Goal: Task Accomplishment & Management: Use online tool/utility

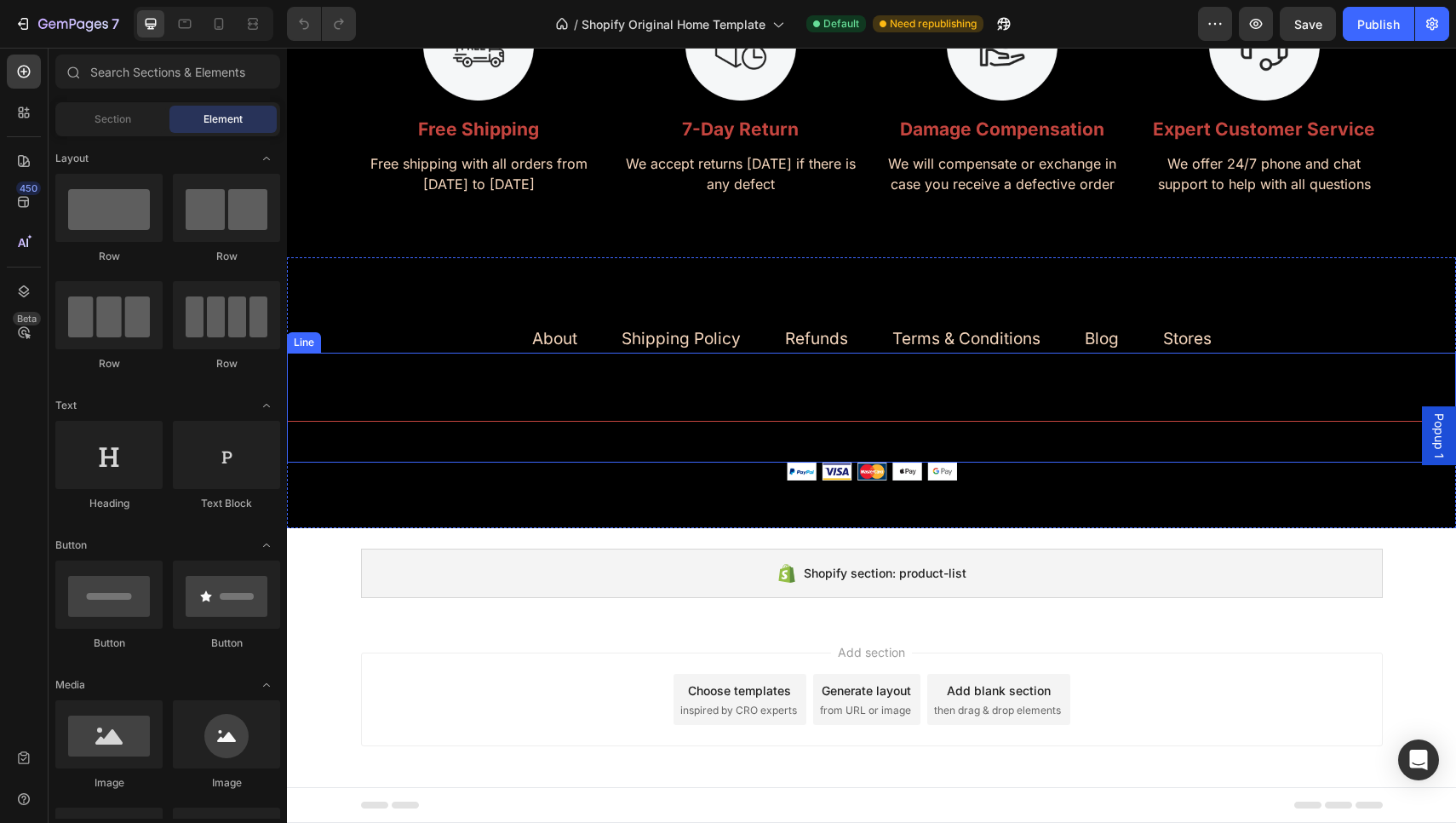
scroll to position [6850, 0]
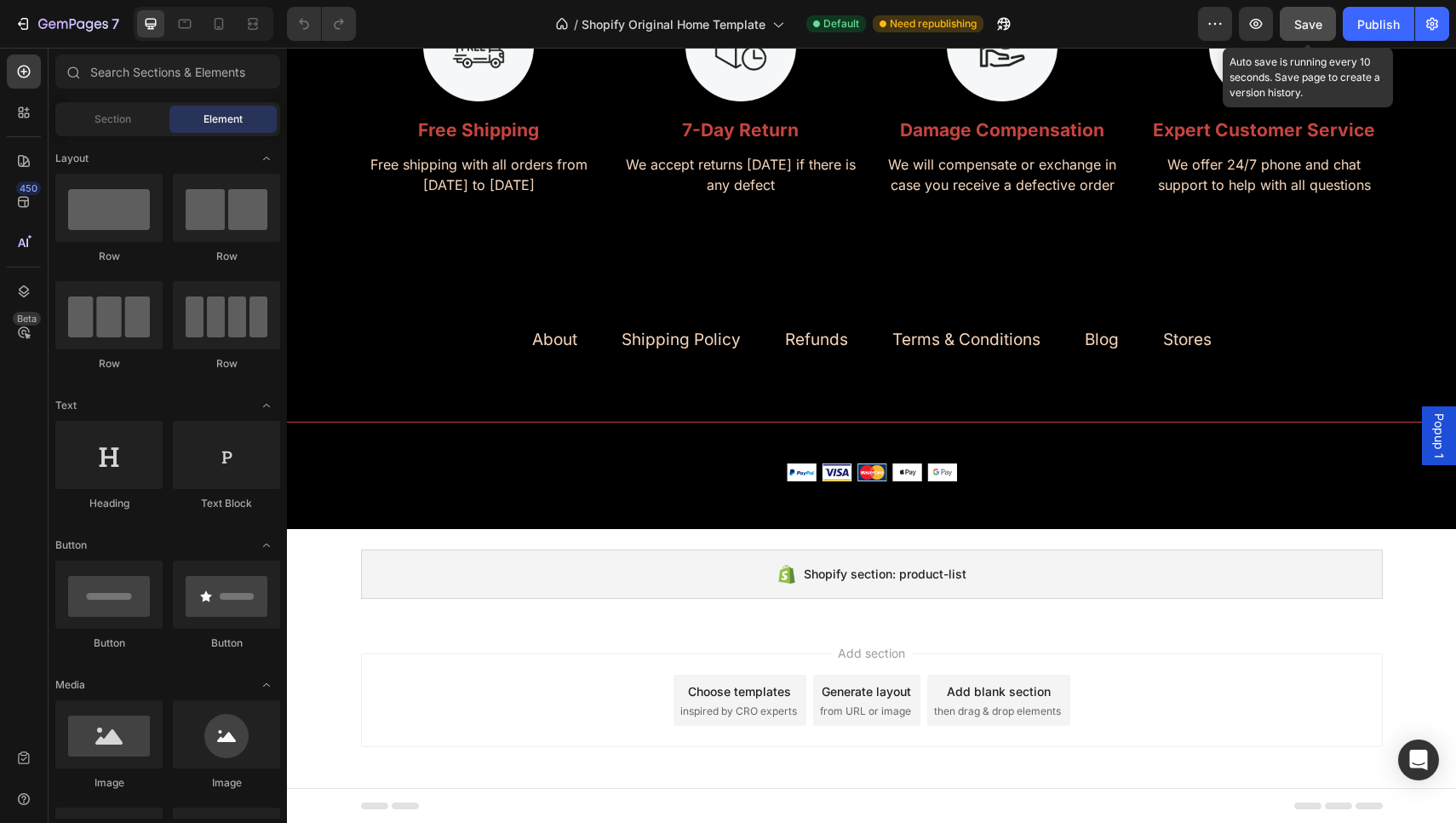
click at [964, 19] on span "Save" at bounding box center [1308, 24] width 28 height 14
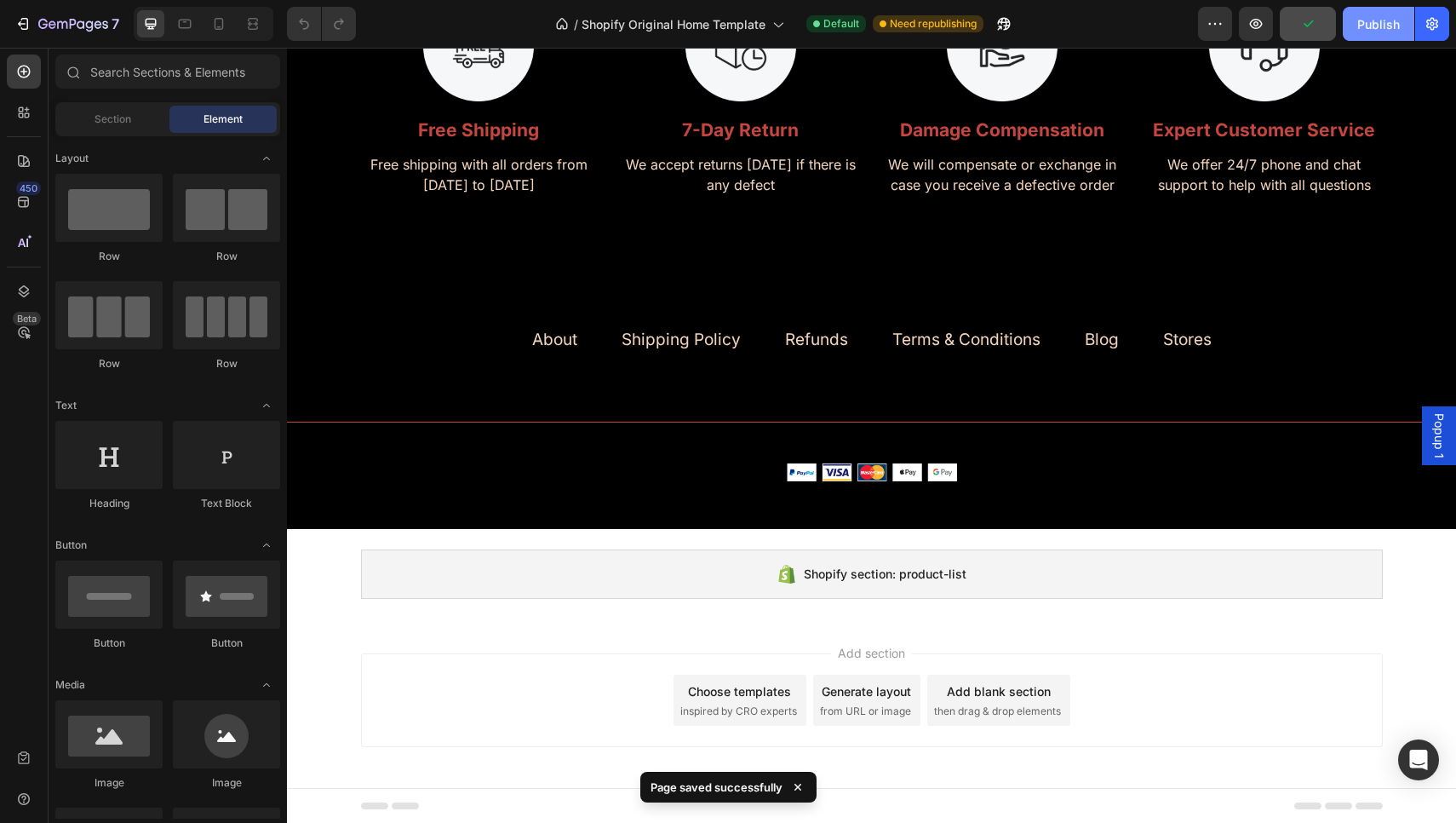
click at [964, 24] on div "Publish" at bounding box center [1378, 24] width 43 height 18
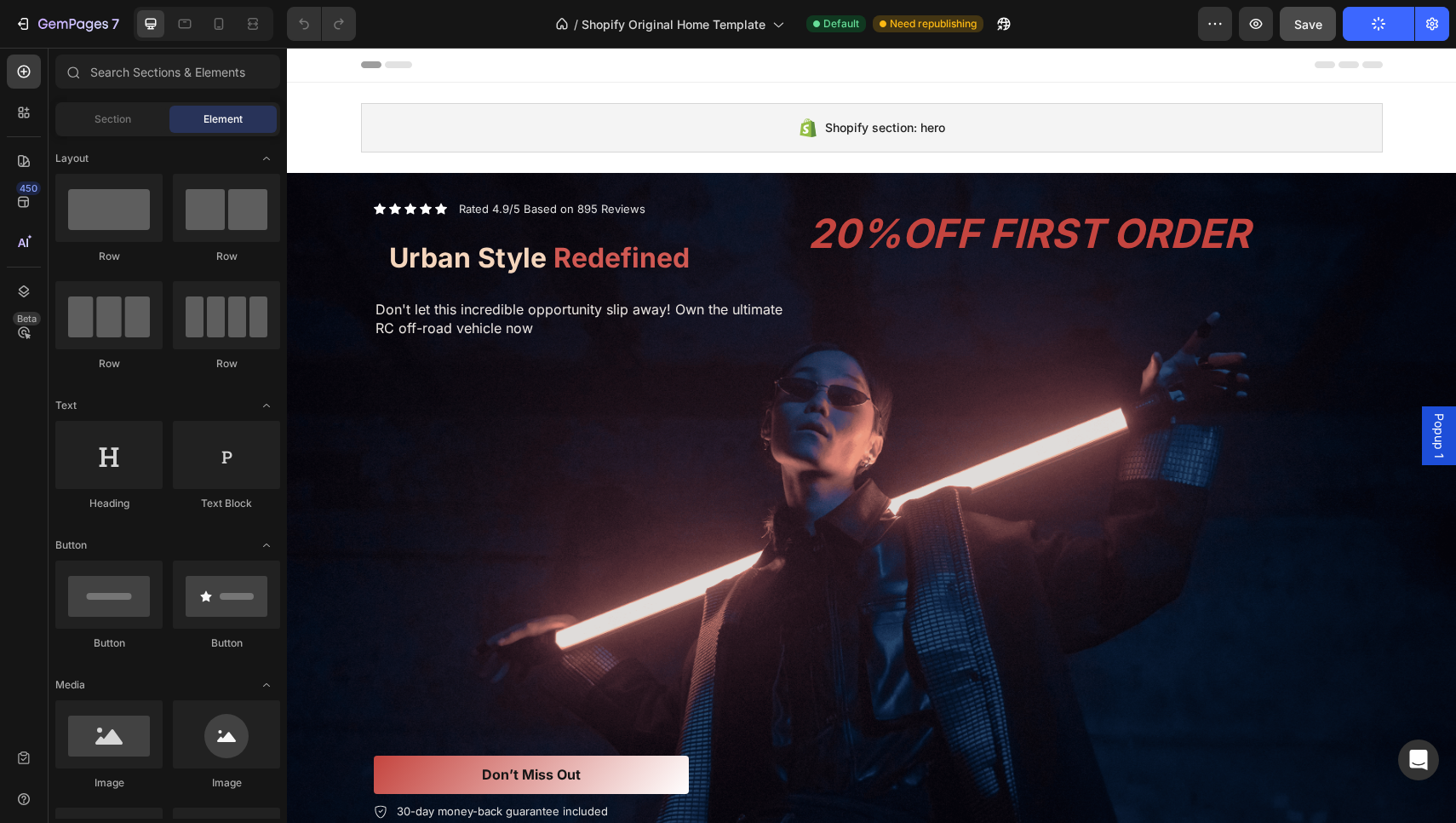
scroll to position [0, 0]
click at [23, 23] on icon "button" at bounding box center [22, 23] width 17 height 17
click at [1385, 30] on div "Publish" at bounding box center [1378, 24] width 43 height 18
click at [41, 32] on icon "button" at bounding box center [74, 25] width 70 height 14
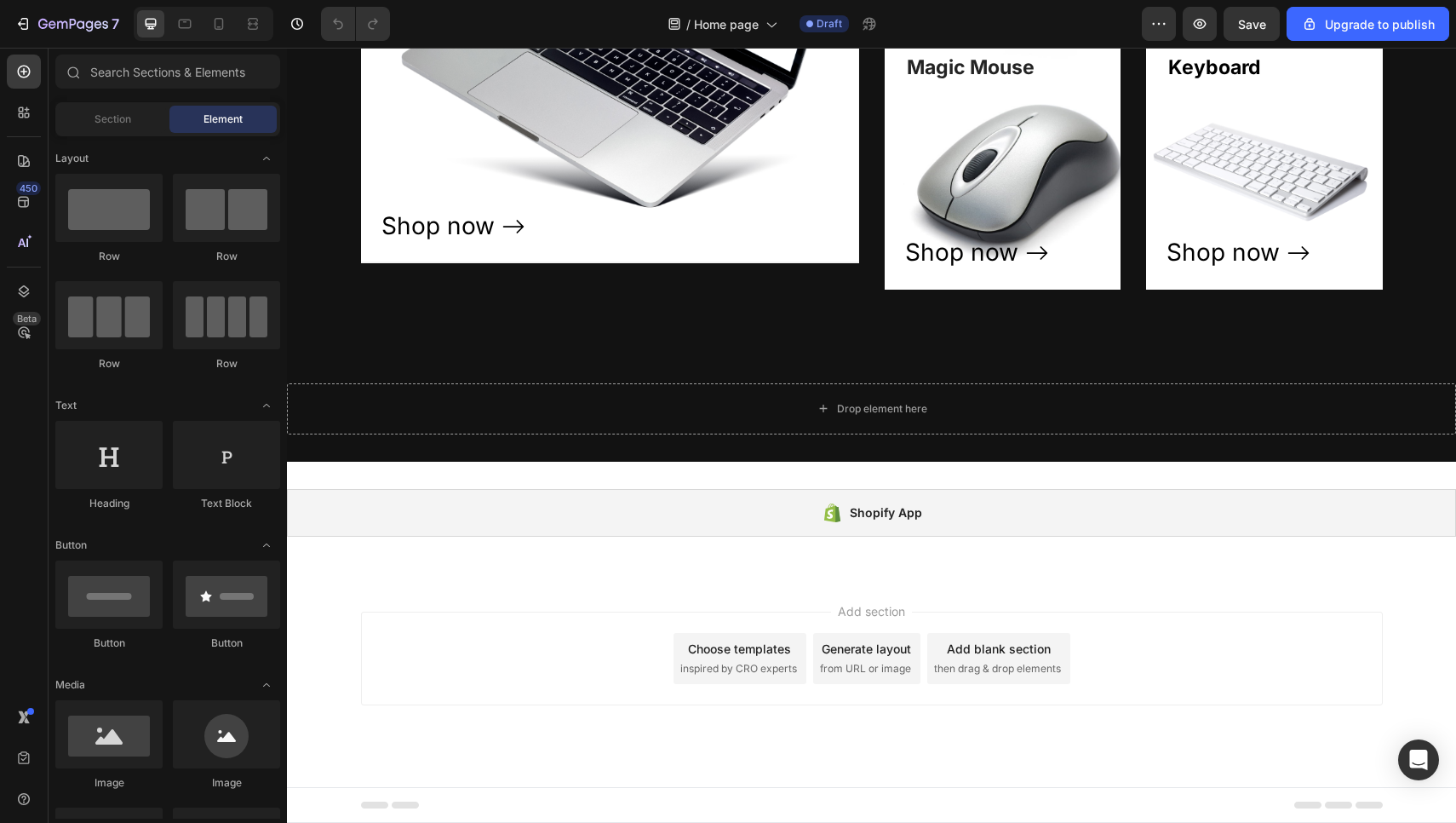
scroll to position [3219, 0]
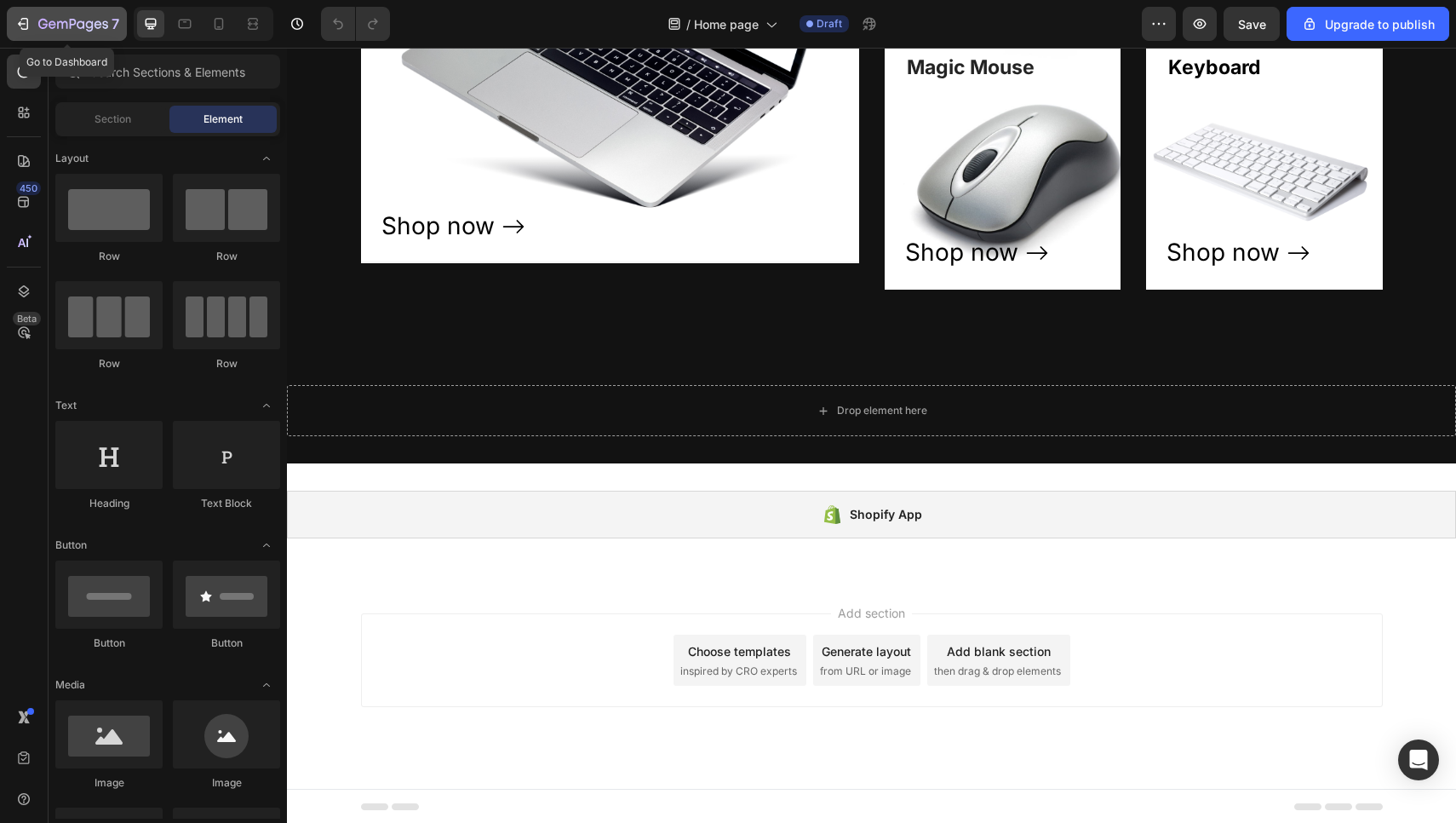
click at [36, 21] on div "7" at bounding box center [66, 24] width 104 height 20
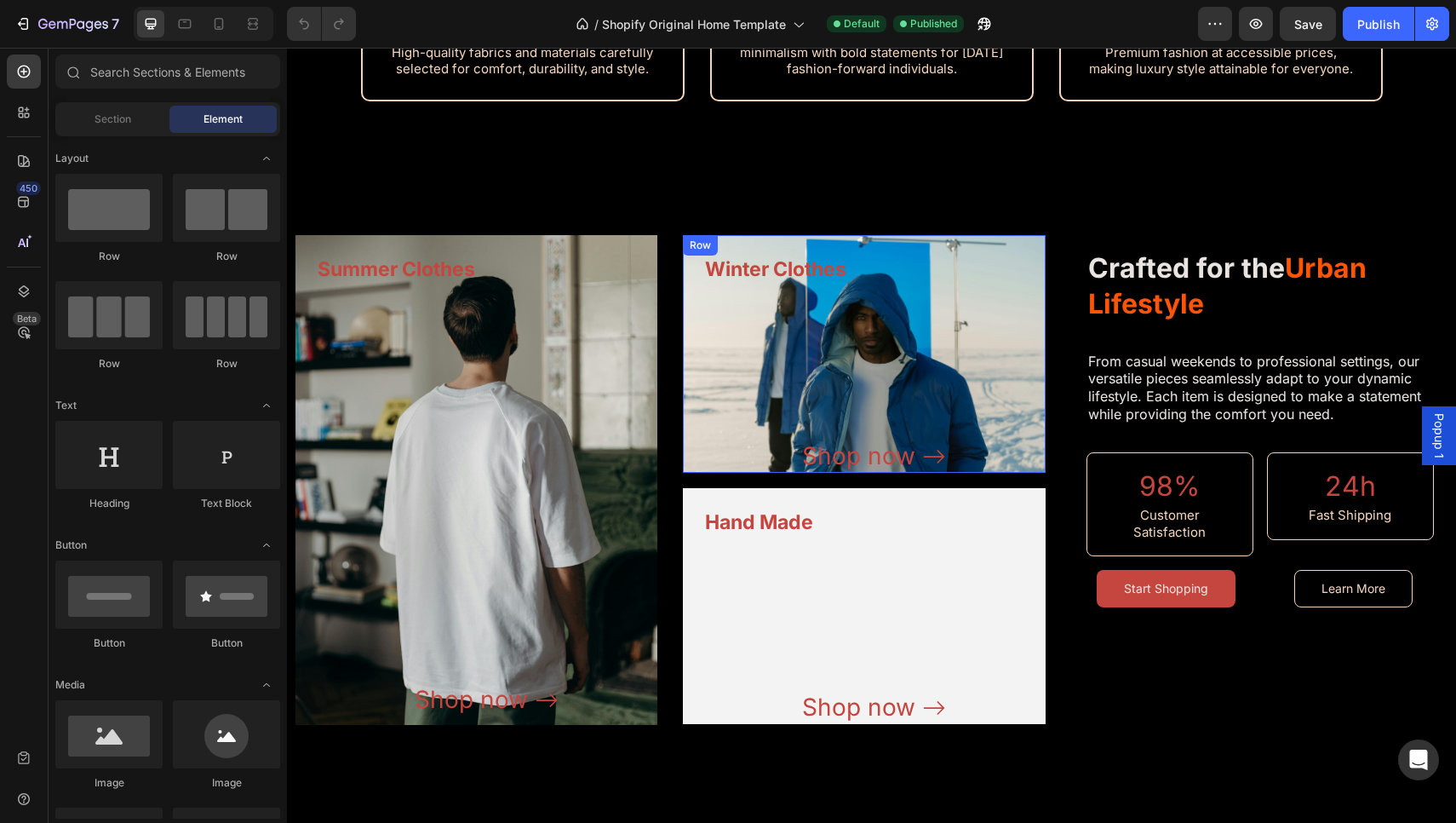
scroll to position [2084, 0]
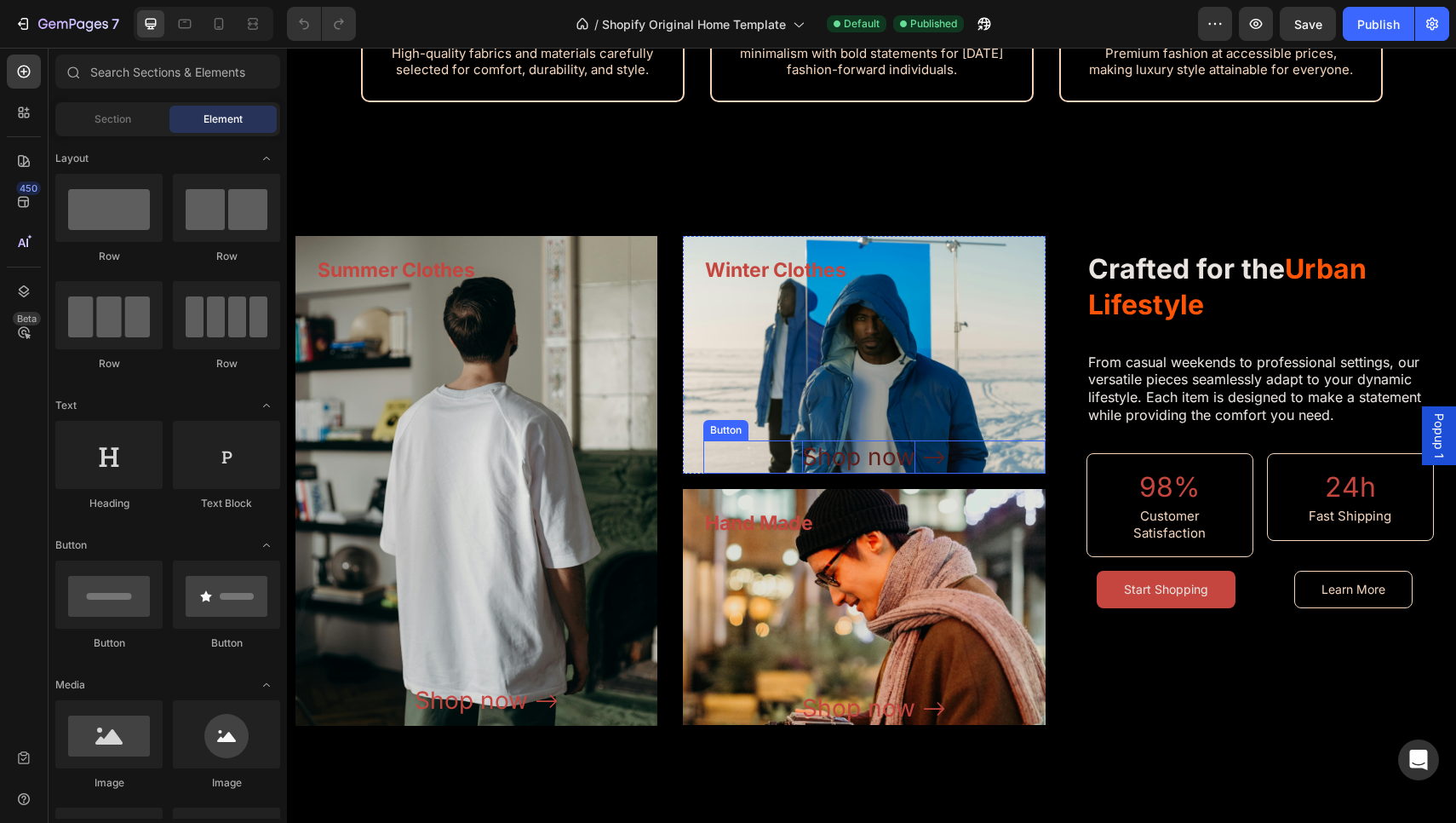
click at [875, 457] on div "Shop now" at bounding box center [858, 457] width 113 height 33
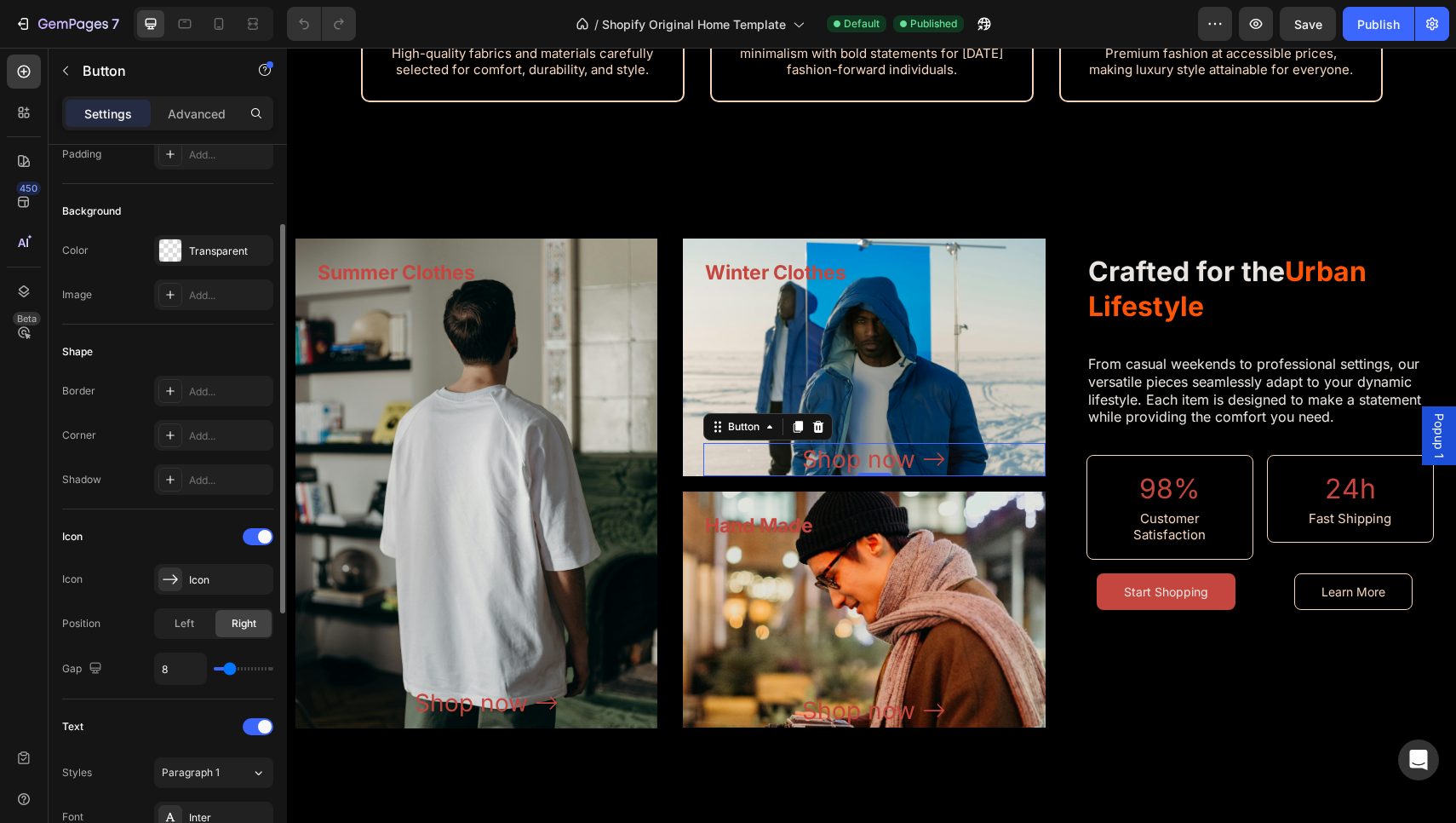
scroll to position [629, 0]
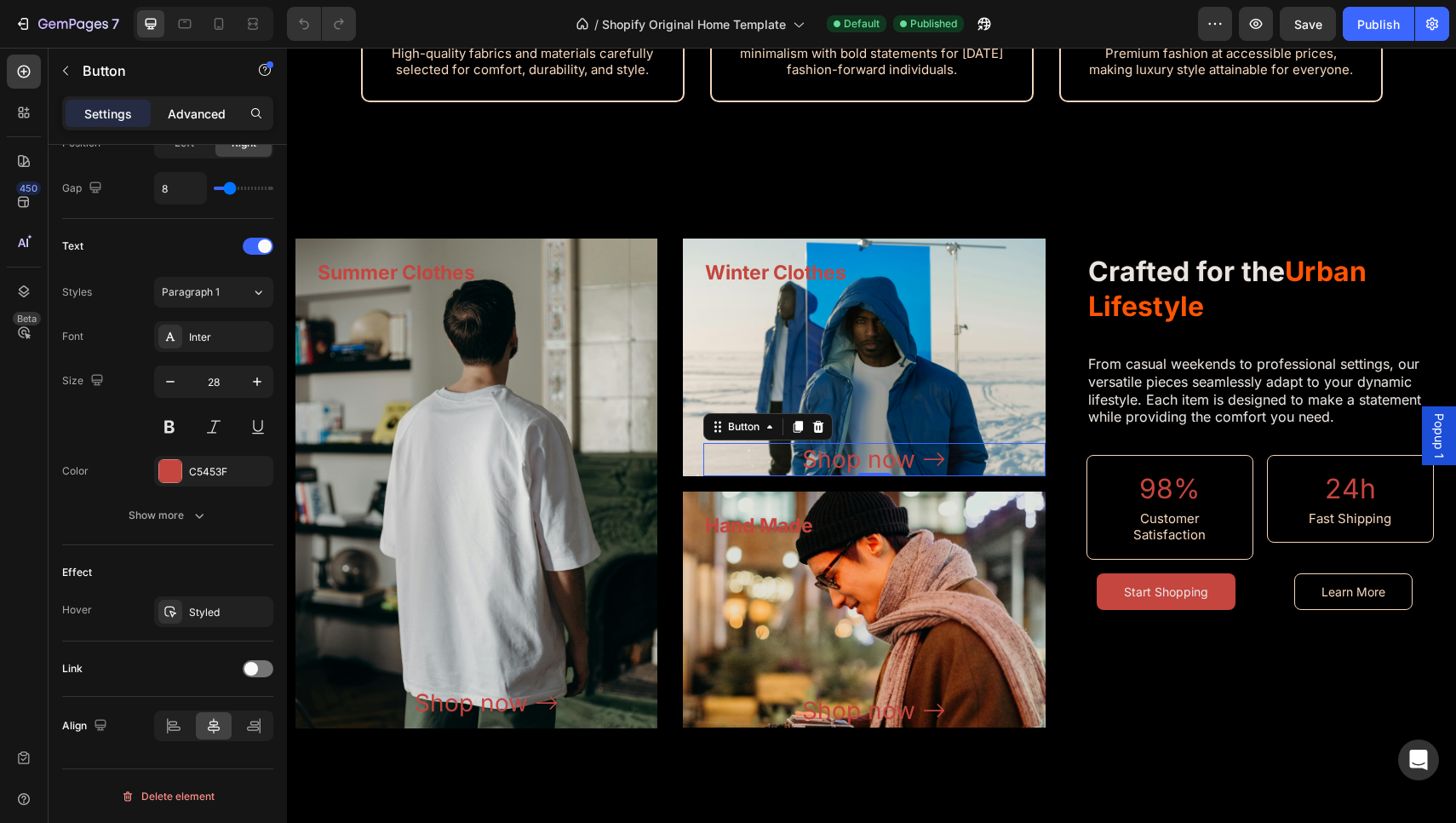
click at [209, 113] on p "Advanced" at bounding box center [196, 113] width 58 height 18
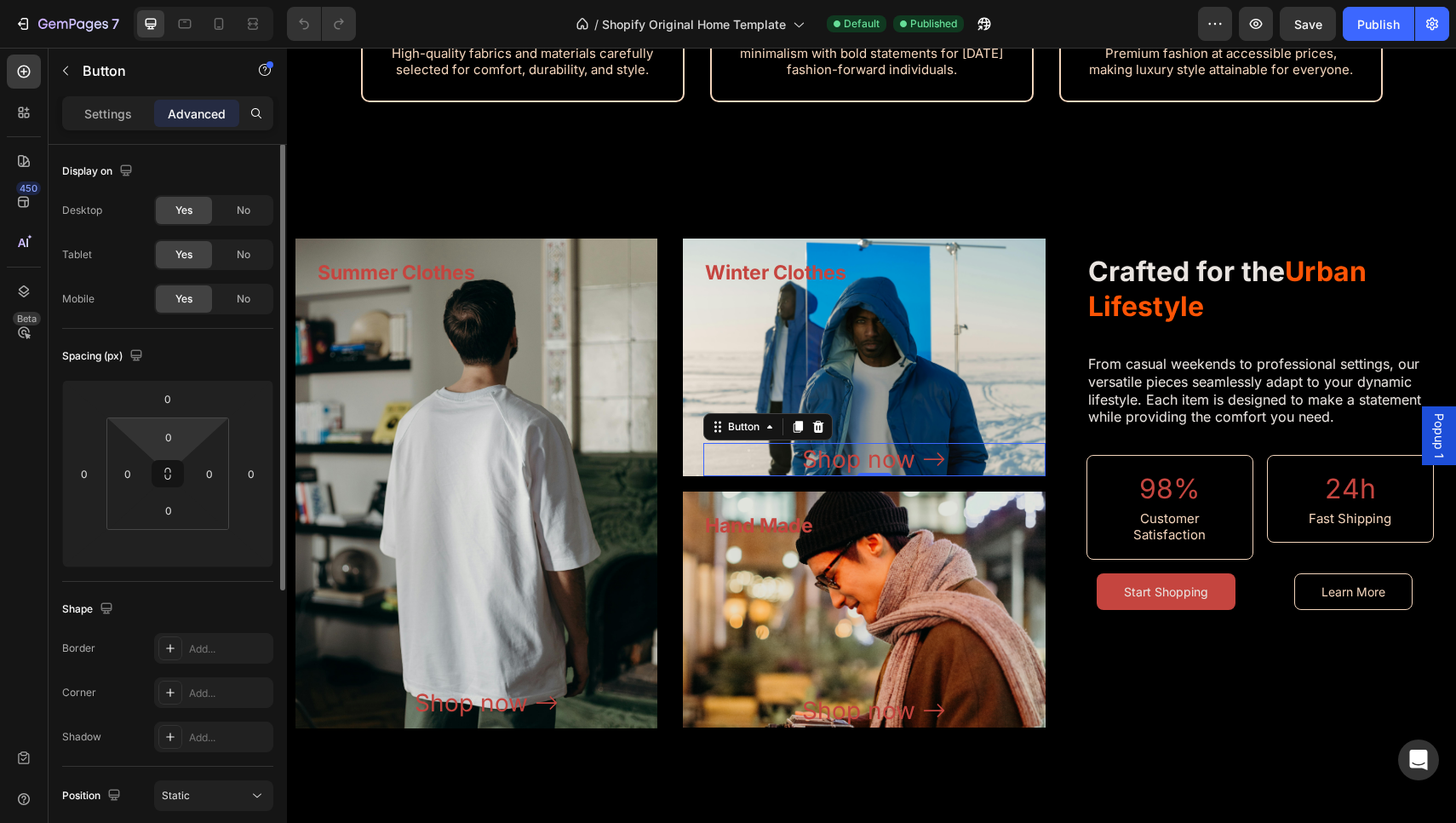
scroll to position [0, 0]
click at [122, 113] on p "Settings" at bounding box center [108, 113] width 47 height 18
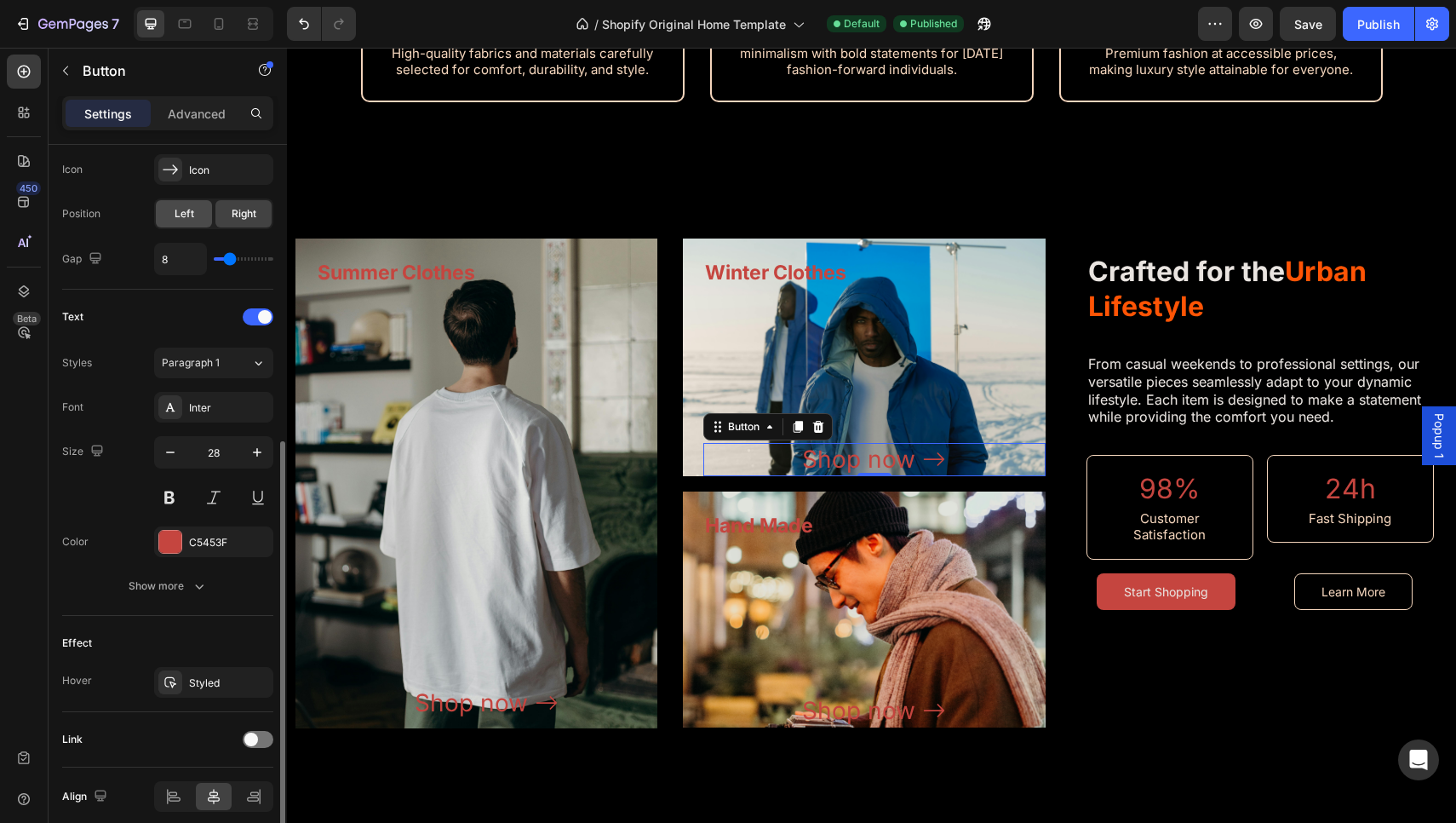
scroll to position [562, 0]
click at [180, 574] on button "Show more" at bounding box center [168, 583] width 211 height 31
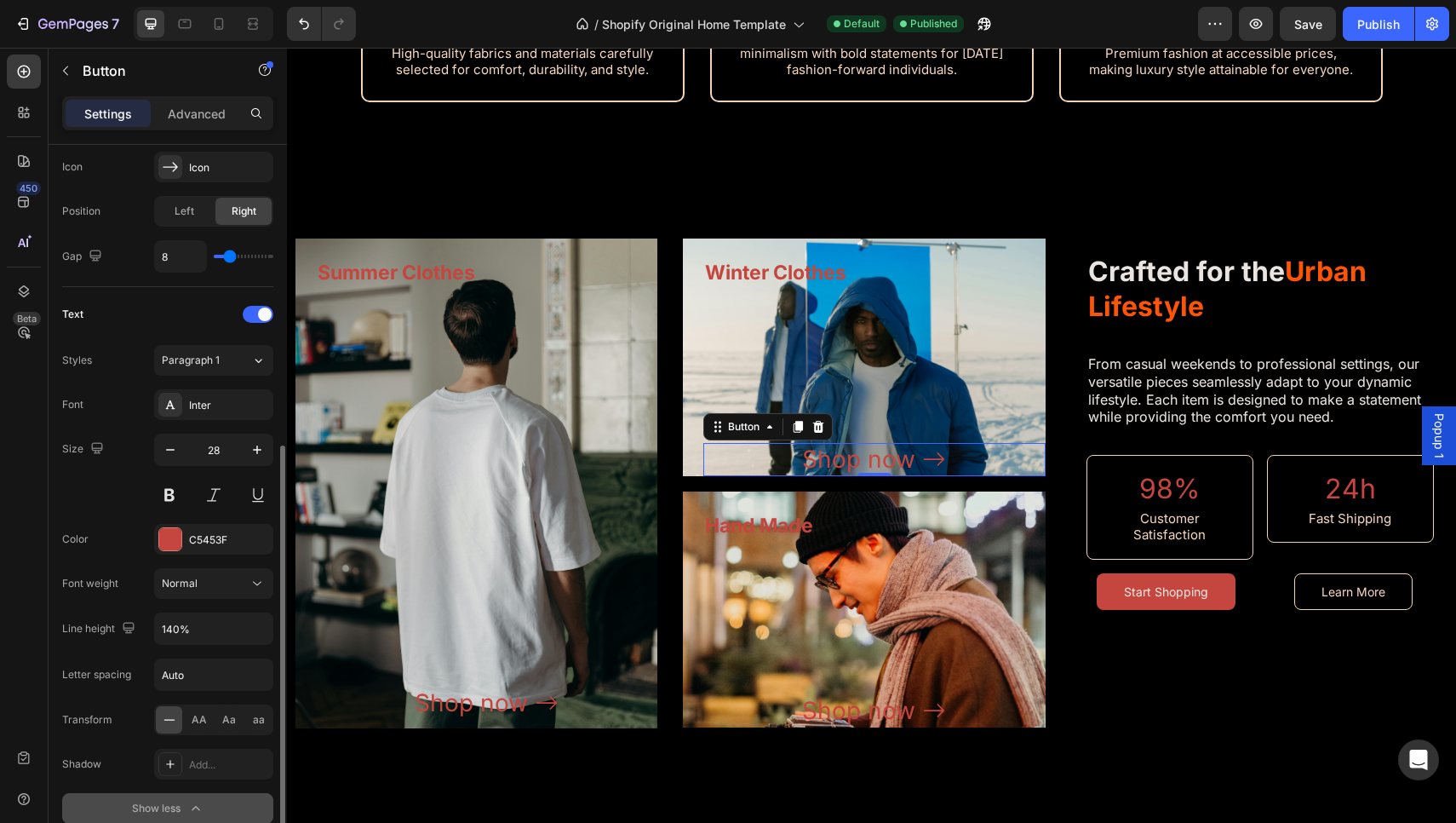
click at [180, 574] on button "Normal" at bounding box center [214, 583] width 119 height 31
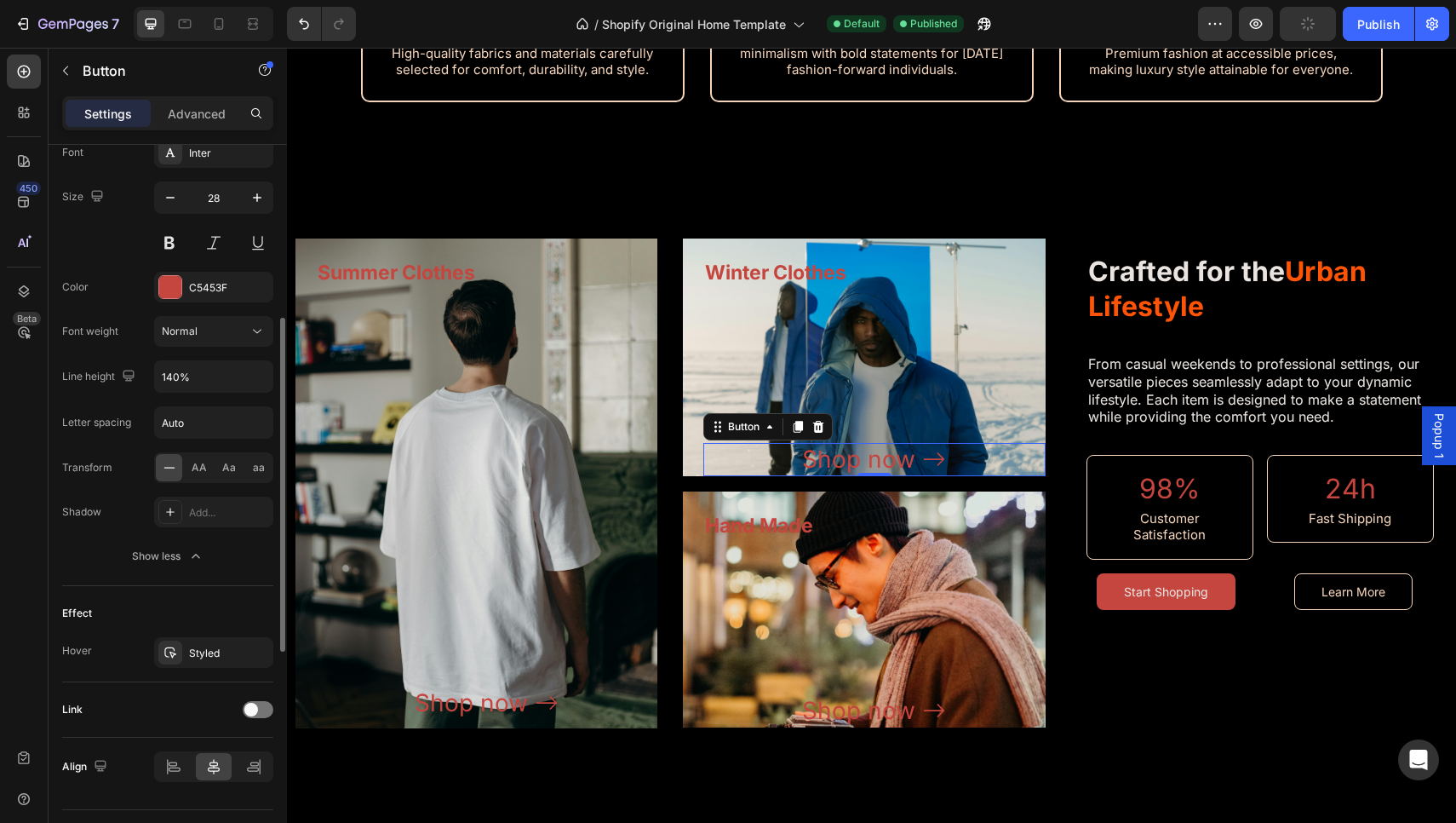
scroll to position [854, 0]
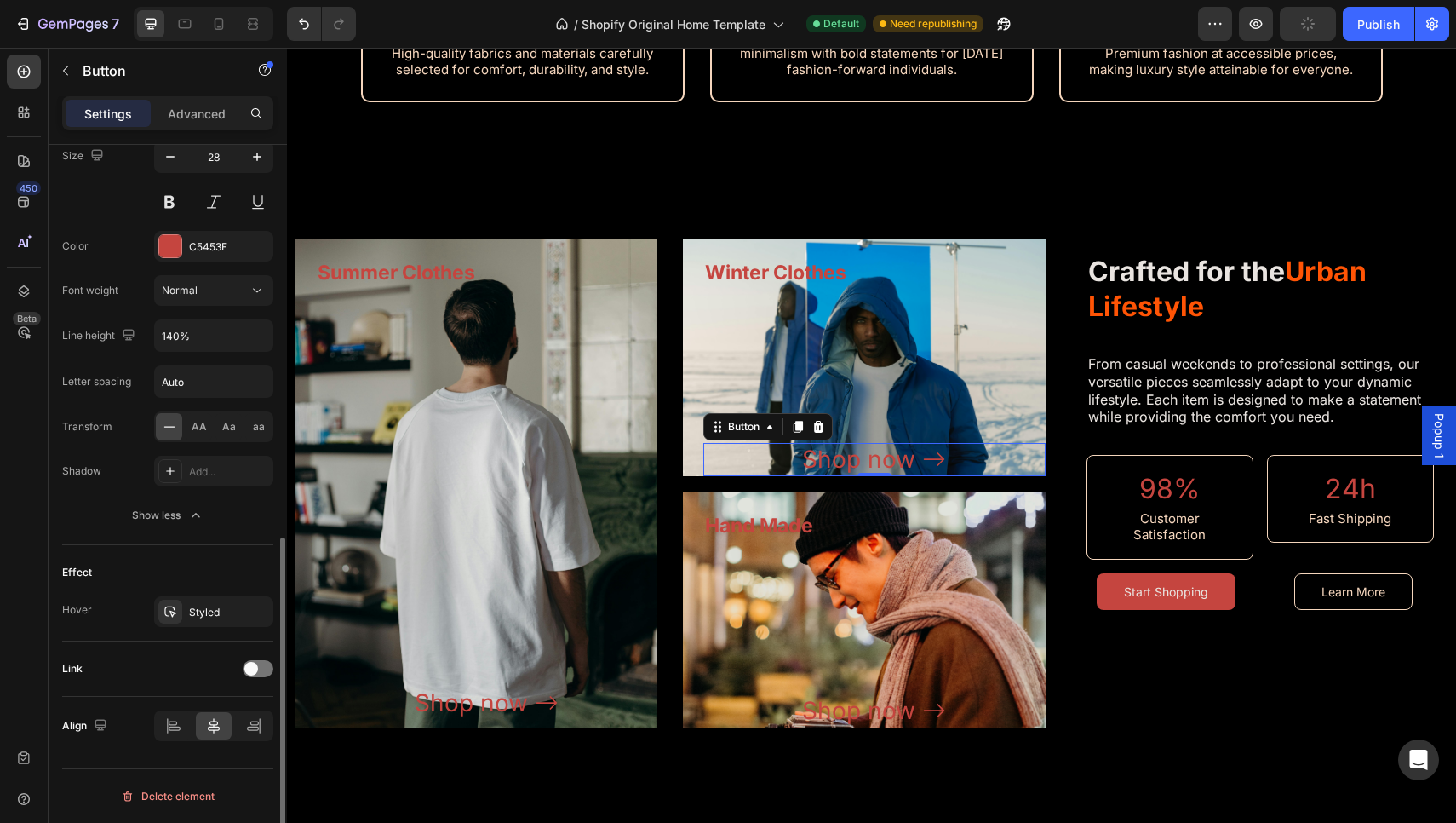
click at [265, 678] on div "Link" at bounding box center [168, 668] width 211 height 27
click at [257, 664] on div at bounding box center [258, 668] width 31 height 17
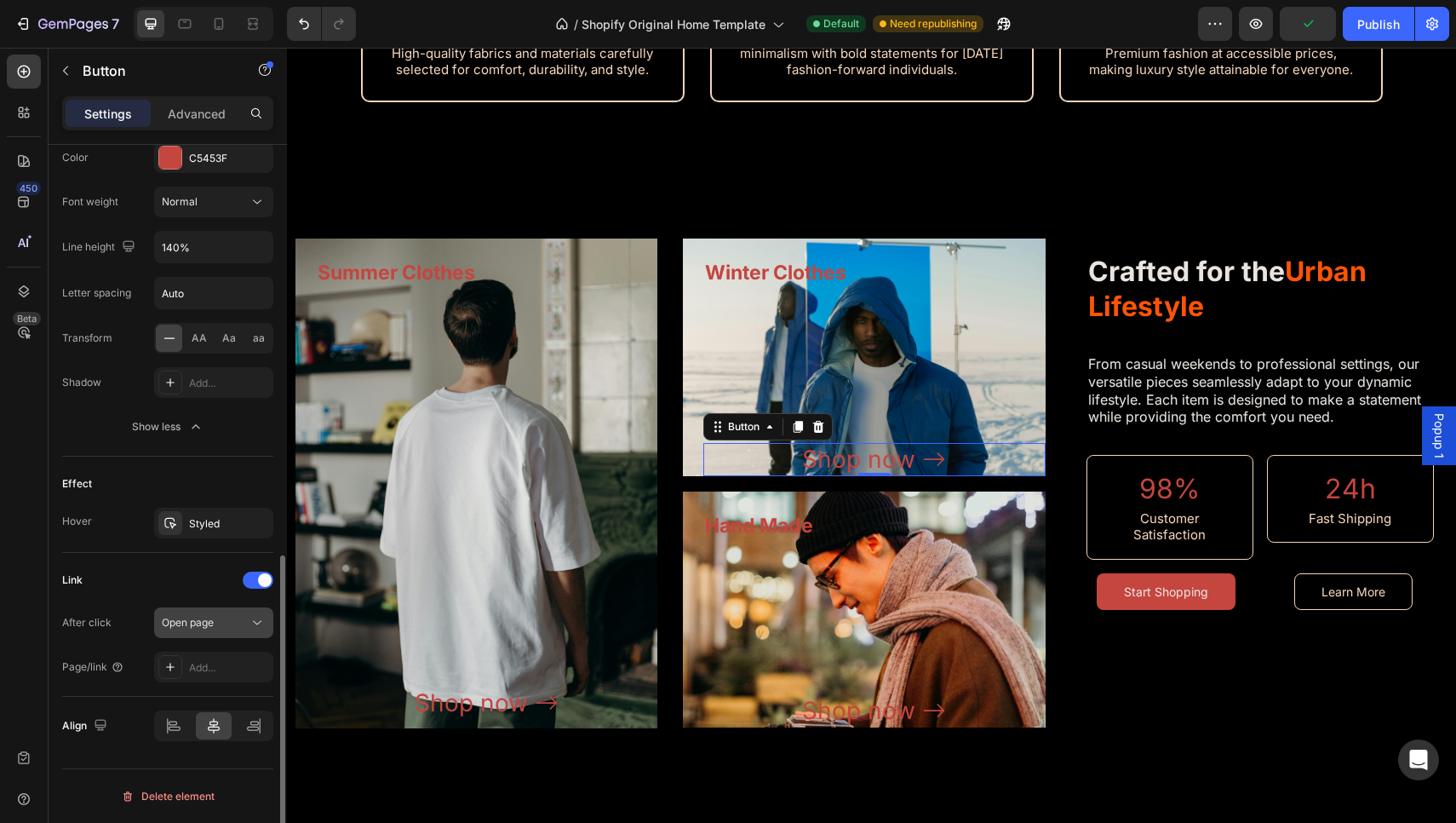
click at [232, 625] on div "Open page" at bounding box center [204, 622] width 87 height 15
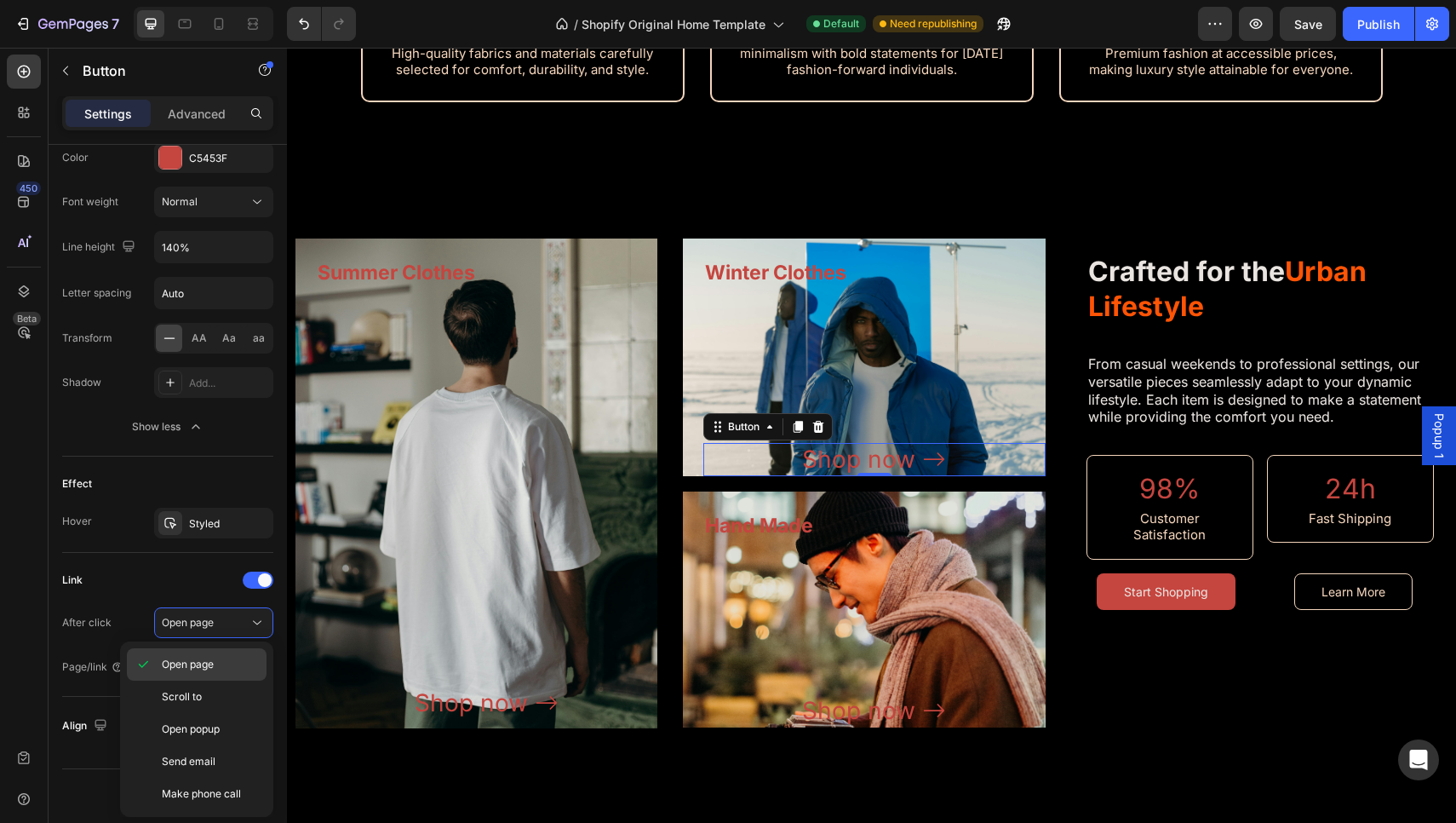
click at [214, 664] on span "Open page" at bounding box center [187, 663] width 52 height 15
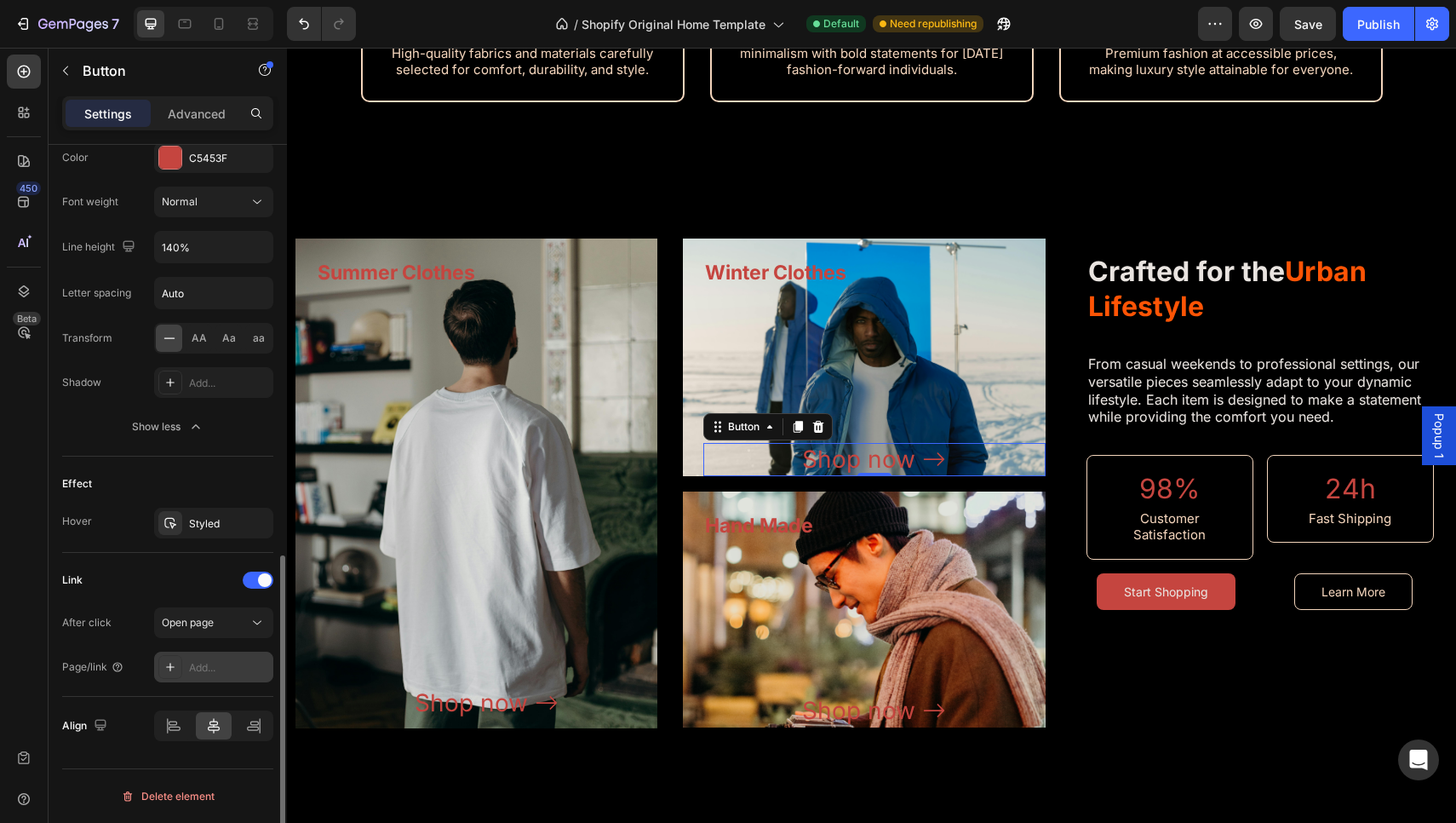
click at [177, 677] on div at bounding box center [170, 666] width 24 height 24
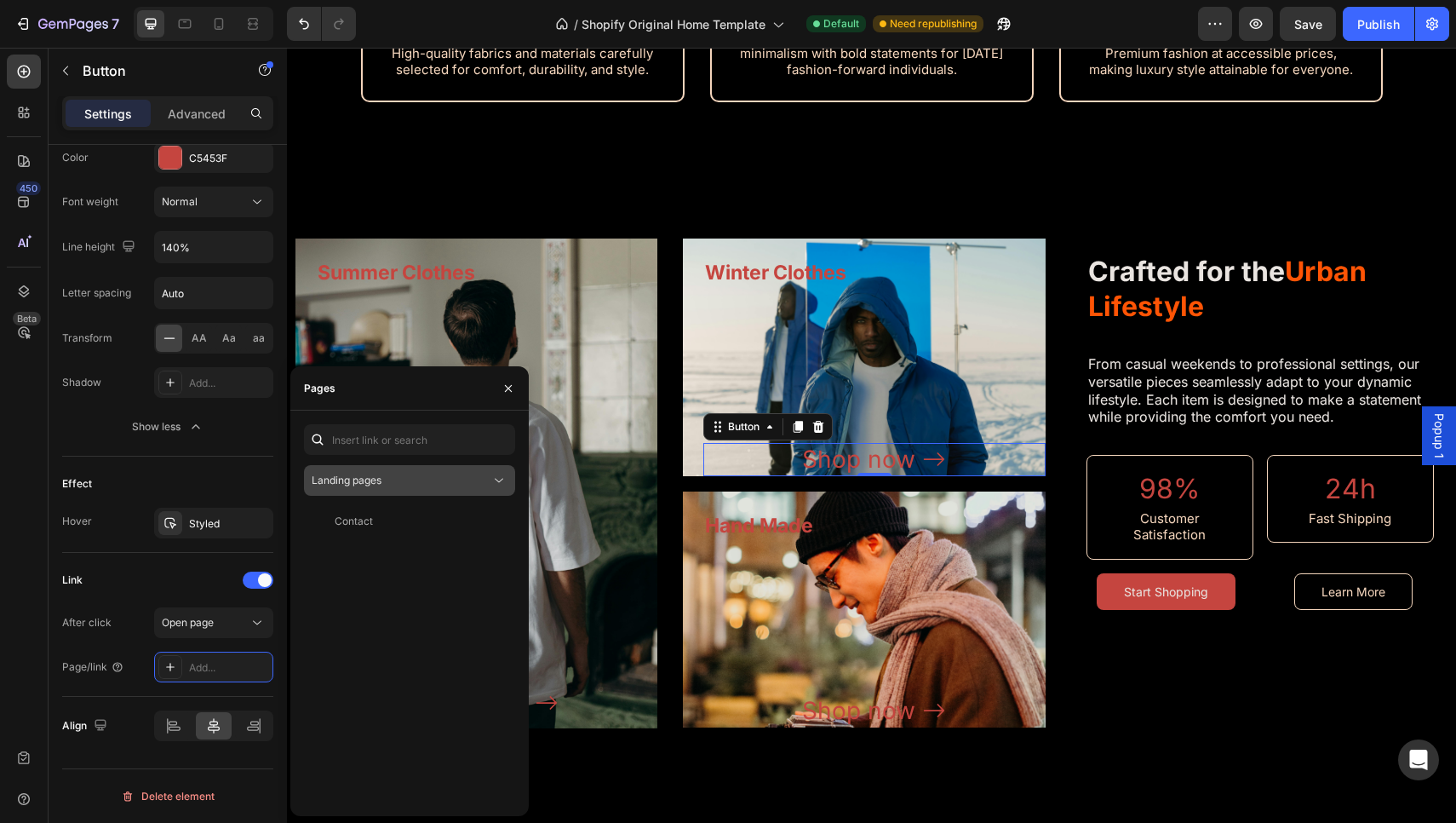
click at [383, 481] on div "Landing pages" at bounding box center [401, 480] width 179 height 15
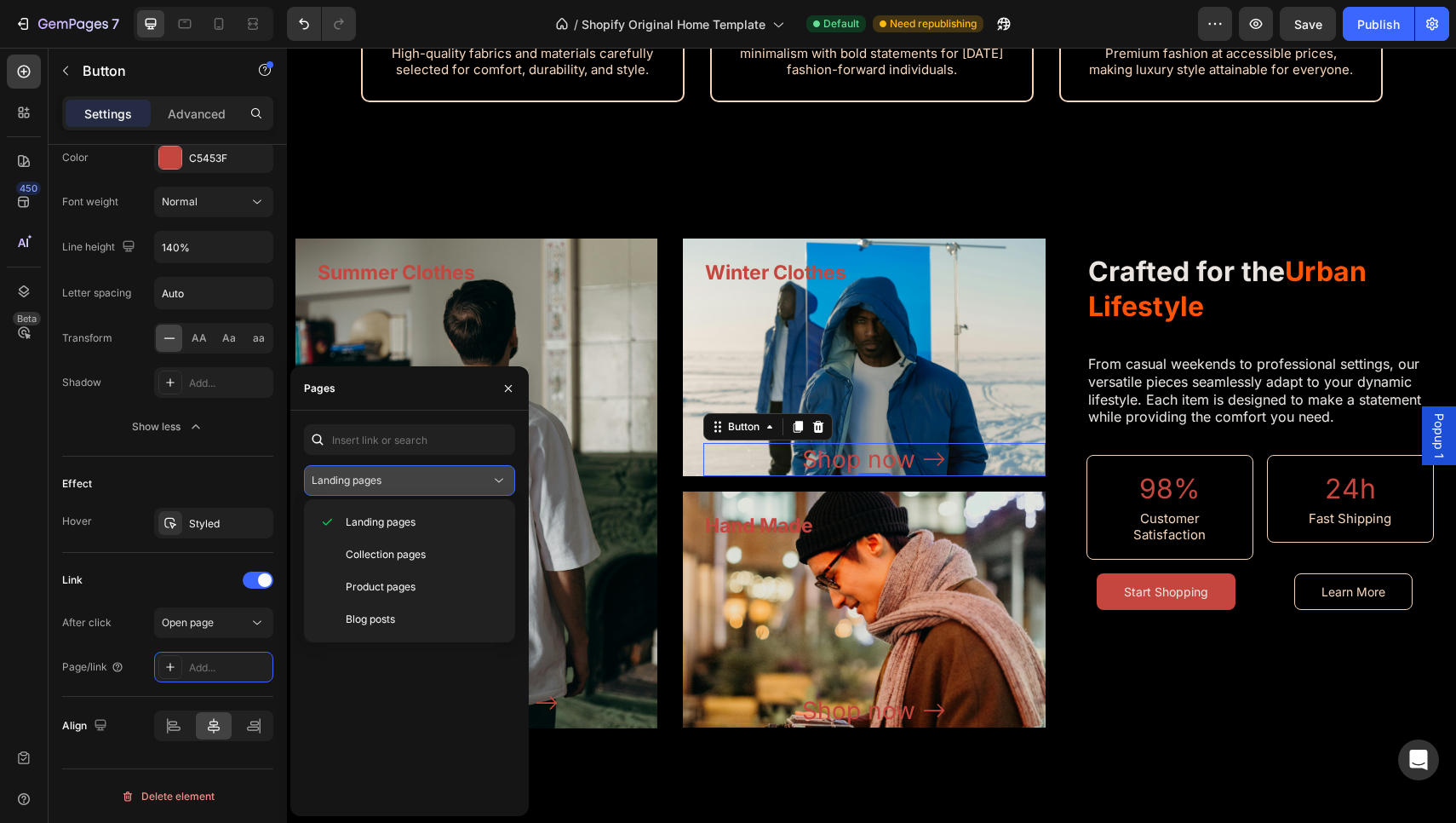
click at [383, 481] on div "Landing pages" at bounding box center [401, 480] width 179 height 15
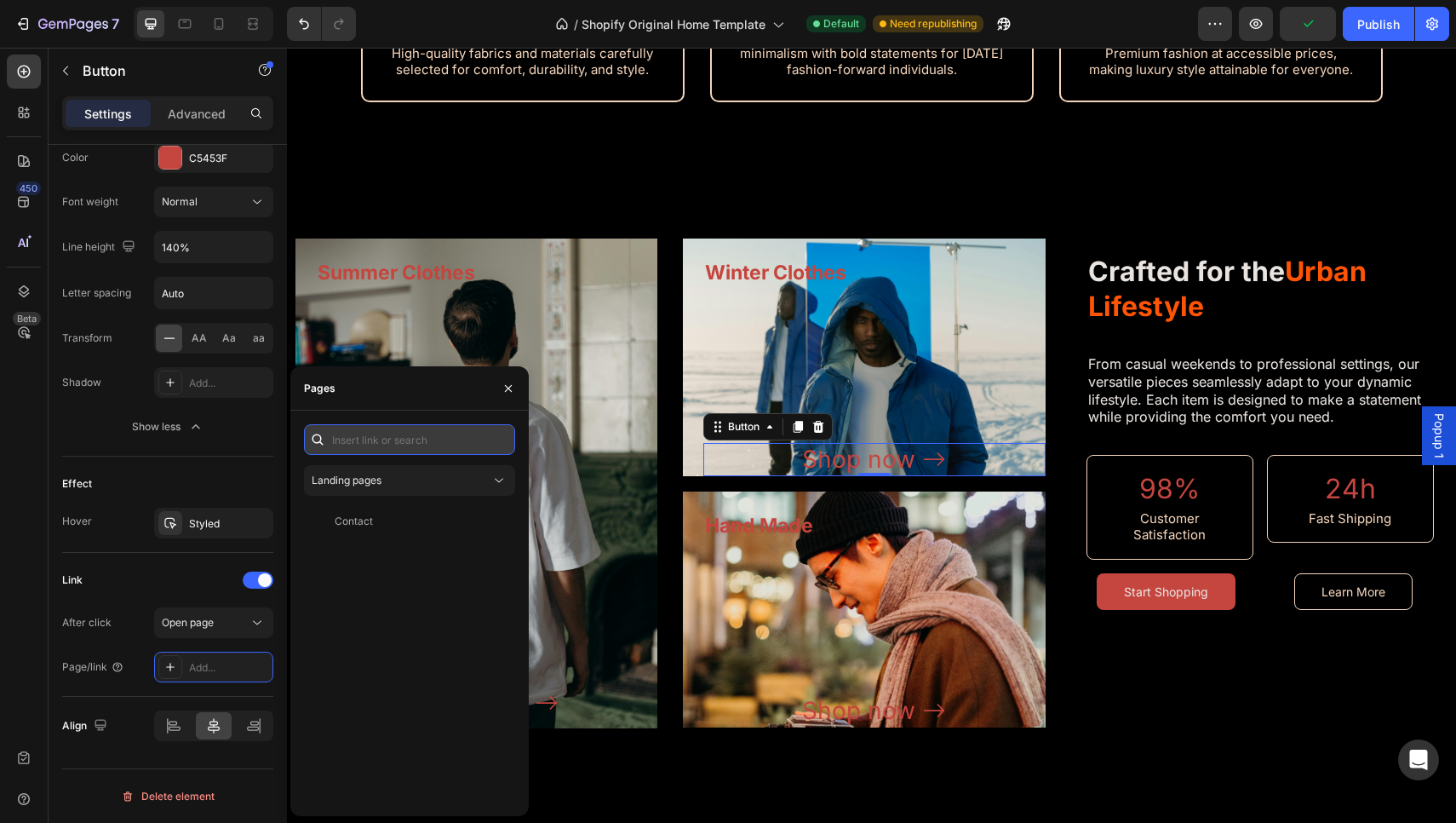
click at [425, 447] on input "text" at bounding box center [409, 439] width 211 height 31
type input "co"
click at [505, 379] on button "button" at bounding box center [508, 388] width 27 height 27
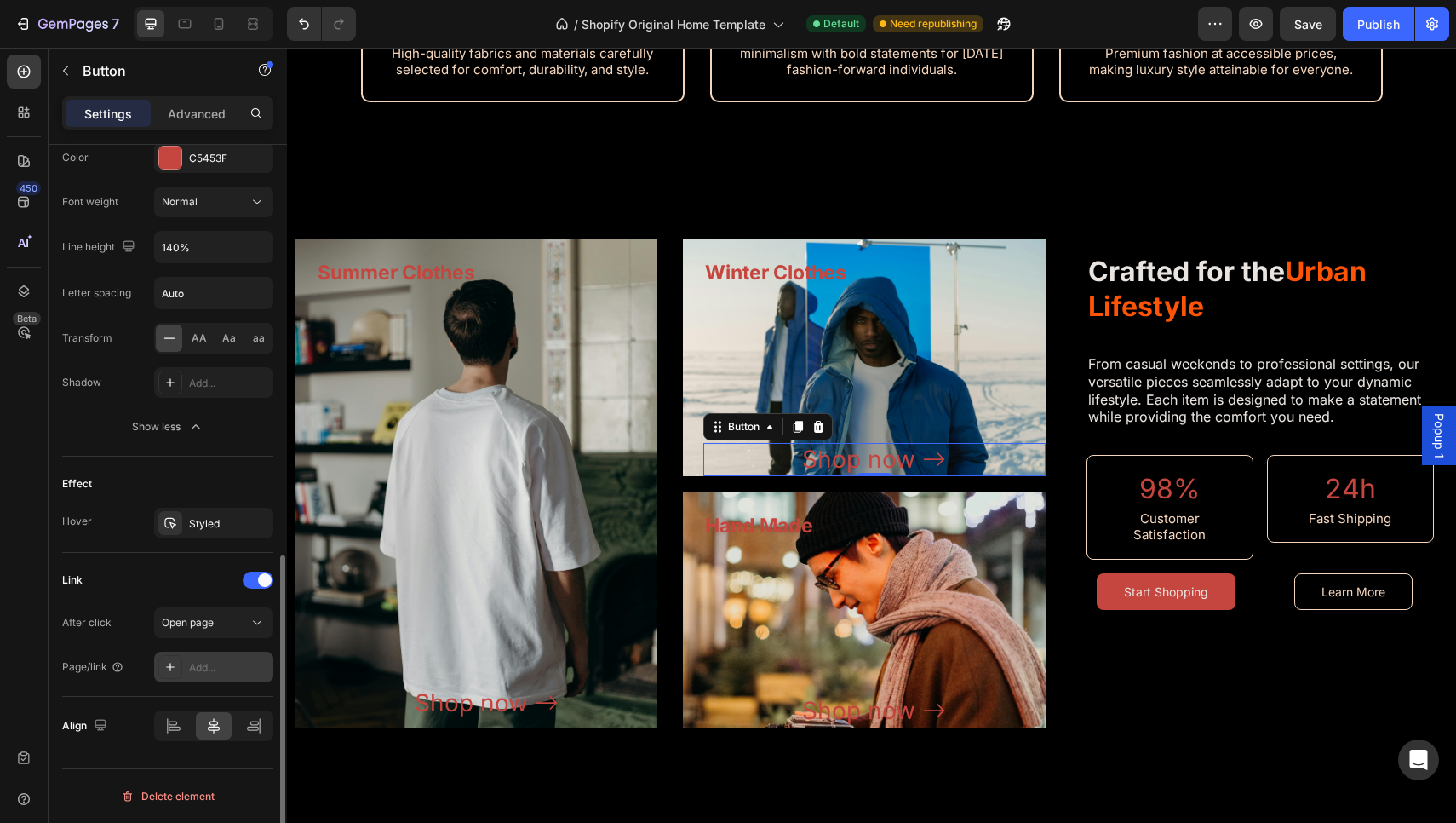
click at [208, 674] on div "Add..." at bounding box center [228, 667] width 80 height 15
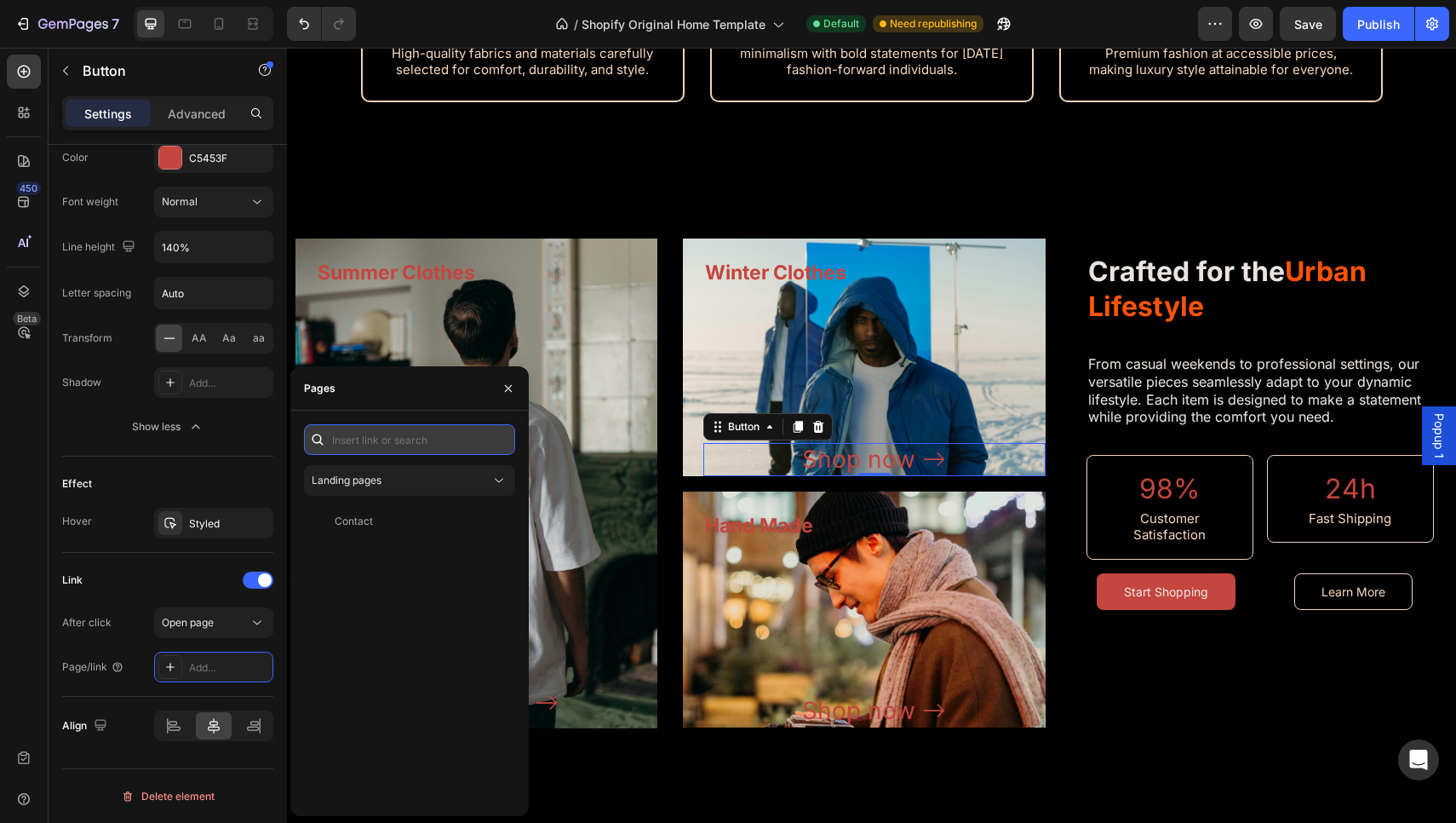
click at [396, 441] on input "text" at bounding box center [409, 439] width 211 height 31
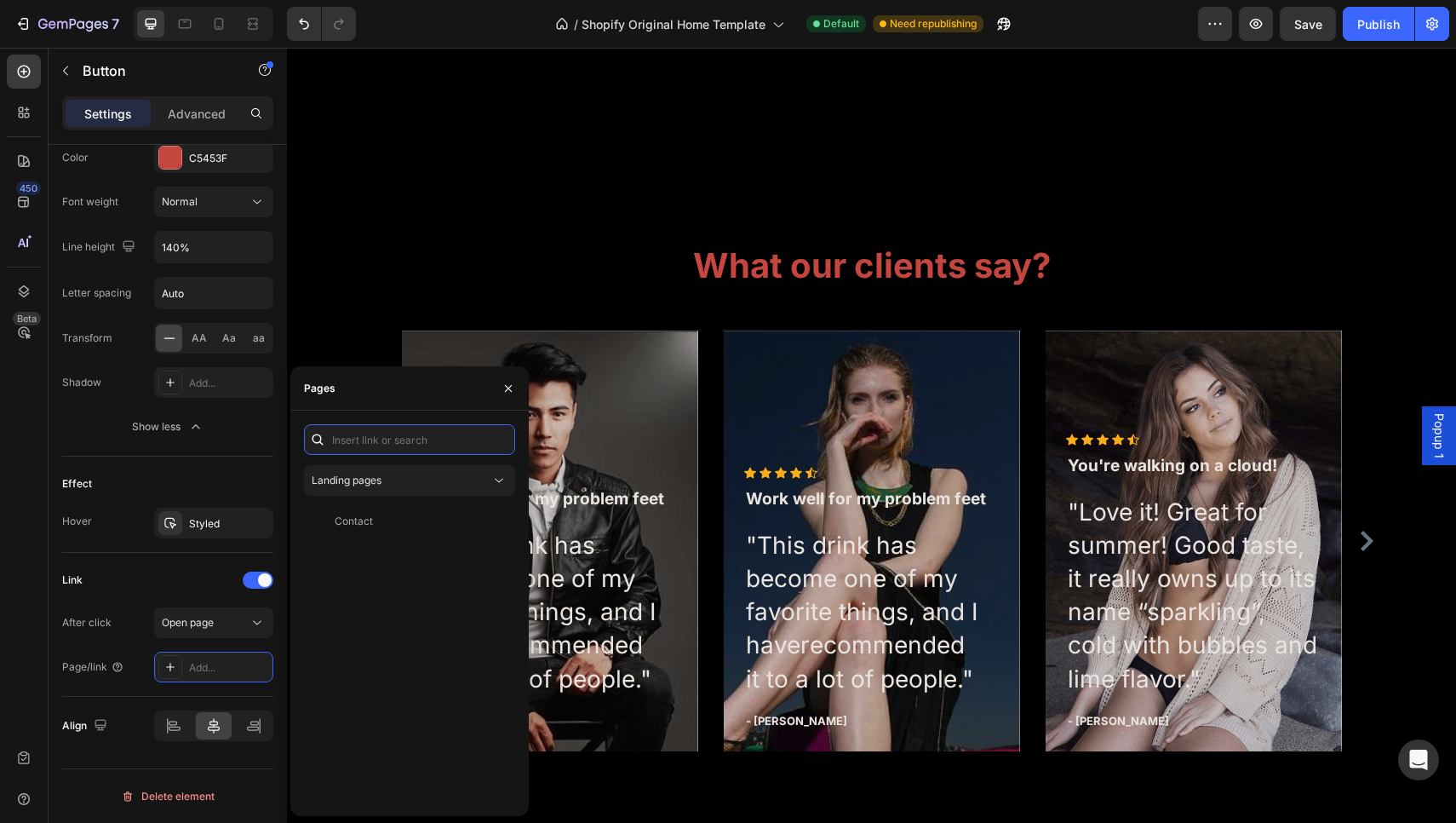
scroll to position [2911, 0]
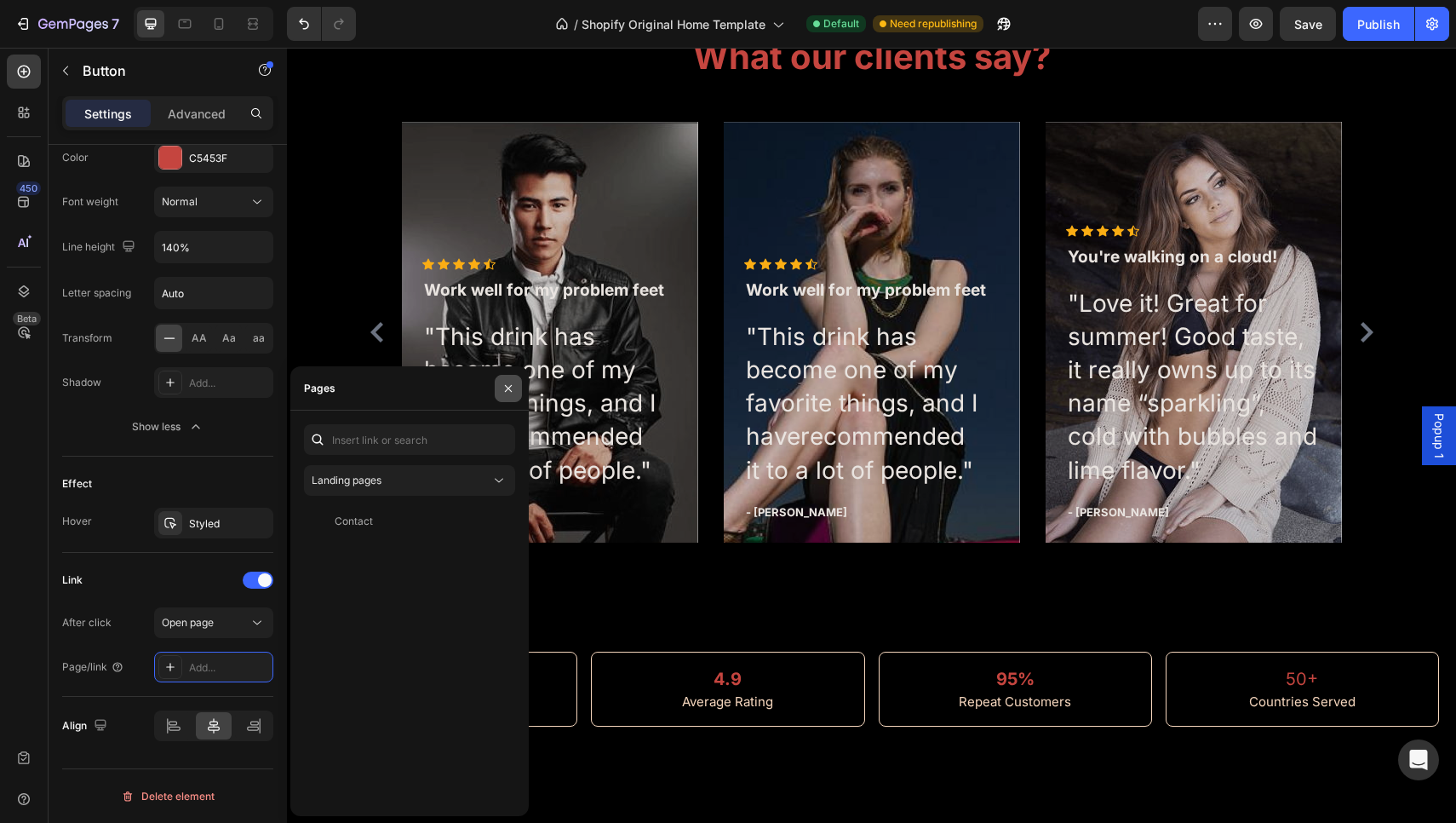
click at [509, 384] on icon "button" at bounding box center [509, 389] width 14 height 14
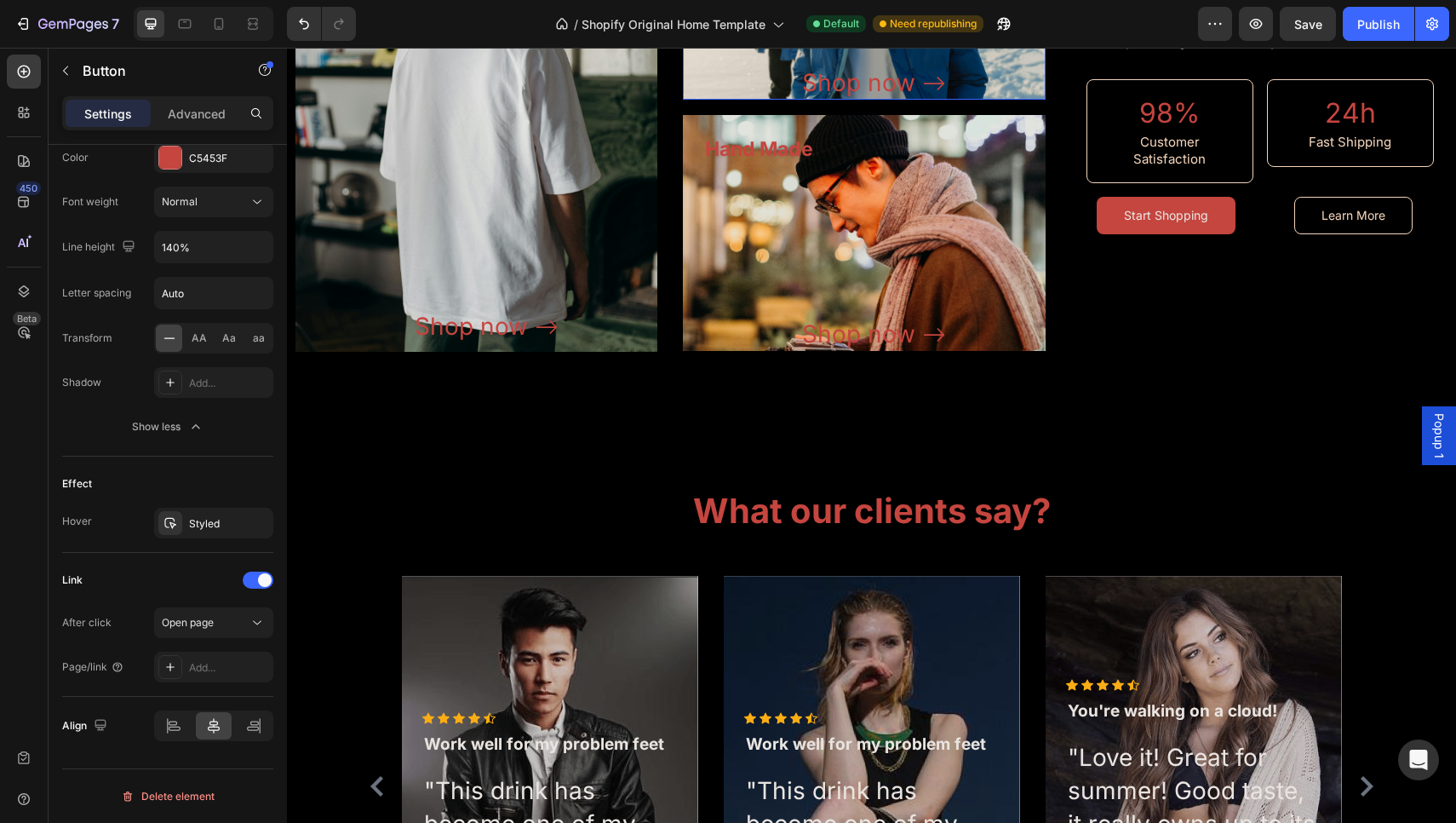
scroll to position [2134, 0]
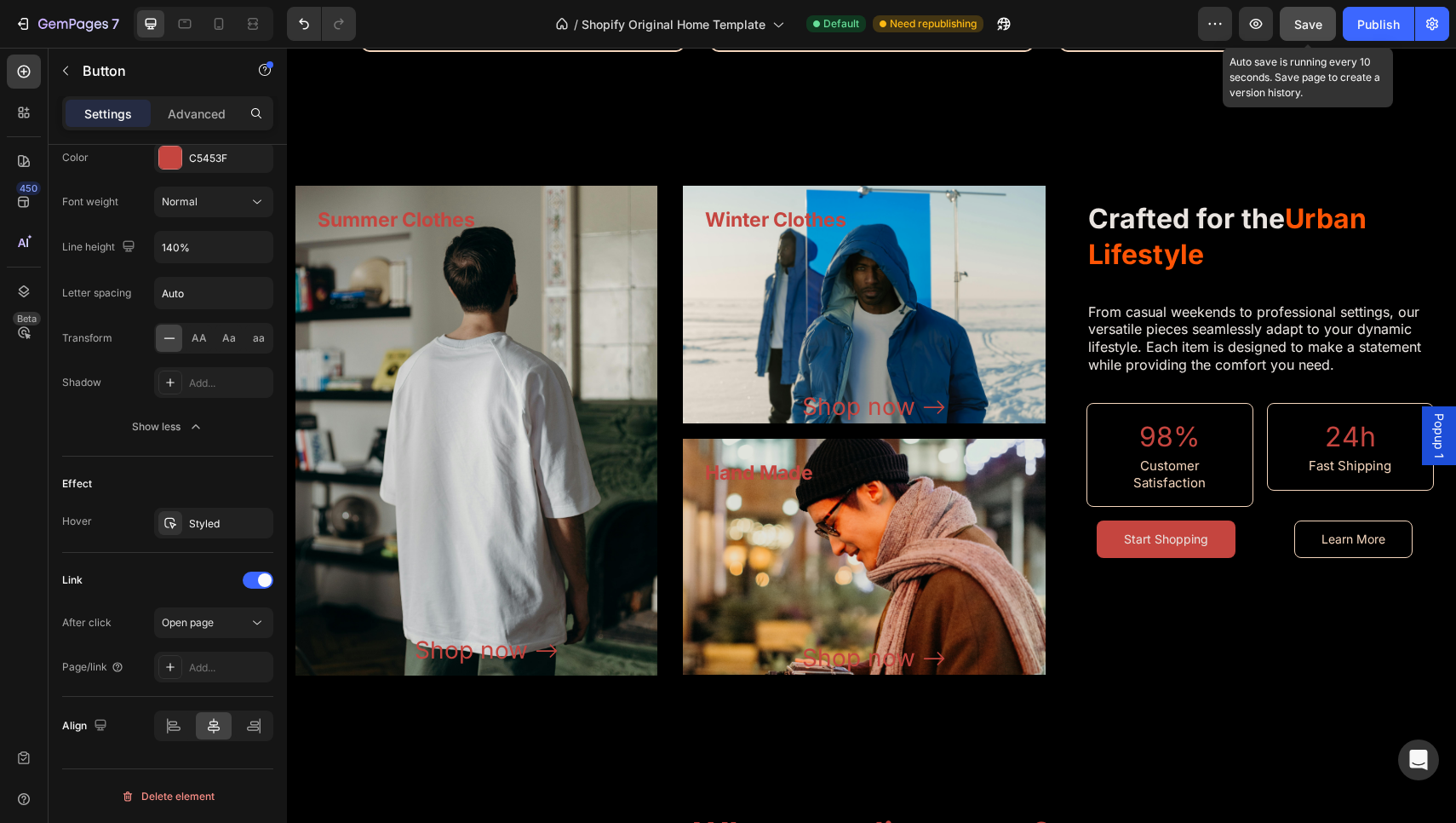
click at [1333, 26] on button "Save" at bounding box center [1308, 24] width 56 height 34
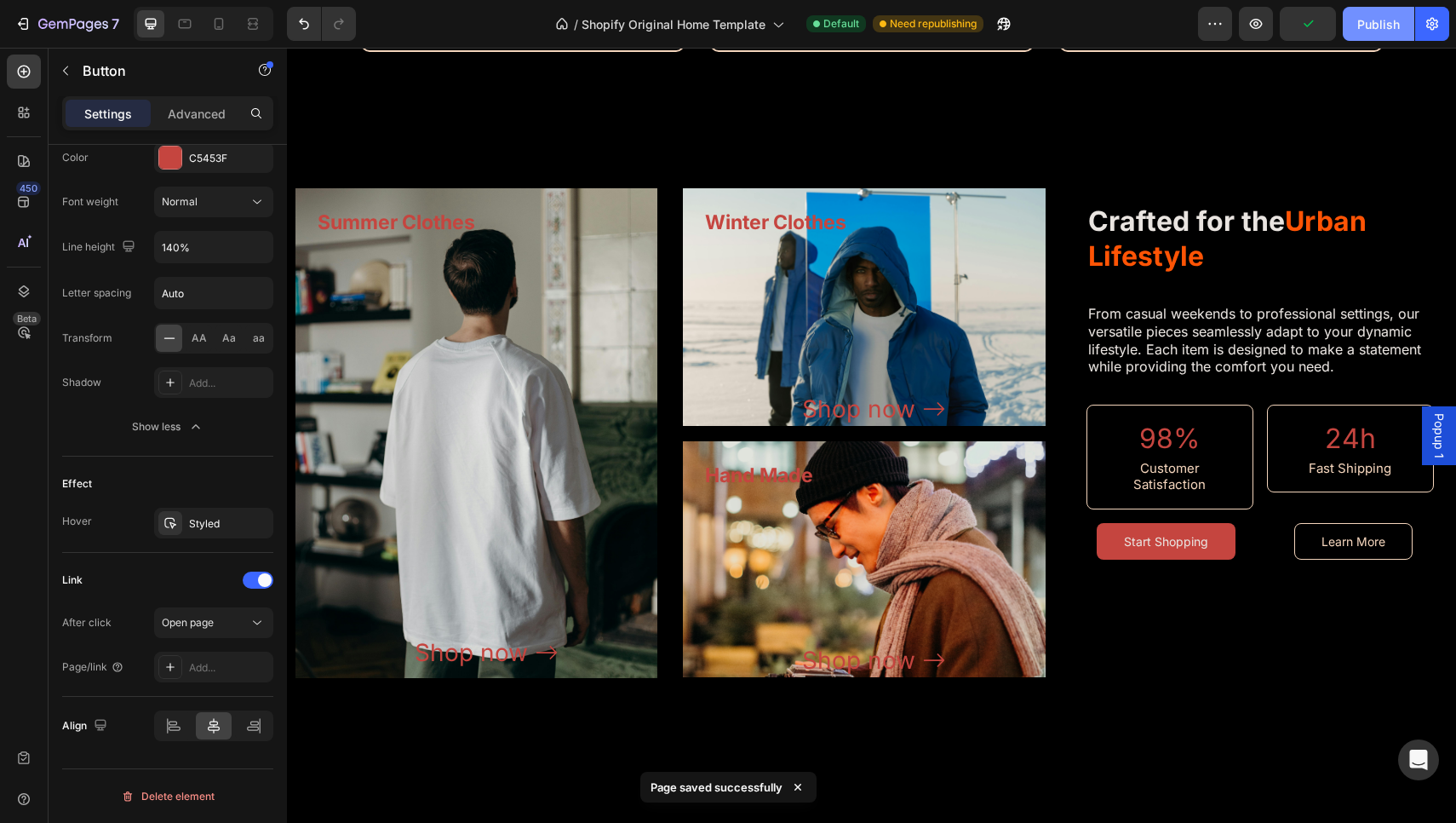
click at [1380, 25] on div "Publish" at bounding box center [1378, 24] width 43 height 18
click at [1433, 438] on span "Popup 1" at bounding box center [1438, 435] width 17 height 45
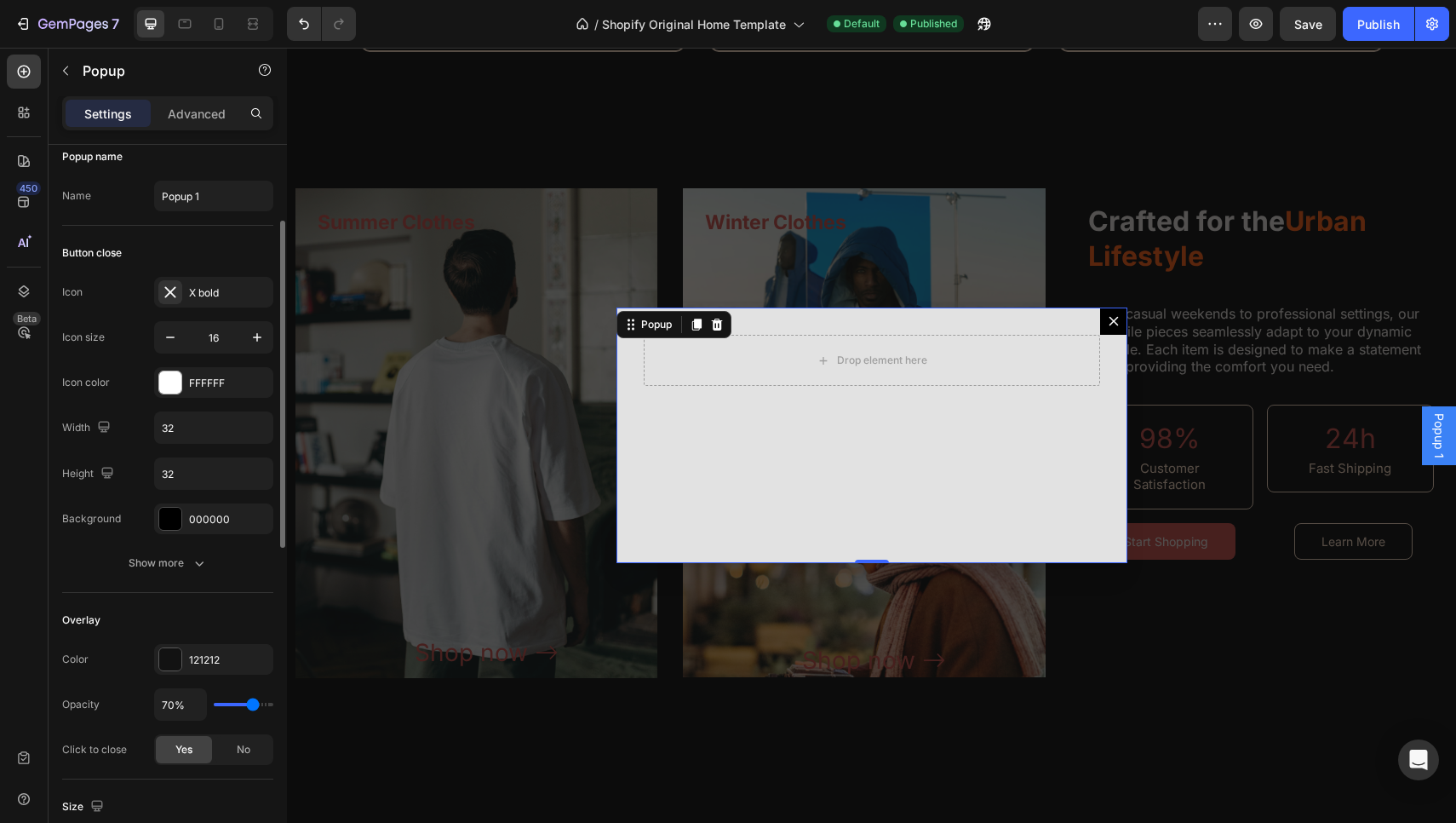
scroll to position [0, 0]
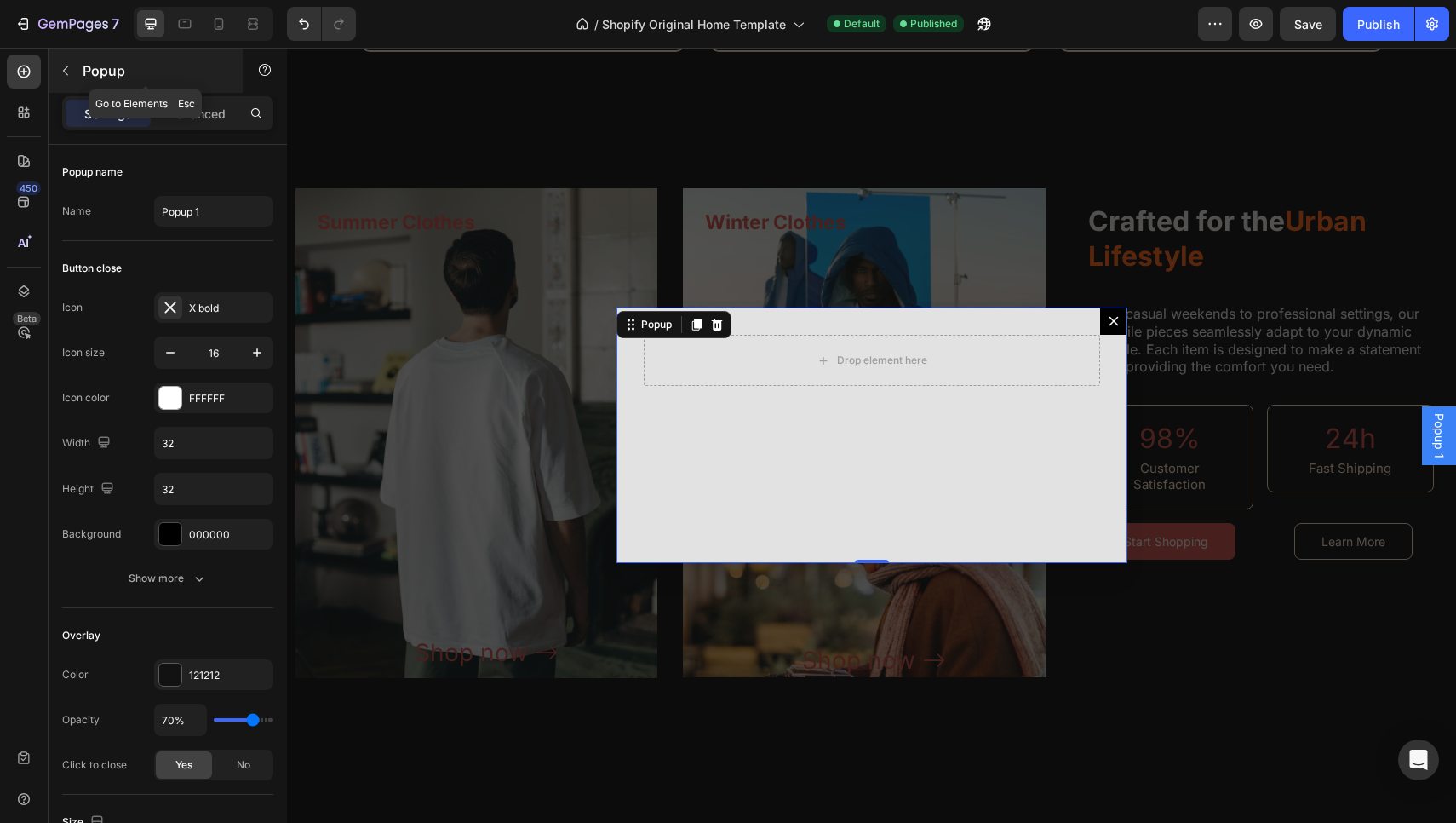
click at [84, 82] on div "Popup" at bounding box center [145, 70] width 194 height 44
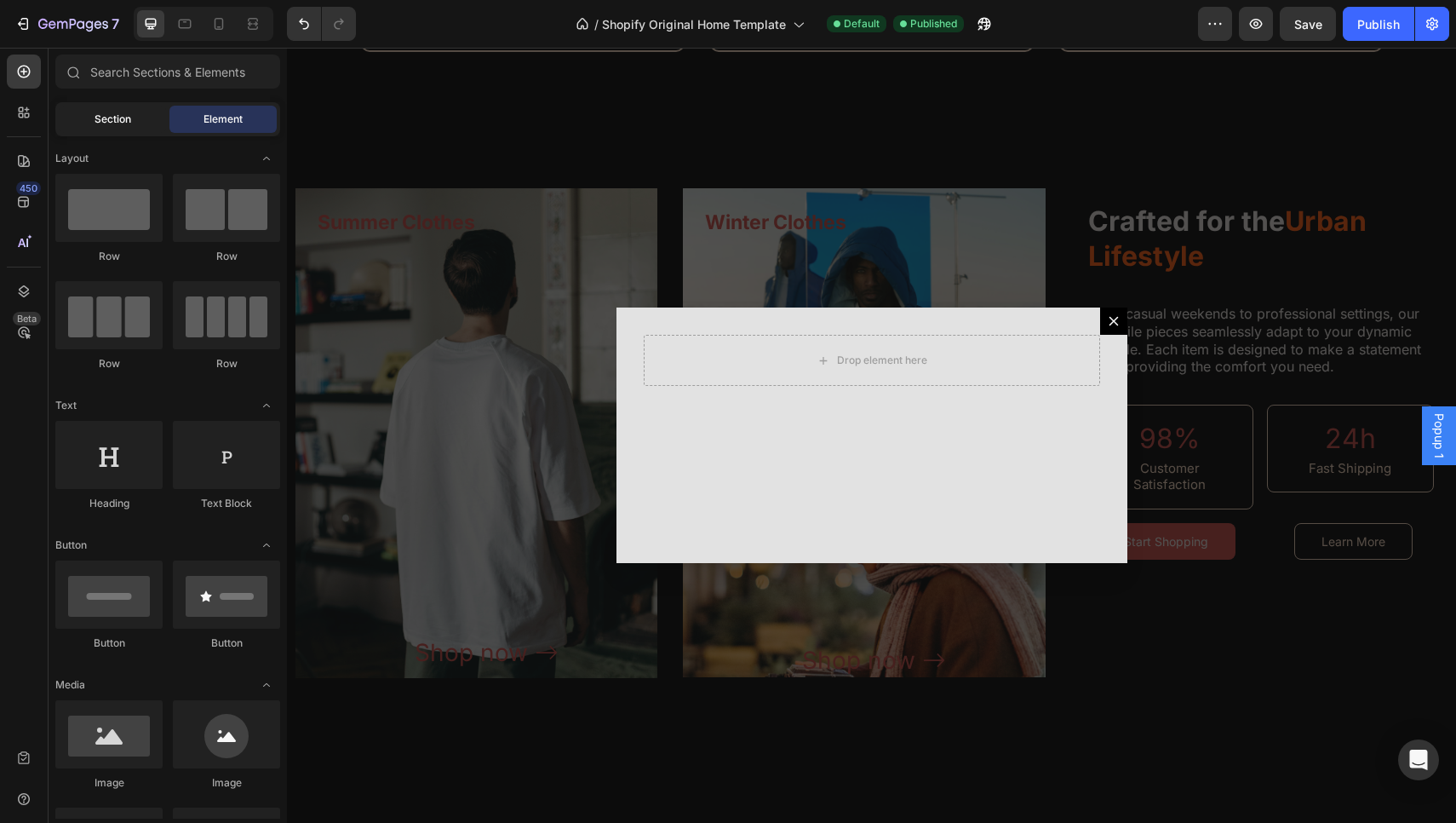
click at [107, 126] on span "Section" at bounding box center [113, 118] width 37 height 15
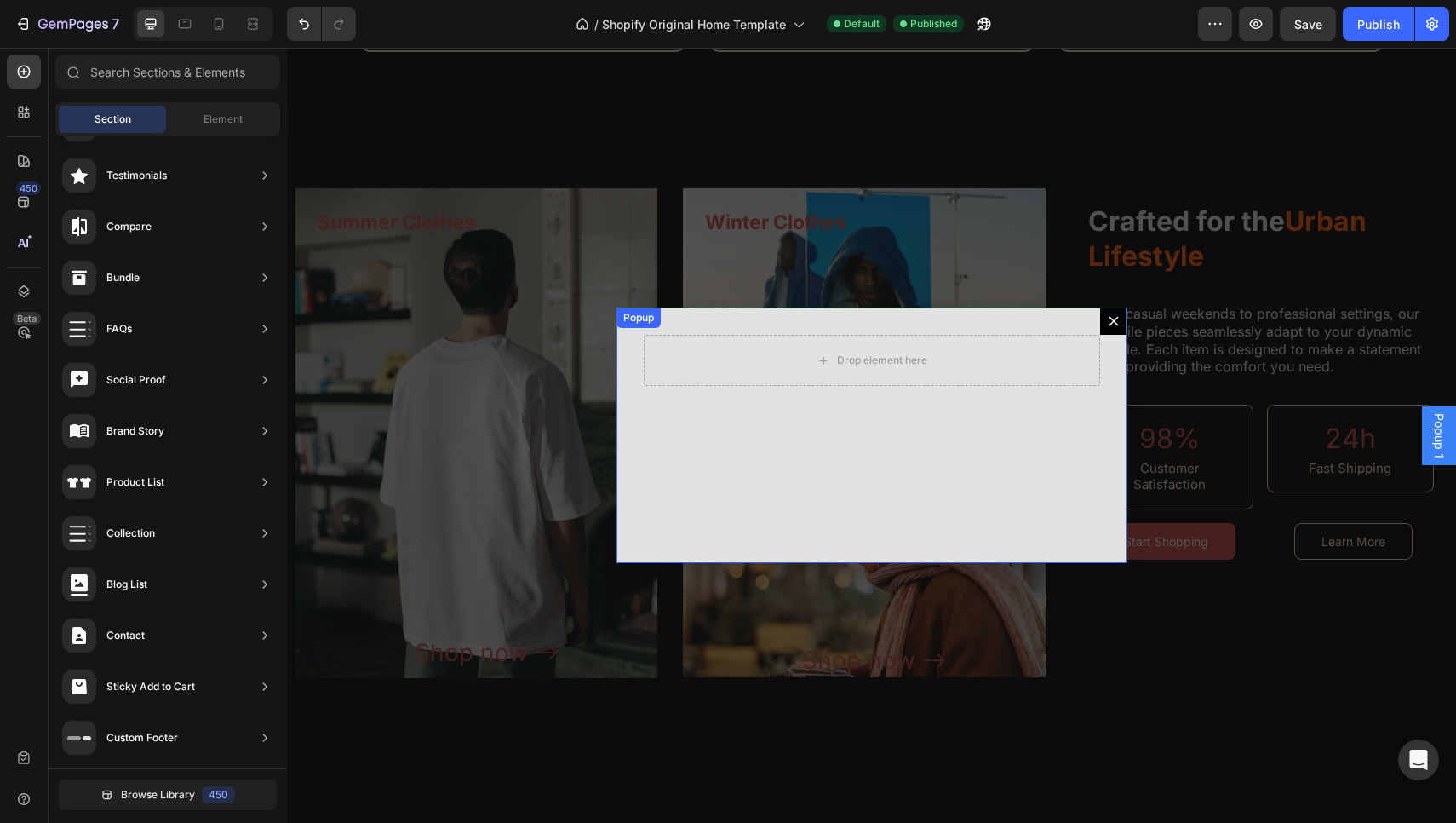
click at [1114, 316] on icon "Dialog content" at bounding box center [1114, 321] width 14 height 14
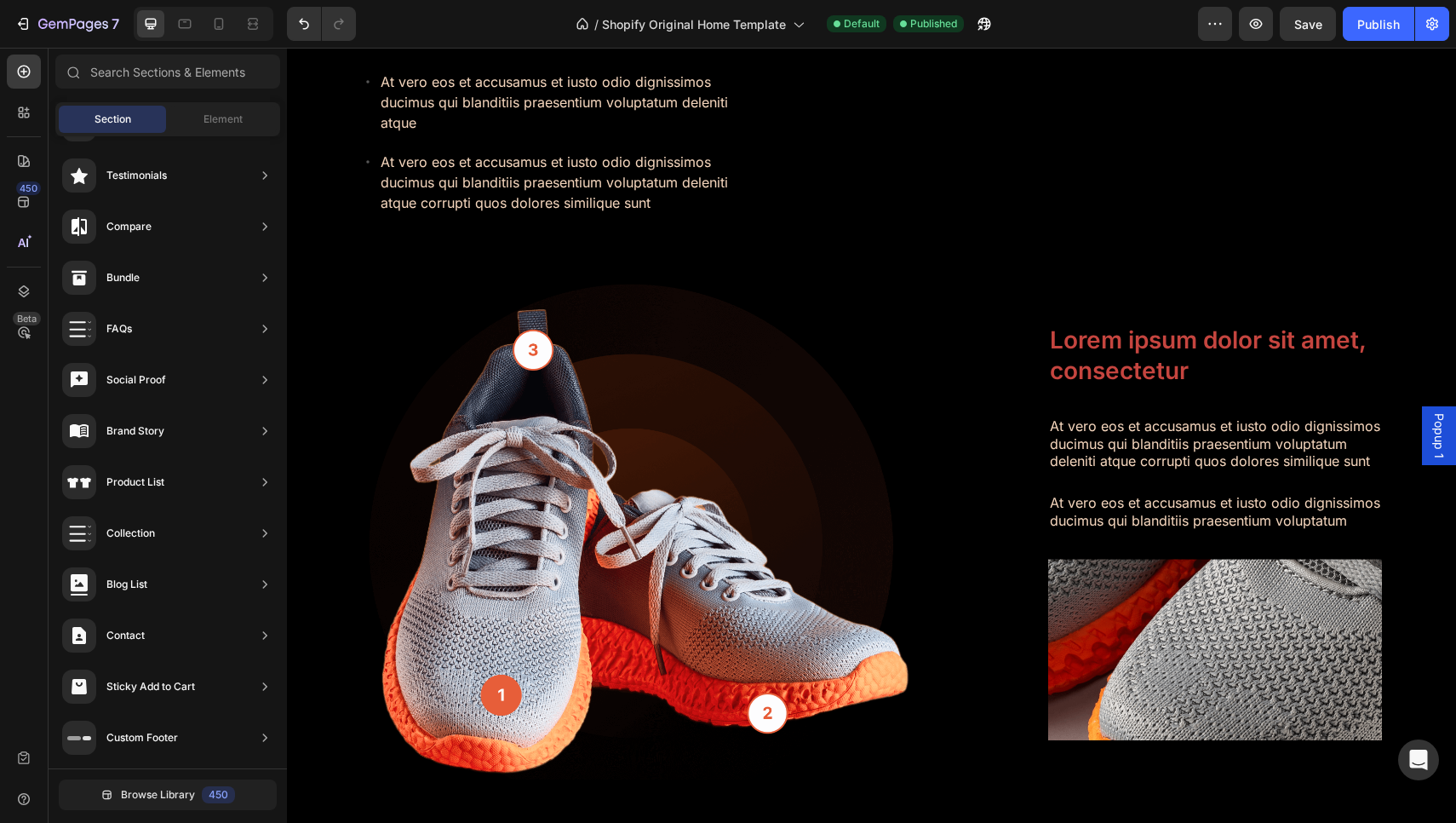
scroll to position [4688, 0]
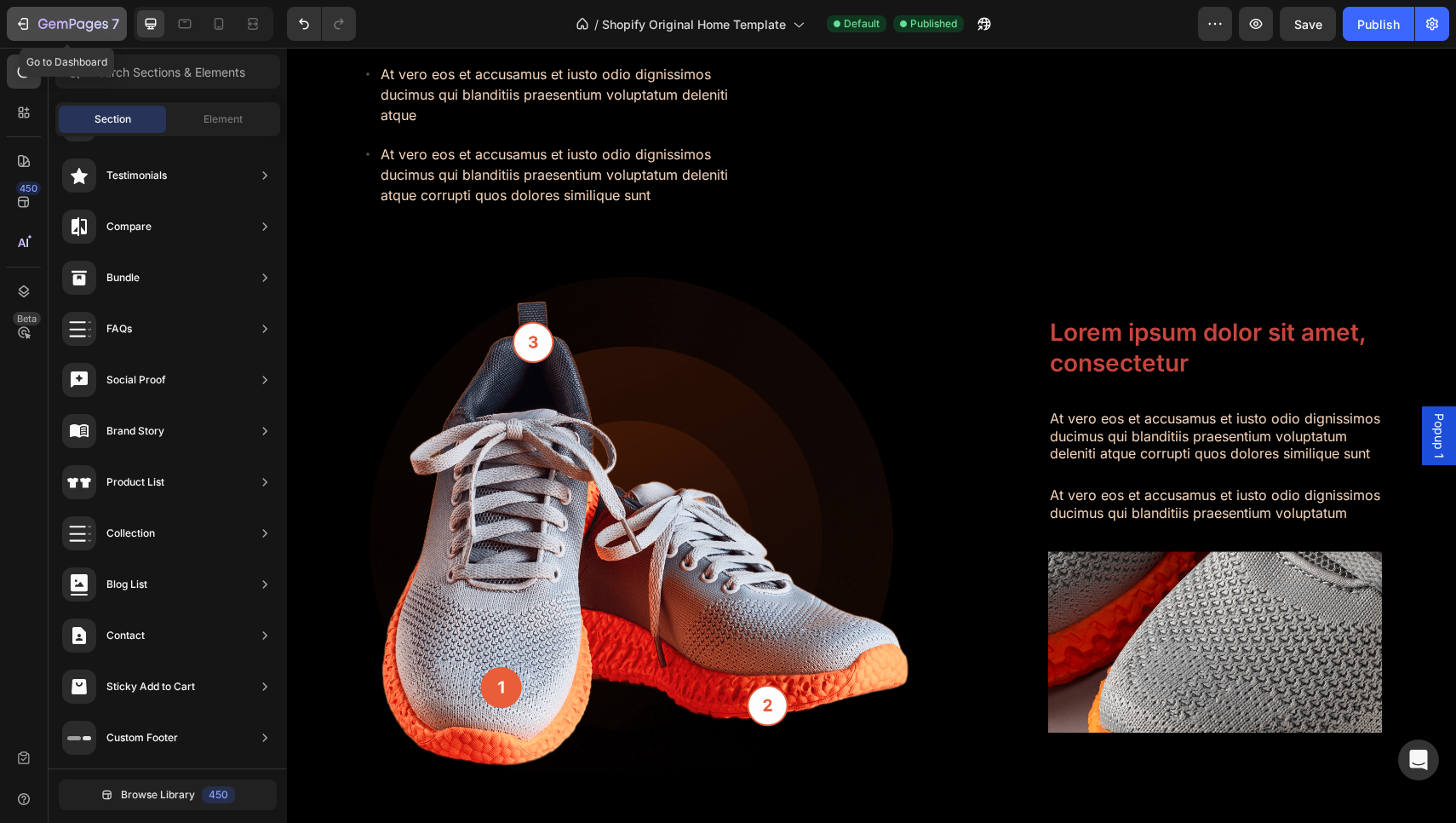
click at [49, 21] on icon "button" at bounding box center [74, 25] width 70 height 14
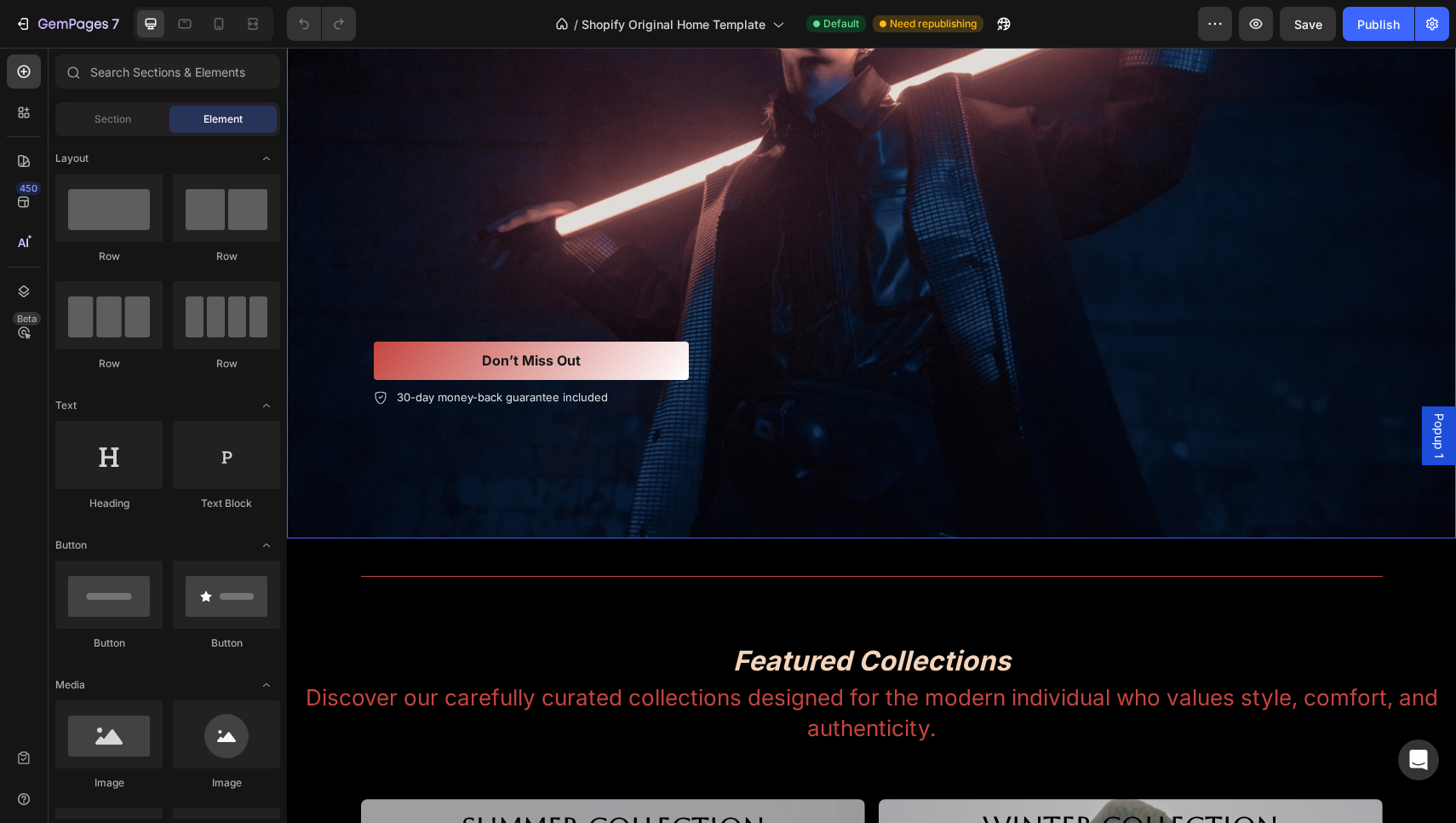
scroll to position [427, 0]
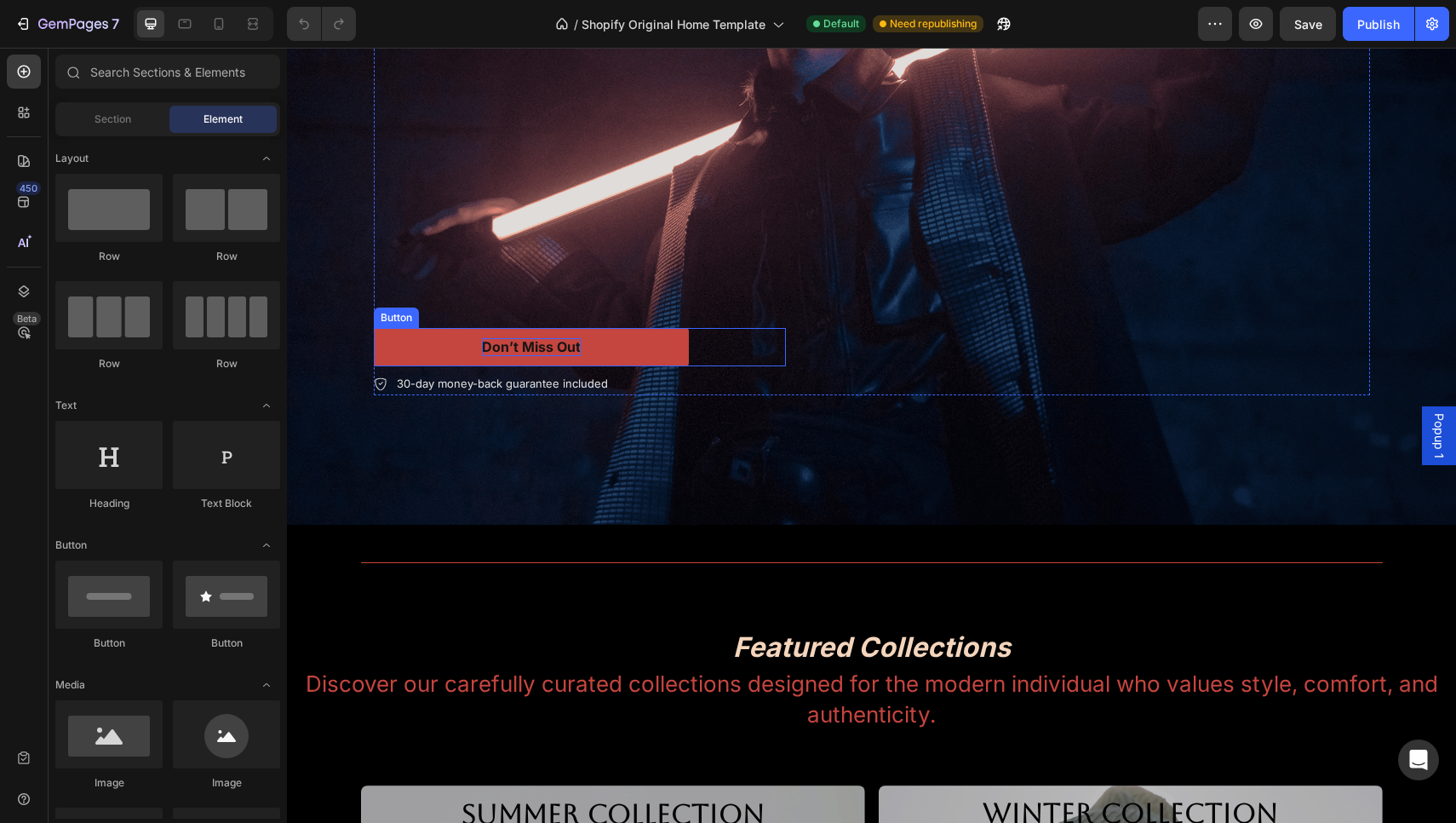
click at [564, 349] on div "Don’t Miss Out" at bounding box center [531, 347] width 99 height 18
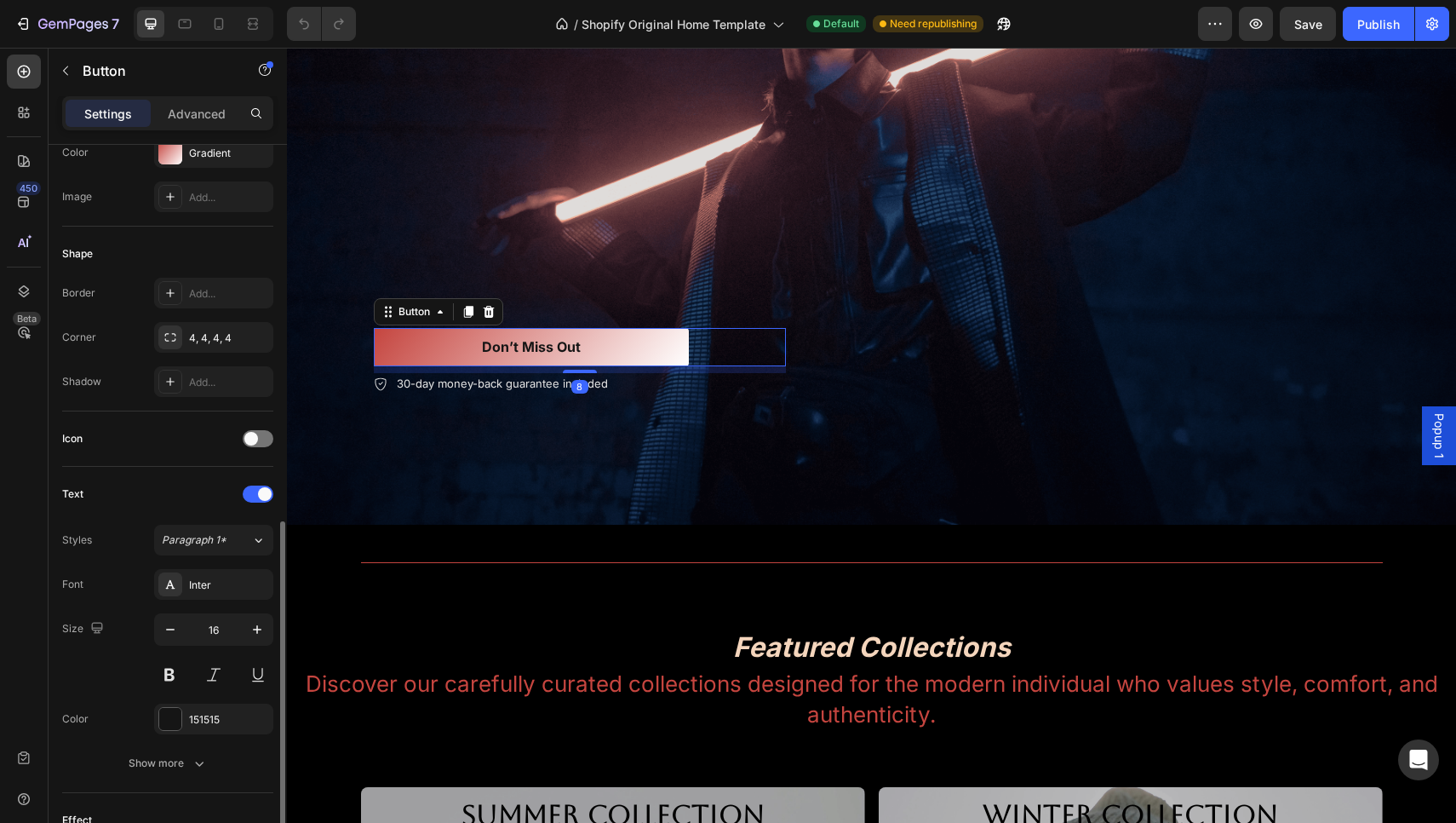
scroll to position [495, 0]
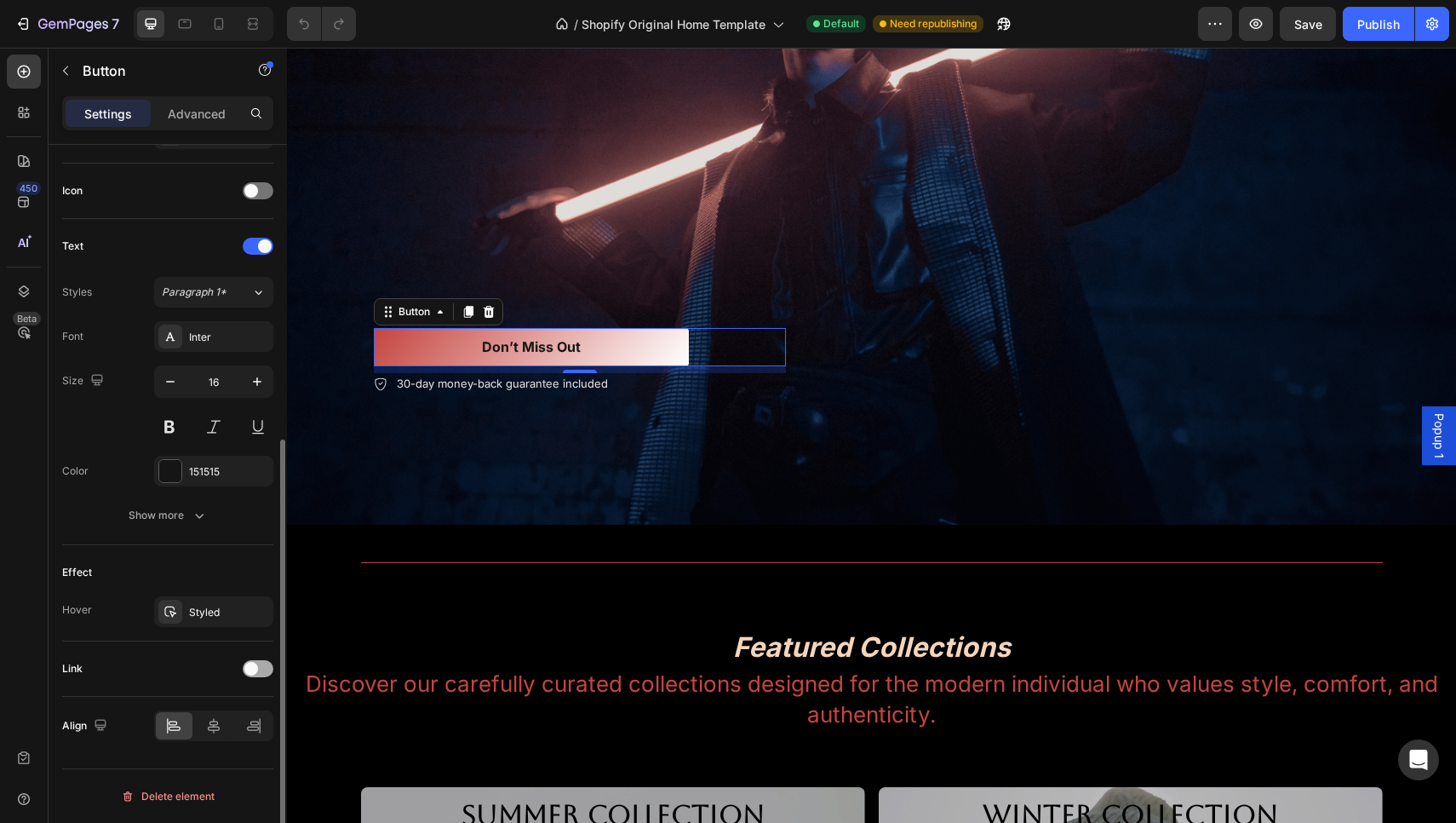
click at [246, 674] on span at bounding box center [252, 669] width 14 height 14
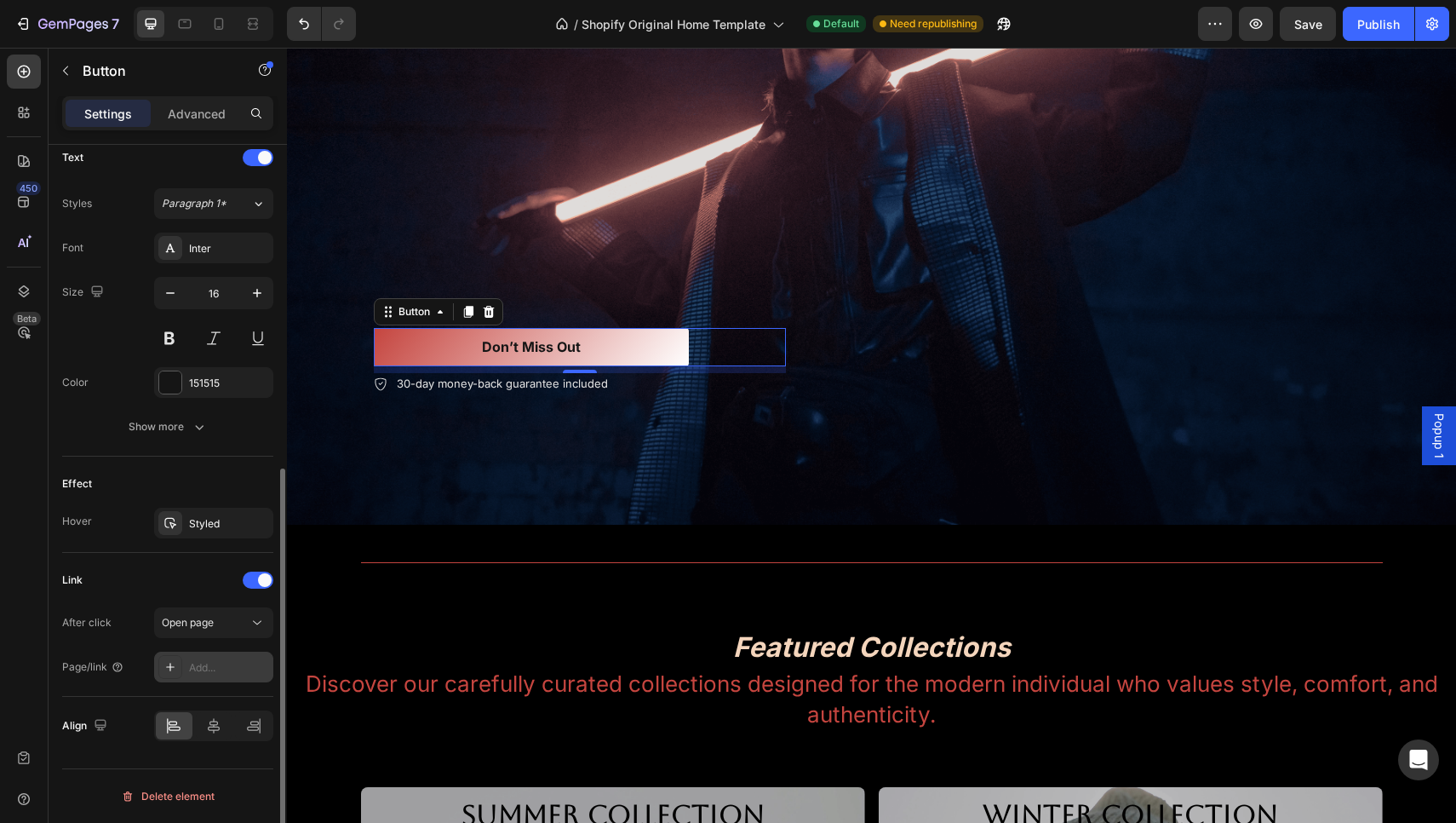
click at [240, 667] on div "Add..." at bounding box center [228, 667] width 80 height 15
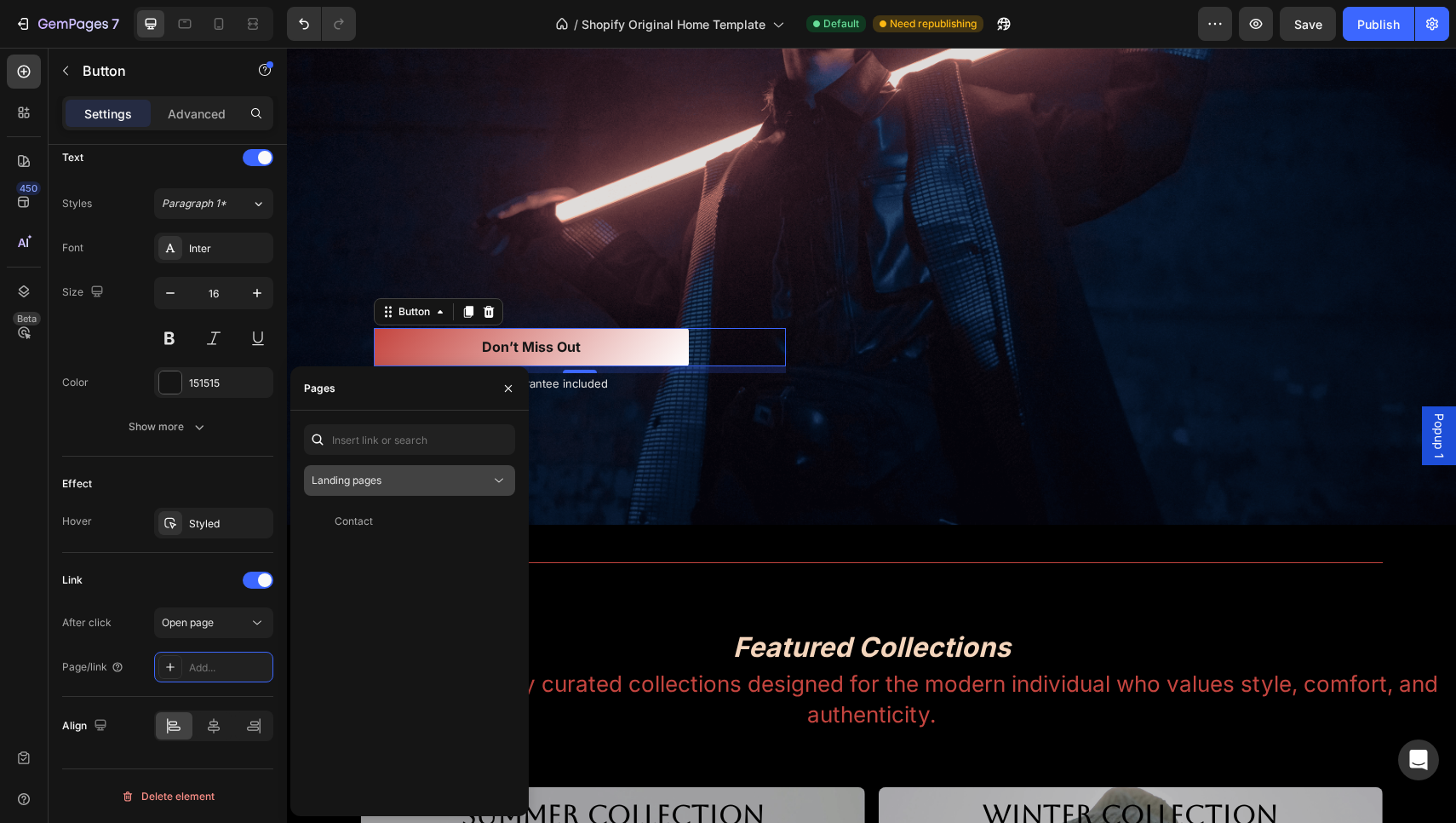
click at [425, 483] on div "Landing pages" at bounding box center [401, 480] width 179 height 15
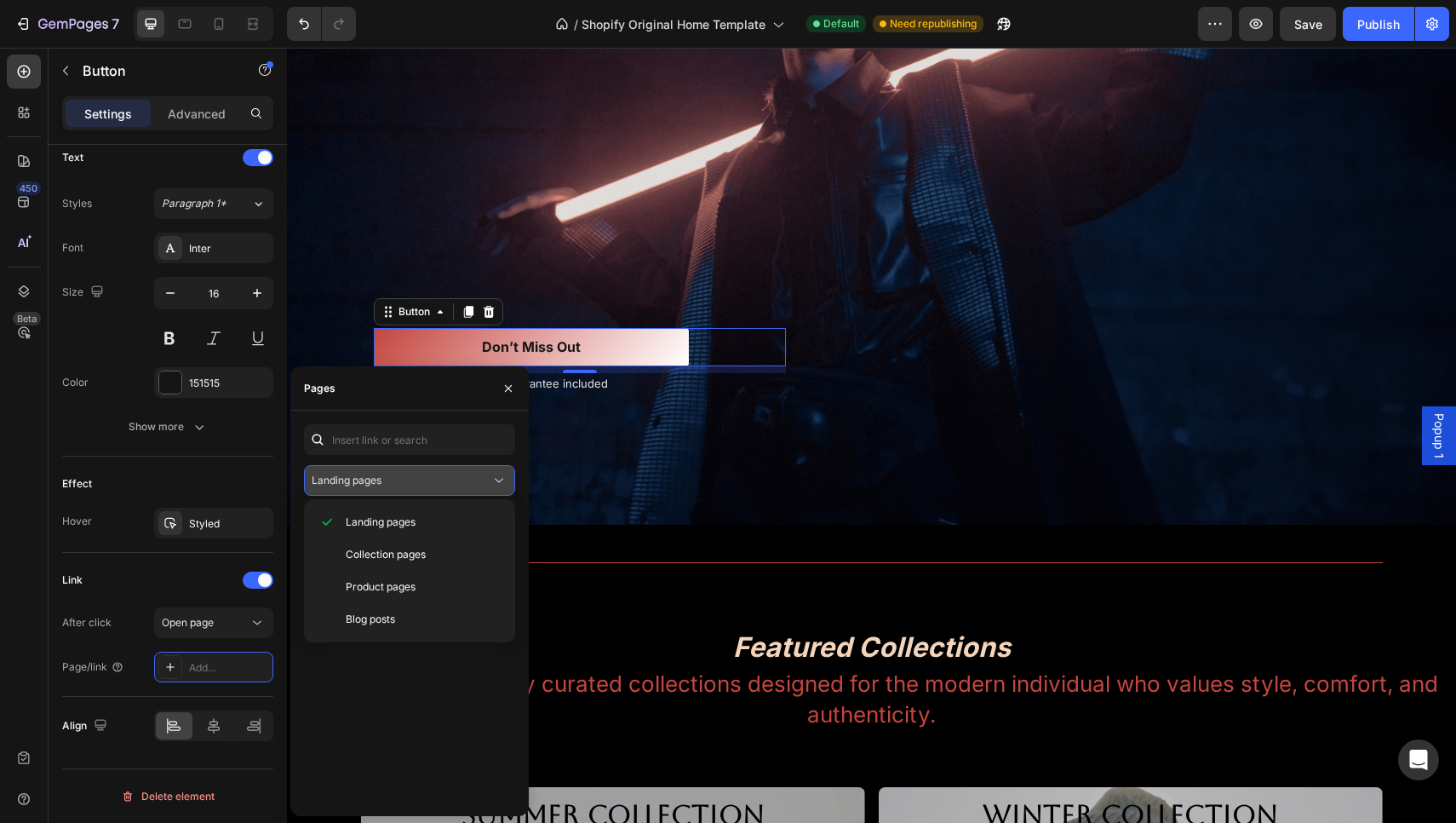
click at [425, 483] on div "Landing pages" at bounding box center [401, 480] width 179 height 15
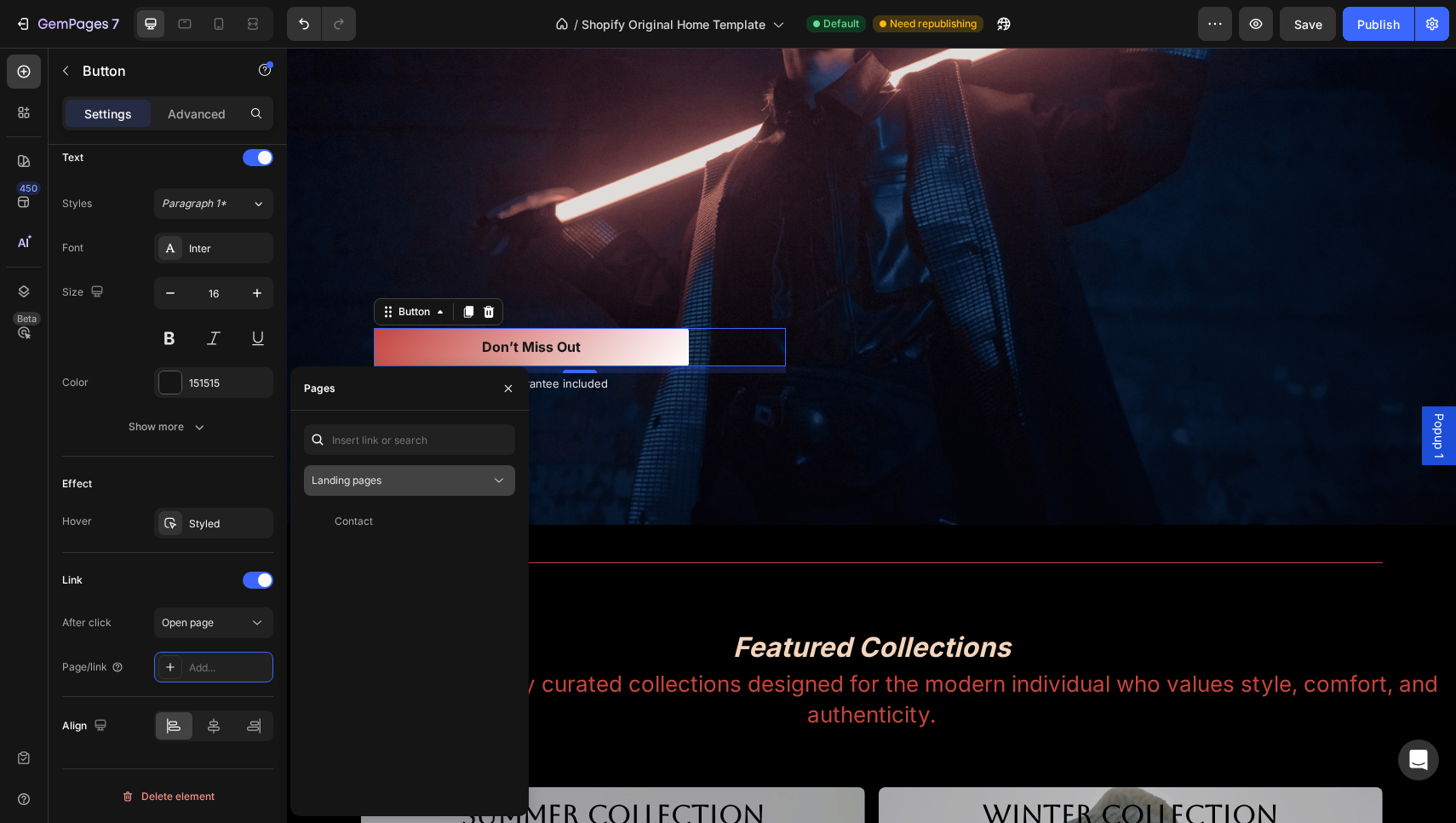
click at [425, 483] on div "Landing pages" at bounding box center [401, 480] width 179 height 15
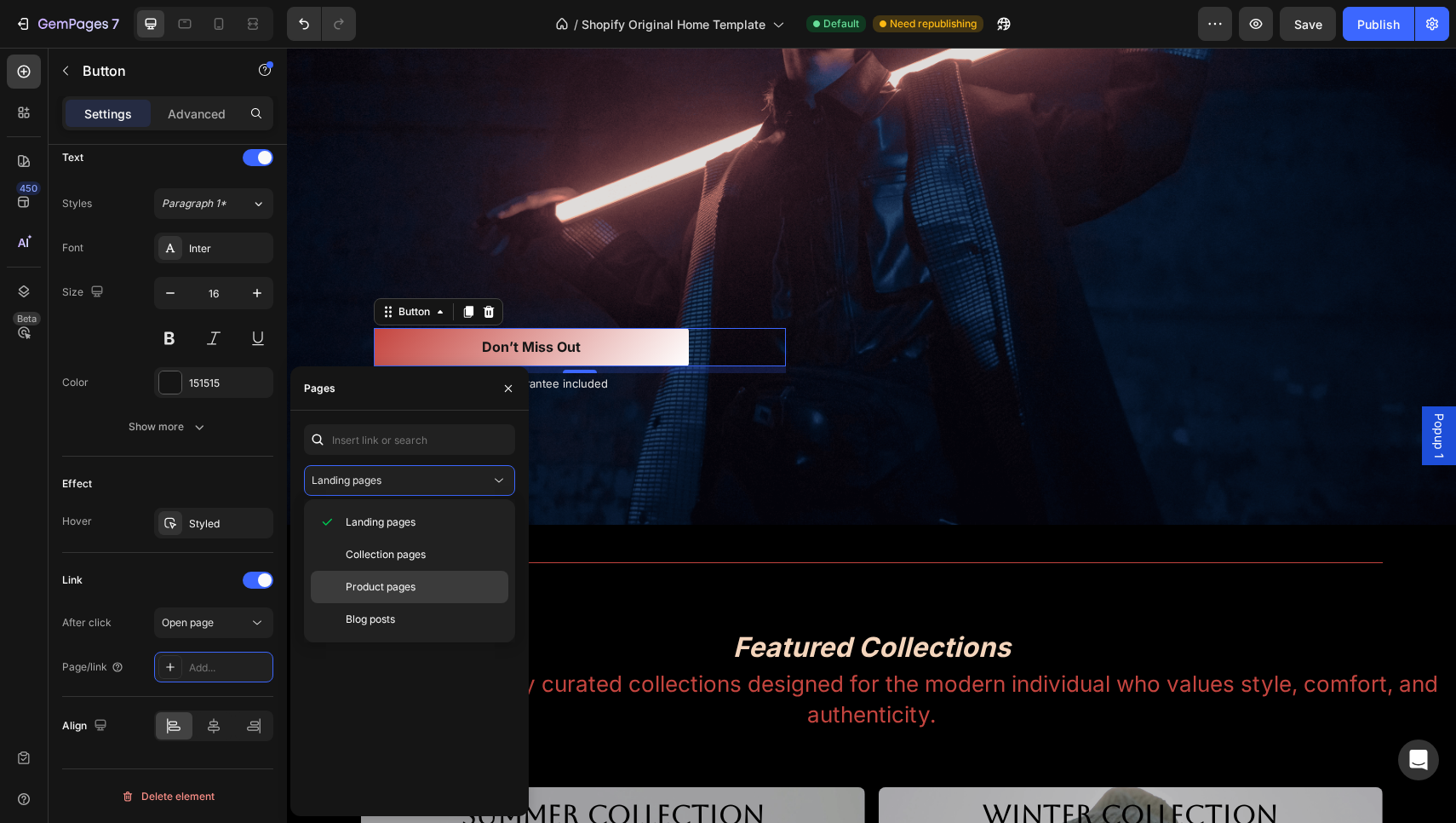
click at [390, 582] on span "Product pages" at bounding box center [381, 586] width 70 height 15
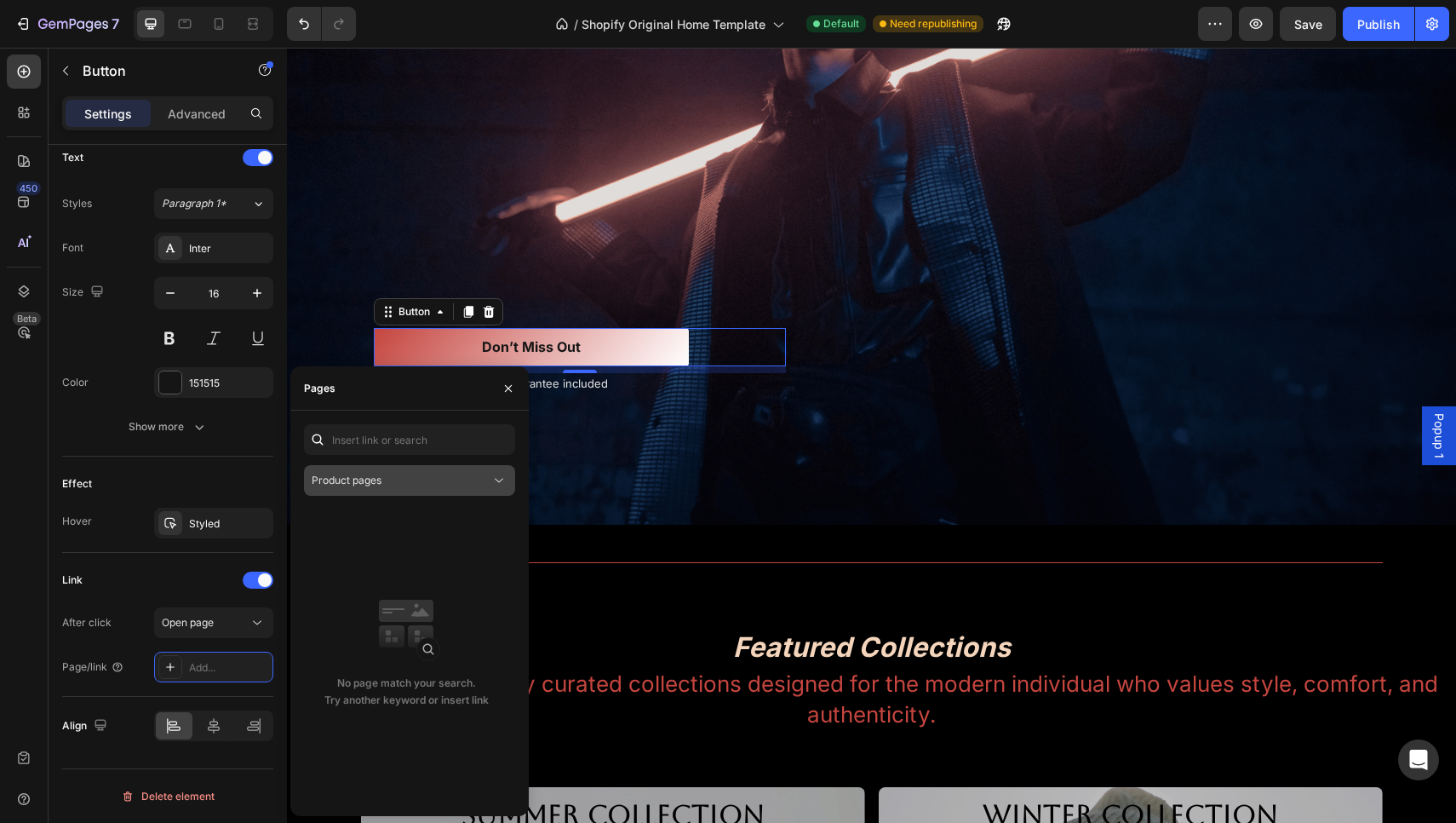
click at [486, 486] on div "Product pages" at bounding box center [401, 480] width 179 height 15
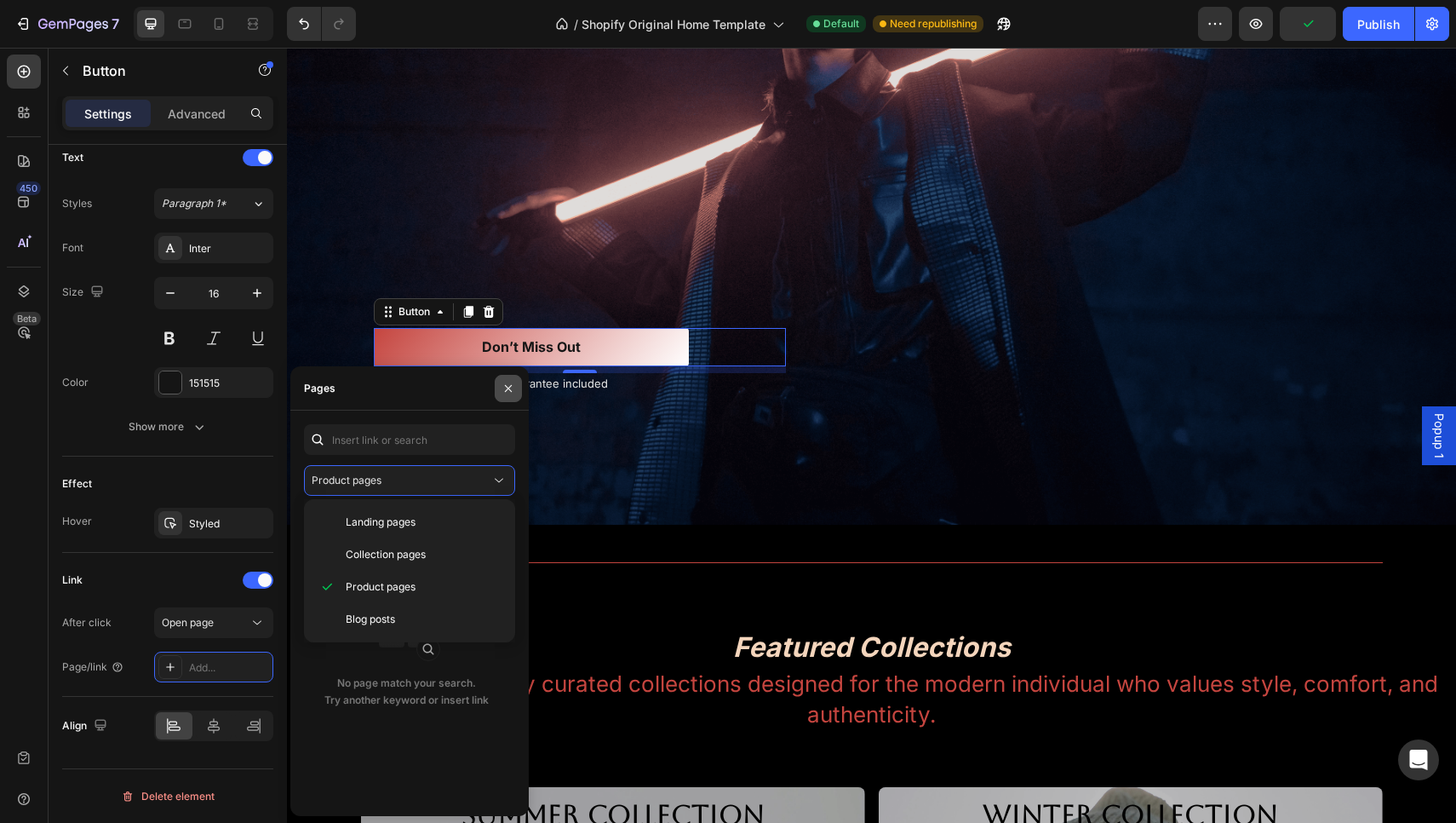
click at [507, 388] on icon "button" at bounding box center [509, 388] width 7 height 7
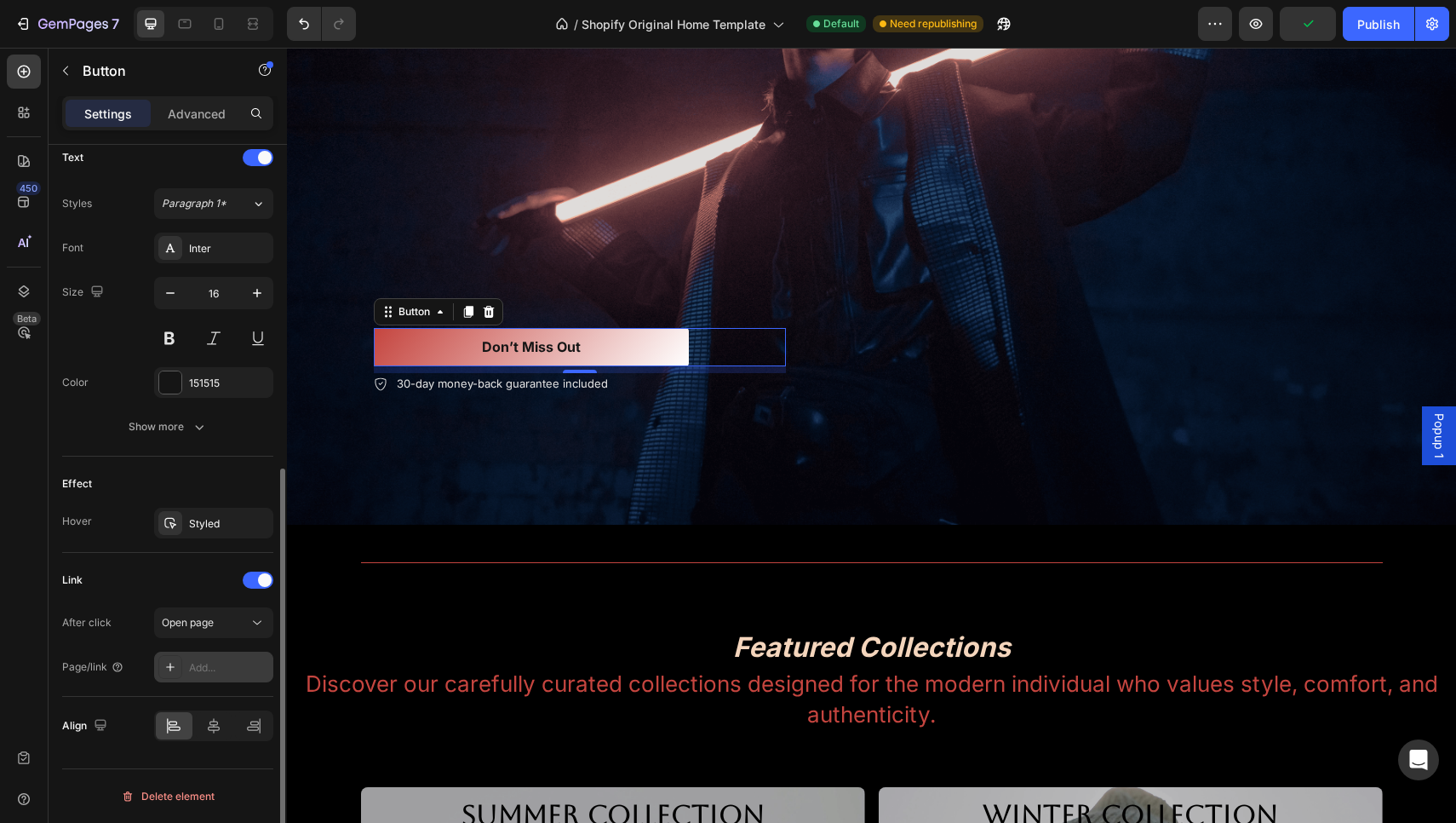
click at [186, 662] on div "Add..." at bounding box center [214, 666] width 119 height 31
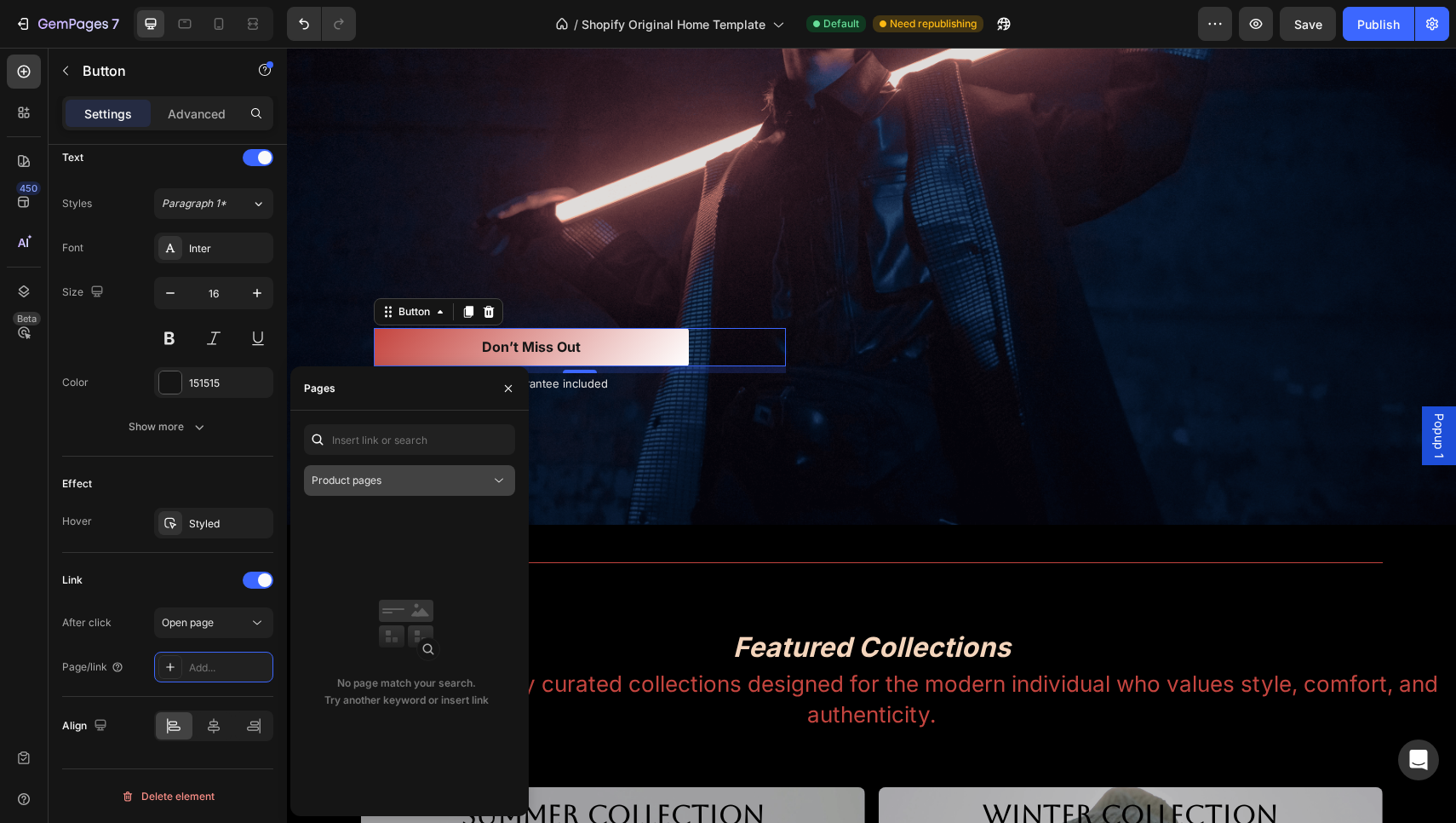
click at [386, 465] on button "Product pages" at bounding box center [409, 480] width 211 height 31
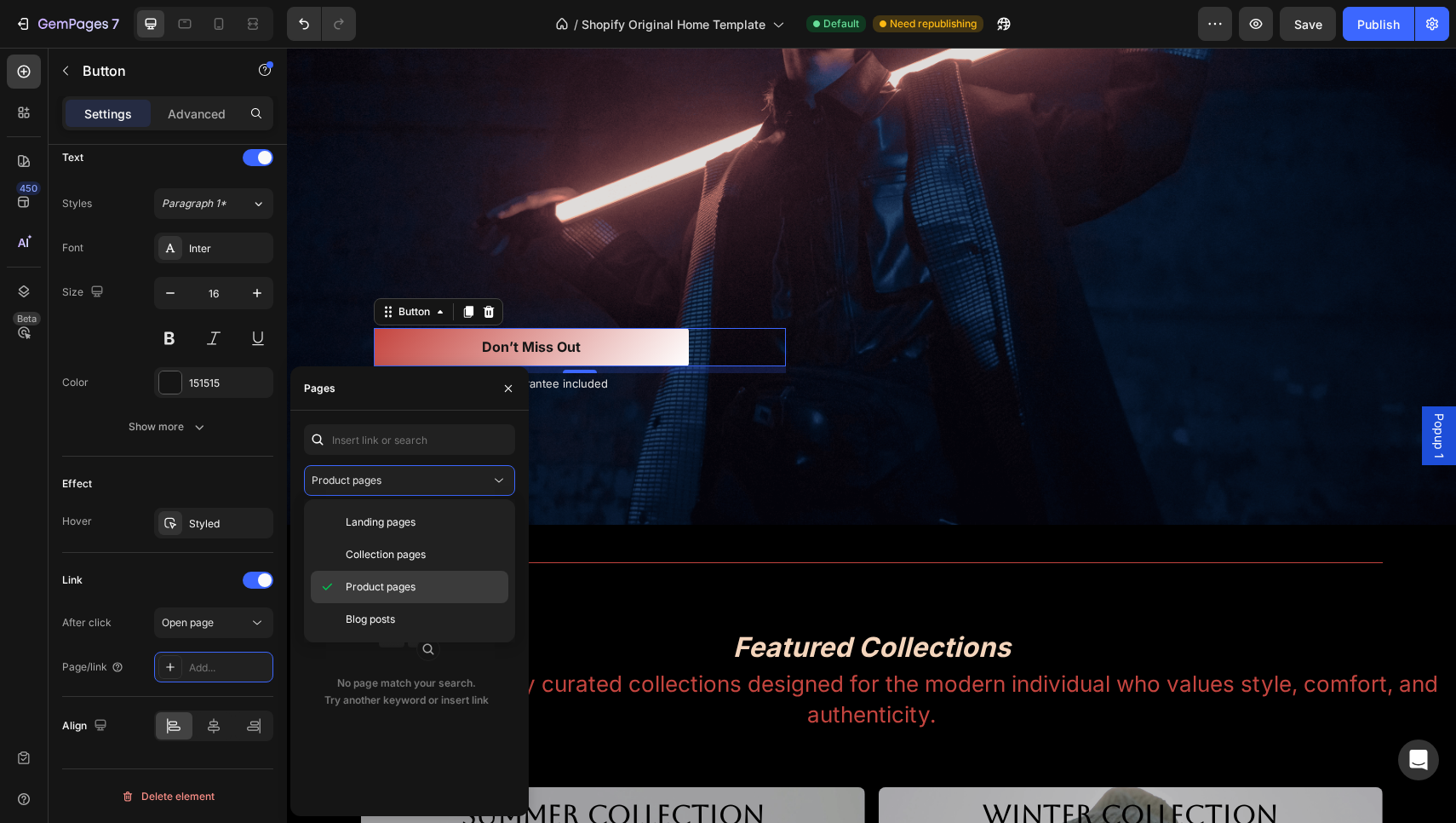
click at [374, 591] on span "Product pages" at bounding box center [381, 586] width 70 height 15
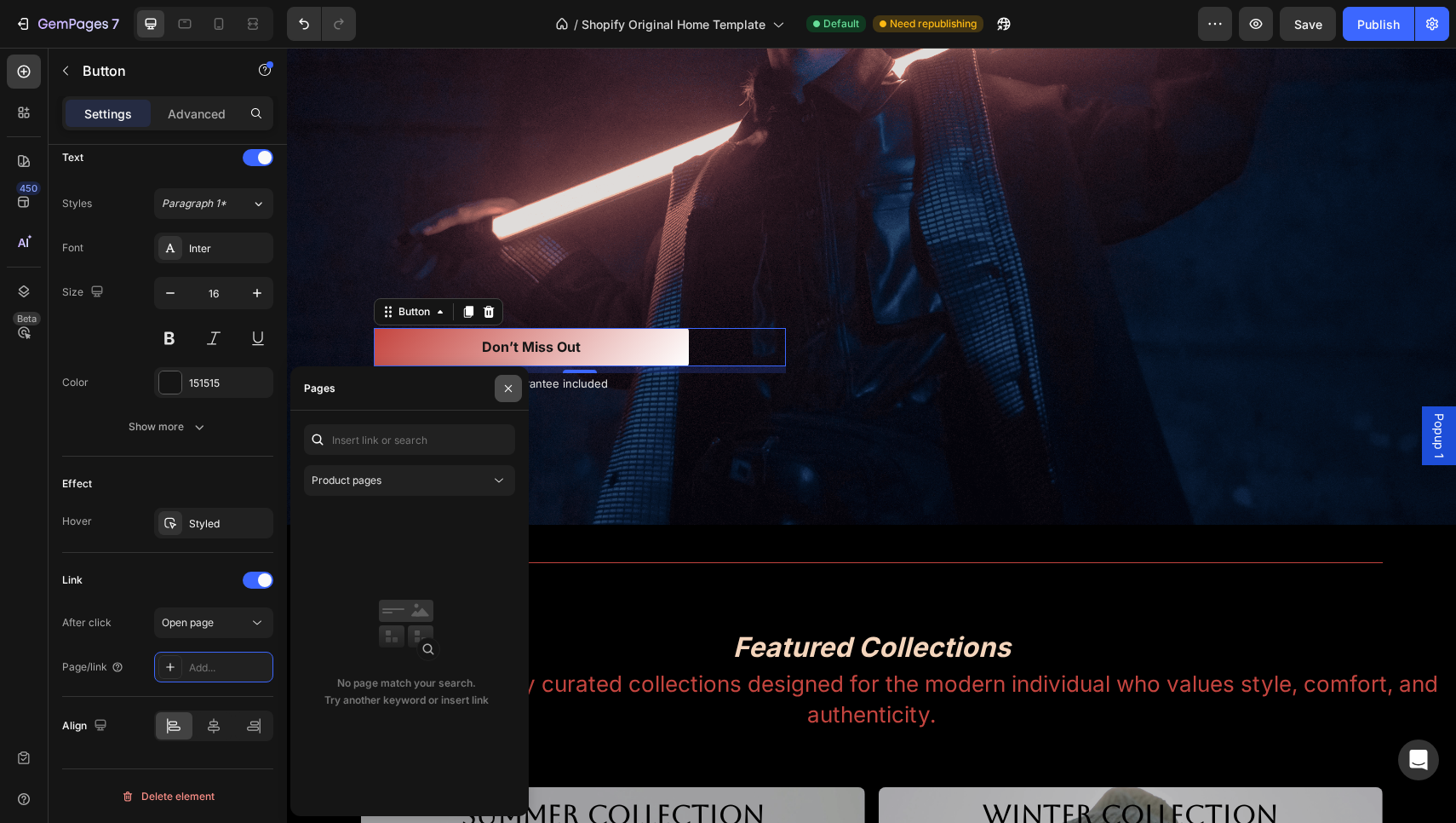
click at [508, 393] on icon "button" at bounding box center [509, 389] width 14 height 14
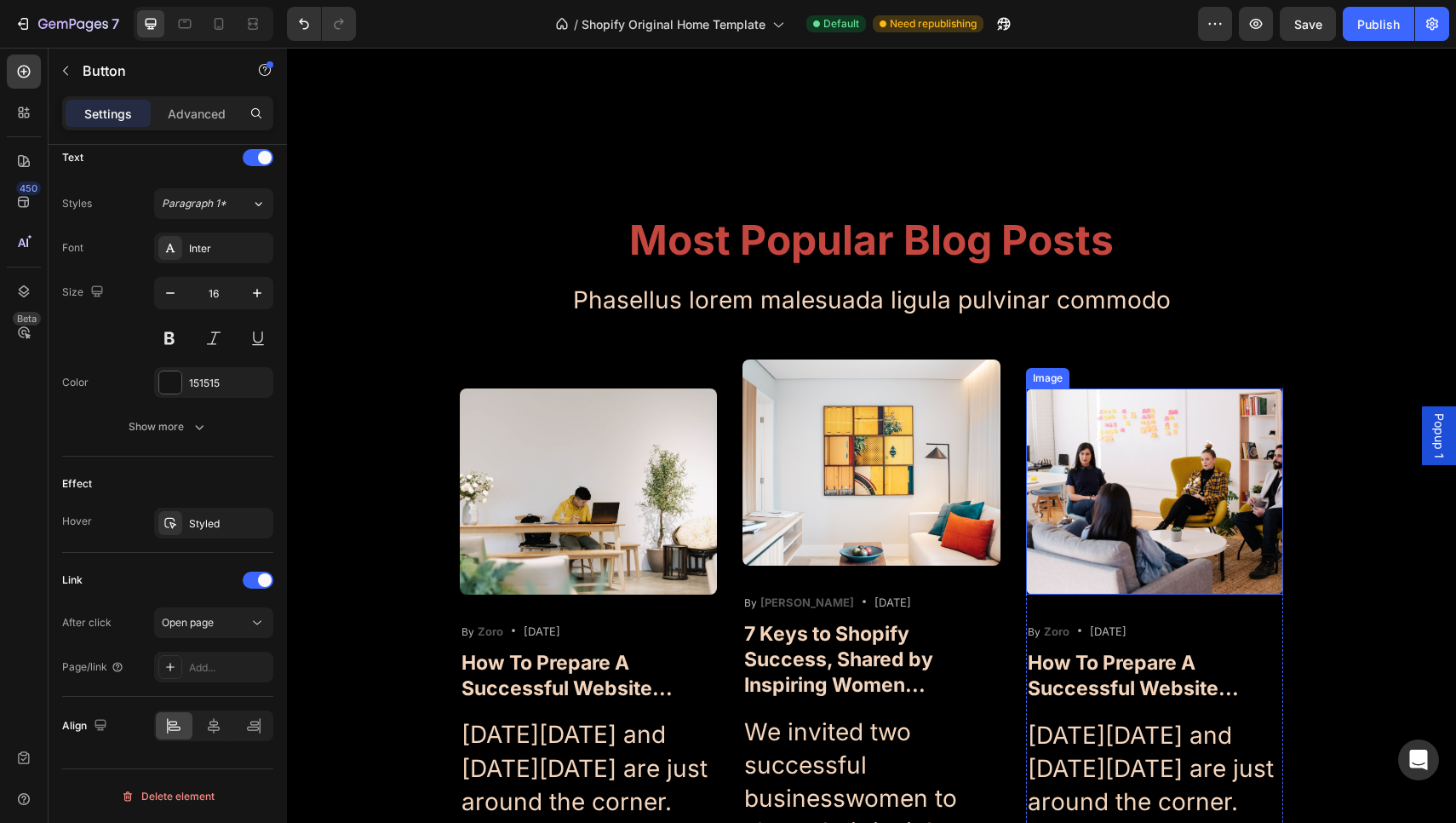
scroll to position [5388, 0]
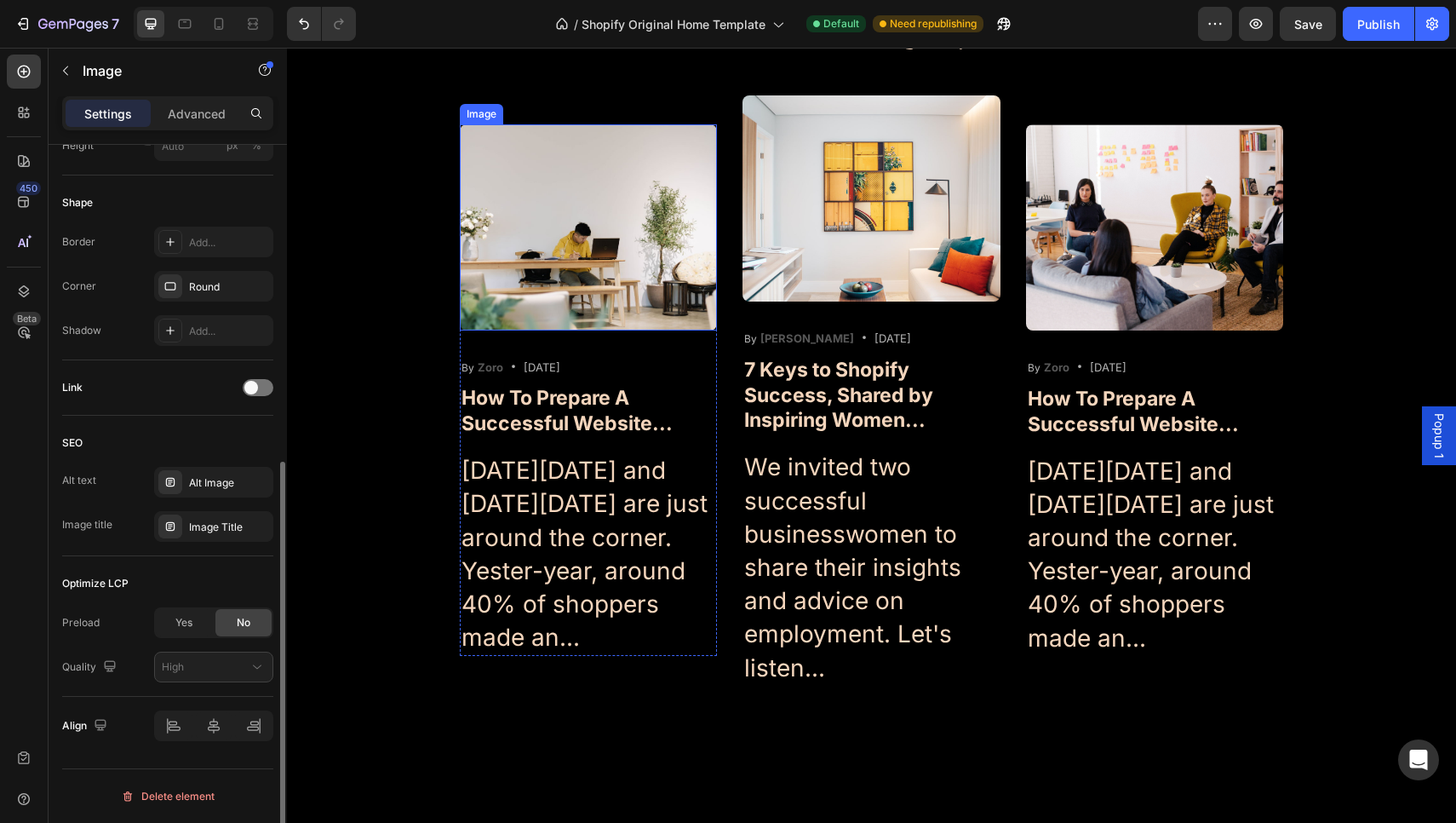
click at [608, 331] on img at bounding box center [589, 227] width 258 height 206
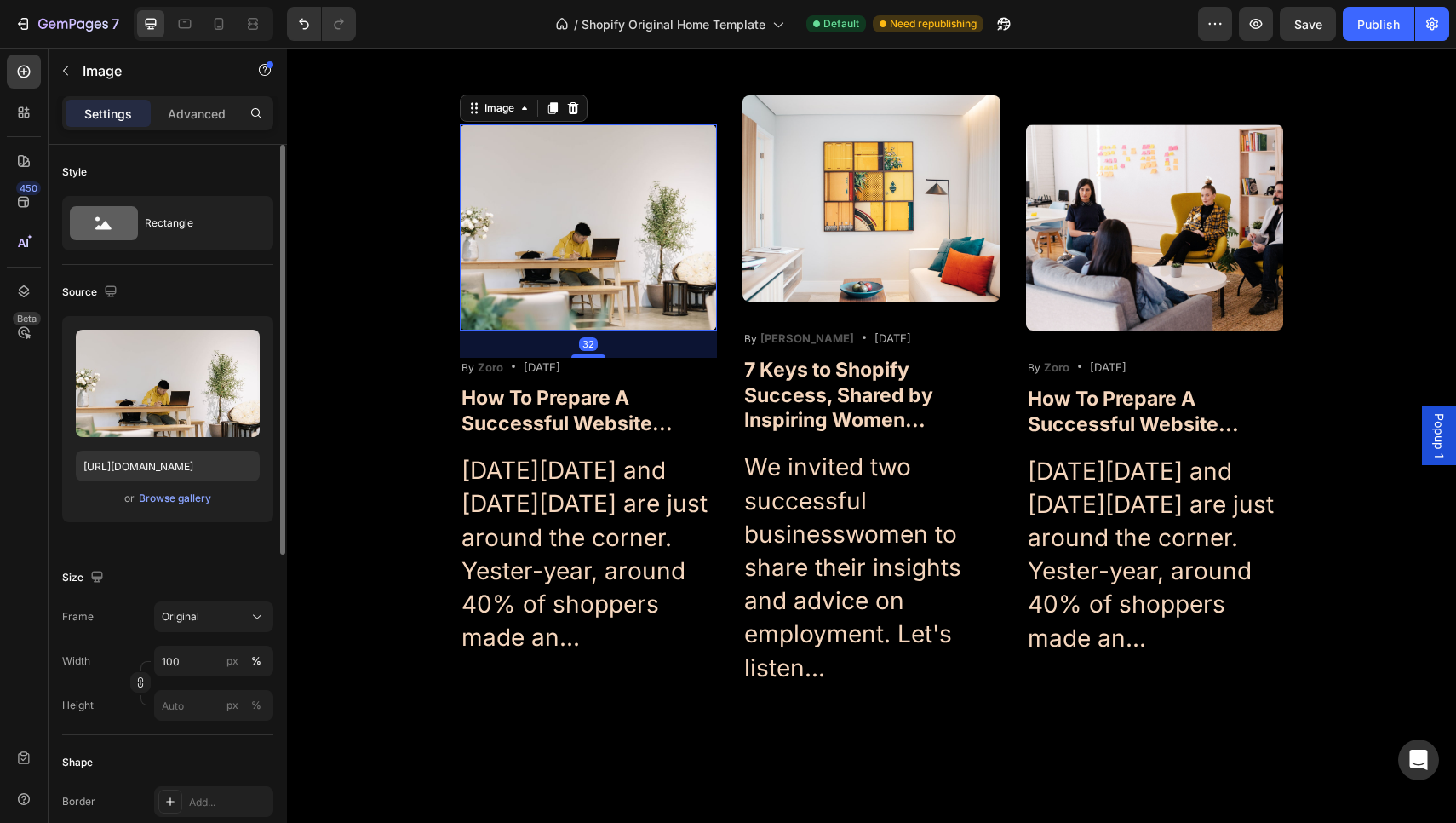
click at [608, 331] on img at bounding box center [589, 227] width 258 height 206
click at [192, 104] on p "Advanced" at bounding box center [196, 113] width 58 height 18
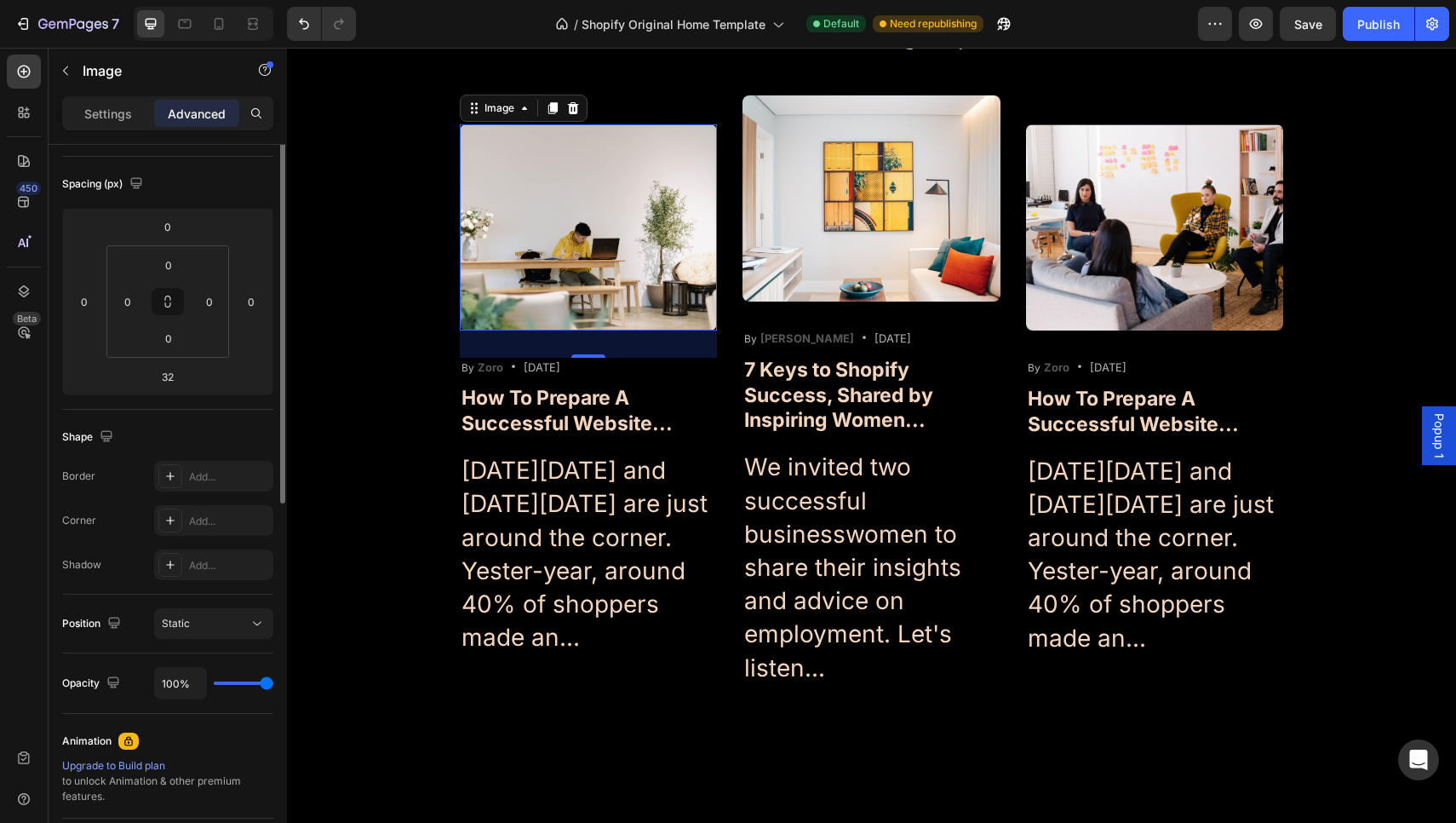
scroll to position [53, 0]
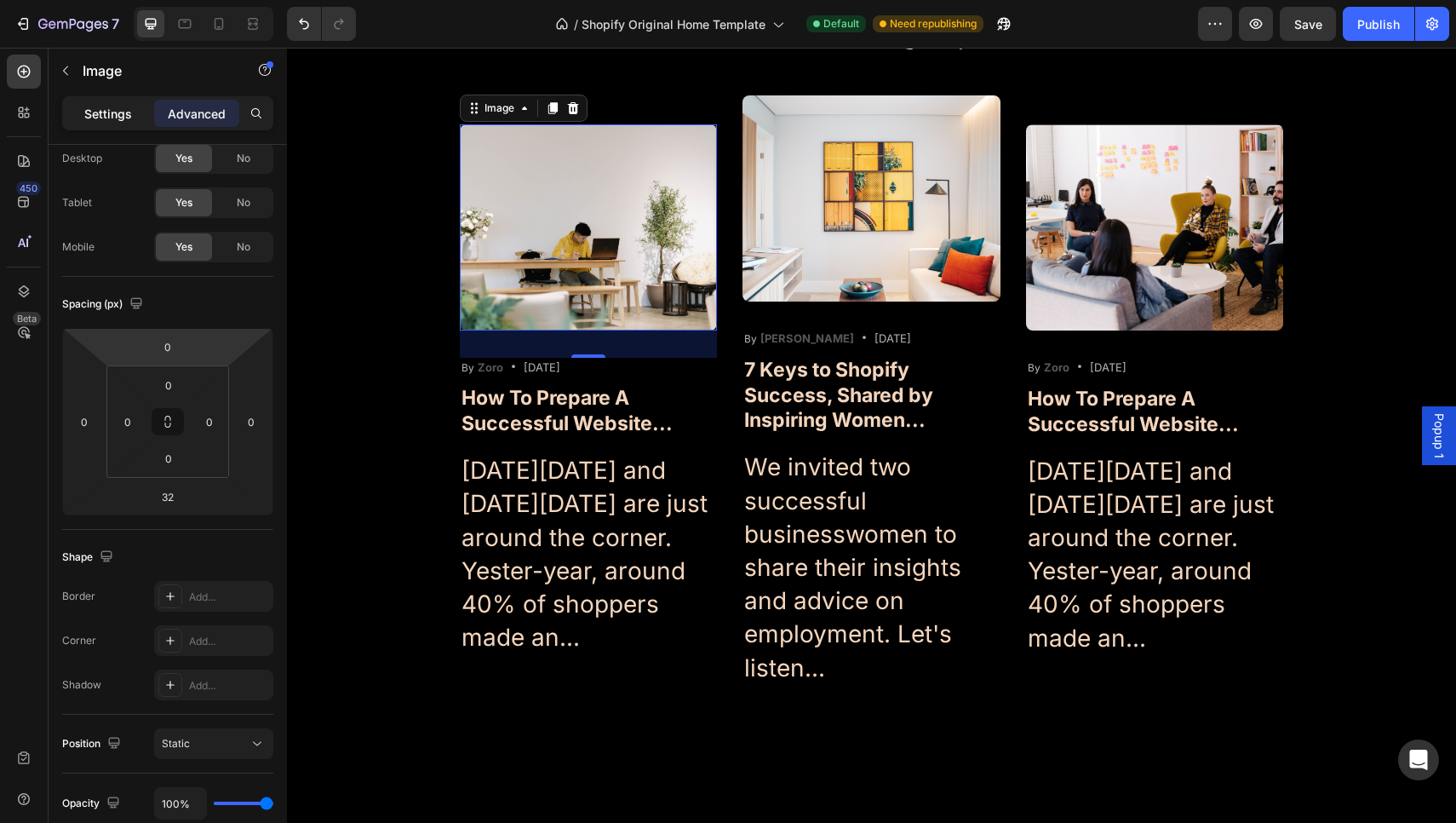
click at [116, 120] on p "Settings" at bounding box center [108, 113] width 47 height 18
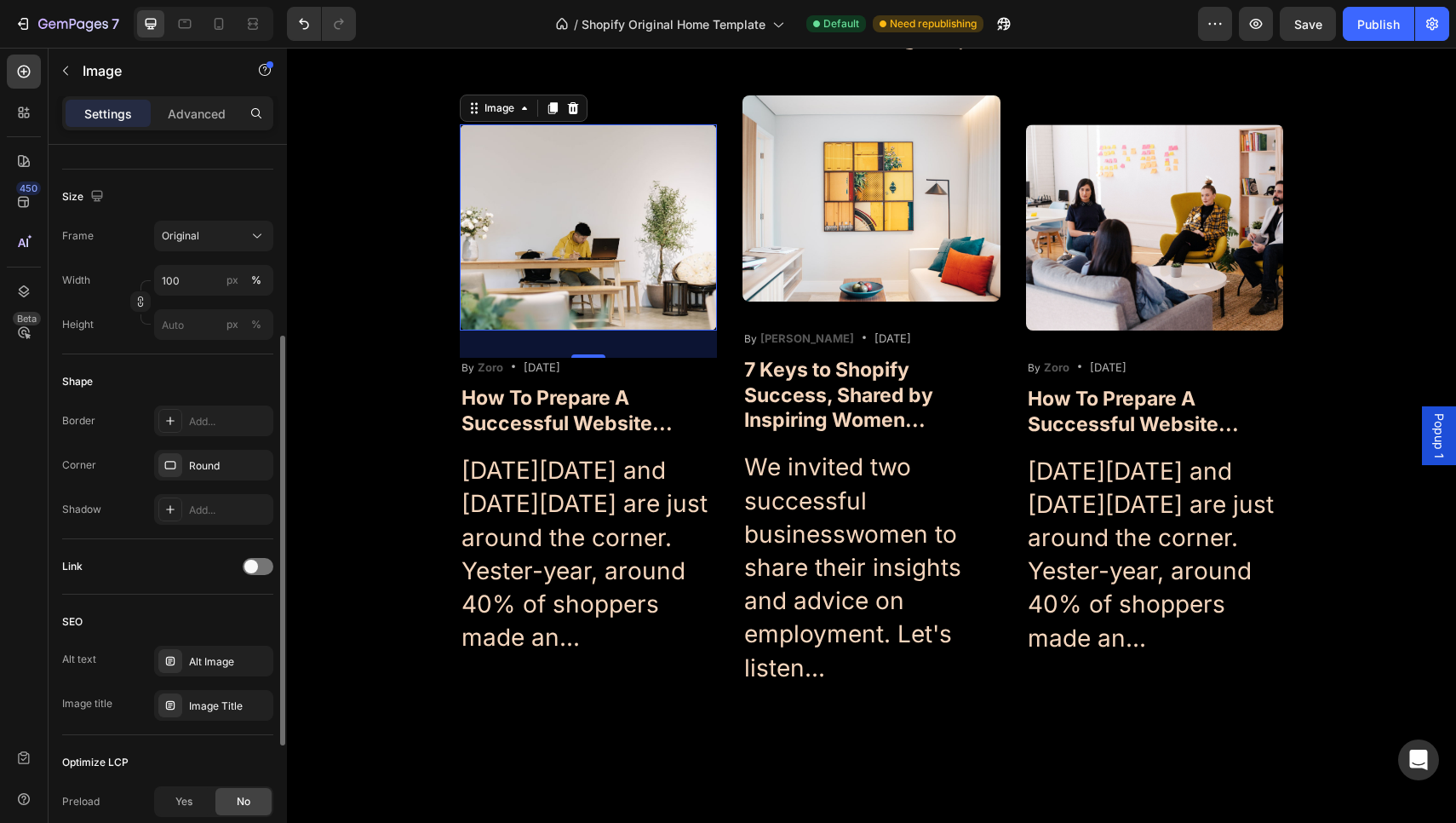
scroll to position [399, 0]
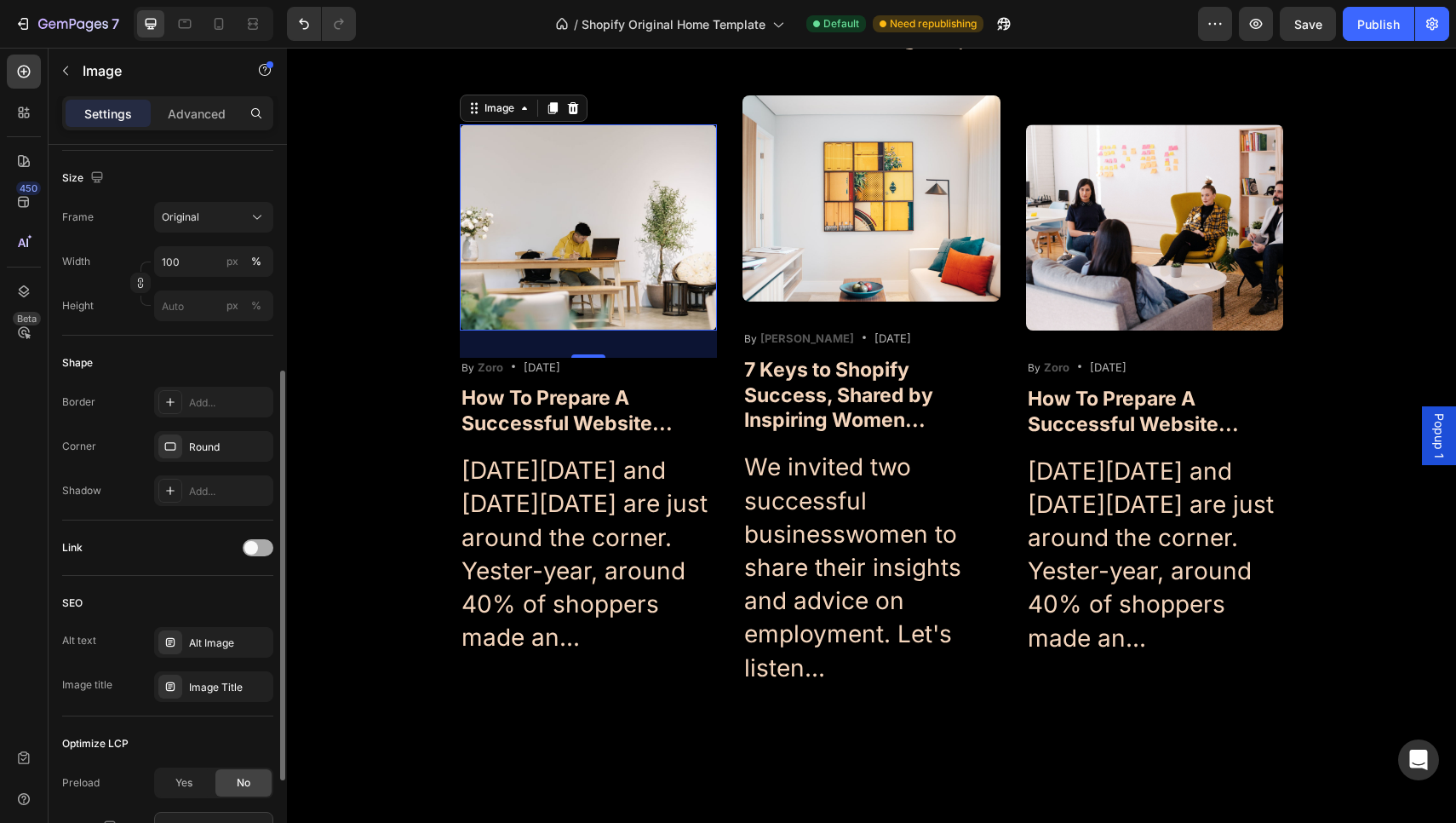
click at [254, 547] on span at bounding box center [252, 547] width 14 height 14
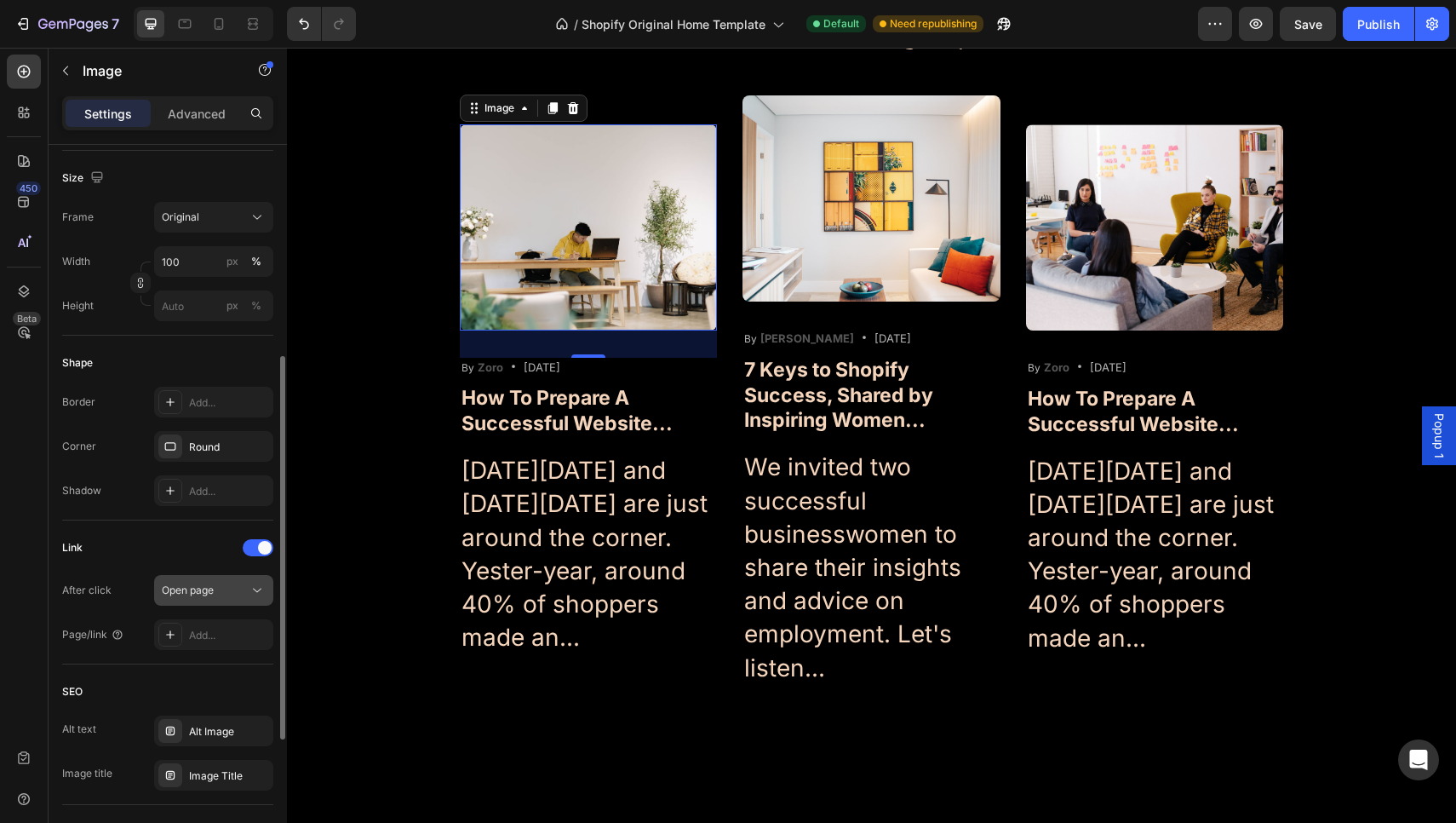
click at [213, 592] on span "Open page" at bounding box center [187, 590] width 52 height 13
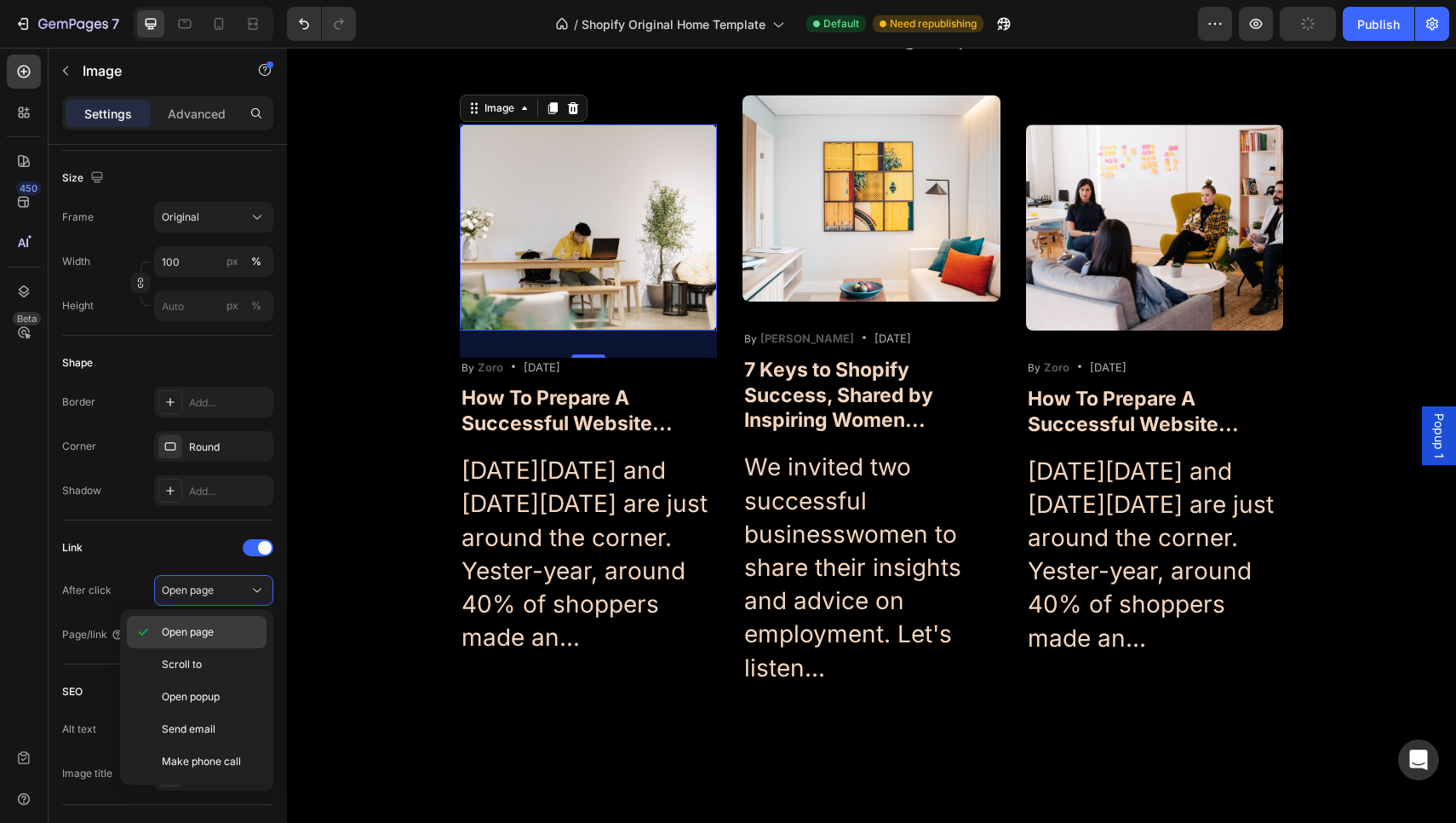
click at [189, 623] on div "Open page" at bounding box center [196, 632] width 139 height 32
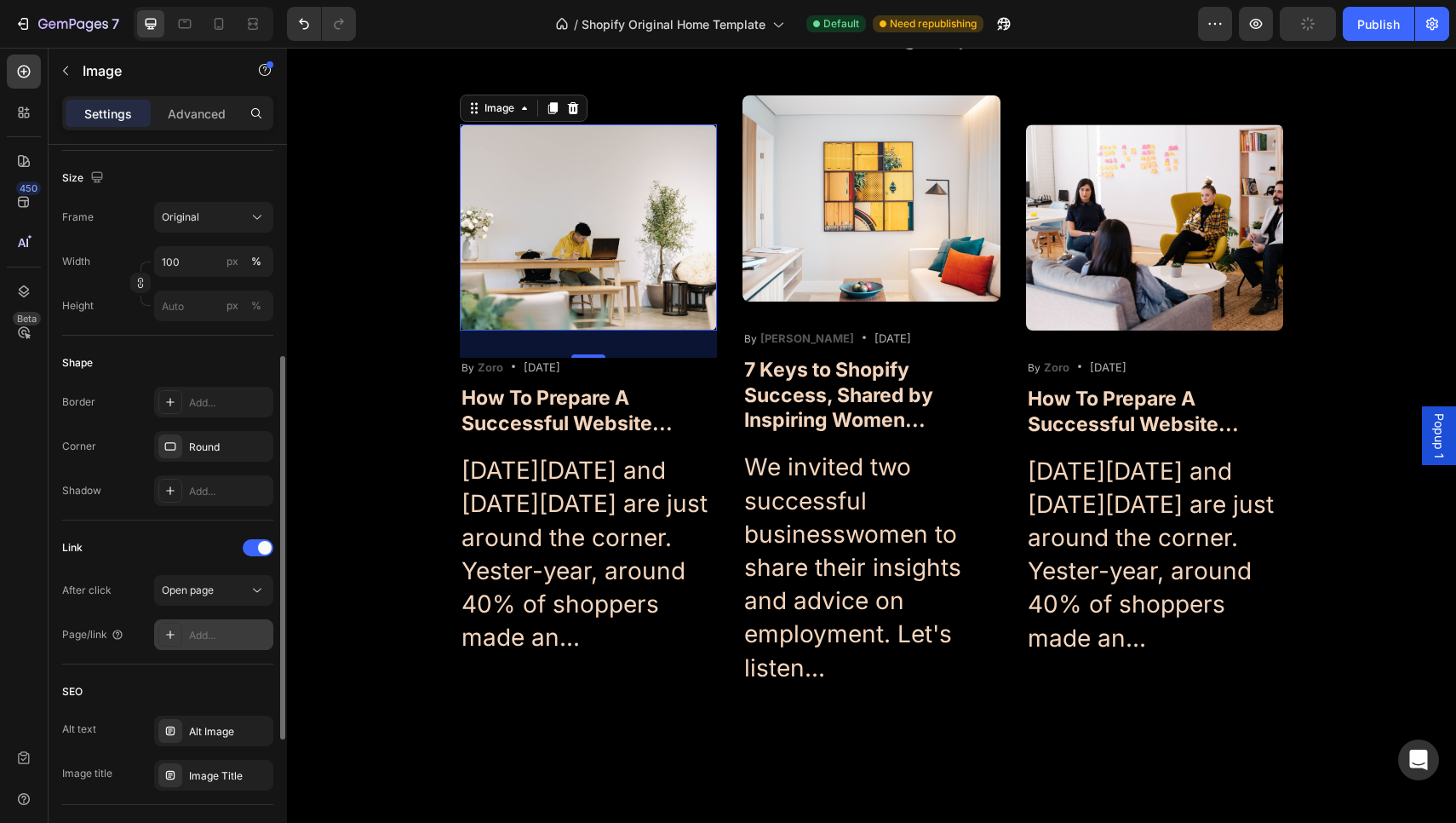
click at [202, 641] on div "Add..." at bounding box center [228, 634] width 80 height 15
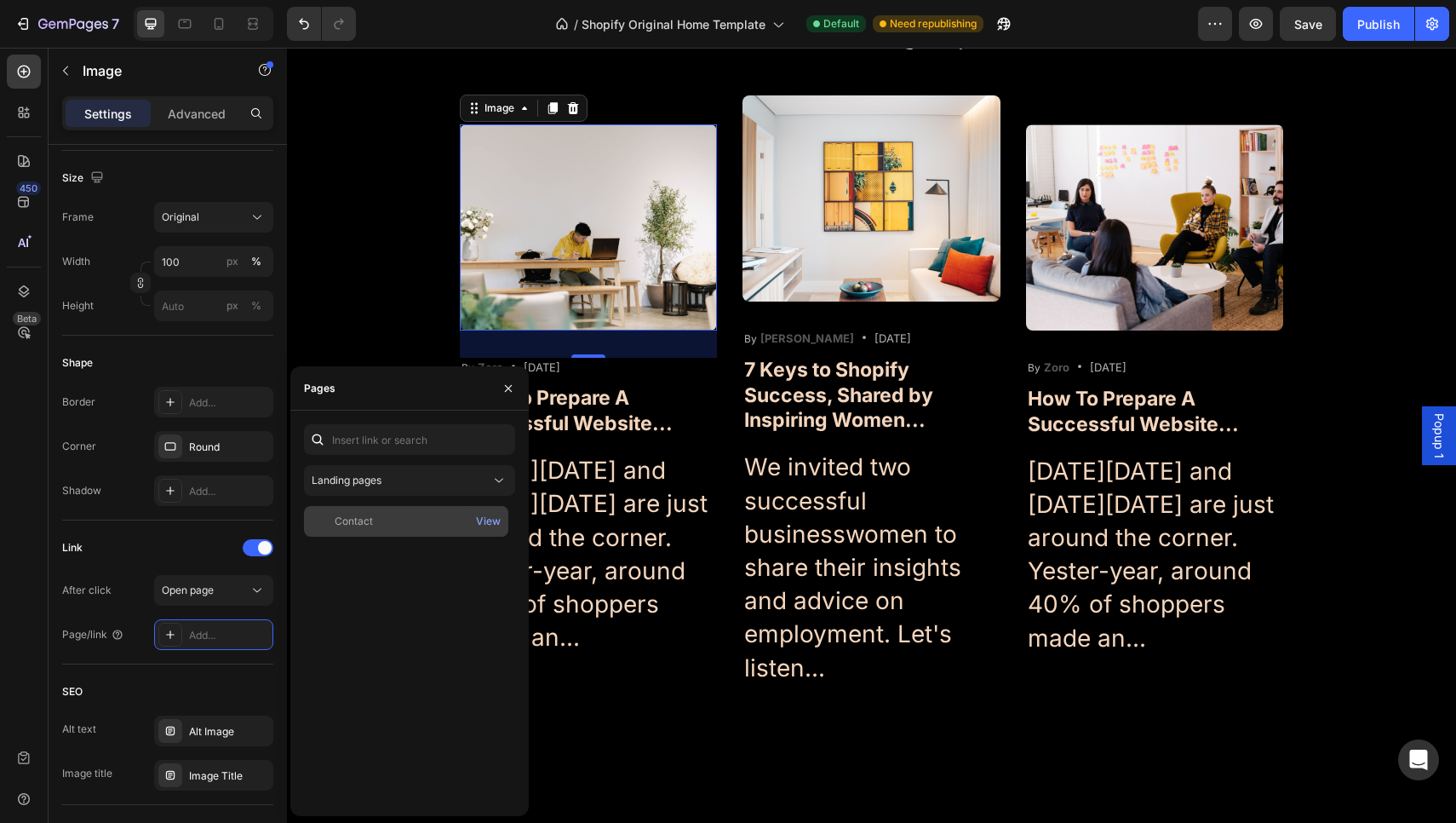
click at [360, 519] on div "Contact" at bounding box center [353, 520] width 39 height 15
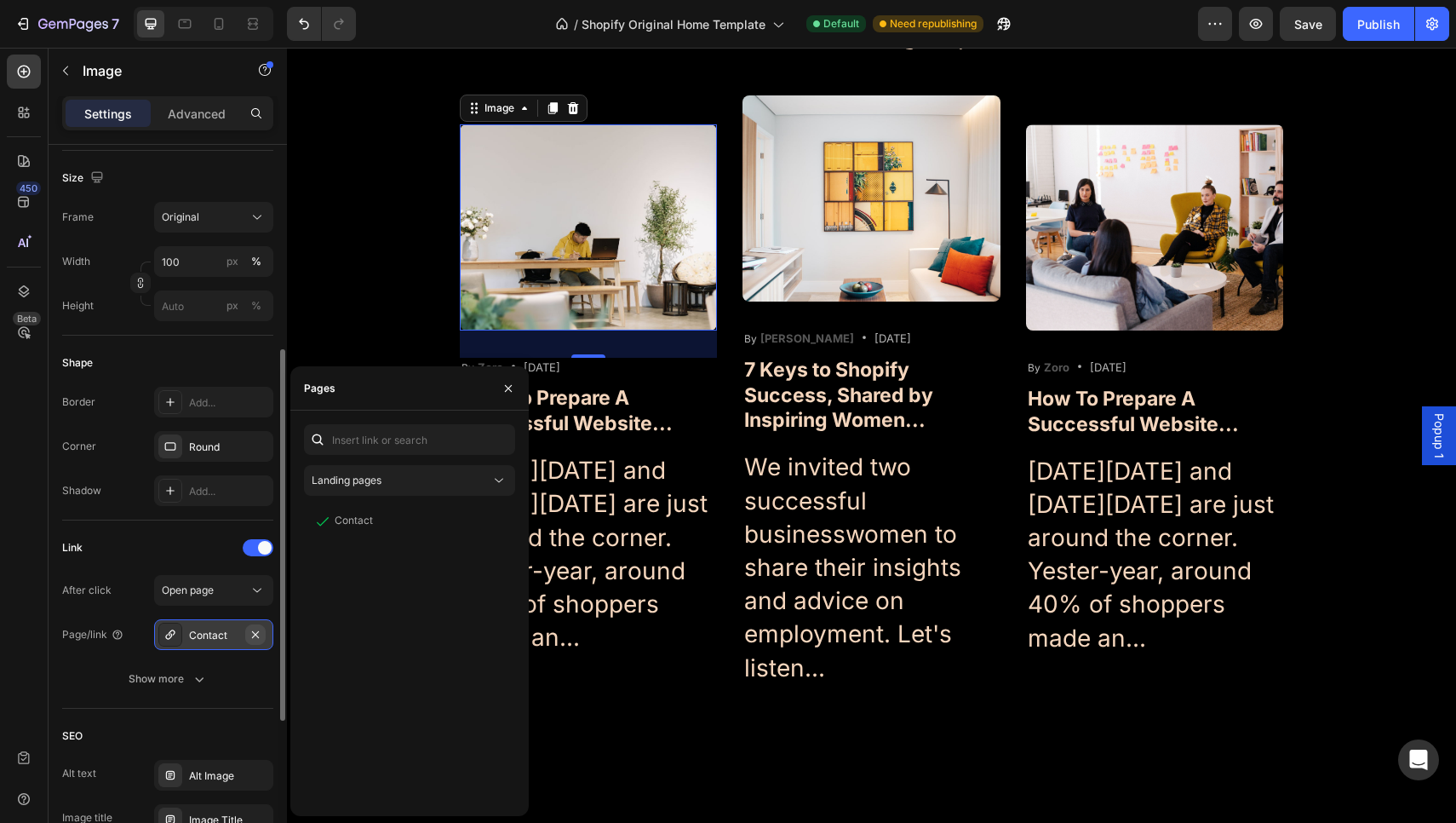
click at [256, 637] on icon "button" at bounding box center [255, 634] width 14 height 14
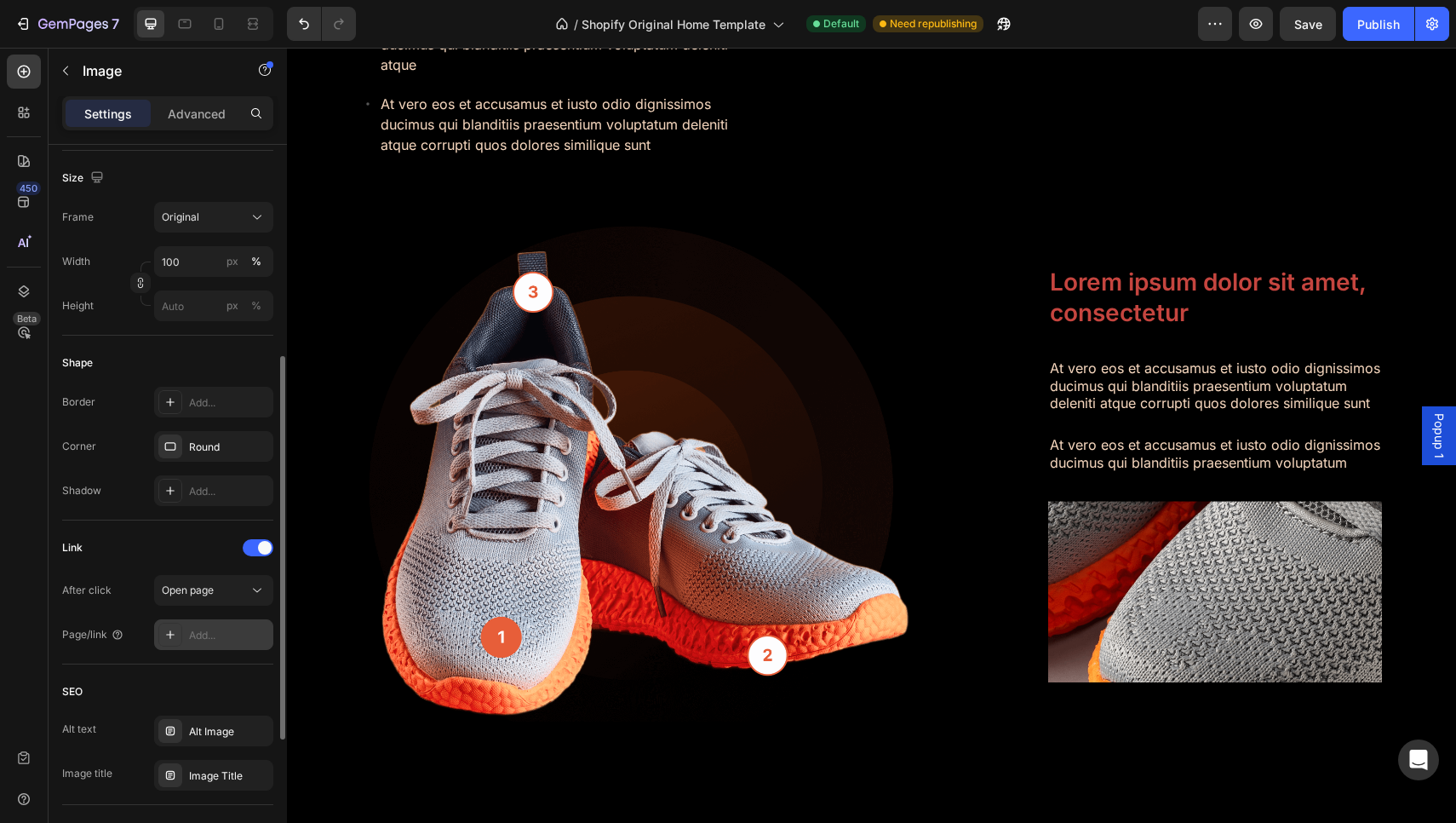
scroll to position [4697, 0]
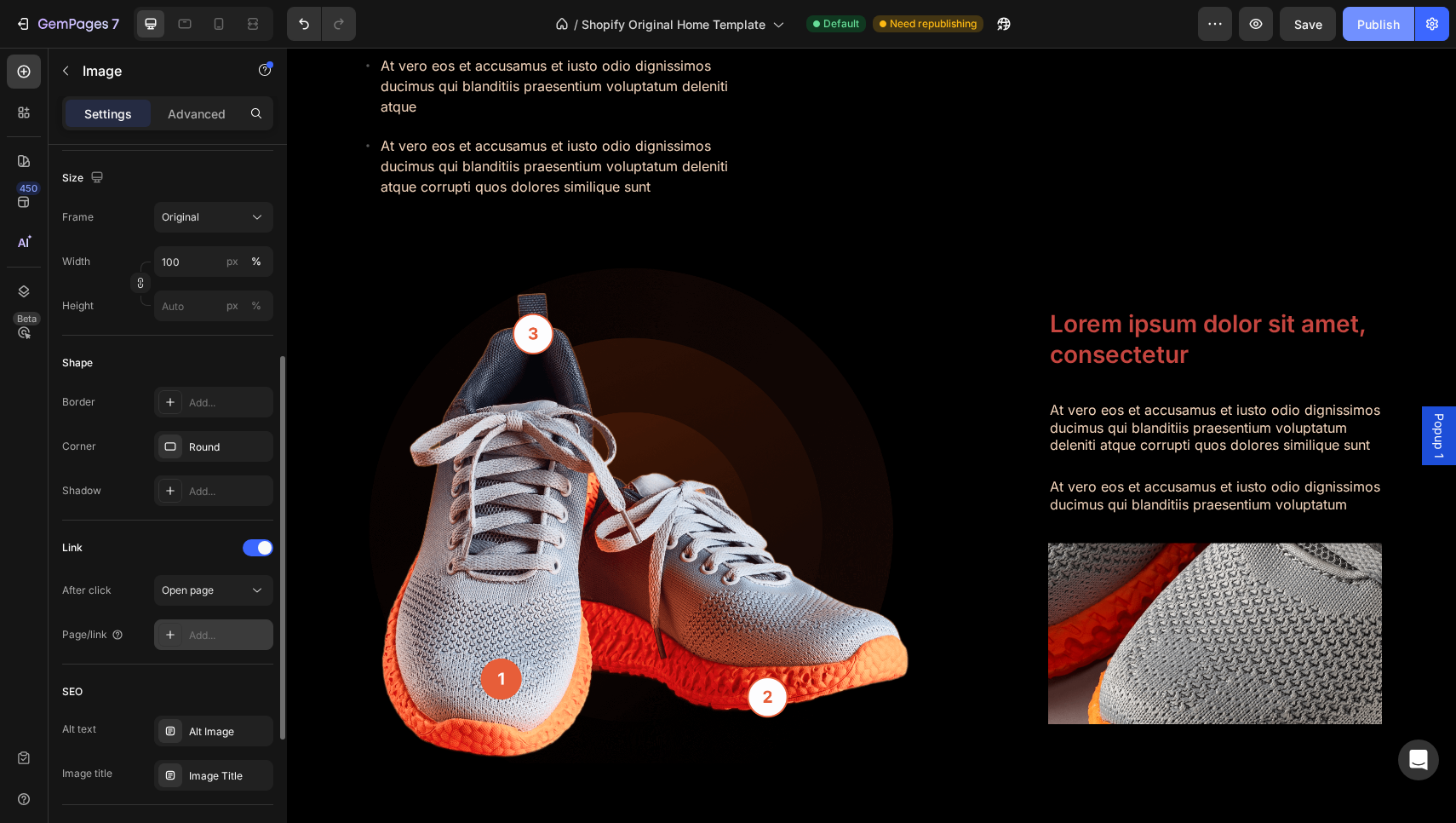
click at [1386, 13] on button "Publish" at bounding box center [1379, 24] width 72 height 34
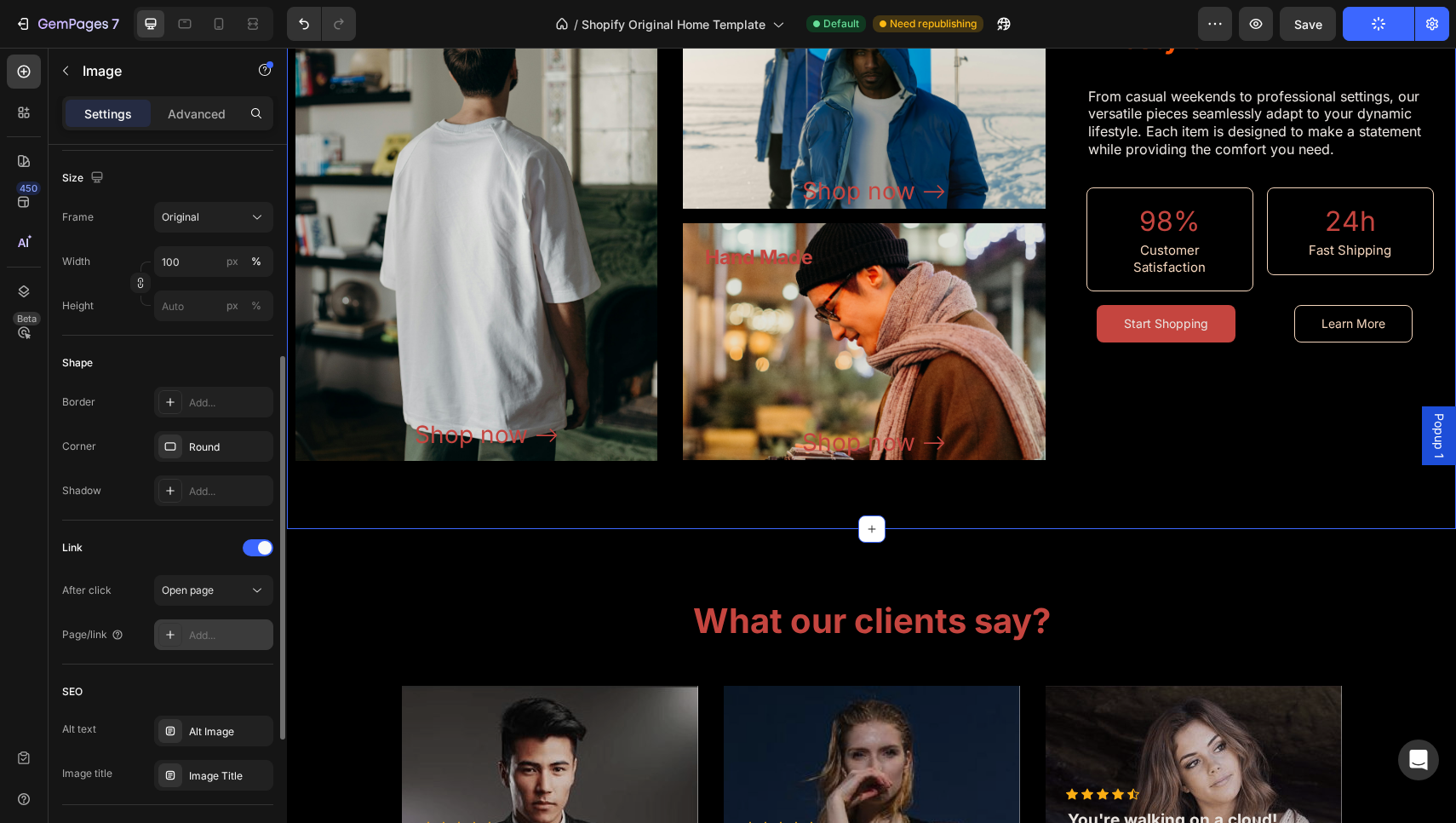
scroll to position [2996, 0]
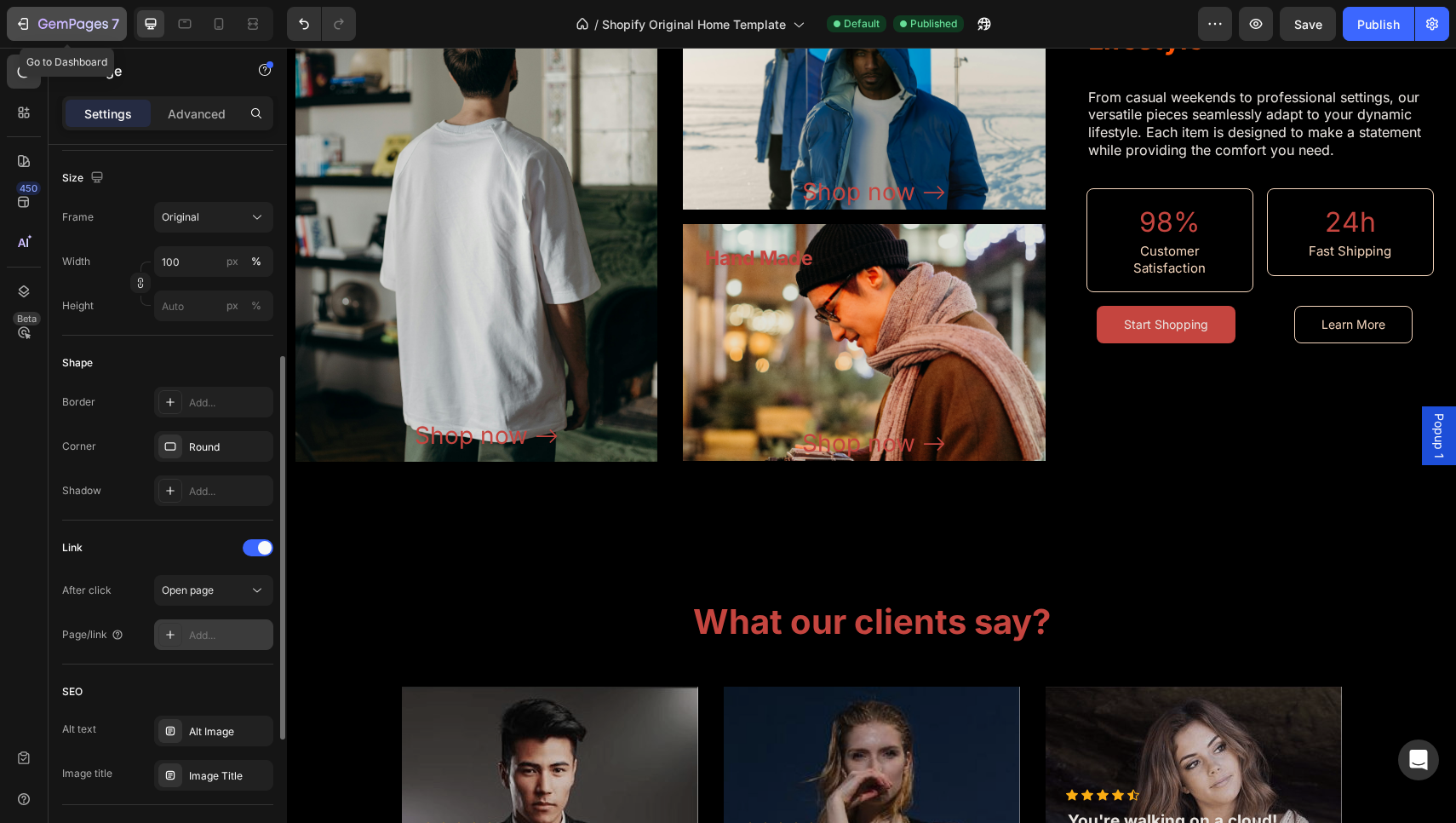
click at [77, 33] on div "7" at bounding box center [79, 24] width 81 height 20
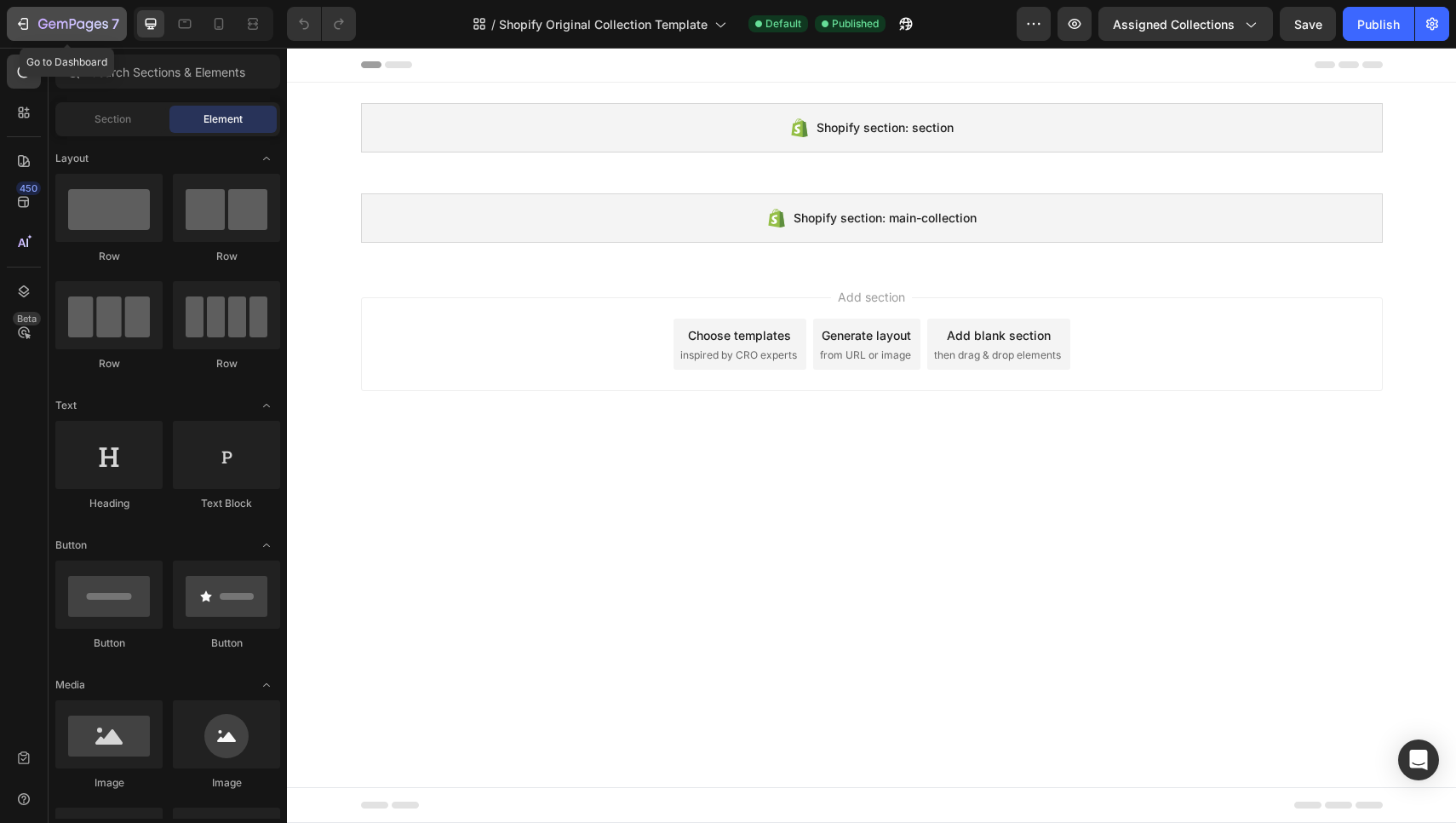
click at [42, 14] on div "7" at bounding box center [79, 24] width 81 height 20
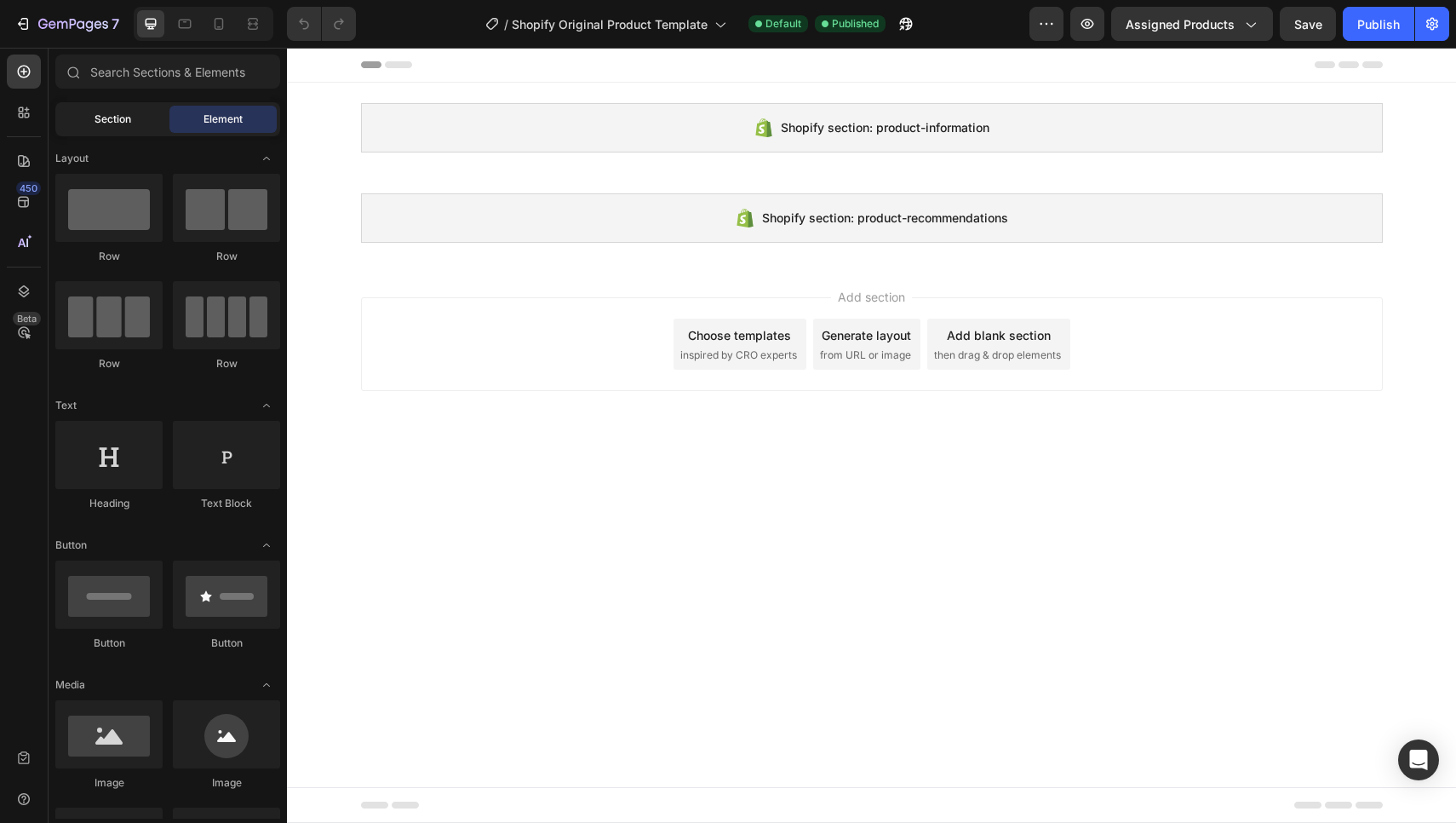
click at [116, 128] on div "Section" at bounding box center [112, 118] width 107 height 27
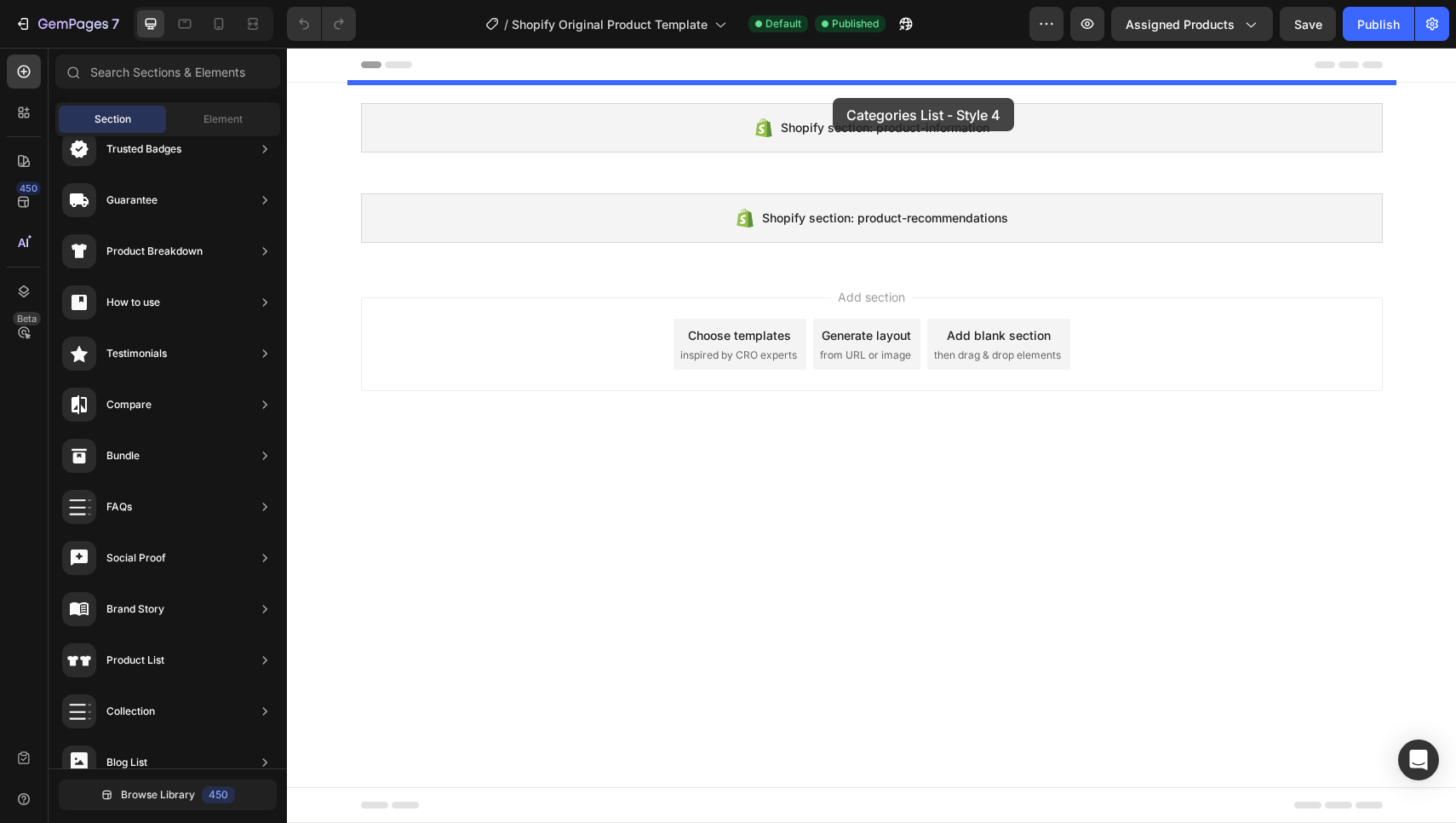
drag, startPoint x: 722, startPoint y: 496, endPoint x: 832, endPoint y: 98, distance: 412.9
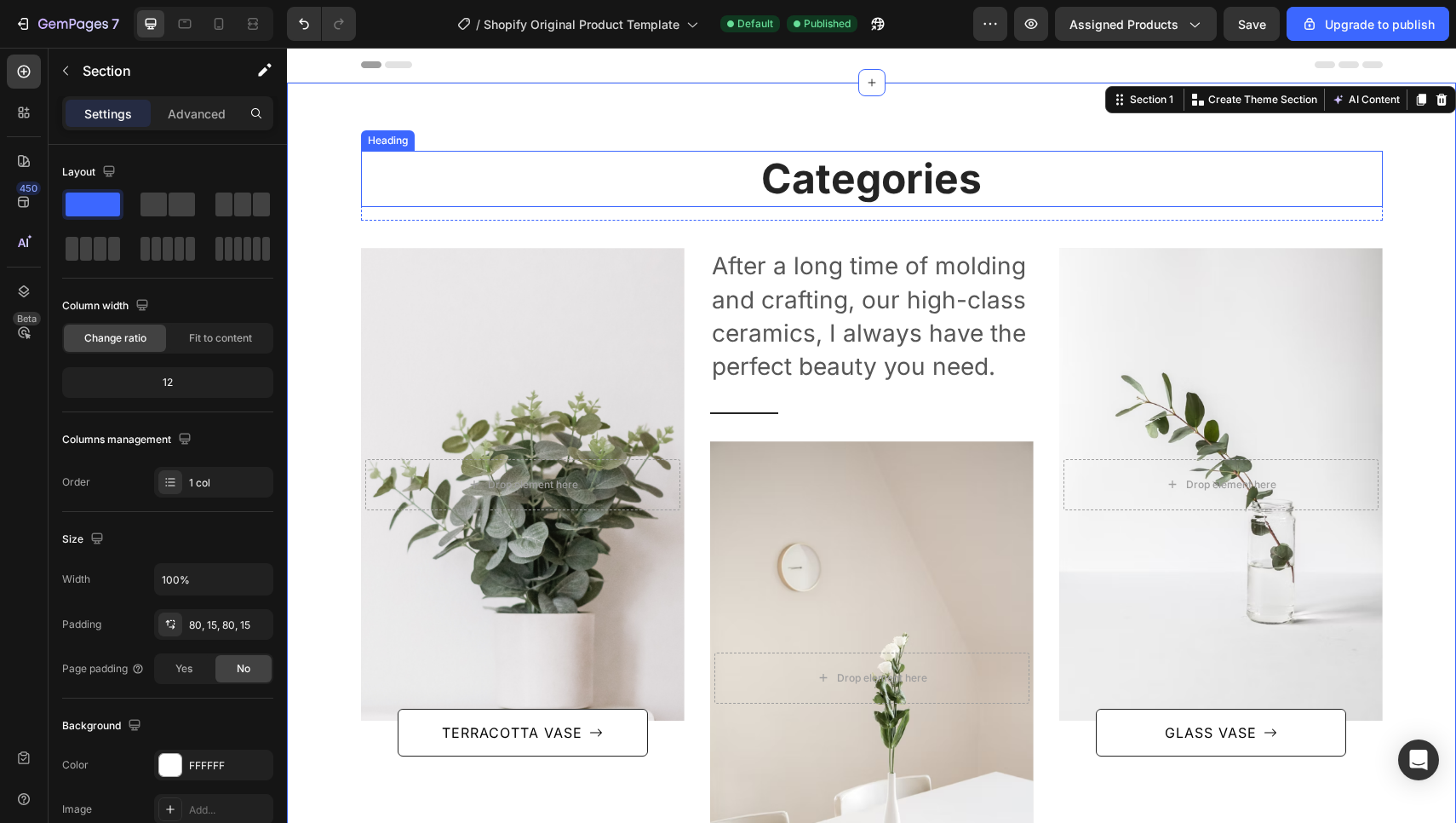
click at [858, 182] on p "Categories" at bounding box center [871, 179] width 1018 height 53
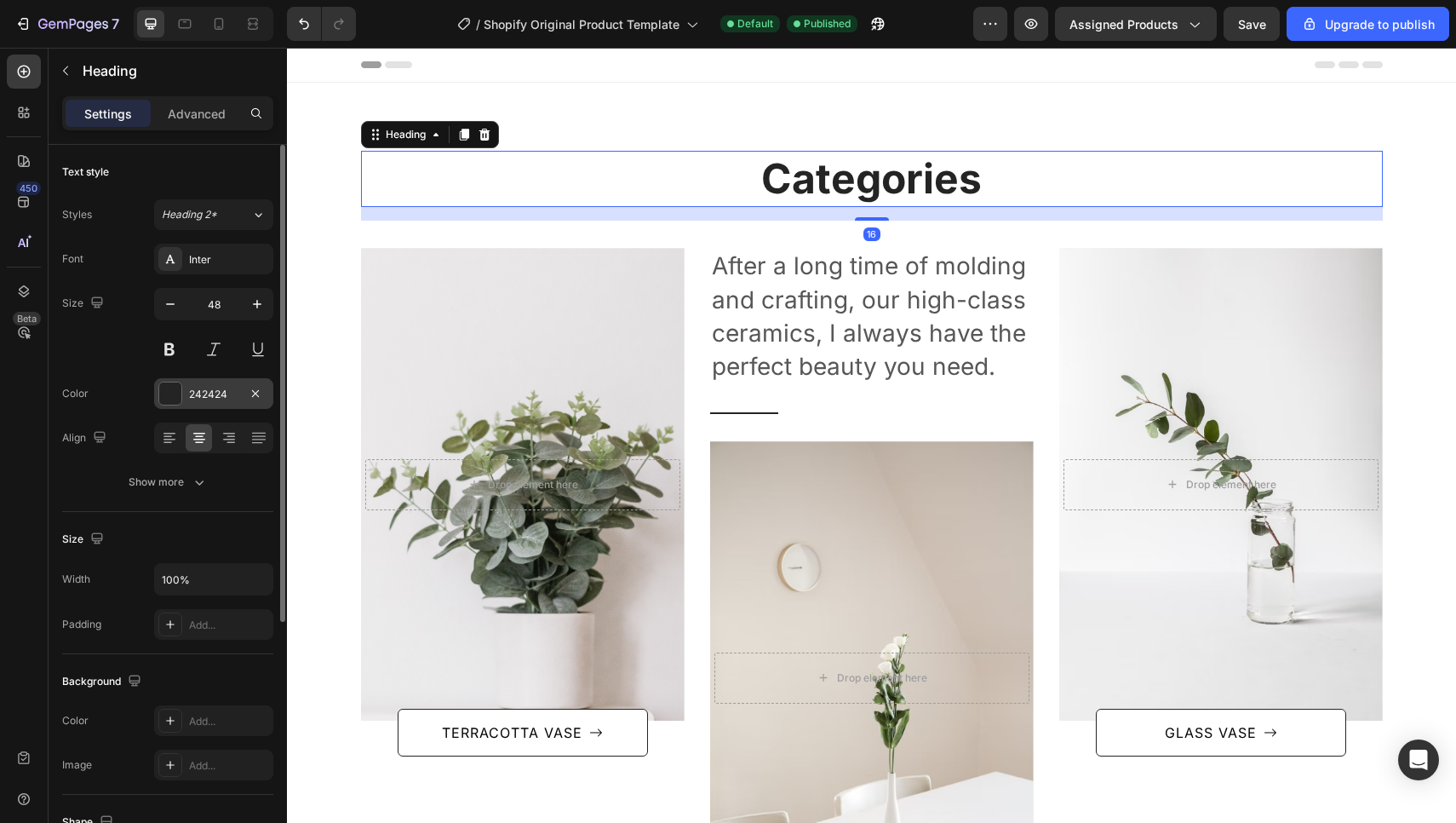
click at [167, 390] on div at bounding box center [169, 393] width 22 height 22
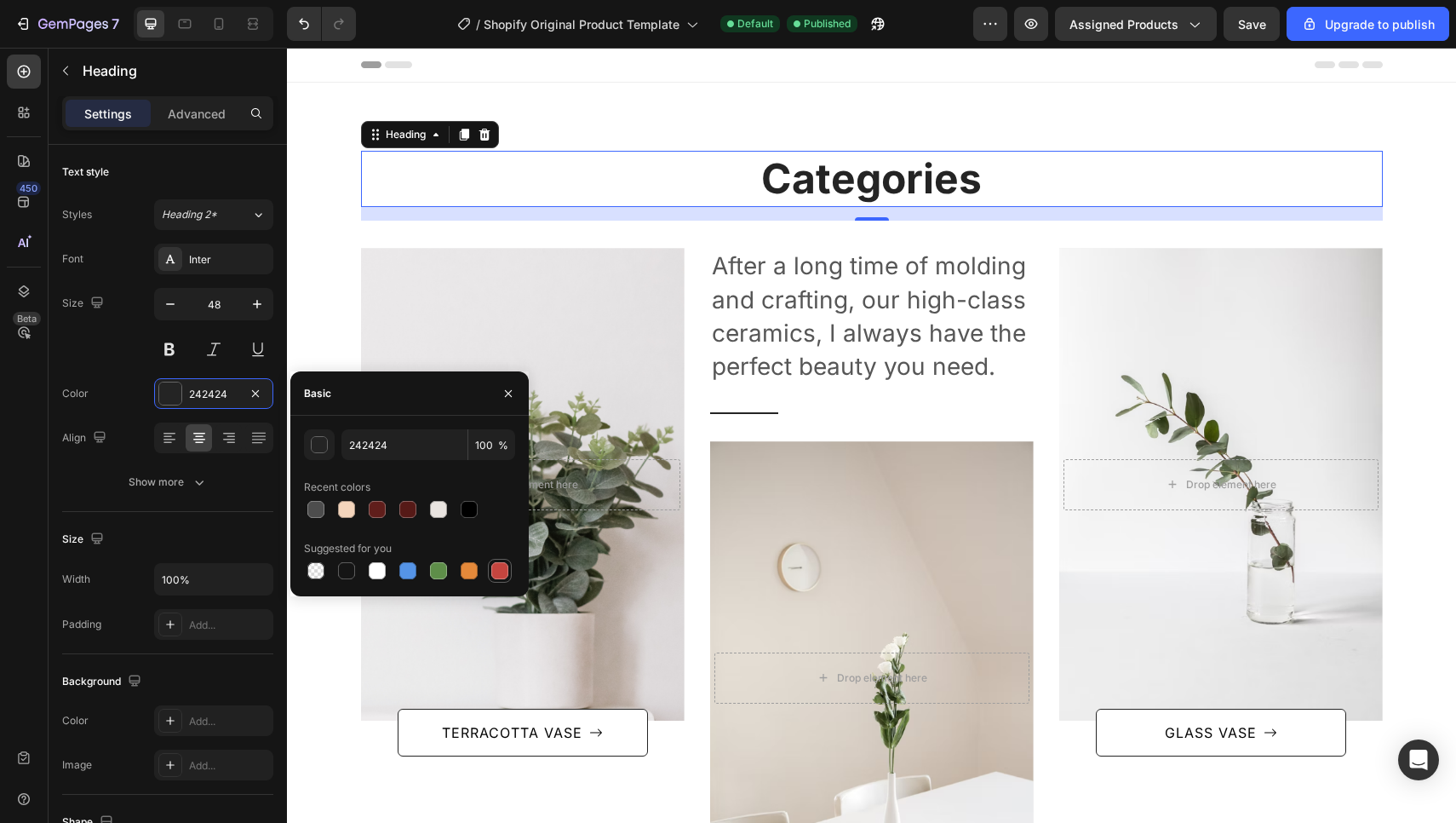
click at [506, 568] on div at bounding box center [499, 570] width 17 height 17
type input "C5453F"
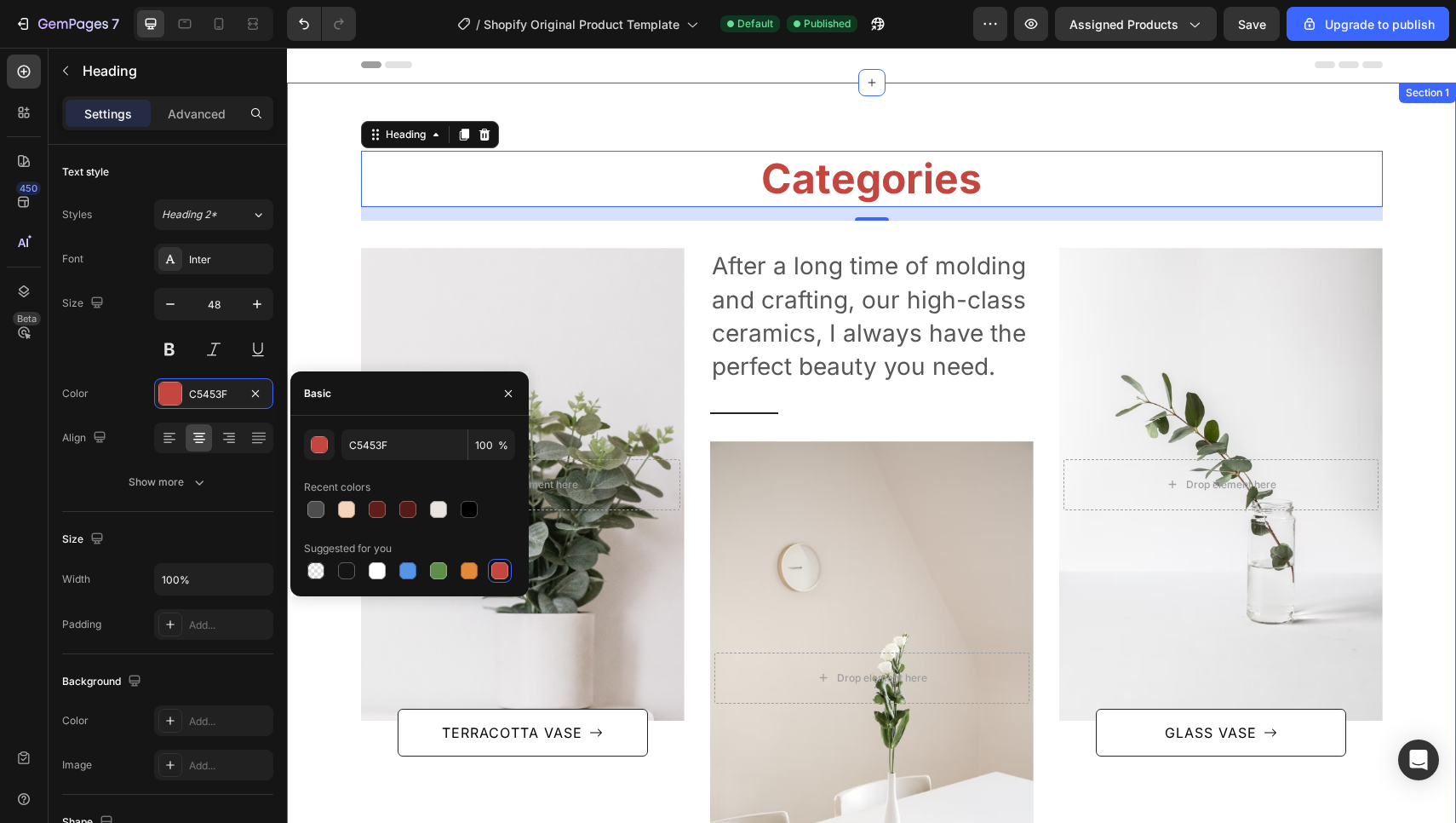
click at [325, 177] on div "Categories Heading 16 Row After a long time of molding and crafting, our high-c…" at bounding box center [871, 550] width 1143 height 798
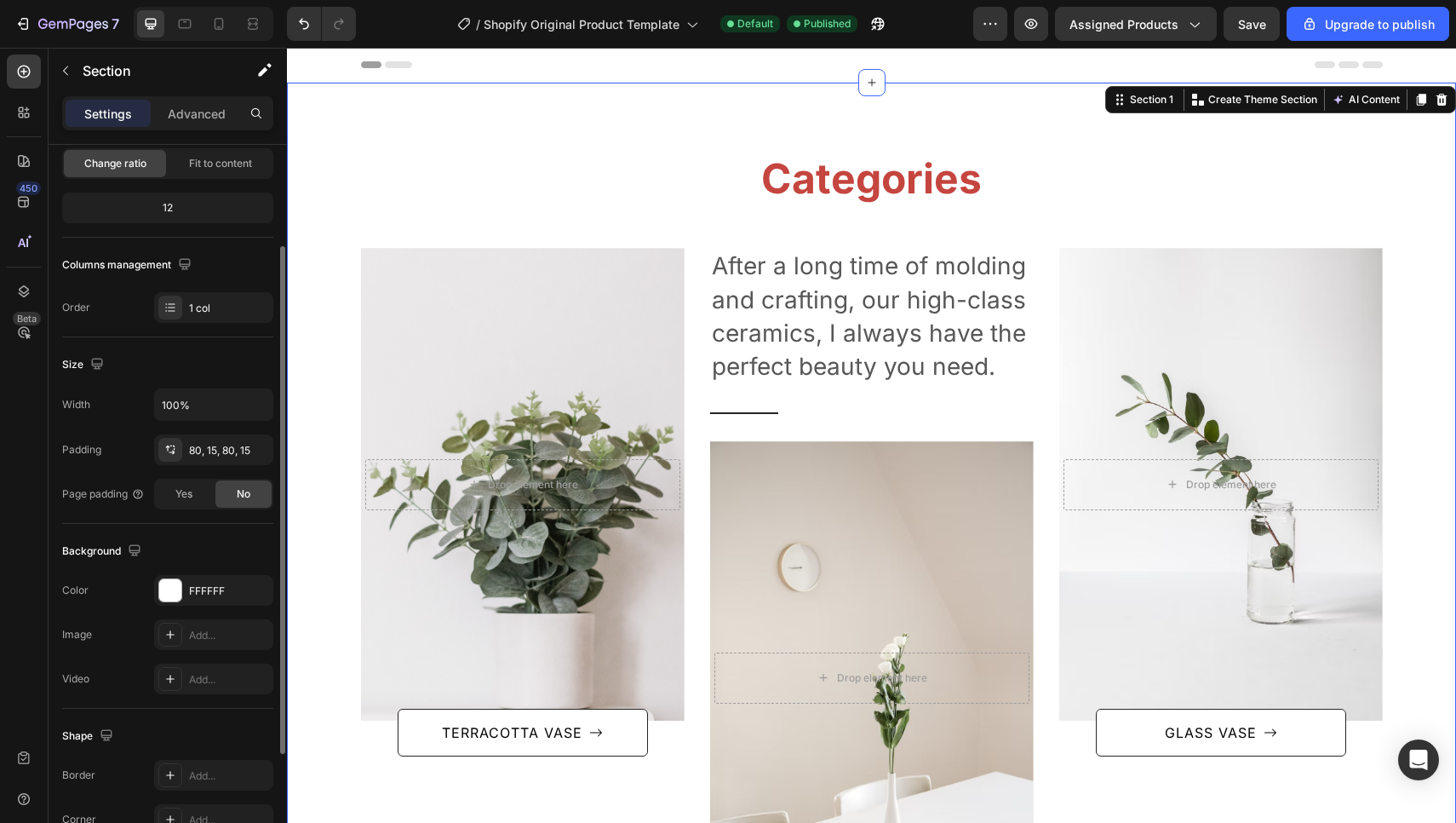
scroll to position [246, 0]
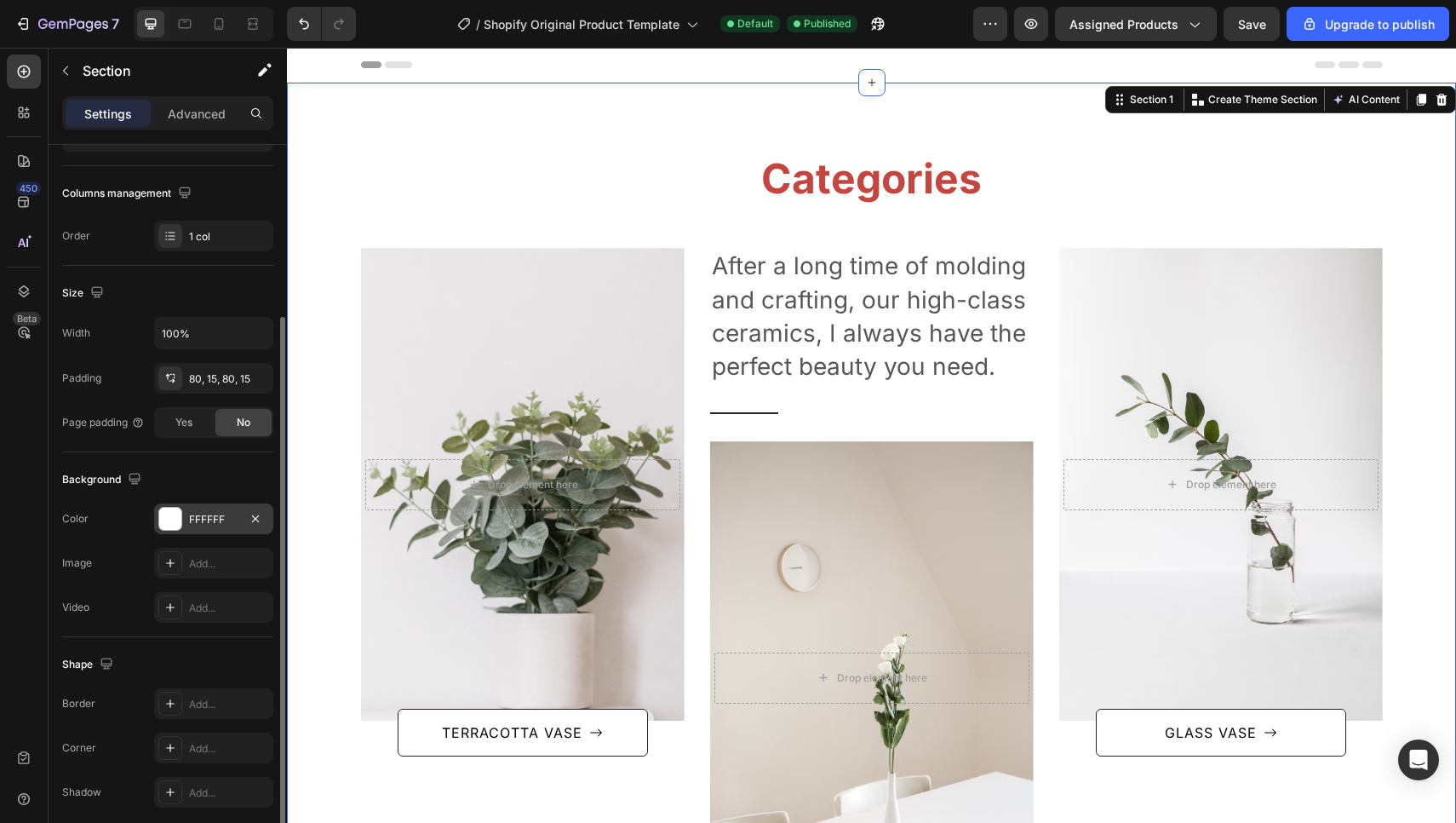
click at [167, 528] on div at bounding box center [169, 518] width 22 height 22
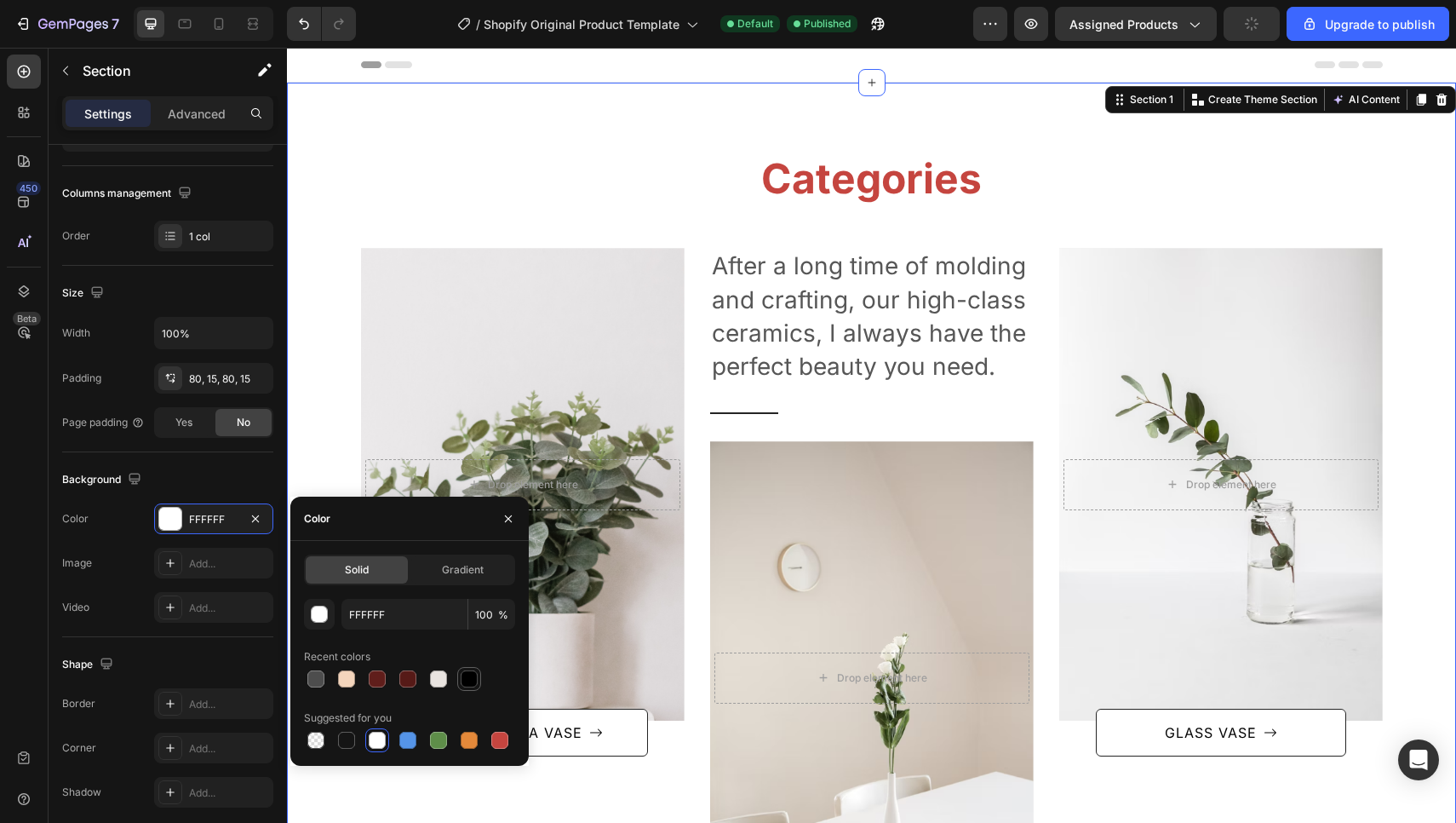
click at [469, 679] on div at bounding box center [468, 678] width 17 height 17
type input "000000"
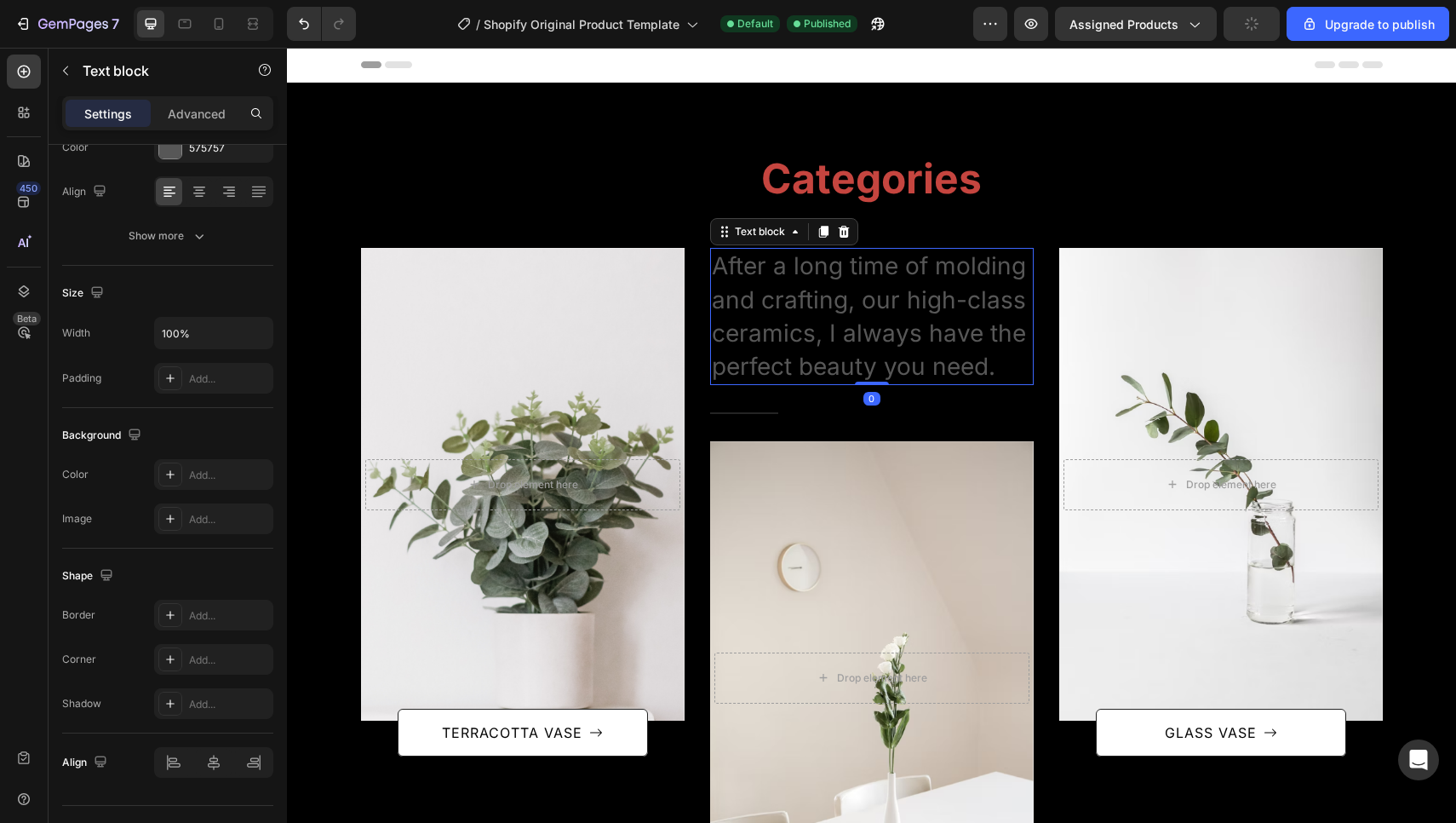
click at [760, 310] on p "After a long time of molding and crafting, our high-class ceramics, I always ha…" at bounding box center [871, 316] width 320 height 133
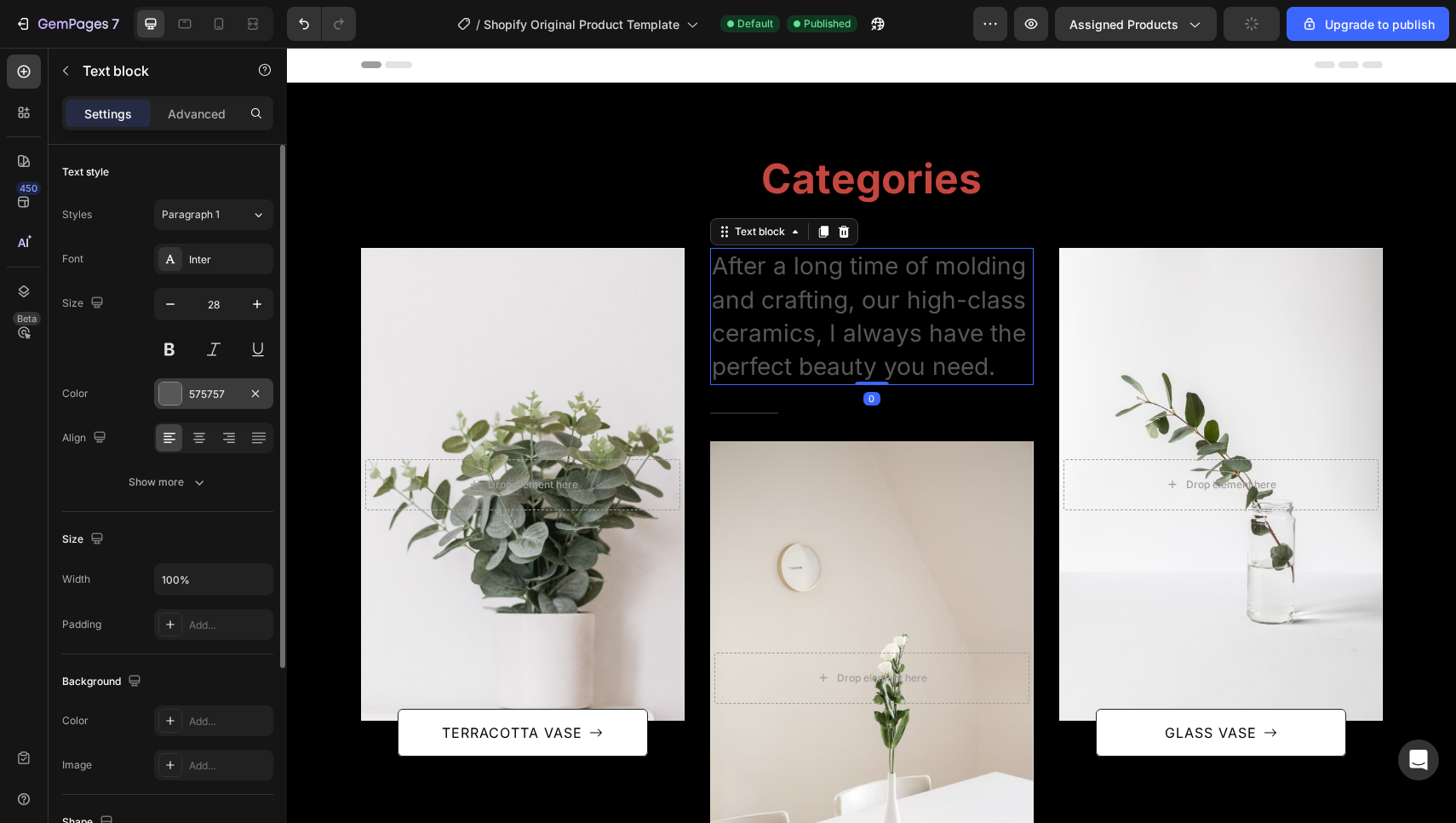
click at [172, 399] on div at bounding box center [169, 393] width 22 height 22
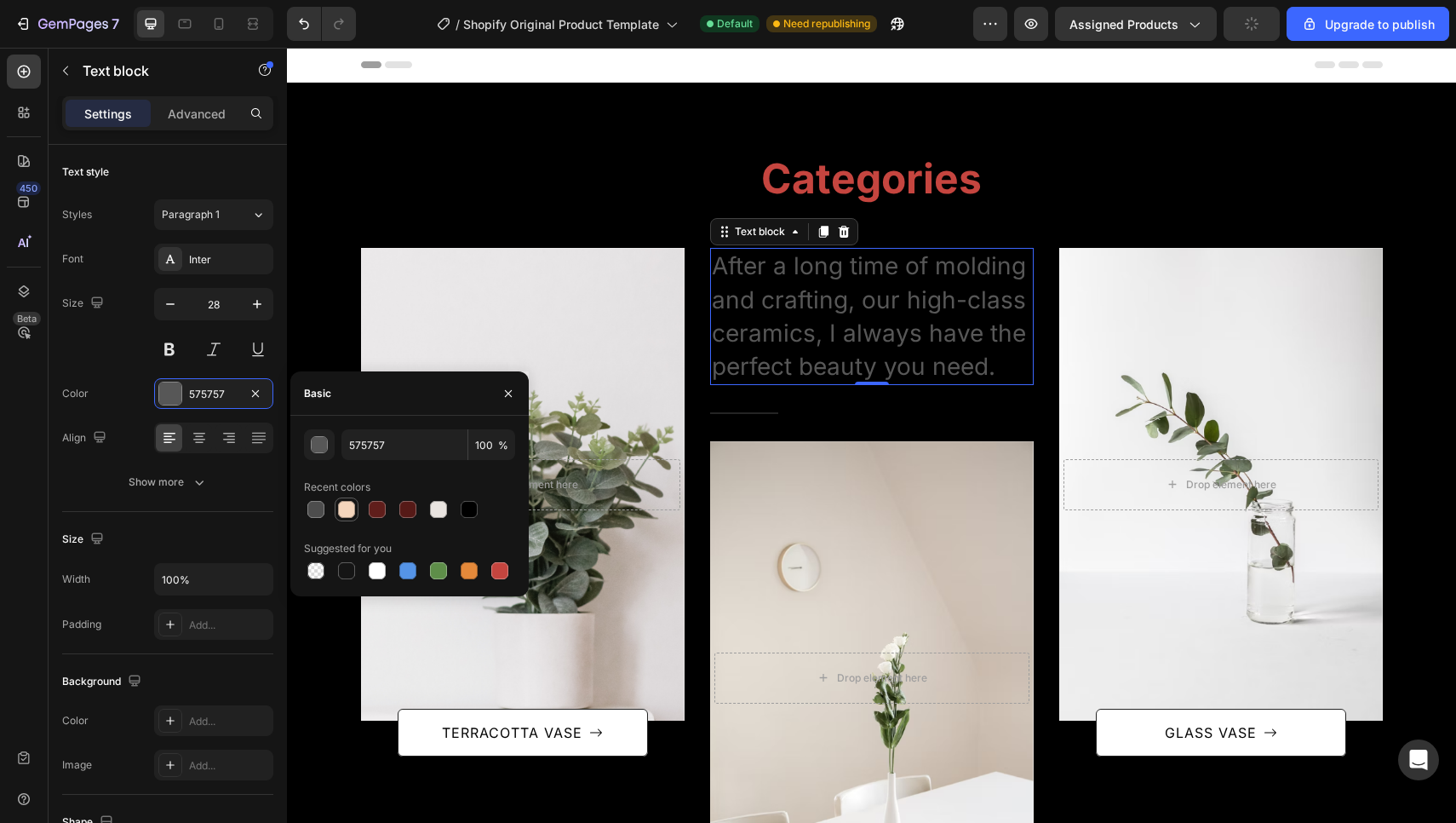
click at [347, 505] on div at bounding box center [346, 509] width 17 height 17
type input "F4D5BC"
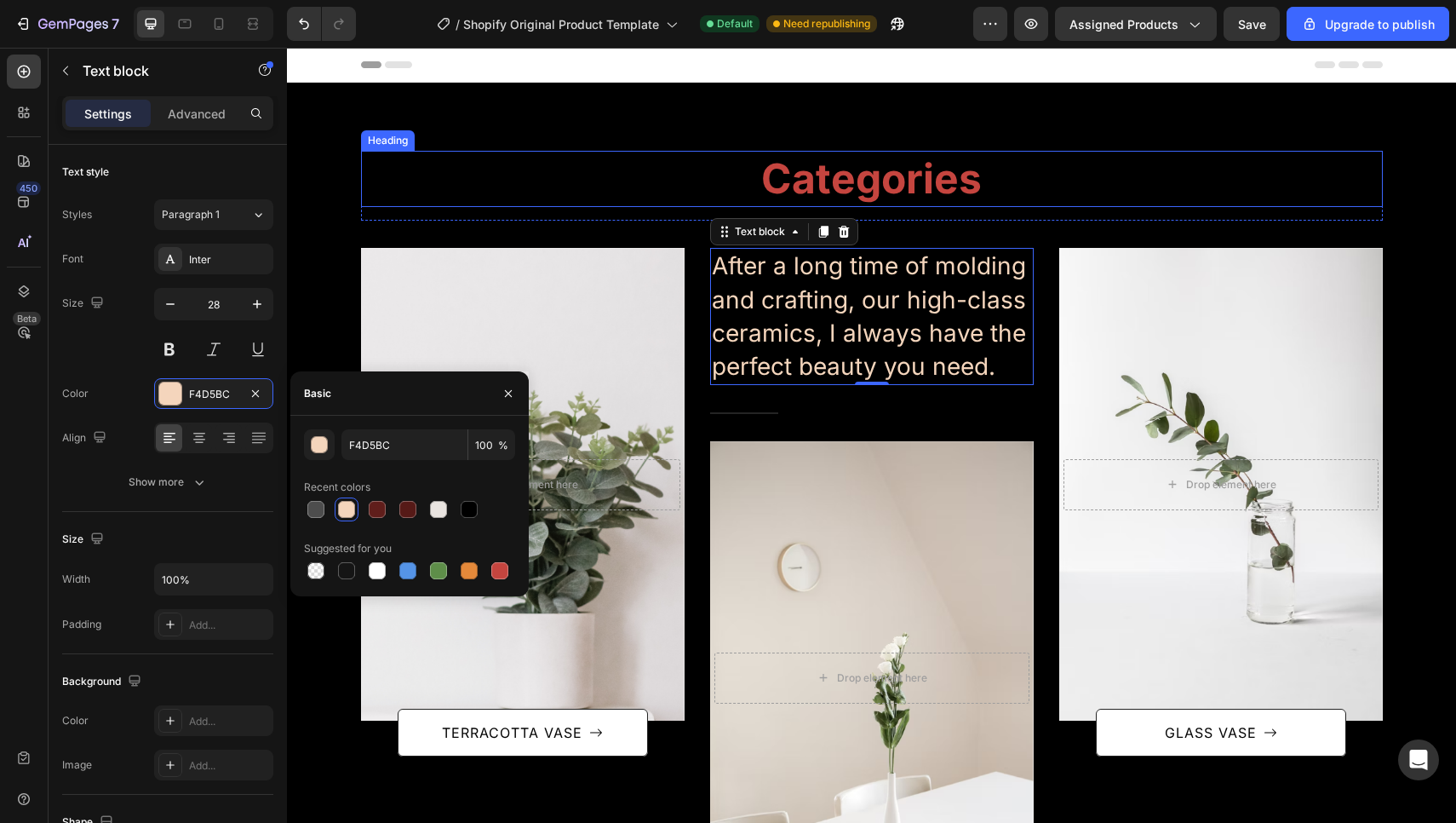
click at [523, 188] on p "Categories" at bounding box center [871, 179] width 1018 height 53
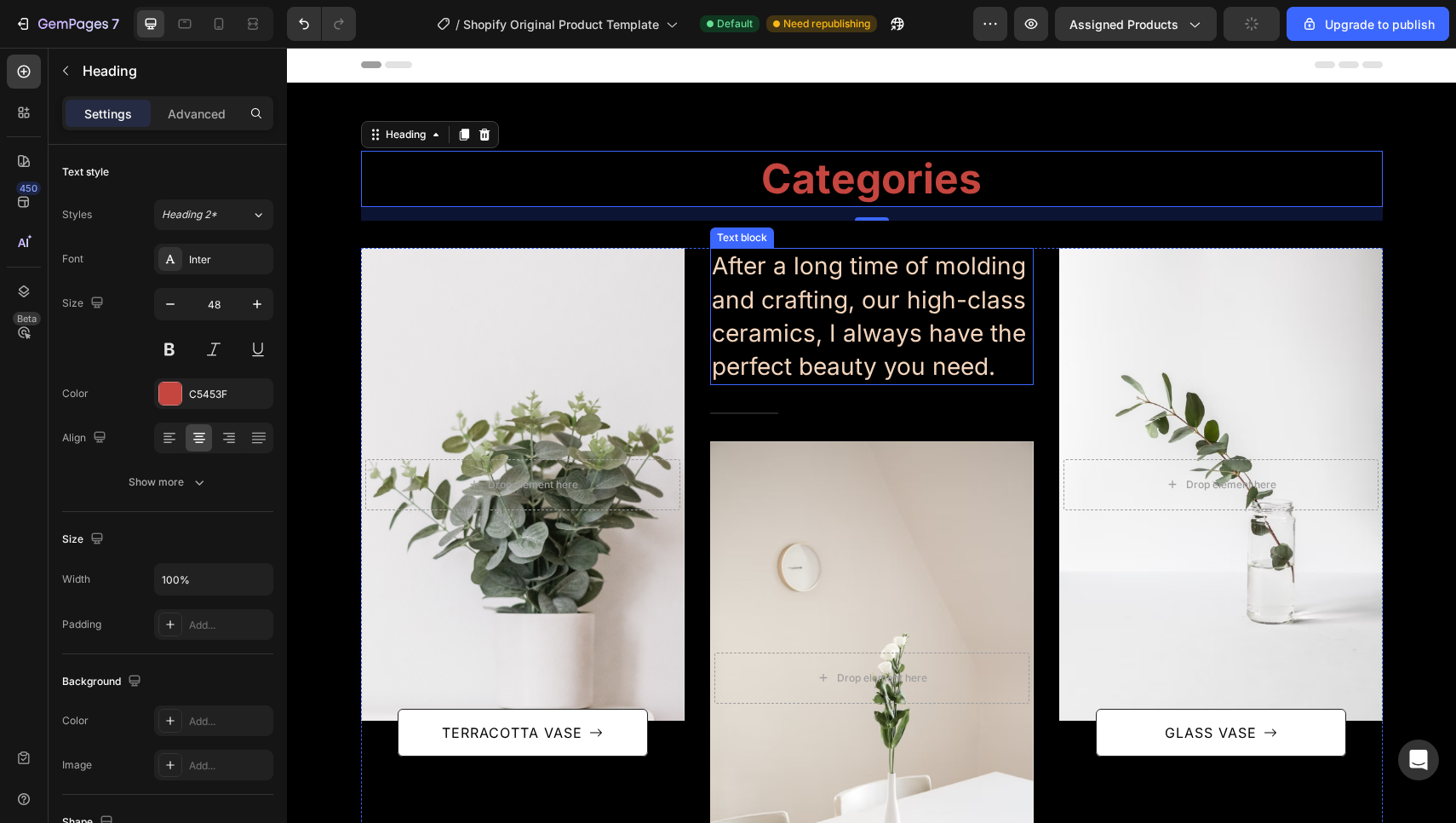
click at [845, 333] on p "After a long time of molding and crafting, our high-class ceramics, I always ha…" at bounding box center [871, 316] width 320 height 133
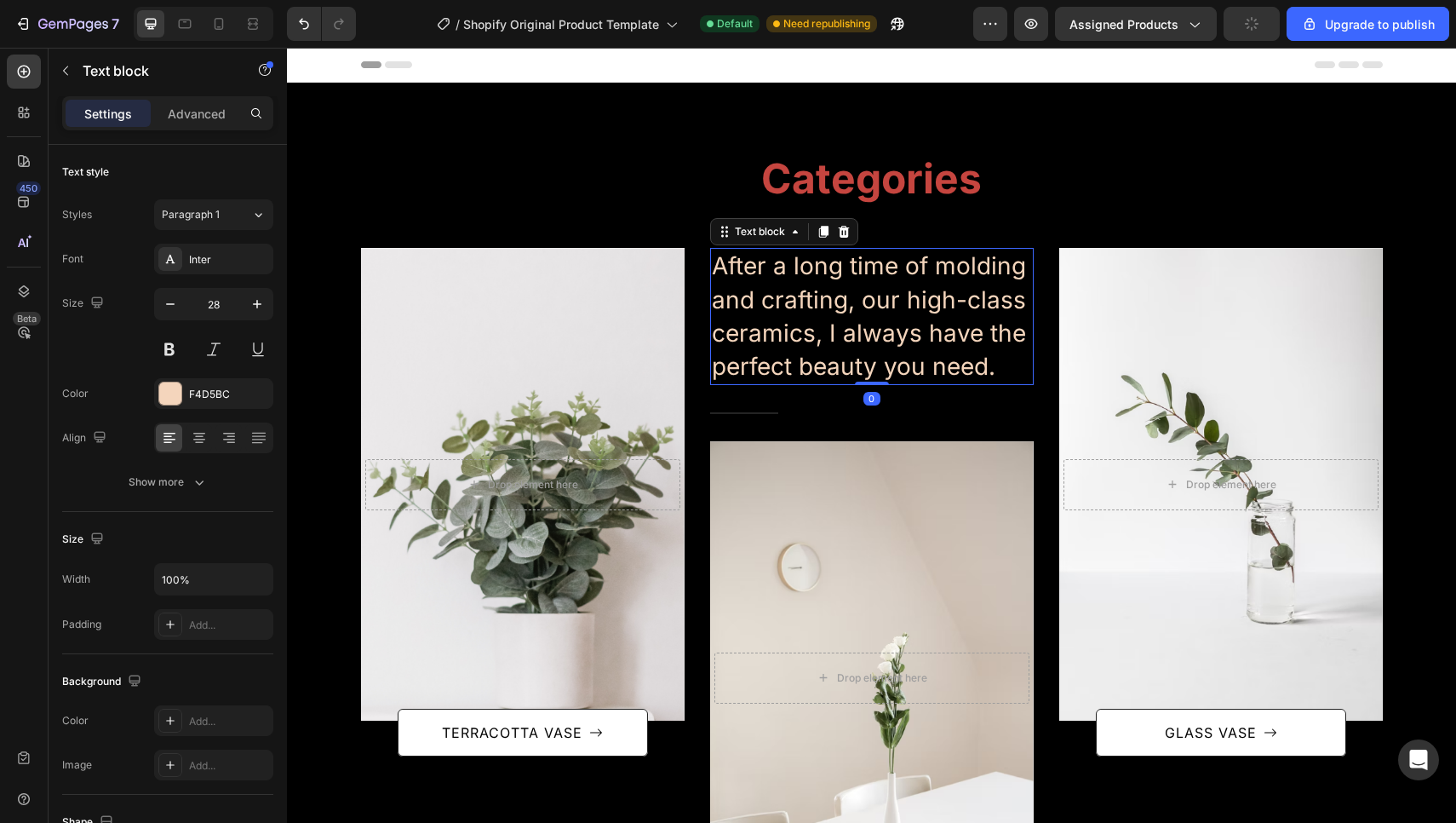
click at [836, 329] on p "After a long time of molding and crafting, our high-class ceramics, I always ha…" at bounding box center [871, 316] width 320 height 133
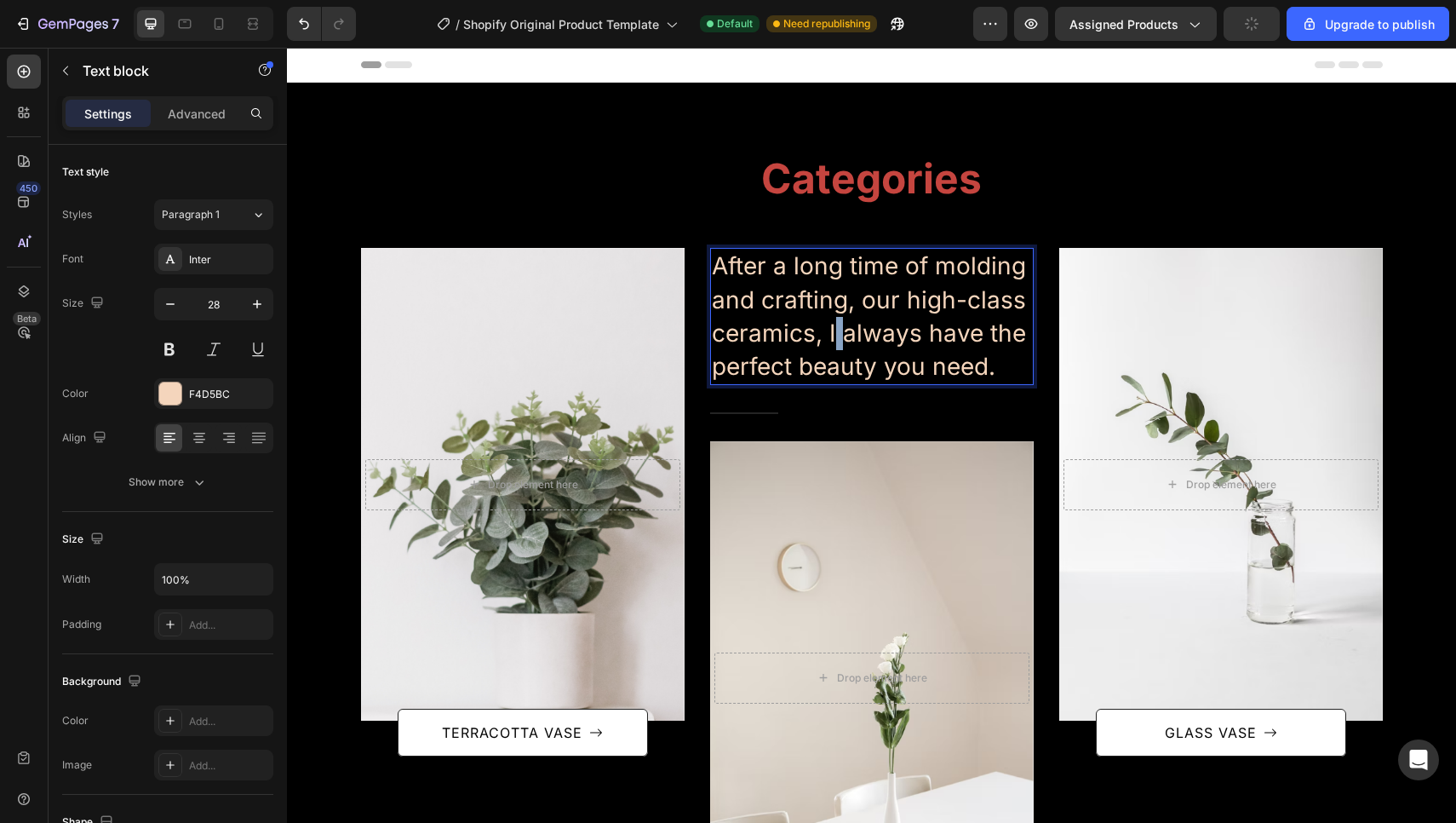
click at [836, 329] on p "After a long time of molding and crafting, our high-class ceramics, I always ha…" at bounding box center [871, 316] width 320 height 133
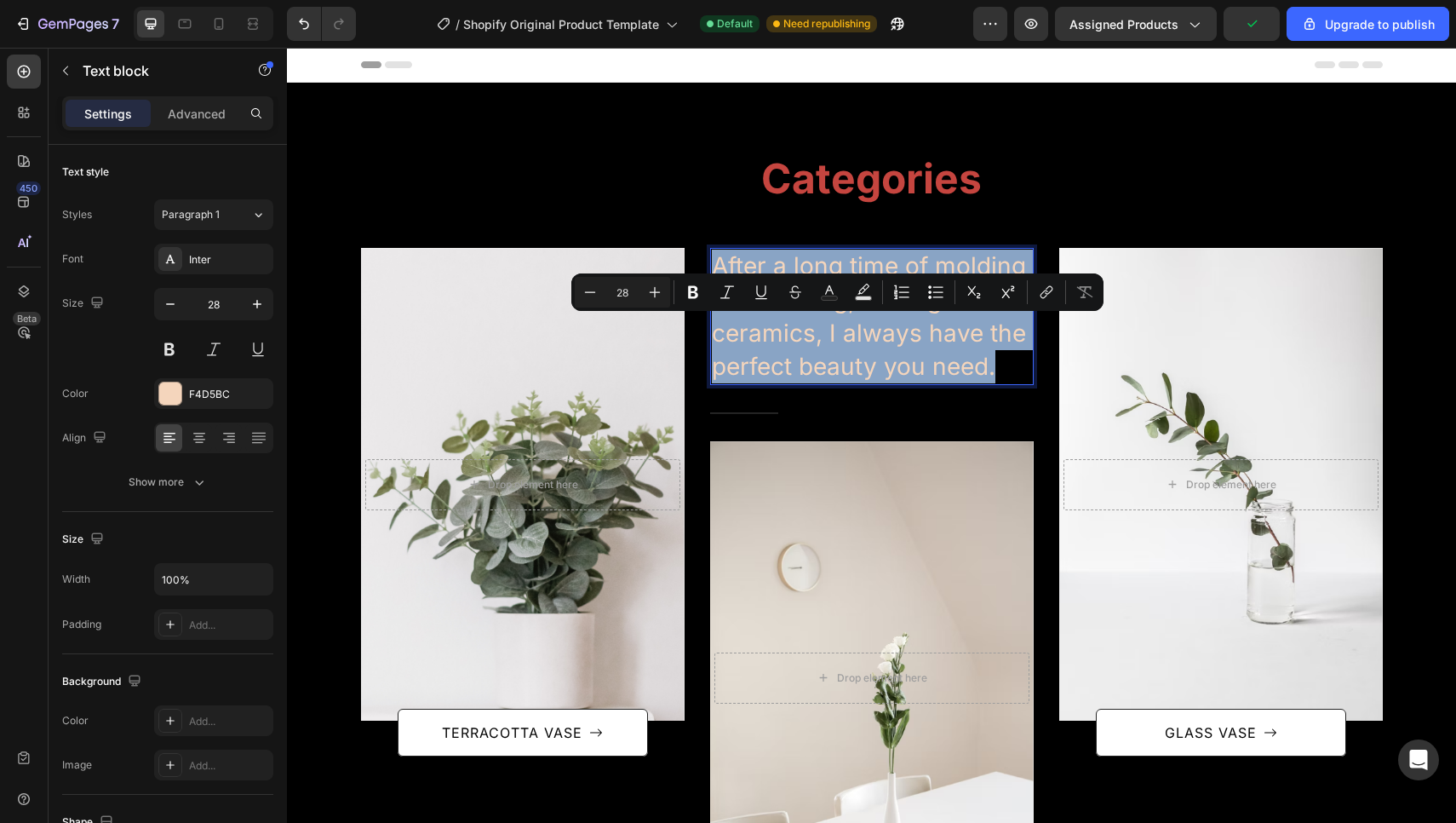
click at [836, 329] on p "After a long time of molding and crafting, our high-class ceramics, I always ha…" at bounding box center [871, 316] width 320 height 133
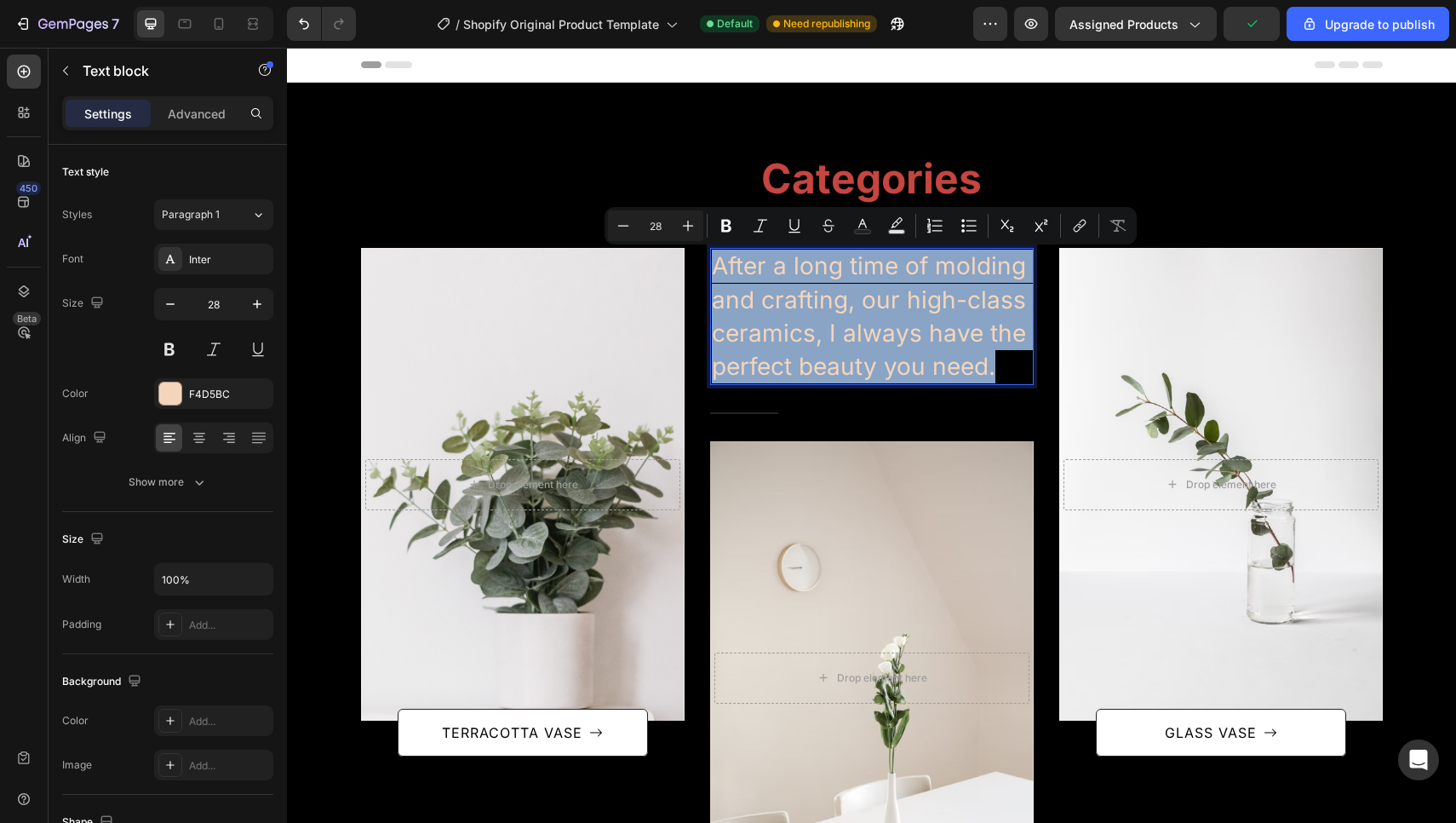
click at [836, 329] on p "After a long time of molding and crafting, our high-class ceramics, I always ha…" at bounding box center [871, 316] width 320 height 133
click at [1009, 359] on p "After a long time of molding and crafting, our high-class ceramics, I always ha…" at bounding box center [871, 316] width 320 height 133
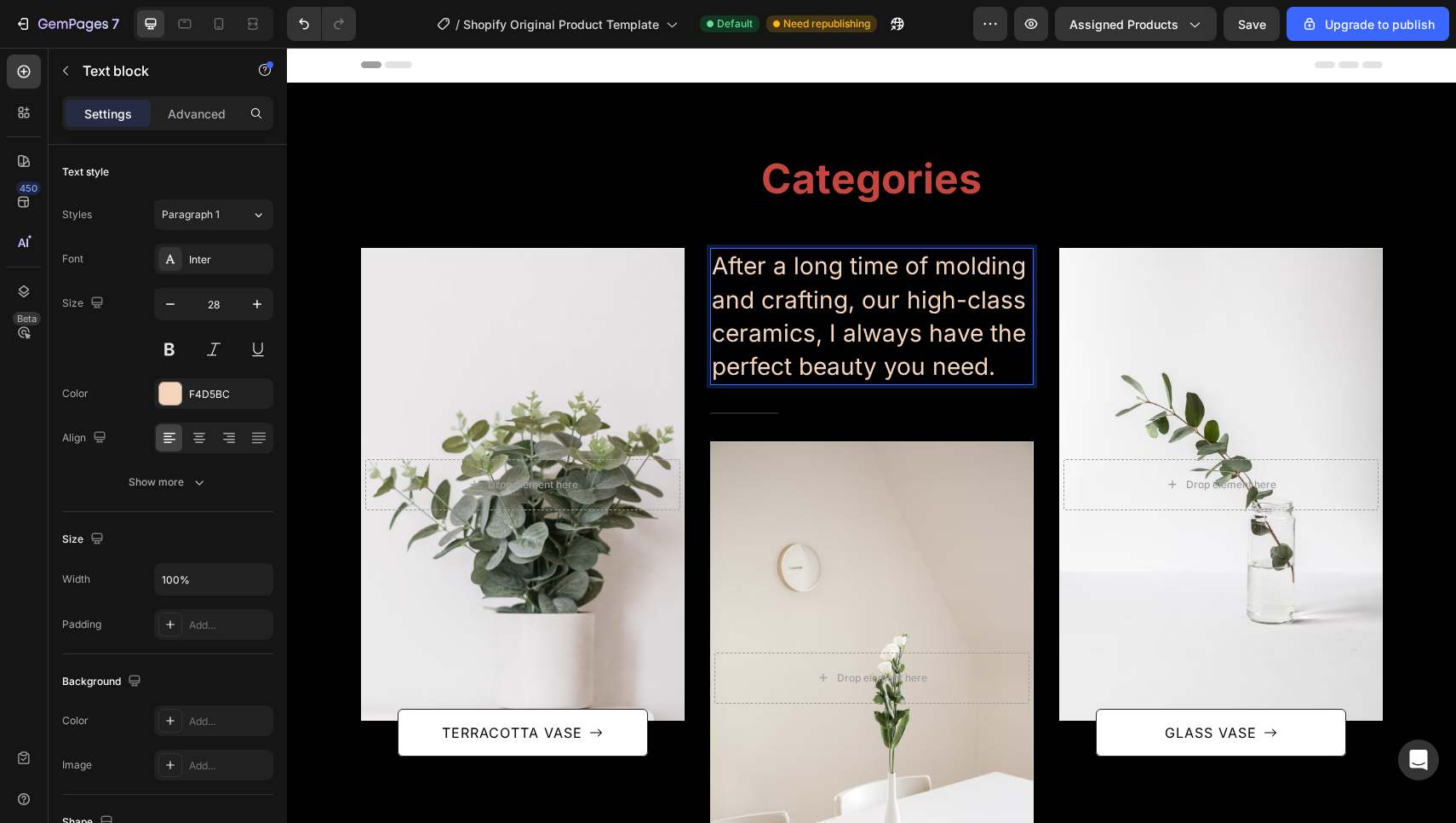
click at [835, 331] on p "After a long time of molding and crafting, our high-class ceramics, I always ha…" at bounding box center [871, 316] width 320 height 133
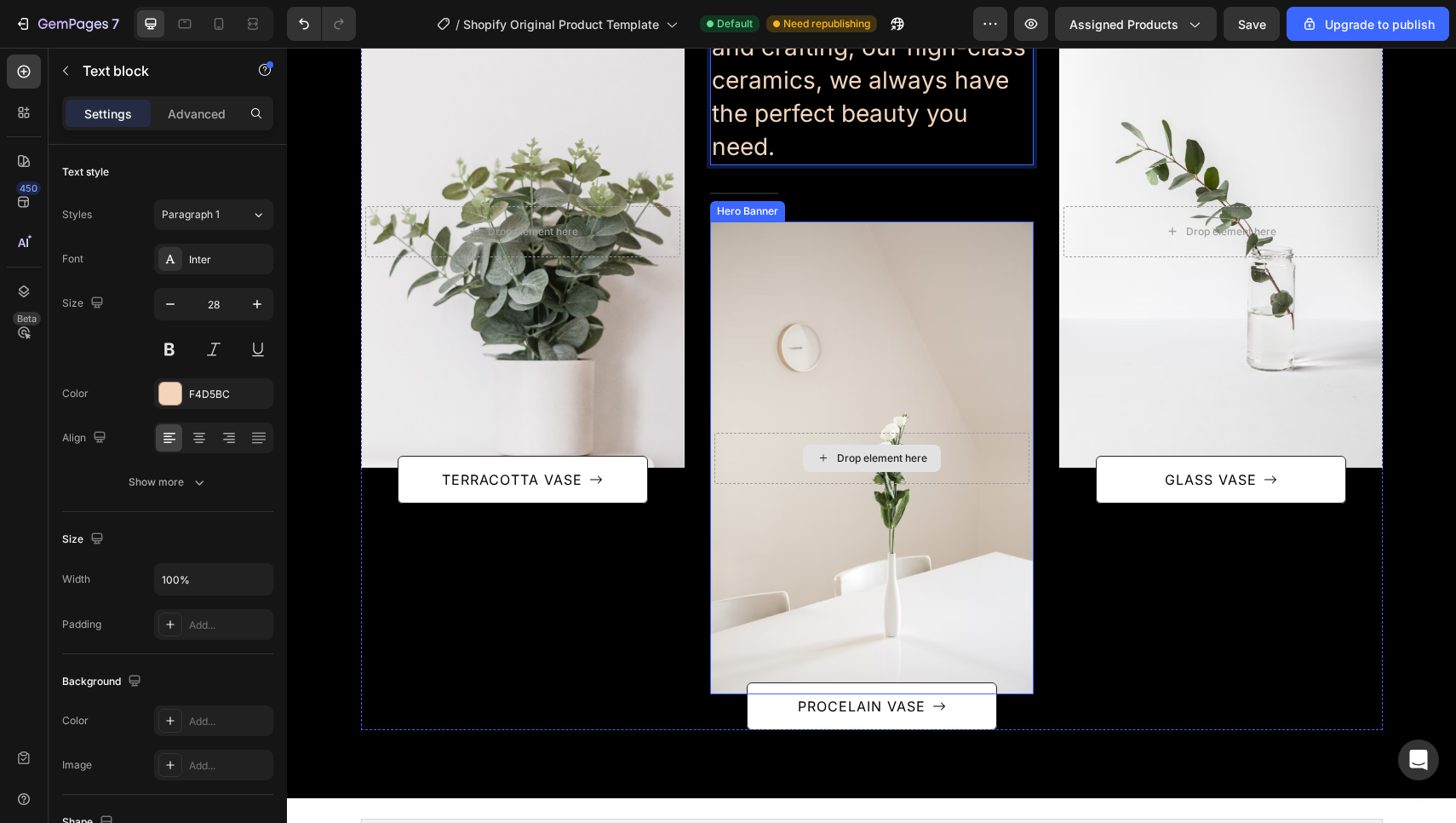
scroll to position [242, 0]
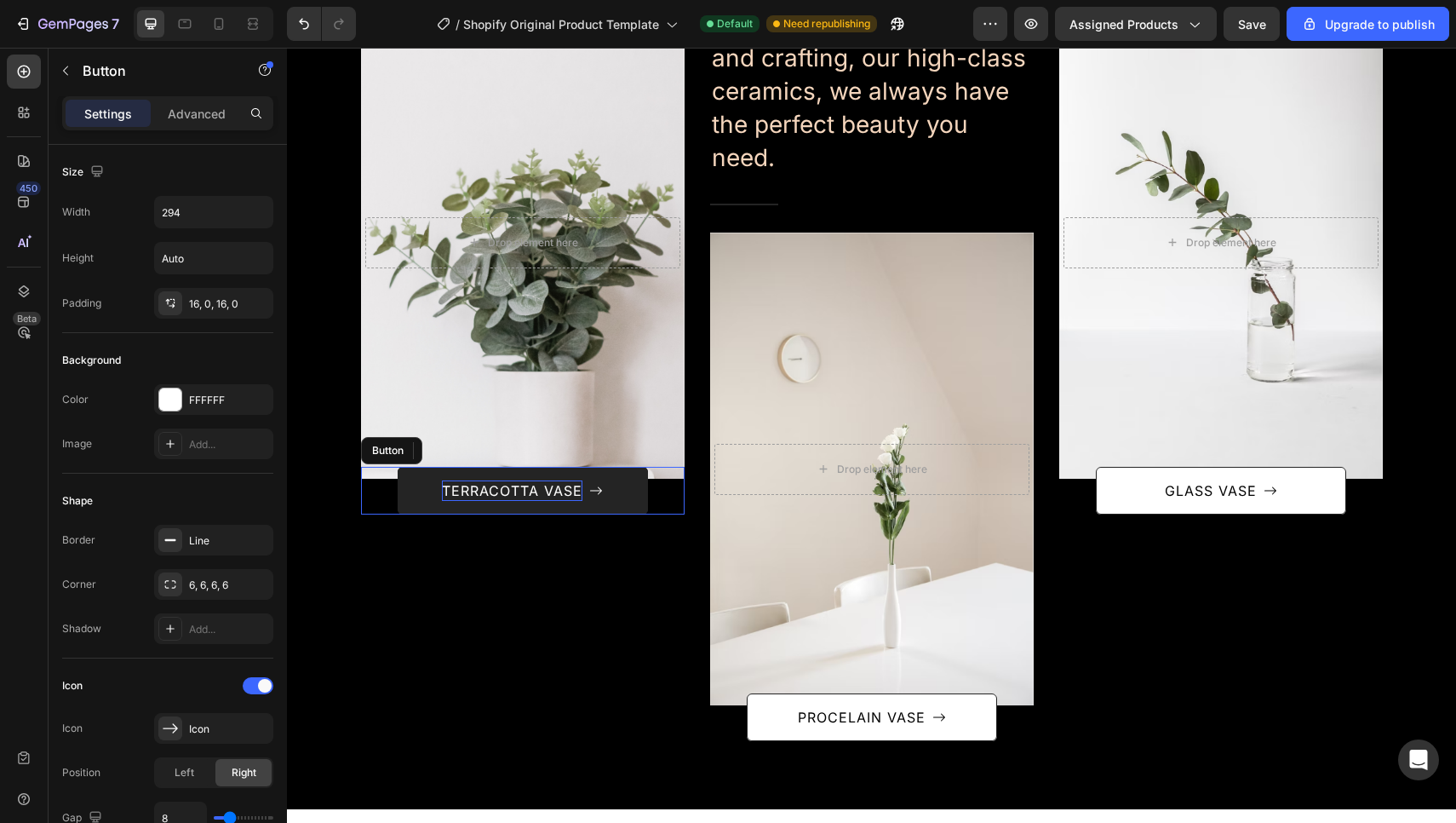
click at [539, 500] on div "TERRACOTTA VASE" at bounding box center [512, 490] width 140 height 20
click at [539, 492] on p "TERRACOTTA VASE" at bounding box center [512, 490] width 140 height 20
click at [522, 490] on button "Winter" at bounding box center [522, 490] width 250 height 47
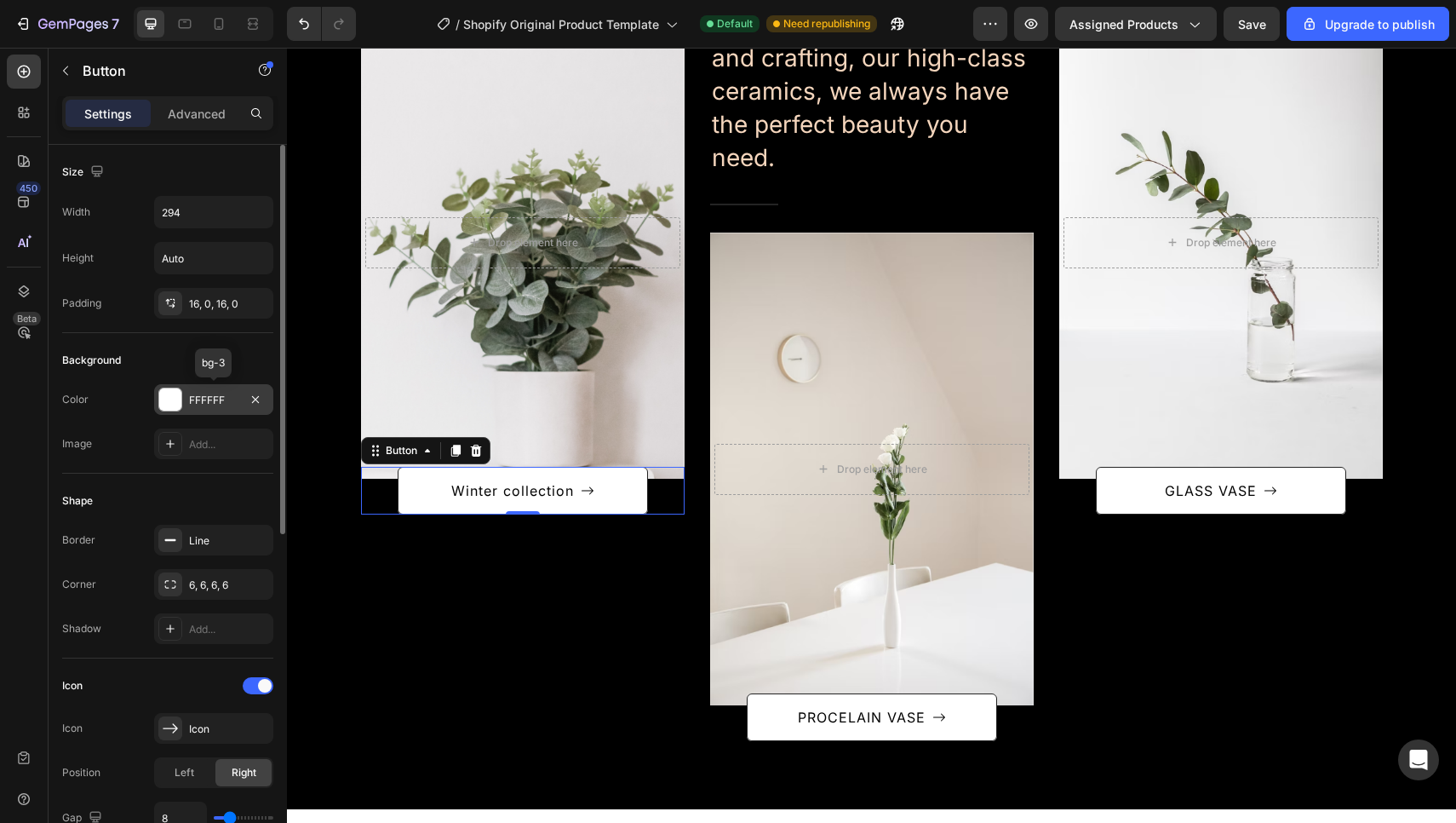
click at [168, 392] on div at bounding box center [169, 399] width 22 height 22
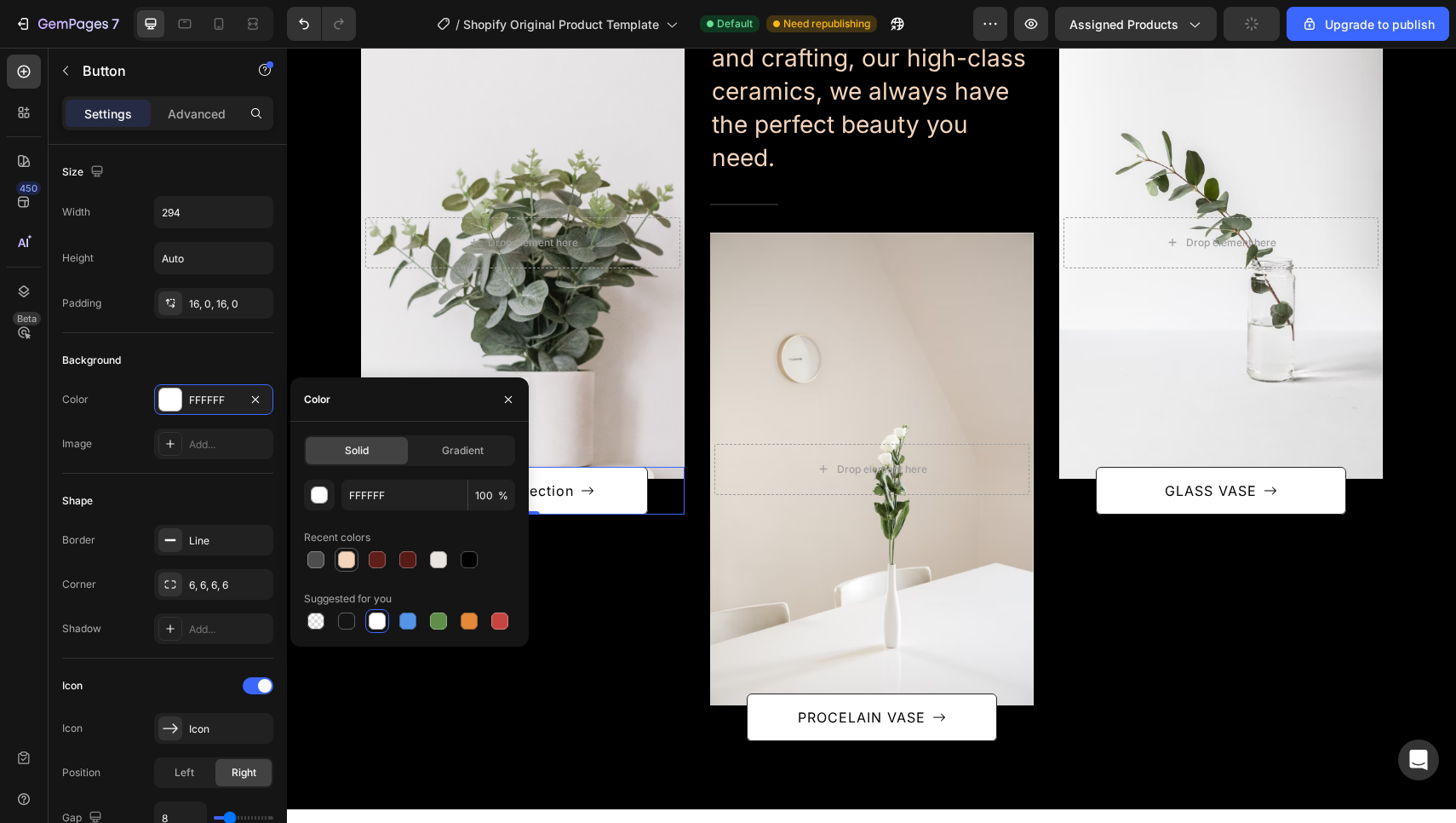
click at [347, 555] on div at bounding box center [346, 559] width 17 height 17
click at [460, 562] on div at bounding box center [468, 559] width 20 height 20
click at [351, 558] on div at bounding box center [346, 559] width 17 height 17
click at [500, 621] on div at bounding box center [499, 620] width 17 height 17
type input "C5453F"
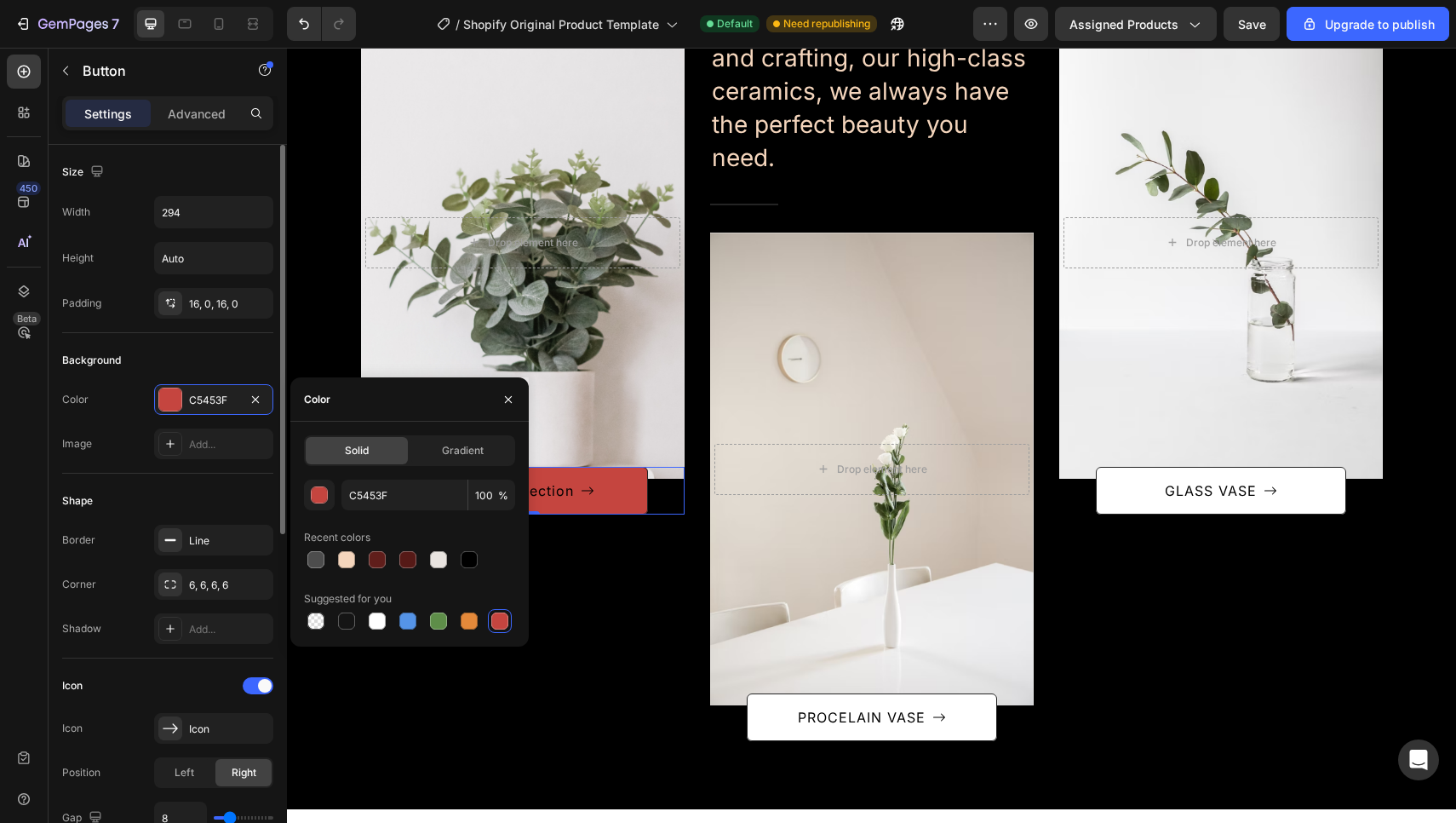
click at [182, 474] on div "Shape Border Line Corner 6, 6, 6, 6 Shadow Add..." at bounding box center [168, 566] width 211 height 185
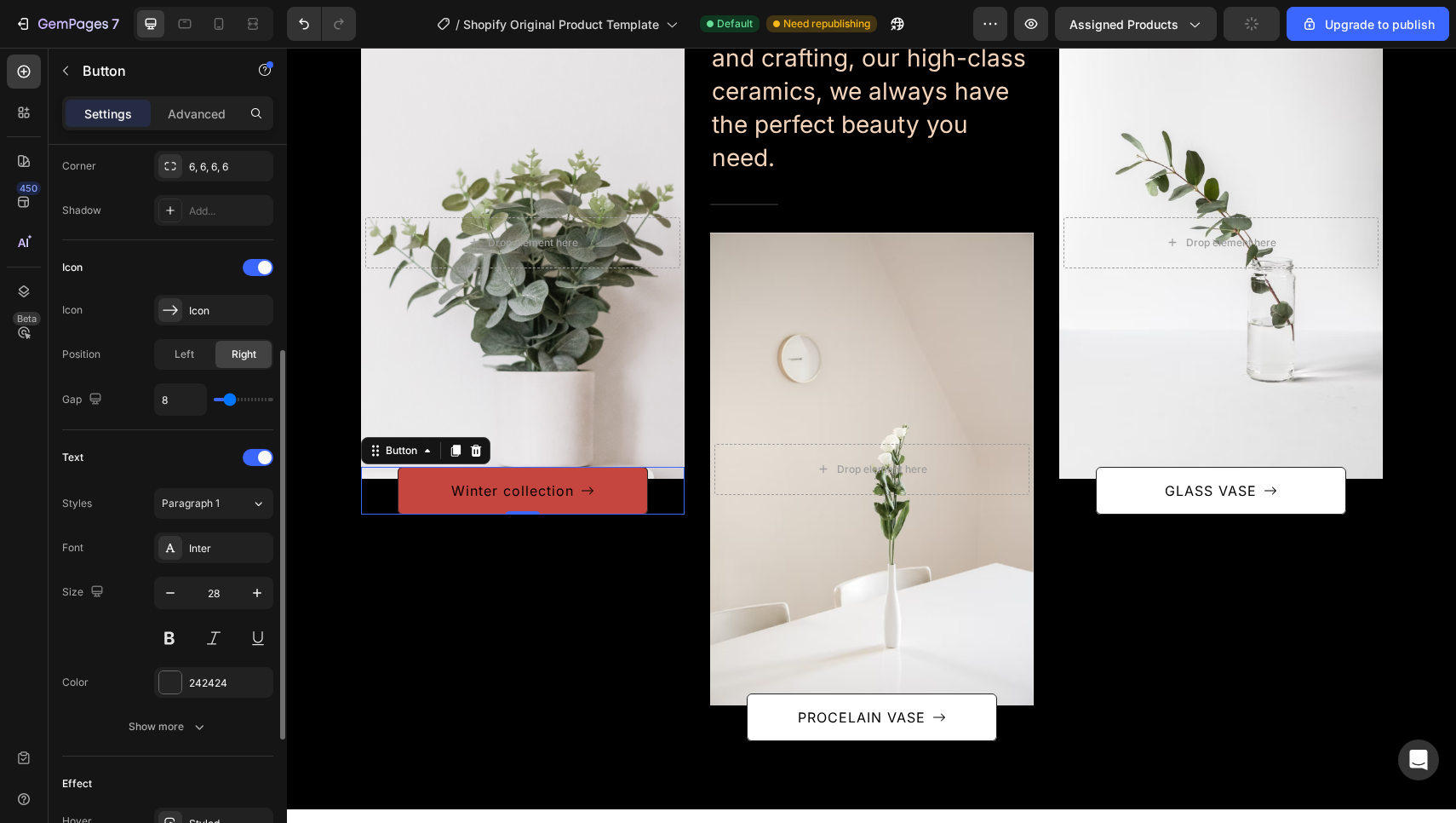
scroll to position [447, 0]
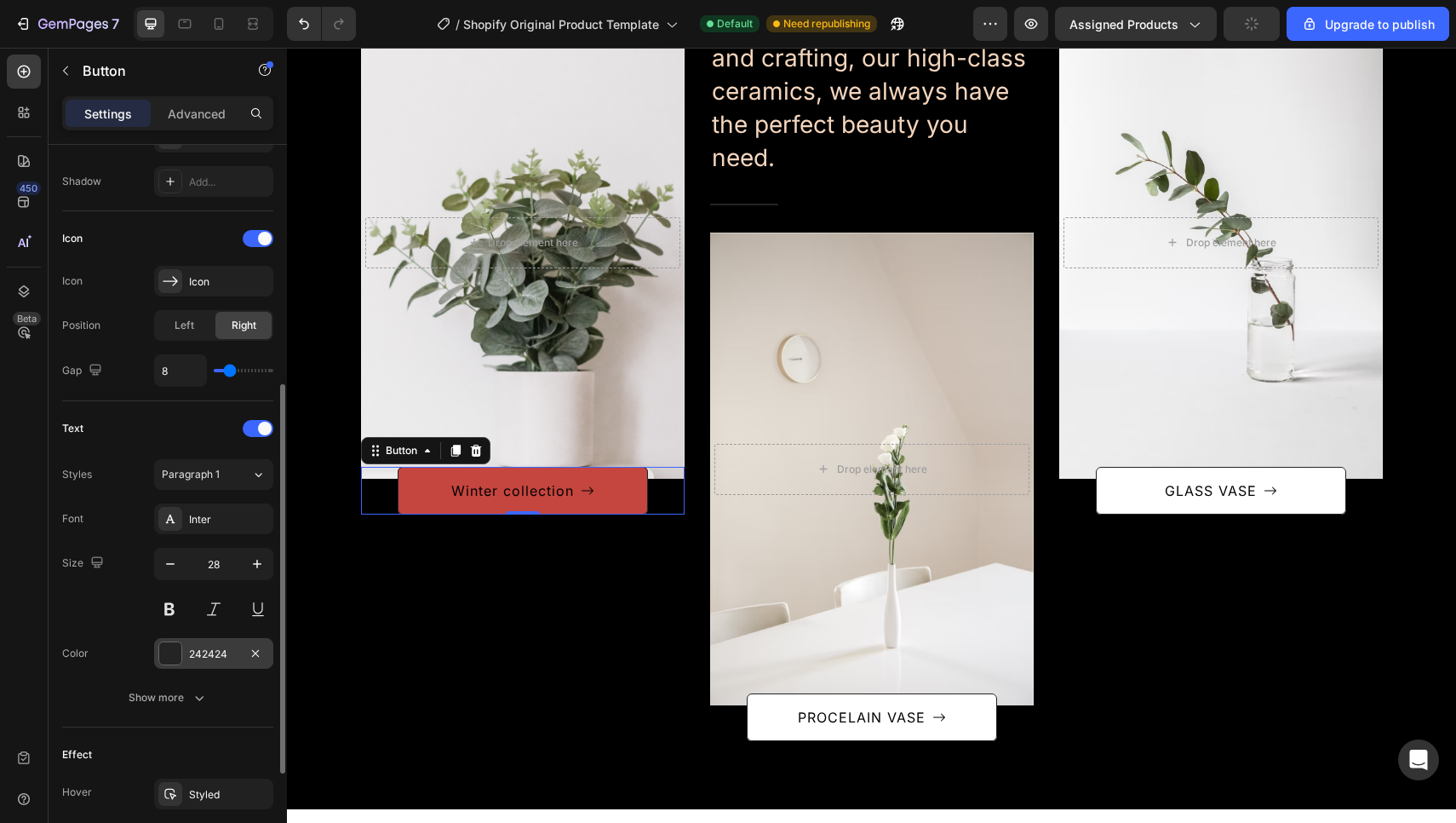
click at [176, 658] on div at bounding box center [169, 653] width 22 height 22
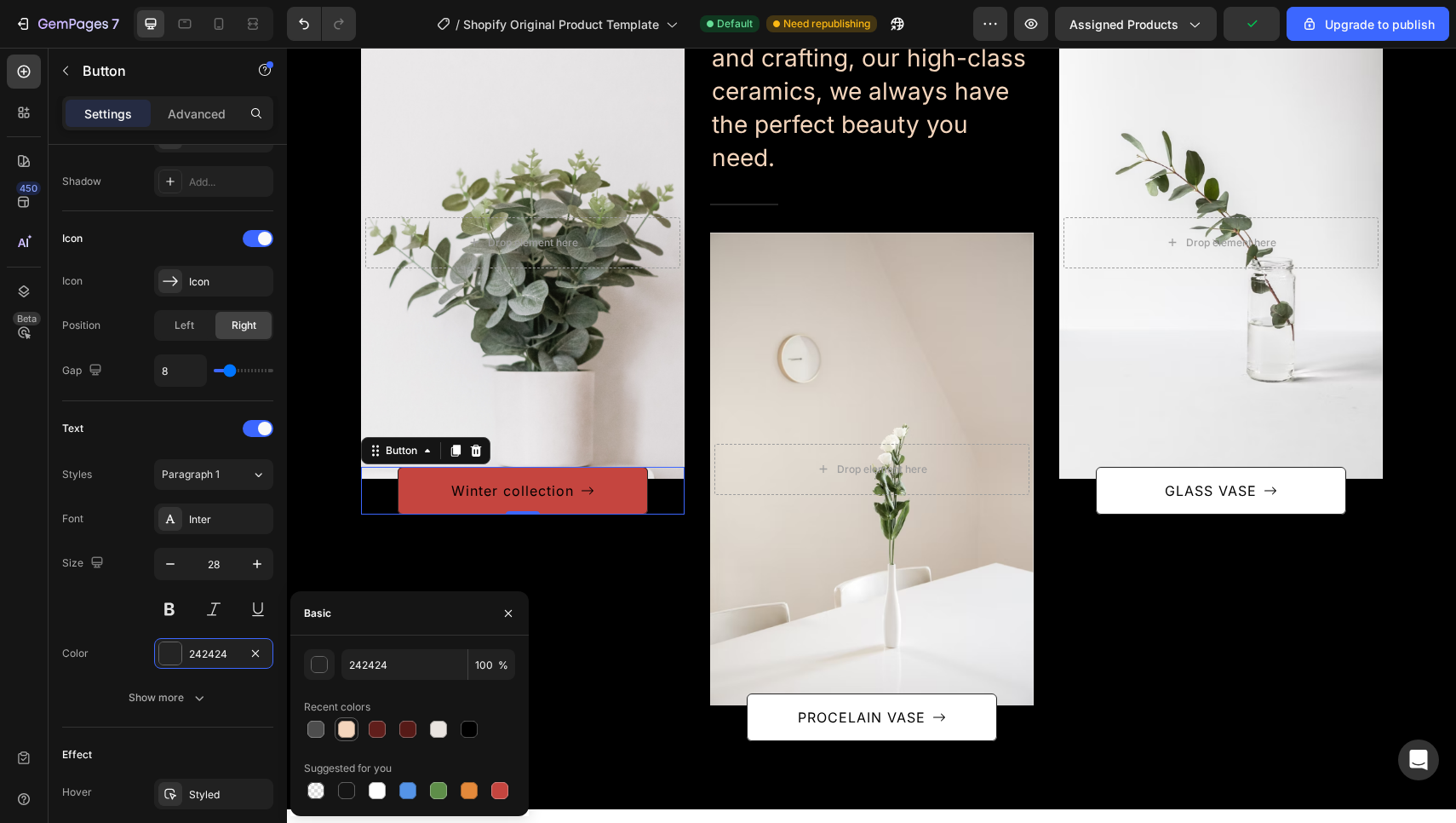
click at [350, 726] on div at bounding box center [346, 728] width 17 height 17
type input "F4D5BC"
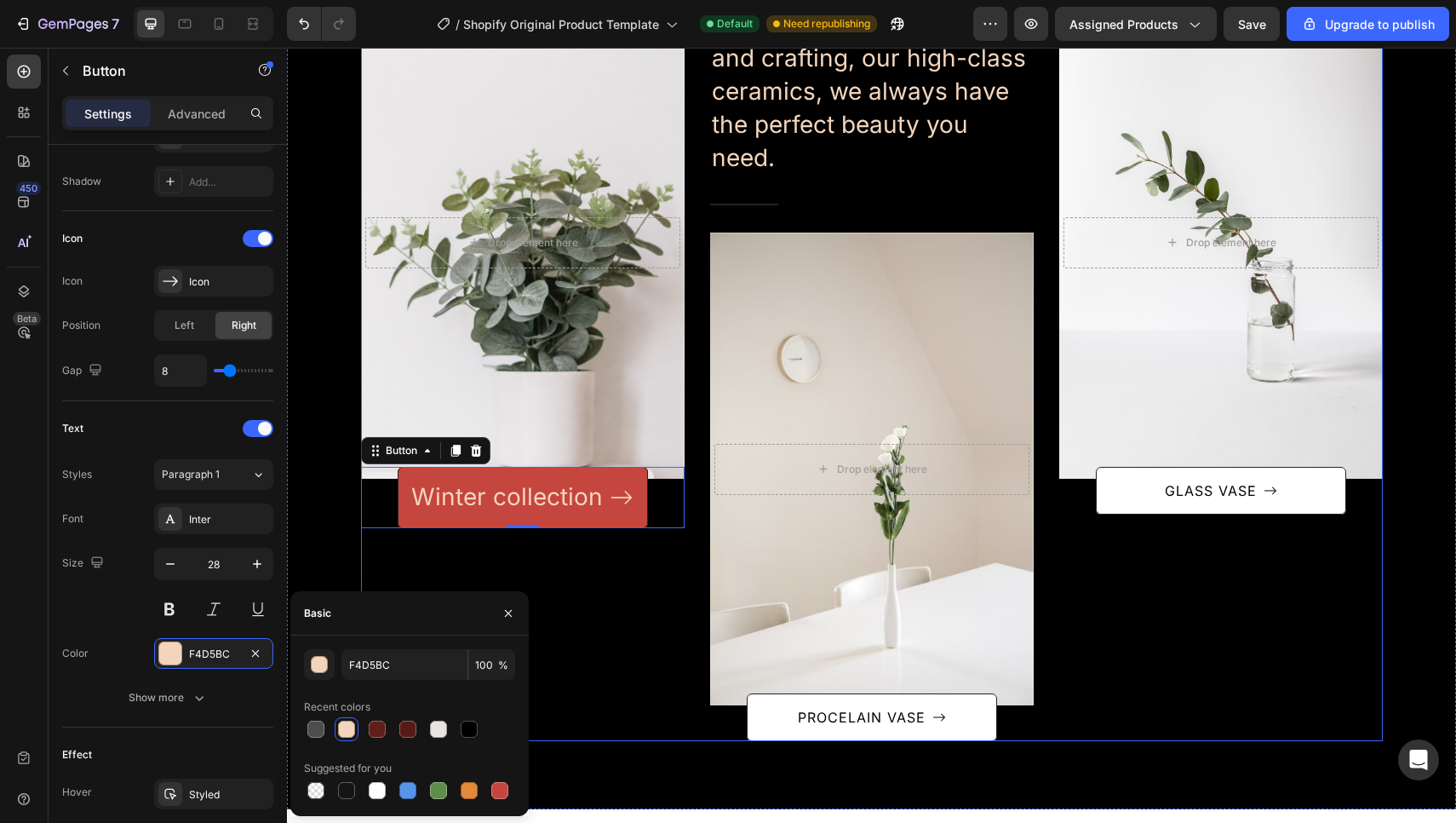
click at [593, 661] on div "After a long time of molding and crafting, our high-class ceramics, I always ha…" at bounding box center [523, 374] width 324 height 735
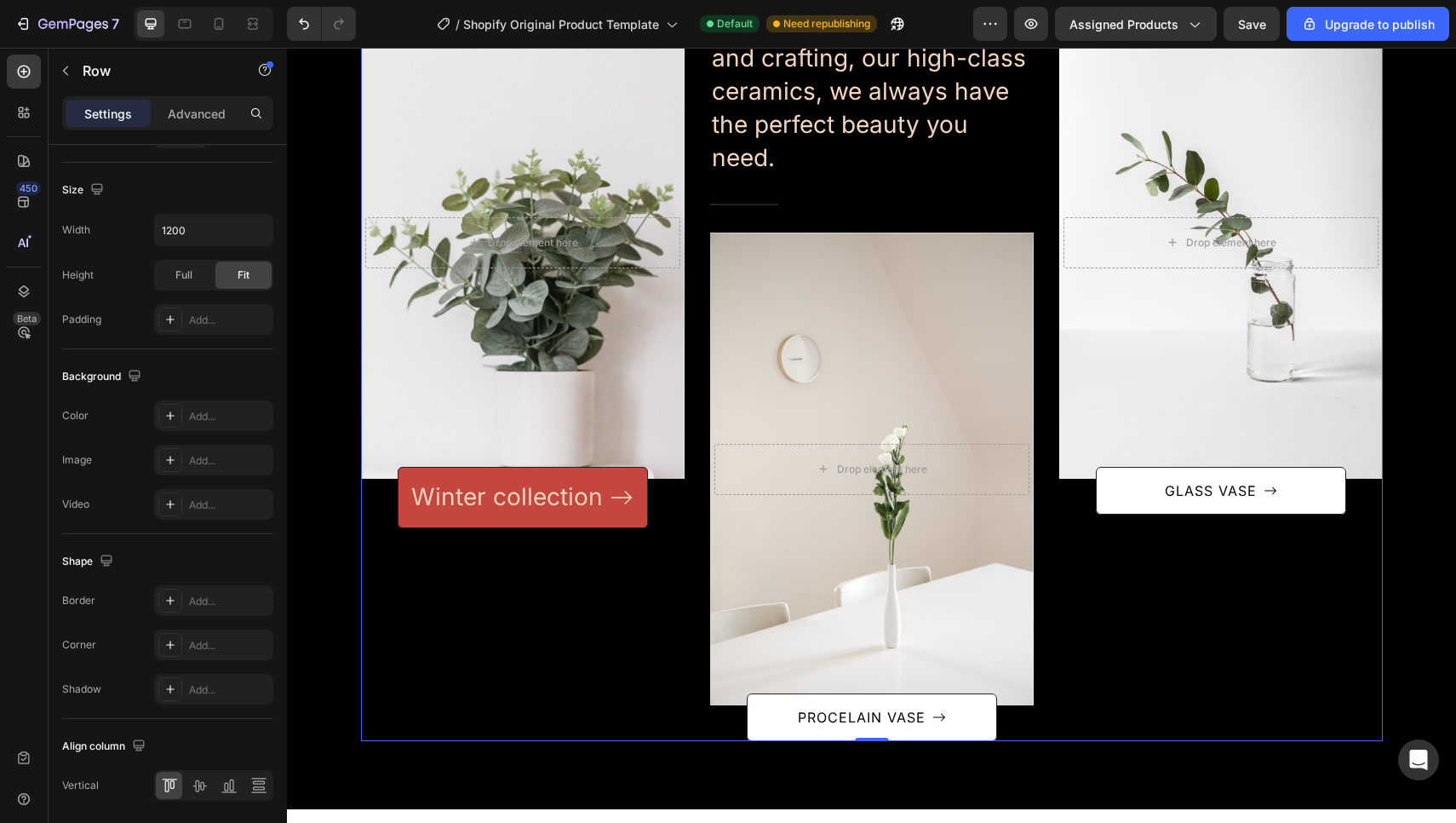
scroll to position [0, 0]
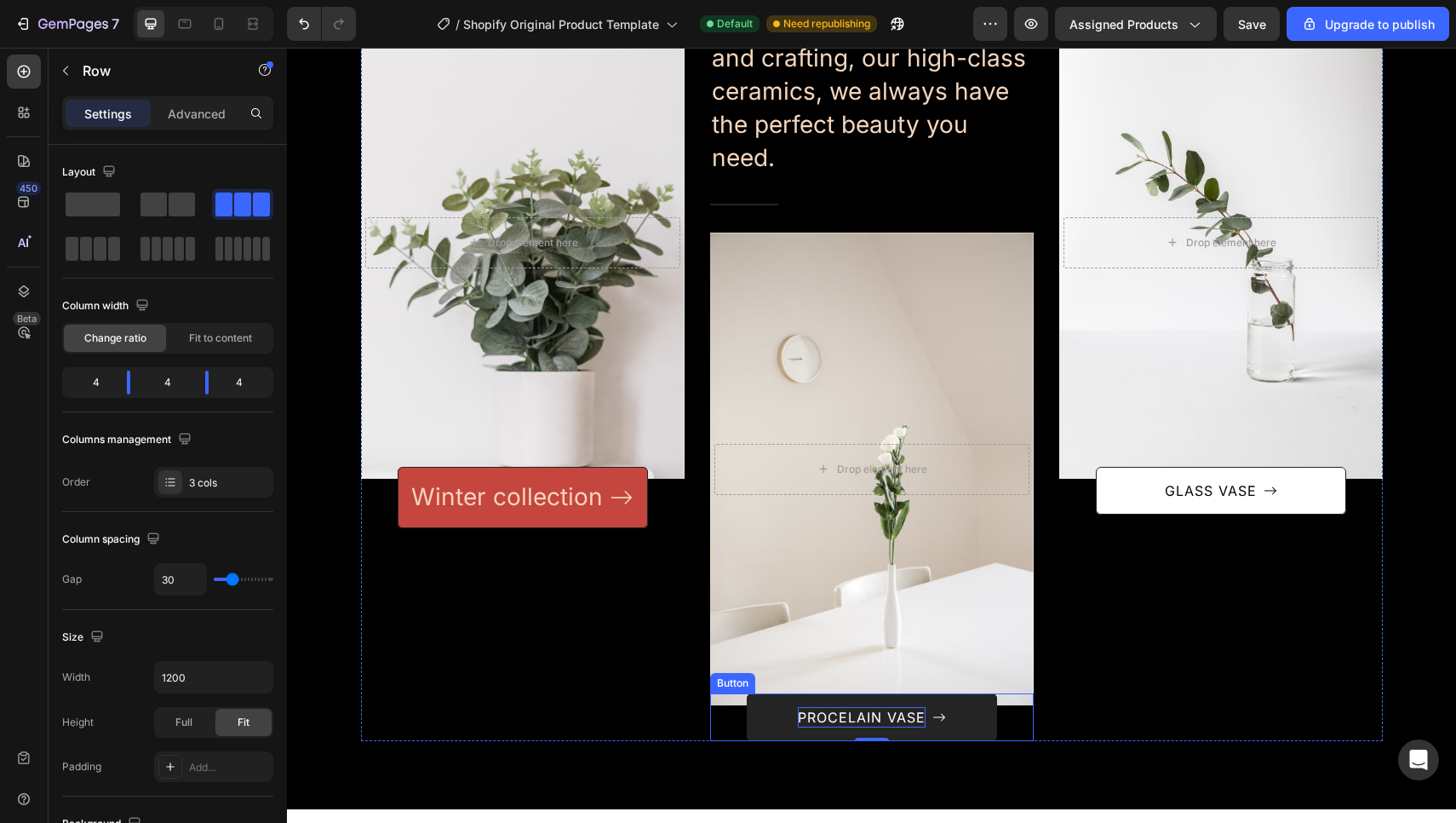
click at [874, 707] on div "PROCELAIN VASE" at bounding box center [861, 717] width 128 height 20
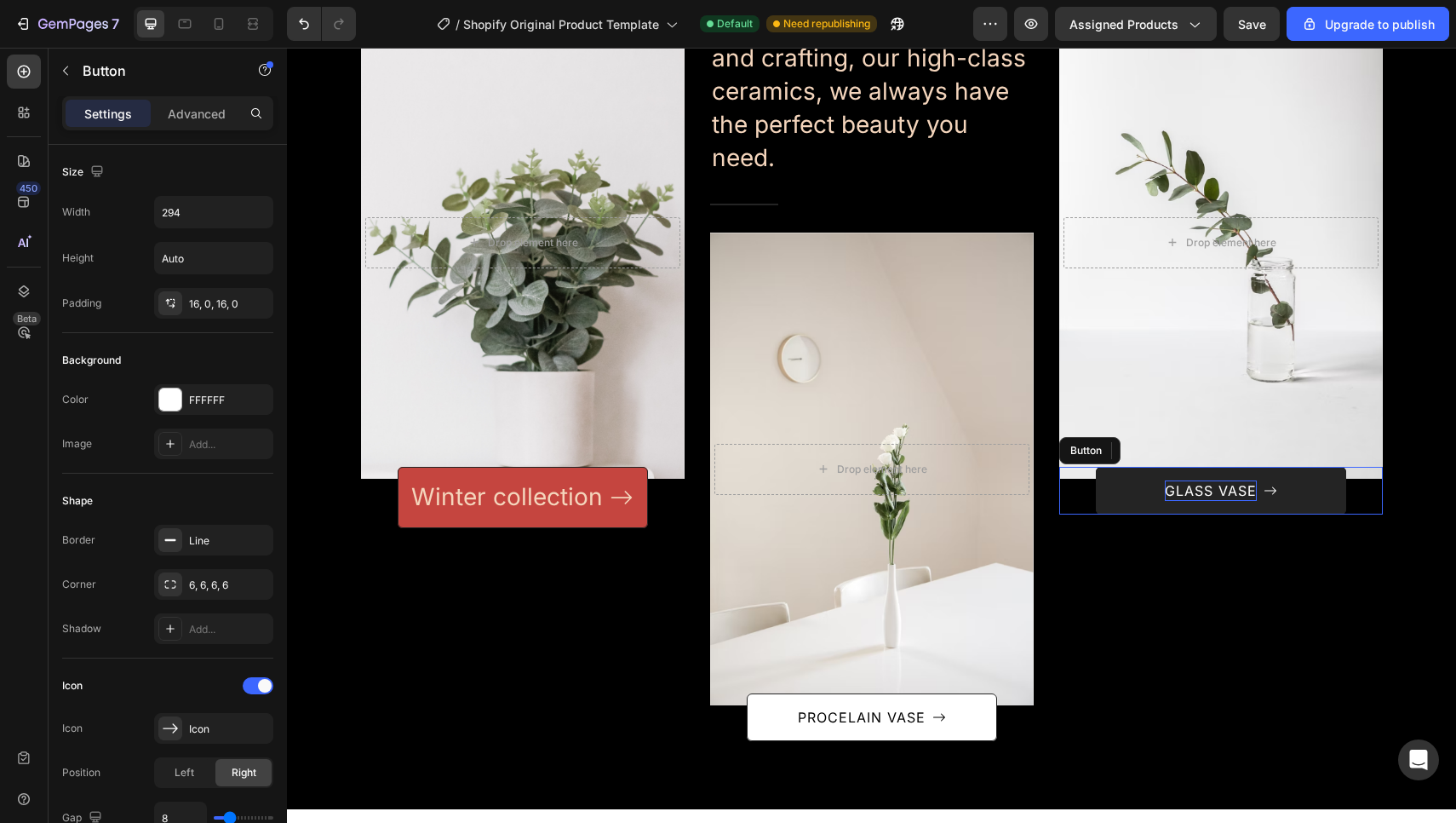
click at [1236, 489] on div "GLASS VASE" at bounding box center [1210, 490] width 92 height 20
click at [1236, 489] on p "GLASS VASE" at bounding box center [1210, 490] width 92 height 20
click at [1220, 490] on button "Summer" at bounding box center [1220, 490] width 250 height 47
click at [1314, 494] on button "Summer Collection" at bounding box center [1220, 490] width 250 height 47
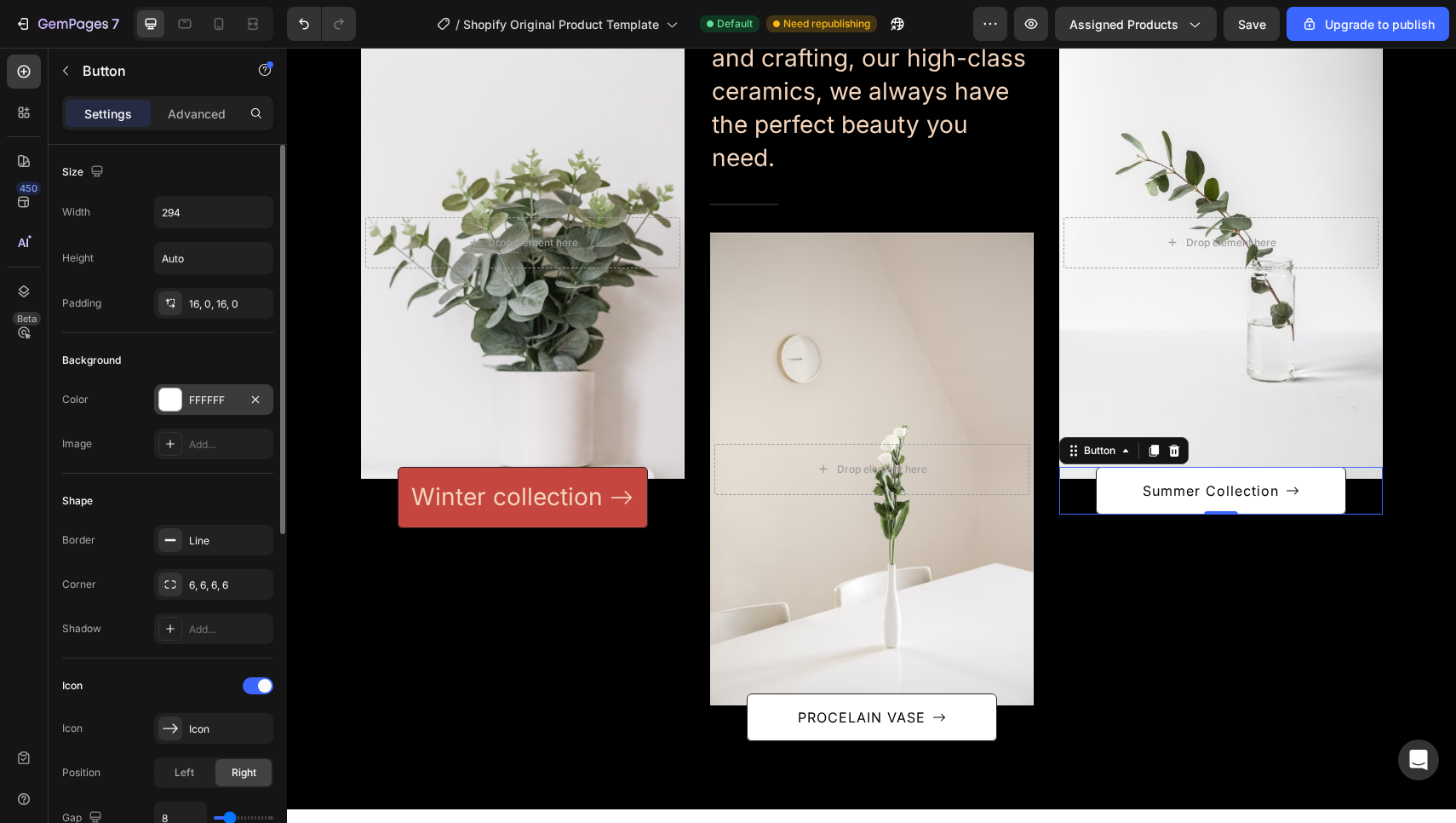
click at [178, 399] on div at bounding box center [169, 399] width 22 height 22
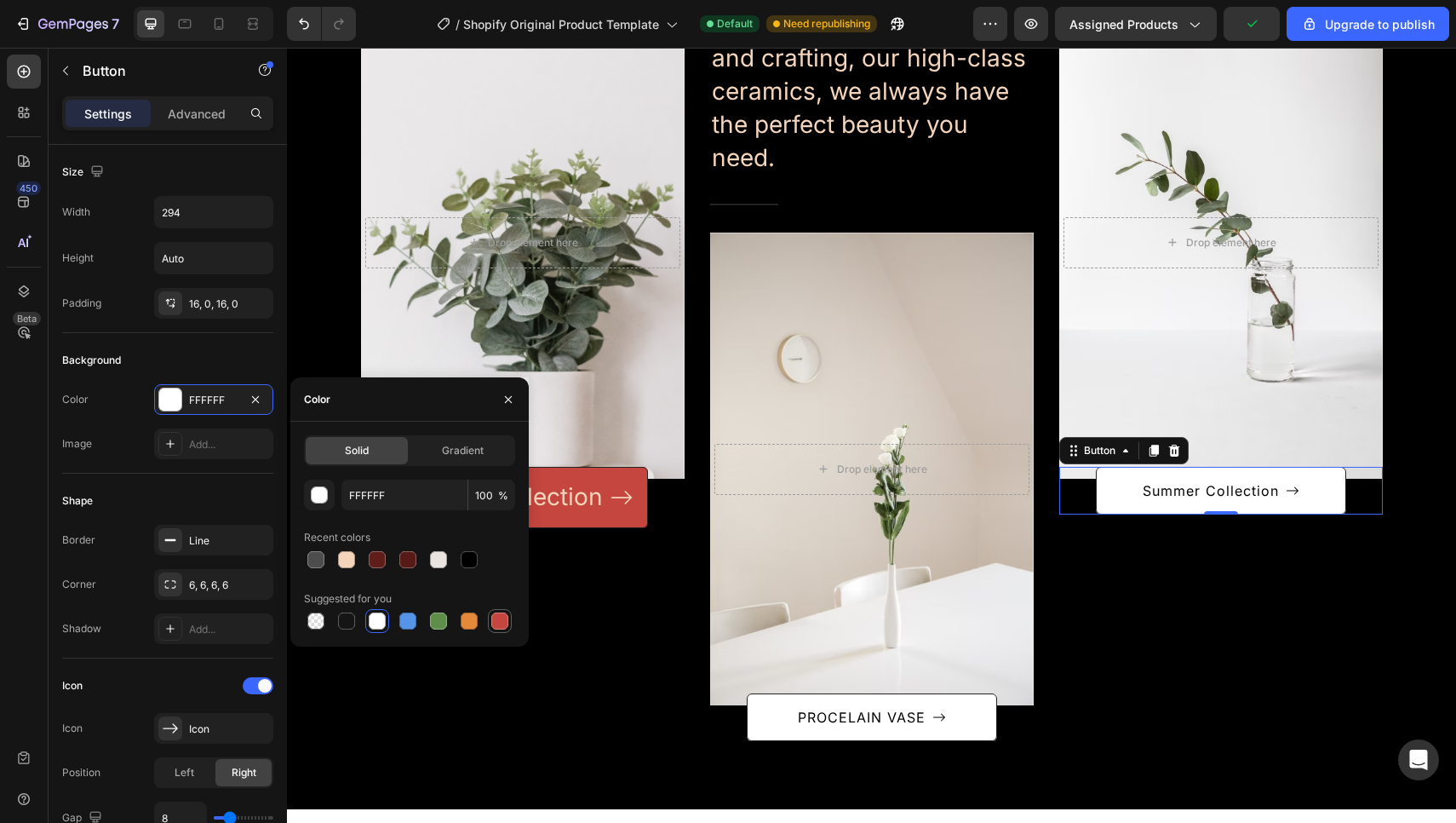
click at [506, 620] on div at bounding box center [499, 620] width 17 height 17
type input "C5453F"
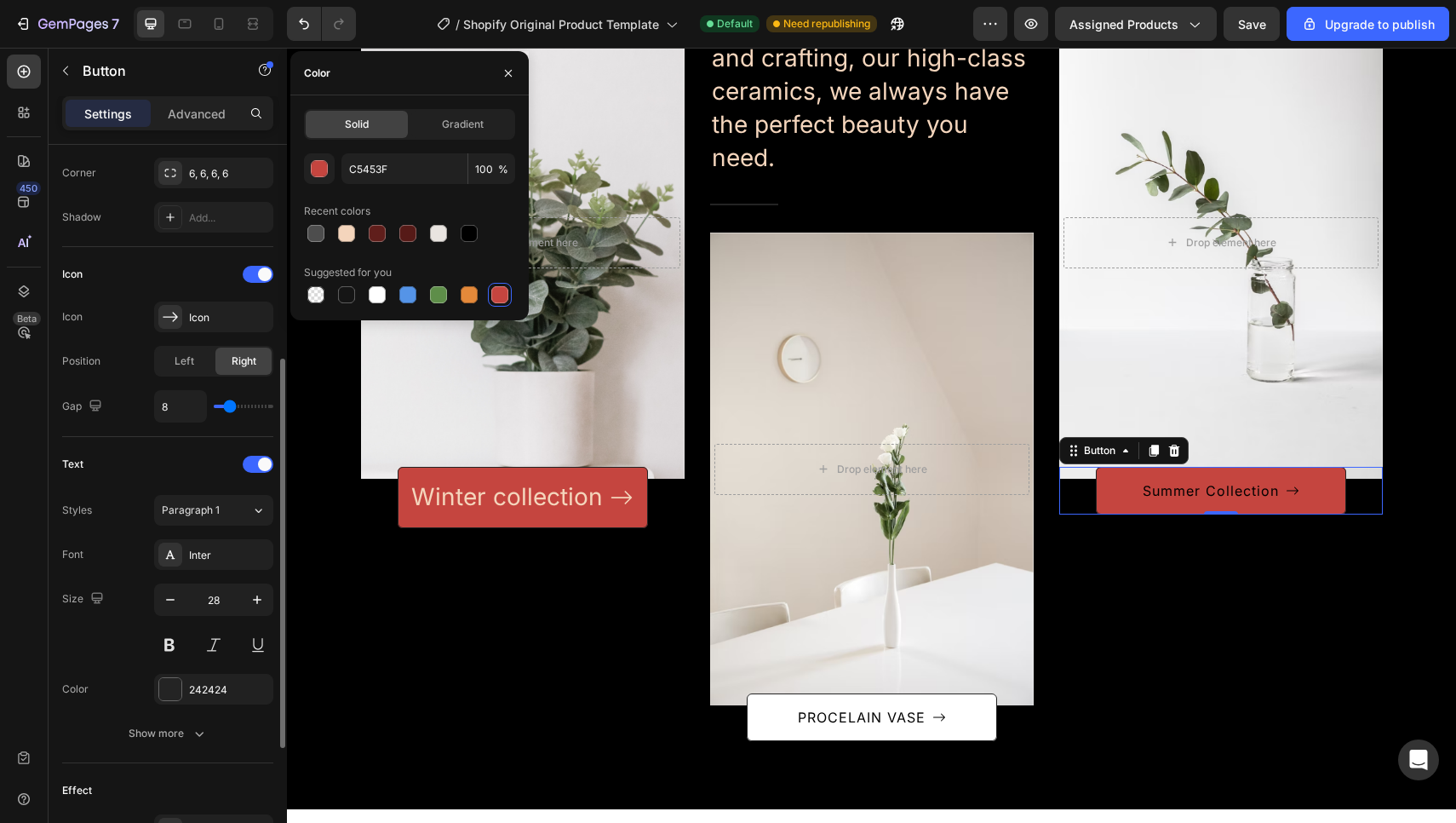
scroll to position [414, 0]
click at [203, 689] on div "242424" at bounding box center [213, 686] width 49 height 15
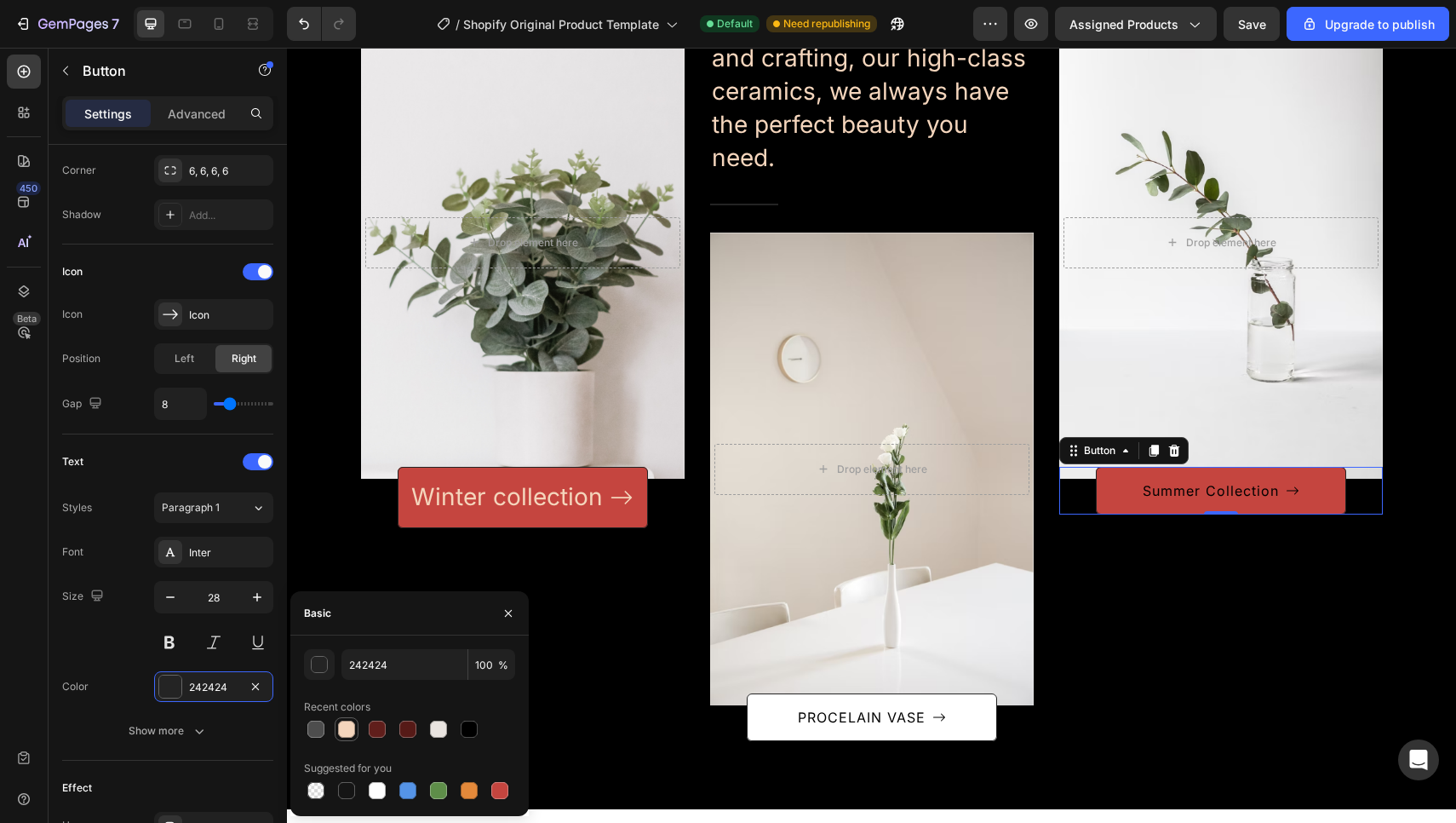
click at [338, 721] on div at bounding box center [346, 728] width 20 height 20
type input "F4D5BC"
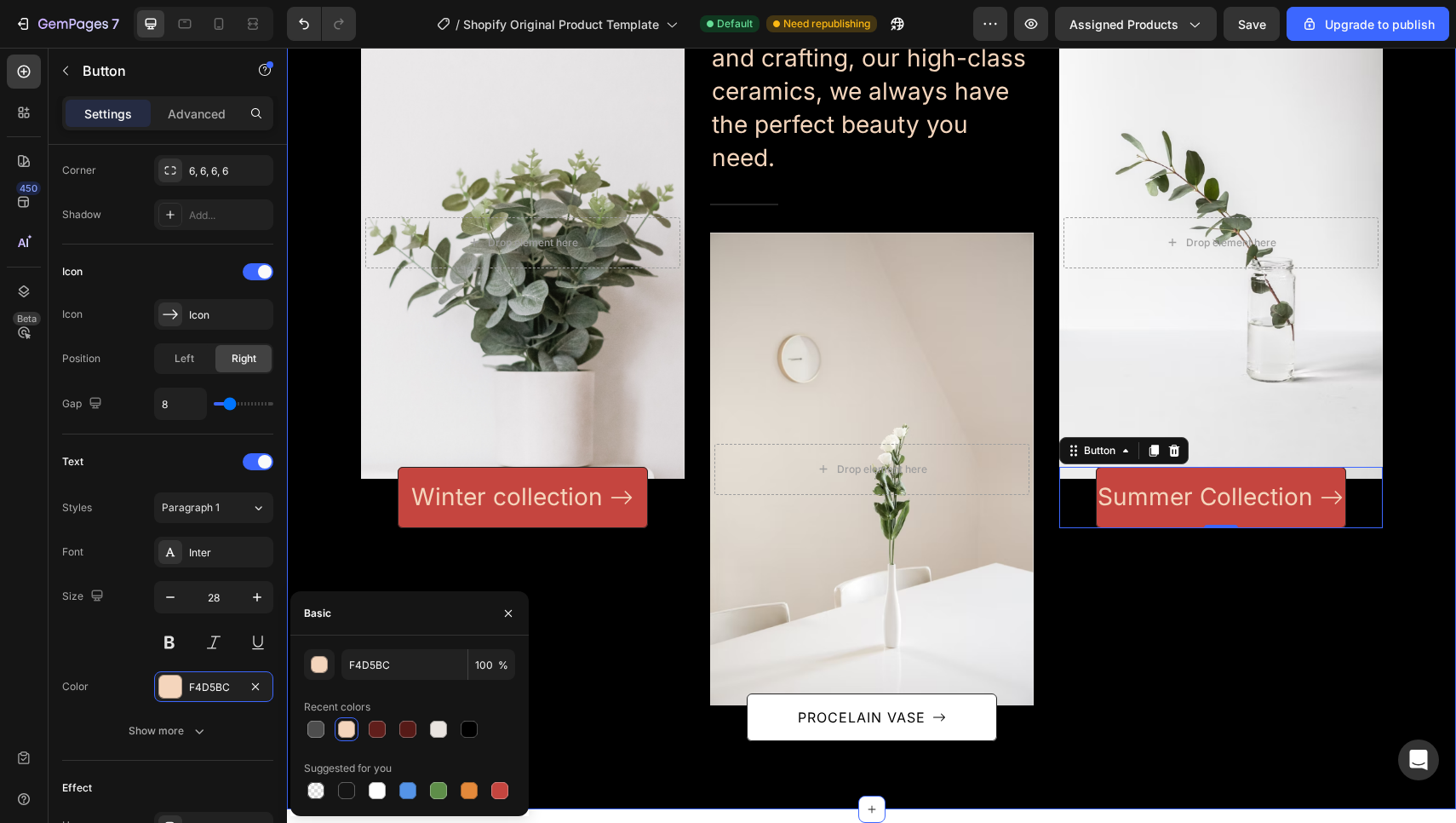
click at [1455, 589] on div "Categories Heading Row After a long time of molding and crafting, our high-clas…" at bounding box center [871, 326] width 1169 height 969
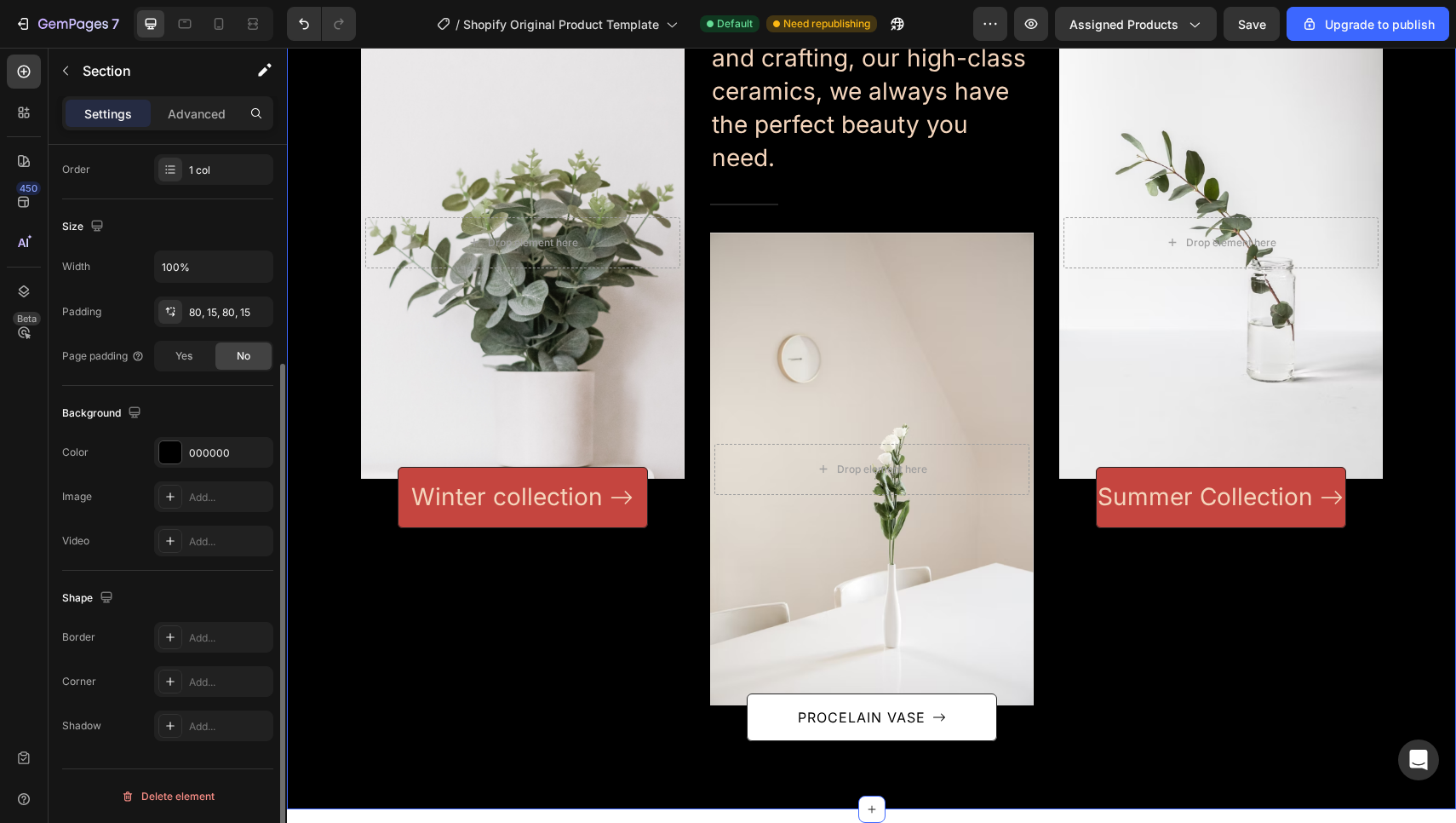
scroll to position [0, 0]
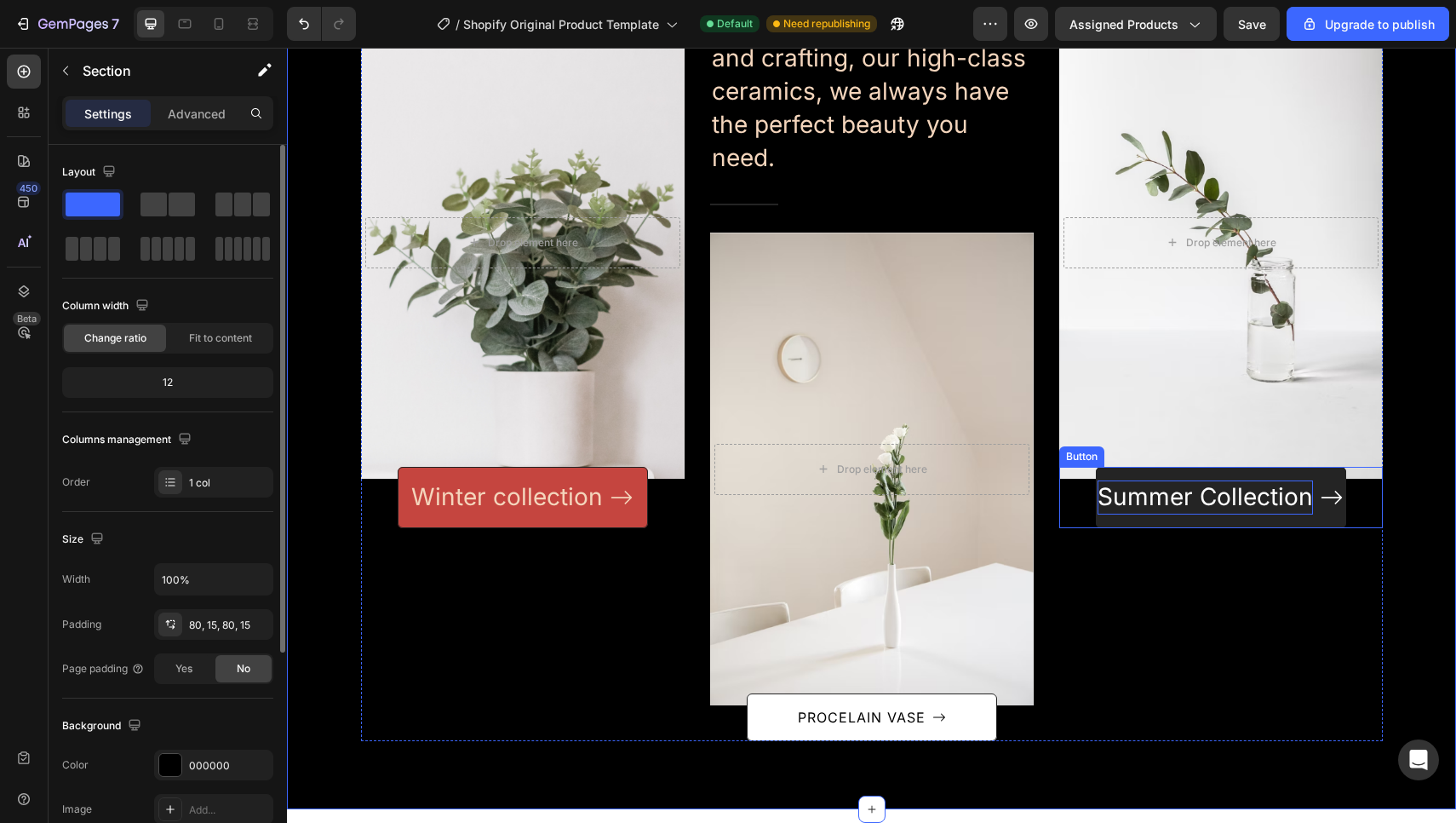
click at [1286, 493] on p "Summer Collection" at bounding box center [1205, 497] width 216 height 33
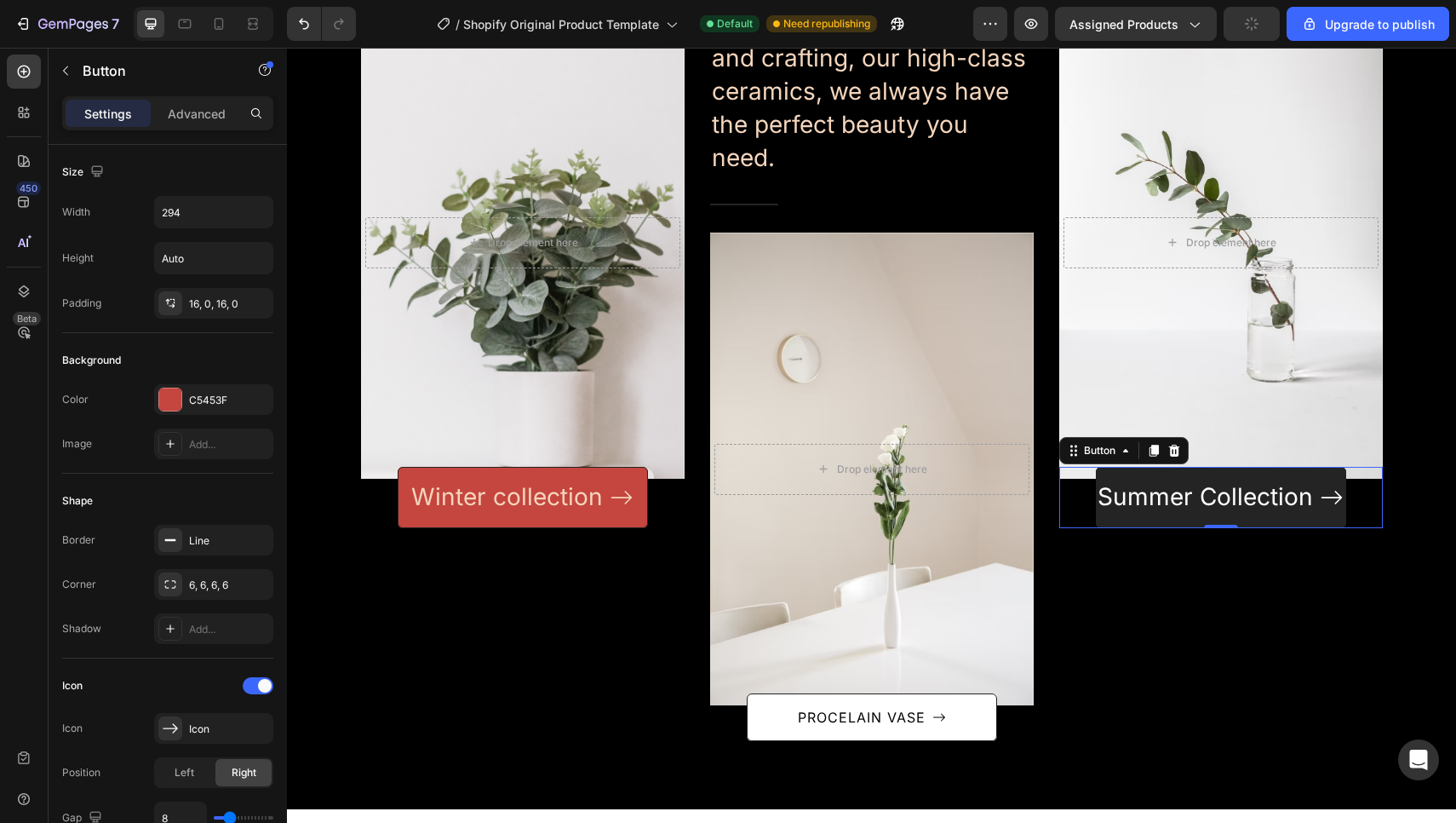
click at [1212, 476] on button "Summer Collection" at bounding box center [1220, 497] width 250 height 61
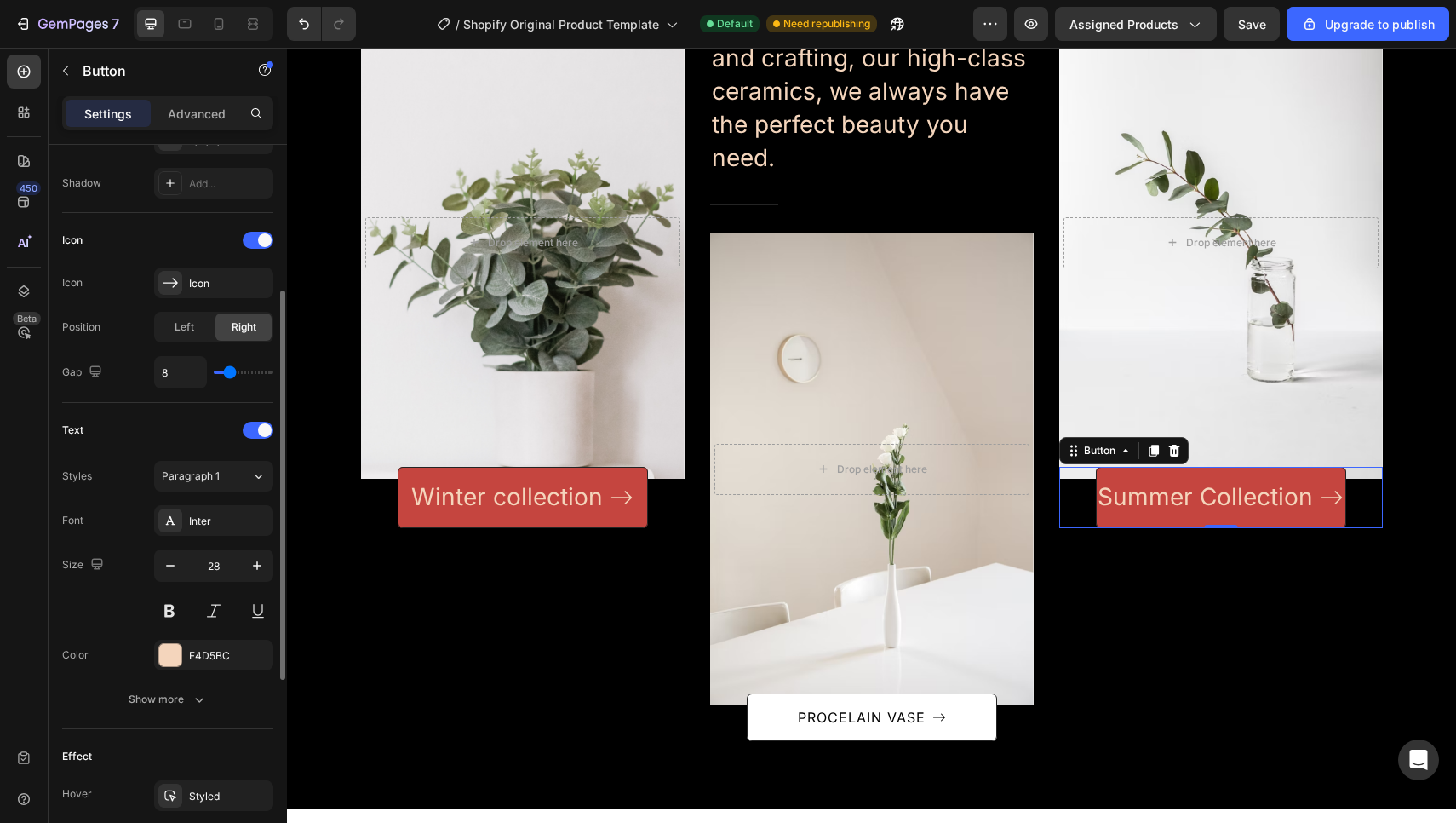
scroll to position [629, 0]
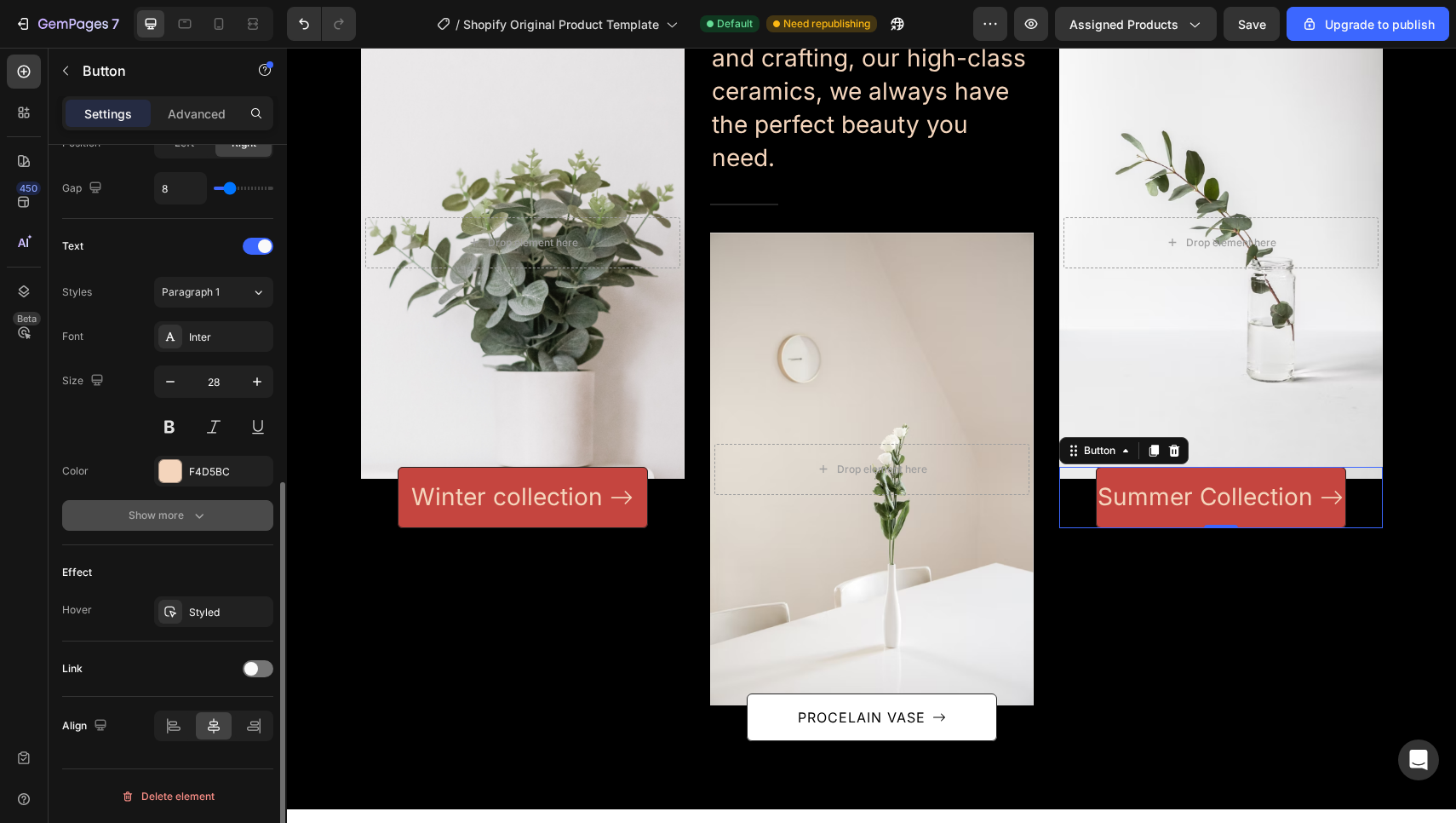
click at [211, 510] on button "Show more" at bounding box center [168, 515] width 211 height 31
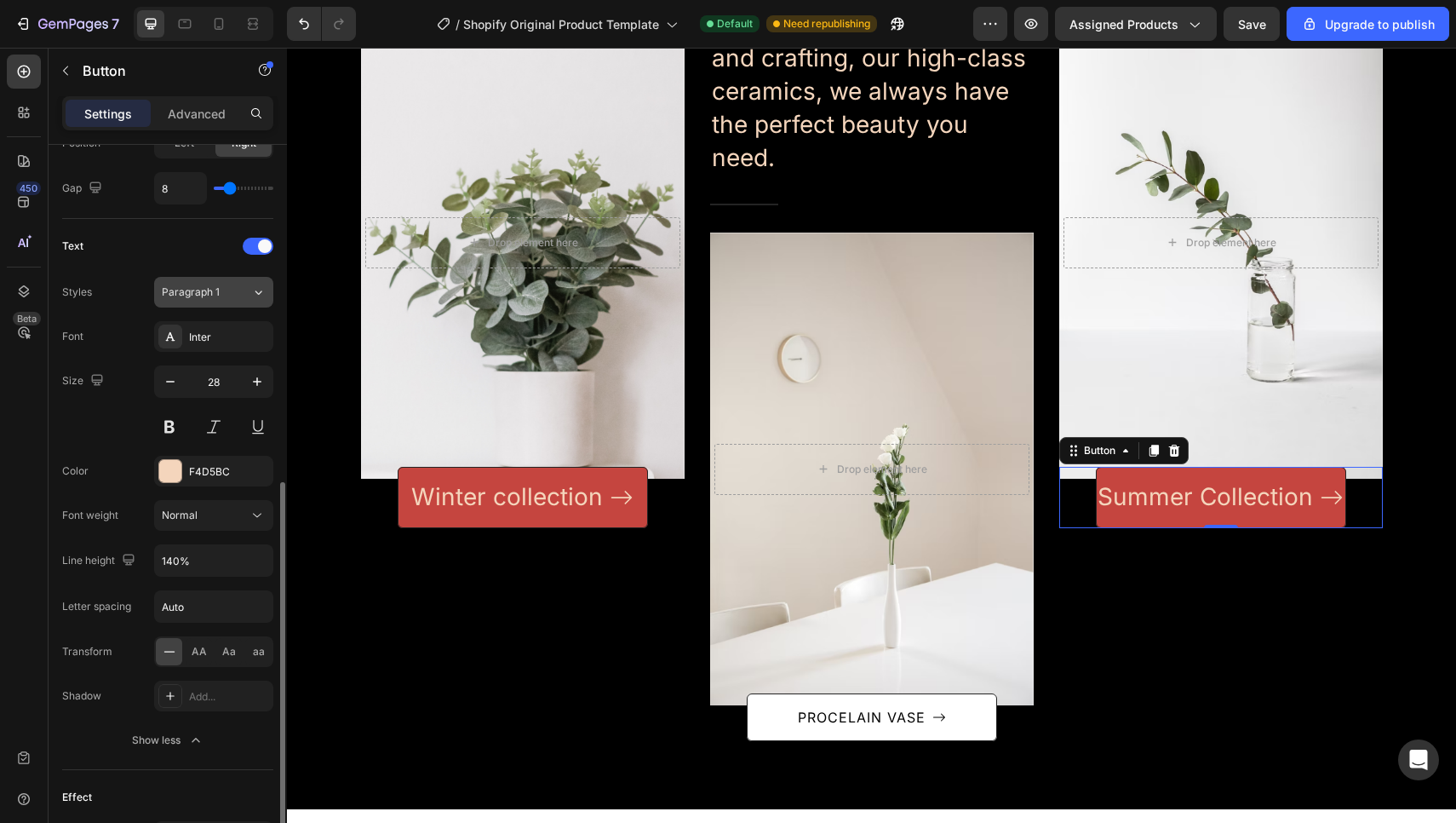
click at [225, 297] on div "Paragraph 1" at bounding box center [196, 291] width 69 height 15
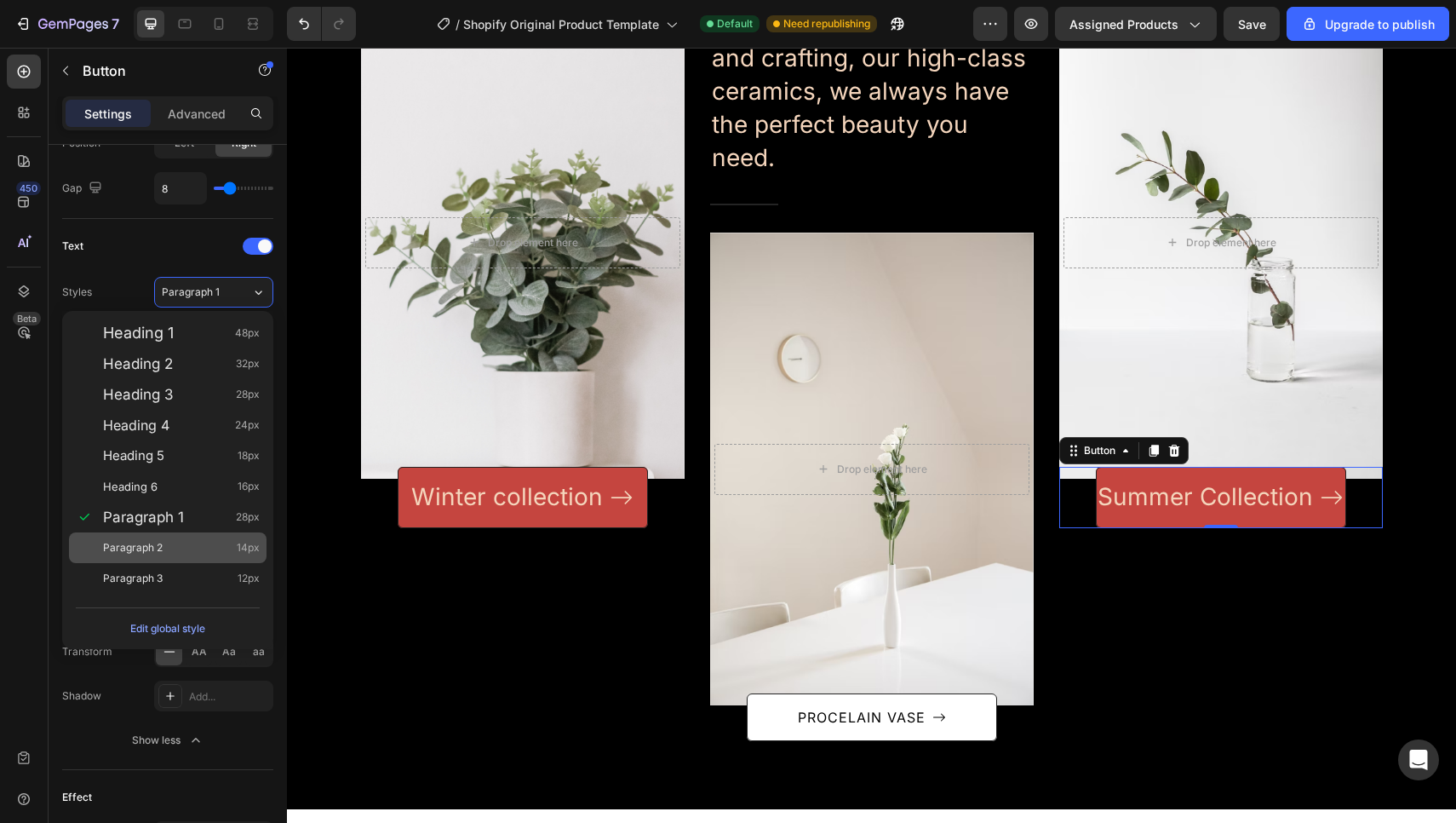
click at [219, 555] on div "Paragraph 2 14px" at bounding box center [181, 547] width 157 height 17
type input "14"
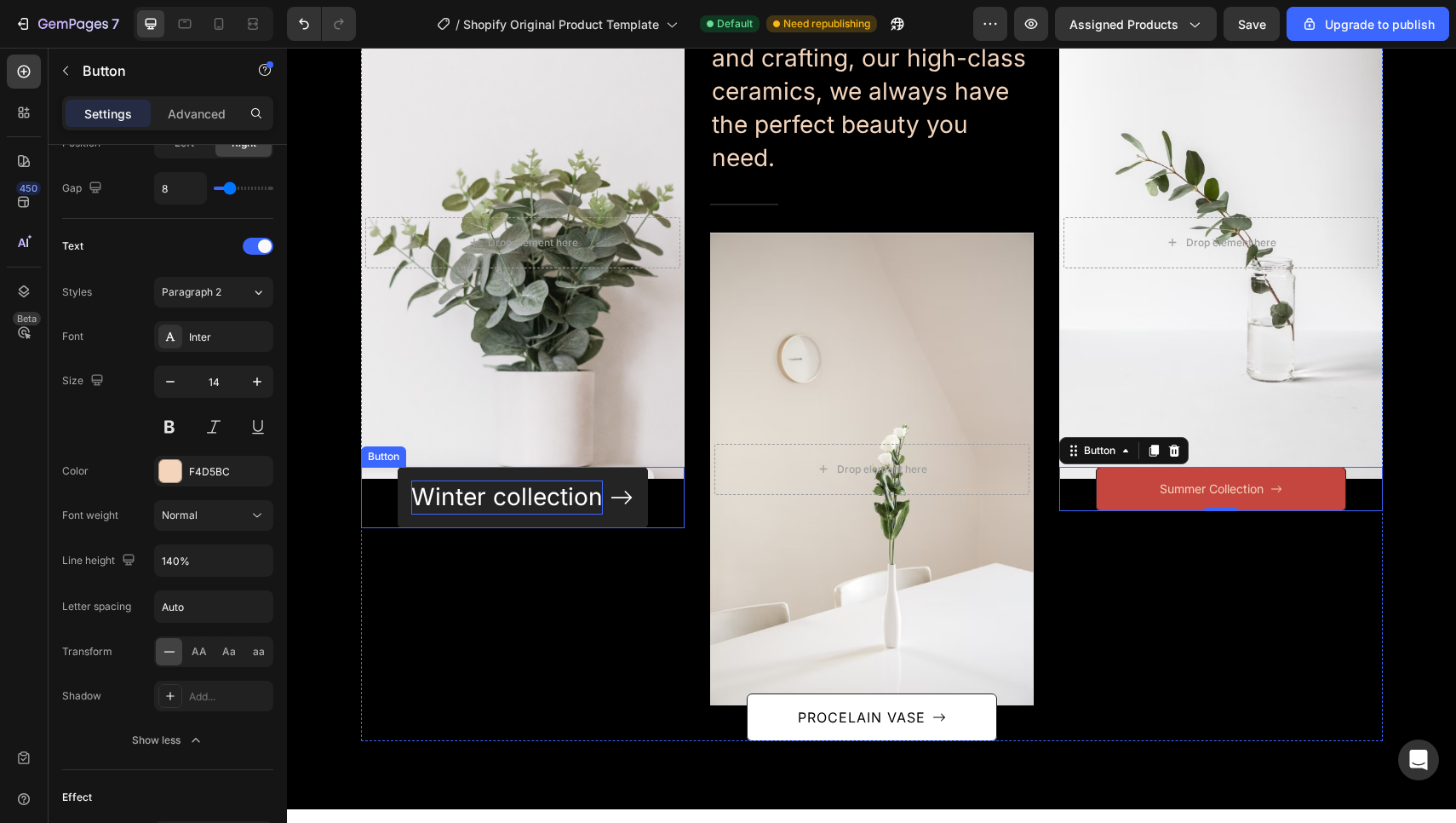
click at [492, 505] on p "Winter collection" at bounding box center [507, 497] width 191 height 33
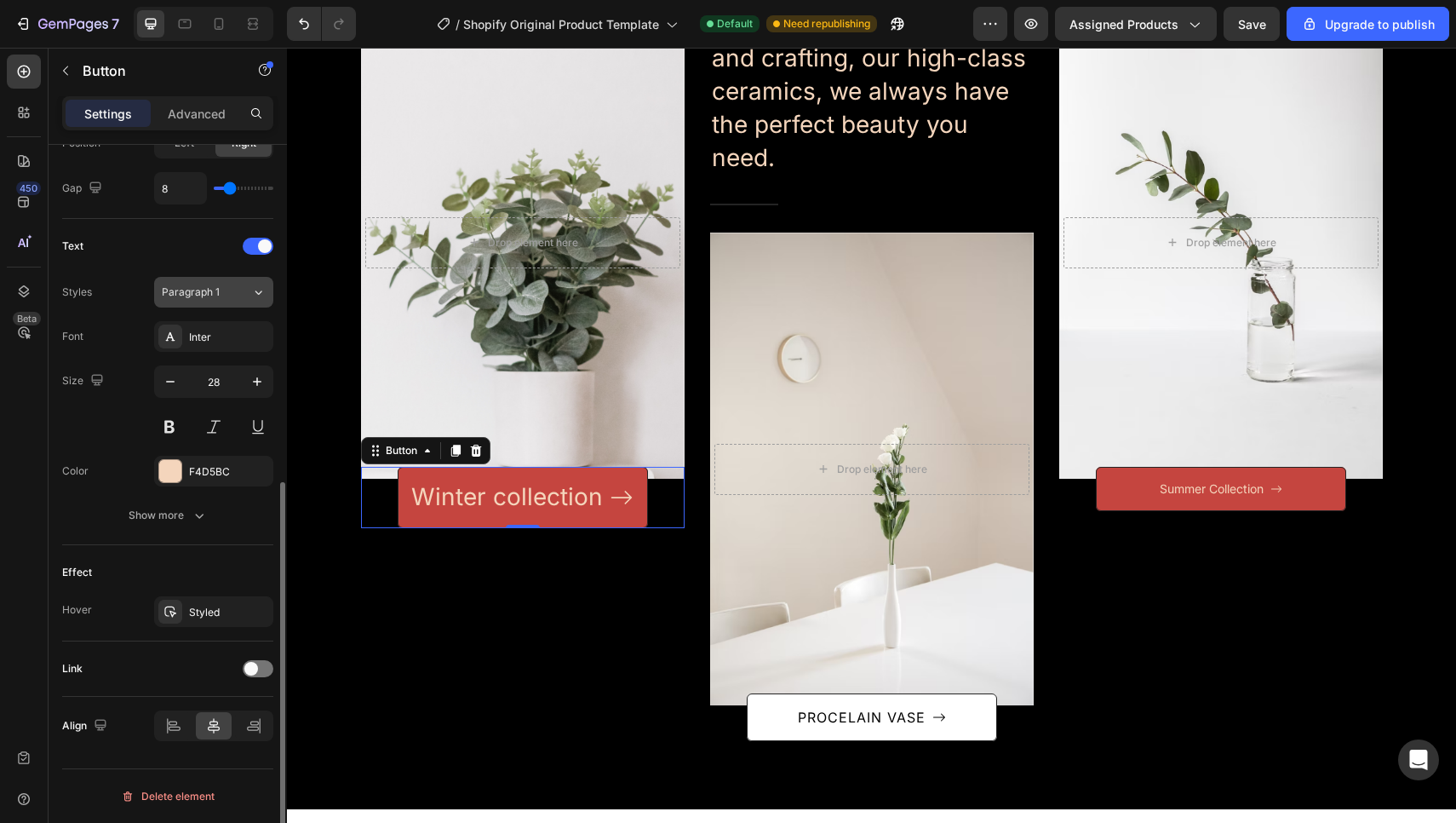
click at [225, 299] on div "Paragraph 1" at bounding box center [196, 291] width 69 height 15
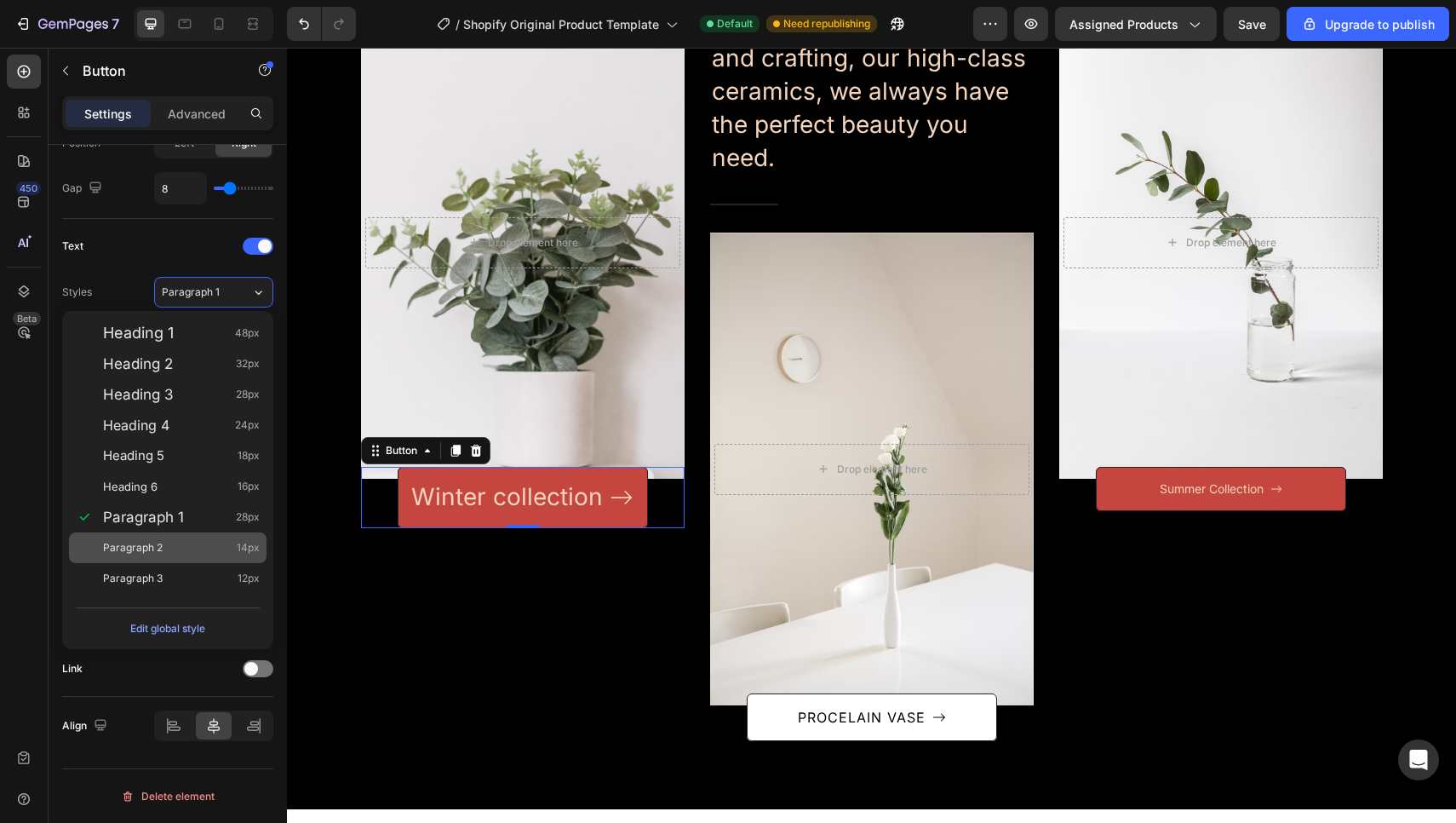
click at [183, 541] on div "Paragraph 2 14px" at bounding box center [181, 547] width 157 height 17
type input "14"
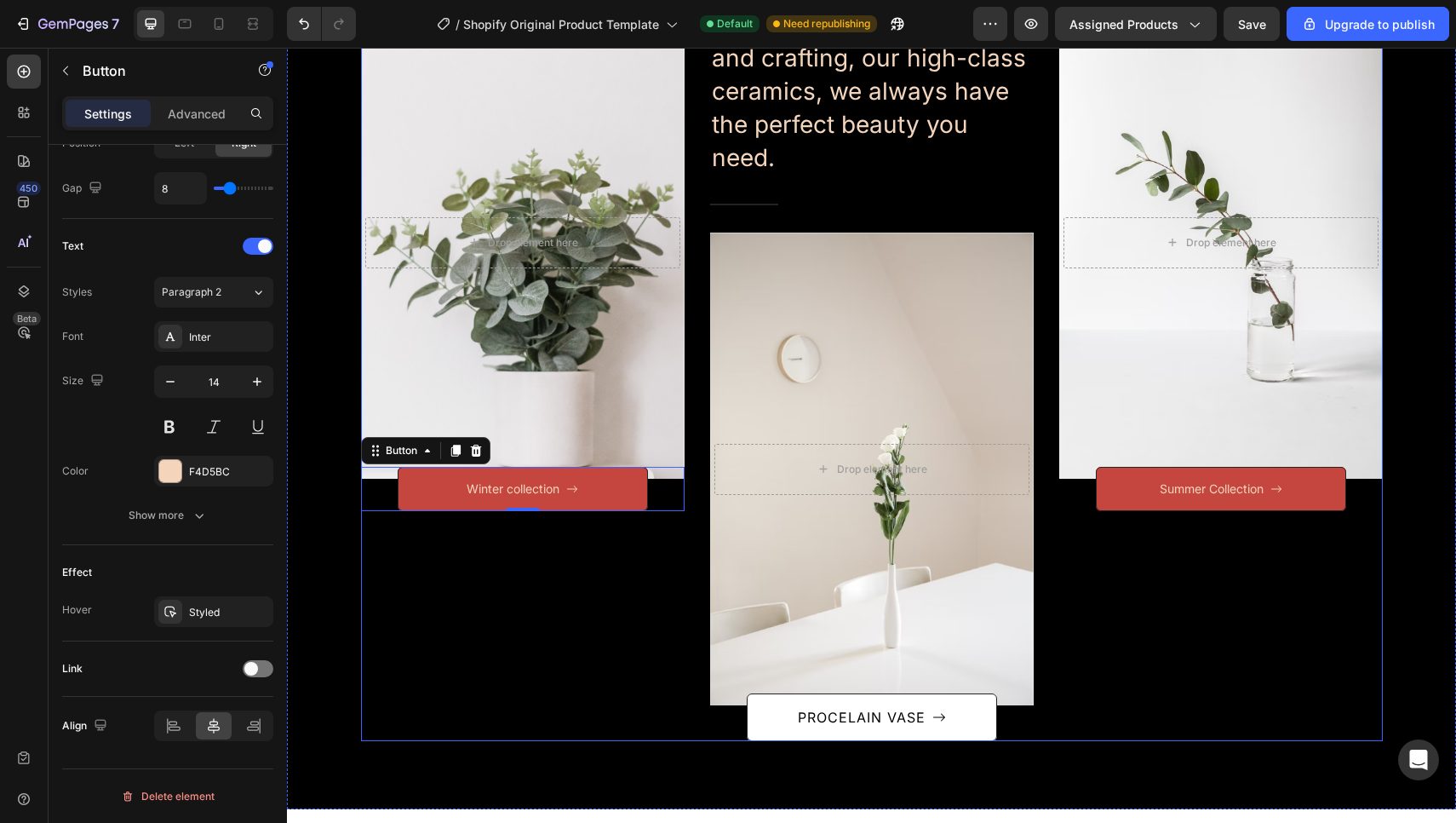
click at [400, 605] on div "After a long time of molding and crafting, our high-class ceramics, I always ha…" at bounding box center [523, 374] width 324 height 735
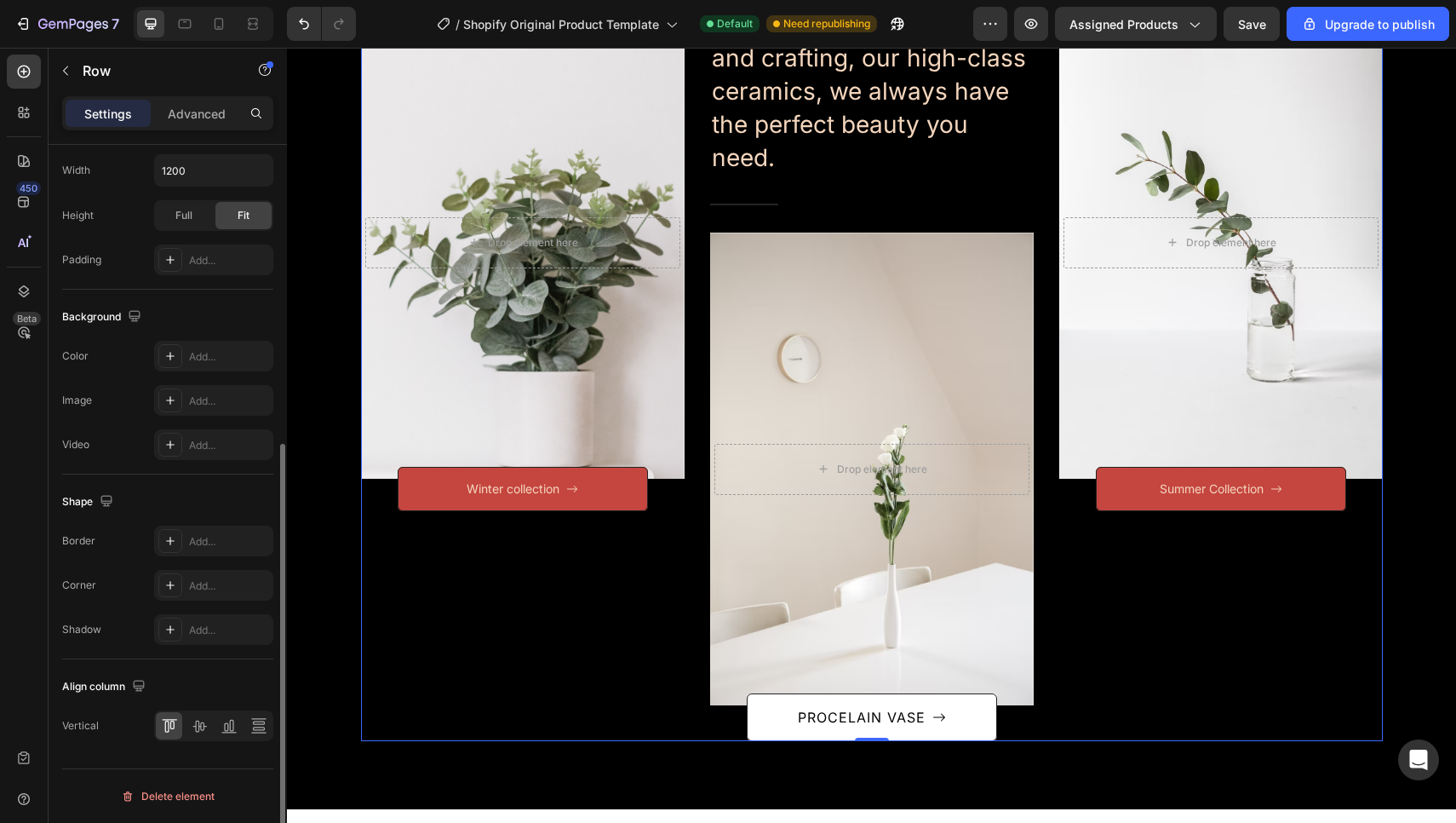
scroll to position [0, 0]
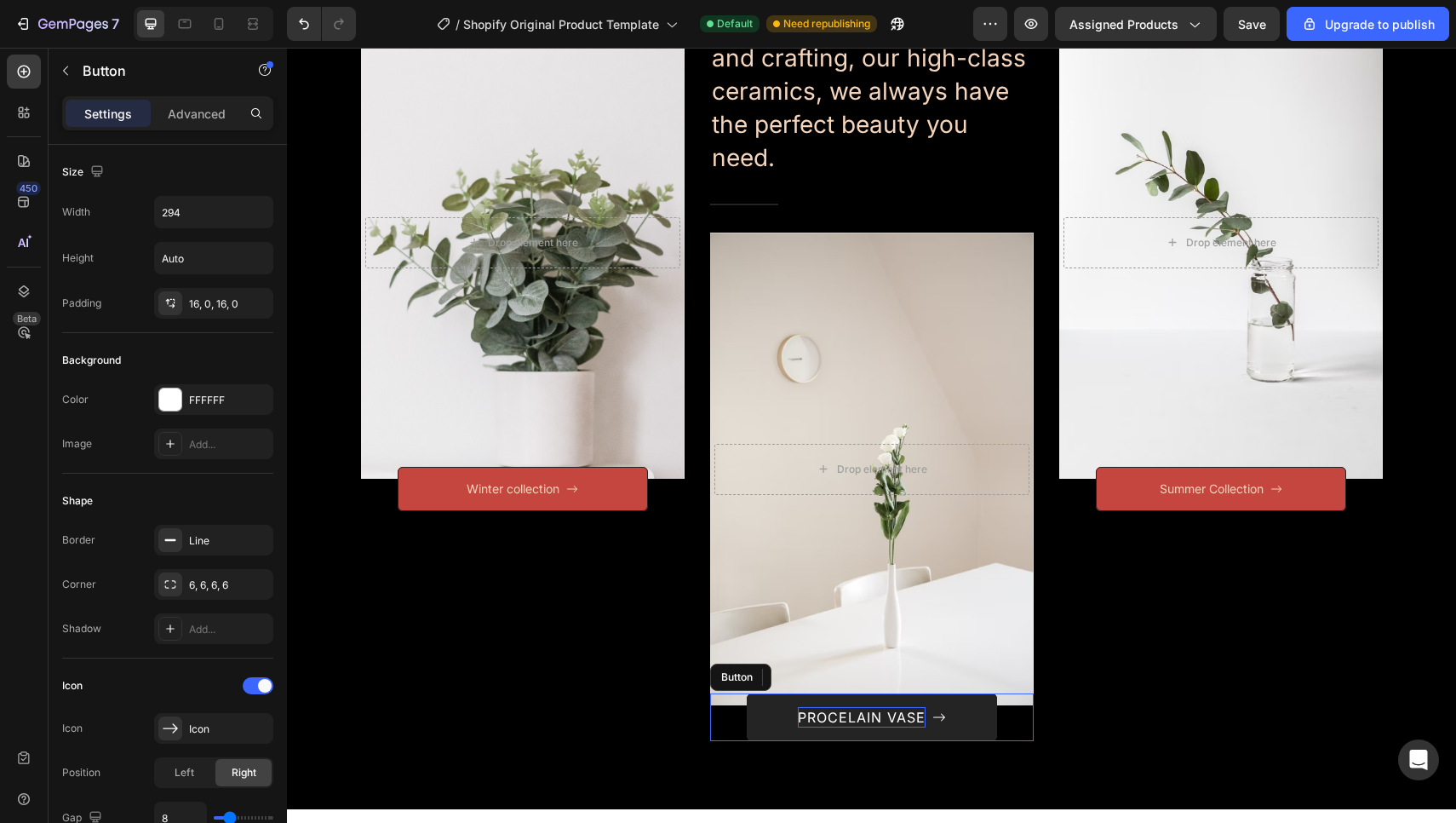
click at [890, 712] on div "PROCELAIN VASE" at bounding box center [861, 717] width 128 height 20
click at [890, 712] on p "PROCELAIN VASE" at bounding box center [861, 717] width 128 height 20
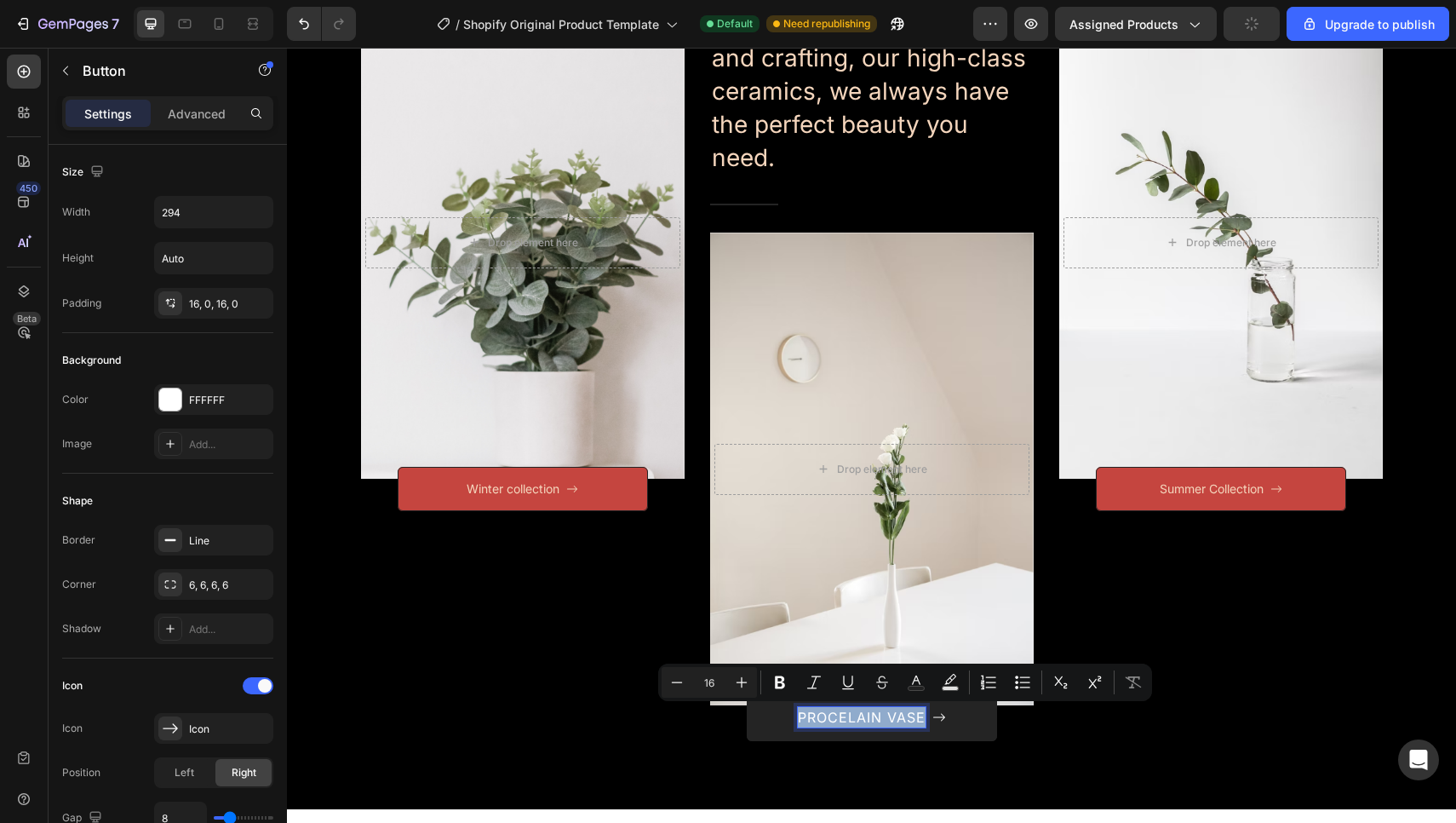
click at [890, 712] on p "PROCELAIN VASE" at bounding box center [861, 717] width 128 height 20
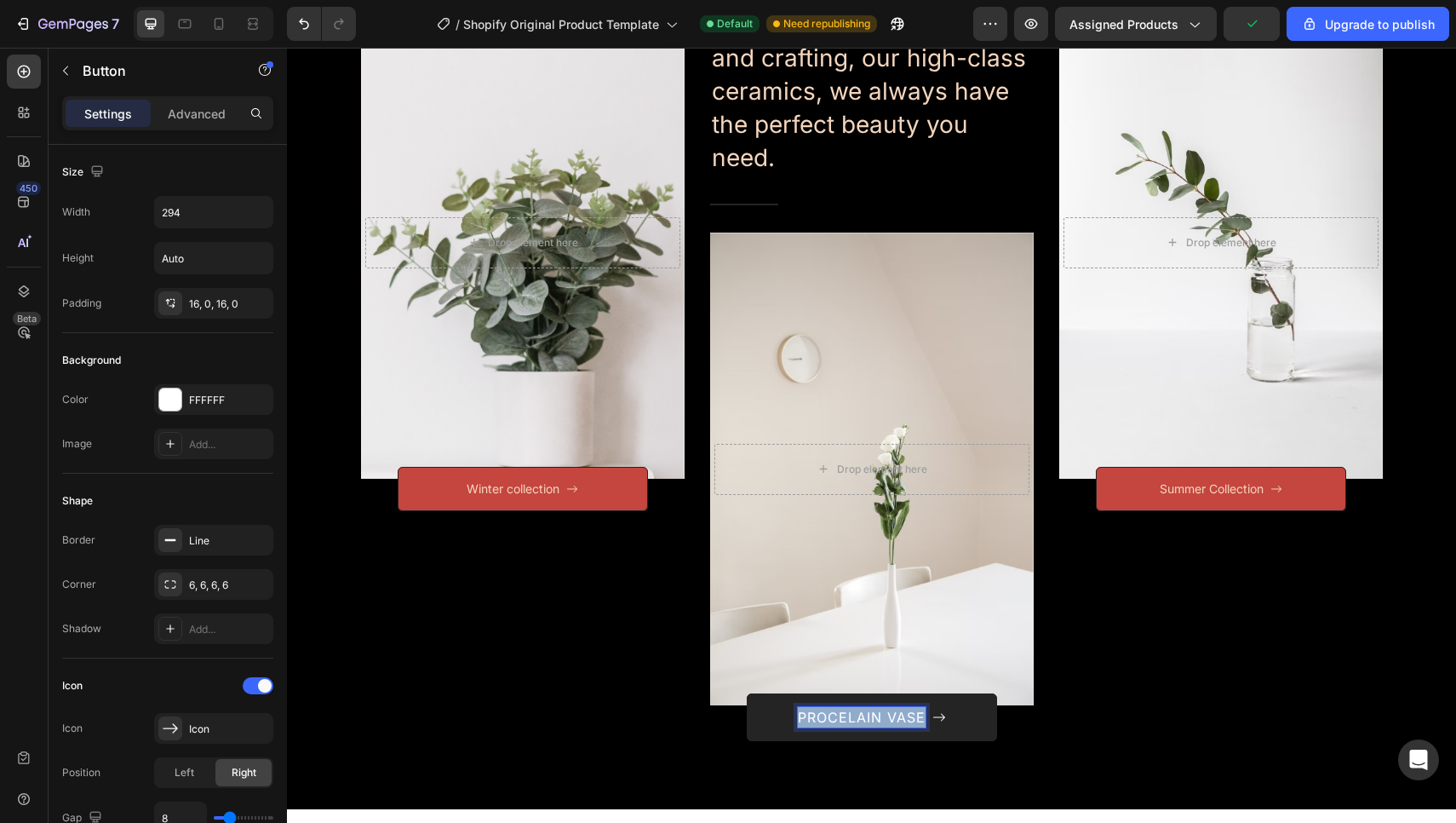
click at [890, 712] on p "PROCELAIN VASE" at bounding box center [861, 717] width 128 height 20
click at [871, 716] on button "Hand" at bounding box center [871, 717] width 250 height 47
click at [871, 716] on button "Hand made" at bounding box center [871, 717] width 250 height 47
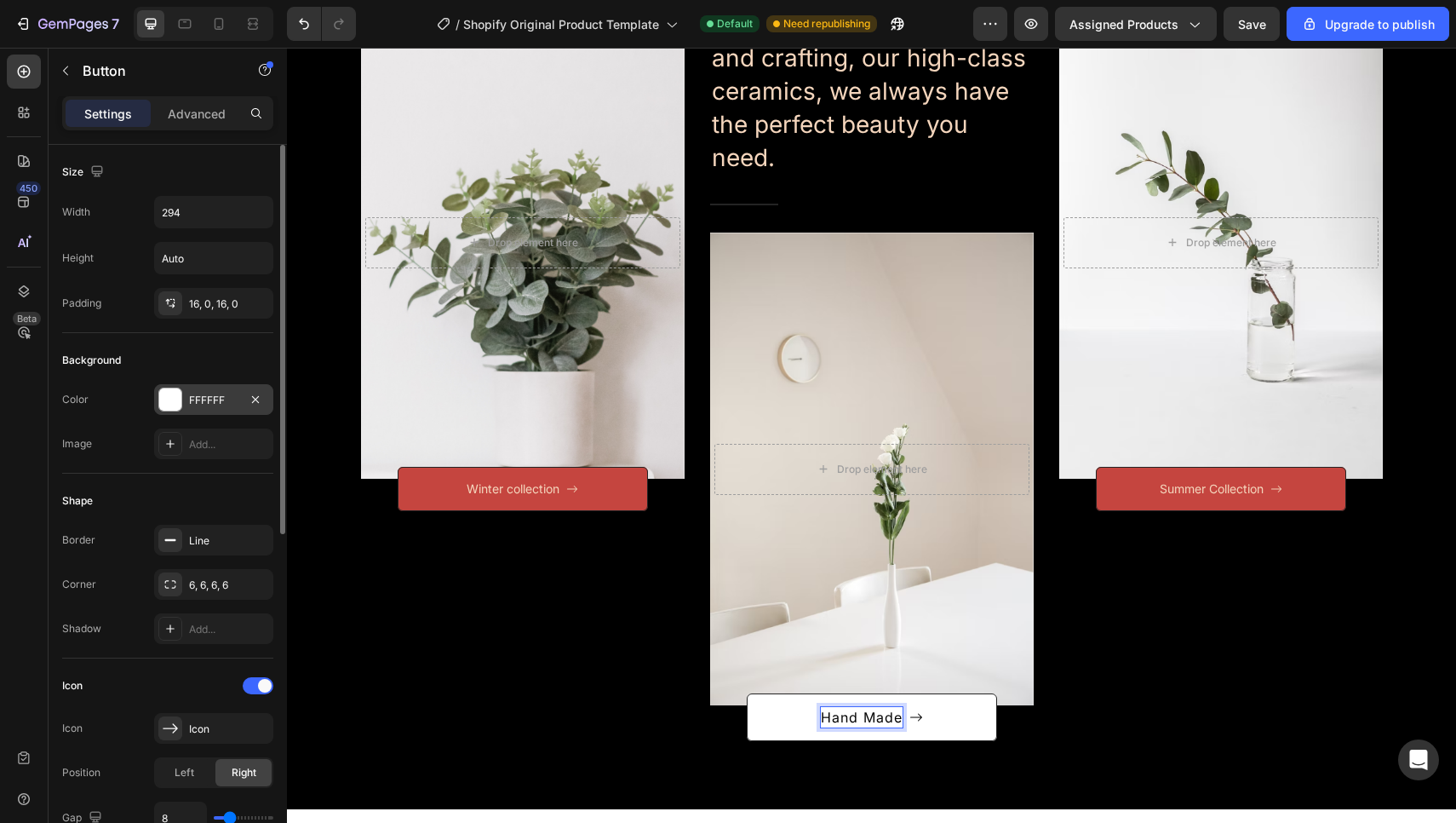
click at [191, 387] on div "FFFFFF" at bounding box center [214, 399] width 119 height 31
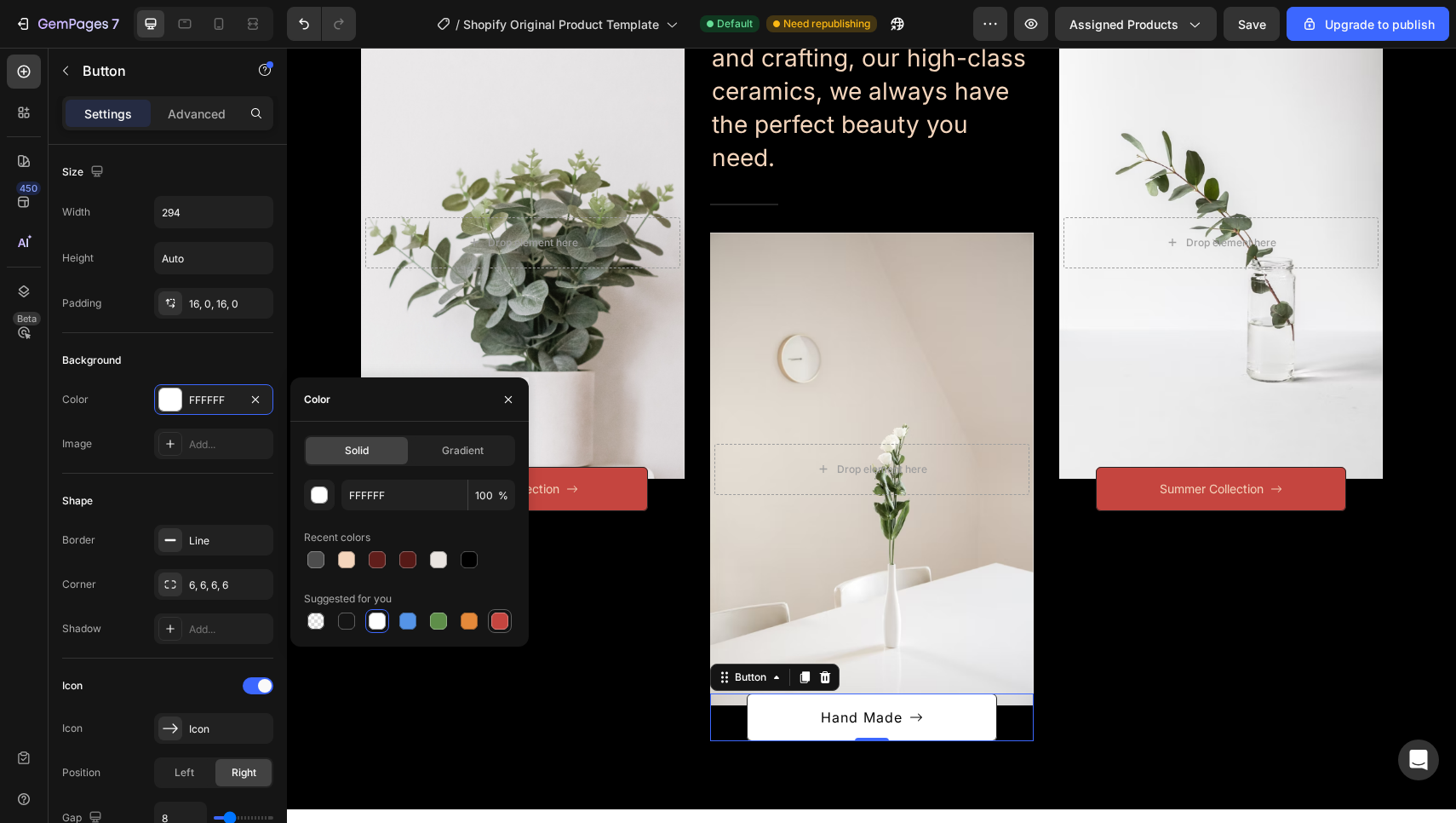
click at [503, 627] on div at bounding box center [499, 620] width 17 height 17
type input "C5453F"
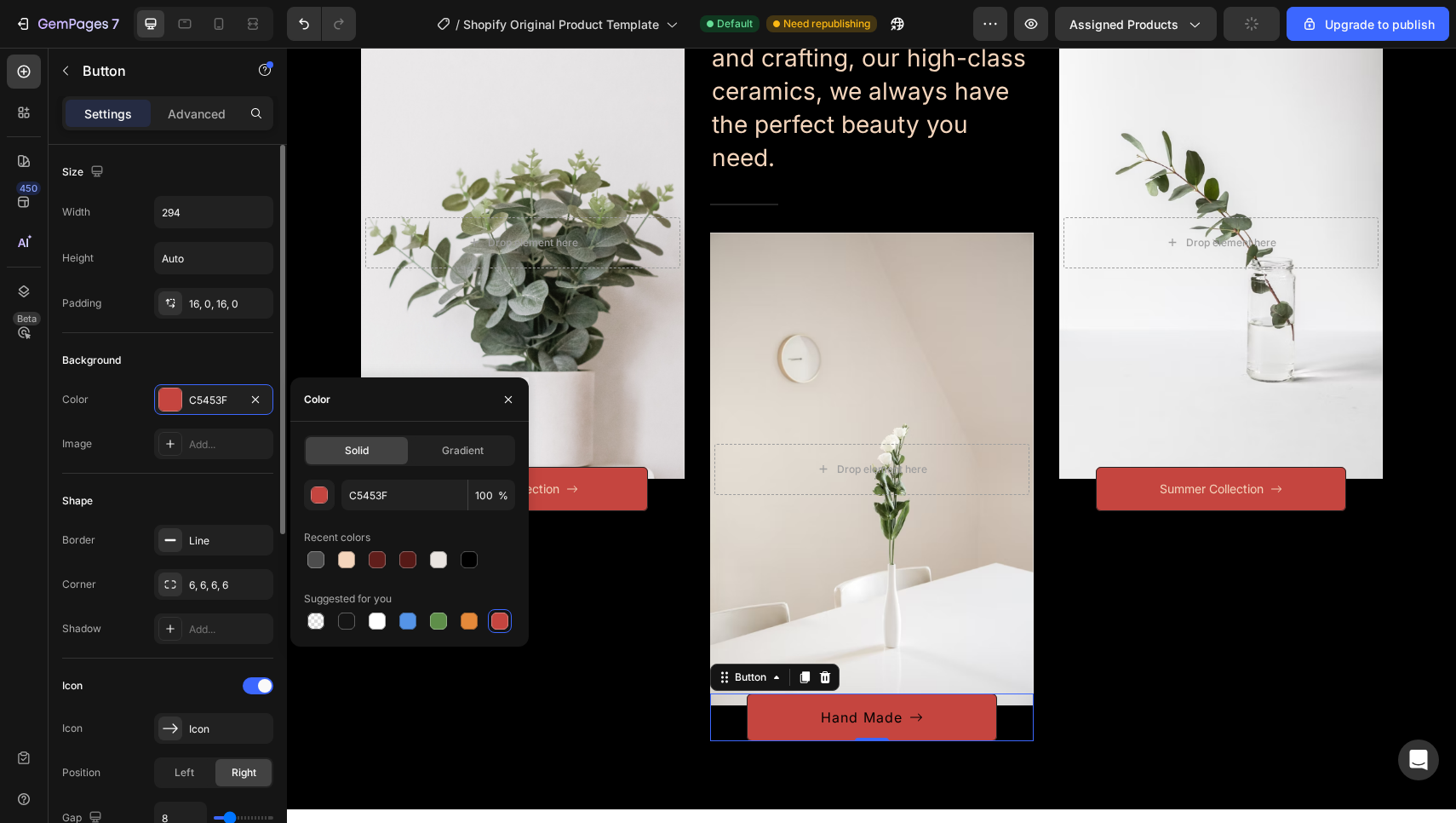
click at [162, 485] on div "Shape Border Line Corner 6, 6, 6, 6 Shadow Add..." at bounding box center [168, 566] width 211 height 185
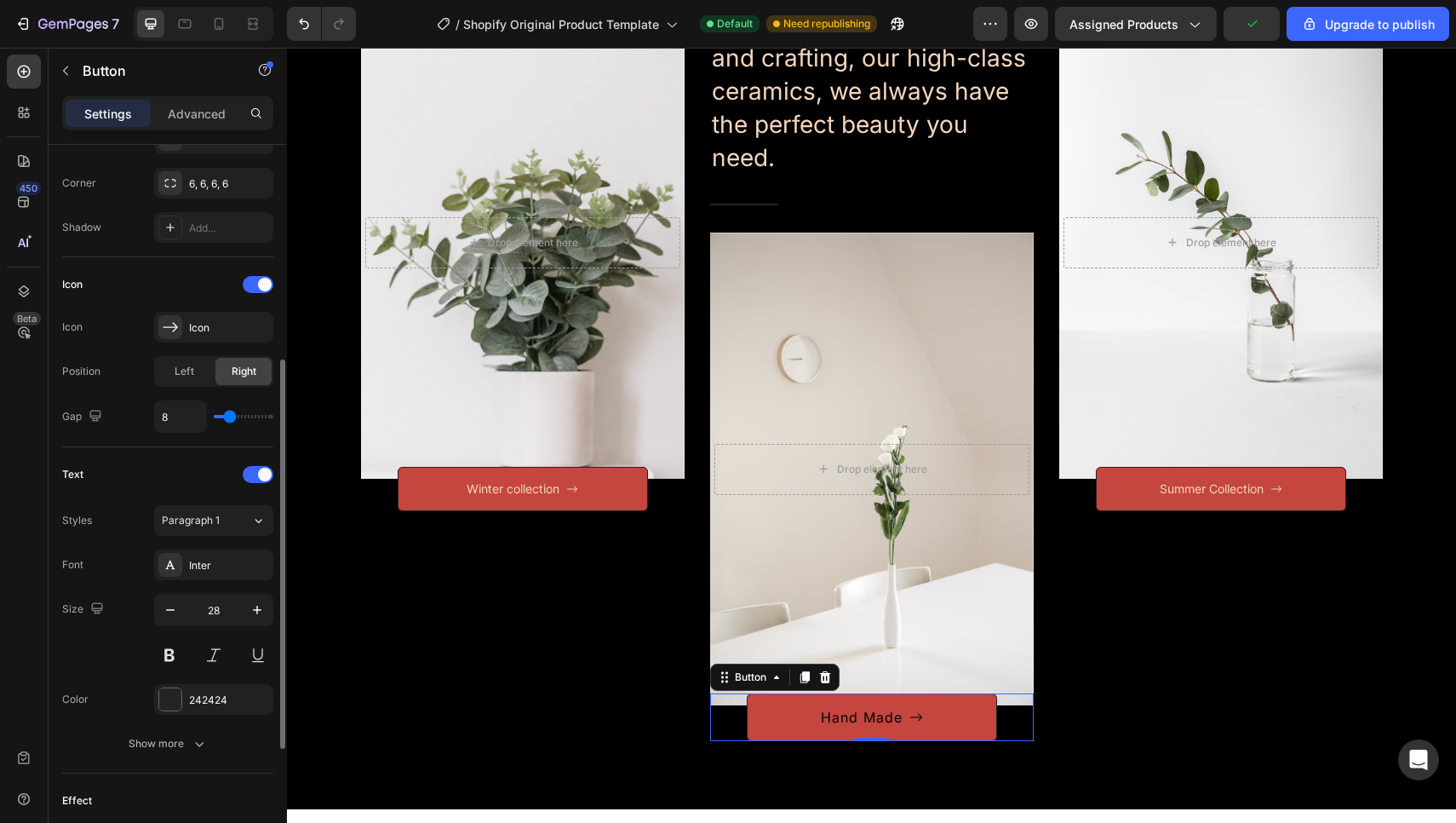
scroll to position [629, 0]
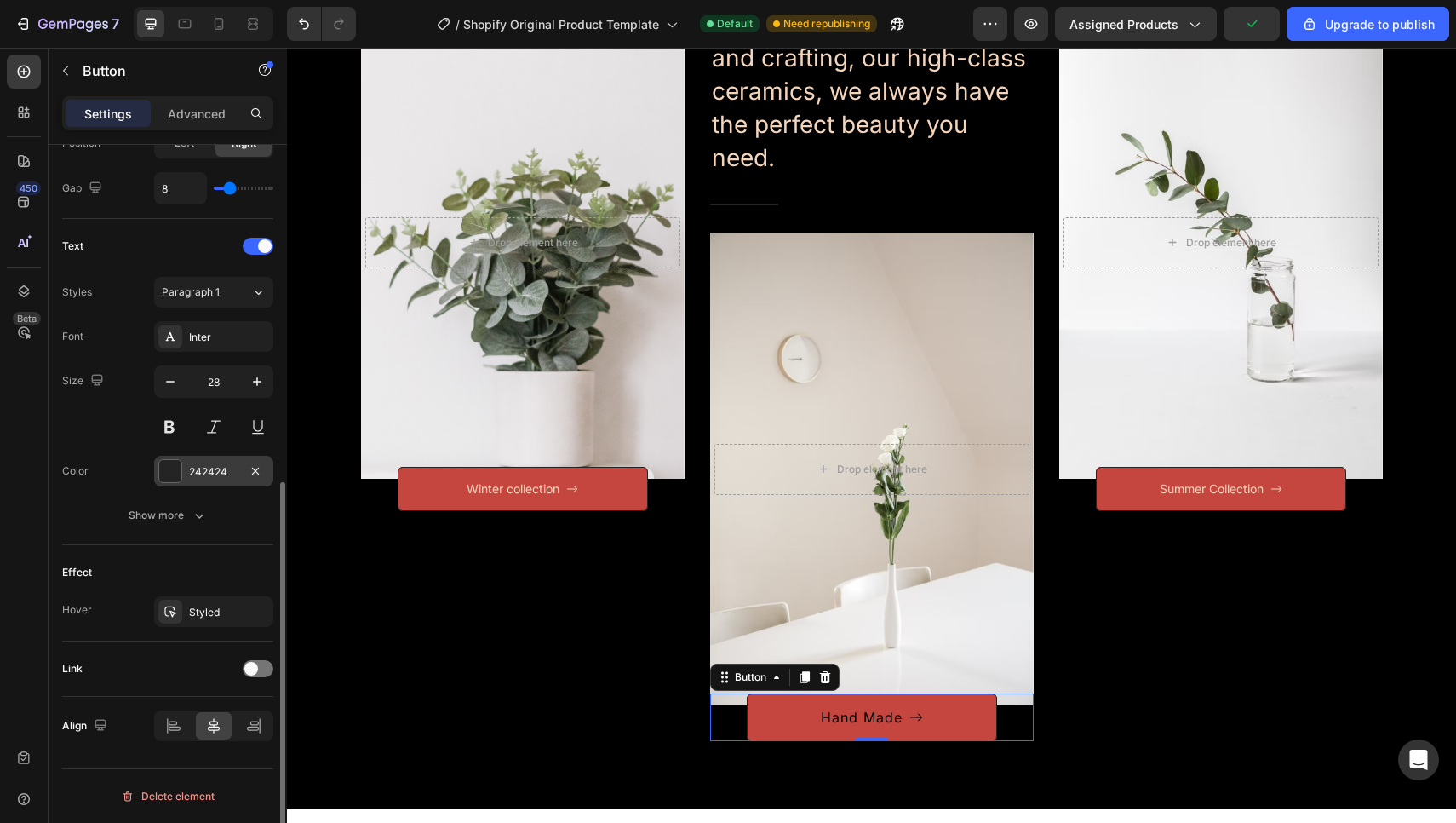
click at [180, 466] on div at bounding box center [169, 470] width 22 height 22
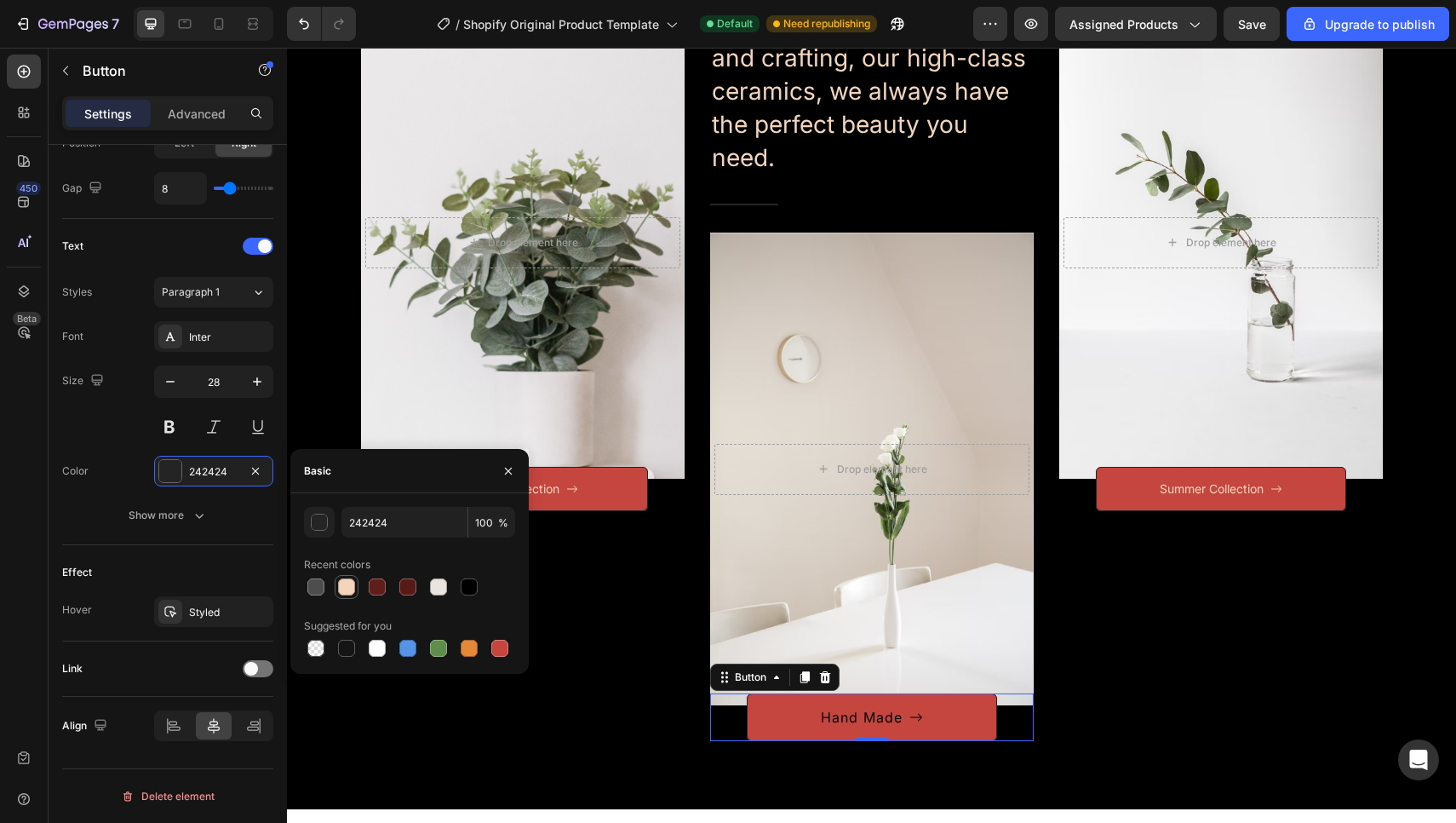
click at [352, 590] on div at bounding box center [346, 586] width 17 height 17
type input "F4D5BC"
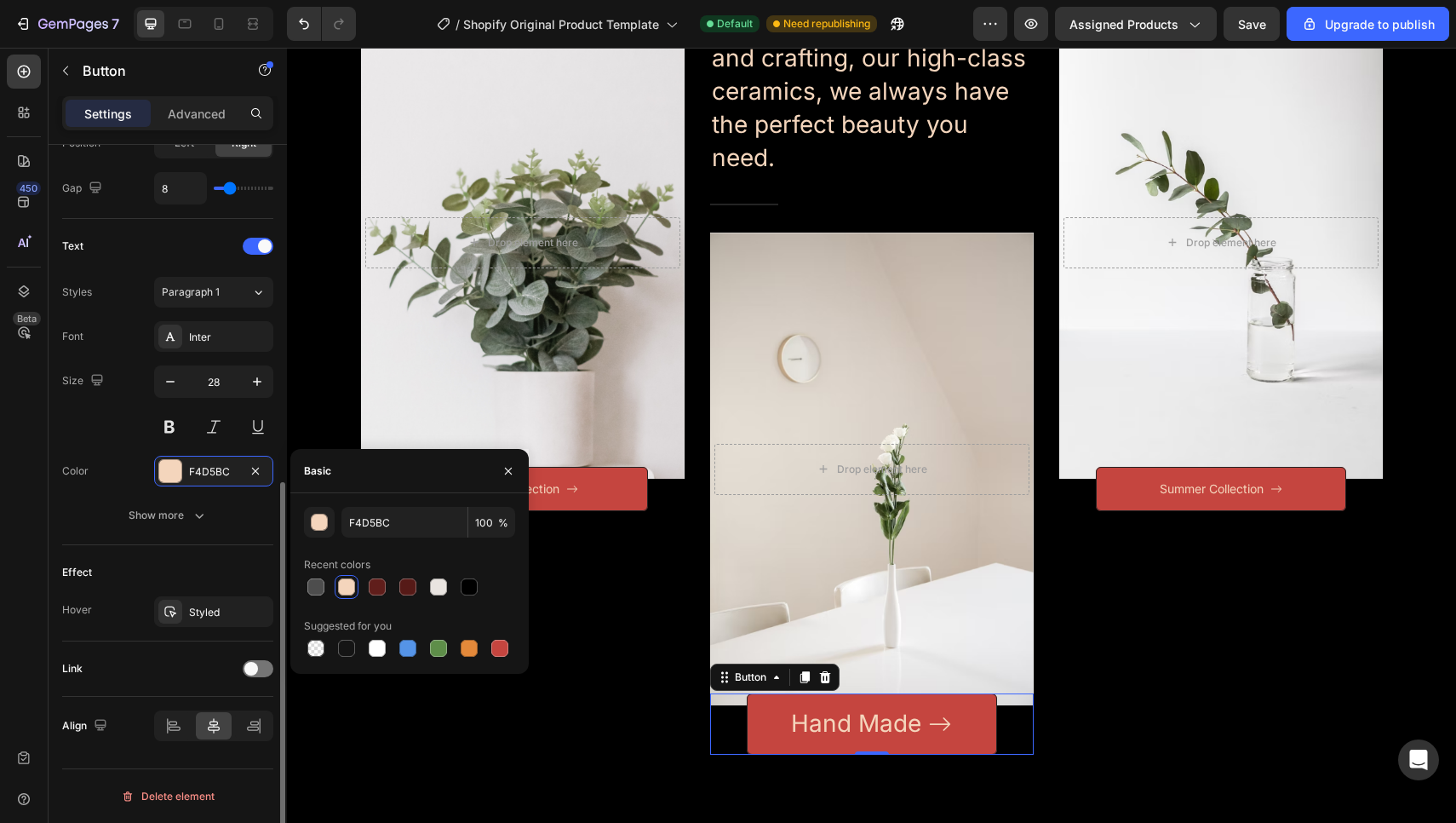
click at [244, 533] on div "Text Styles Paragraph 1 Font Inter Size 28 Color F4D5BC Show more" at bounding box center [168, 382] width 211 height 326
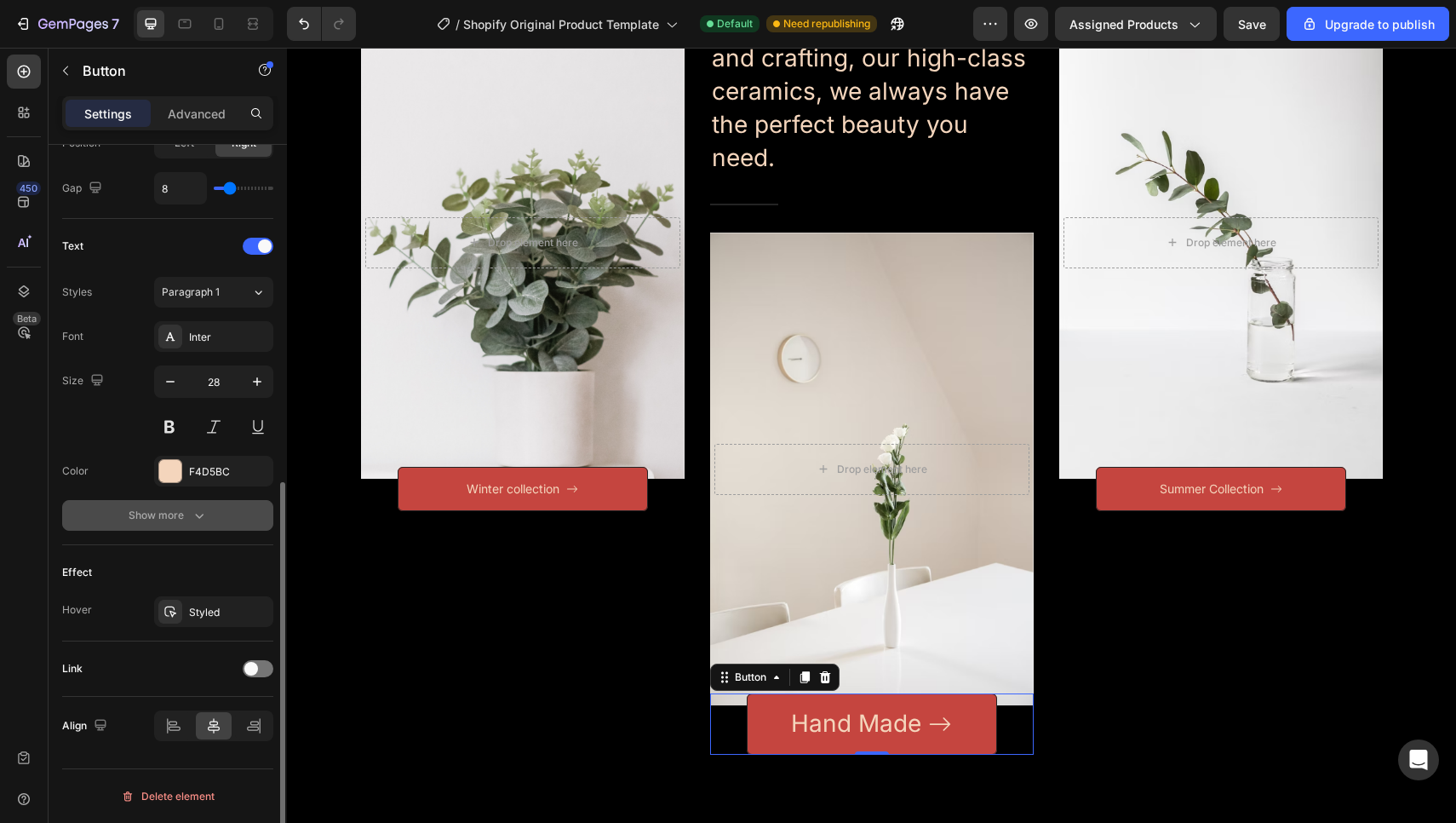
click at [203, 507] on icon "button" at bounding box center [198, 514] width 17 height 17
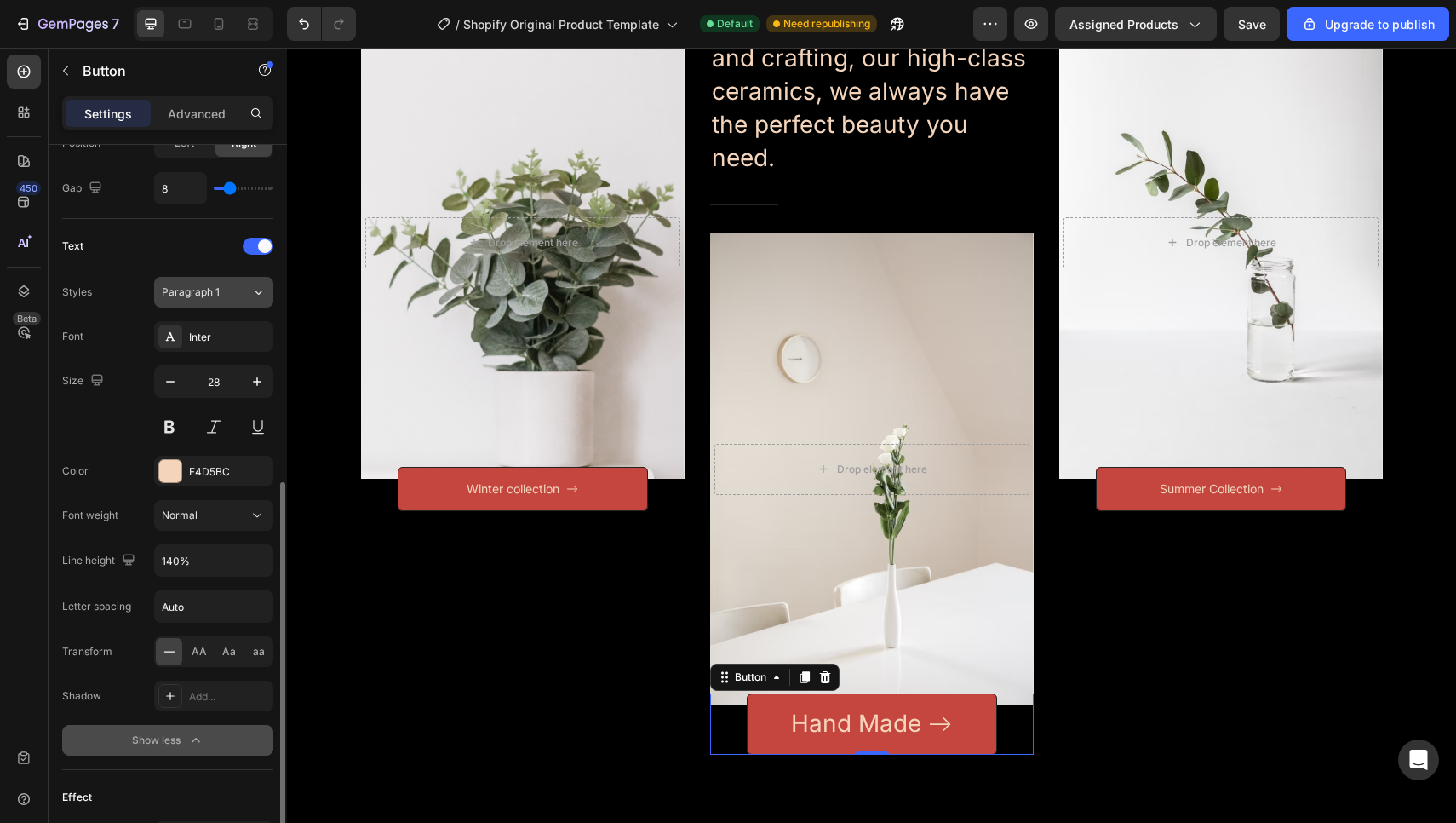
click at [208, 290] on span "Paragraph 1" at bounding box center [190, 291] width 58 height 15
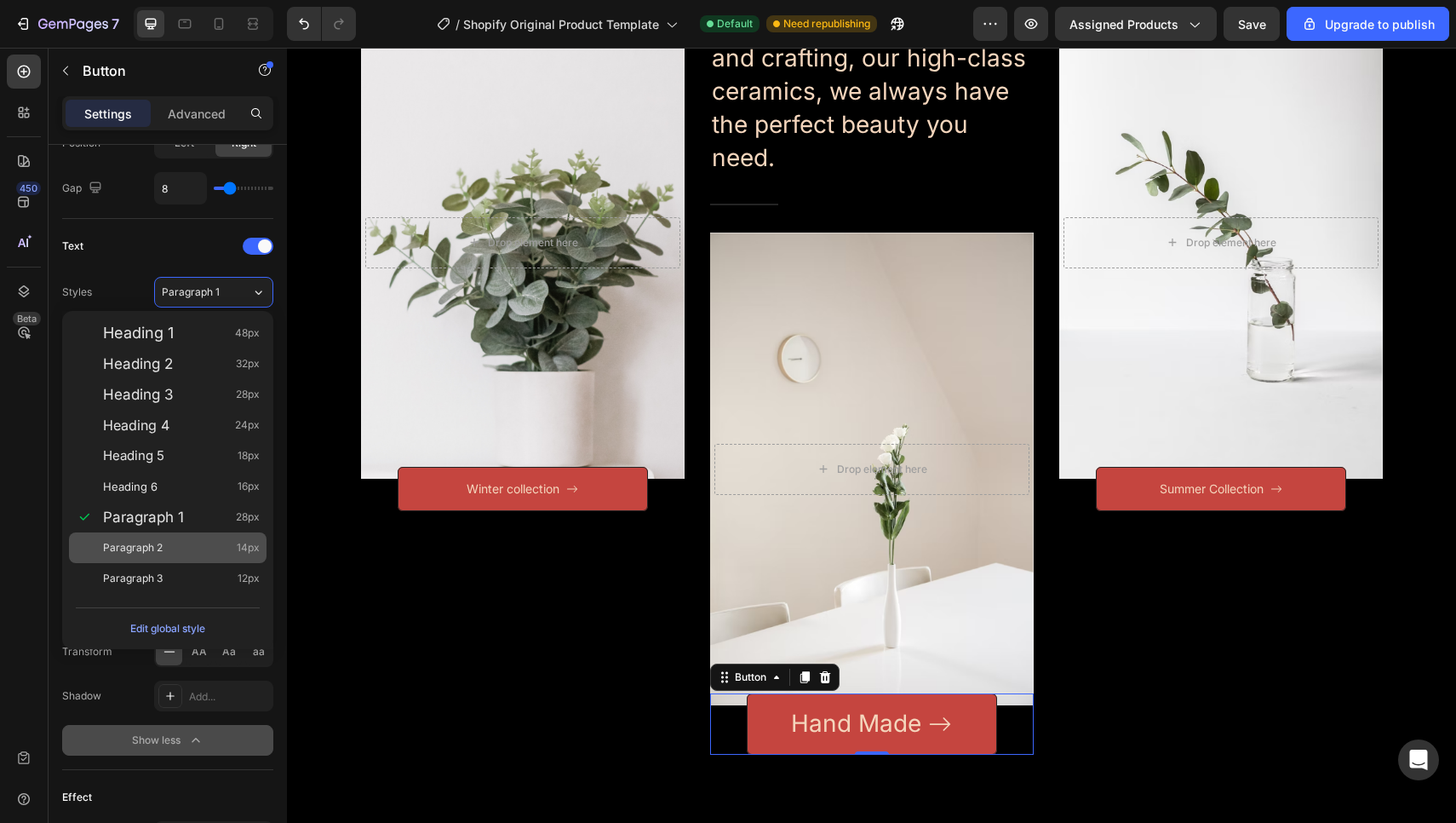
click at [193, 543] on div "Paragraph 2 14px" at bounding box center [181, 547] width 157 height 17
type input "14"
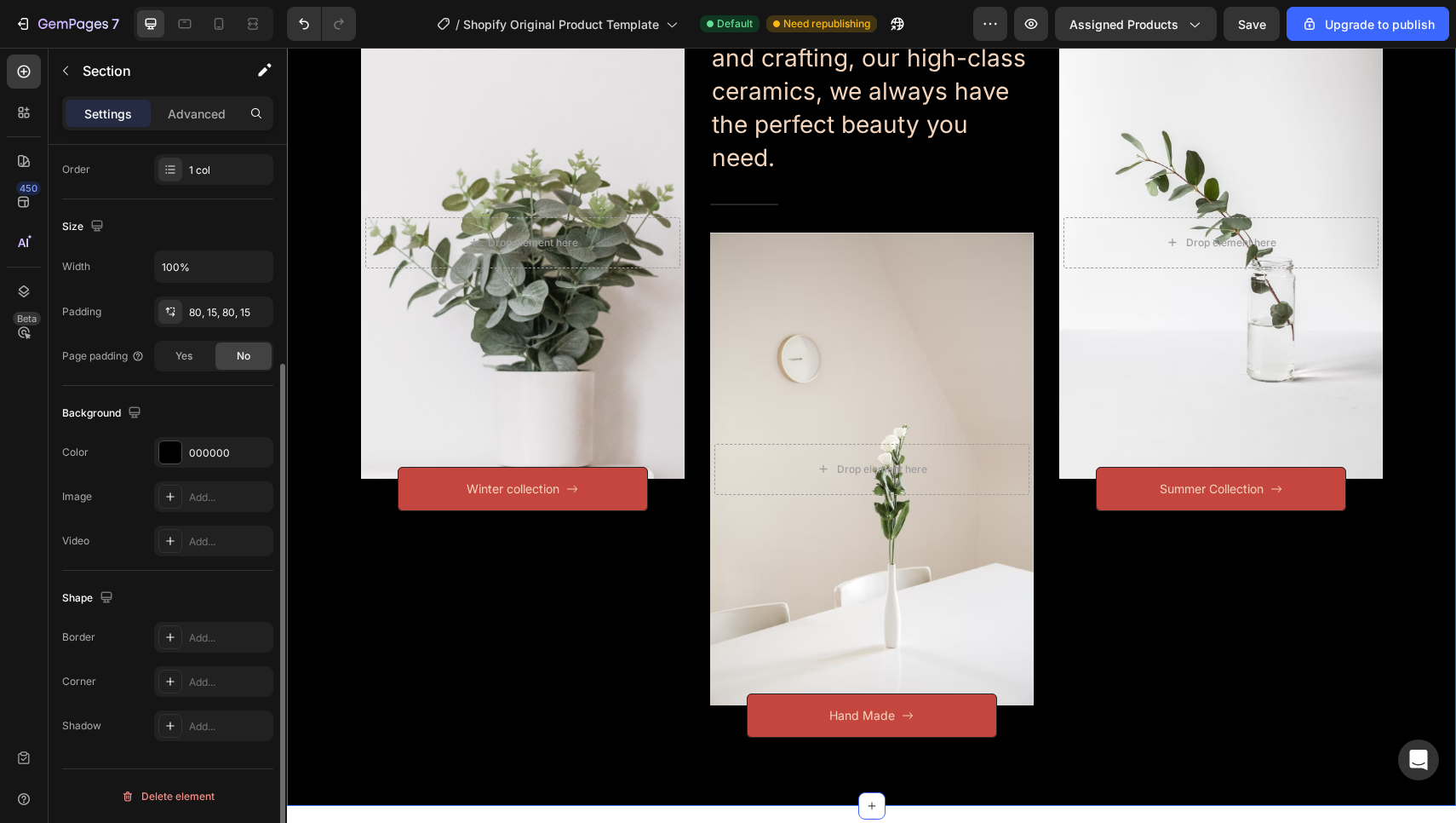
click at [350, 576] on div "Categories Heading Row After a long time of molding and crafting, our high-clas…" at bounding box center [871, 323] width 1143 height 828
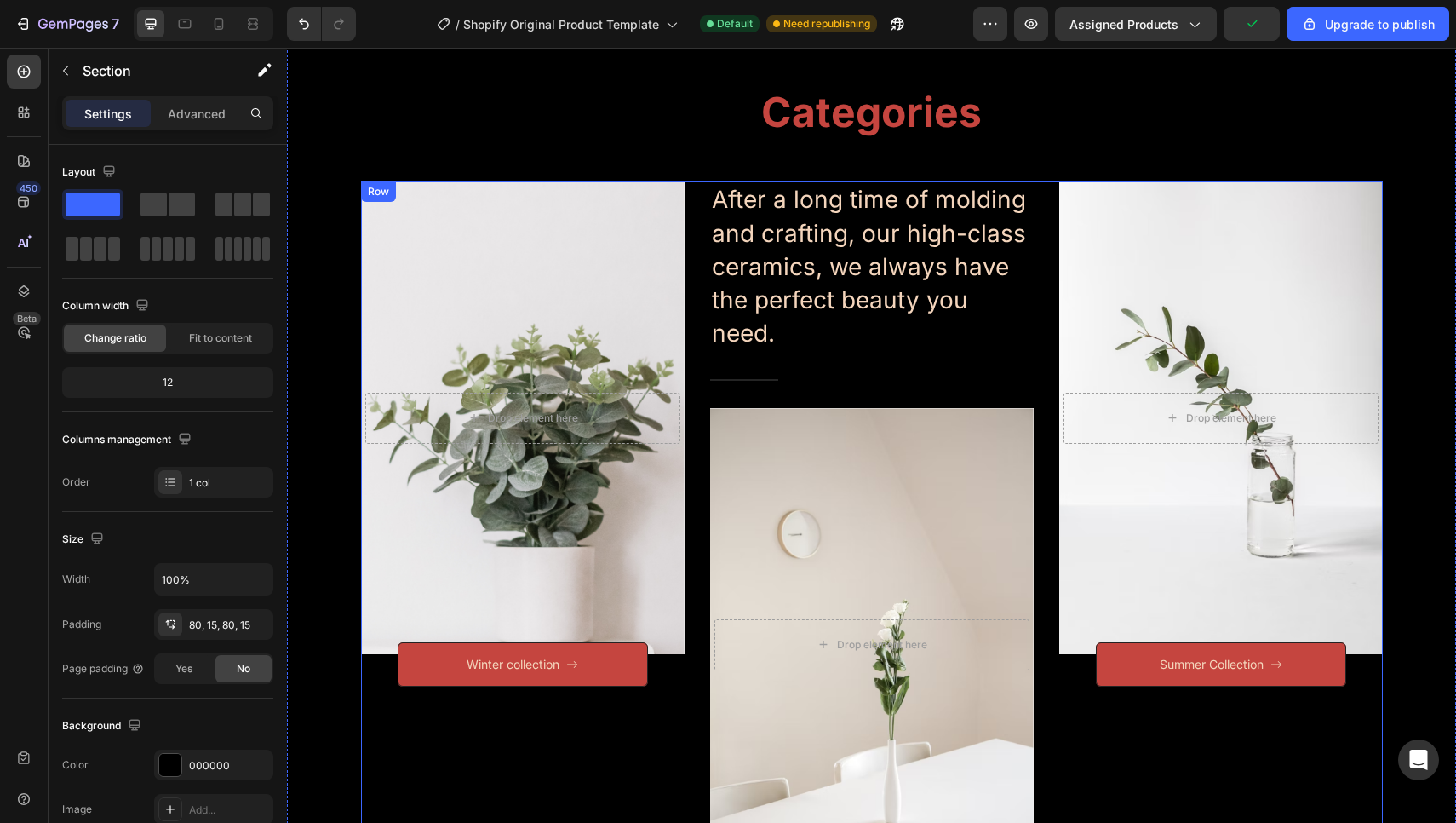
scroll to position [66, 0]
click at [519, 311] on div "Overlay" at bounding box center [523, 419] width 324 height 473
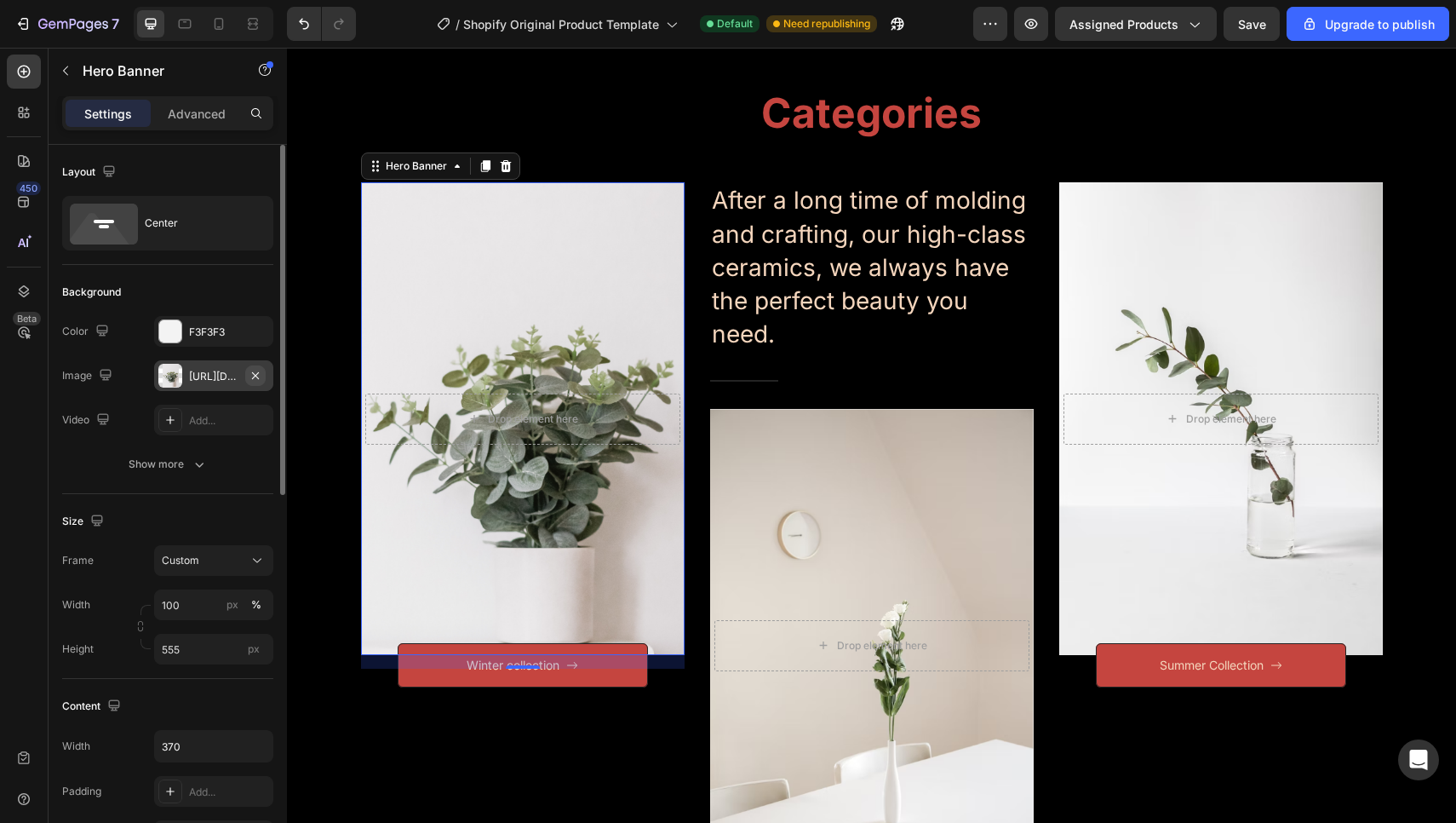
click at [257, 370] on icon "button" at bounding box center [255, 376] width 14 height 14
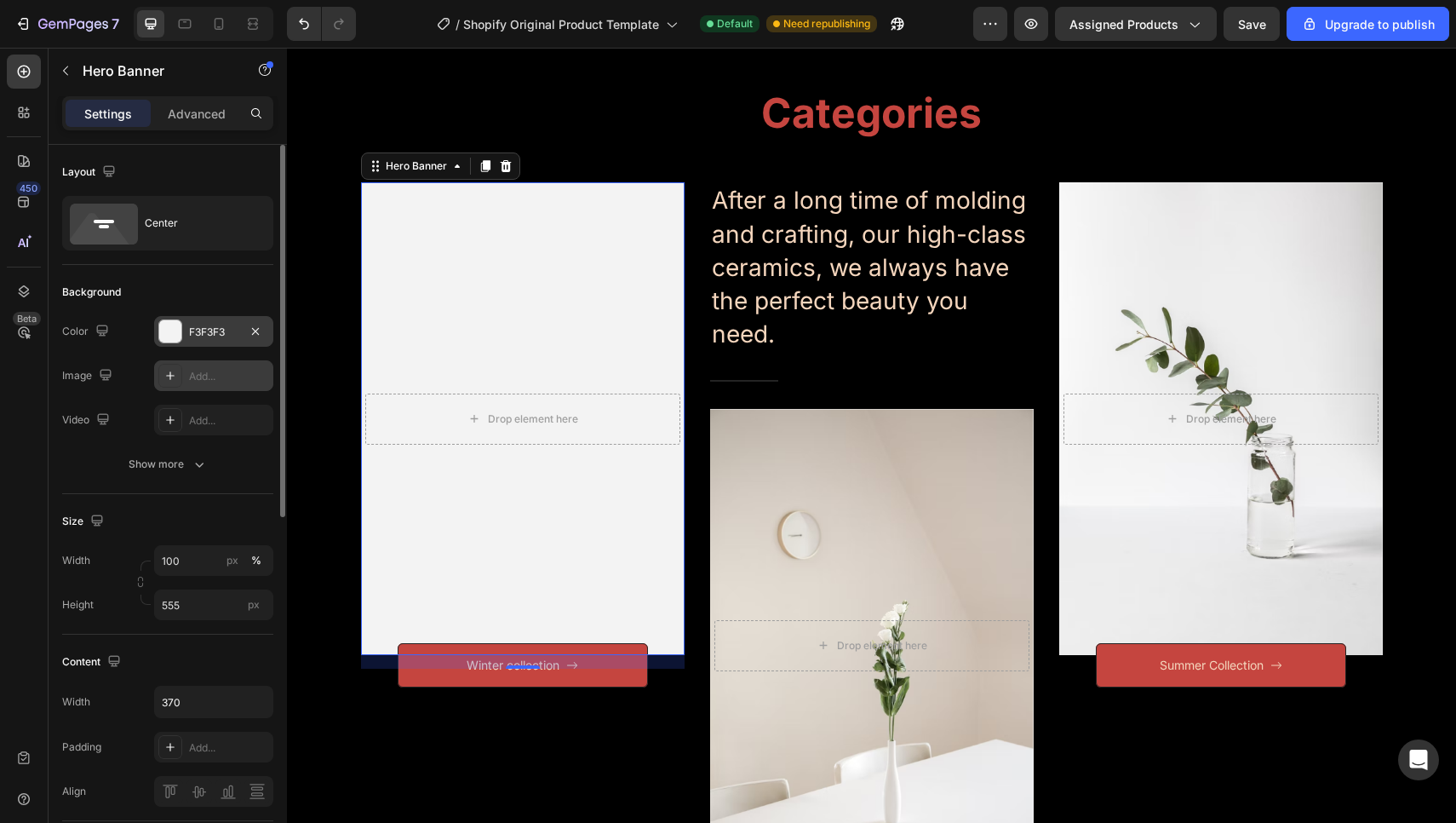
click at [165, 332] on div at bounding box center [169, 331] width 22 height 22
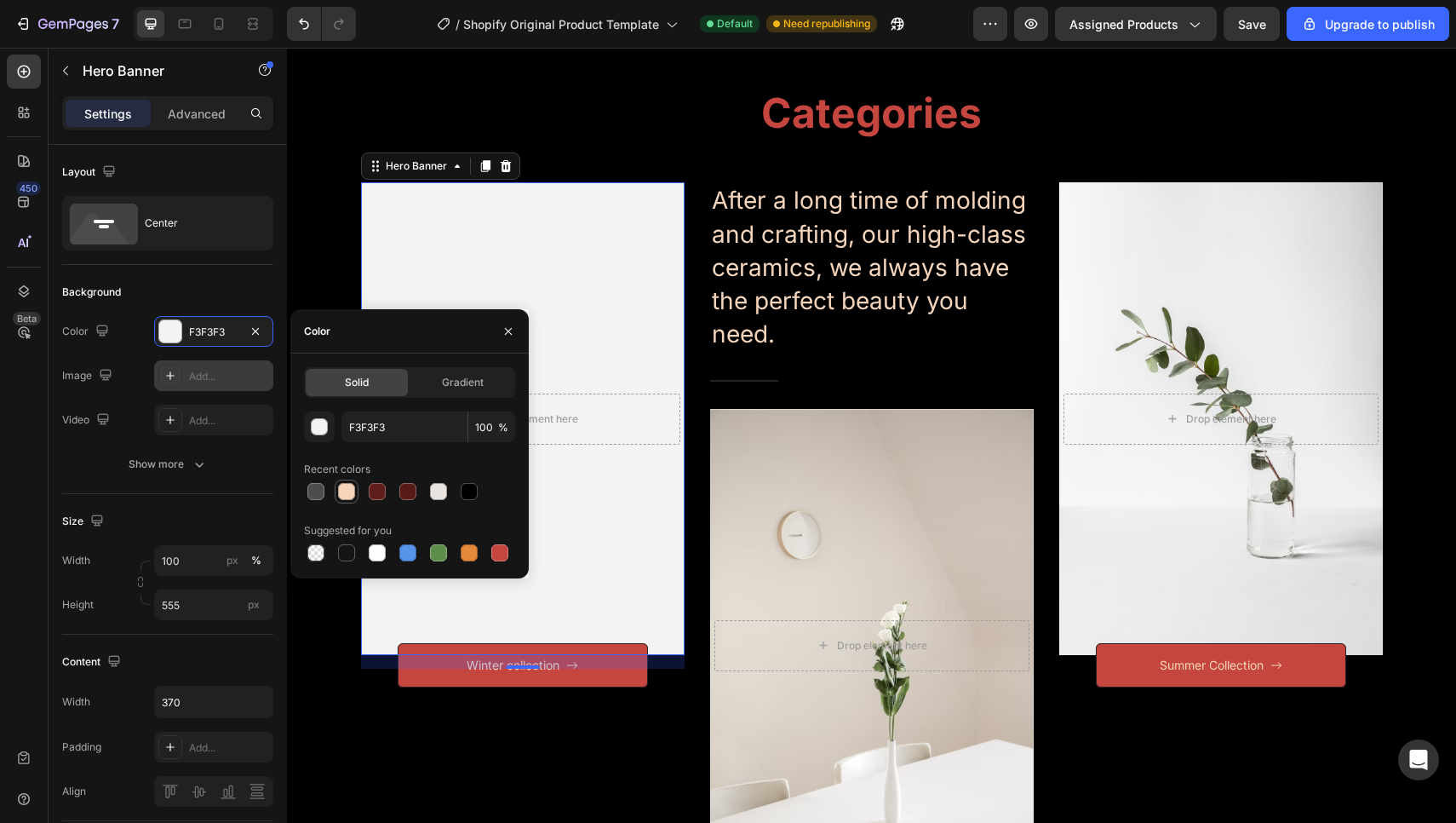
click at [346, 500] on div at bounding box center [346, 490] width 20 height 20
type input "F4D5BC"
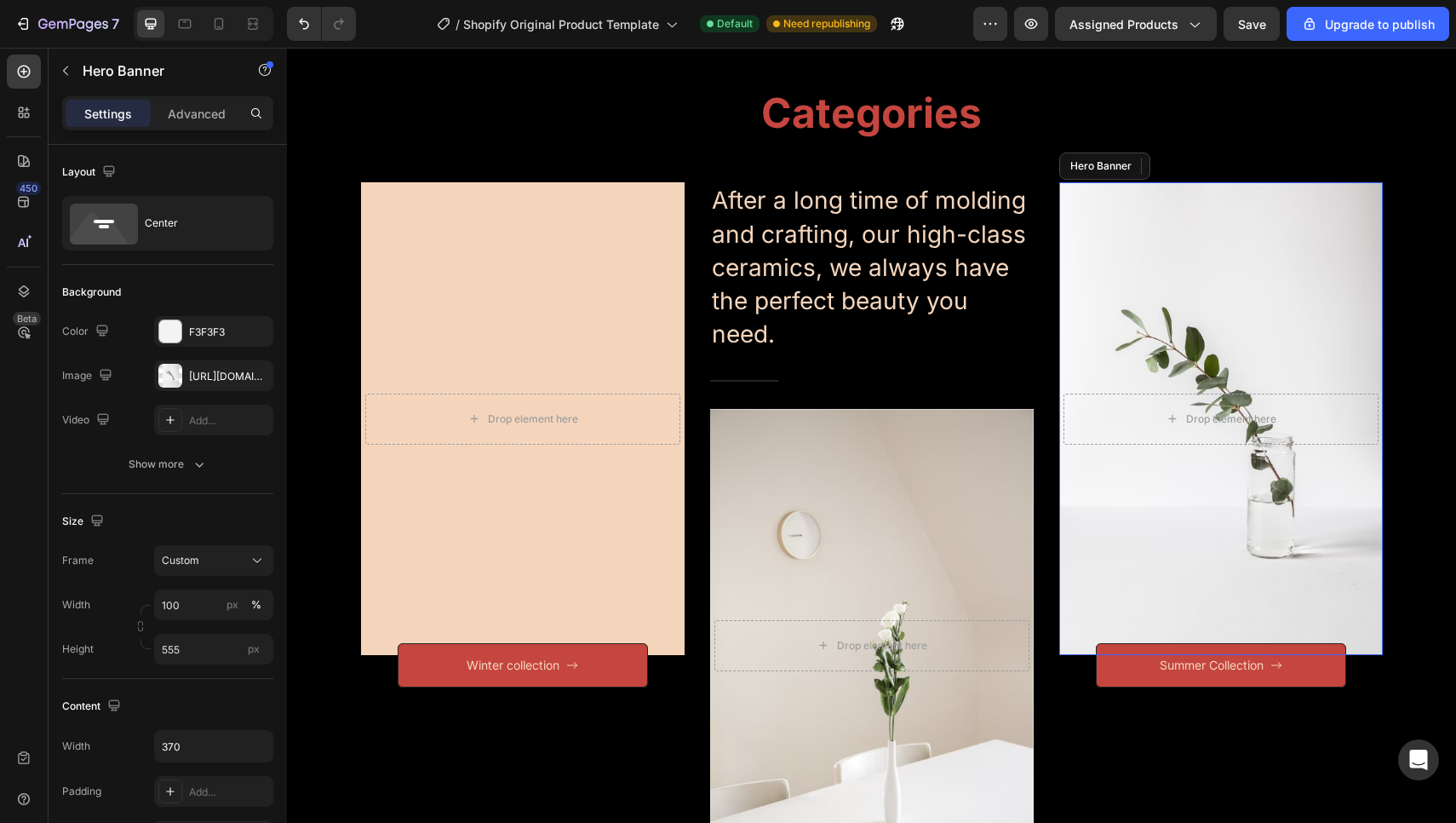
click at [1127, 204] on div "Overlay" at bounding box center [1220, 419] width 324 height 473
click at [251, 332] on icon "button" at bounding box center [255, 332] width 14 height 14
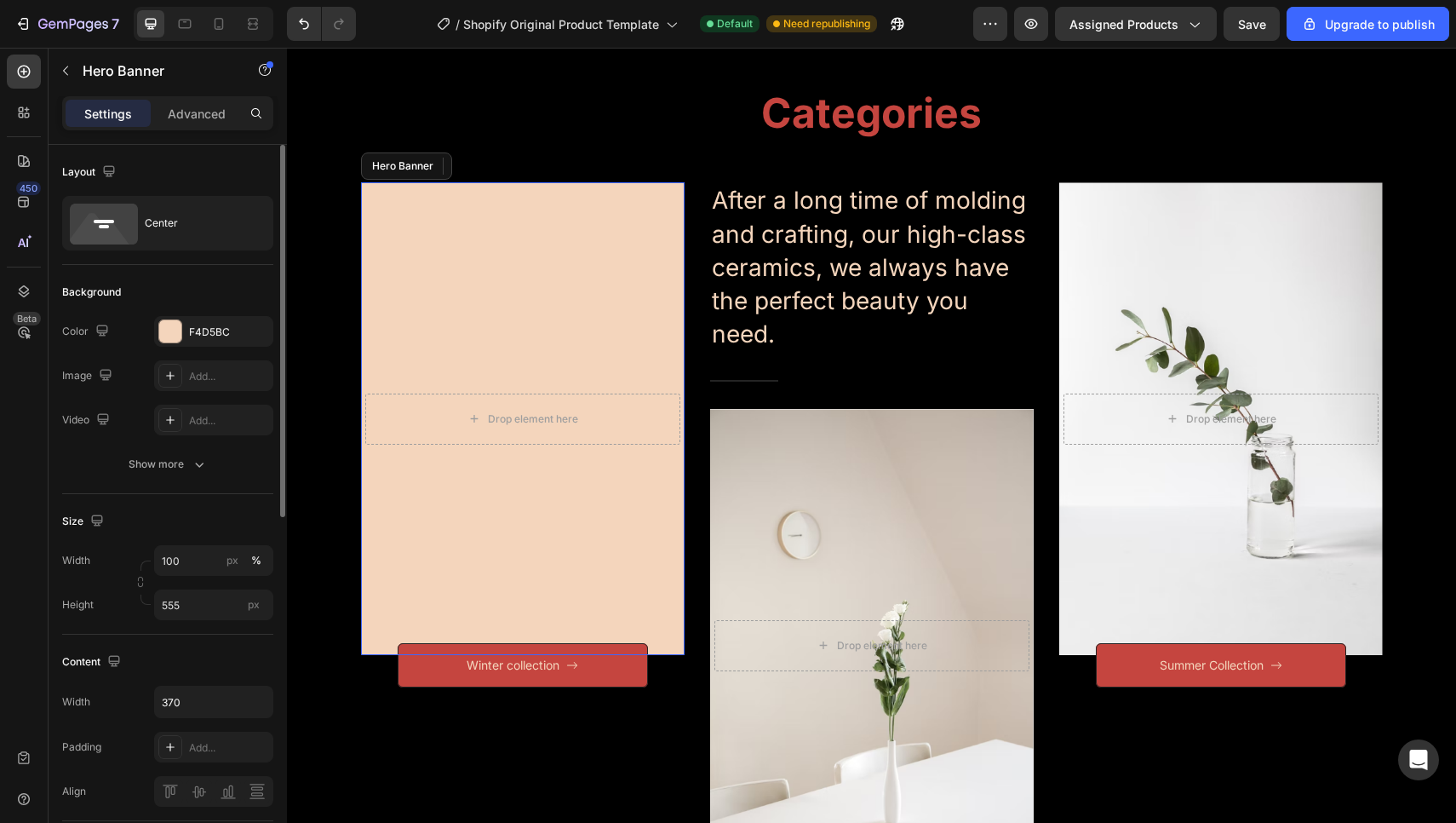
click at [454, 307] on div "Overlay" at bounding box center [523, 419] width 324 height 473
click at [261, 332] on icon "button" at bounding box center [255, 332] width 14 height 14
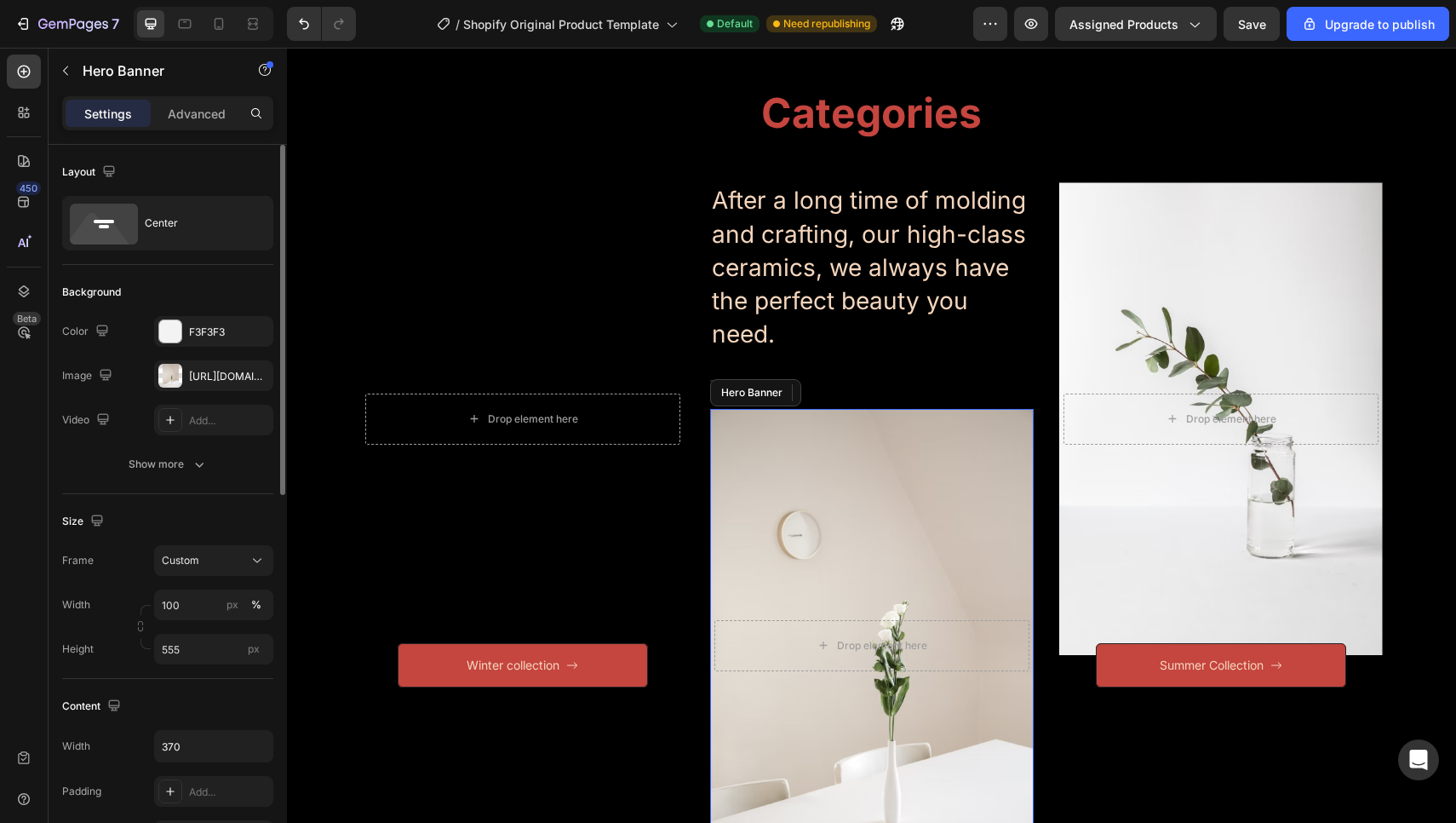
click at [952, 519] on div "Overlay" at bounding box center [871, 645] width 324 height 473
click at [255, 328] on icon "button" at bounding box center [255, 332] width 14 height 14
click at [254, 376] on icon "button" at bounding box center [255, 375] width 7 height 7
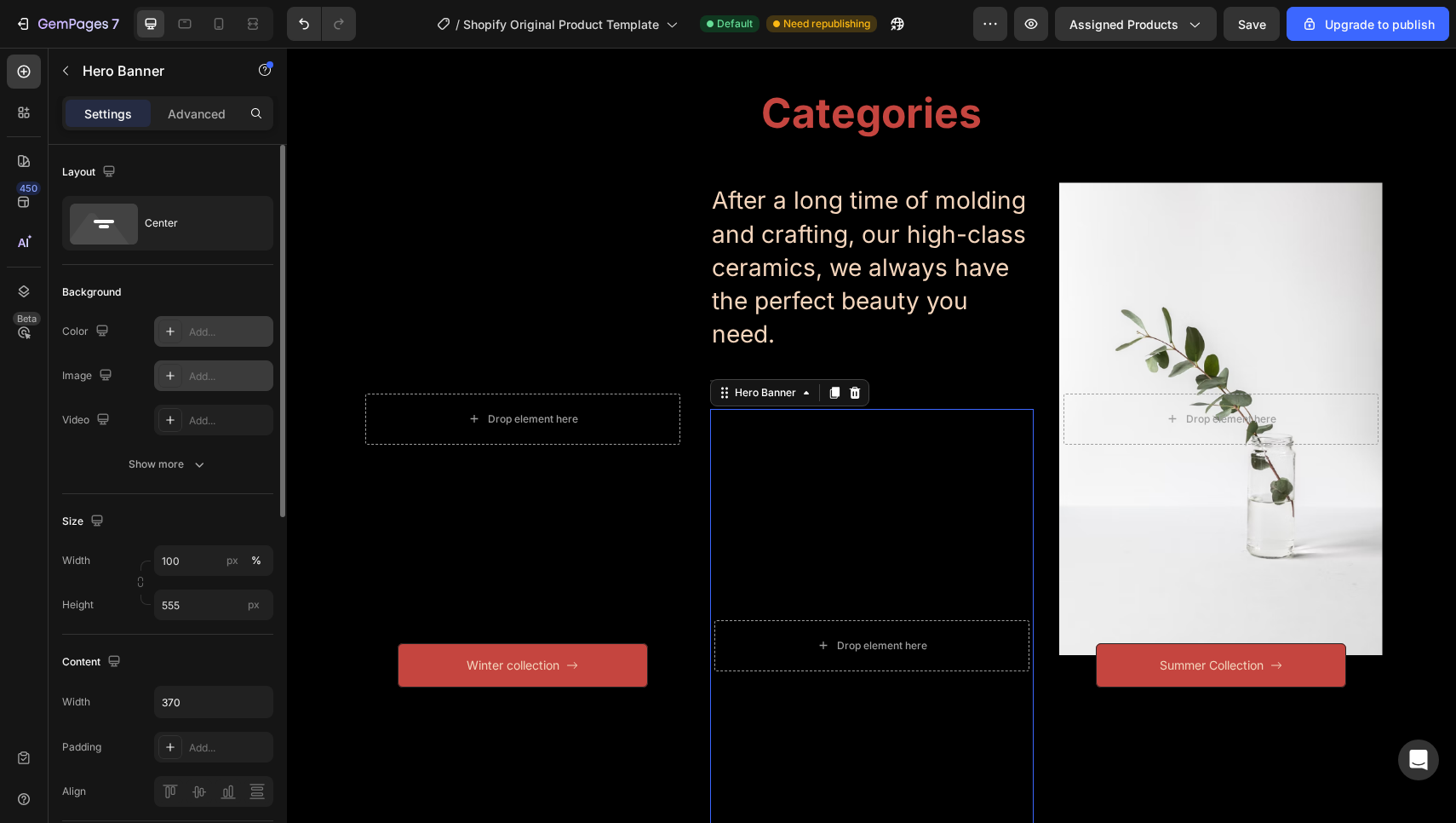
click at [164, 382] on icon at bounding box center [170, 376] width 14 height 14
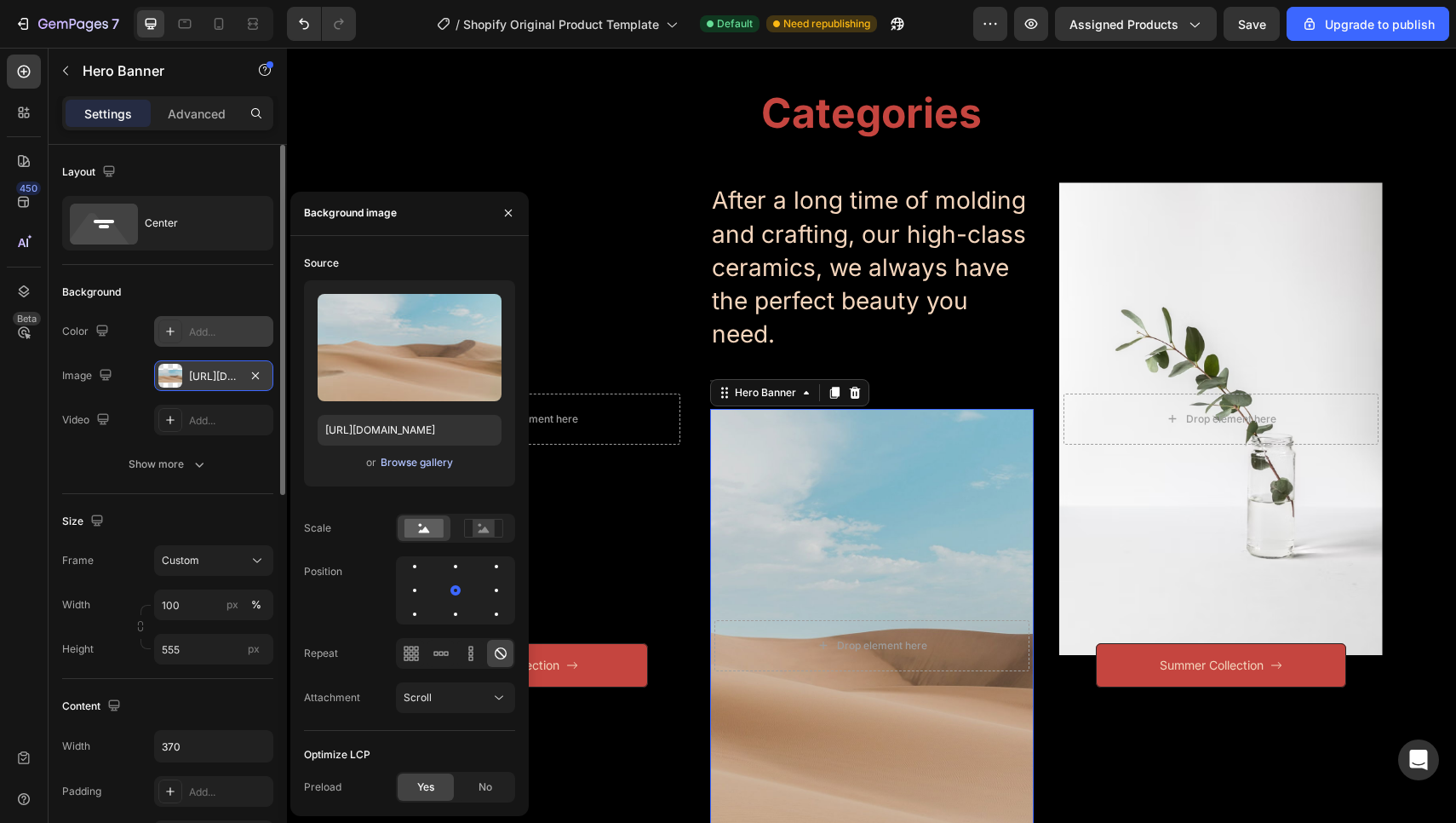
click at [404, 455] on div "Browse gallery" at bounding box center [417, 462] width 72 height 15
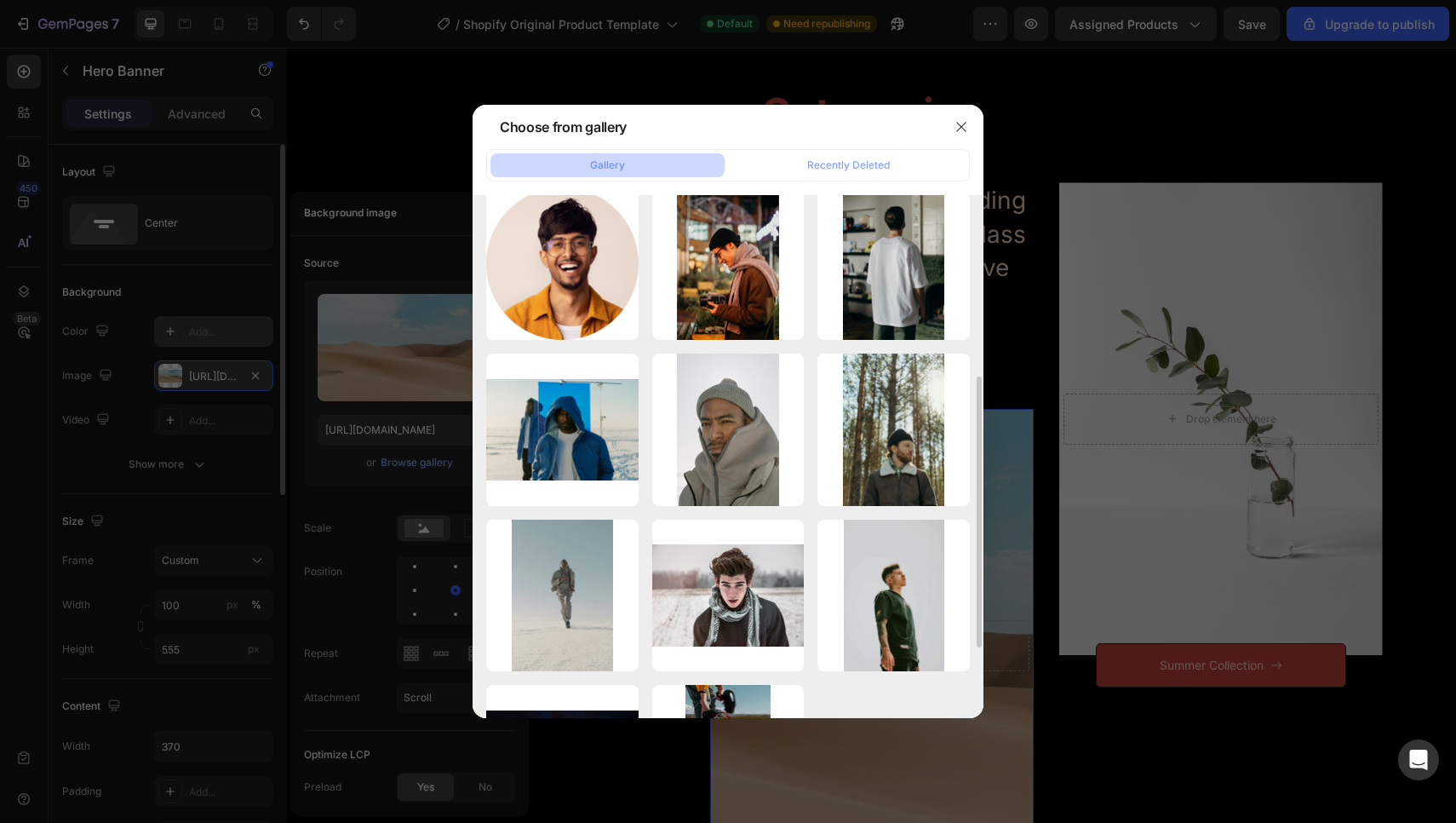
scroll to position [359, 0]
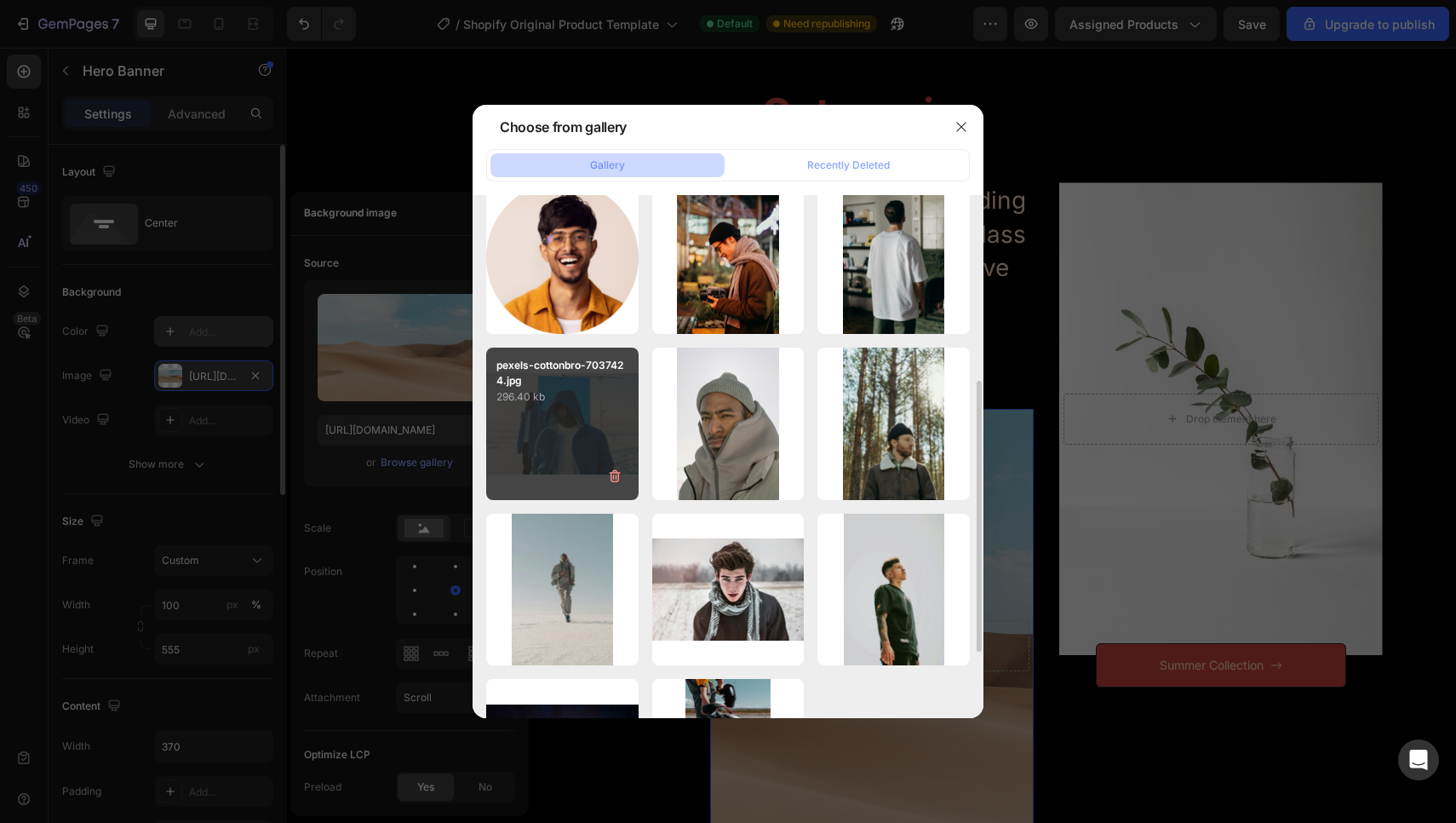
click at [541, 412] on div "pexels-cottonbro-7037424.jpg 296.40 kb" at bounding box center [562, 424] width 153 height 153
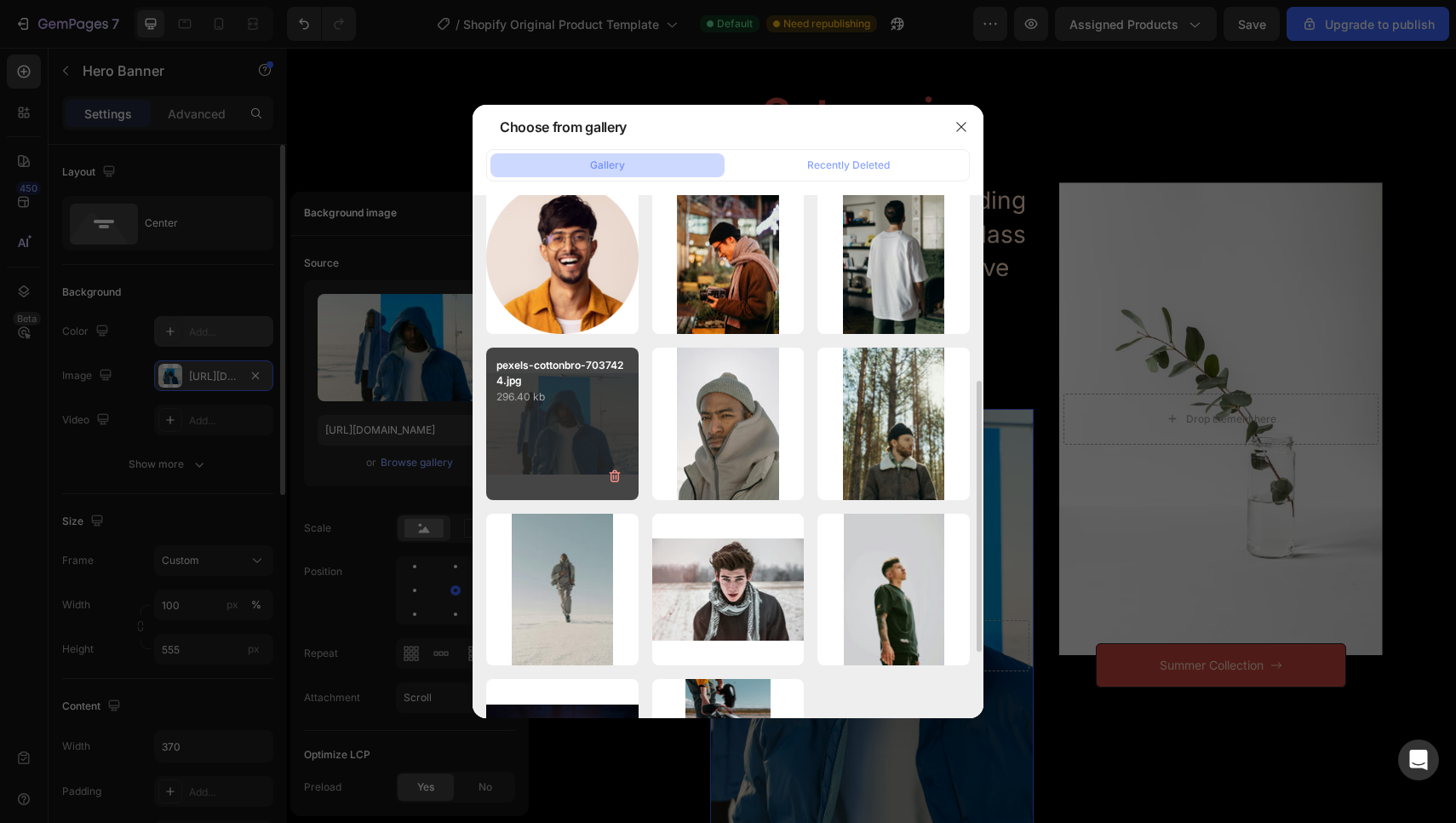
type input "https://cdn.shopify.com/s/files/1/0976/6092/8368/files/gempages_585993545882534…"
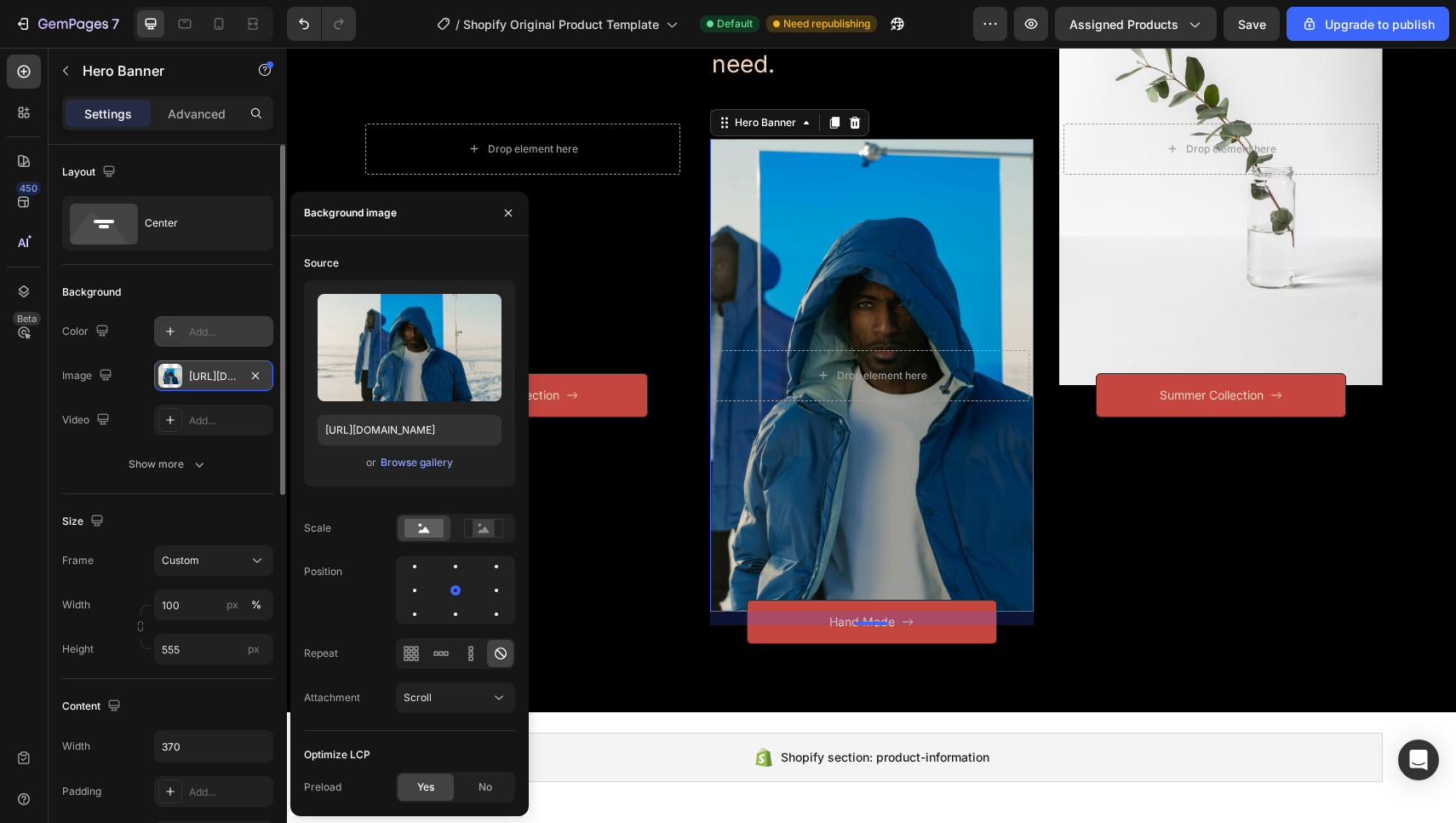
scroll to position [337, 0]
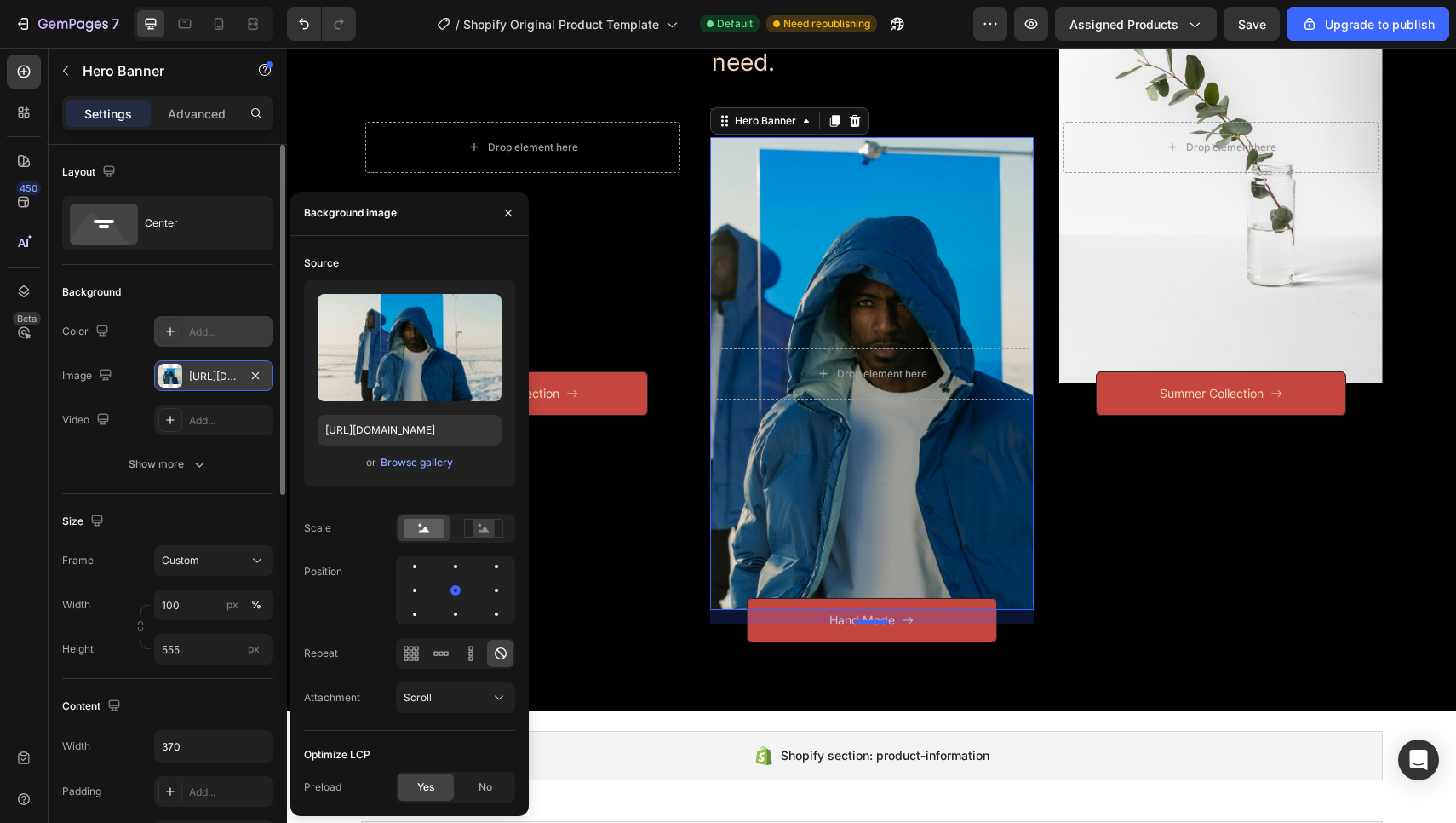
click at [268, 376] on div "https://cdn.shopify.com/s/files/1/0976/6092/8368/files/gempages_585993545882534…" at bounding box center [214, 376] width 119 height 31
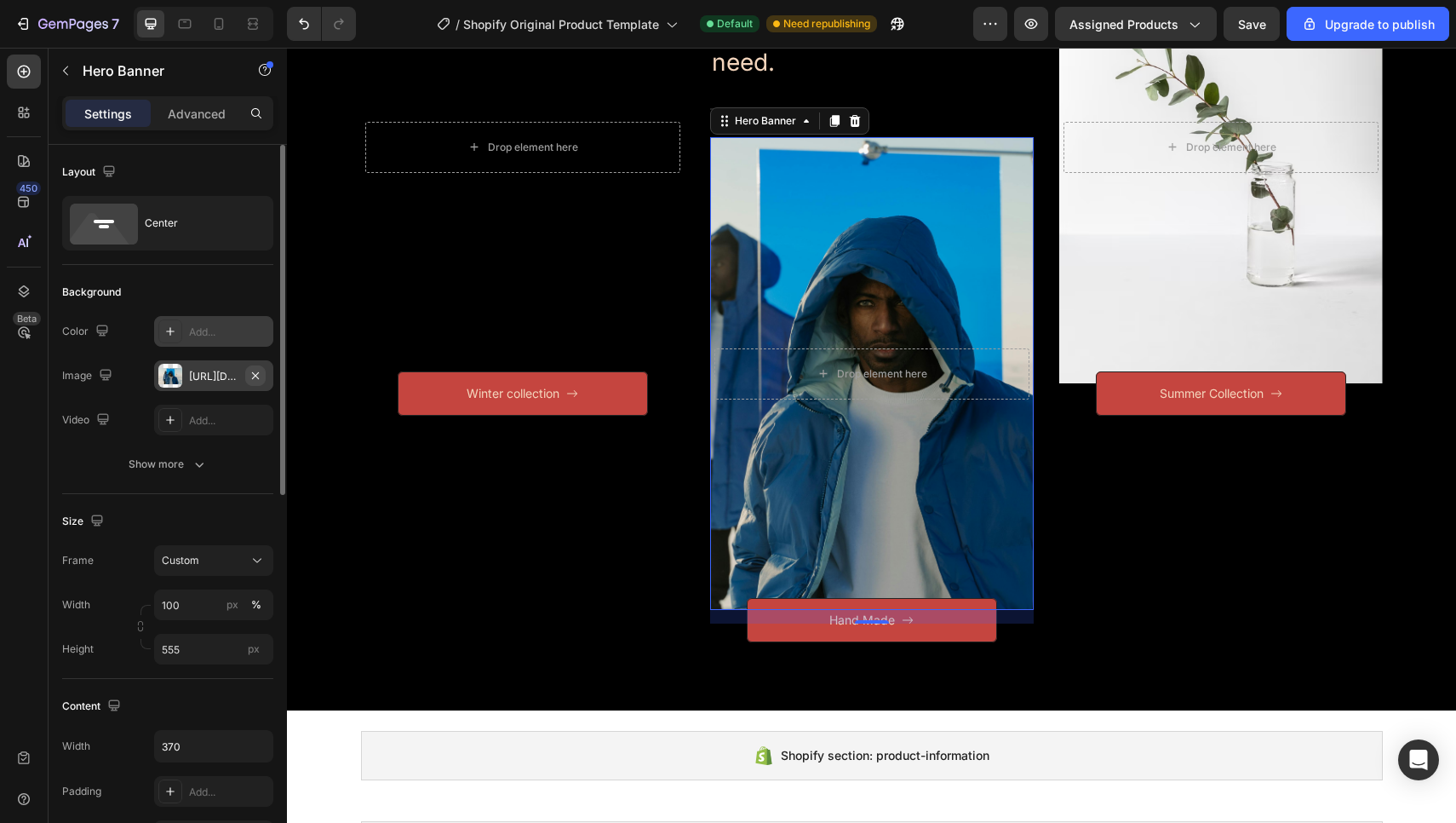
click at [257, 372] on icon "button" at bounding box center [255, 376] width 14 height 14
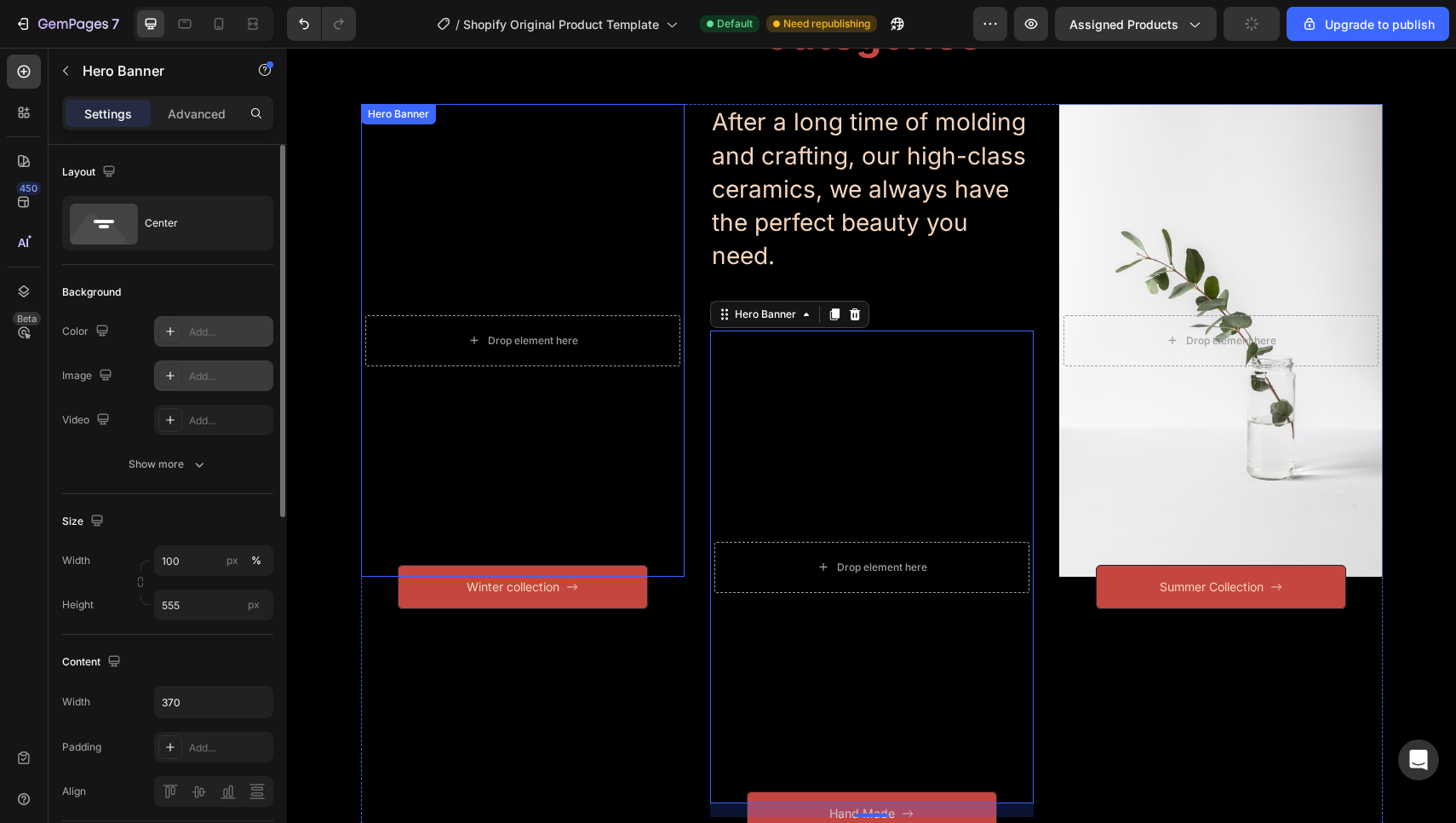
scroll to position [110, 0]
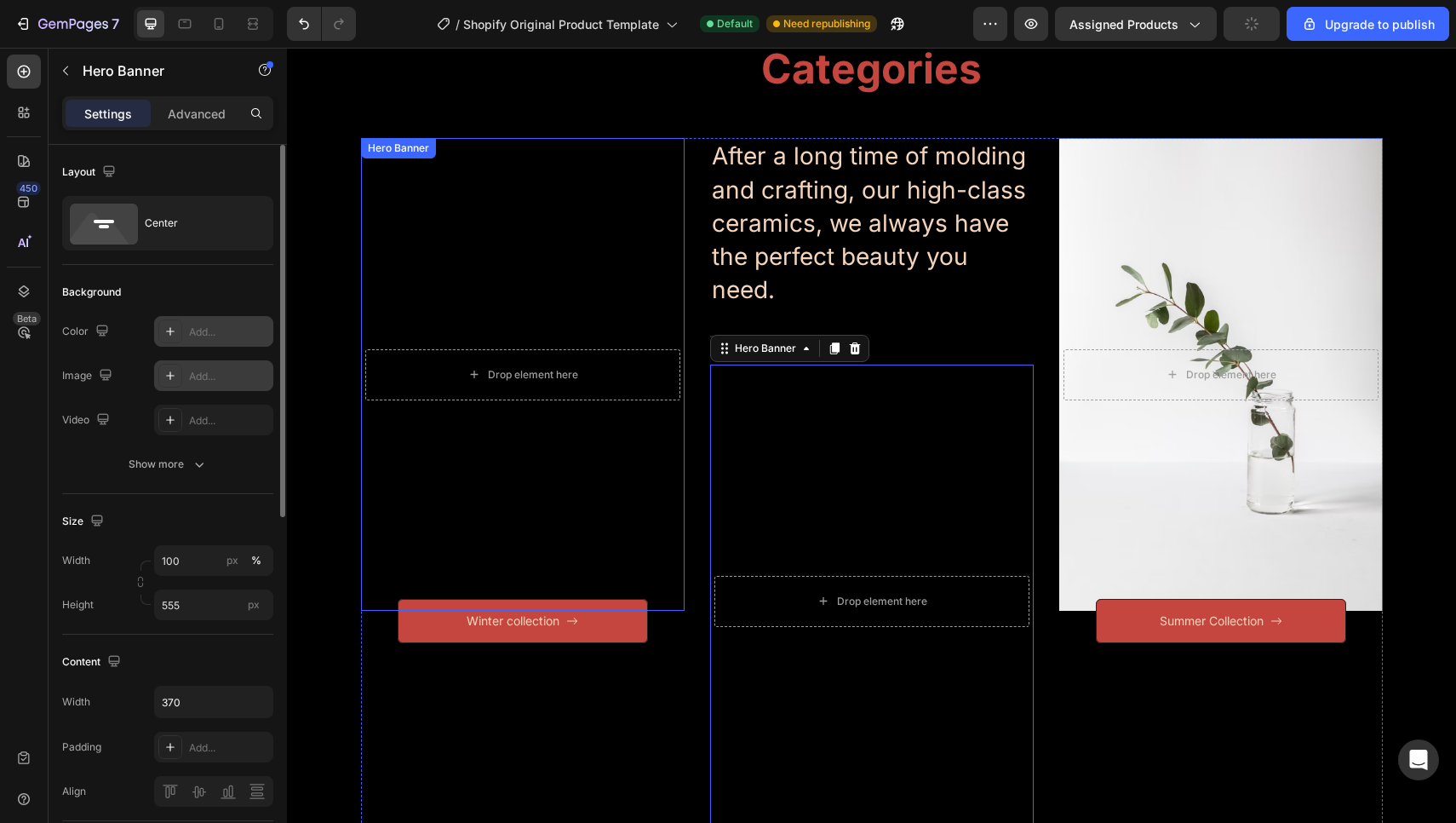
click at [512, 302] on div "Overlay" at bounding box center [523, 374] width 324 height 473
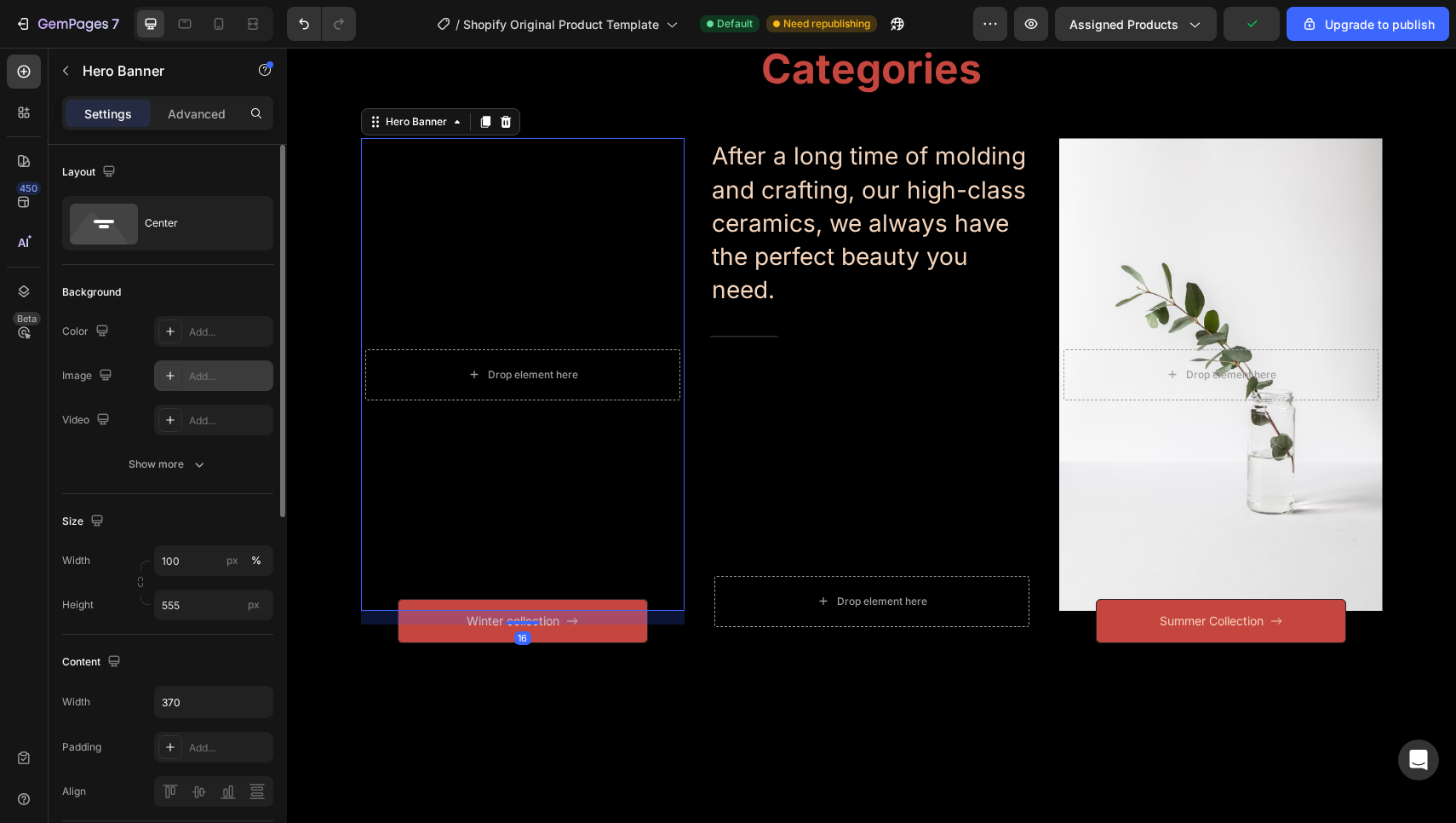
click at [169, 372] on icon at bounding box center [170, 376] width 14 height 14
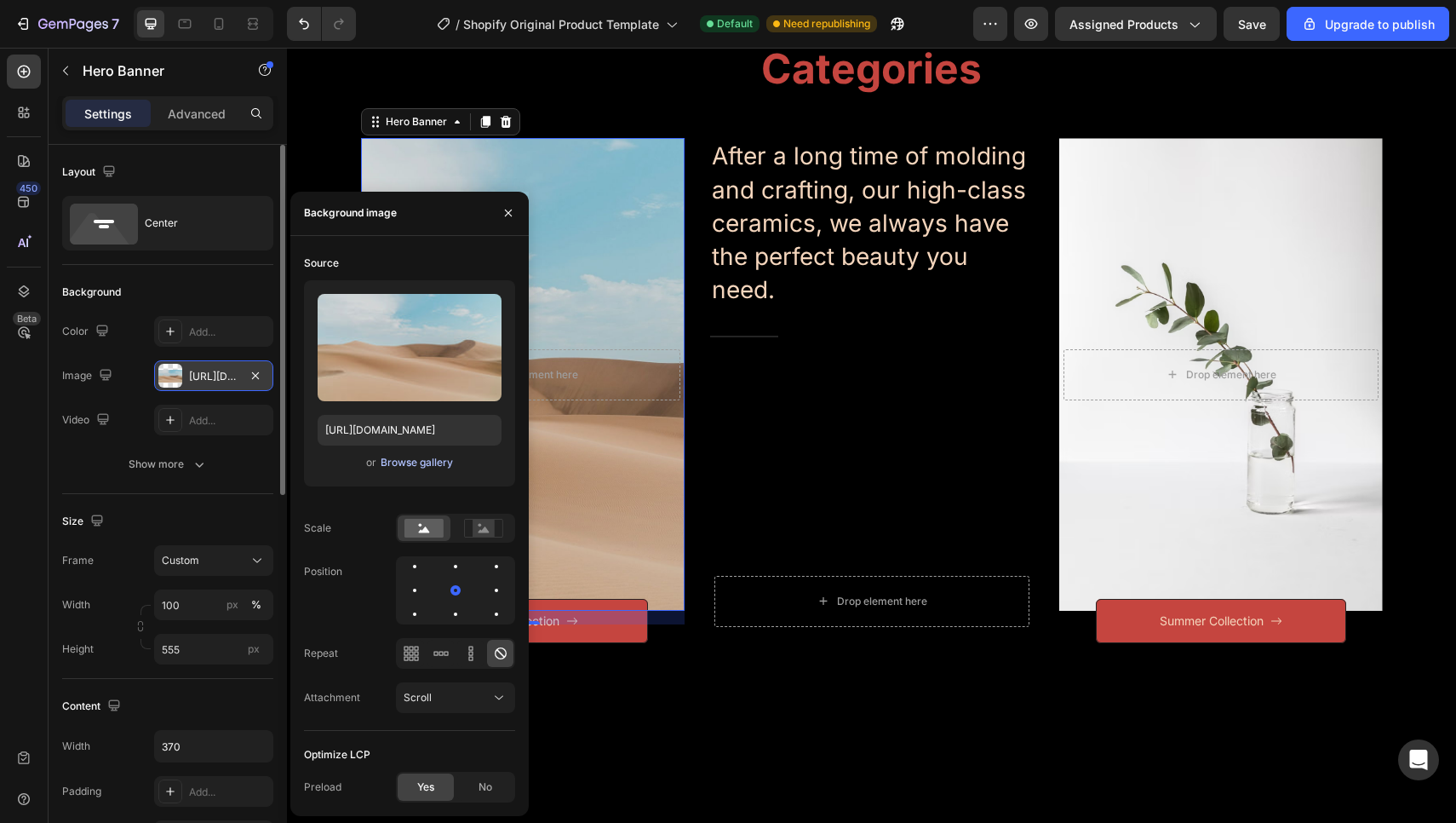
click at [421, 462] on div "Browse gallery" at bounding box center [417, 462] width 72 height 15
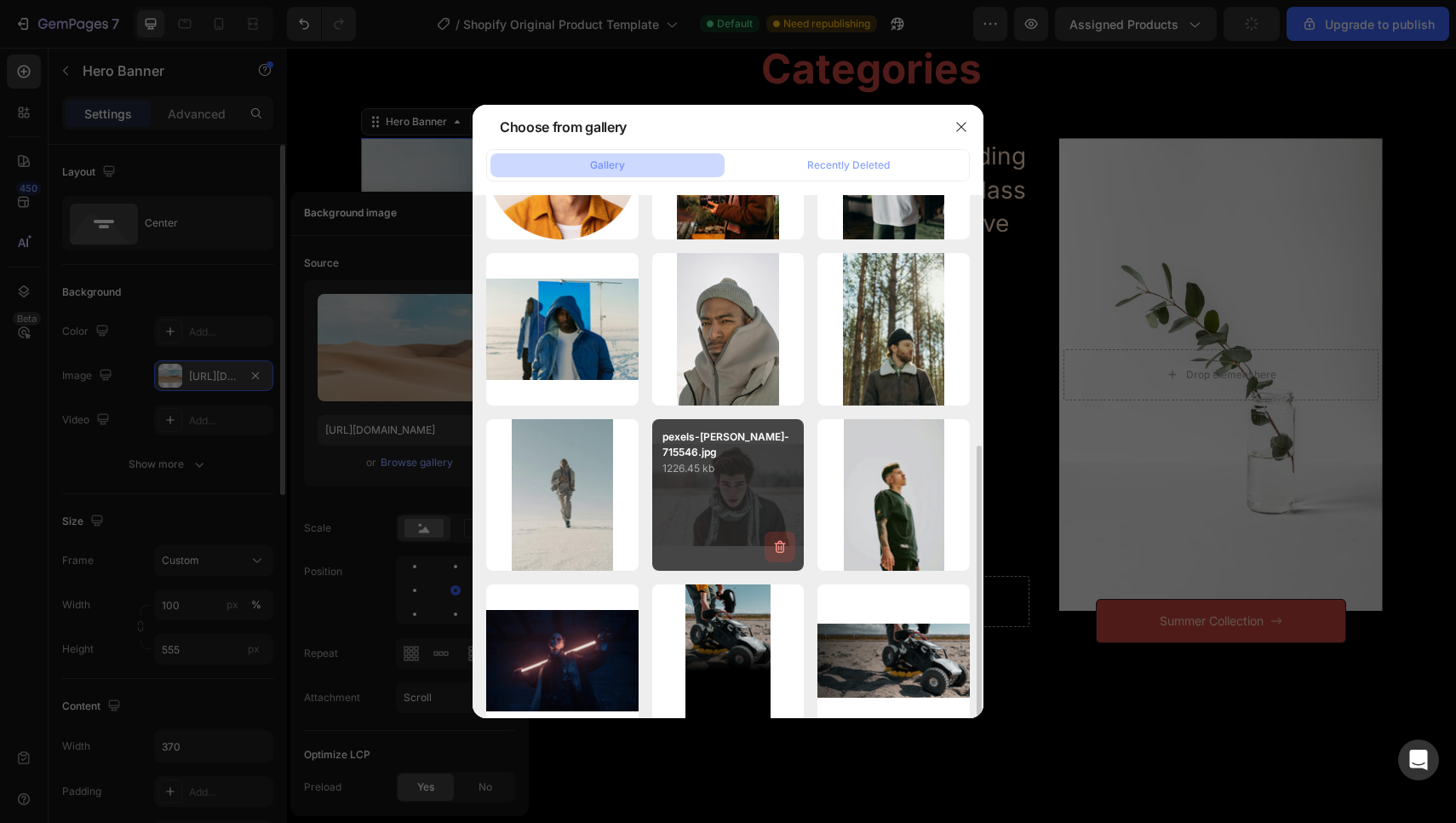
scroll to position [441, 0]
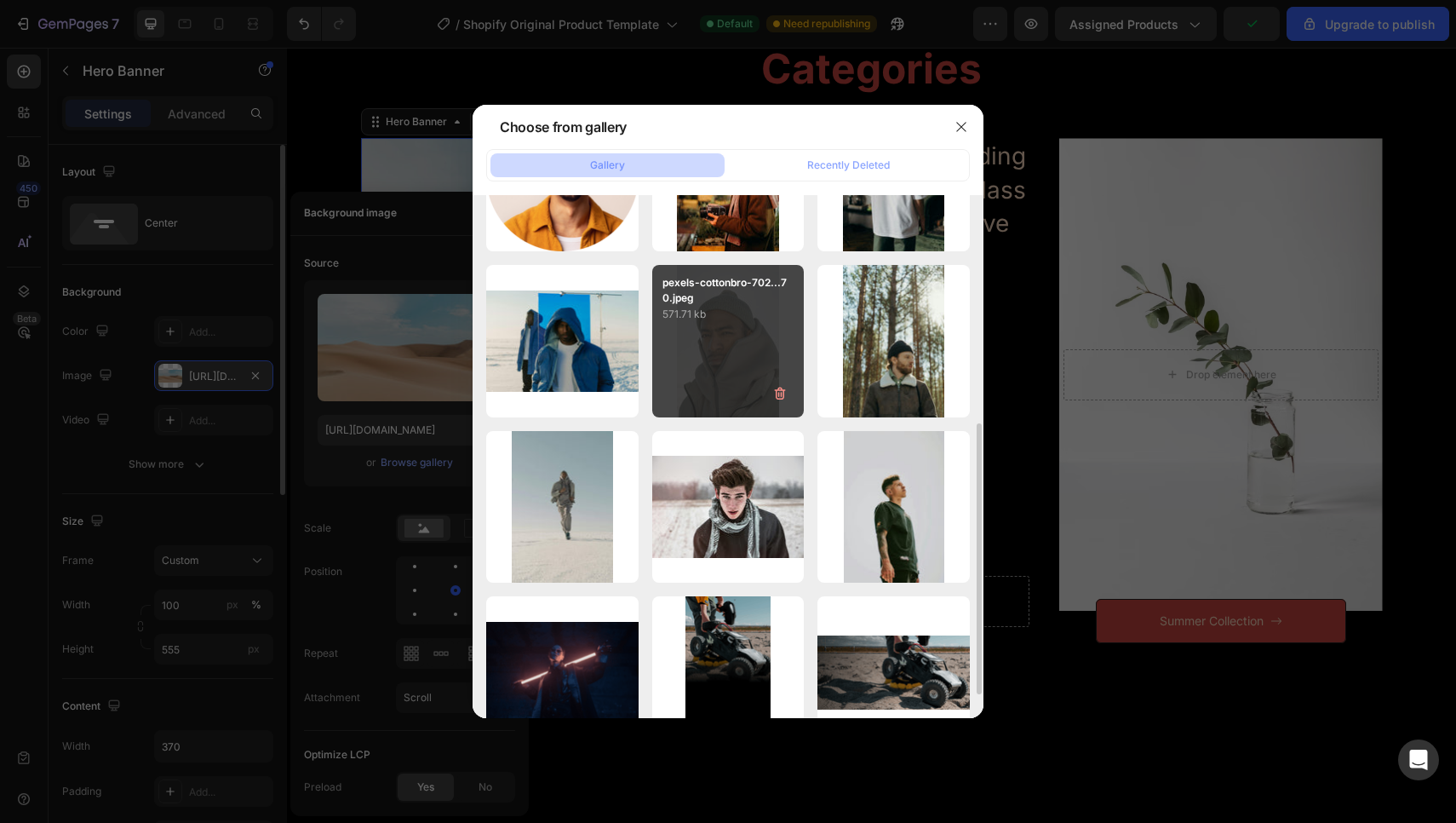
click at [739, 364] on div "pexels-cottonbro-702...70.jpeg 571.71 kb" at bounding box center [728, 341] width 153 height 153
type input "https://cdn.shopify.com/s/files/1/0976/6092/8368/files/gempages_585993545882534…"
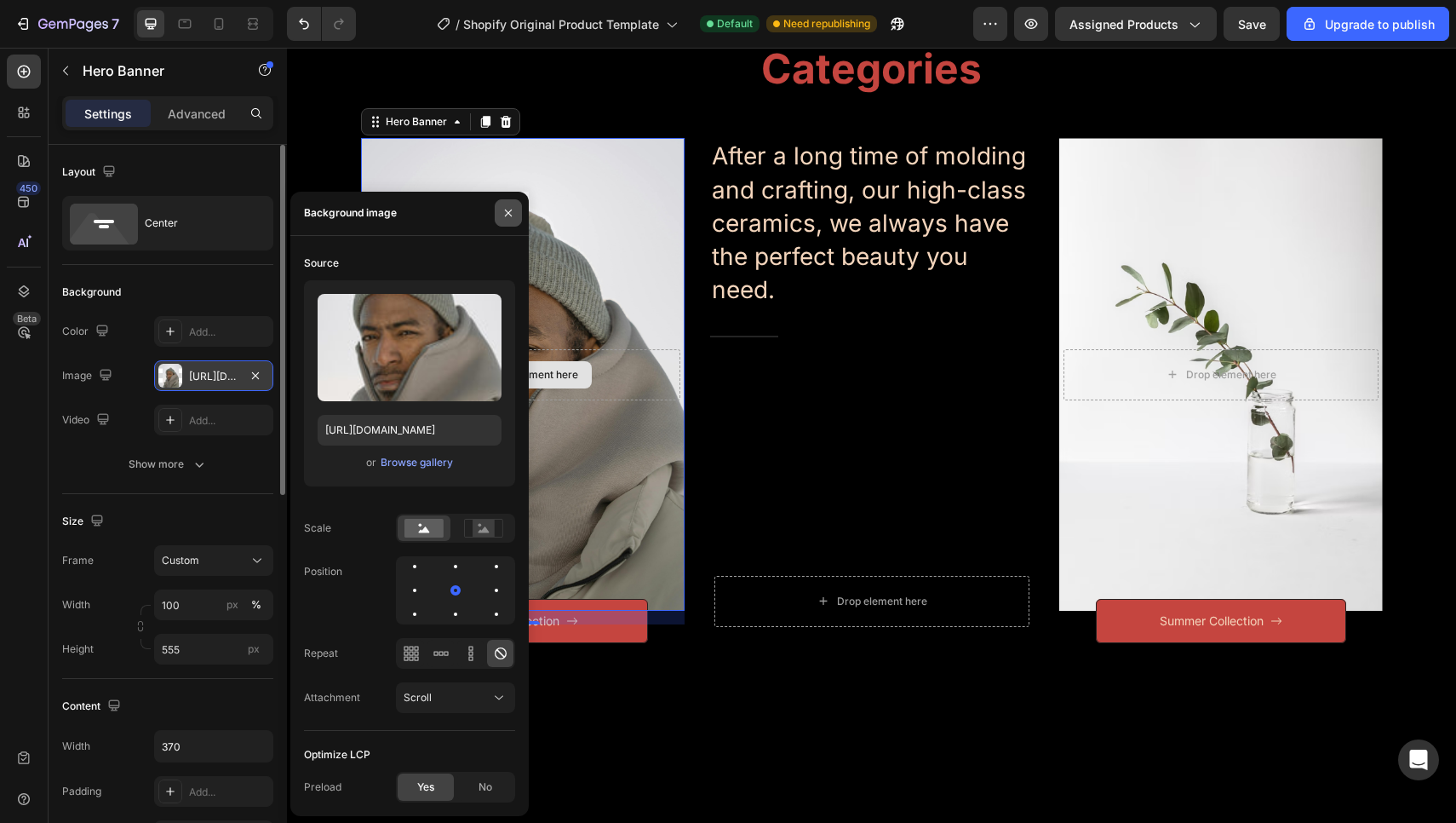
click at [504, 213] on icon "button" at bounding box center [509, 213] width 14 height 14
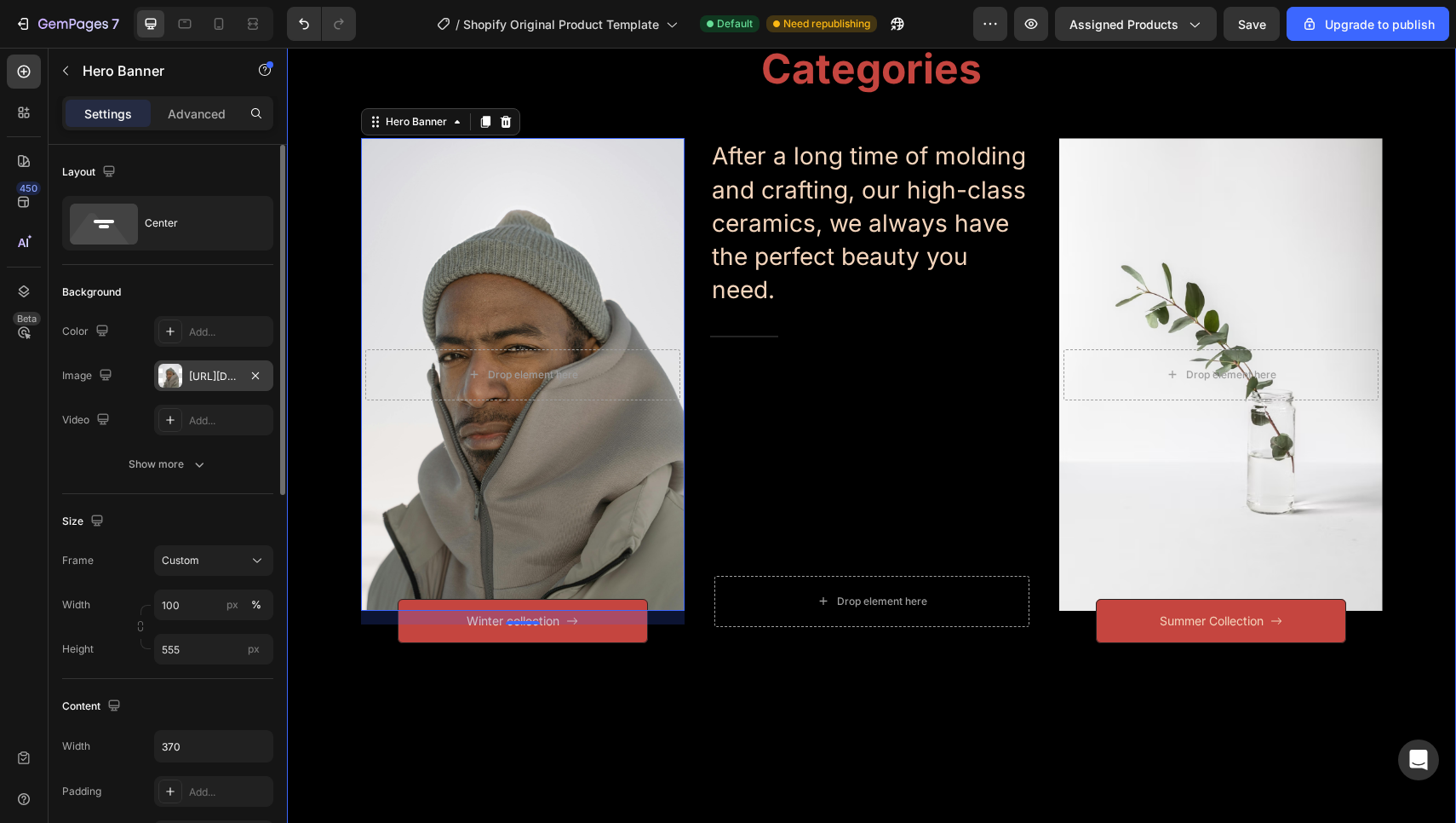
click at [334, 350] on div "Categories Heading Row After a long time of molding and crafting, our high-clas…" at bounding box center [871, 455] width 1143 height 828
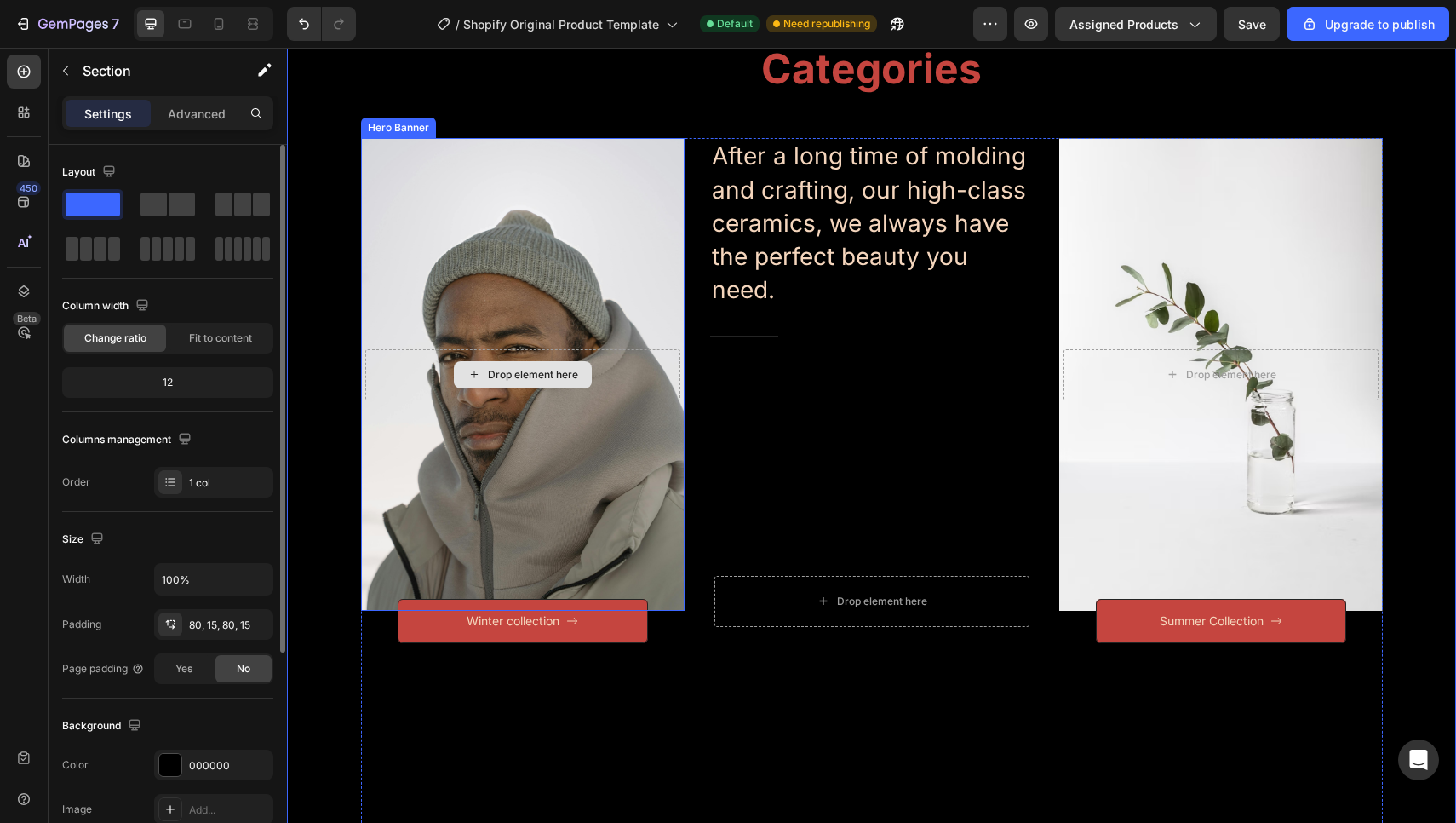
click at [611, 372] on div "Drop element here" at bounding box center [522, 375] width 315 height 51
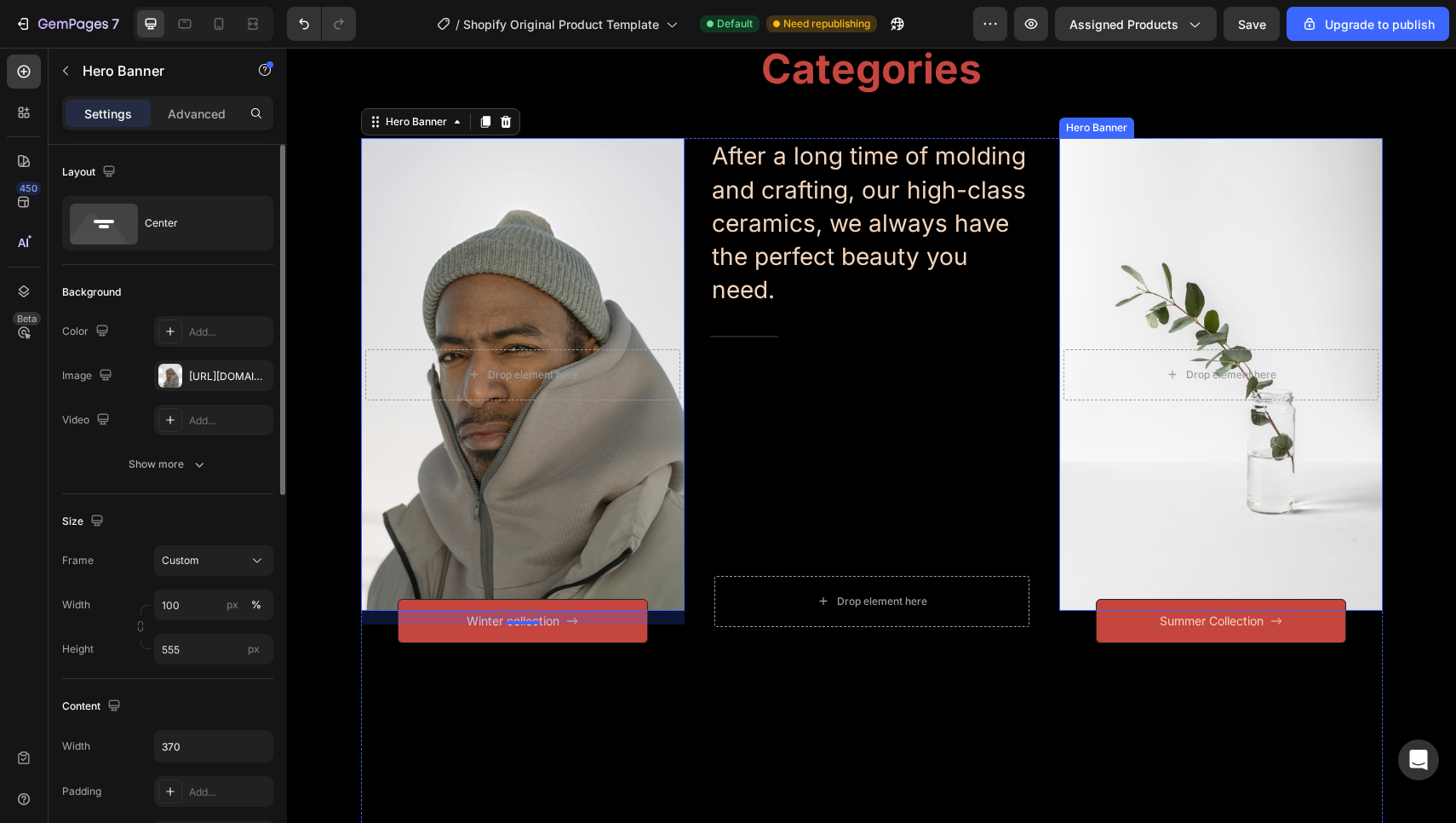
click at [1238, 260] on div "Overlay" at bounding box center [1220, 374] width 324 height 473
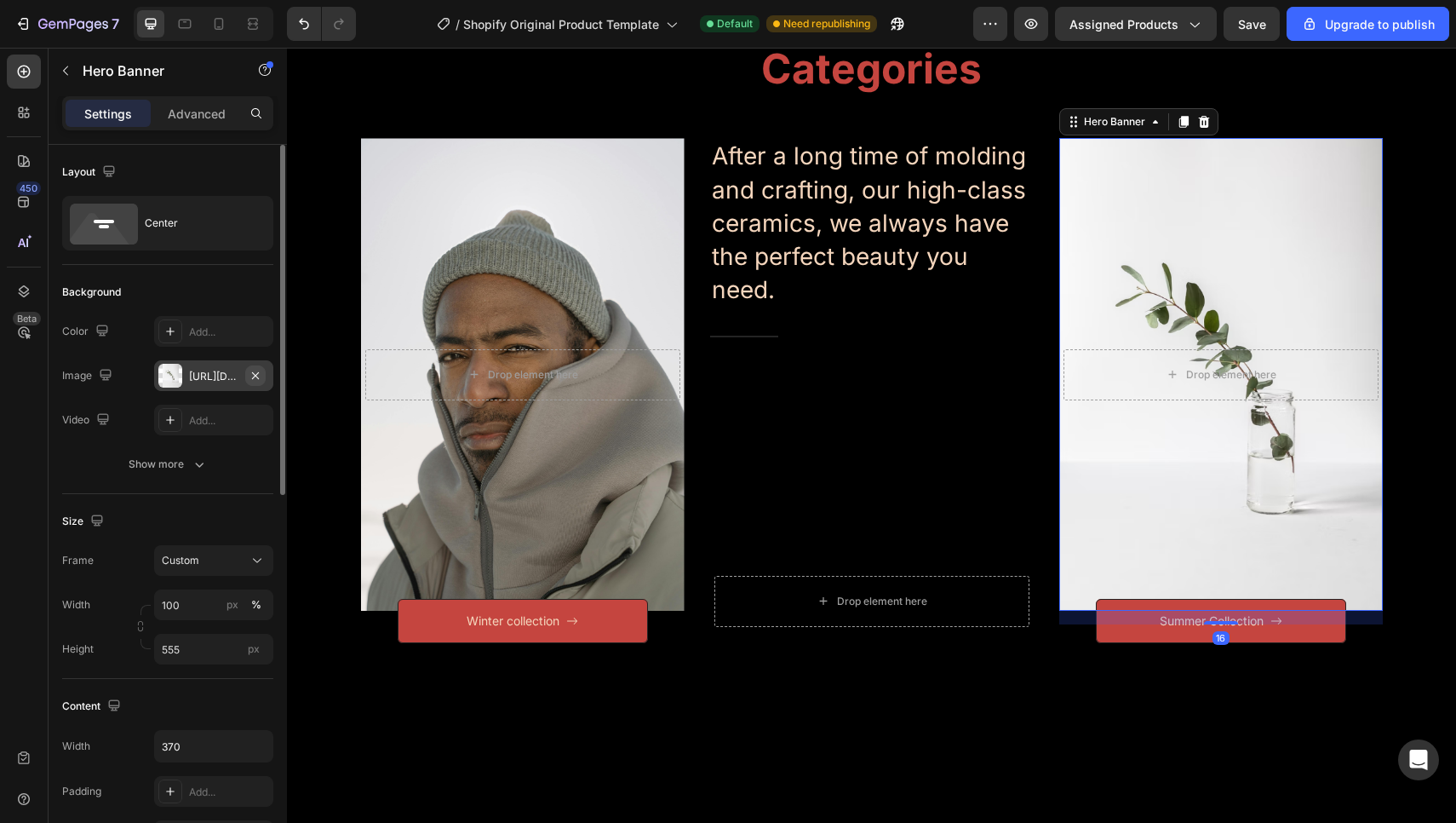
click at [250, 379] on icon "button" at bounding box center [255, 376] width 14 height 14
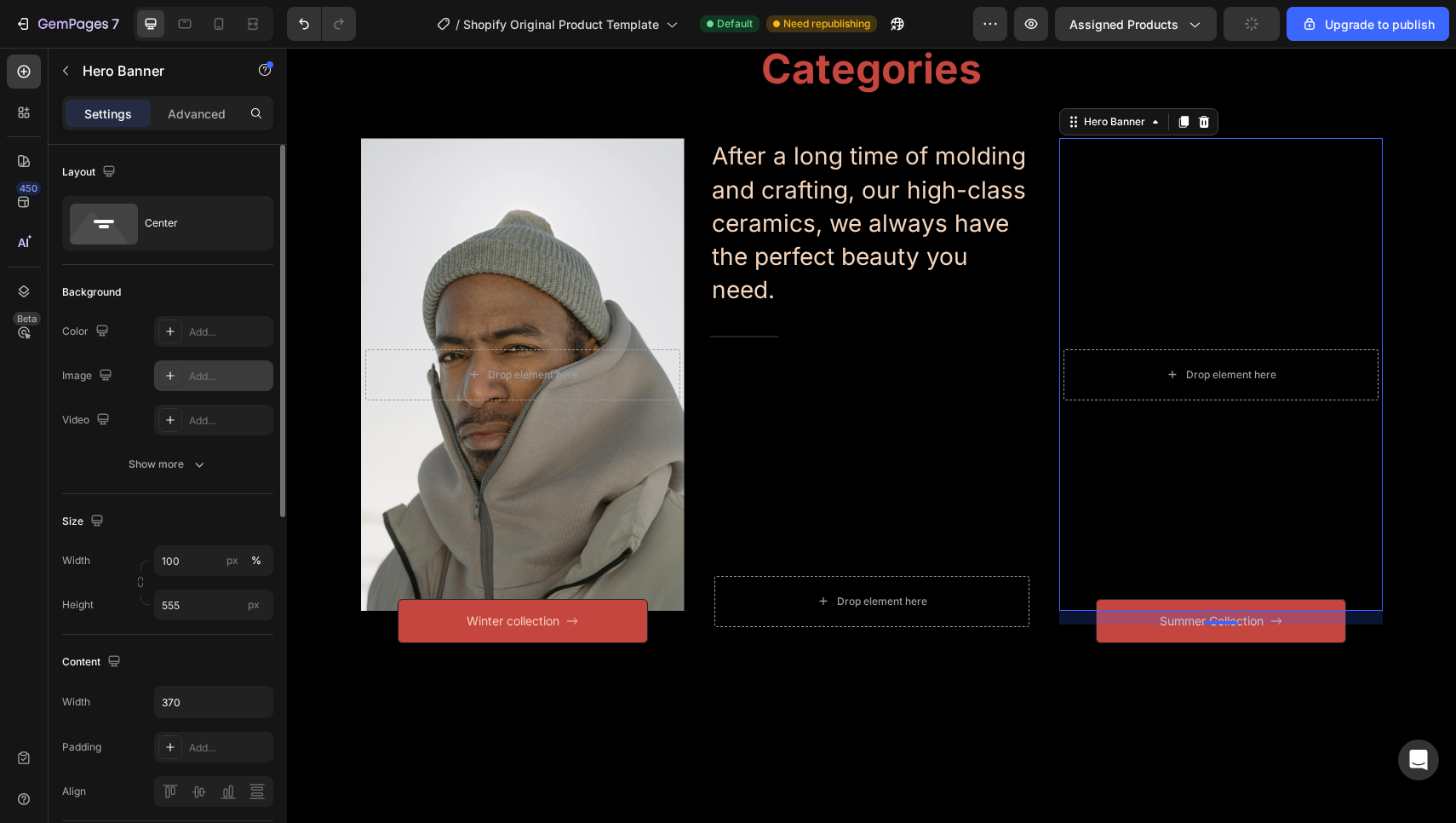
click at [203, 376] on div "Add..." at bounding box center [228, 376] width 80 height 15
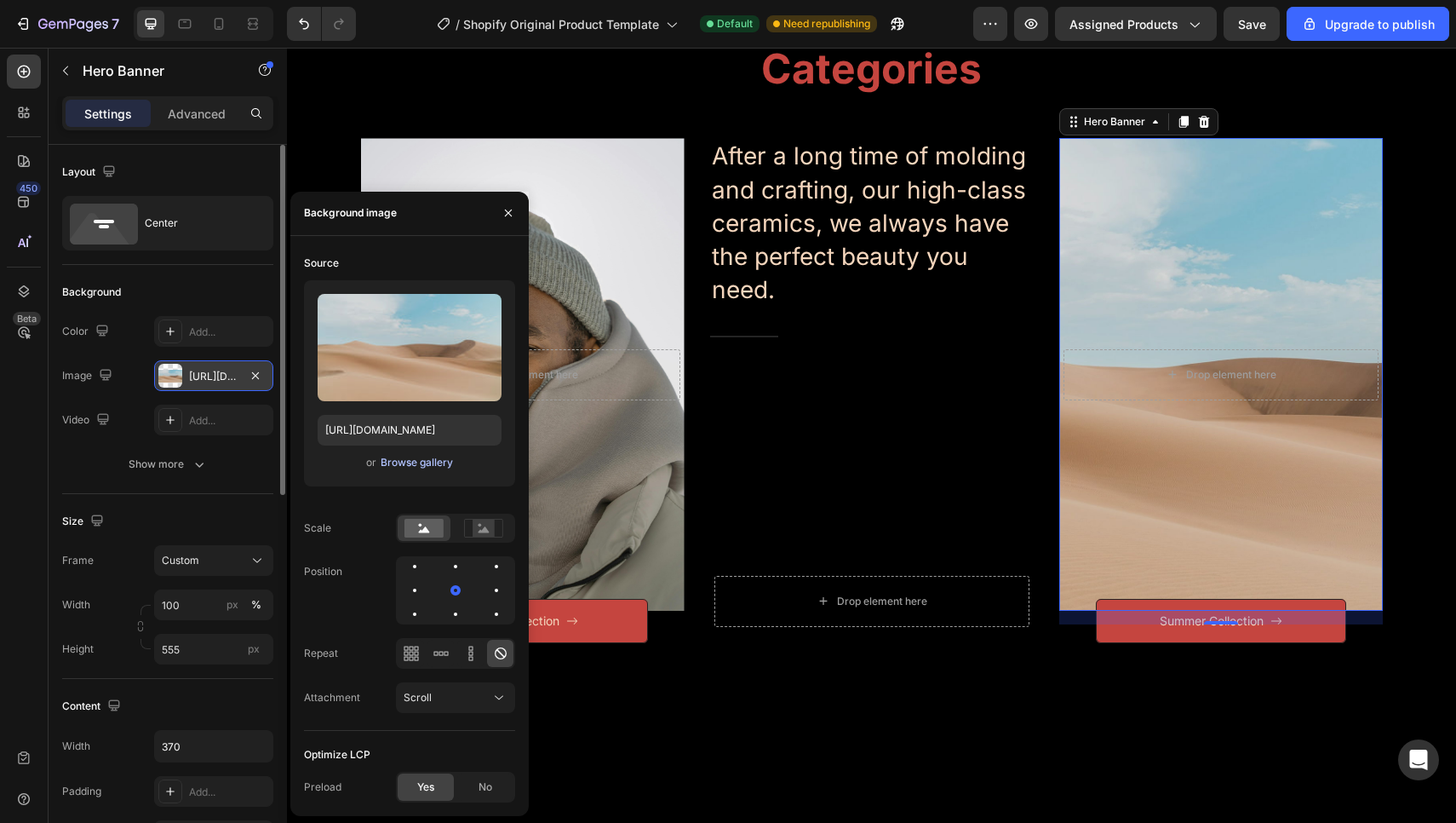
click at [420, 462] on div "Browse gallery" at bounding box center [417, 462] width 72 height 15
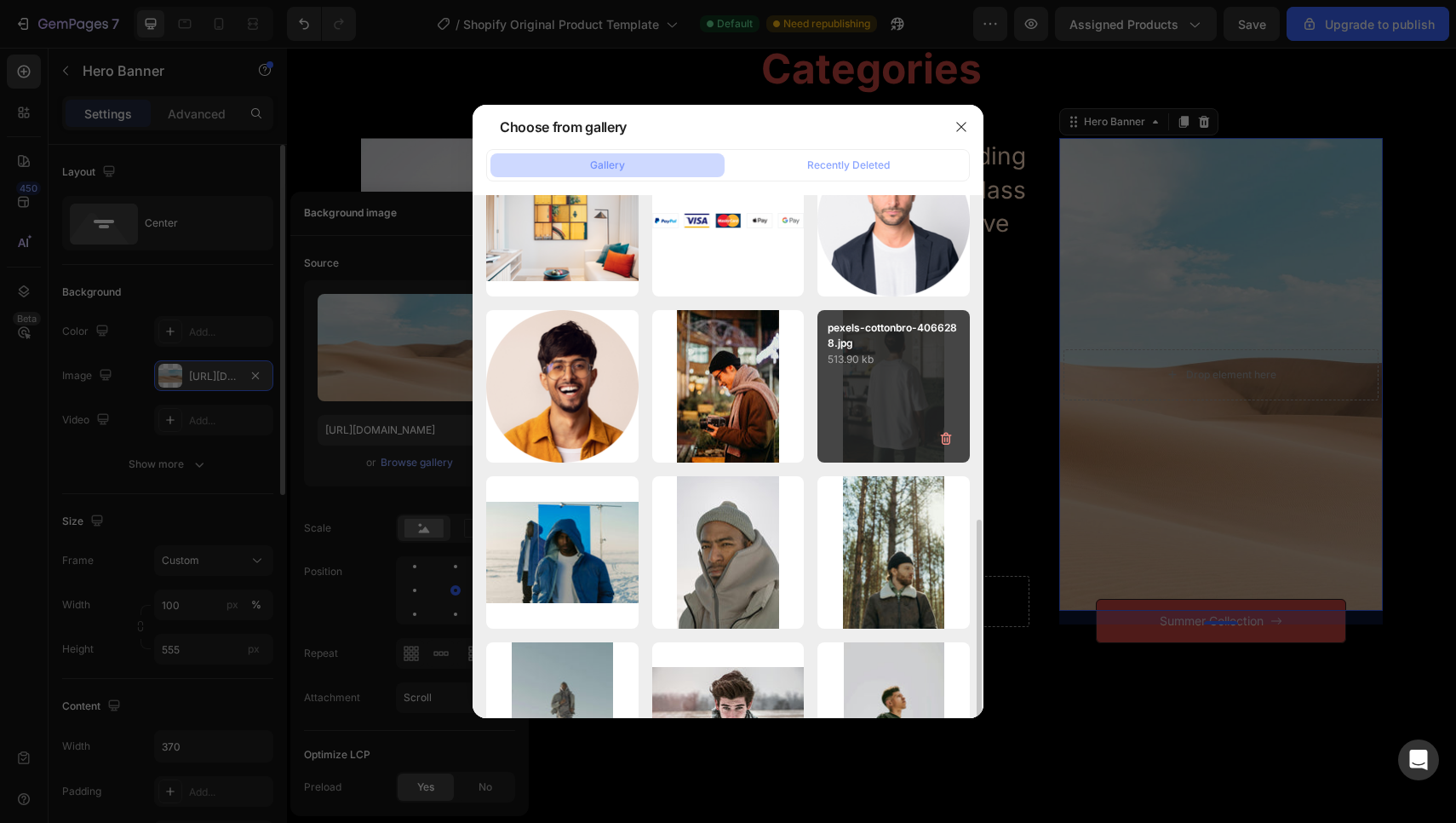
scroll to position [412, 0]
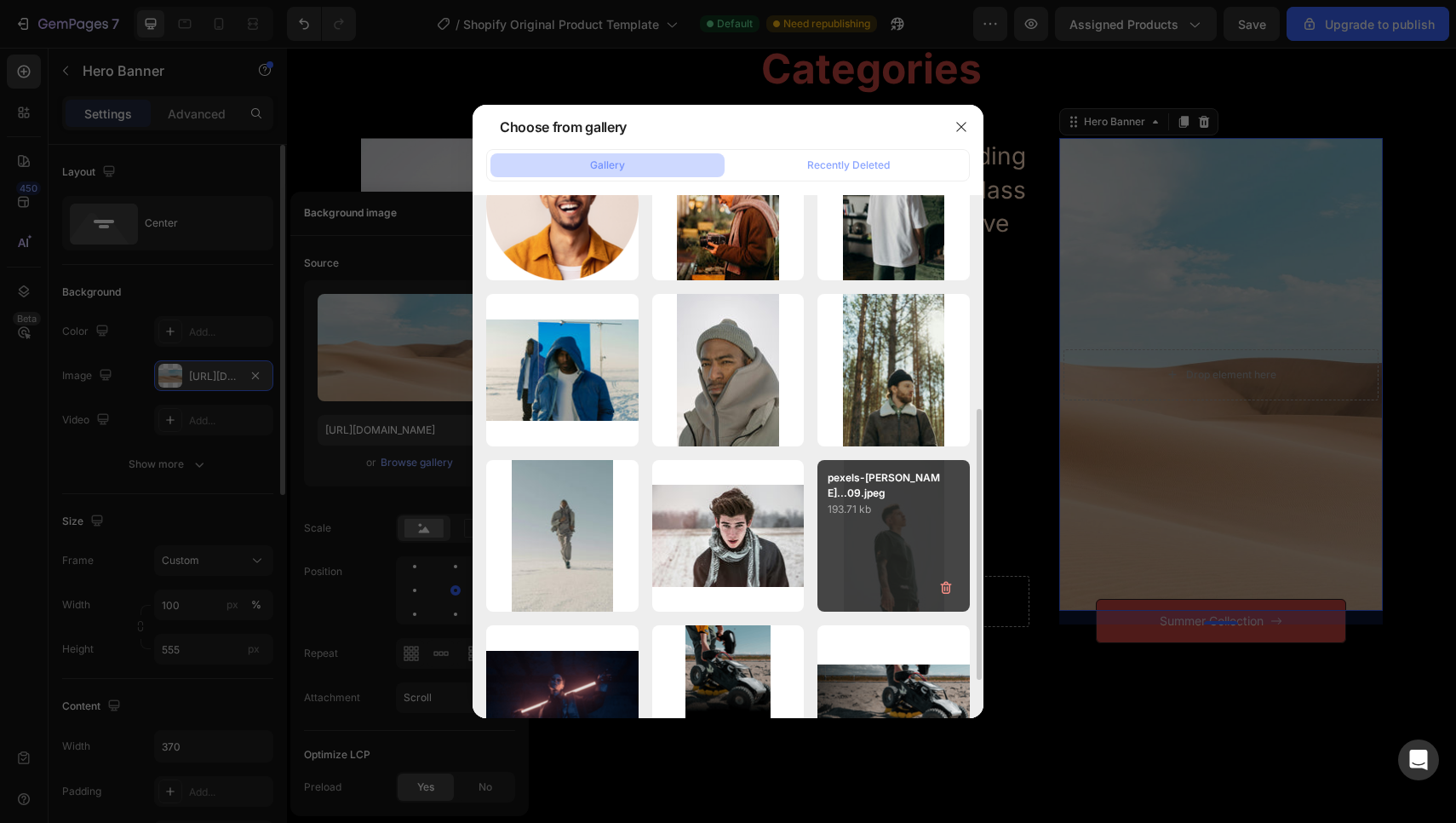
click at [876, 552] on div "pexels-andres-segura...09.jpeg 193.71 kb" at bounding box center [894, 536] width 153 height 153
type input "https://cdn.shopify.com/s/files/1/0976/6092/8368/files/gempages_585993545882534…"
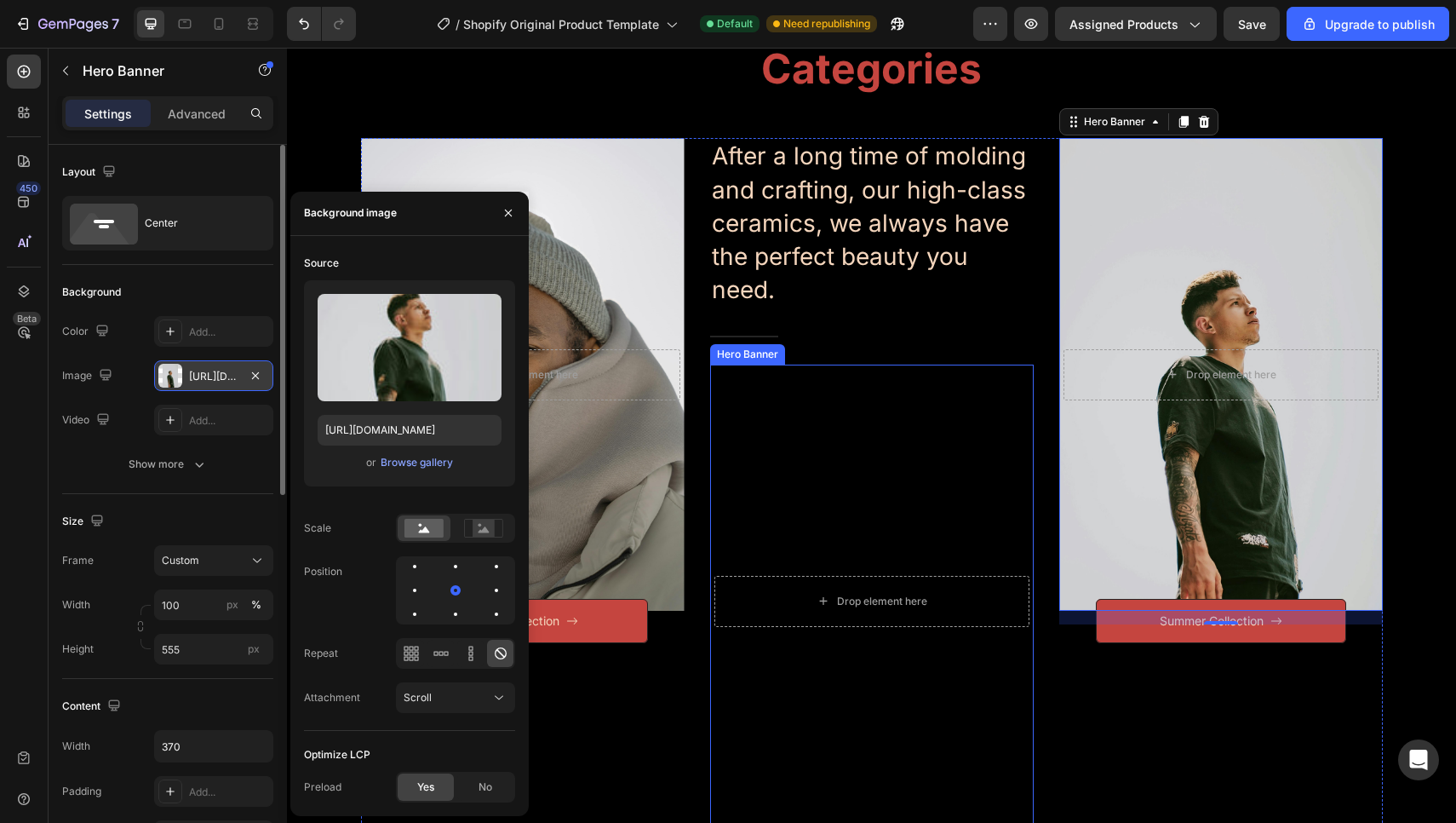
click at [862, 484] on div "Overlay" at bounding box center [871, 600] width 324 height 473
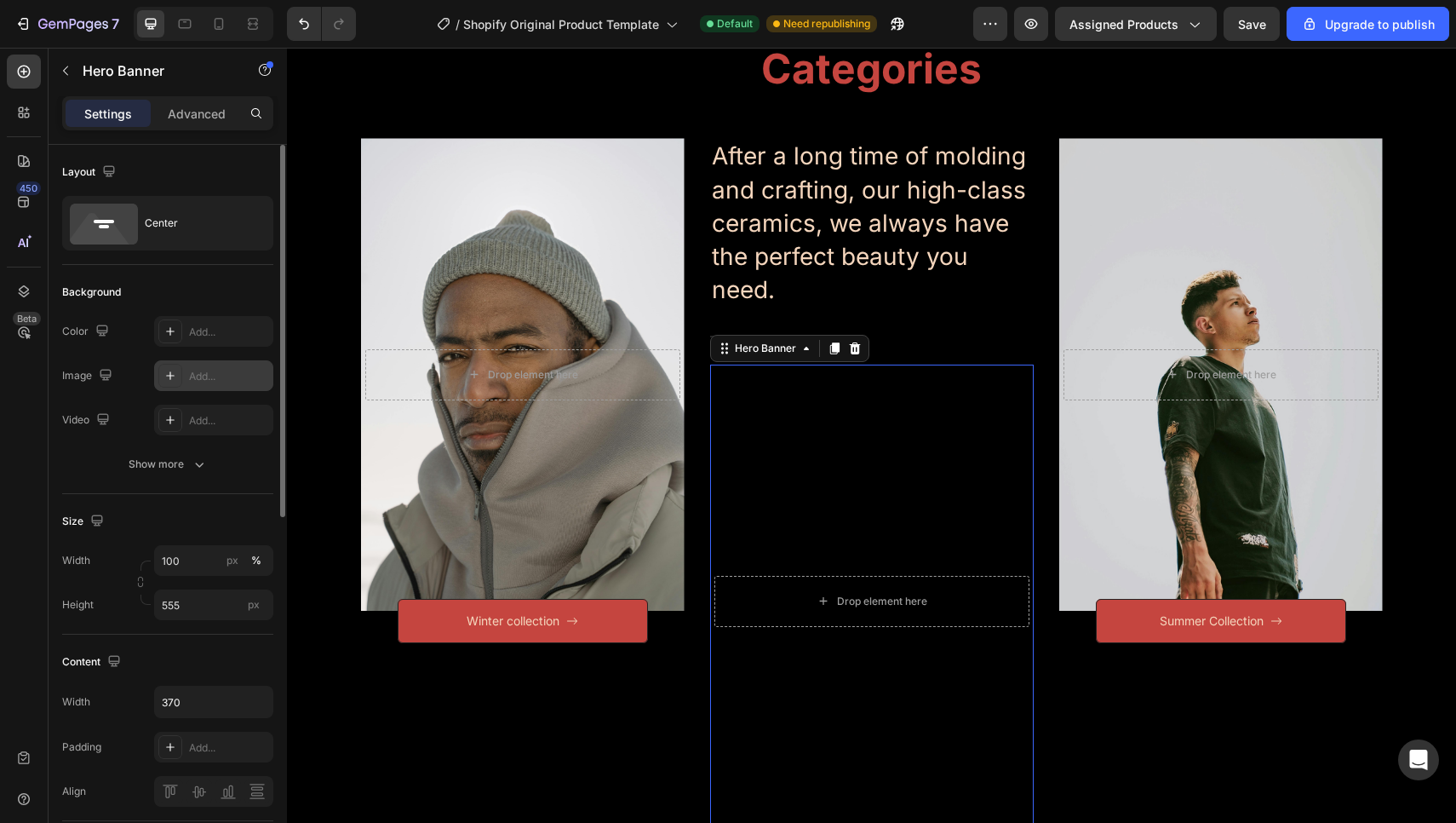
click at [173, 365] on div at bounding box center [170, 375] width 24 height 24
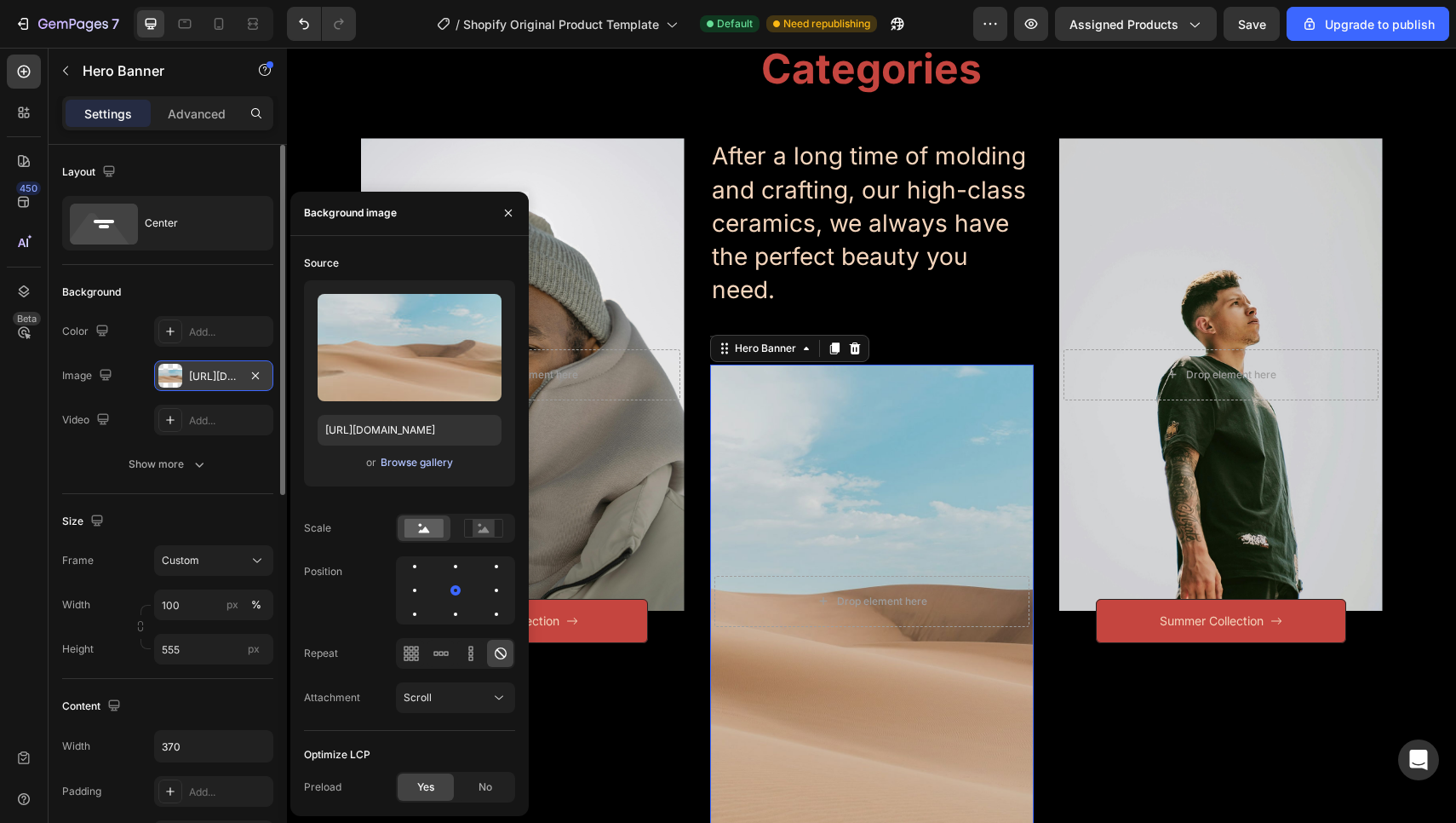
click at [399, 468] on div "Browse gallery" at bounding box center [417, 462] width 72 height 15
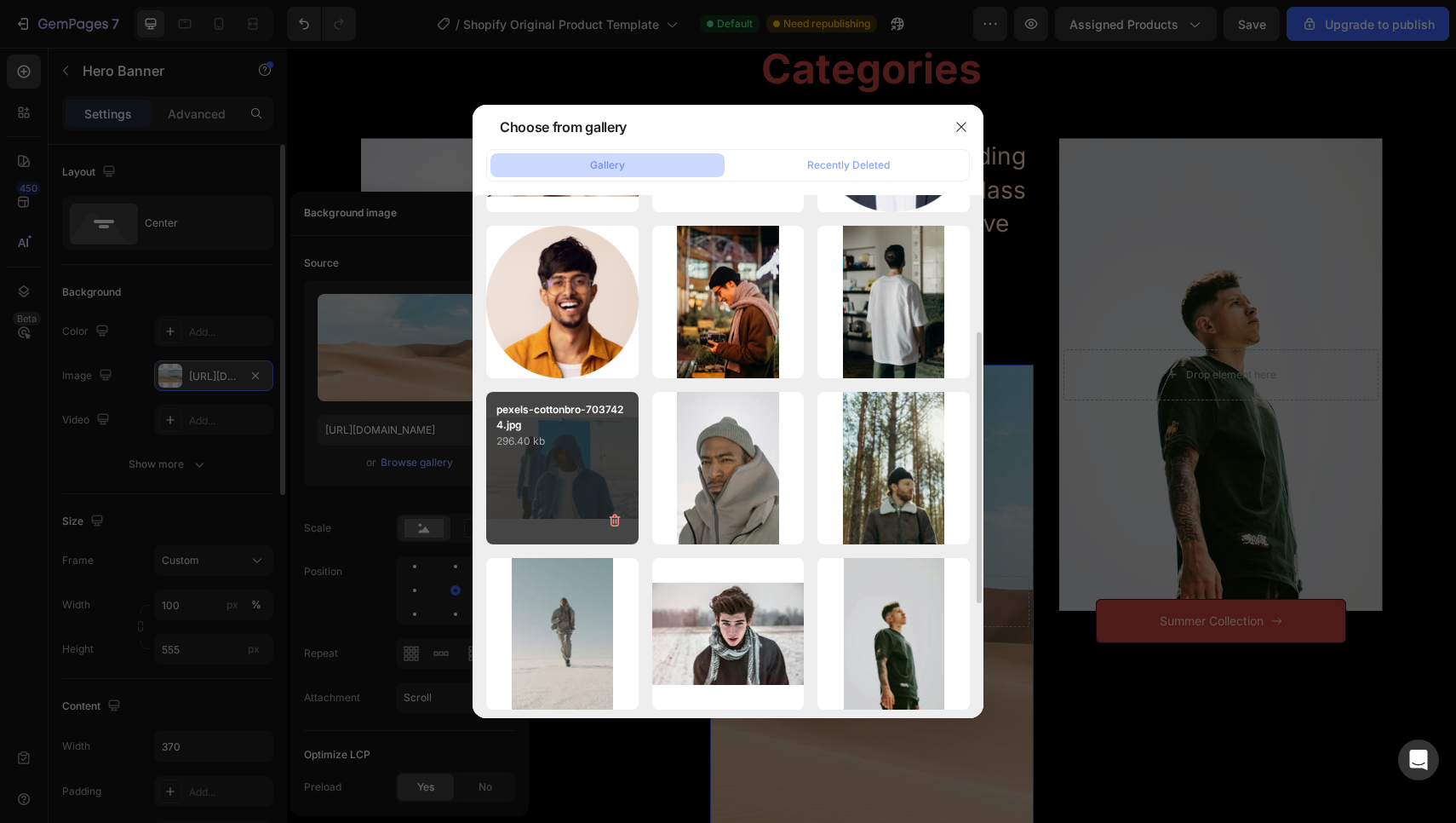
scroll to position [317, 0]
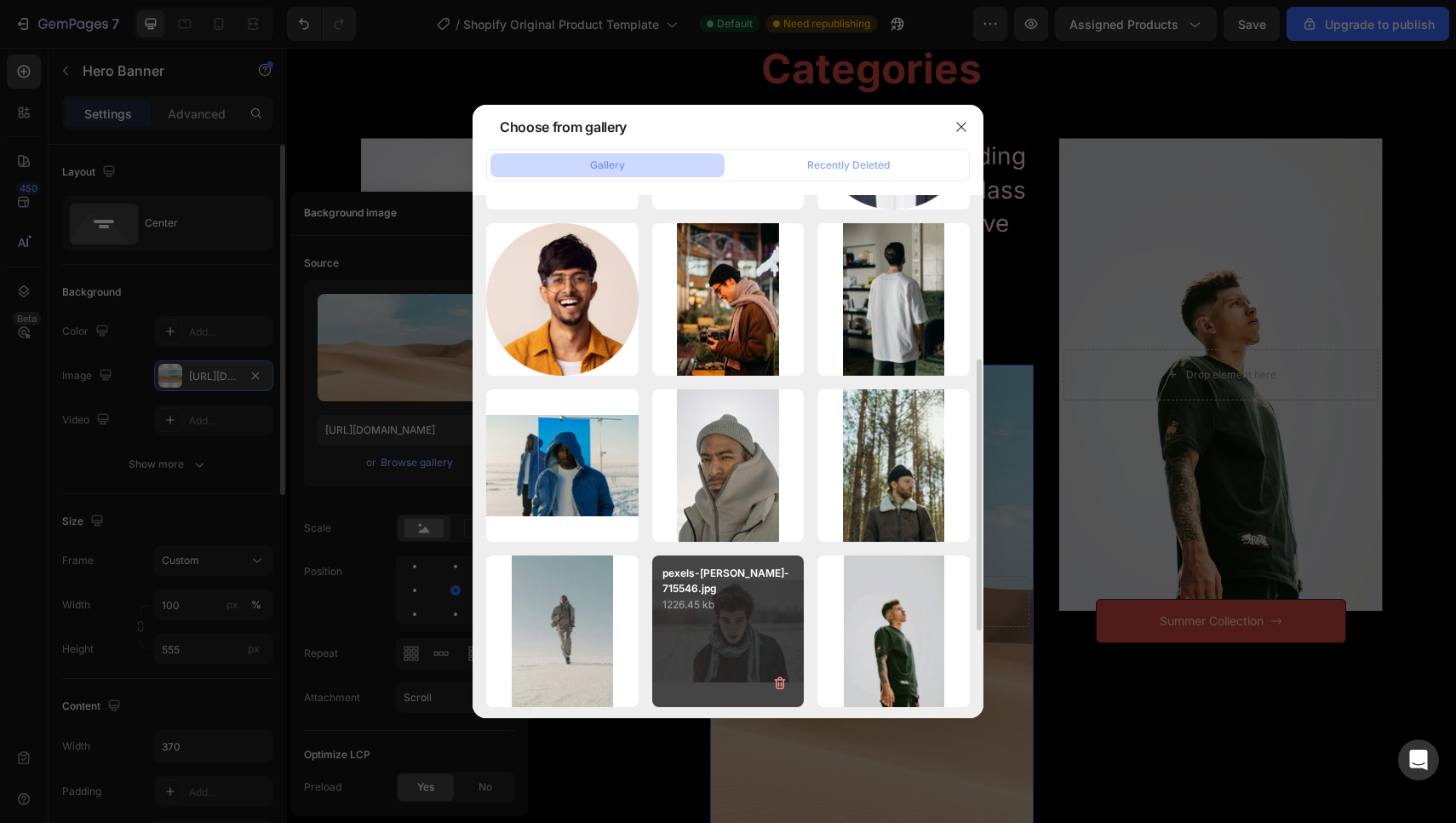
click at [739, 587] on p "pexels-sebastian-715546.jpg" at bounding box center [728, 580] width 132 height 31
type input "https://cdn.shopify.com/s/files/1/0976/6092/8368/files/gempages_585993545882534…"
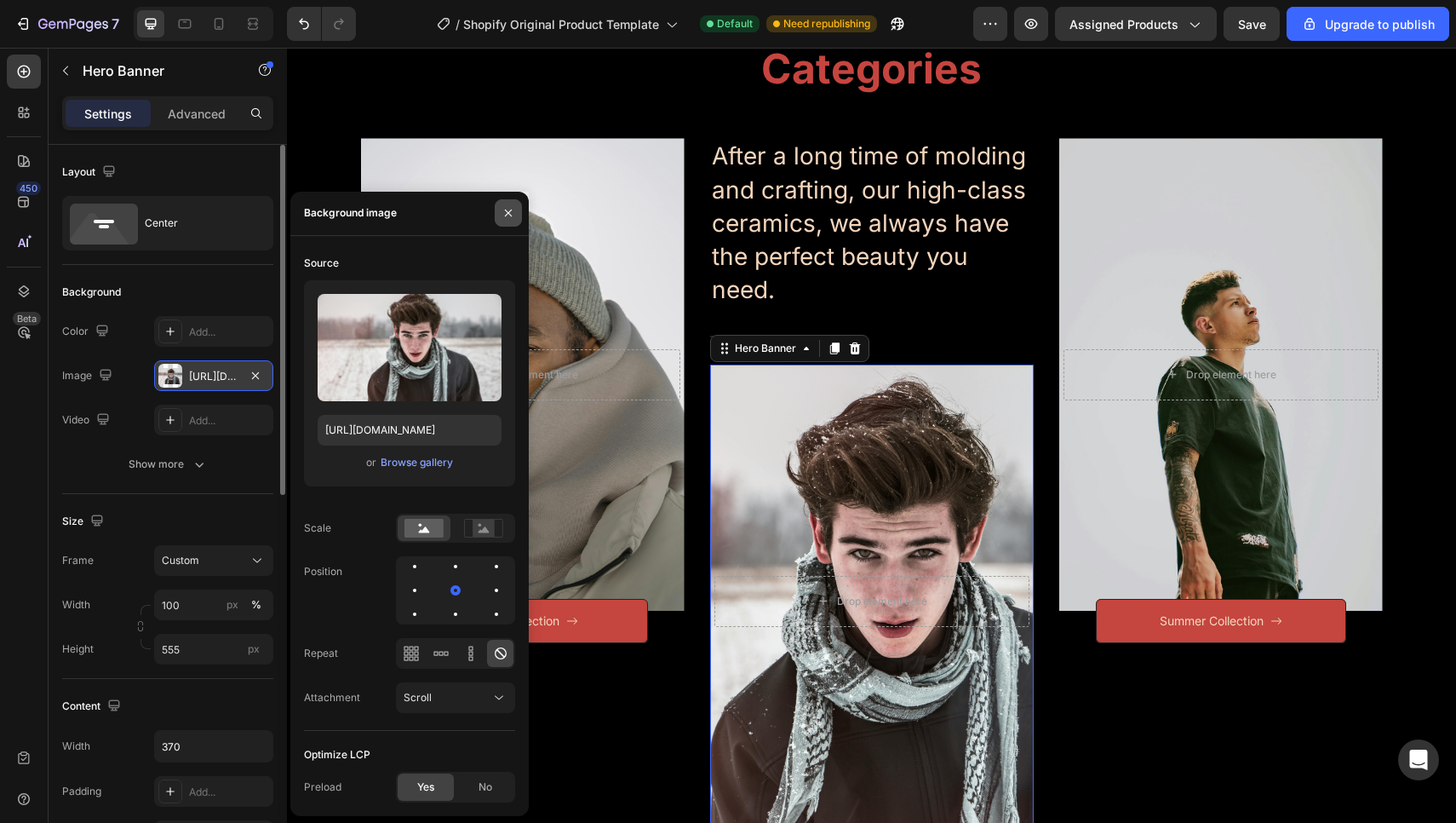
click at [506, 220] on button "button" at bounding box center [508, 212] width 27 height 27
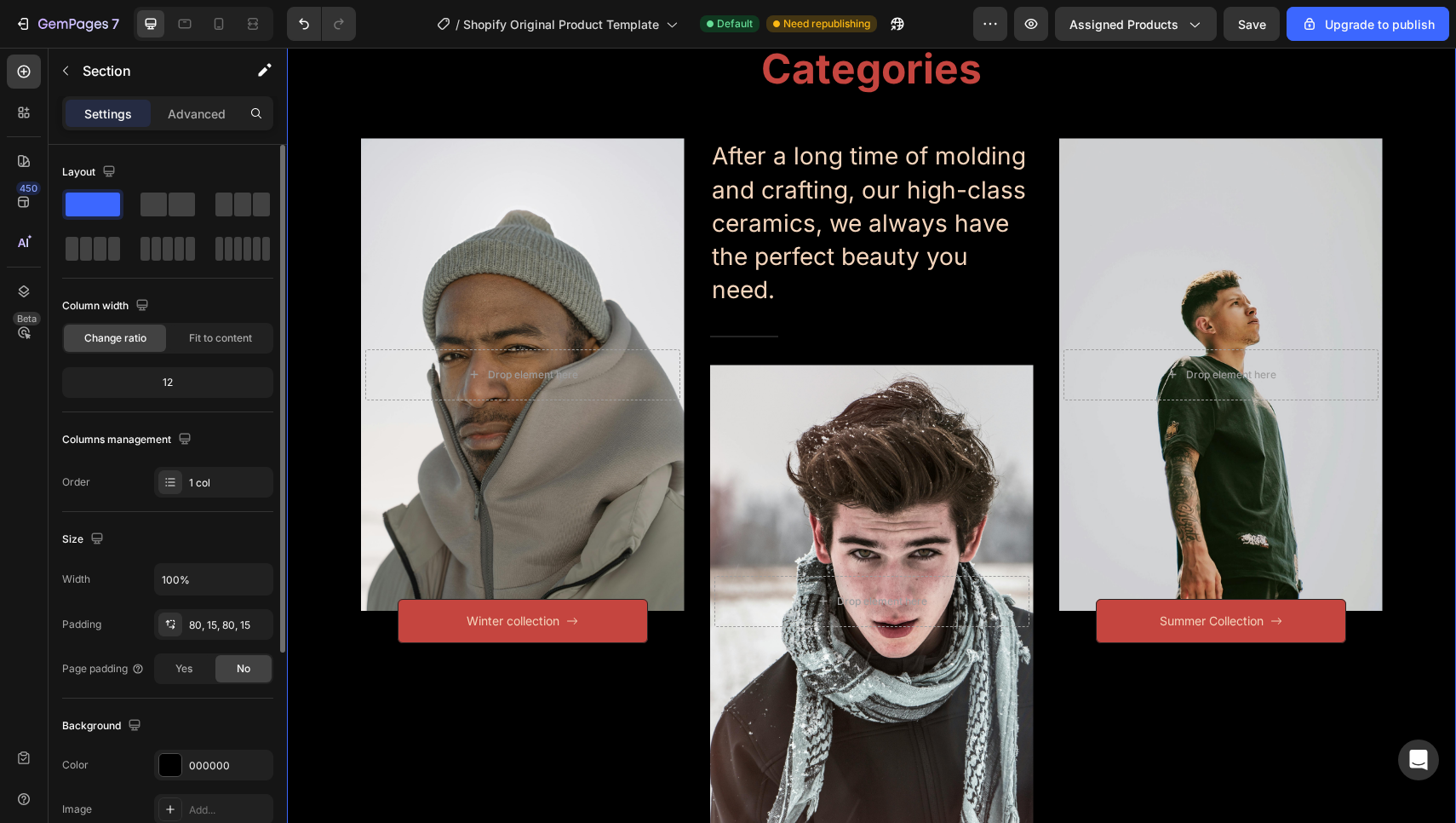
click at [340, 195] on div "Categories Heading Row After a long time of molding and crafting, our high-clas…" at bounding box center [871, 455] width 1143 height 828
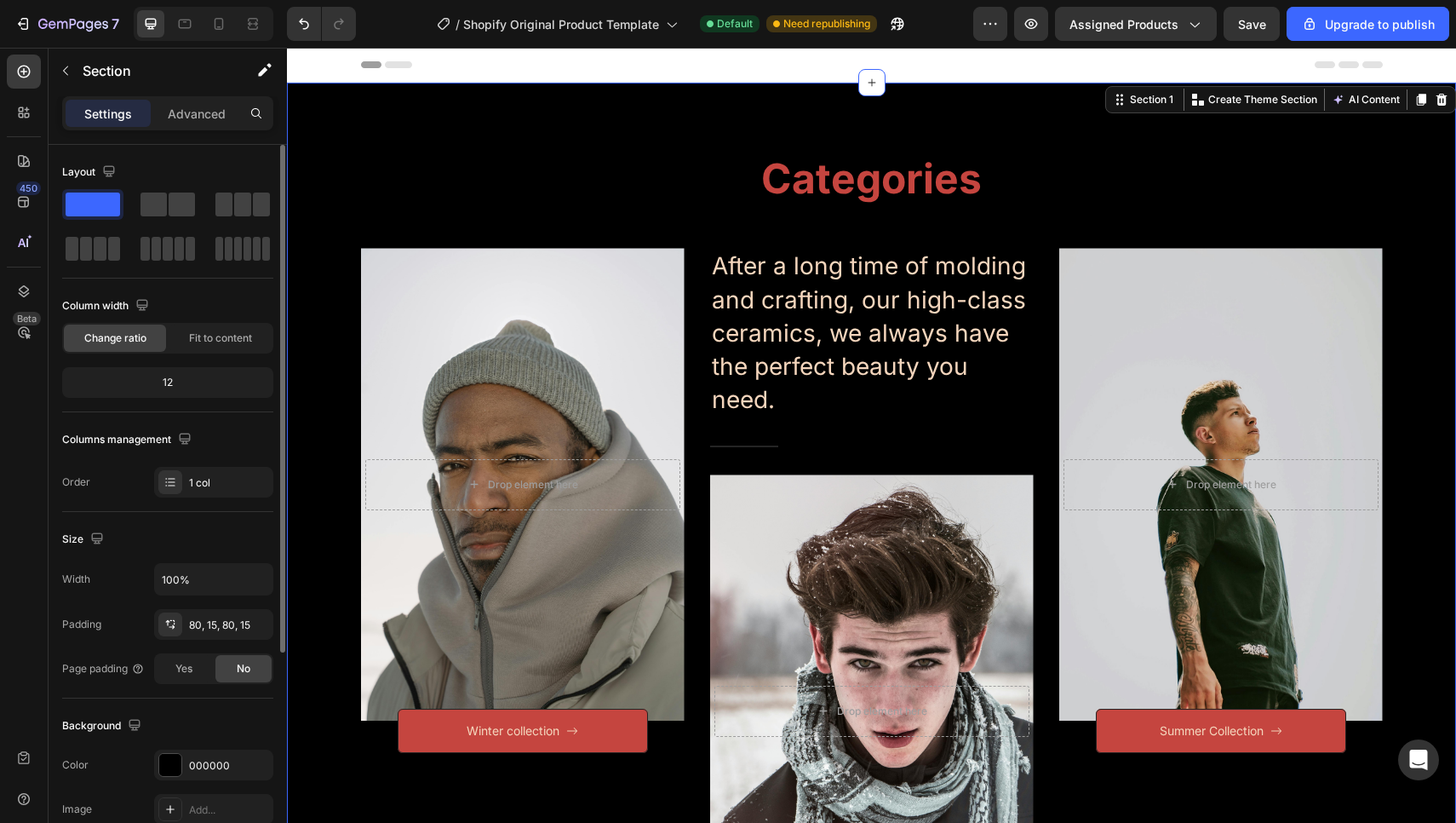
scroll to position [0, 0]
click at [20, 75] on icon at bounding box center [24, 72] width 13 height 13
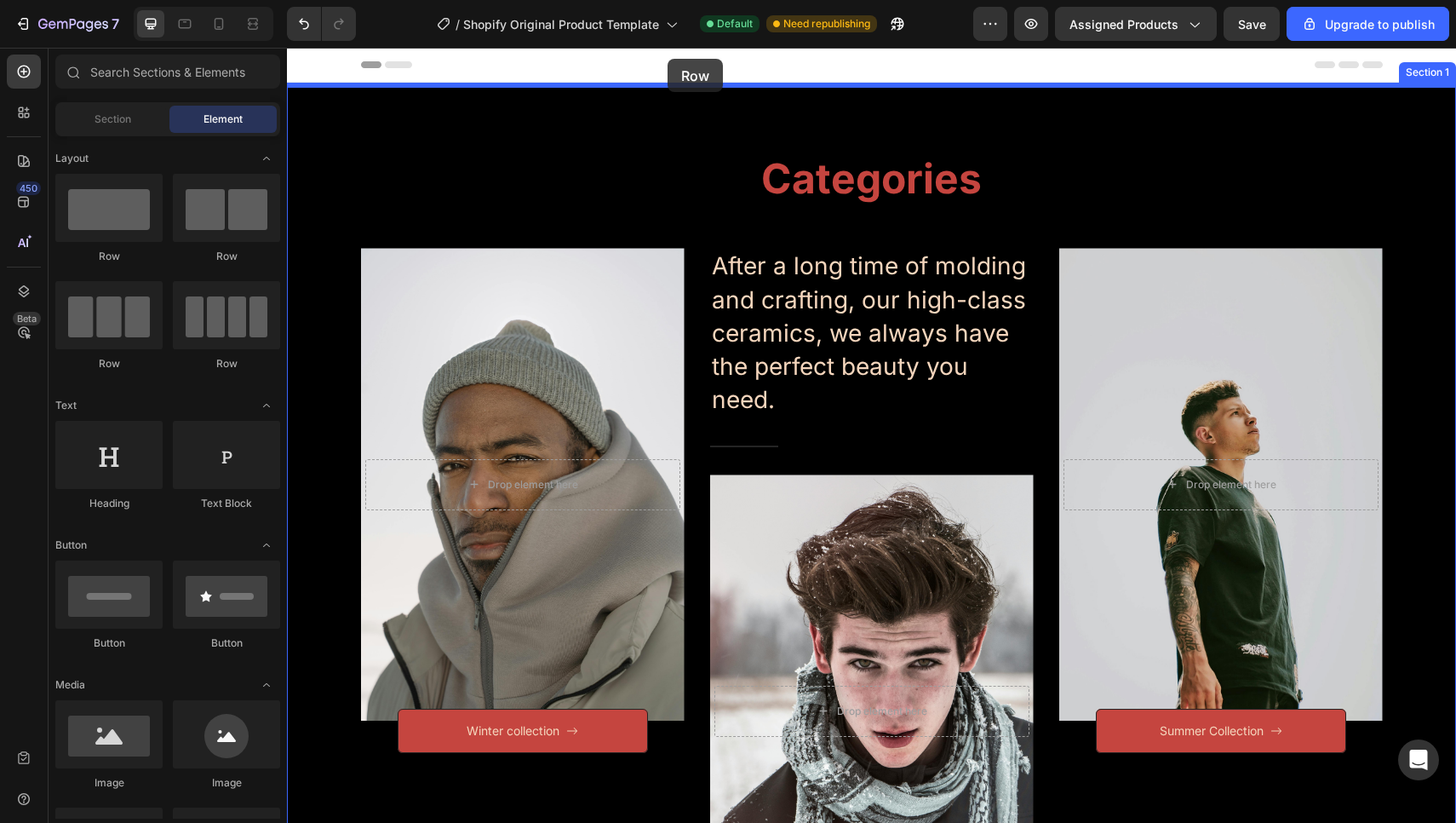
drag, startPoint x: 418, startPoint y: 238, endPoint x: 667, endPoint y: 59, distance: 306.7
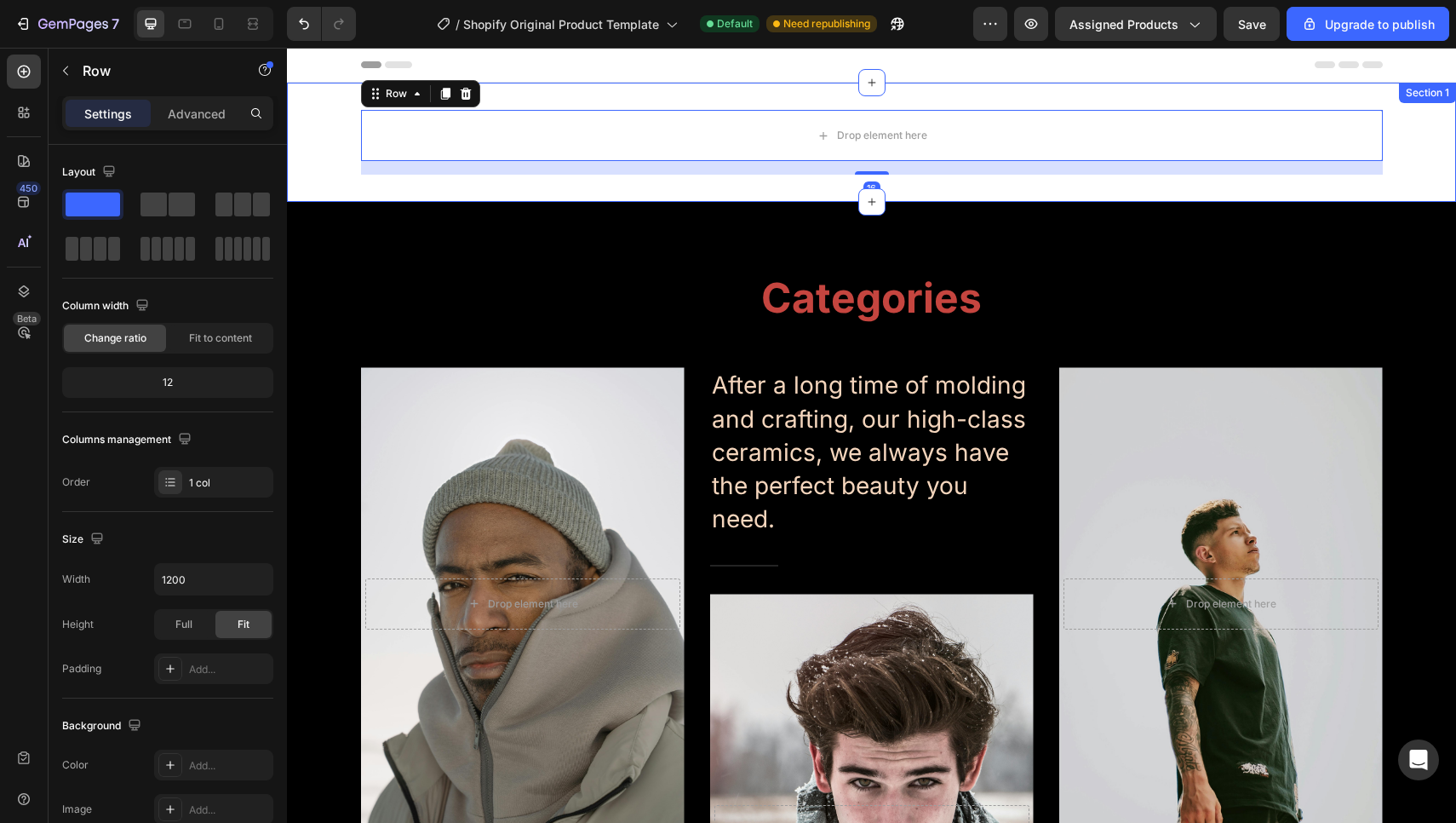
click at [335, 163] on div "Drop element here Row 16" at bounding box center [871, 142] width 1169 height 65
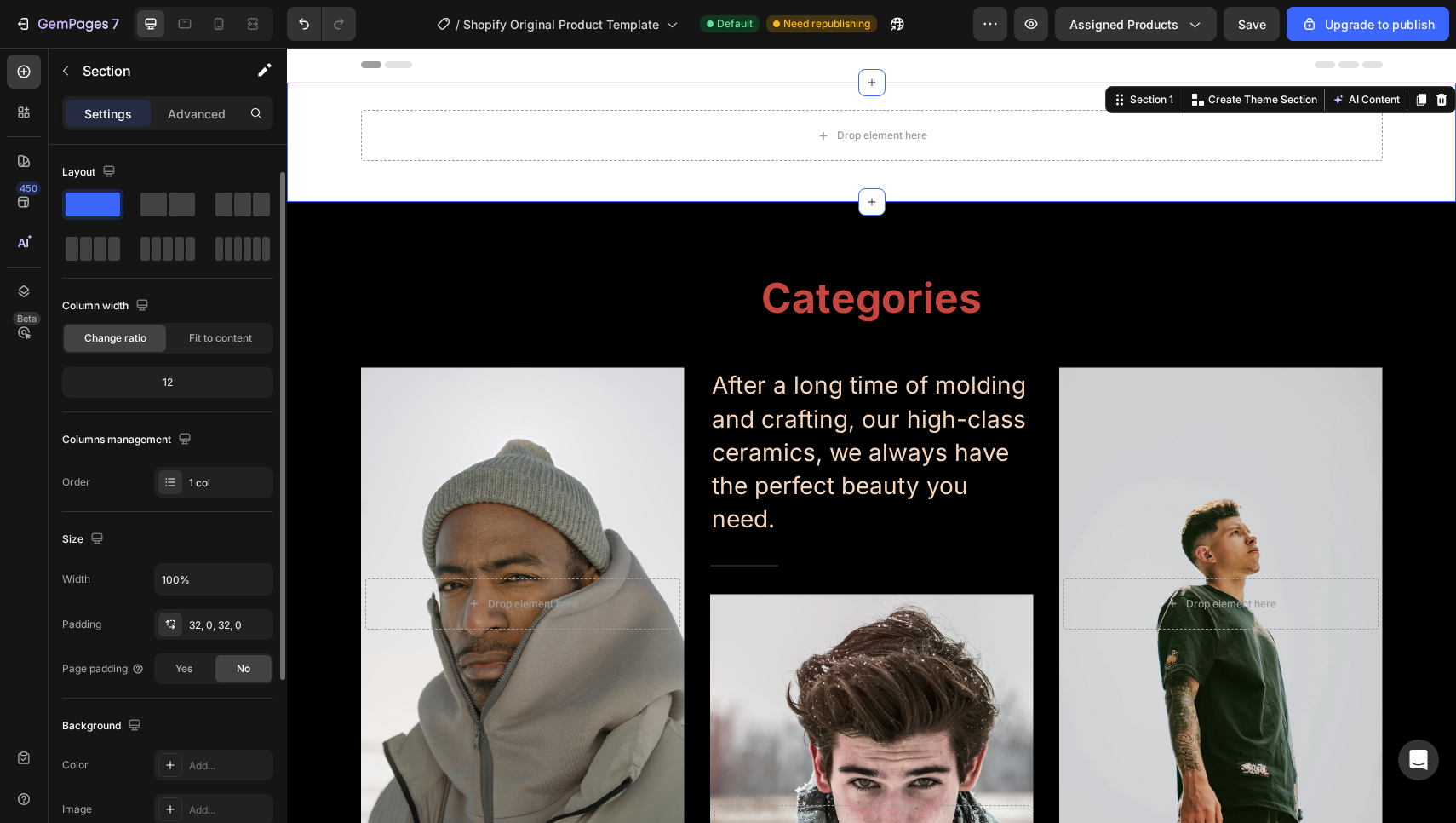
scroll to position [70, 0]
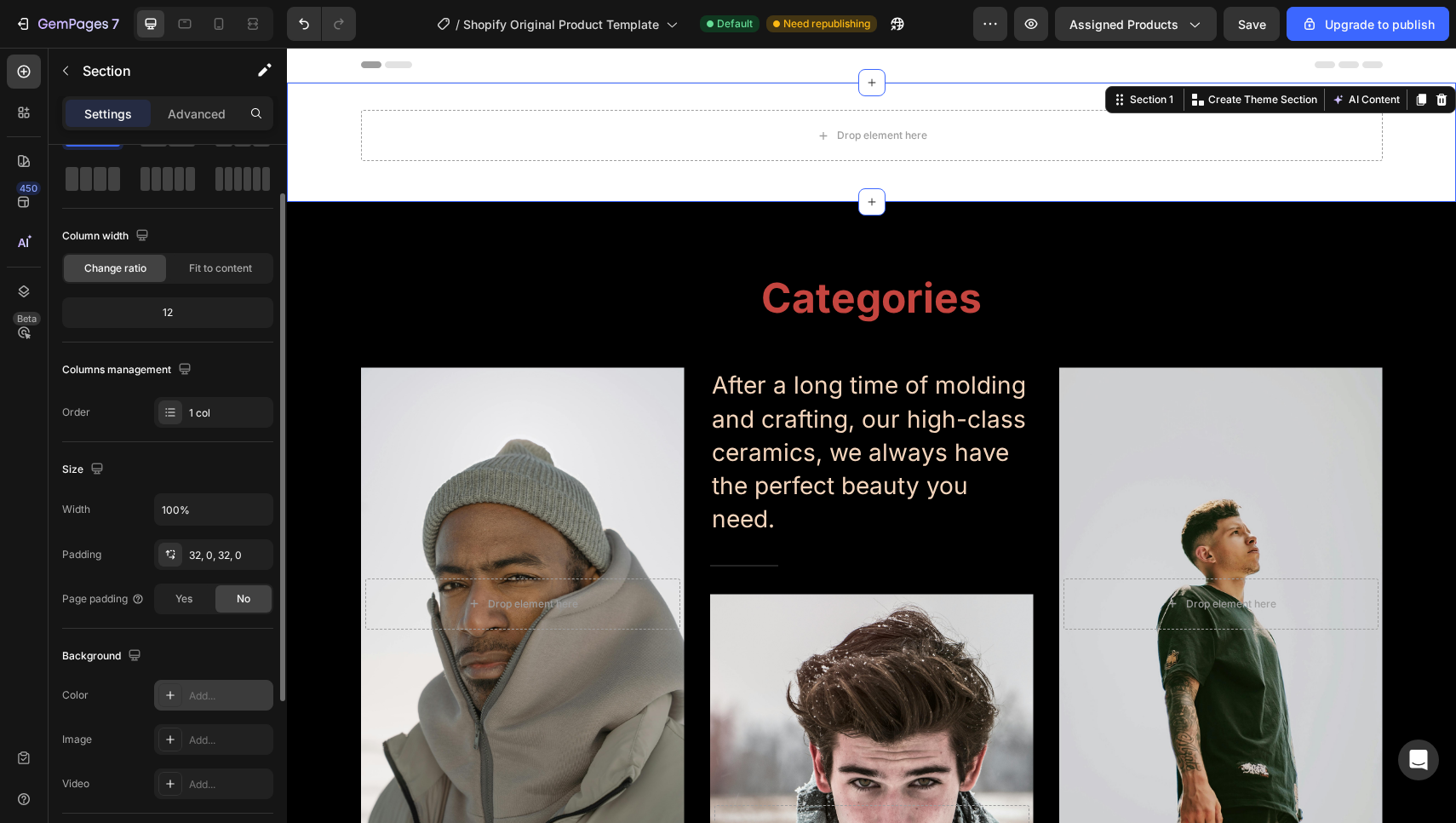
click at [167, 702] on div at bounding box center [170, 694] width 24 height 24
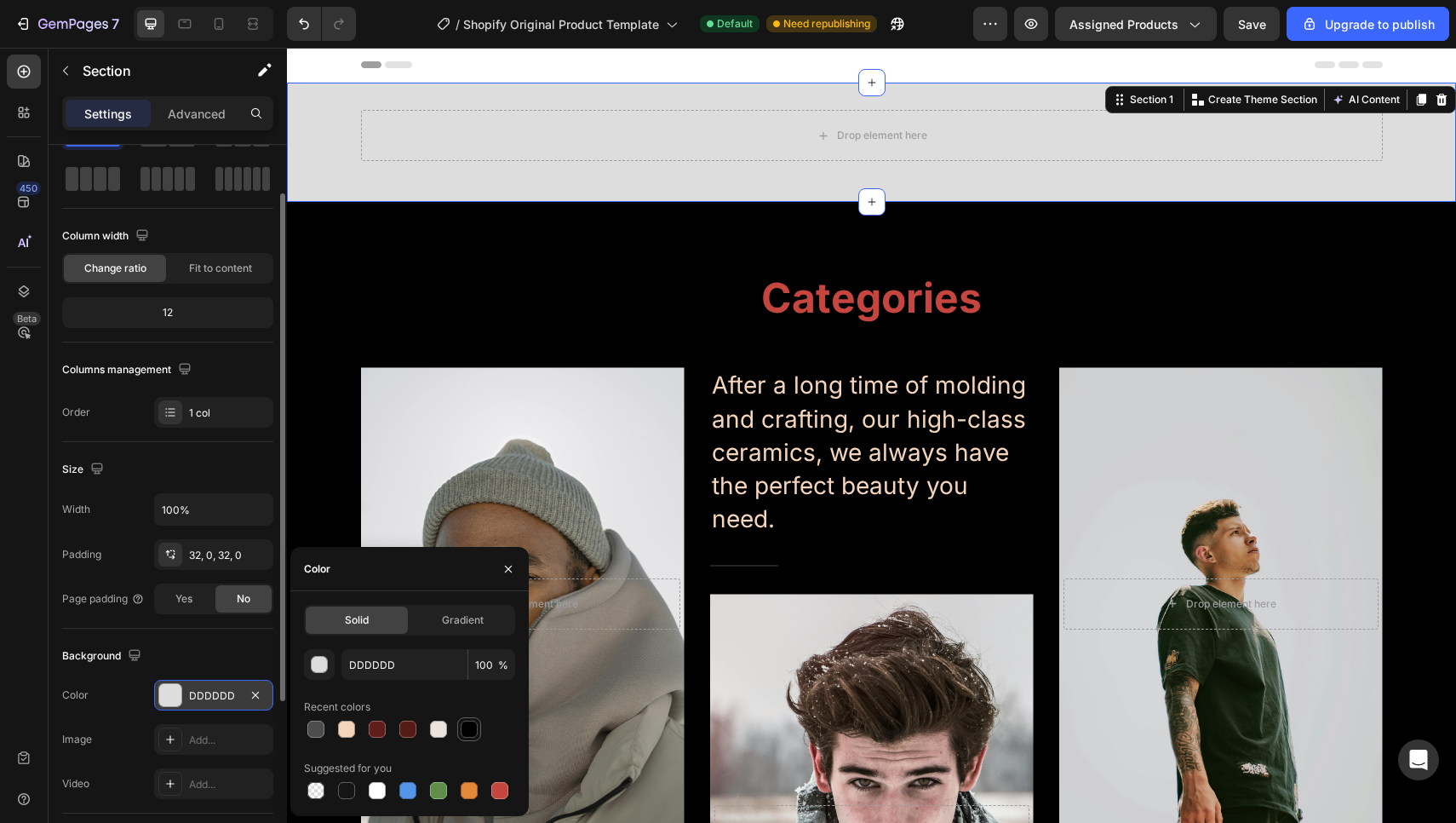
click at [470, 728] on div at bounding box center [468, 728] width 17 height 17
type input "000000"
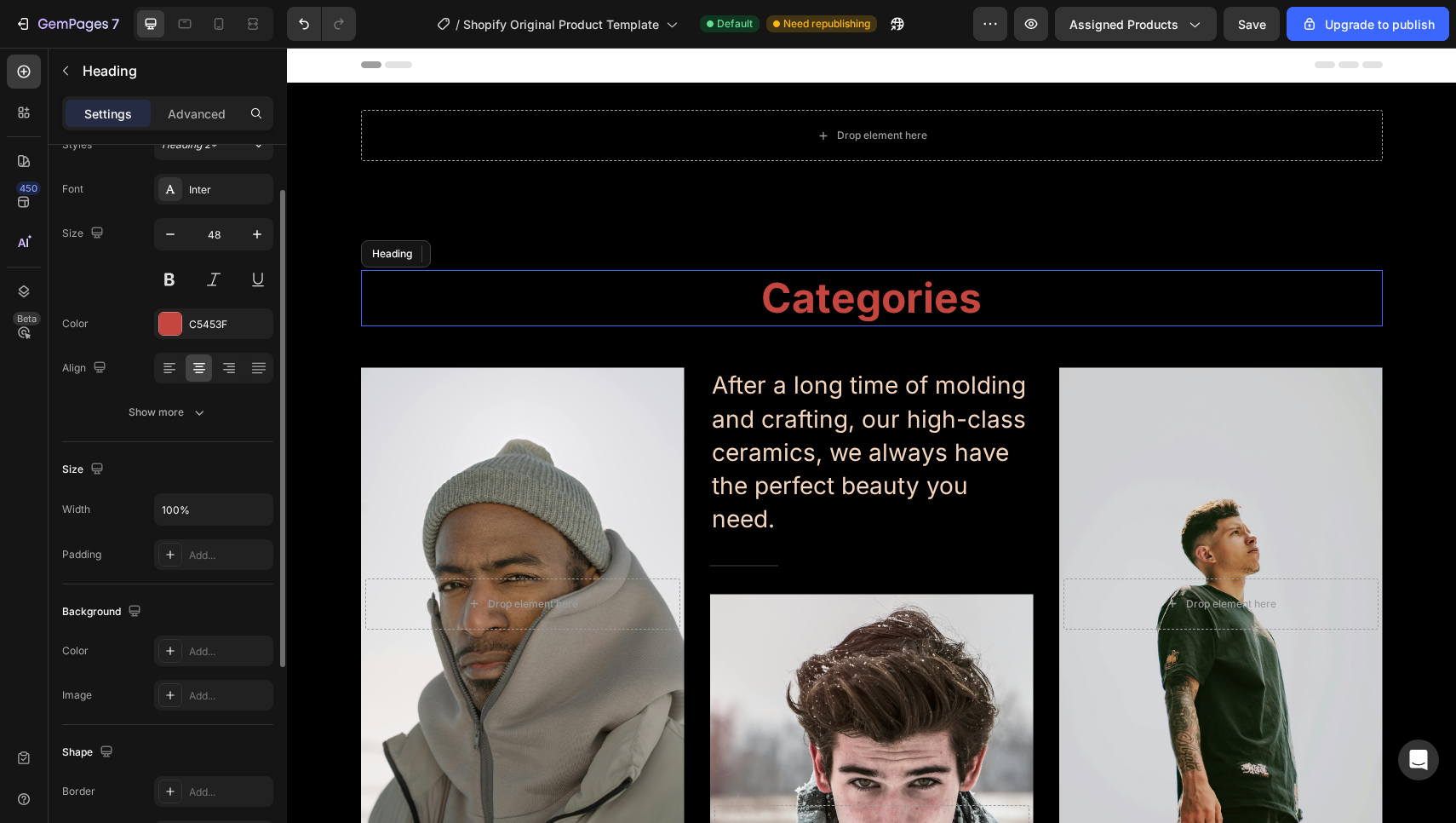
click at [370, 272] on p "Categories" at bounding box center [871, 298] width 1018 height 53
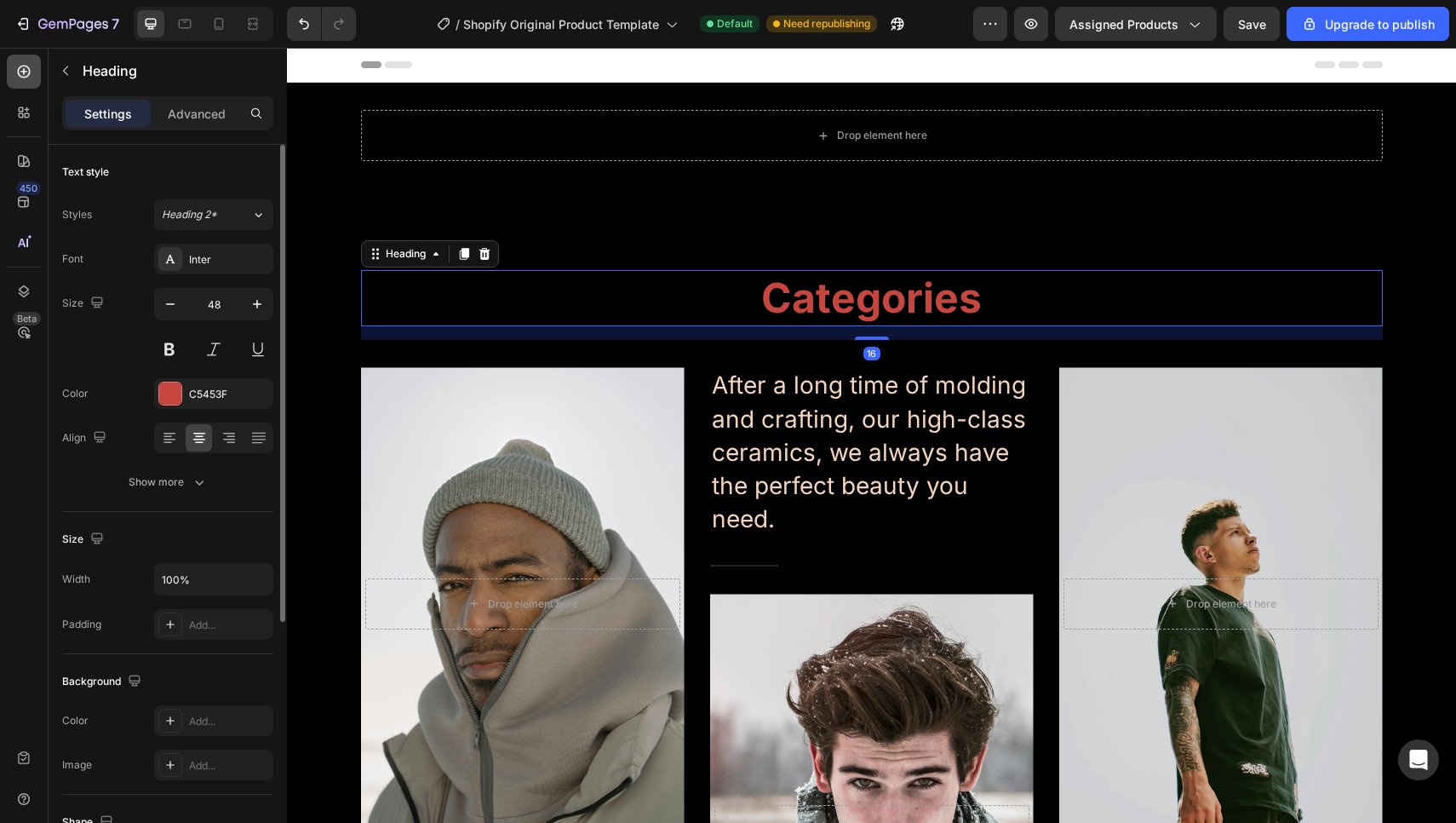
click at [19, 75] on icon at bounding box center [24, 72] width 13 height 13
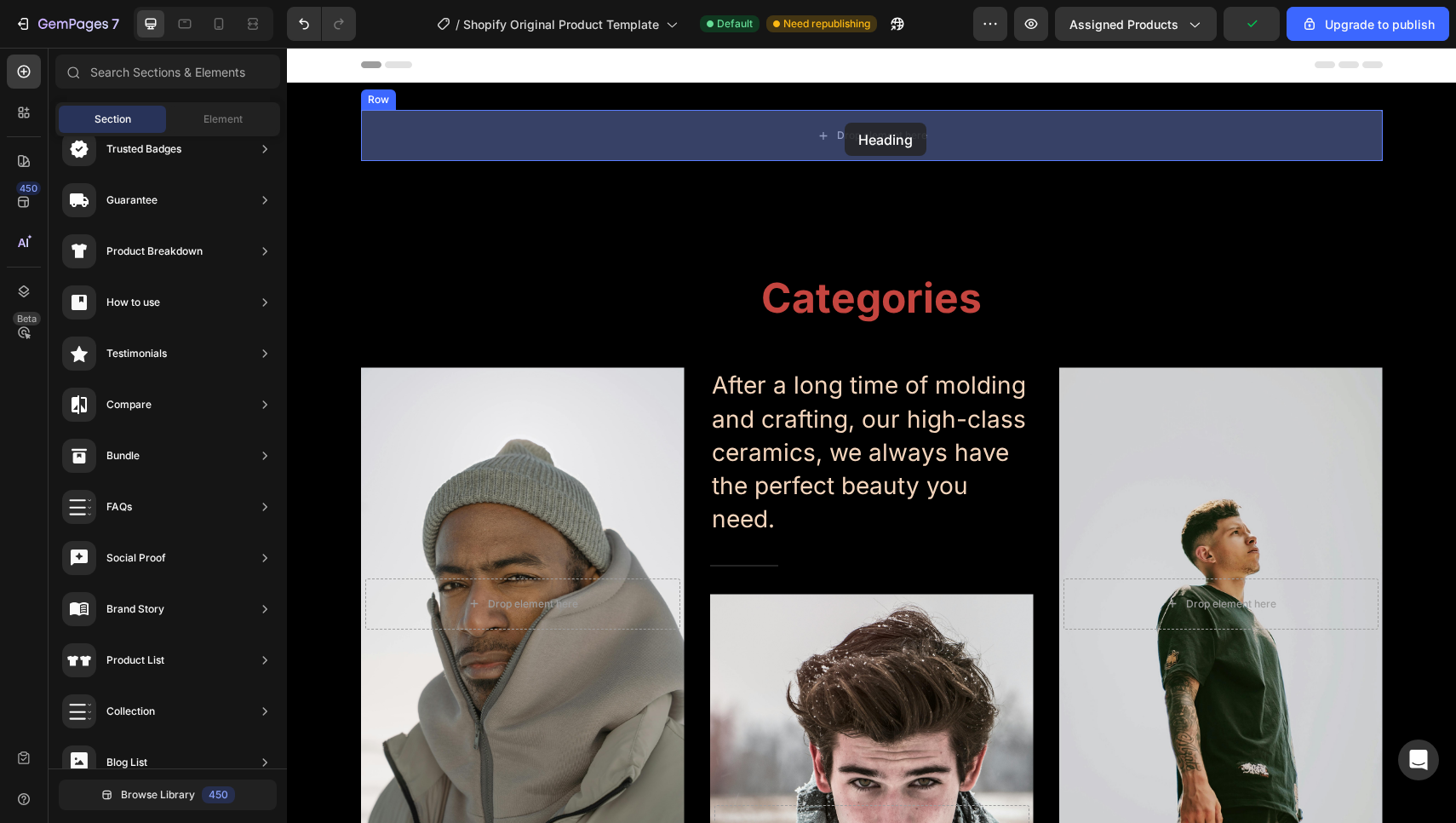
drag, startPoint x: 432, startPoint y: 512, endPoint x: 844, endPoint y: 134, distance: 559.1
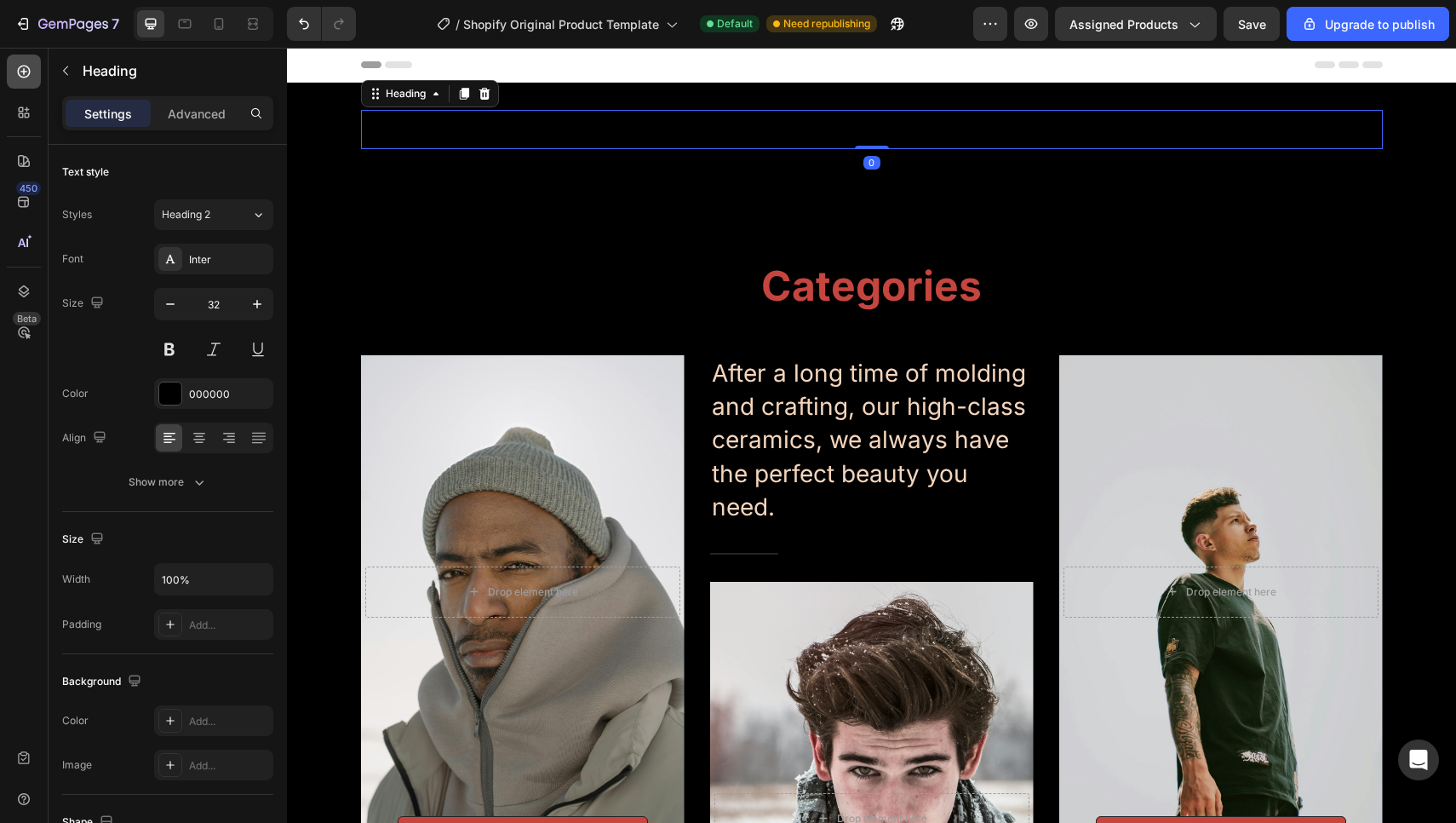
click at [28, 68] on icon at bounding box center [24, 72] width 13 height 13
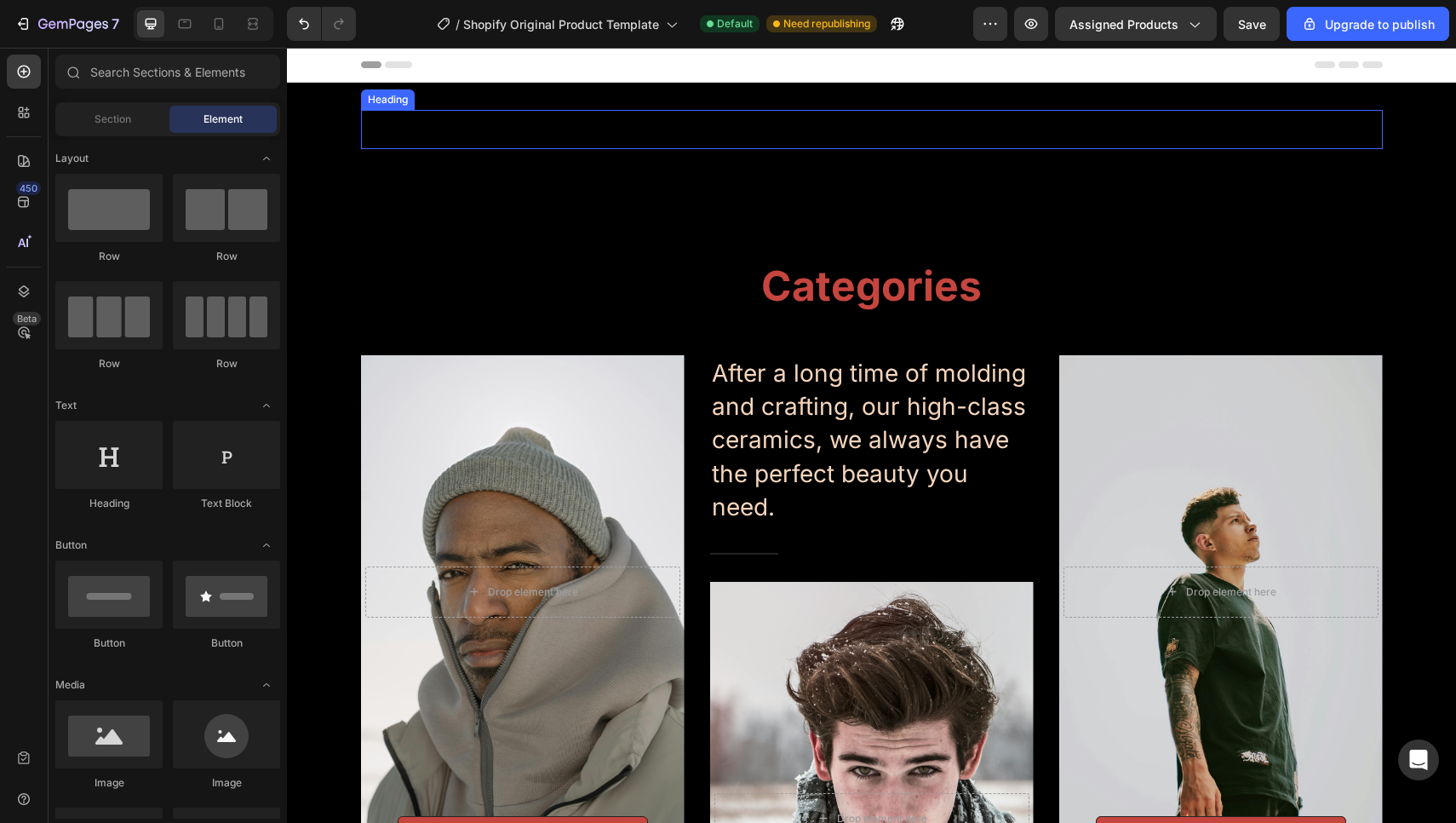
click at [652, 138] on h2 "Your heading text goes here" at bounding box center [872, 129] width 1022 height 39
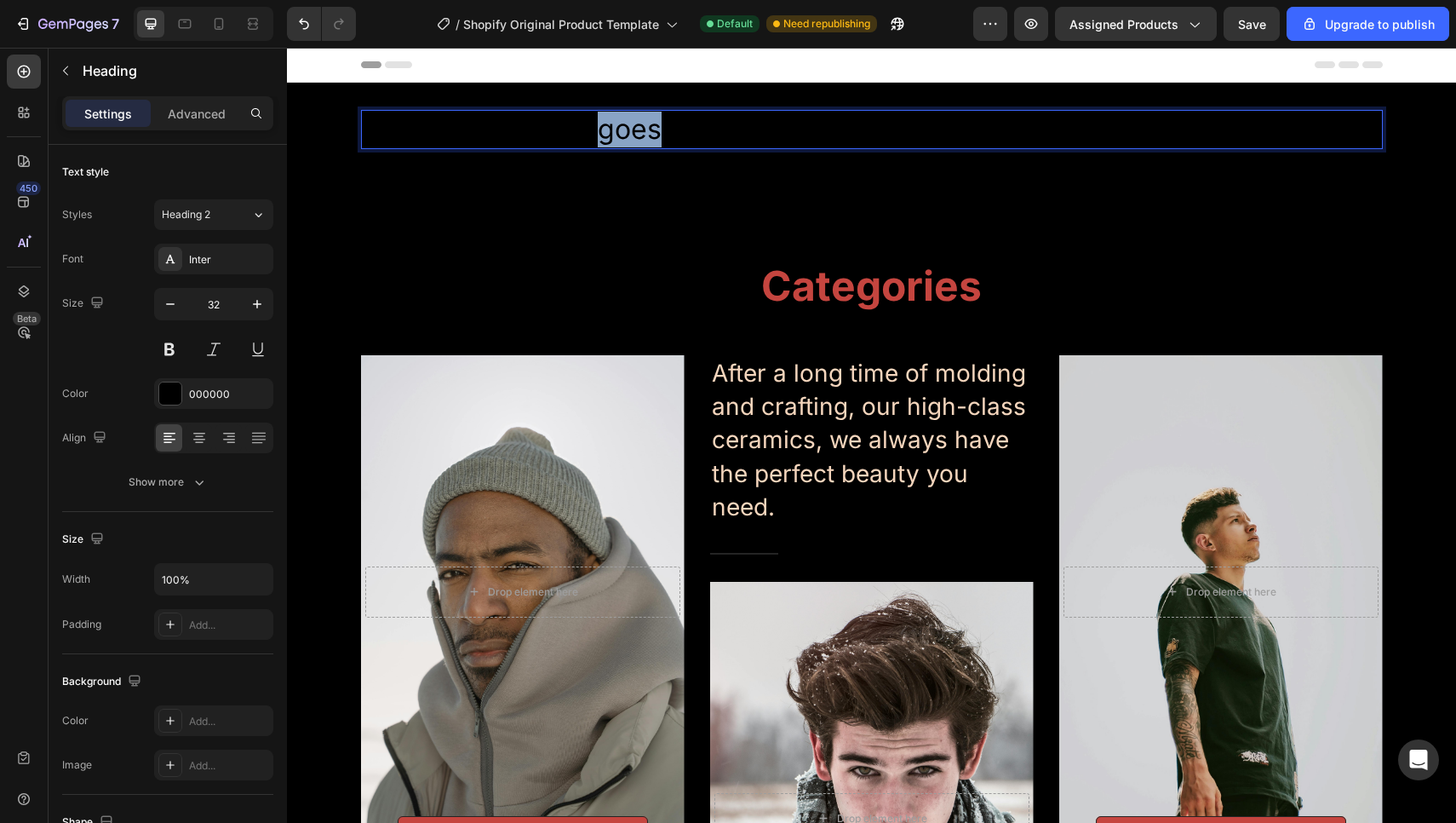
click at [626, 124] on p "Your heading text goes here" at bounding box center [871, 129] width 1018 height 36
click at [175, 397] on div at bounding box center [169, 393] width 22 height 22
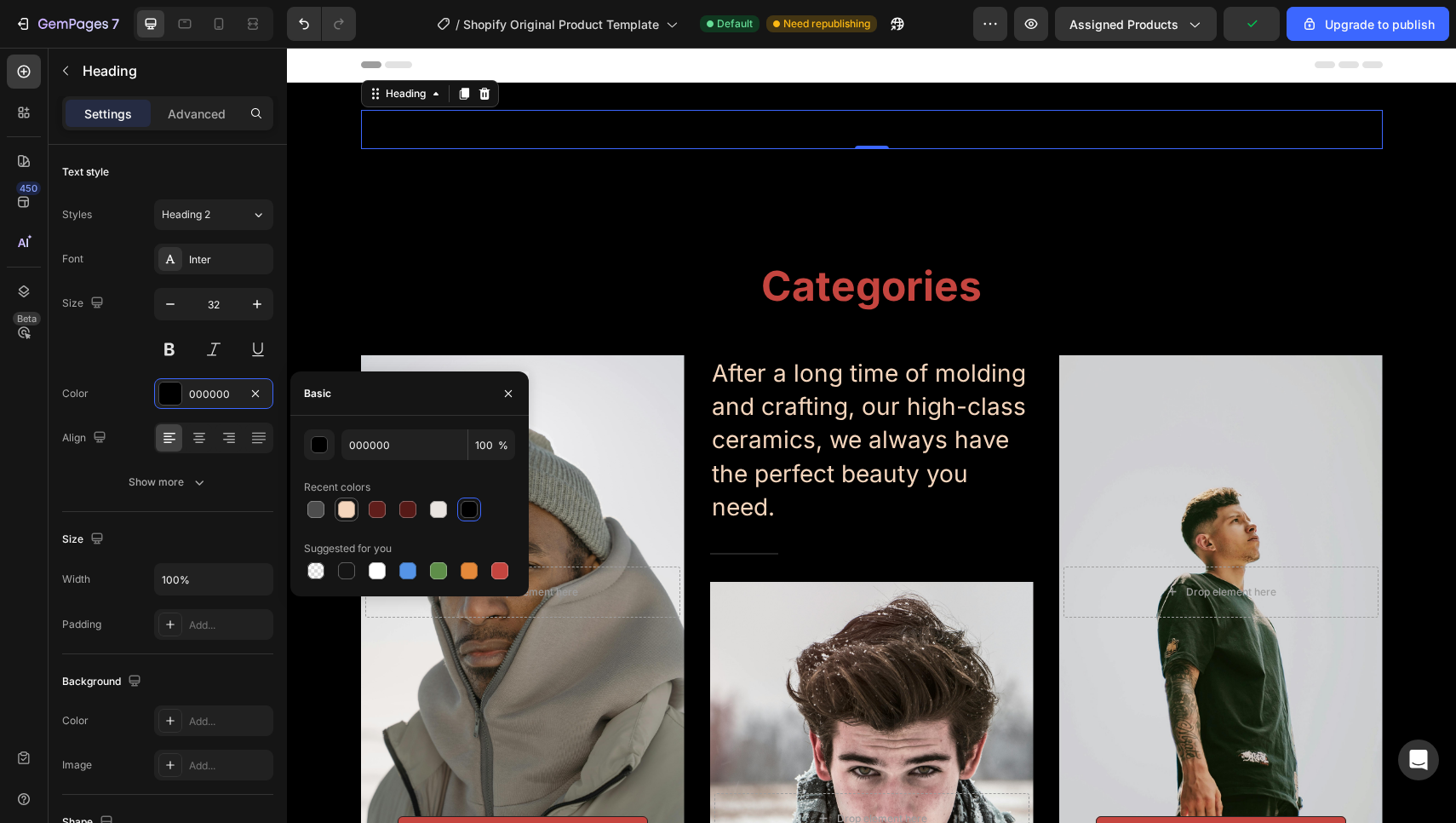
click at [350, 500] on div at bounding box center [346, 509] width 20 height 20
click at [494, 571] on div at bounding box center [499, 570] width 17 height 17
click at [351, 505] on div at bounding box center [346, 509] width 17 height 17
click at [502, 569] on div at bounding box center [499, 570] width 17 height 17
type input "C5453F"
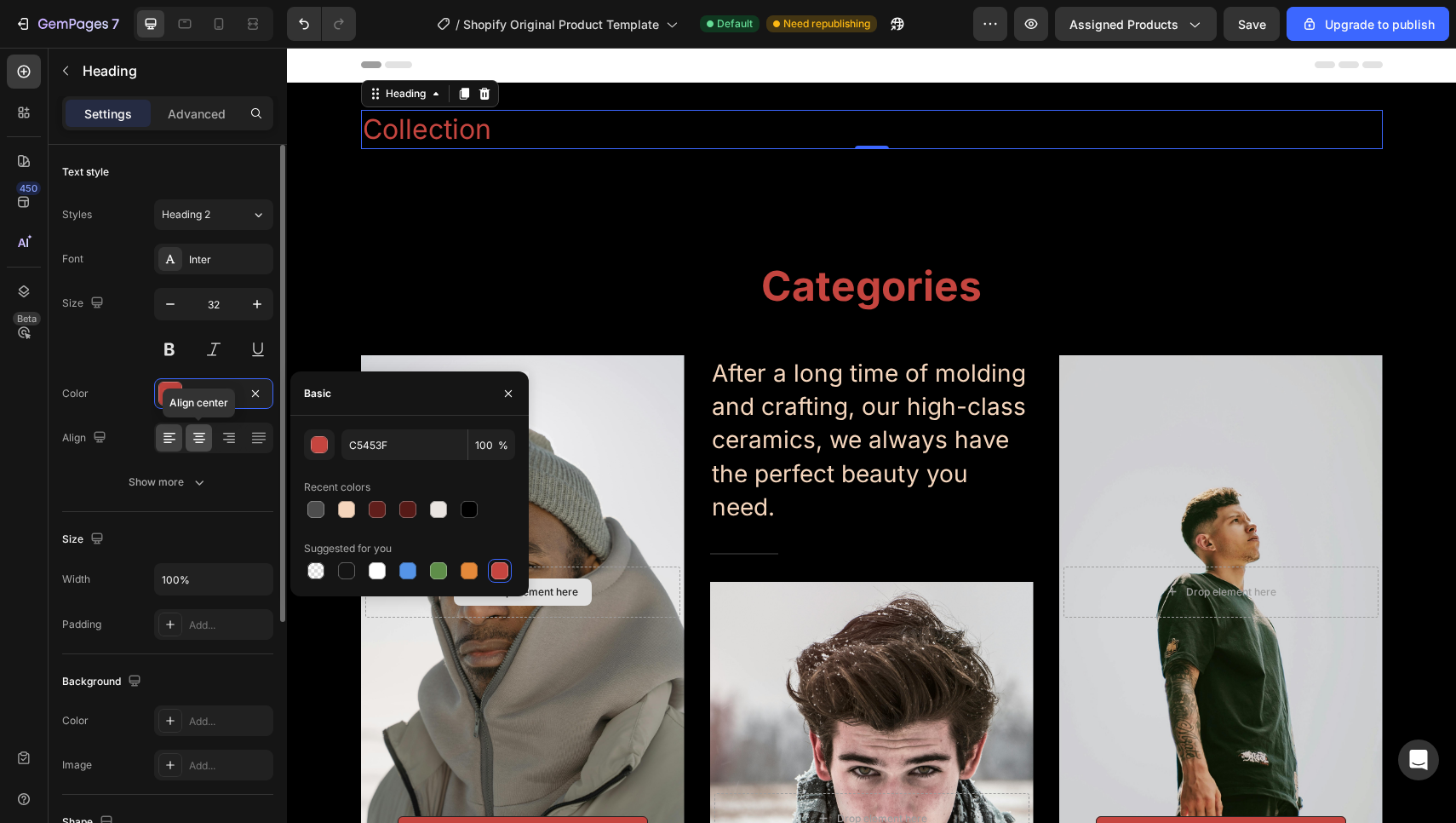
click at [209, 442] on div at bounding box center [199, 437] width 26 height 27
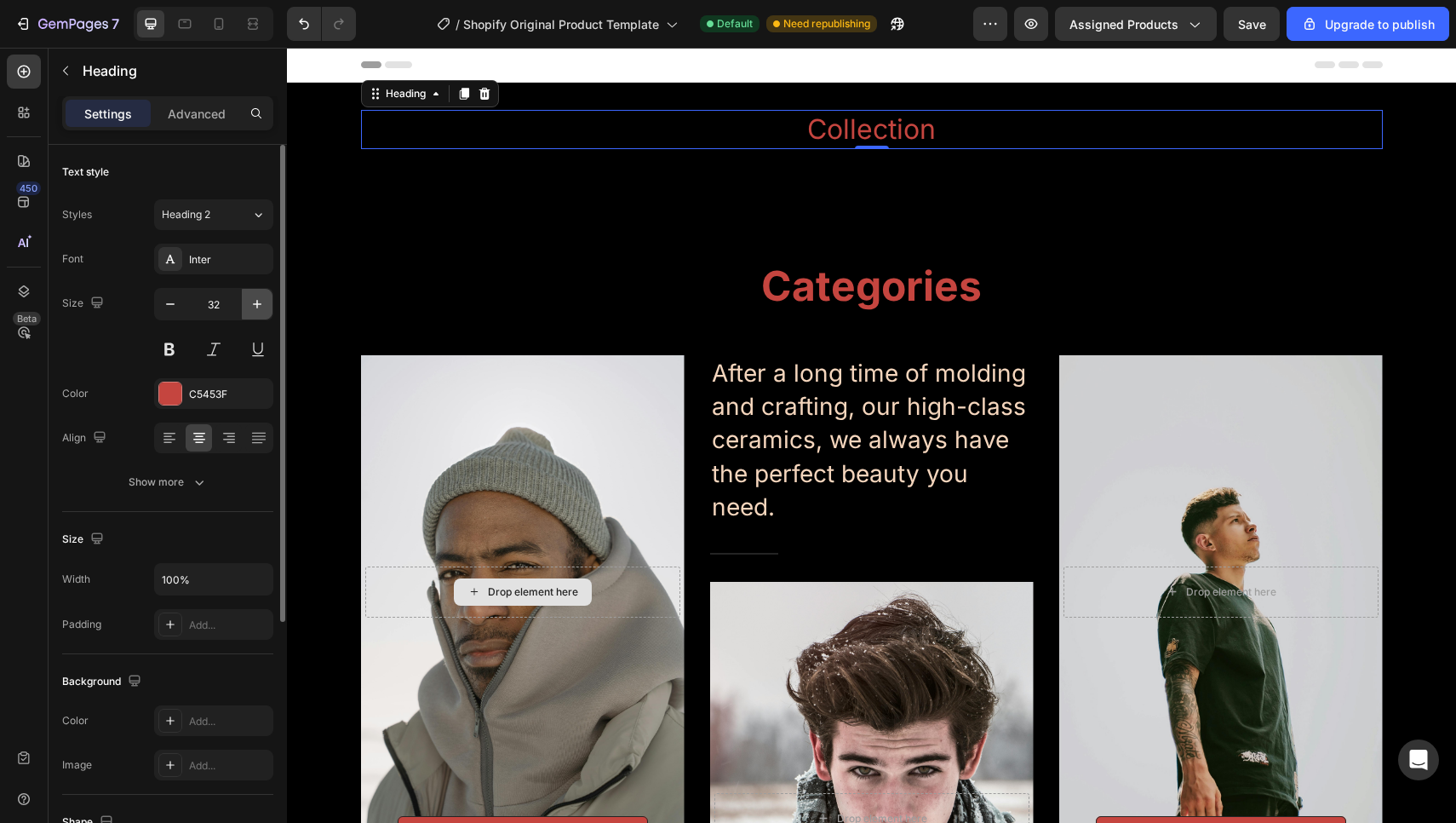
click at [254, 310] on icon "button" at bounding box center [256, 304] width 17 height 17
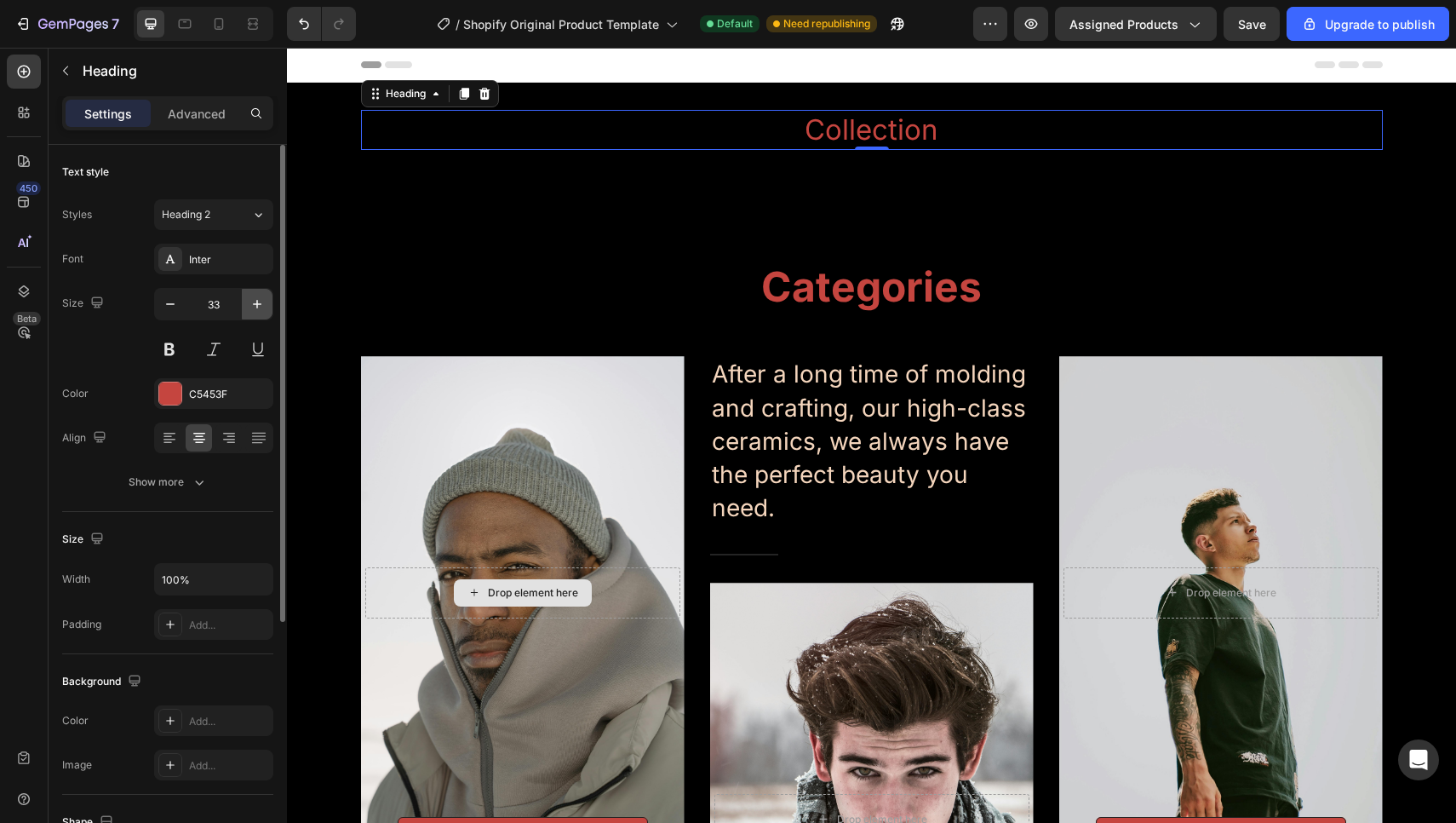
click at [254, 310] on icon "button" at bounding box center [256, 304] width 17 height 17
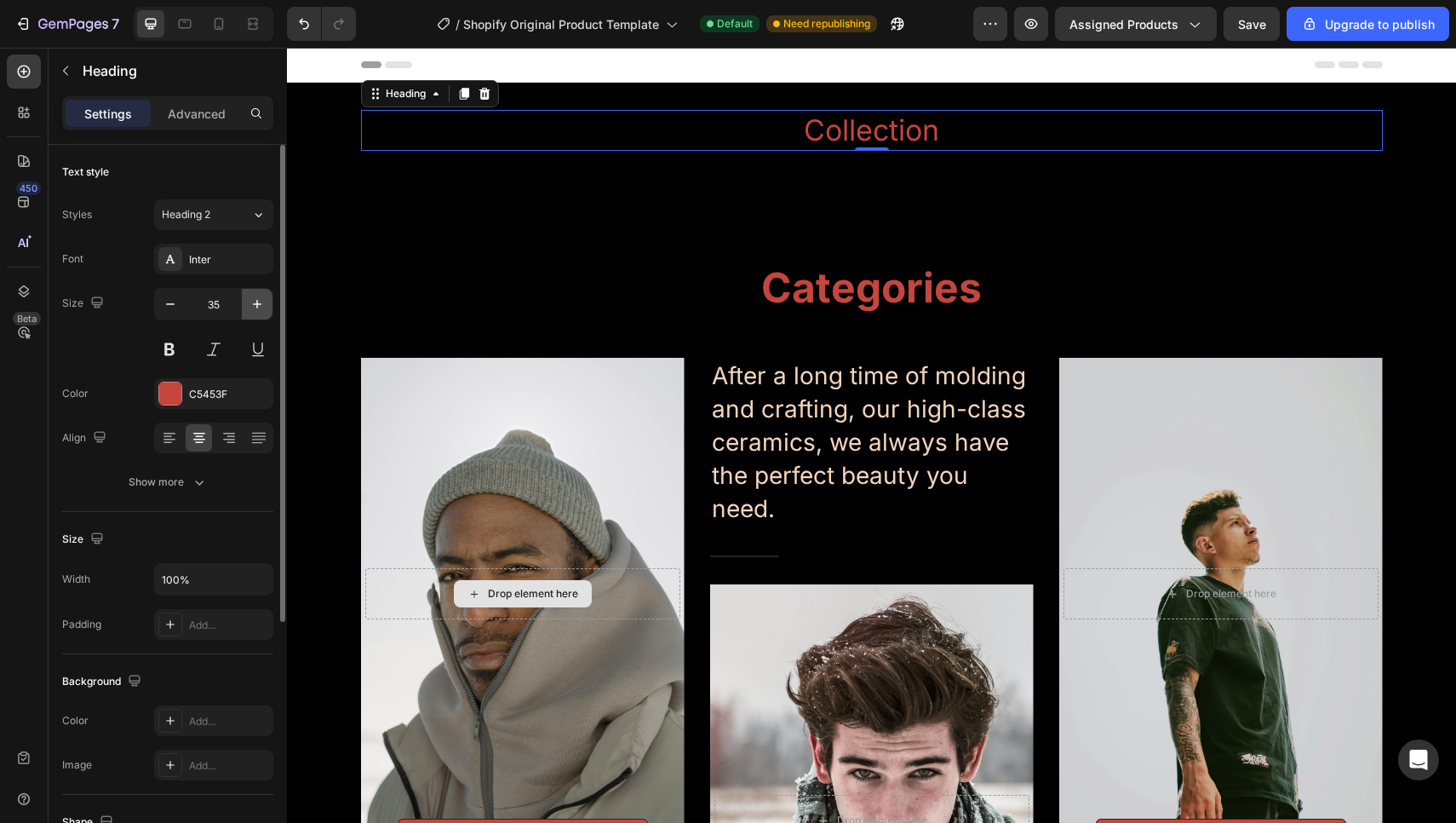
click at [254, 310] on icon "button" at bounding box center [256, 304] width 17 height 17
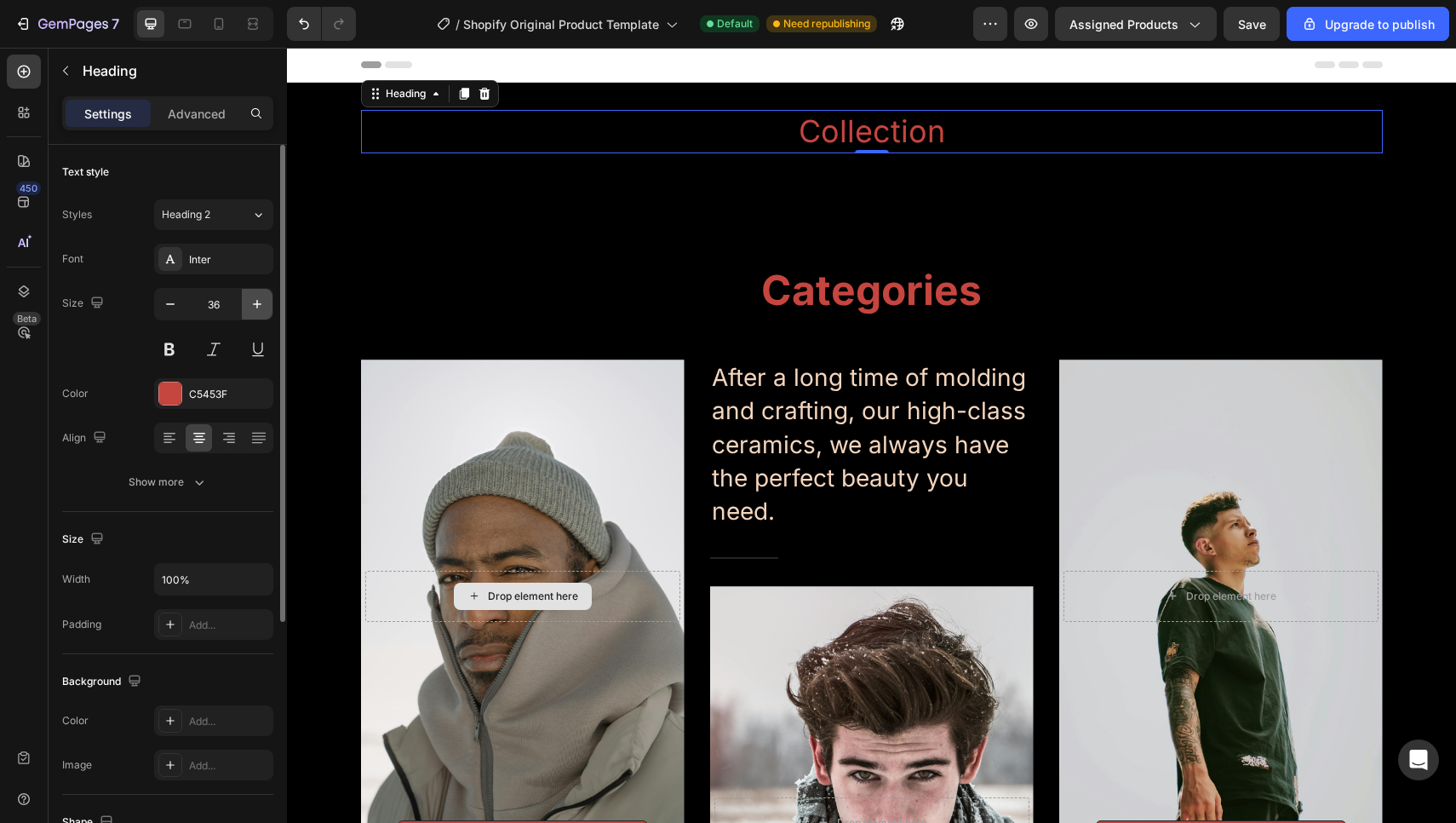
click at [254, 310] on icon "button" at bounding box center [256, 304] width 17 height 17
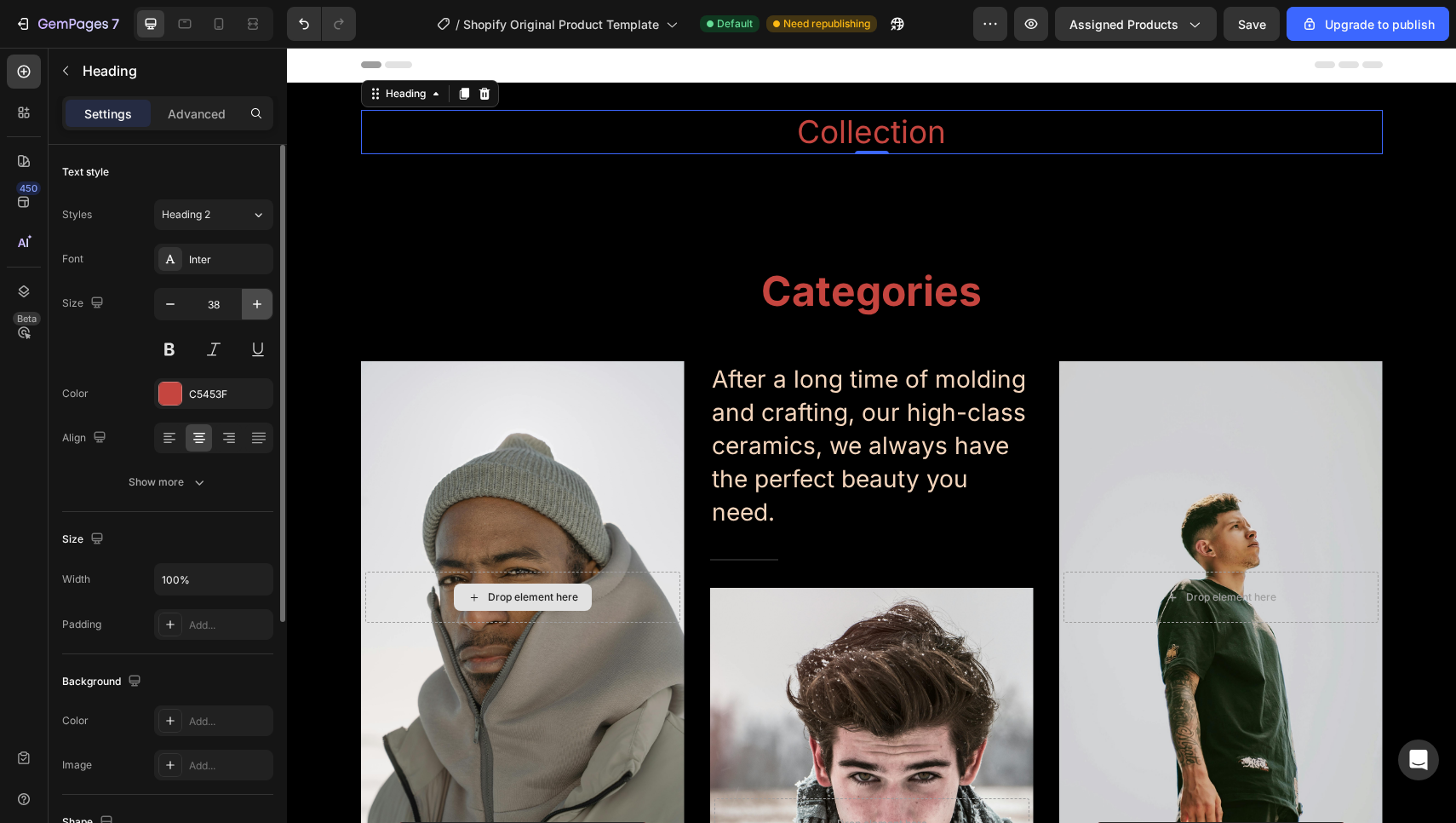
click at [254, 310] on icon "button" at bounding box center [256, 304] width 17 height 17
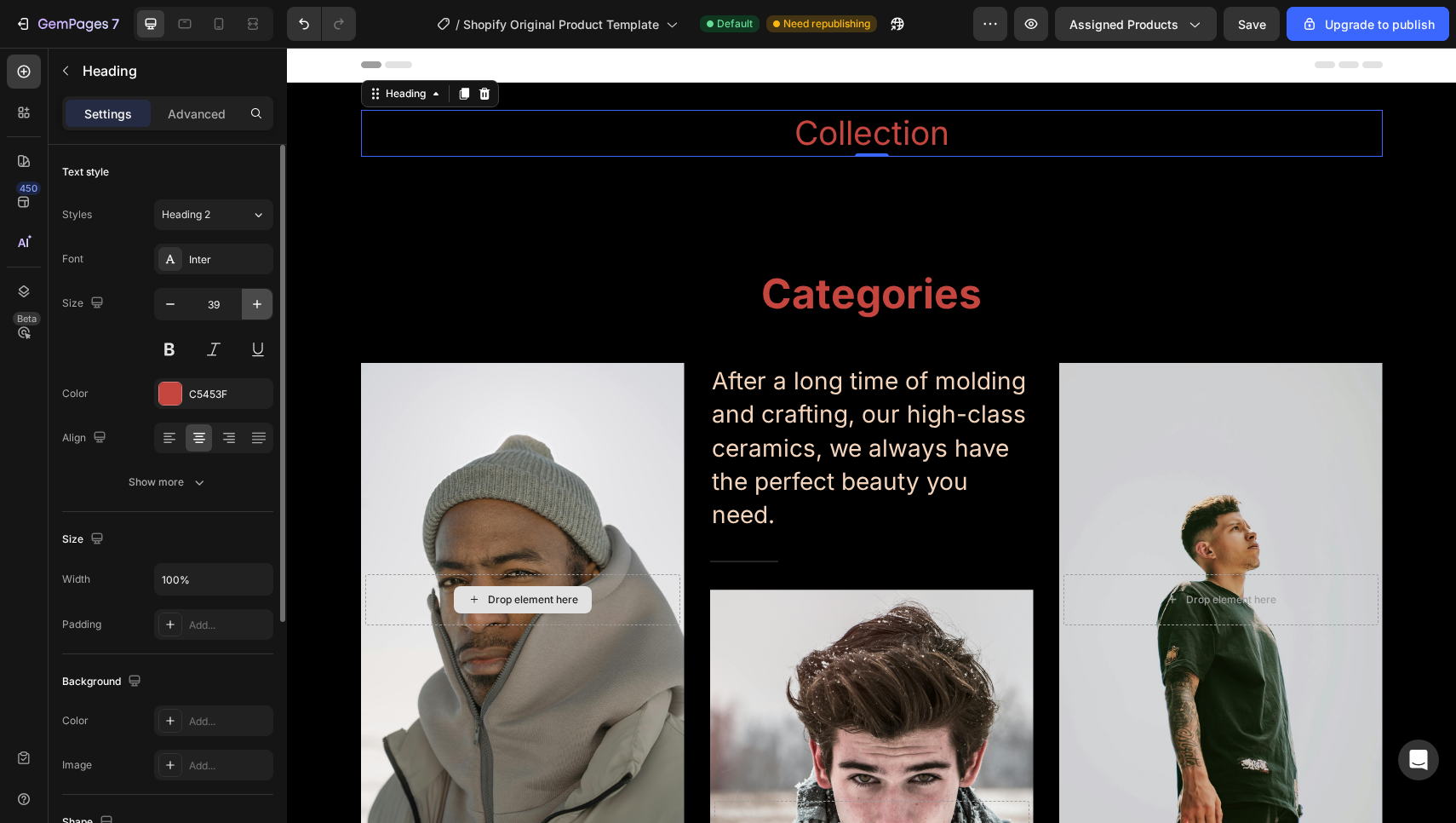
click at [254, 310] on icon "button" at bounding box center [256, 304] width 17 height 17
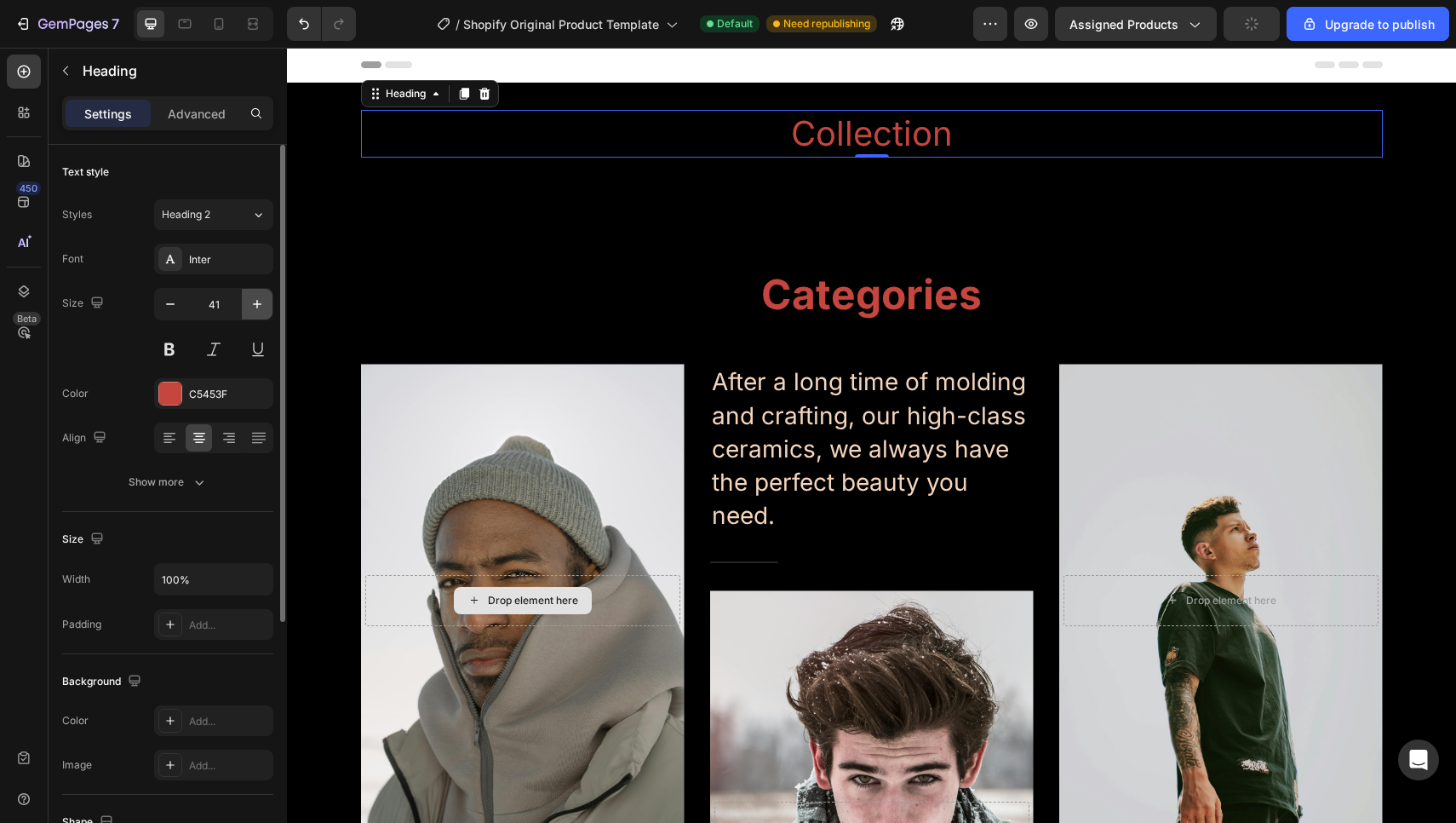
click at [254, 310] on icon "button" at bounding box center [256, 304] width 17 height 17
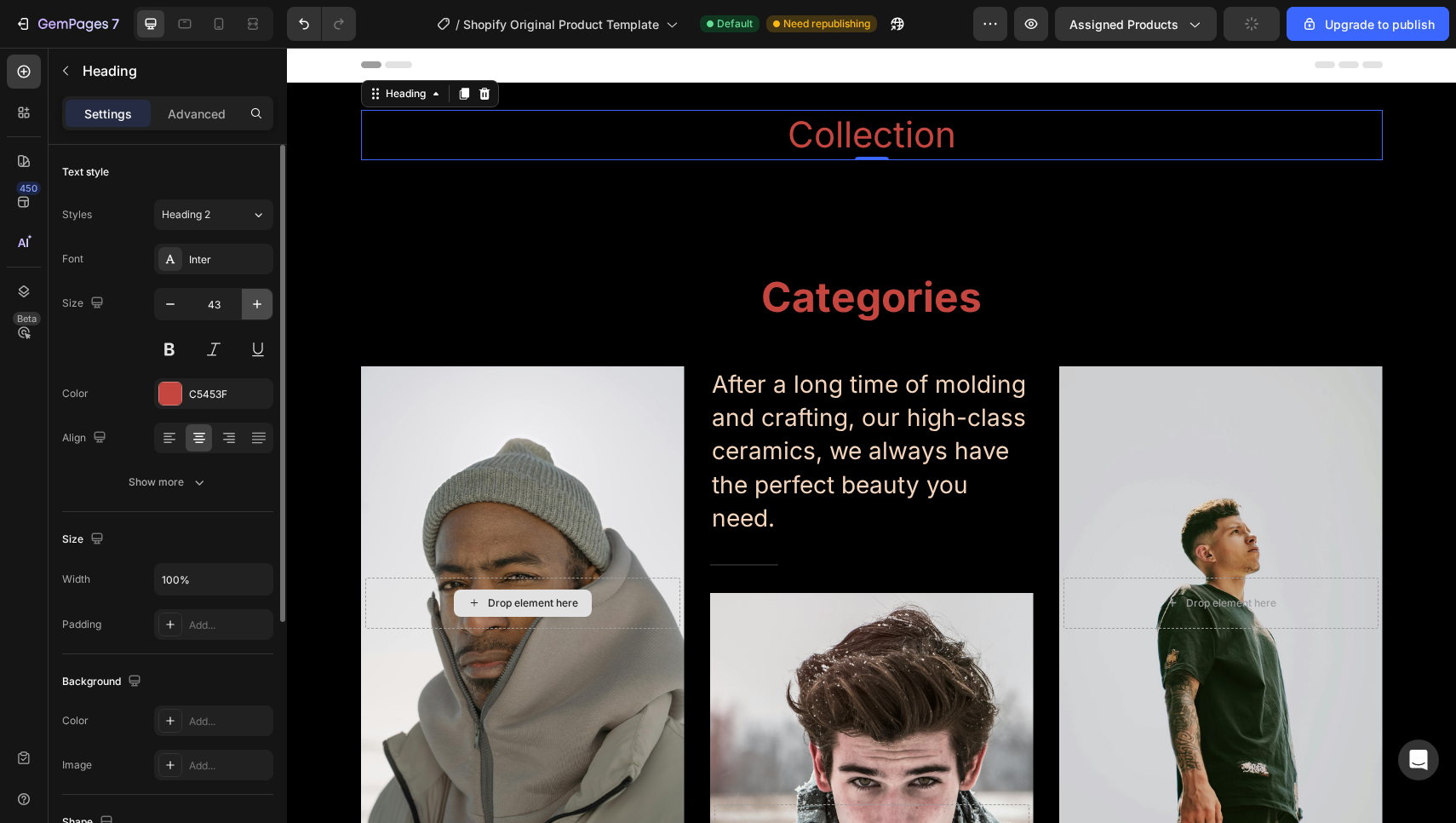
click at [254, 310] on icon "button" at bounding box center [256, 304] width 17 height 17
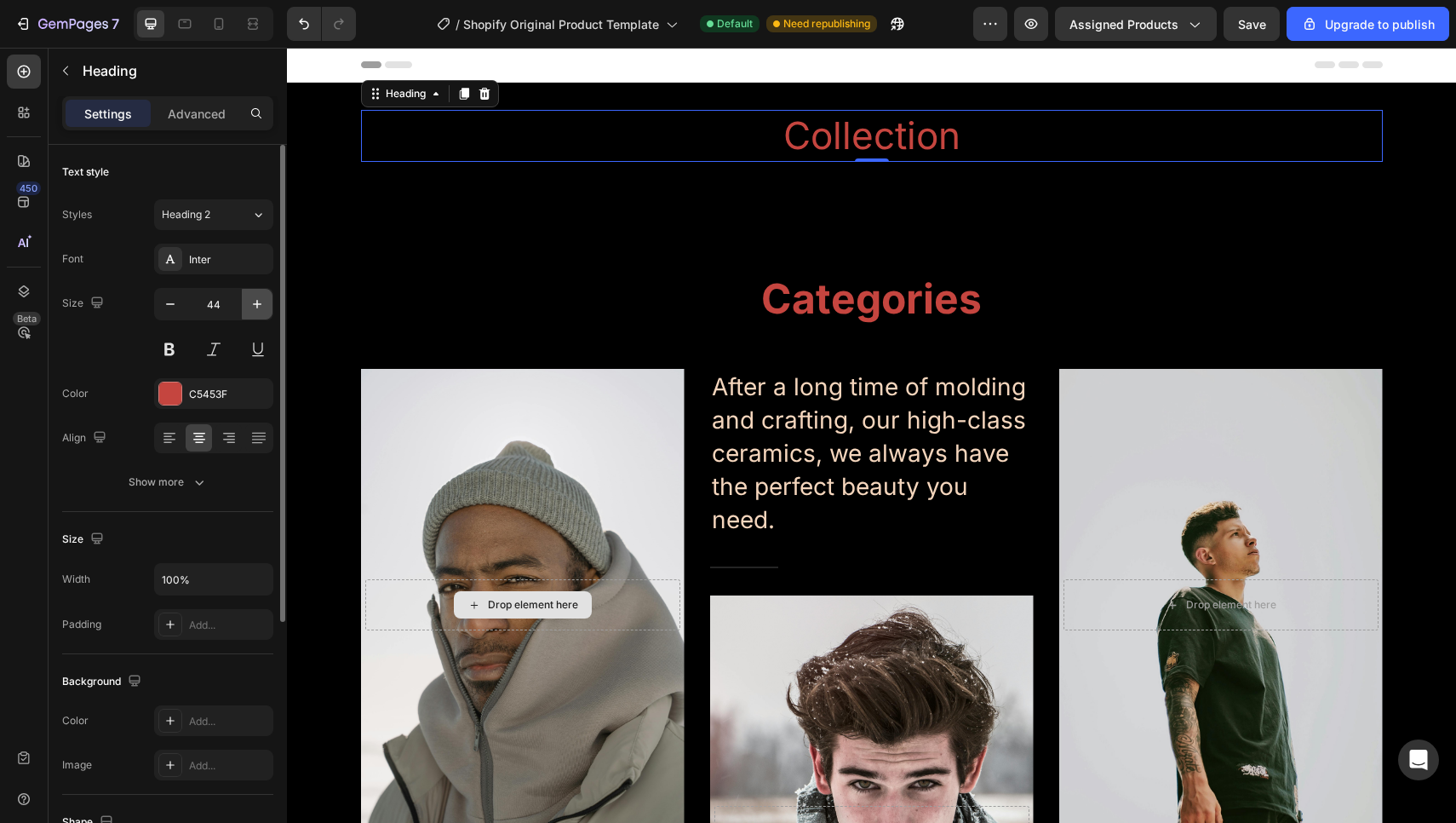
click at [254, 310] on icon "button" at bounding box center [256, 304] width 17 height 17
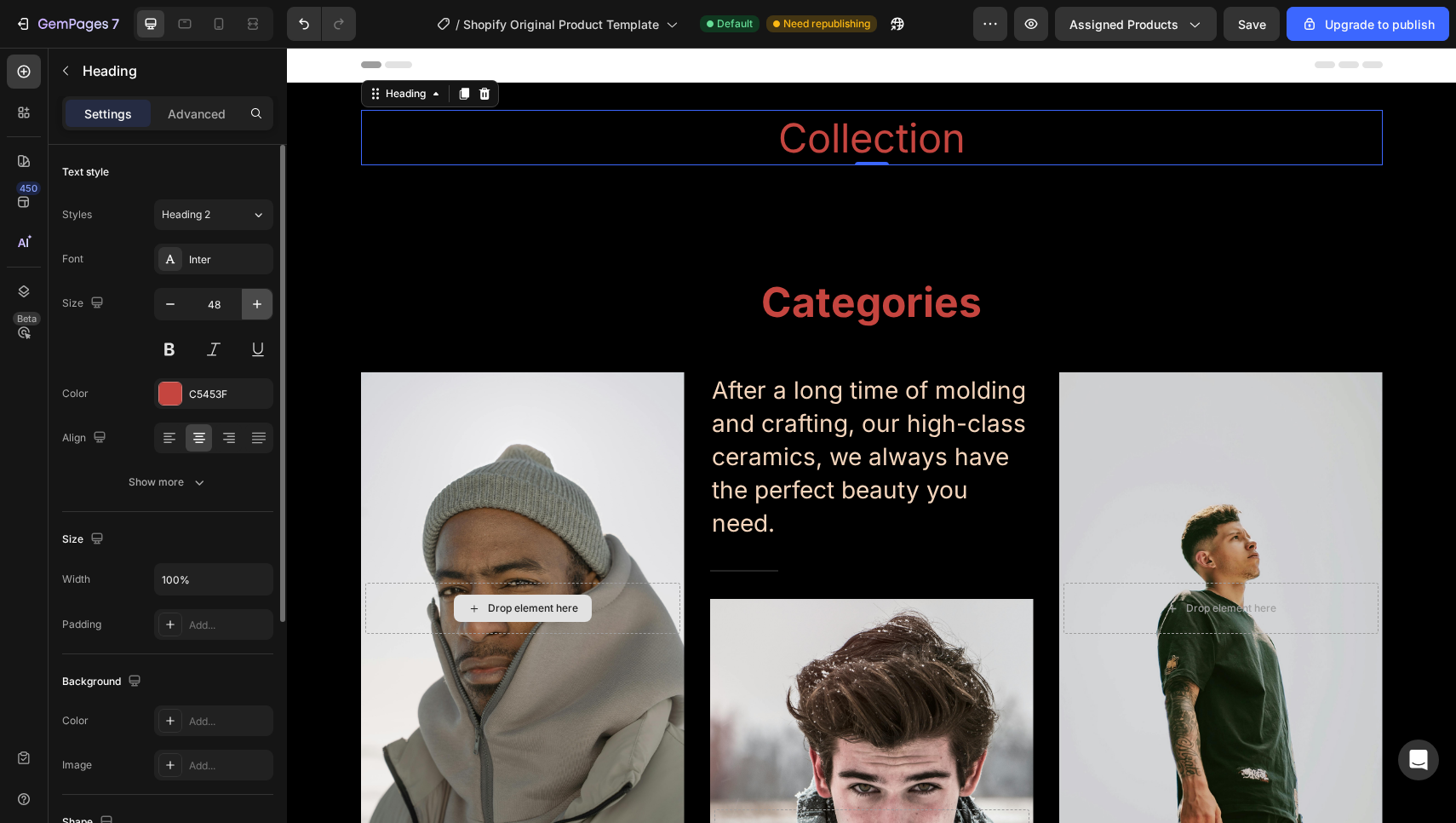
click at [254, 310] on icon "button" at bounding box center [256, 304] width 17 height 17
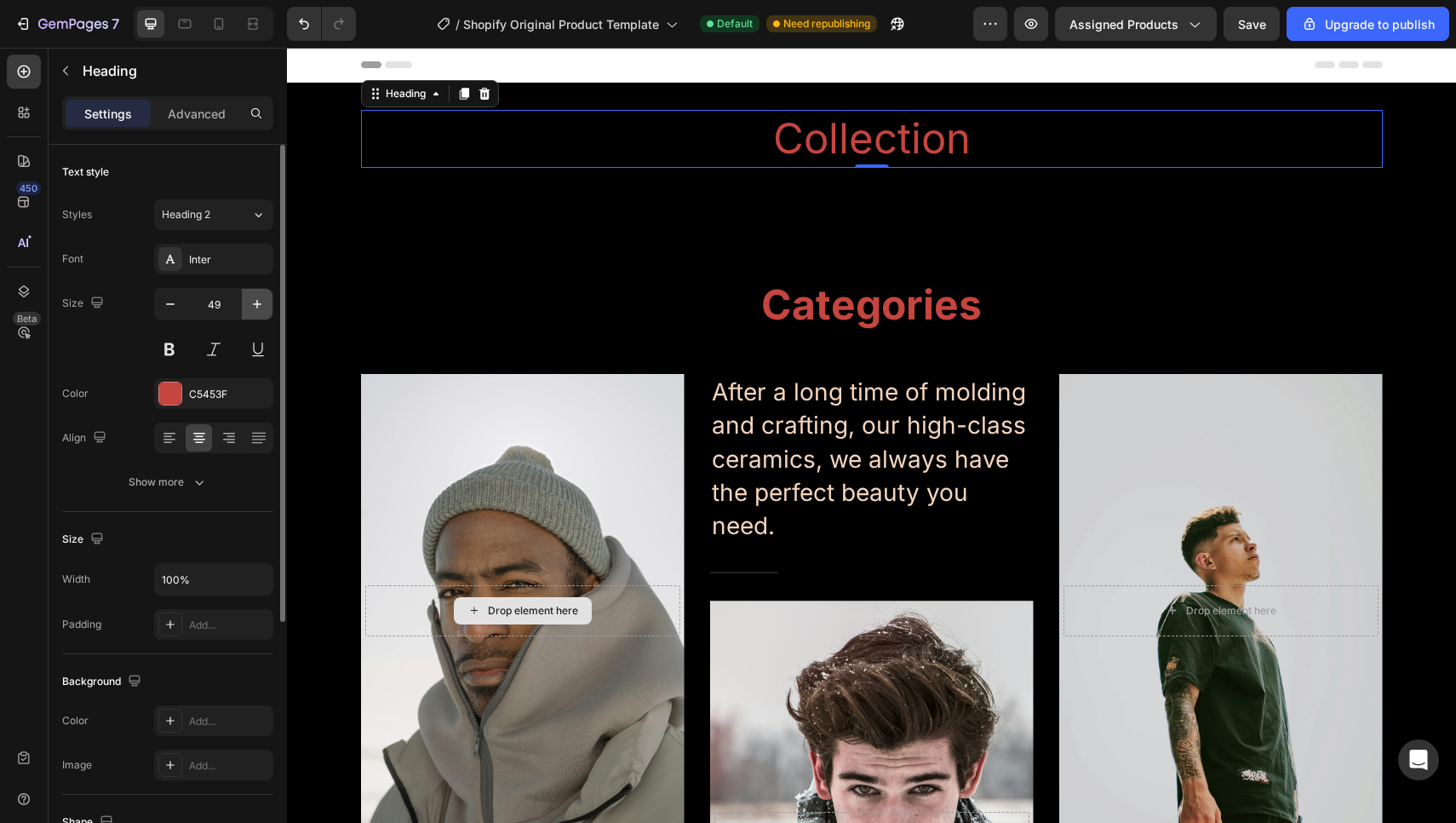
click at [254, 310] on icon "button" at bounding box center [256, 304] width 17 height 17
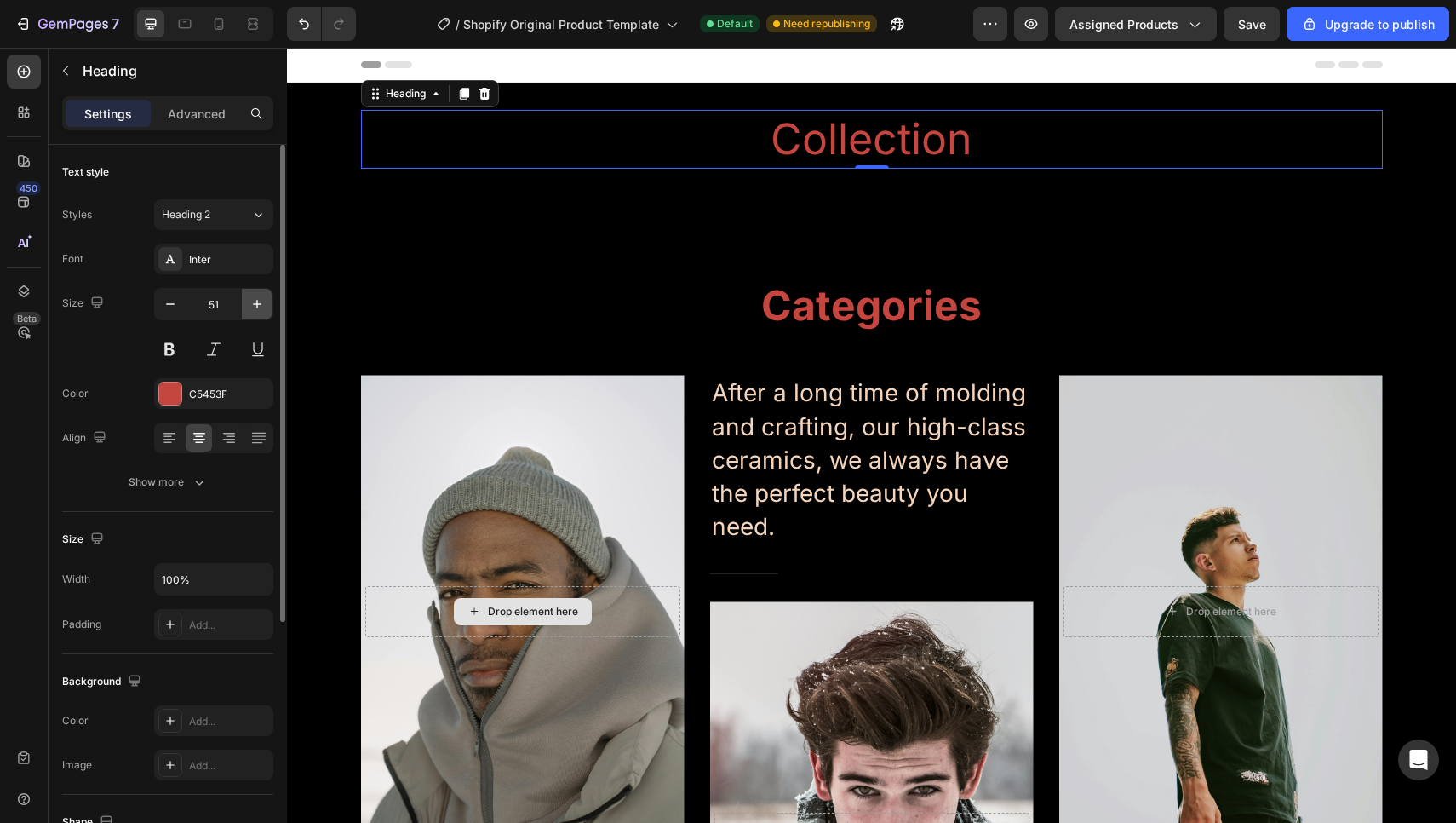
click at [254, 310] on icon "button" at bounding box center [256, 304] width 17 height 17
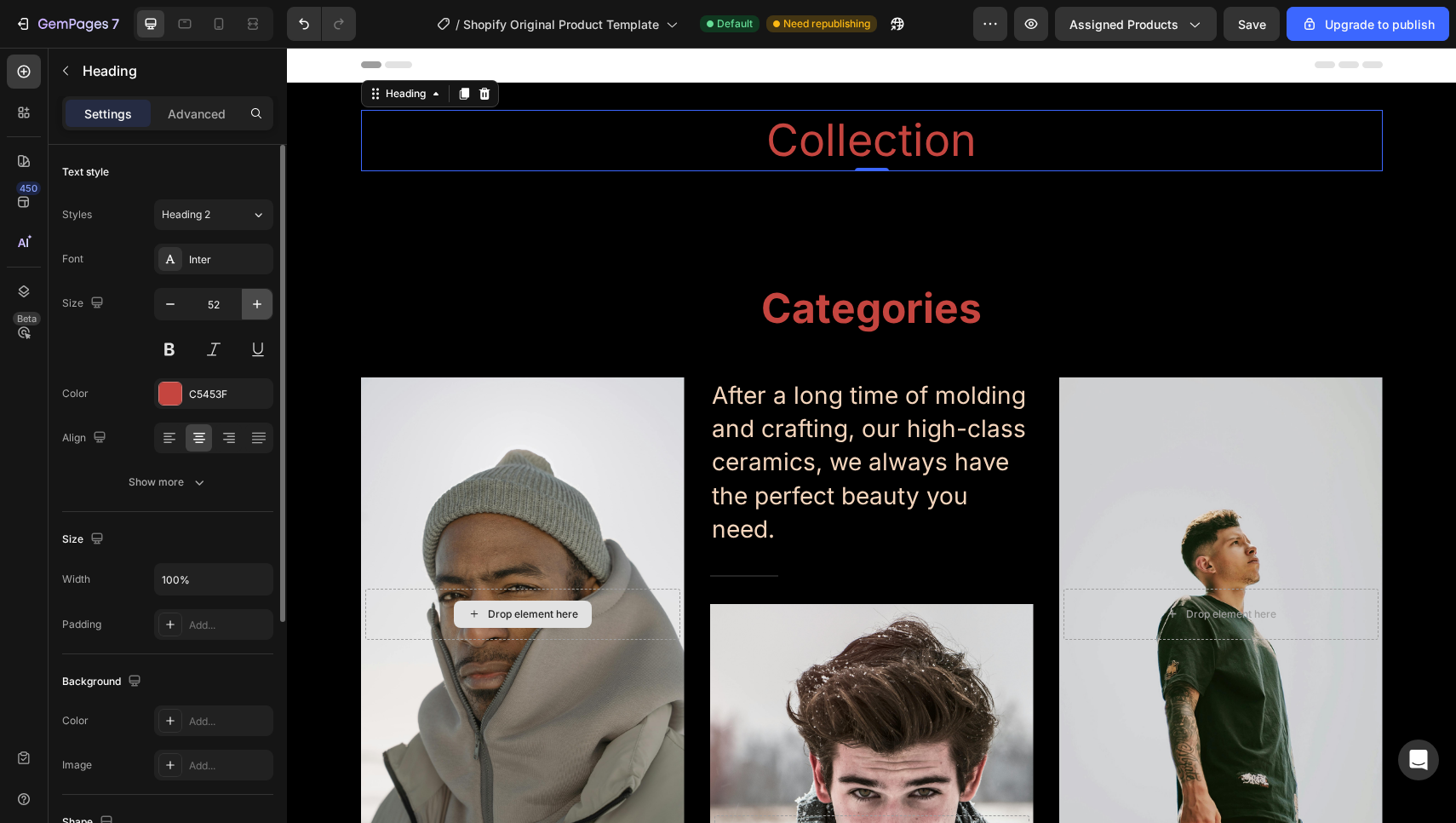
click at [254, 310] on icon "button" at bounding box center [256, 304] width 17 height 17
click at [178, 303] on icon "button" at bounding box center [169, 304] width 17 height 17
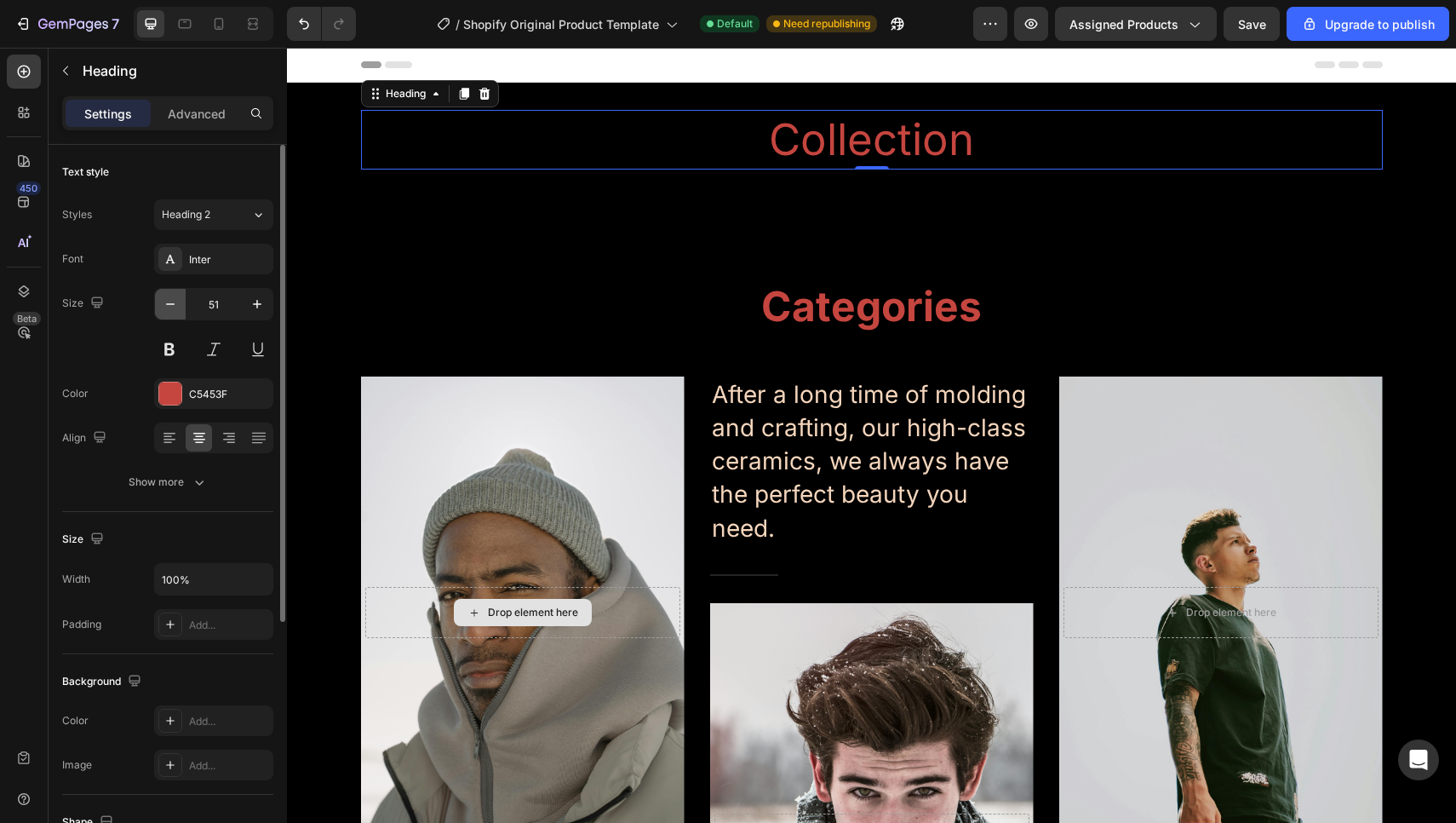
type input "50"
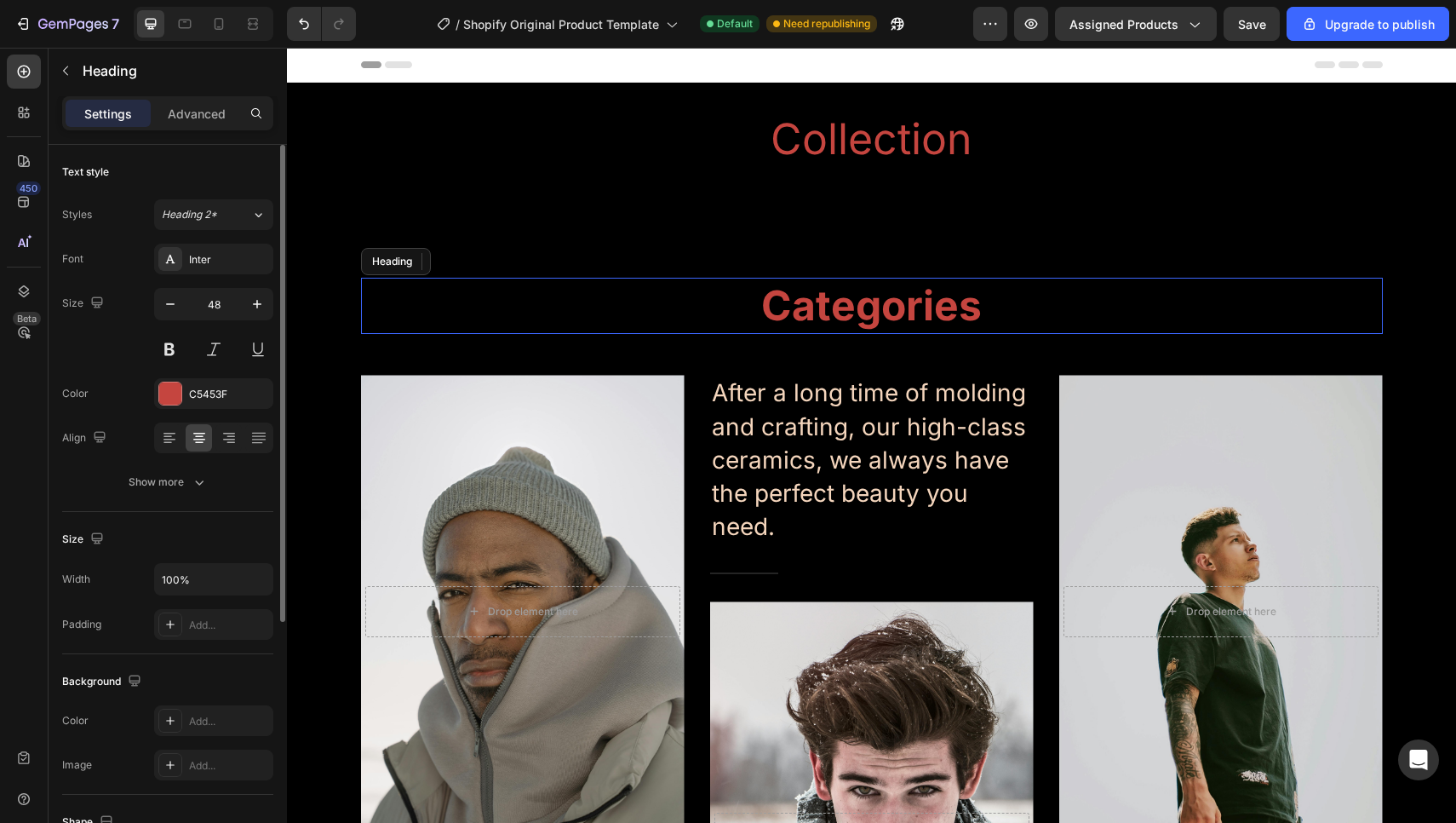
click at [814, 306] on p "Categories" at bounding box center [871, 305] width 1018 height 53
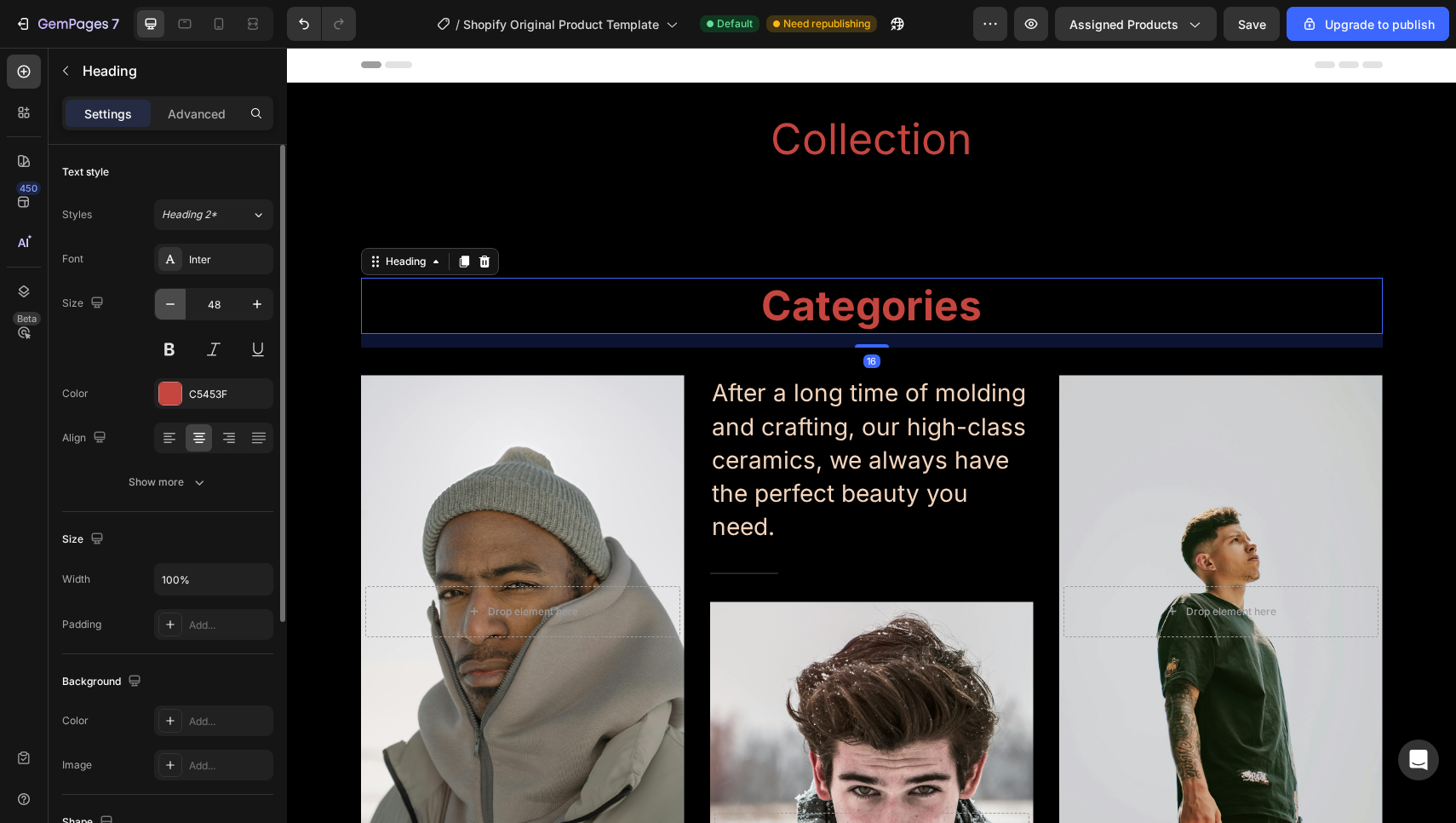
click at [173, 302] on icon "button" at bounding box center [169, 304] width 17 height 17
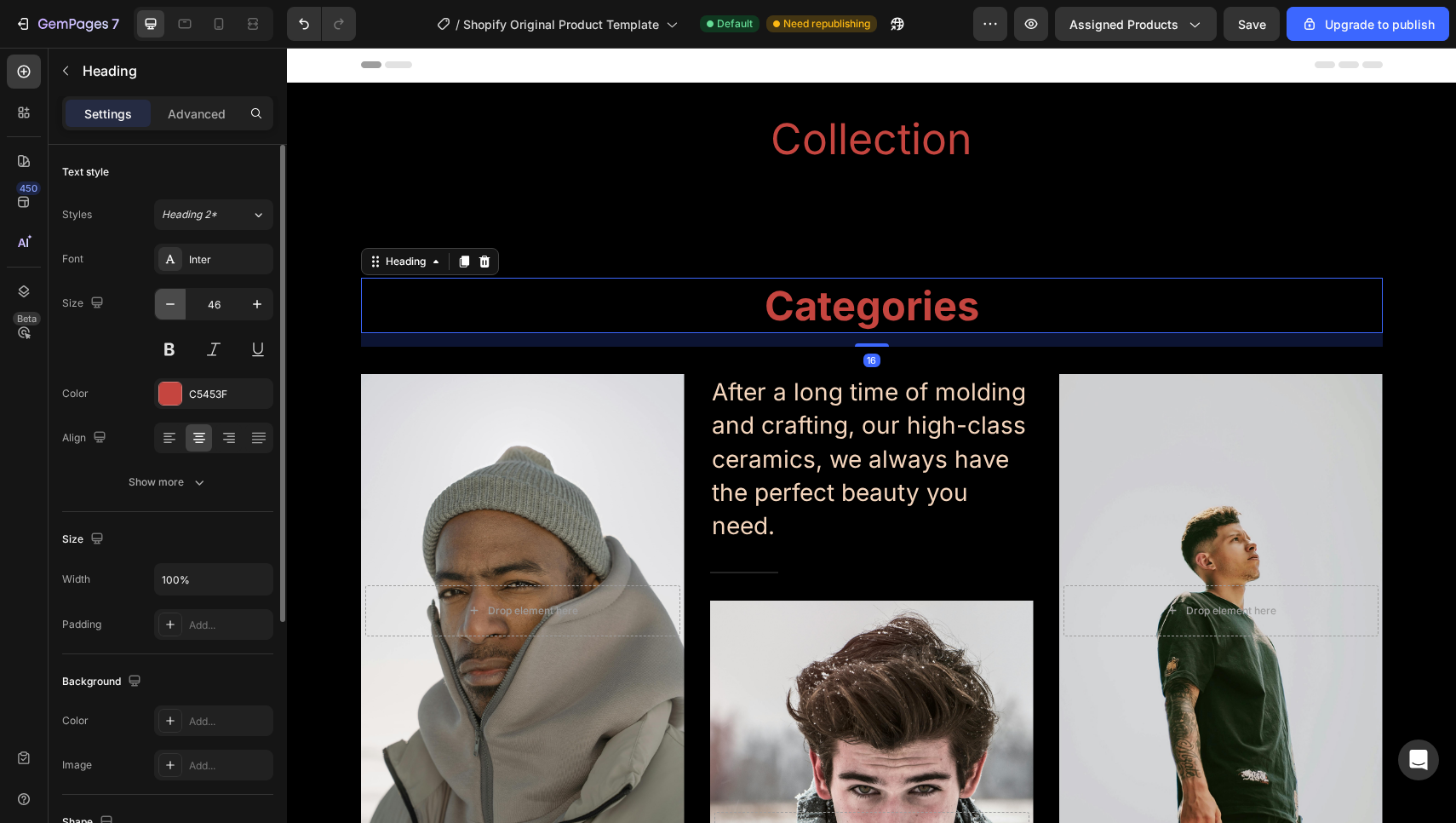
click at [173, 302] on icon "button" at bounding box center [169, 304] width 17 height 17
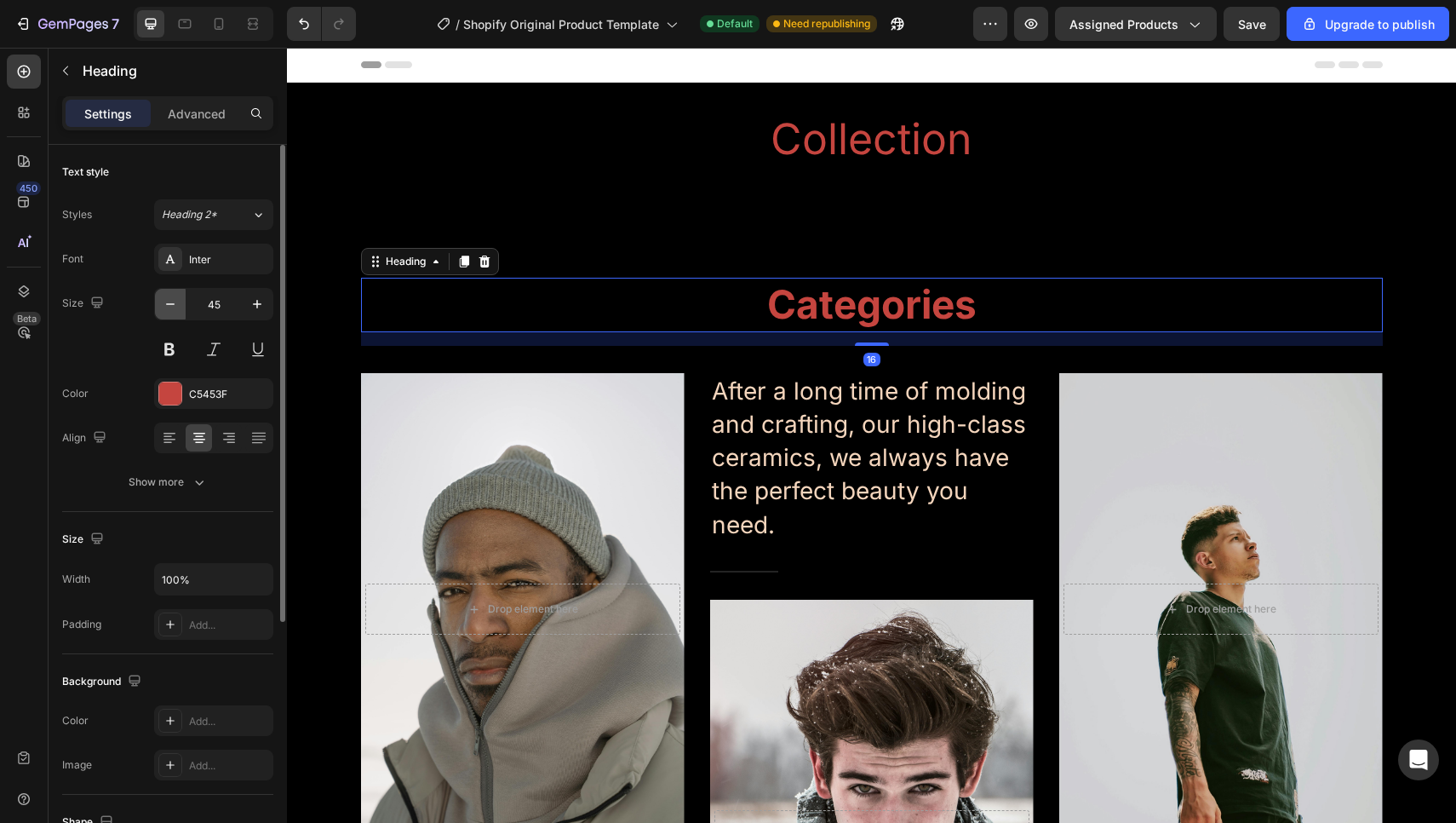
click at [173, 302] on icon "button" at bounding box center [169, 304] width 17 height 17
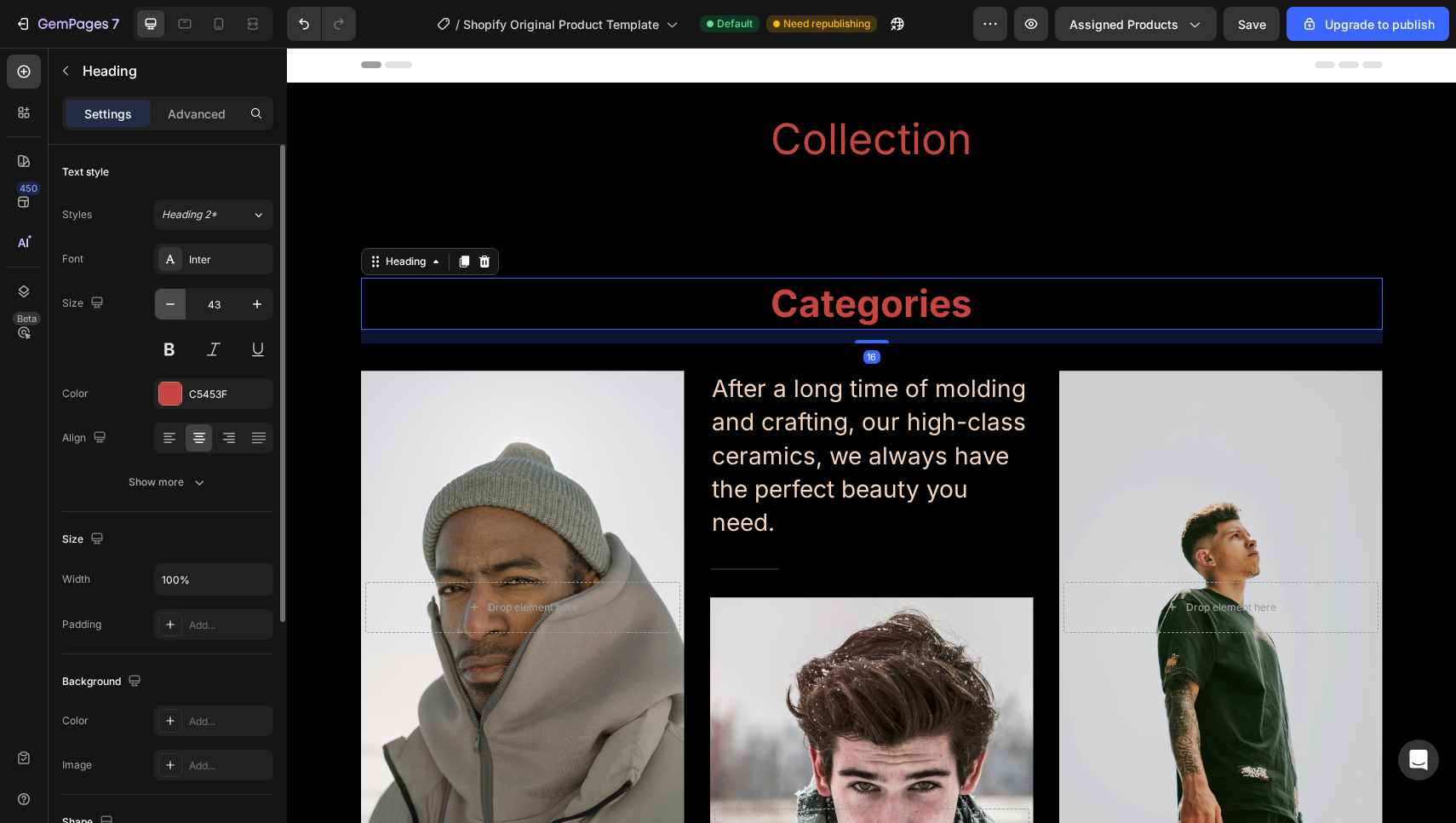
click at [173, 302] on icon "button" at bounding box center [169, 304] width 17 height 17
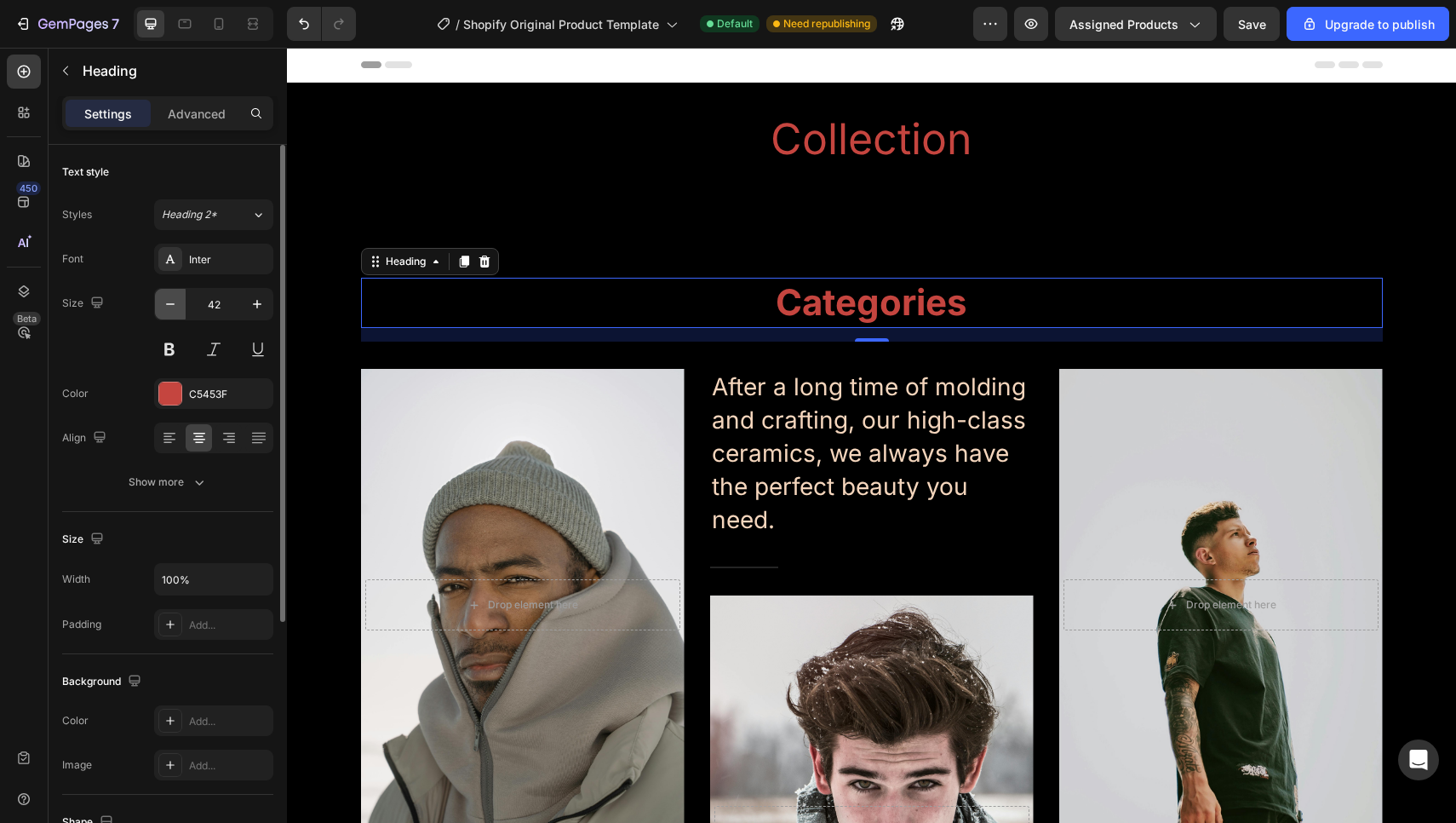
click at [173, 302] on icon "button" at bounding box center [169, 304] width 17 height 17
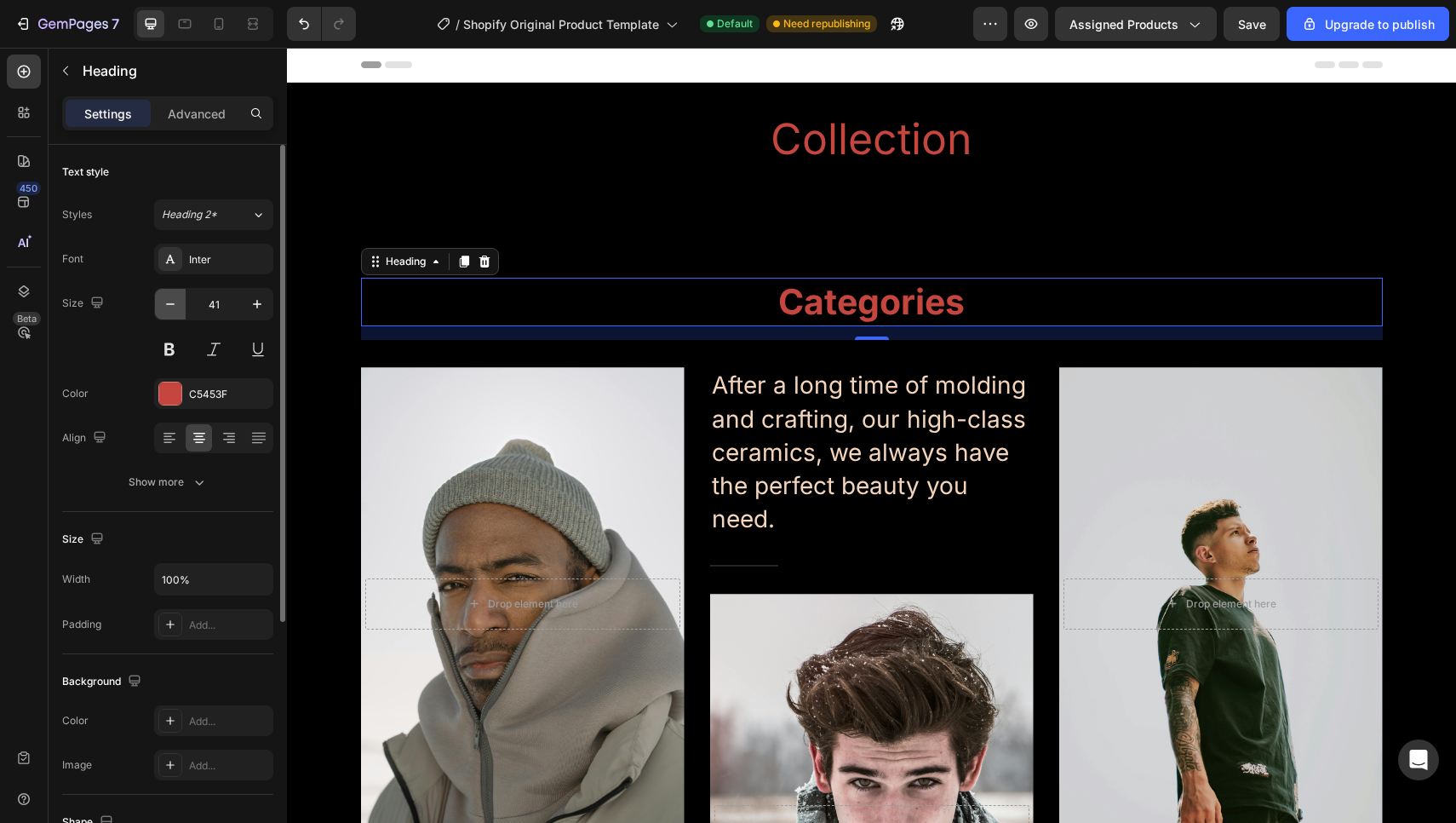
click at [173, 302] on icon "button" at bounding box center [169, 304] width 17 height 17
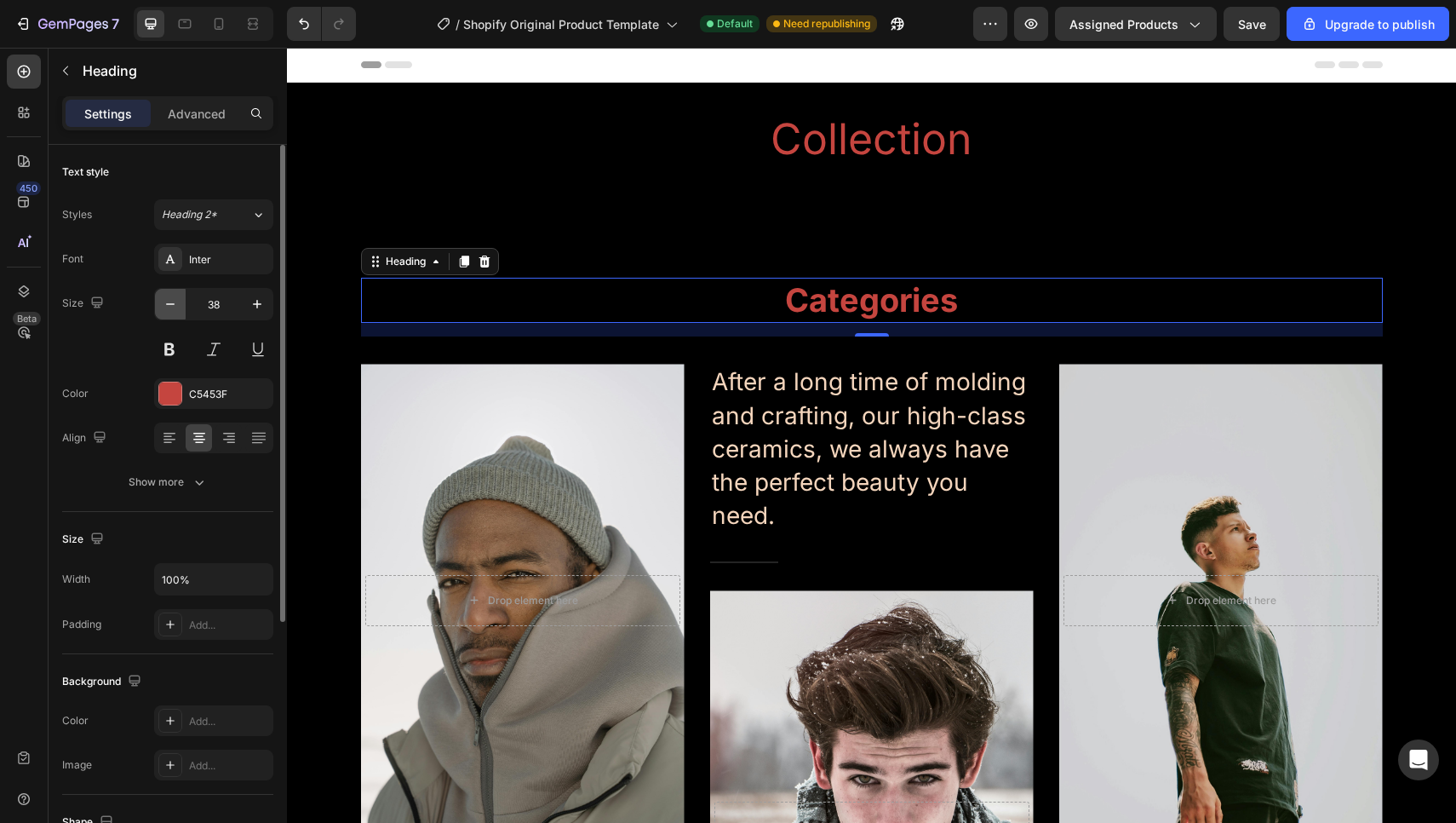
click at [173, 302] on icon "button" at bounding box center [169, 304] width 17 height 17
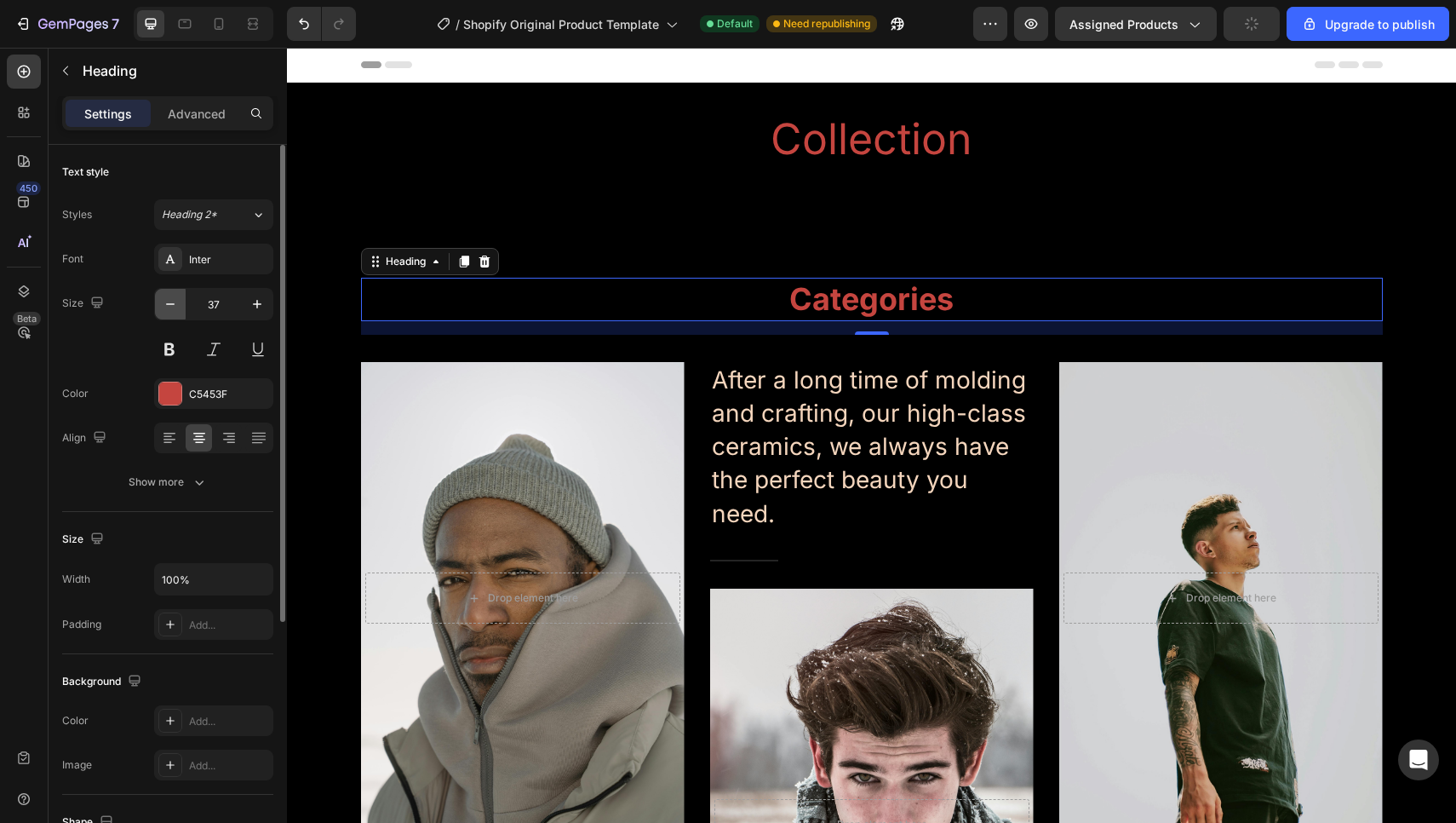
type input "36"
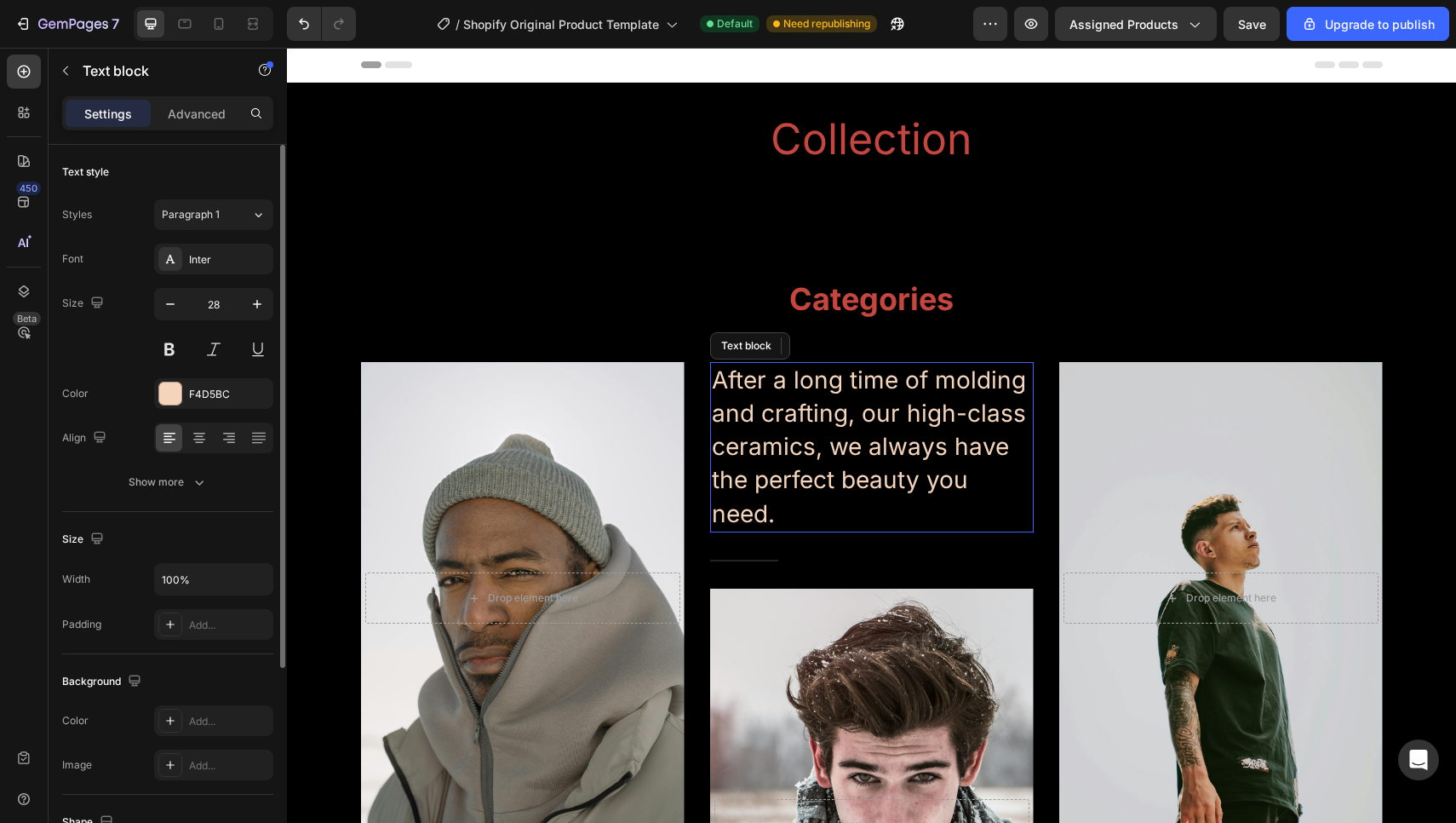
click at [765, 386] on p "After a long time of molding and crafting, our high-class ceramics, we always h…" at bounding box center [871, 447] width 320 height 167
click at [177, 306] on icon "button" at bounding box center [169, 304] width 17 height 17
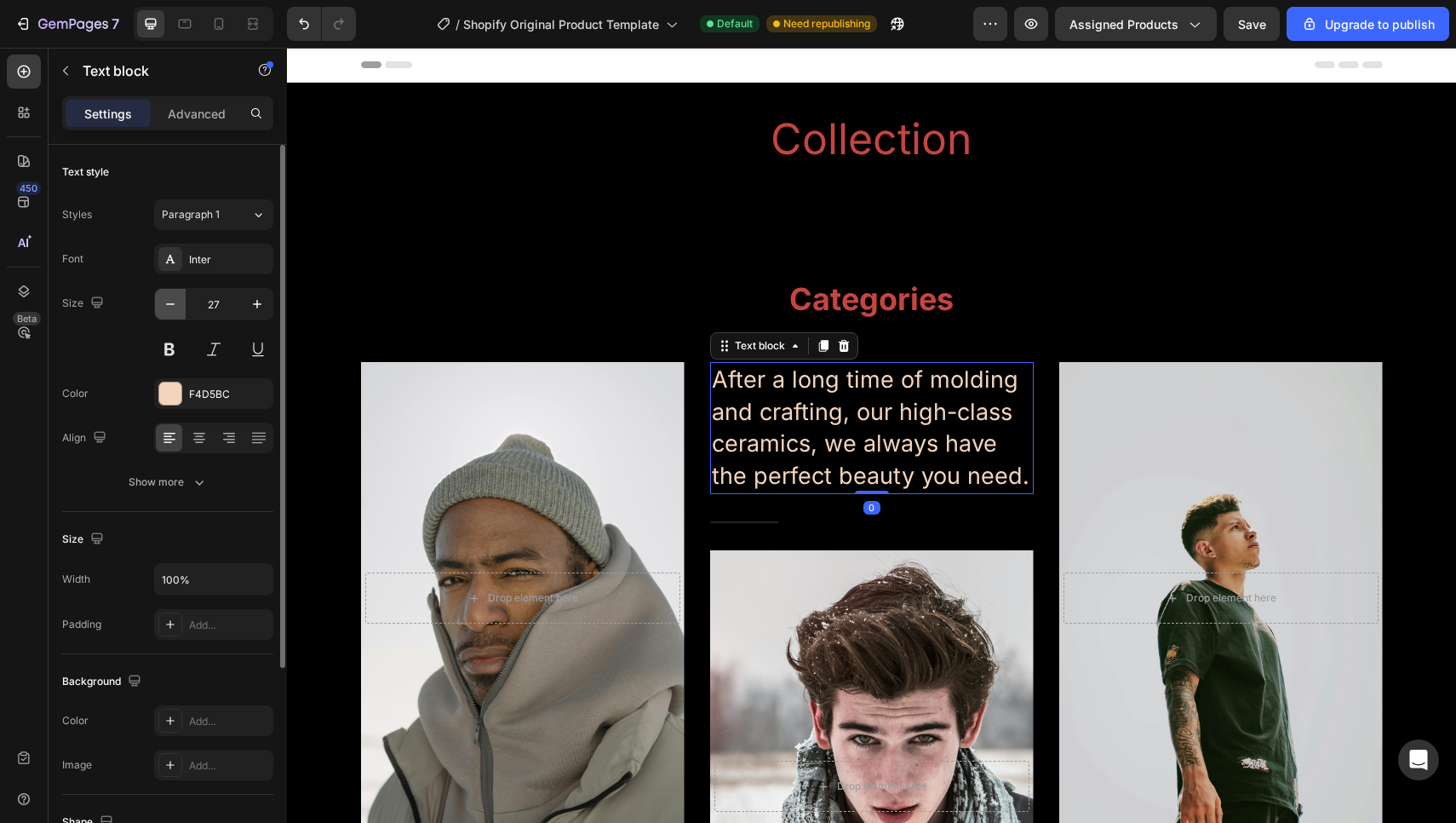
click at [177, 306] on icon "button" at bounding box center [169, 304] width 17 height 17
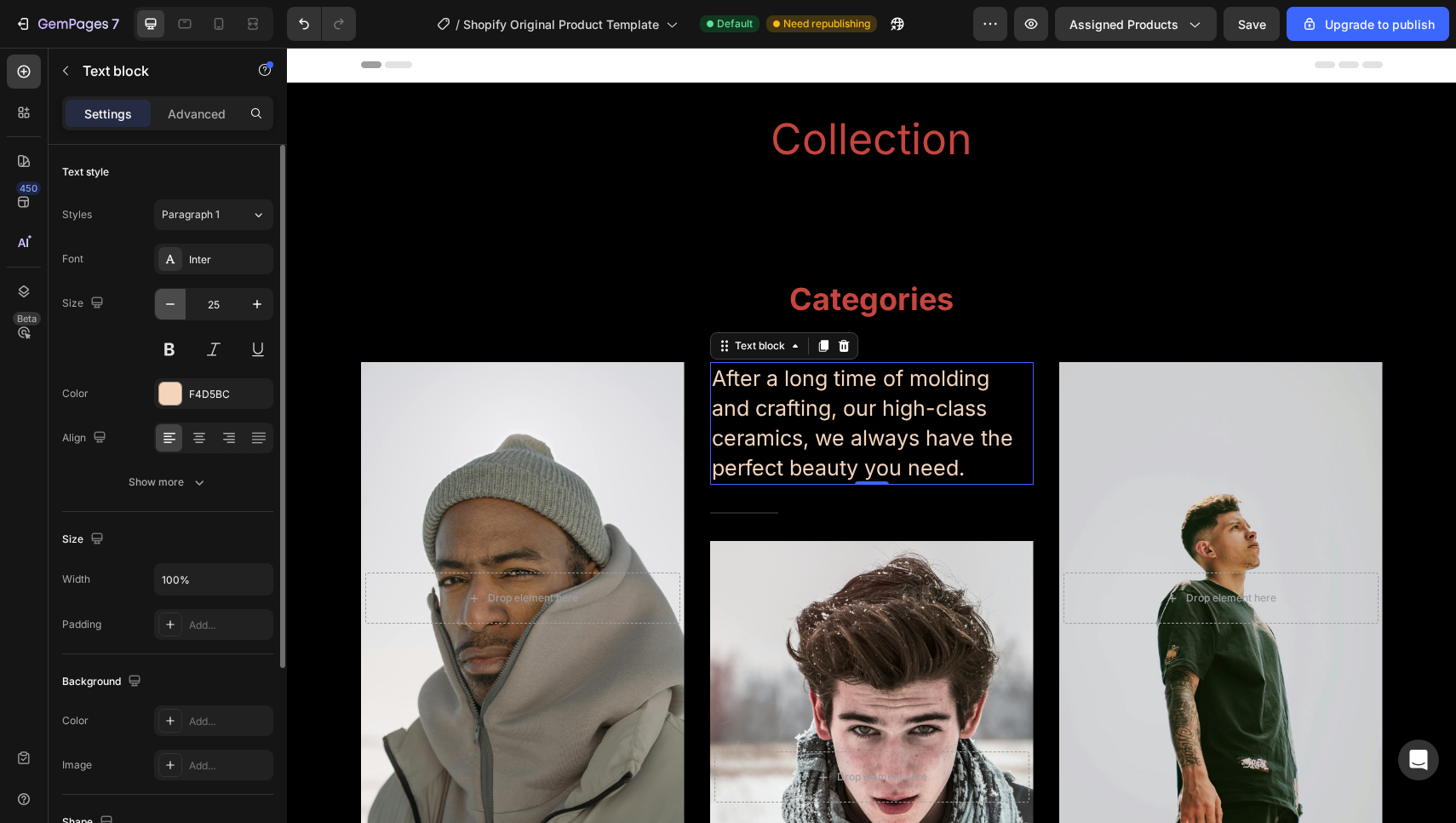
click at [177, 306] on icon "button" at bounding box center [169, 304] width 17 height 17
type input "24"
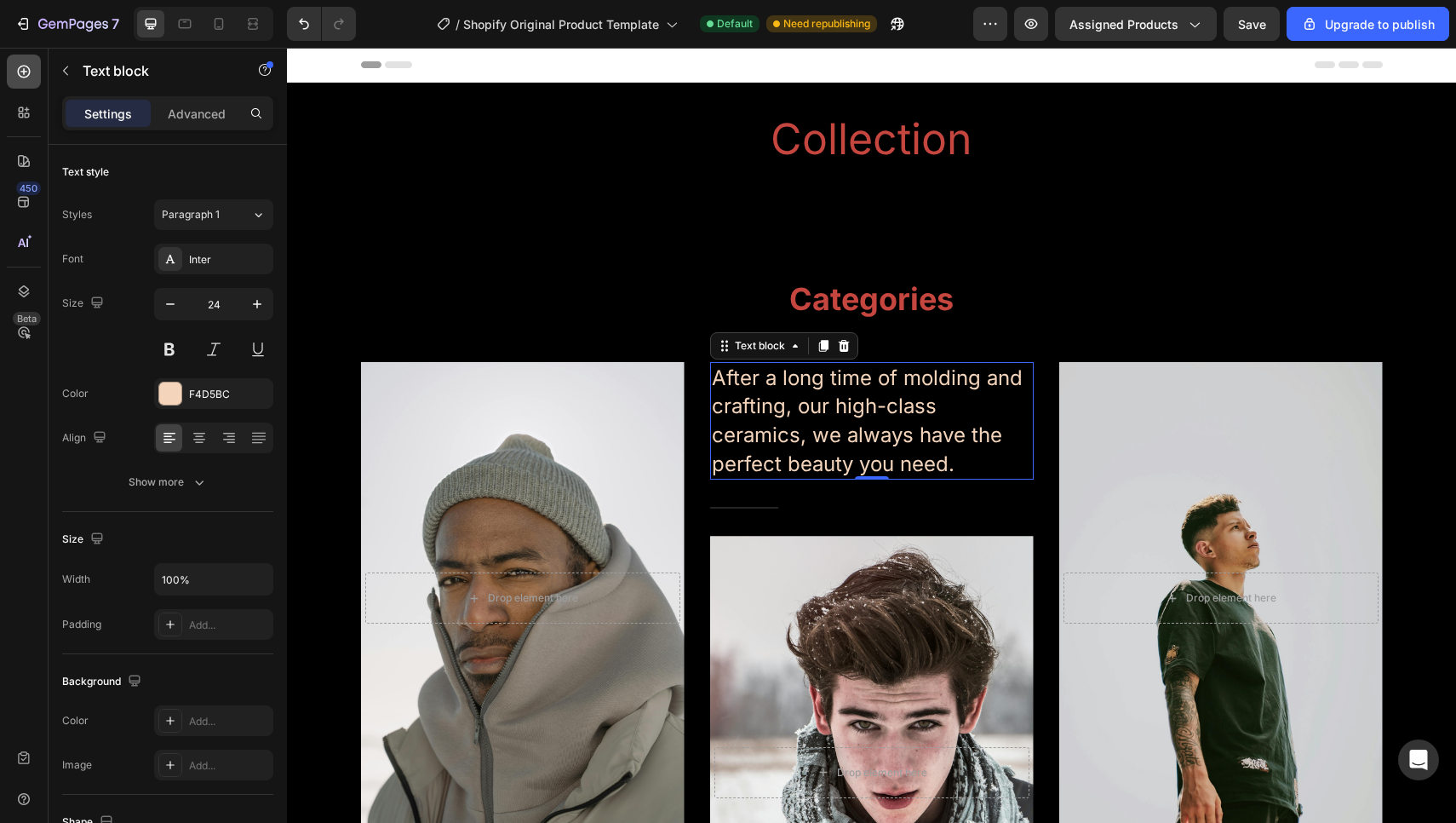
click at [11, 72] on div at bounding box center [24, 71] width 34 height 34
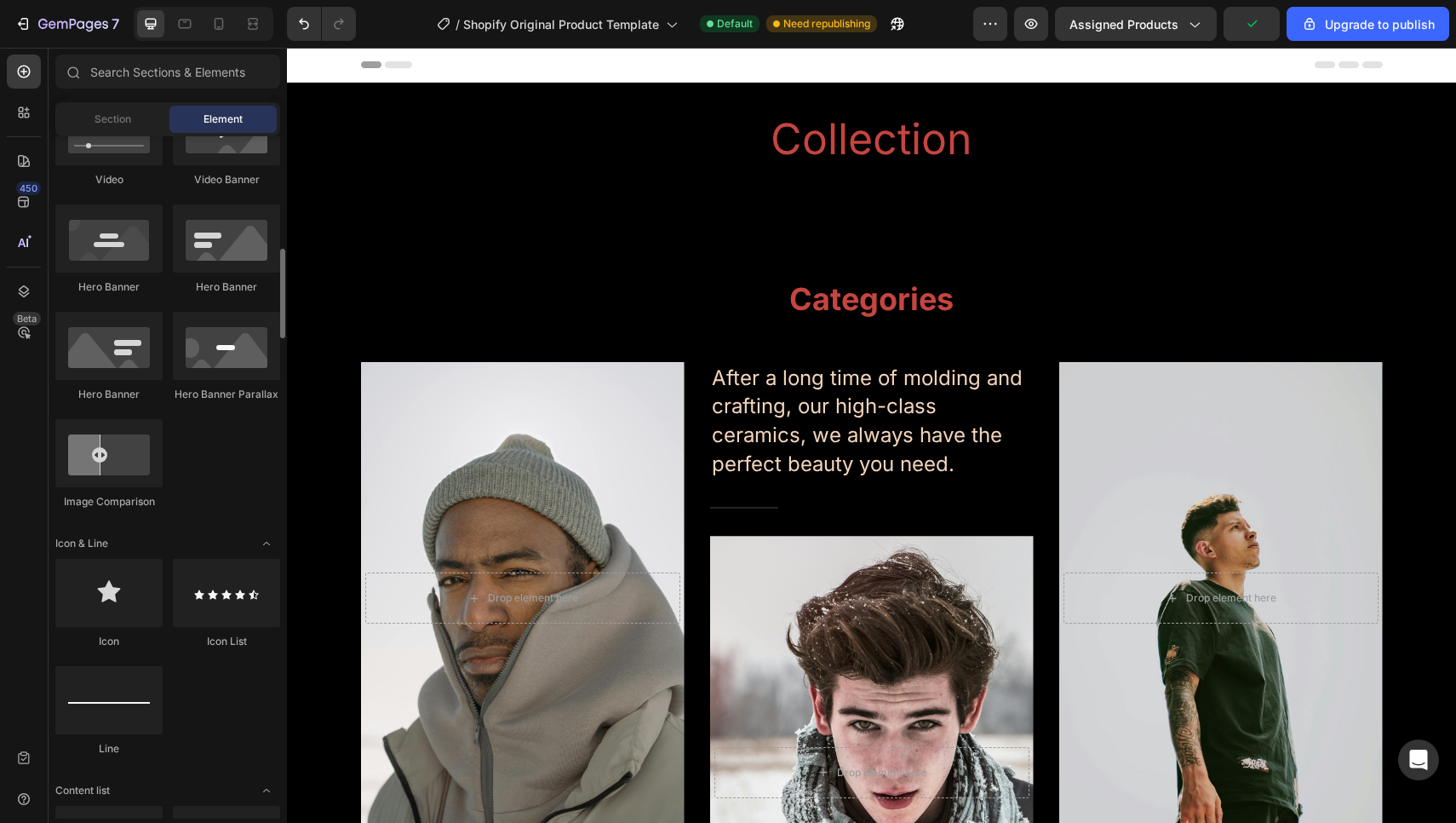
scroll to position [810, 0]
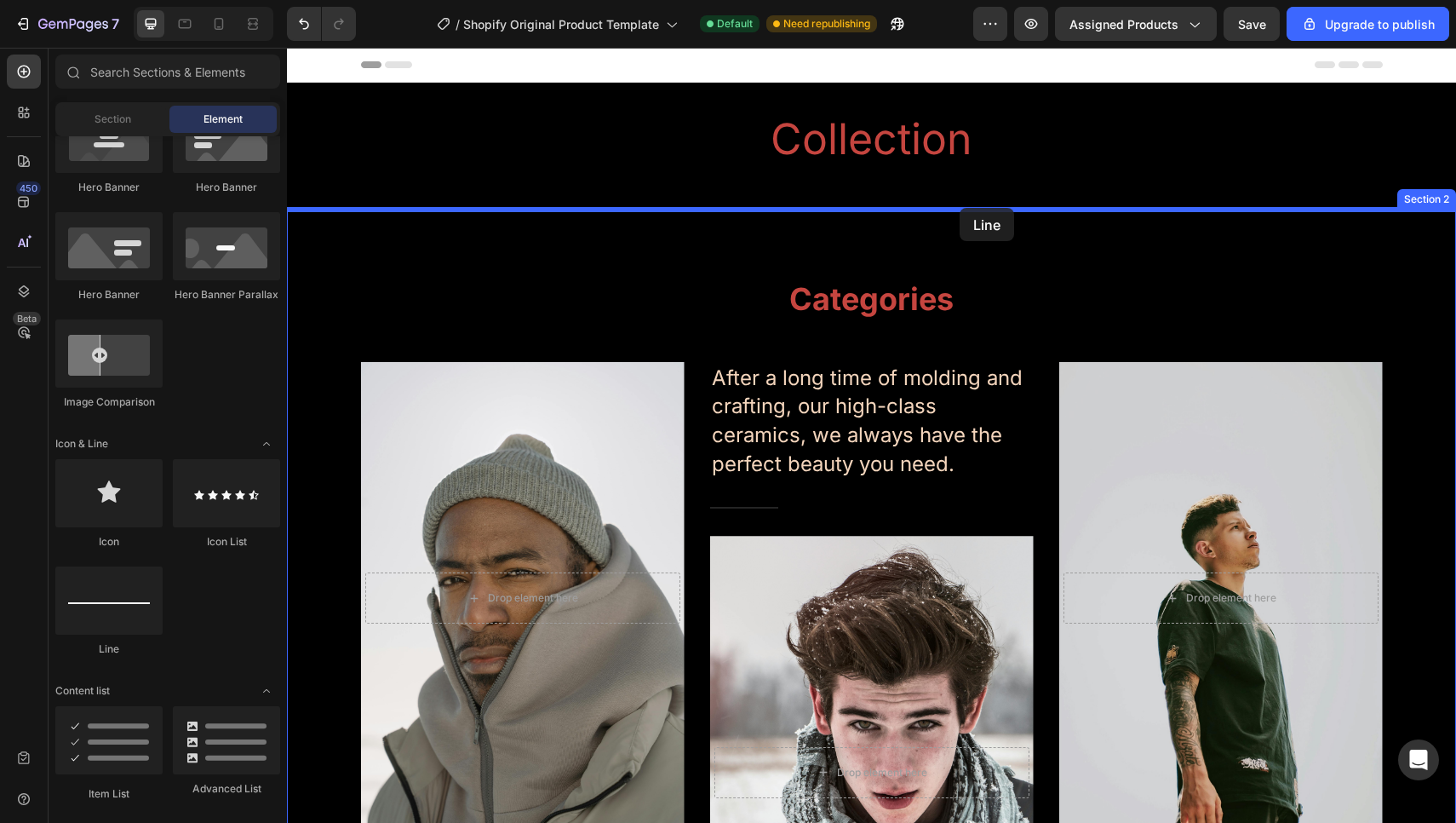
drag, startPoint x: 425, startPoint y: 644, endPoint x: 960, endPoint y: 208, distance: 690.2
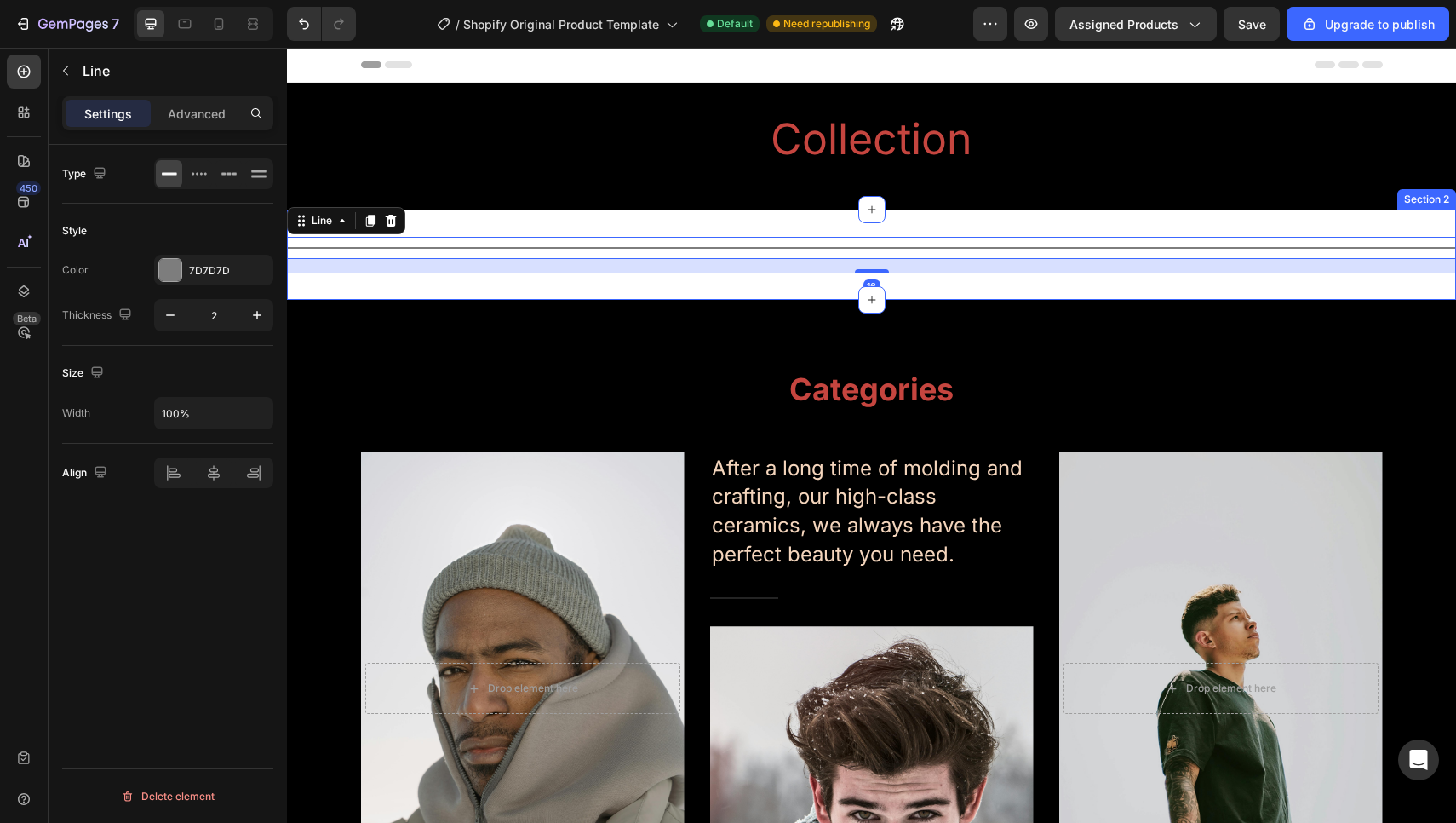
click at [890, 218] on div "Title Line 16 Section 2" at bounding box center [871, 254] width 1169 height 90
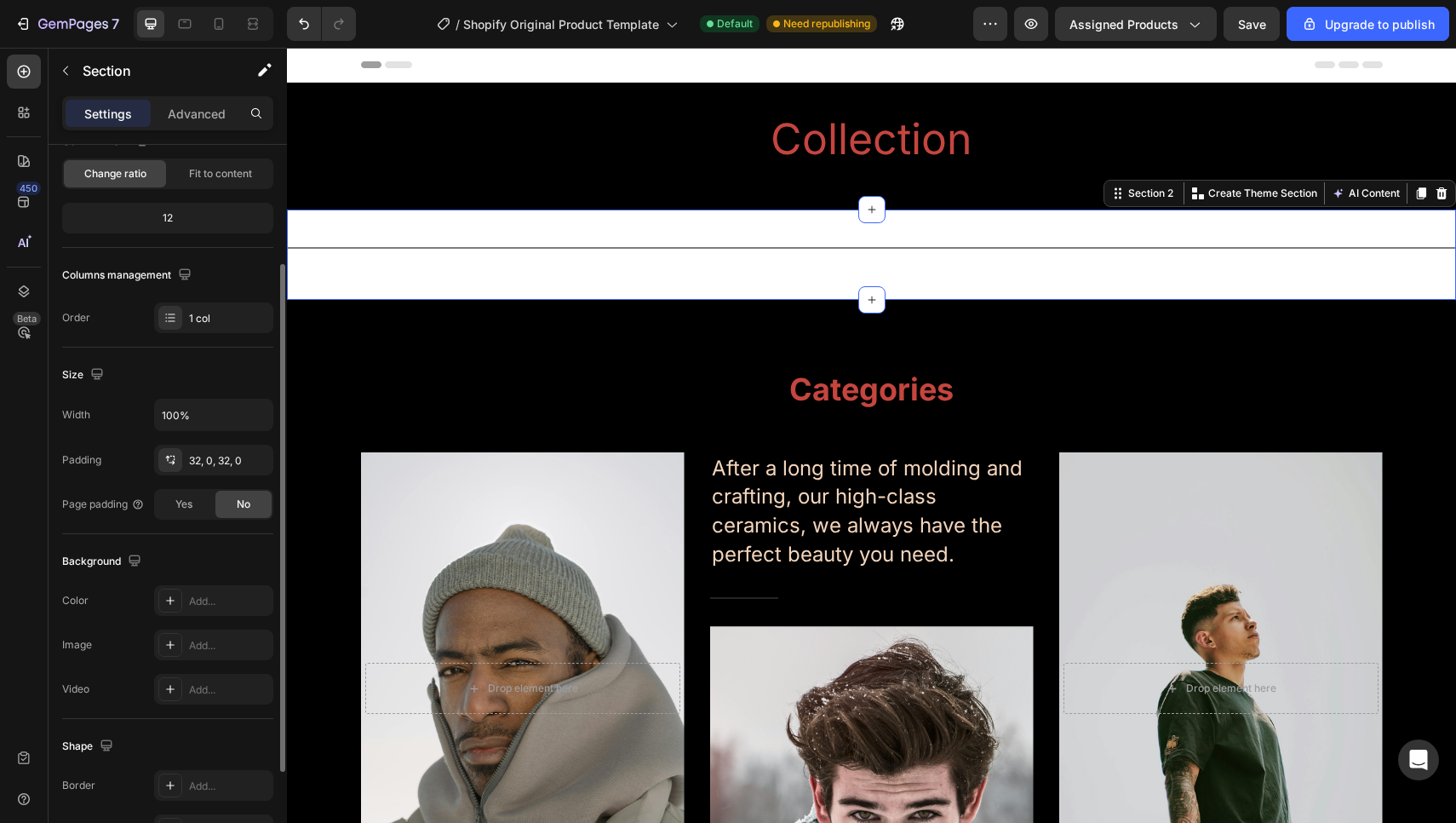
scroll to position [167, 0]
click at [188, 592] on div "Add..." at bounding box center [214, 598] width 119 height 31
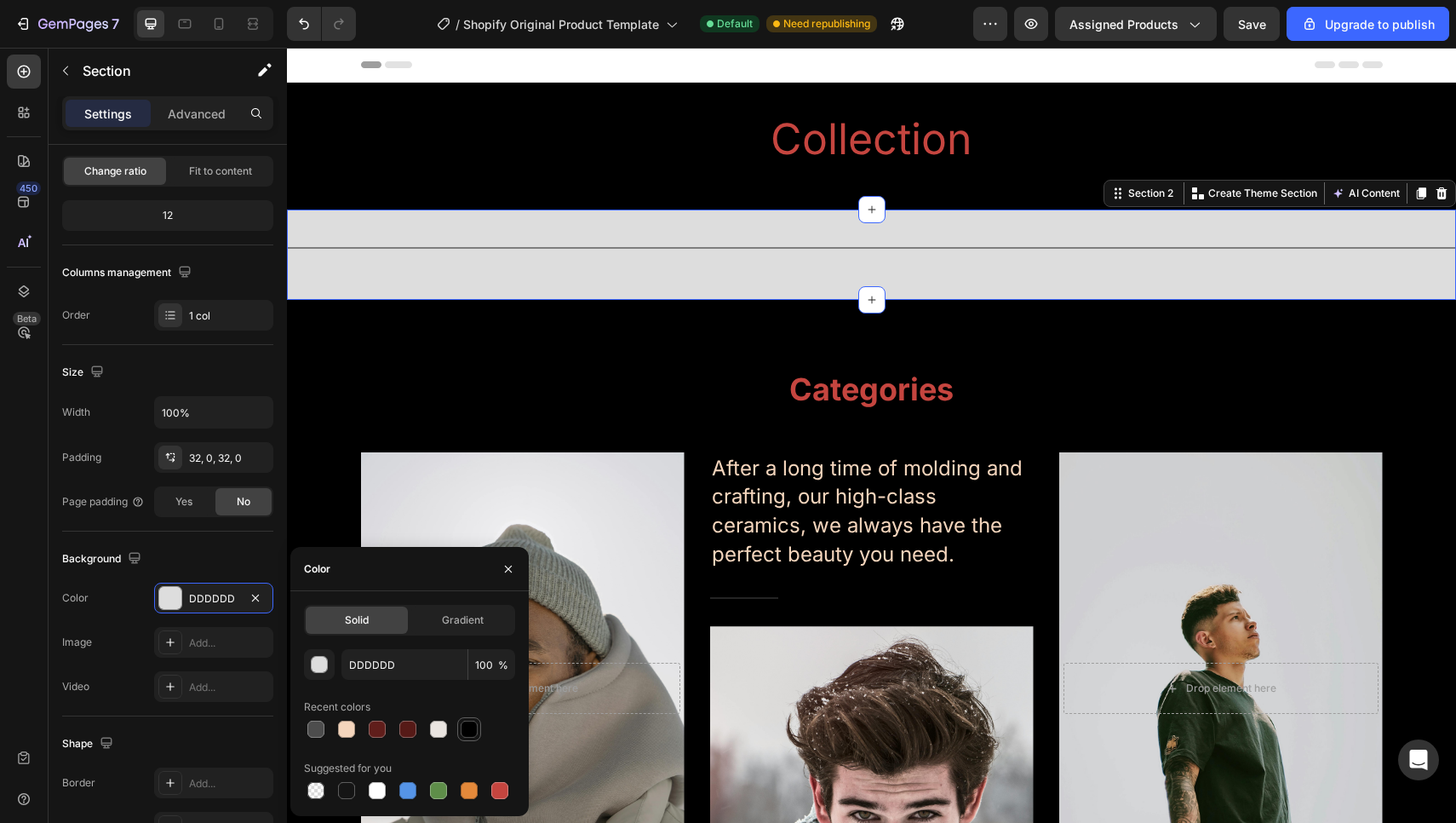
click at [467, 723] on div at bounding box center [468, 728] width 17 height 17
type input "000000"
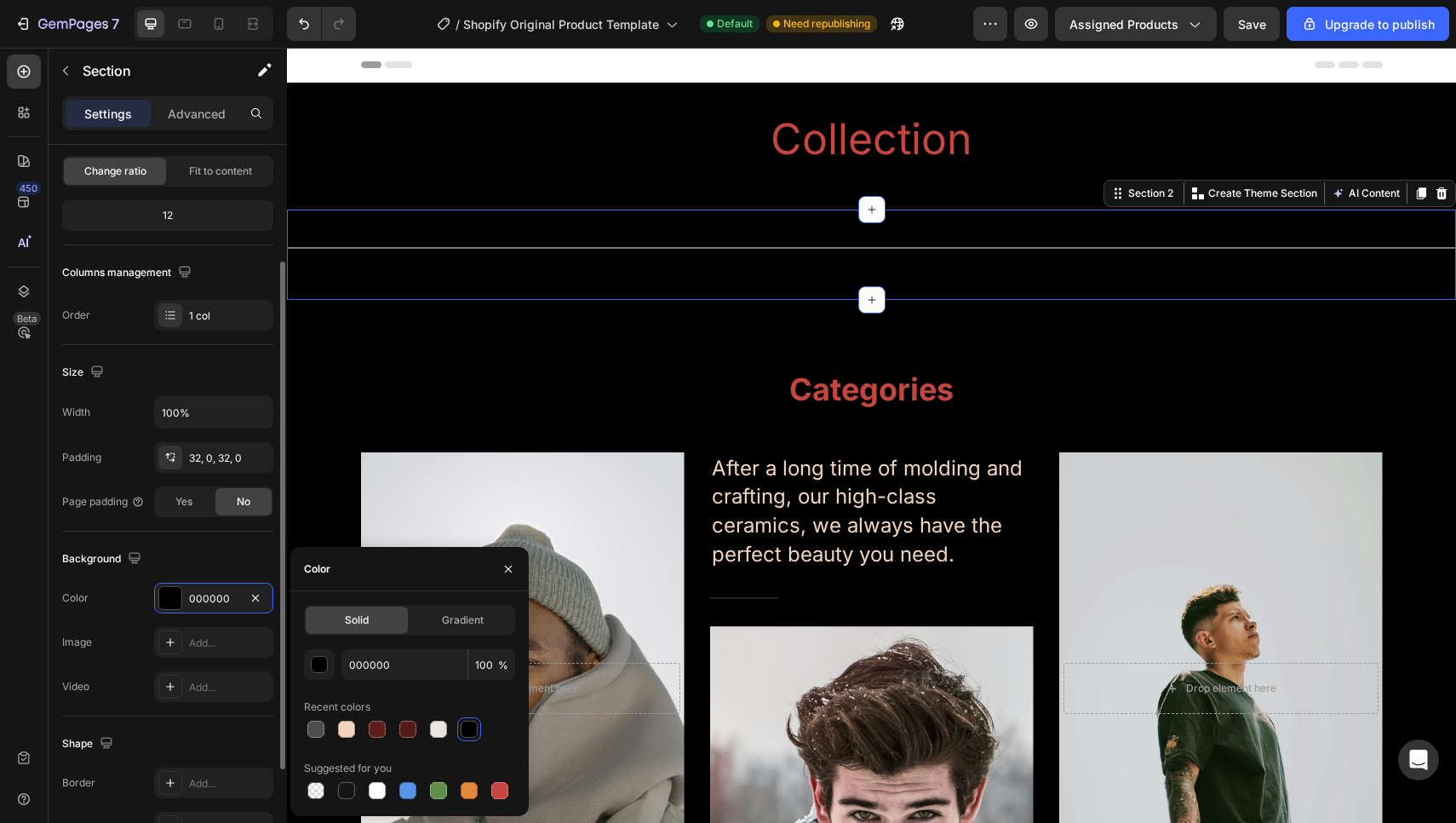
click at [208, 539] on div "Background The changes might be hidden by the video. Color 000000 Image Add... …" at bounding box center [168, 624] width 211 height 185
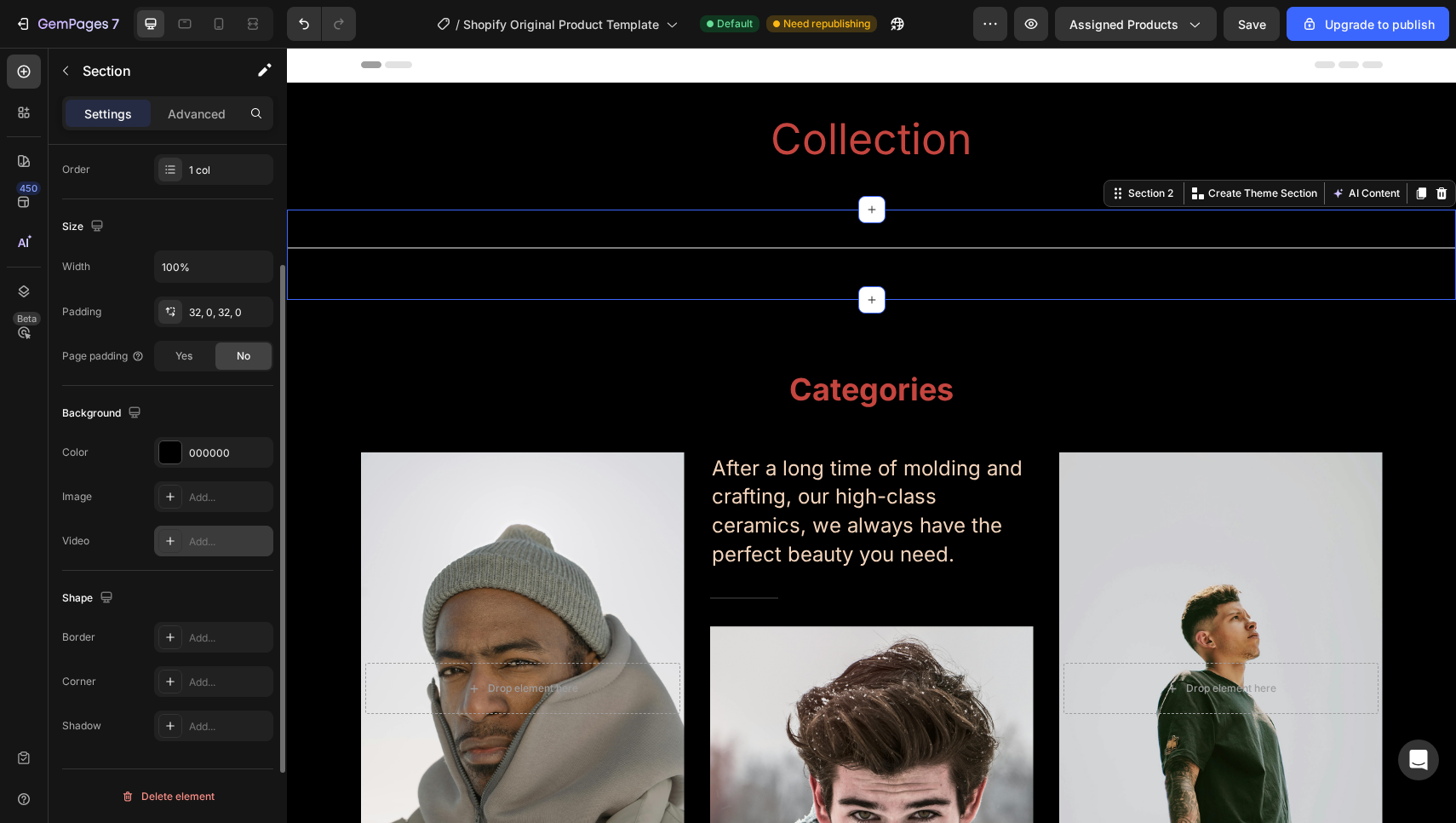
scroll to position [0, 0]
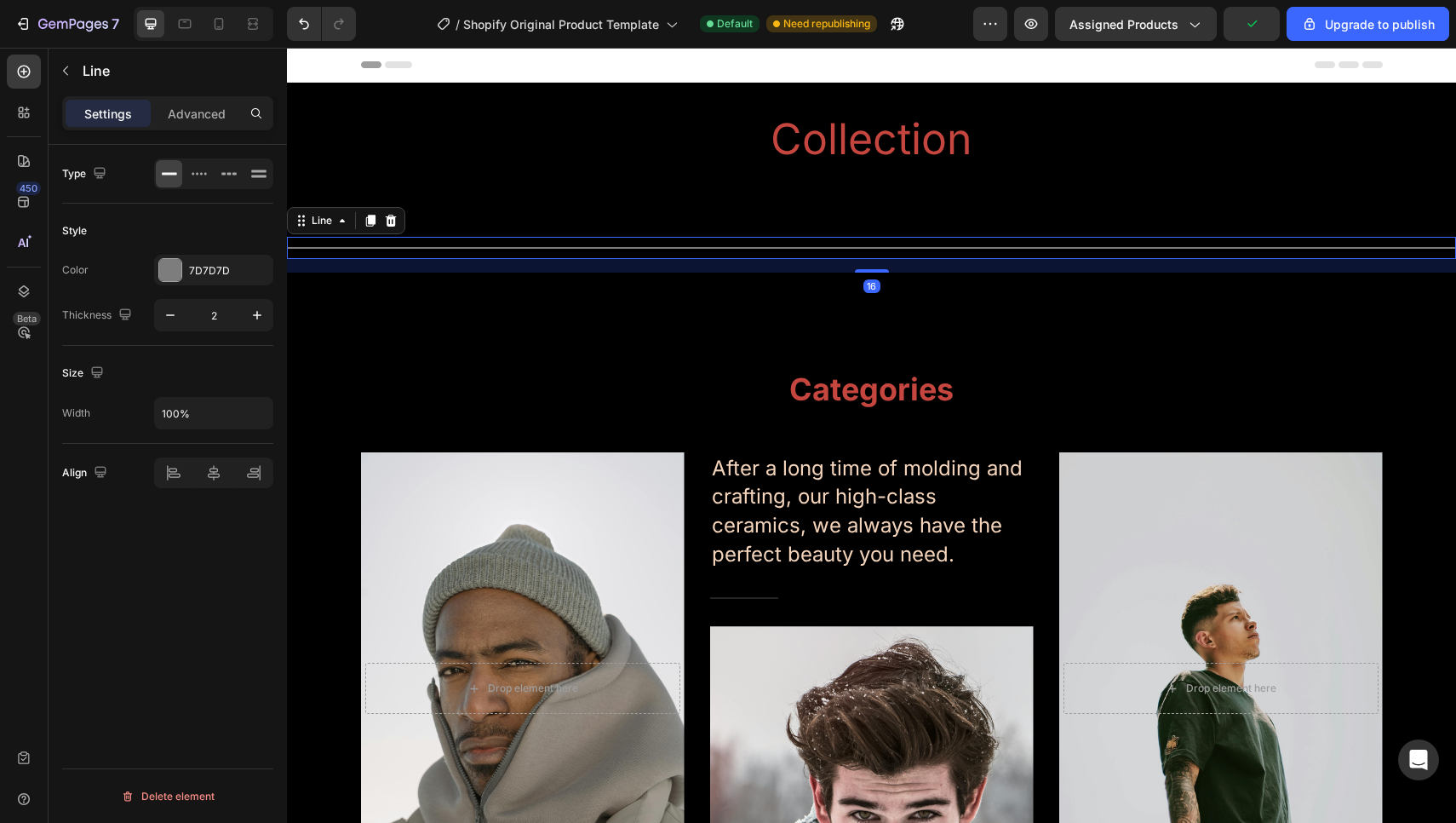
click at [468, 246] on div "Title Line 16" at bounding box center [871, 247] width 1169 height 22
click at [166, 258] on div at bounding box center [170, 269] width 24 height 24
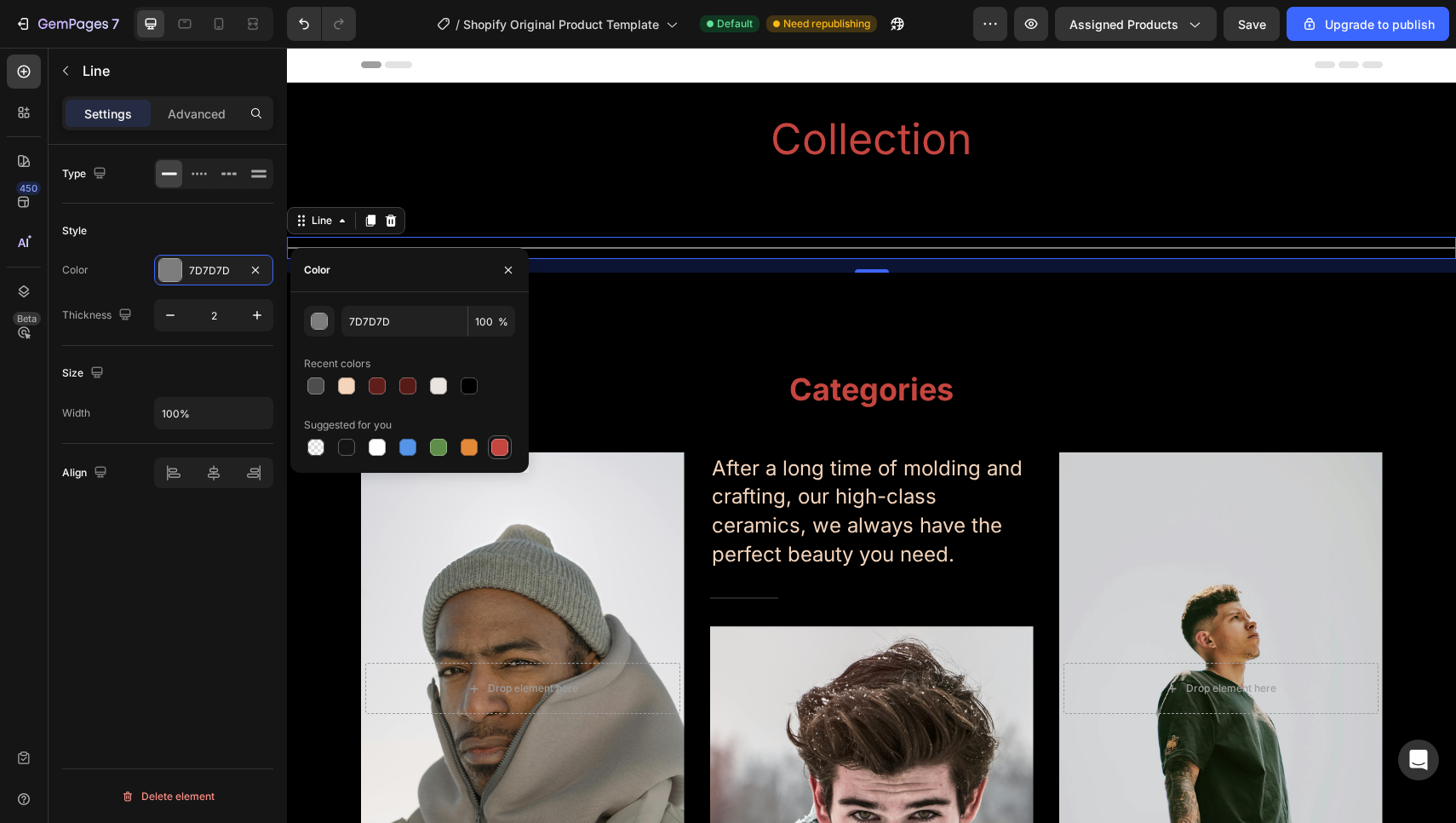
click at [501, 445] on div at bounding box center [499, 447] width 17 height 17
type input "C5453F"
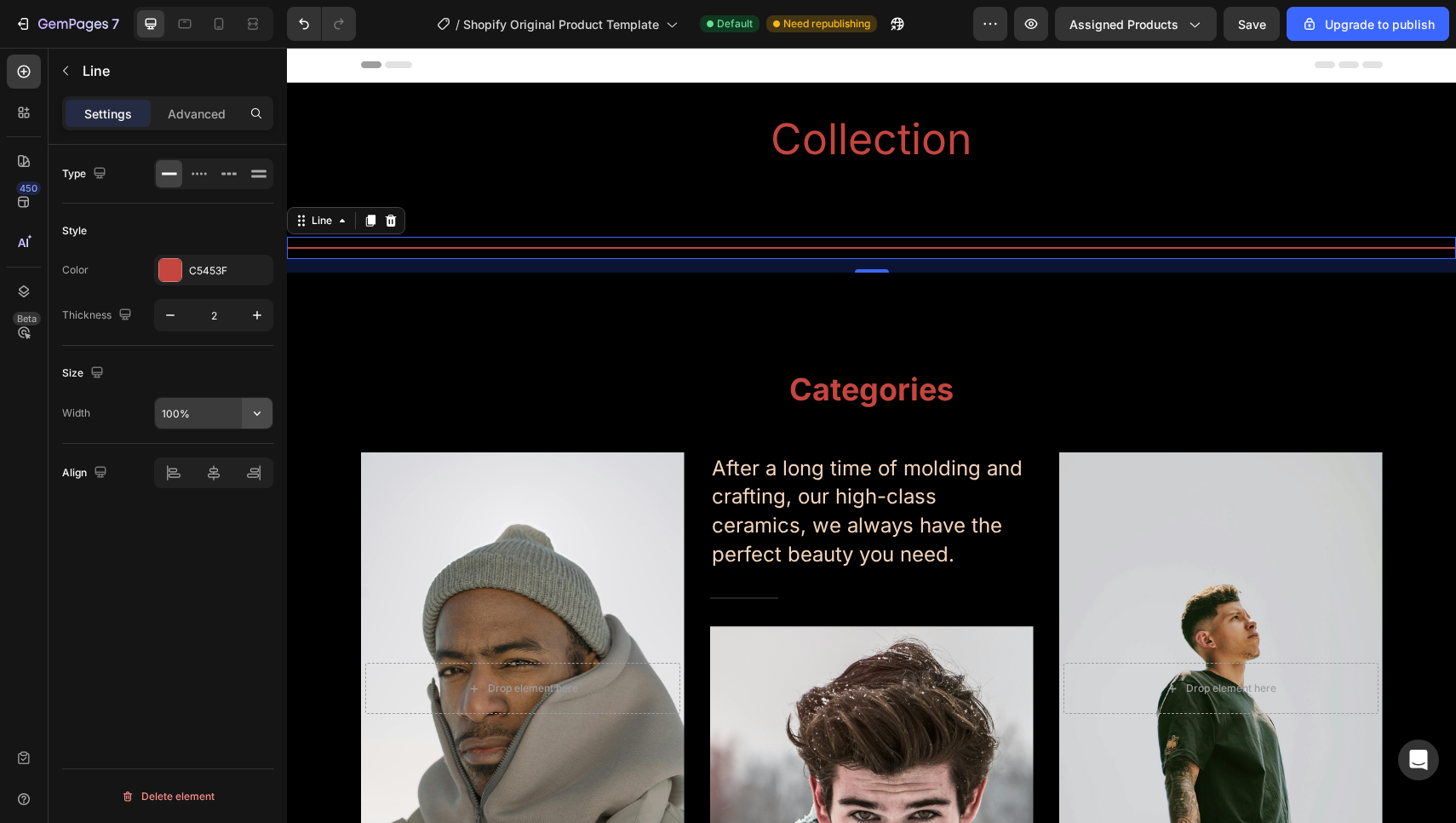
click at [242, 404] on button "button" at bounding box center [257, 412] width 31 height 31
click at [182, 492] on span "Default" at bounding box center [178, 488] width 35 height 15
type input "1200"
click at [204, 592] on div "Type Style Color C5453F Thickness 2 Size Width 1200 Align Delete element" at bounding box center [168, 508] width 239 height 726
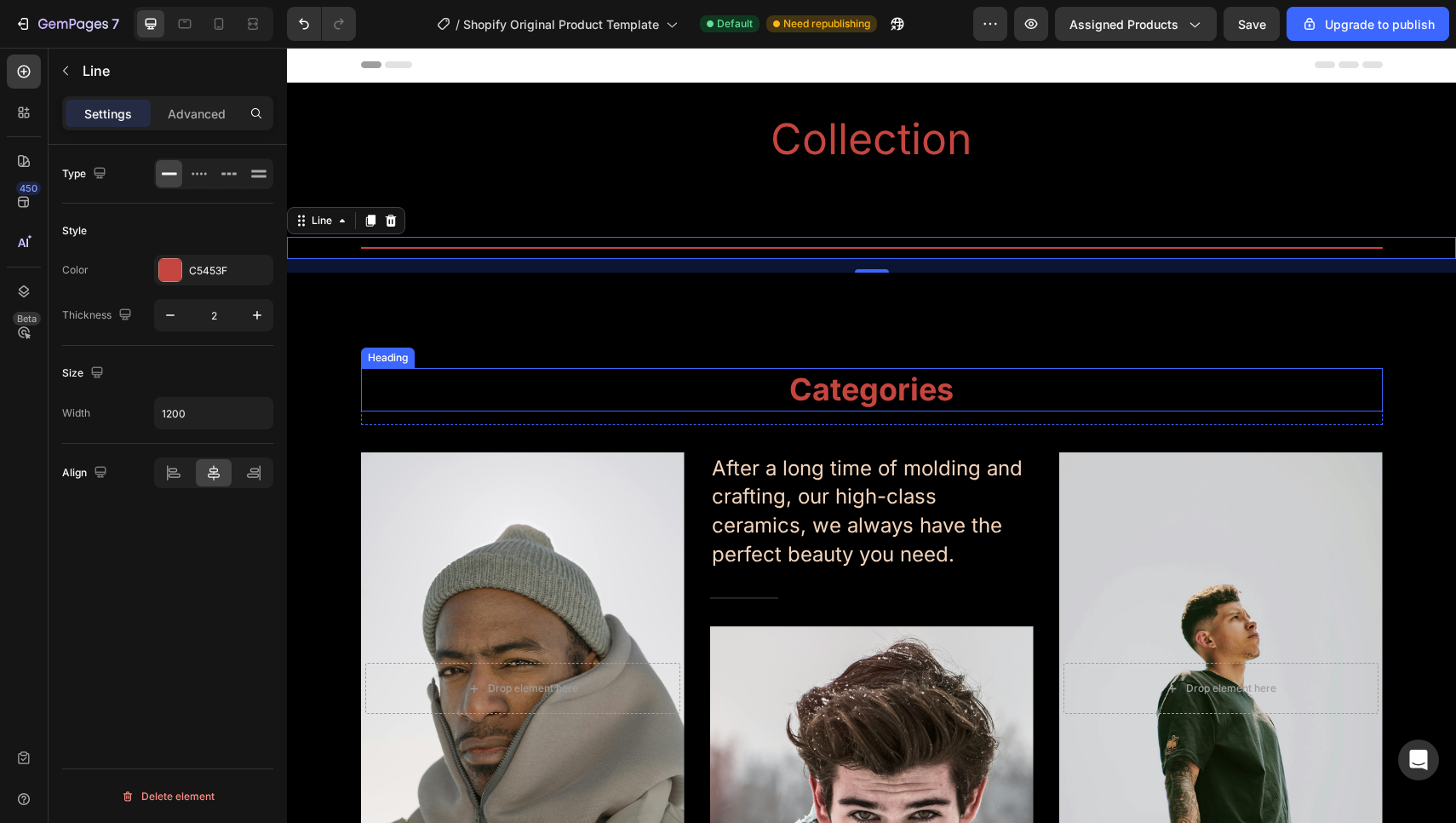
click at [374, 393] on p "Categories" at bounding box center [871, 390] width 1018 height 40
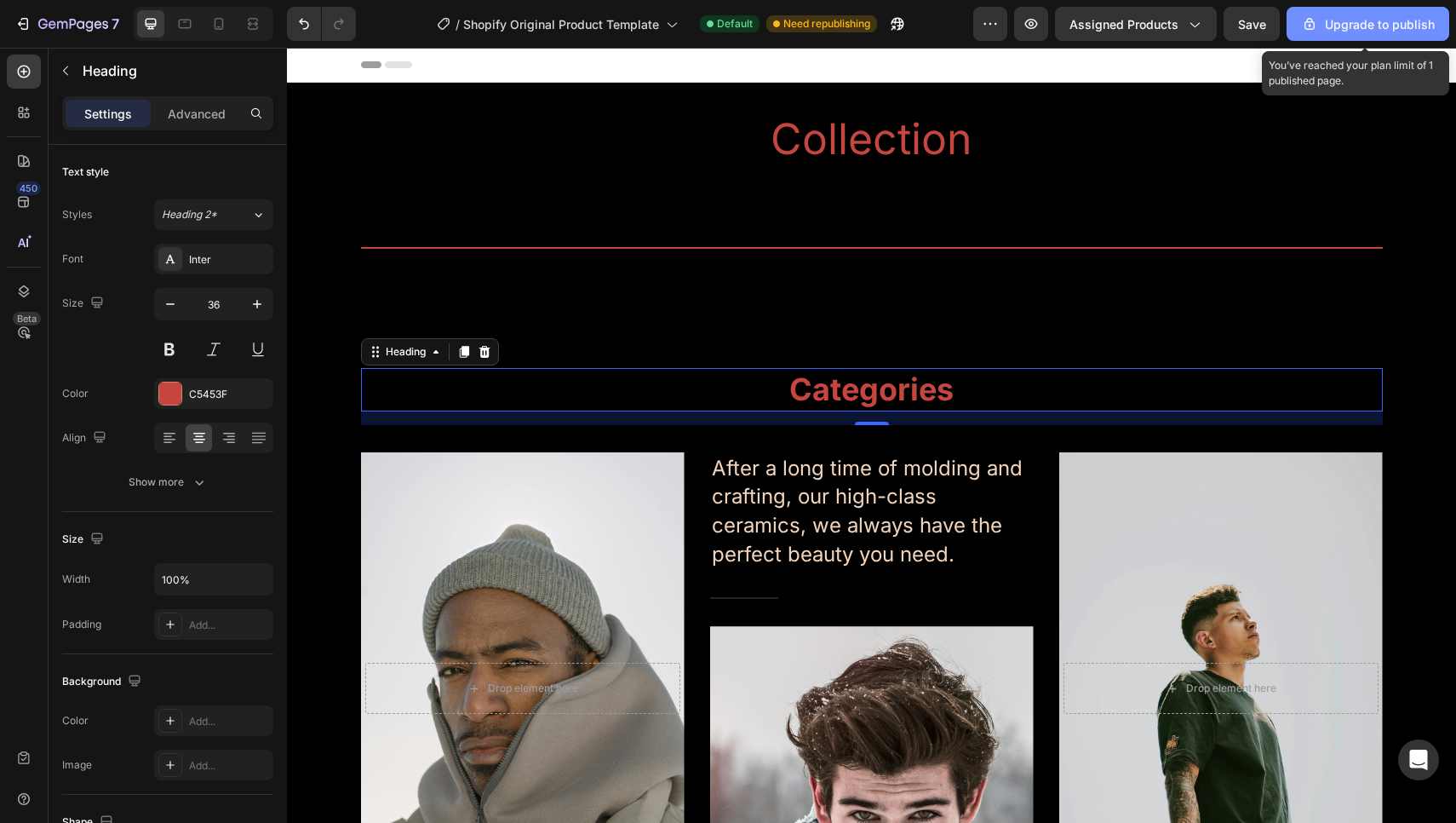
click at [1385, 12] on button "Upgrade to publish" at bounding box center [1367, 24] width 162 height 34
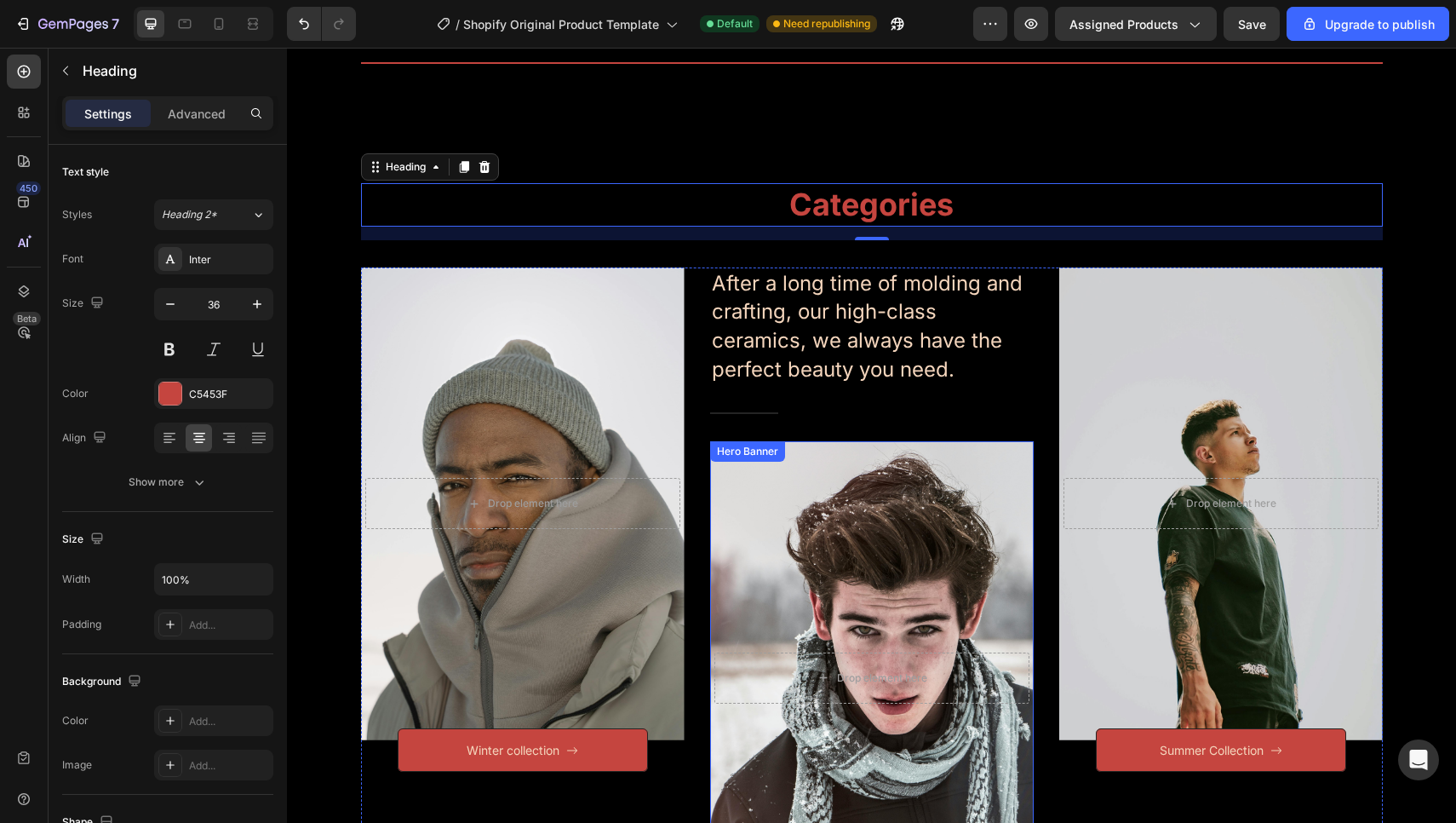
scroll to position [168, 0]
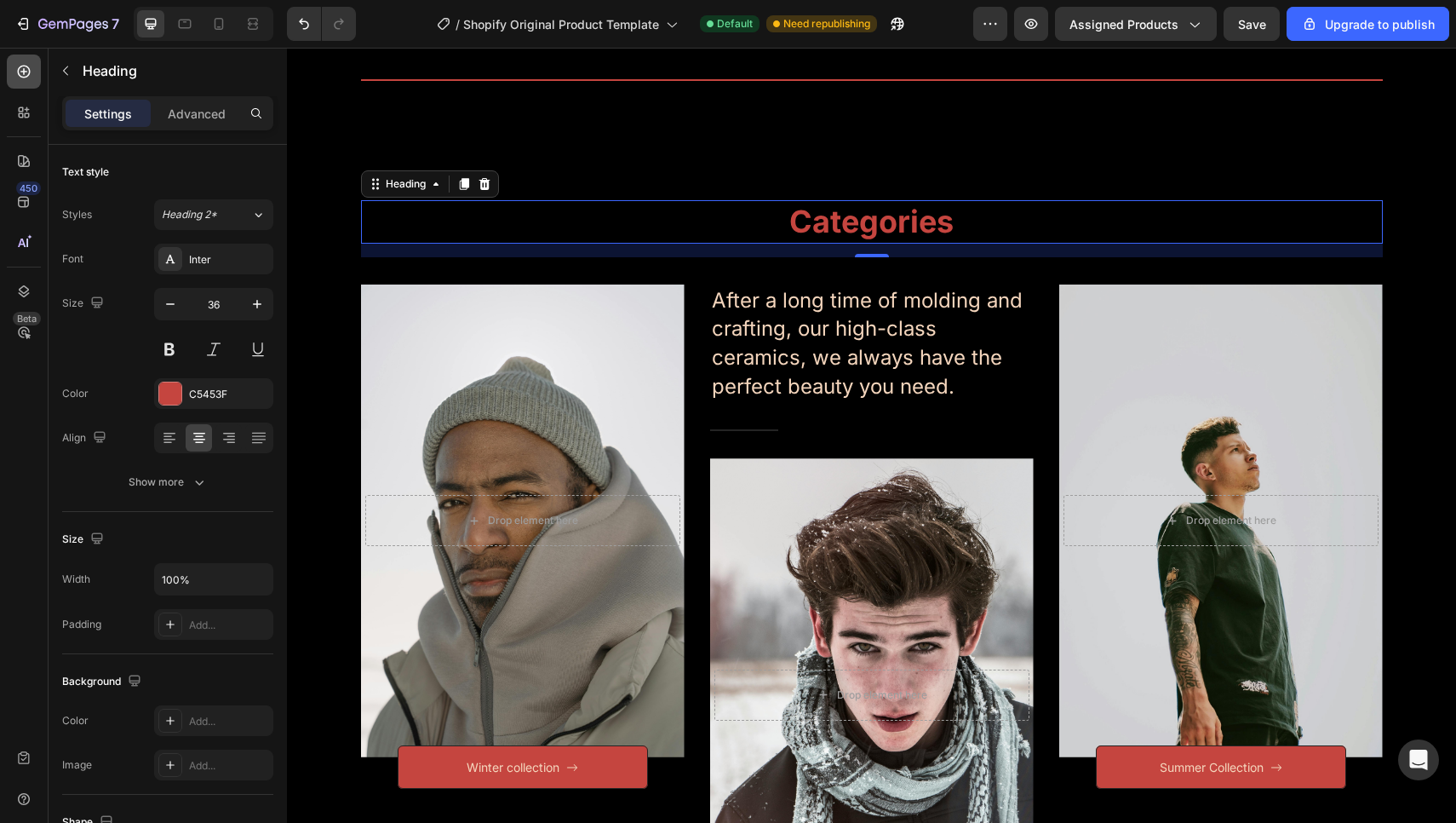
click at [27, 65] on icon at bounding box center [23, 71] width 17 height 17
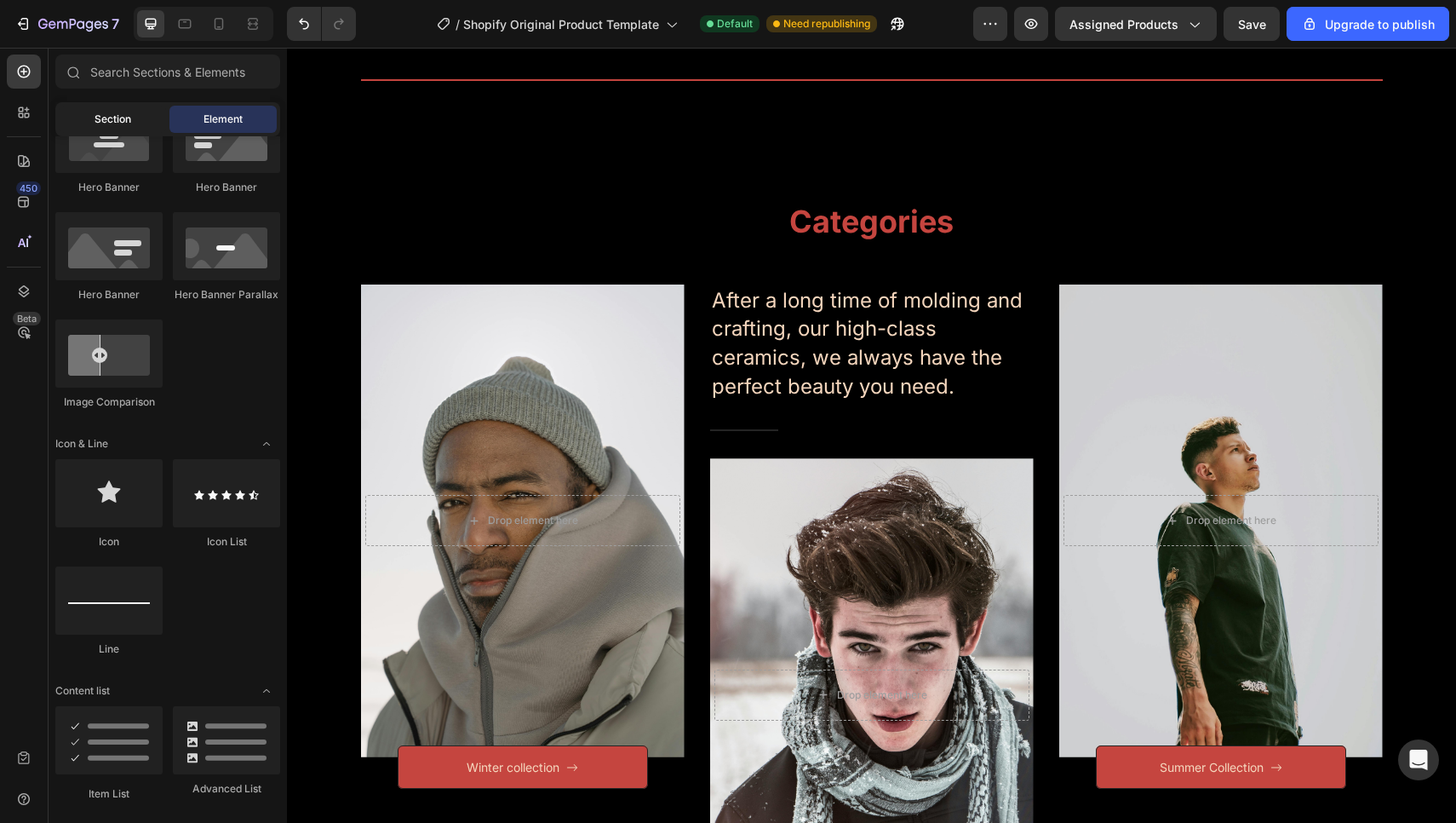
click at [146, 119] on div "Section" at bounding box center [112, 118] width 107 height 27
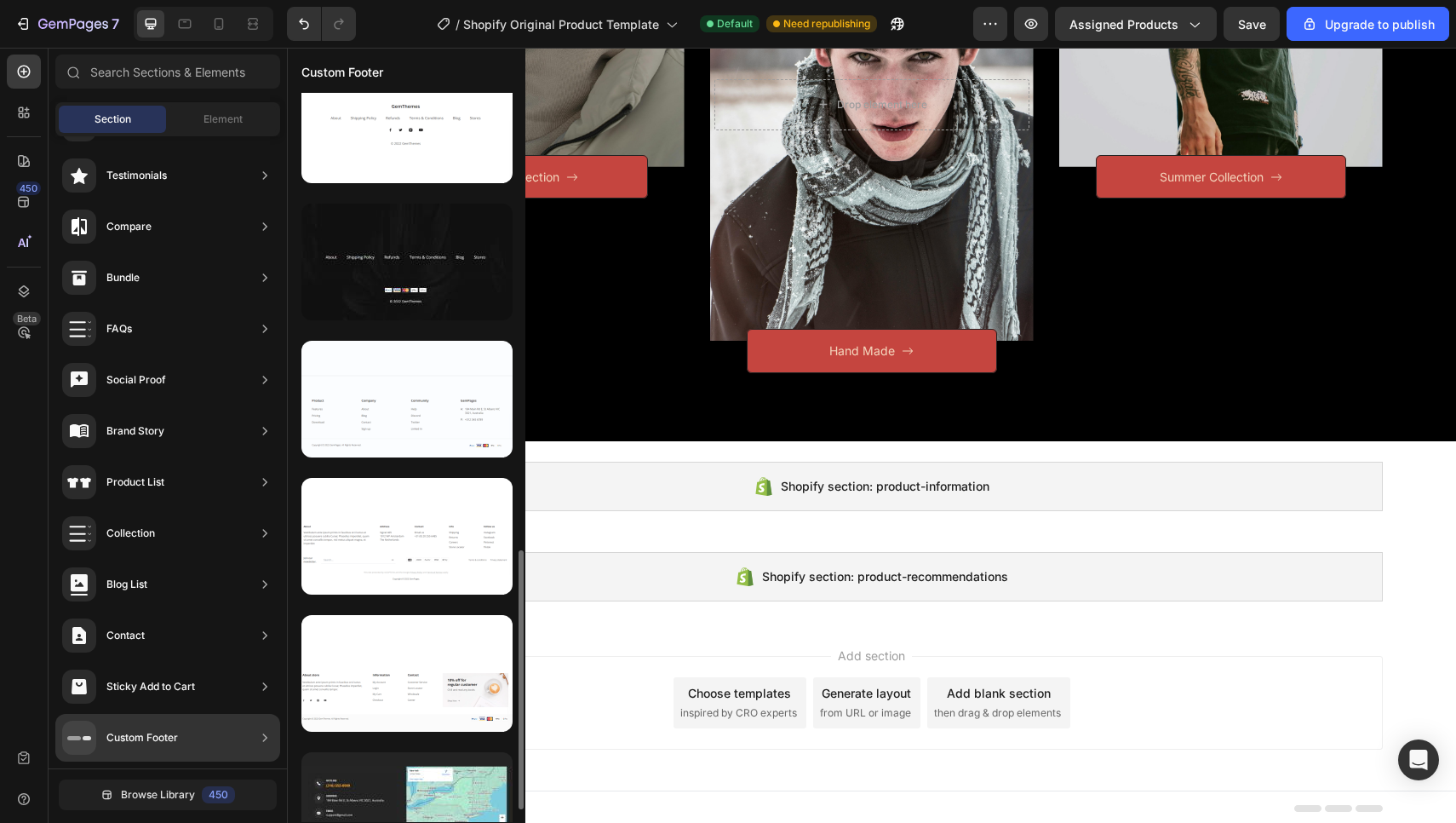
scroll to position [1285, 0]
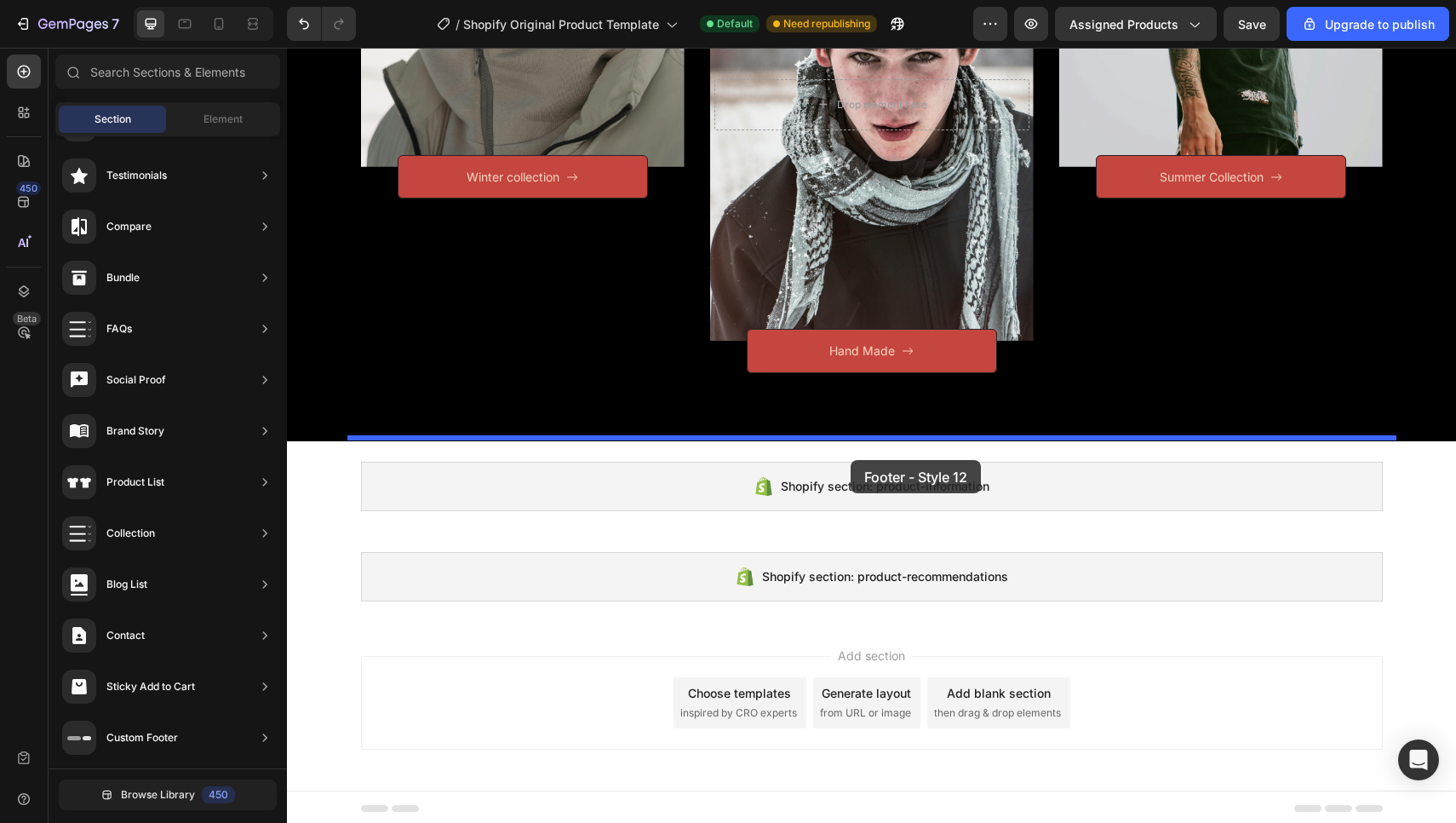
drag, startPoint x: 719, startPoint y: 320, endPoint x: 851, endPoint y: 460, distance: 192.4
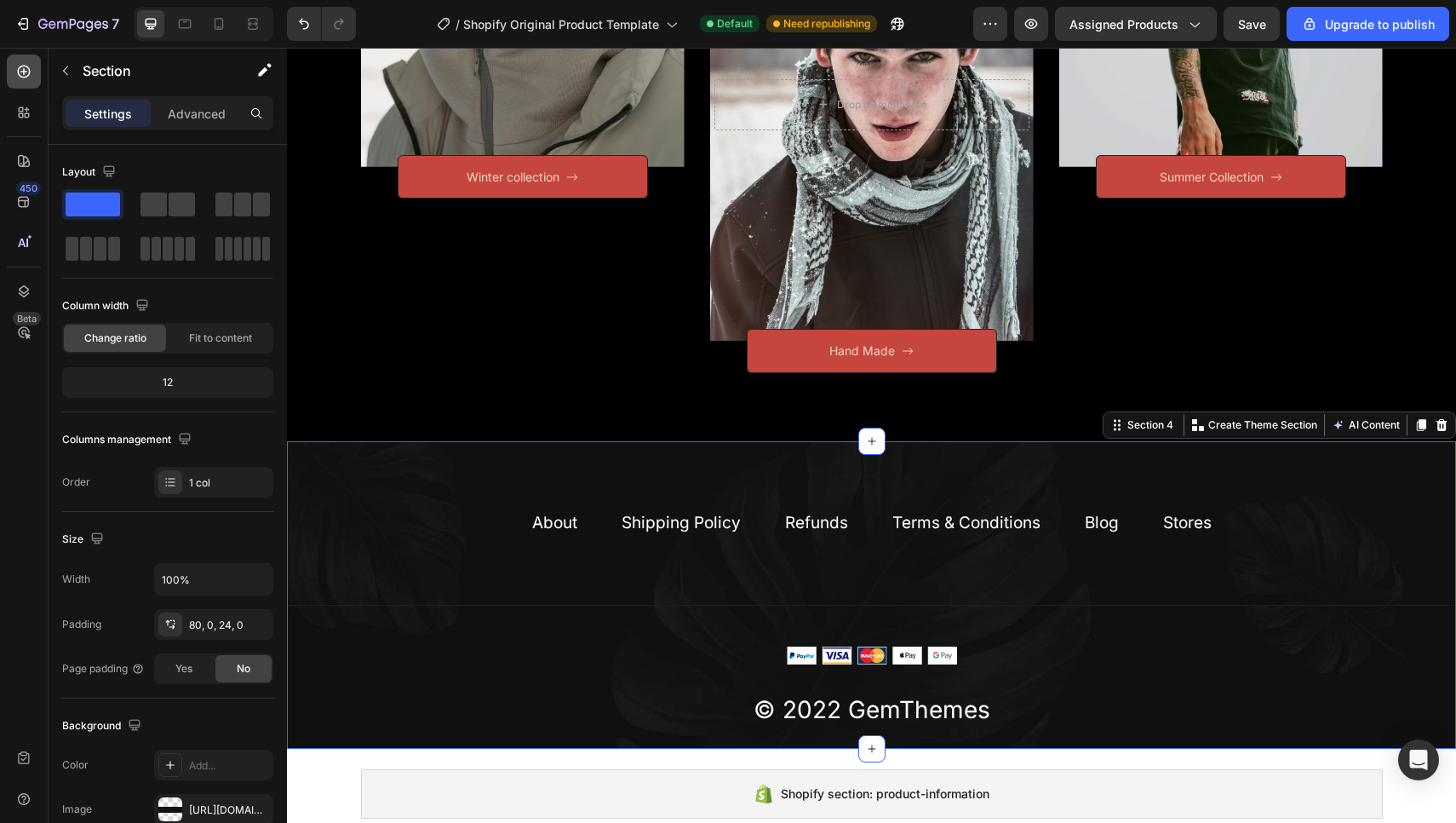
click at [26, 68] on icon at bounding box center [23, 71] width 17 height 17
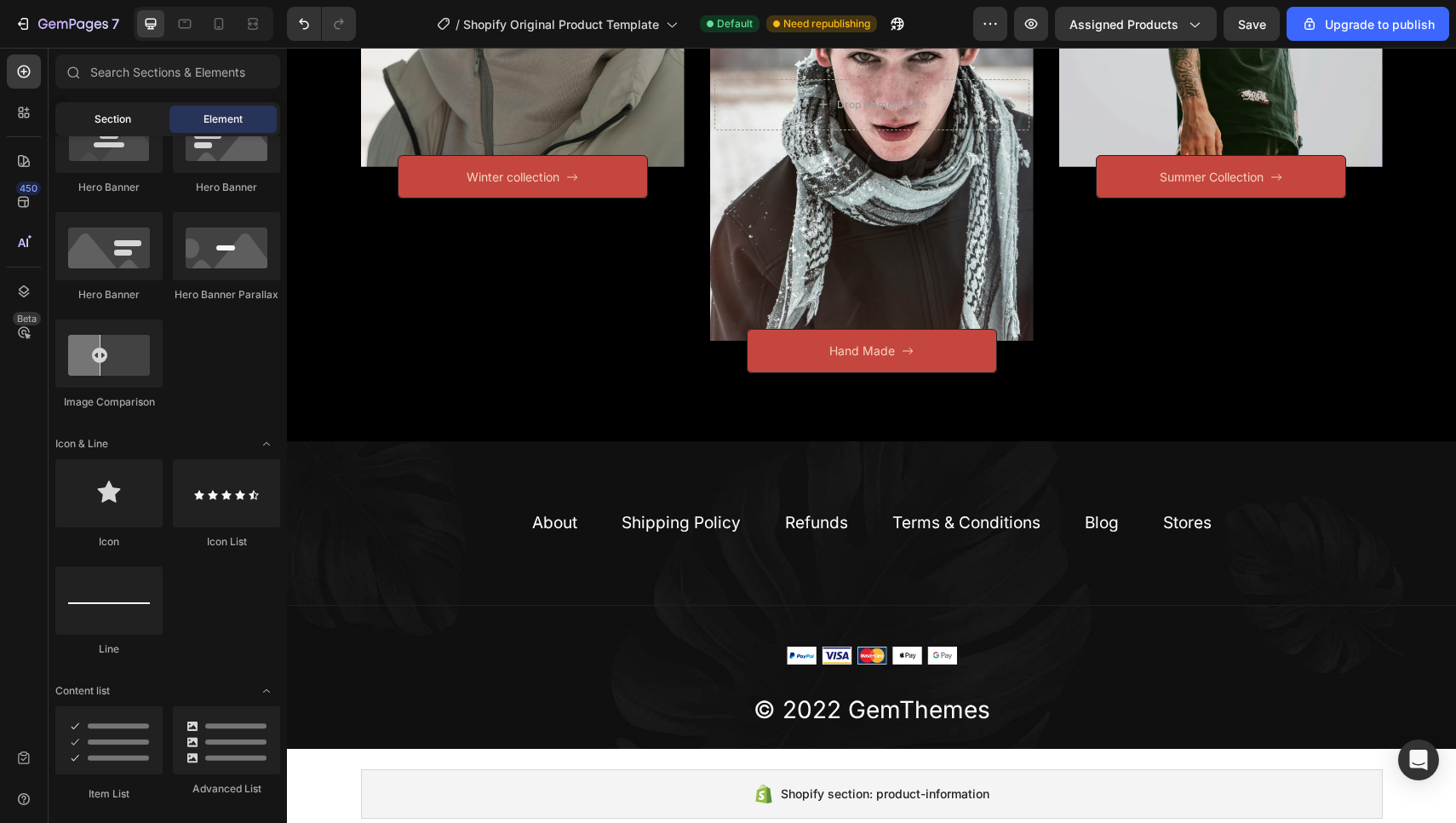
click at [125, 122] on span "Section" at bounding box center [113, 118] width 37 height 15
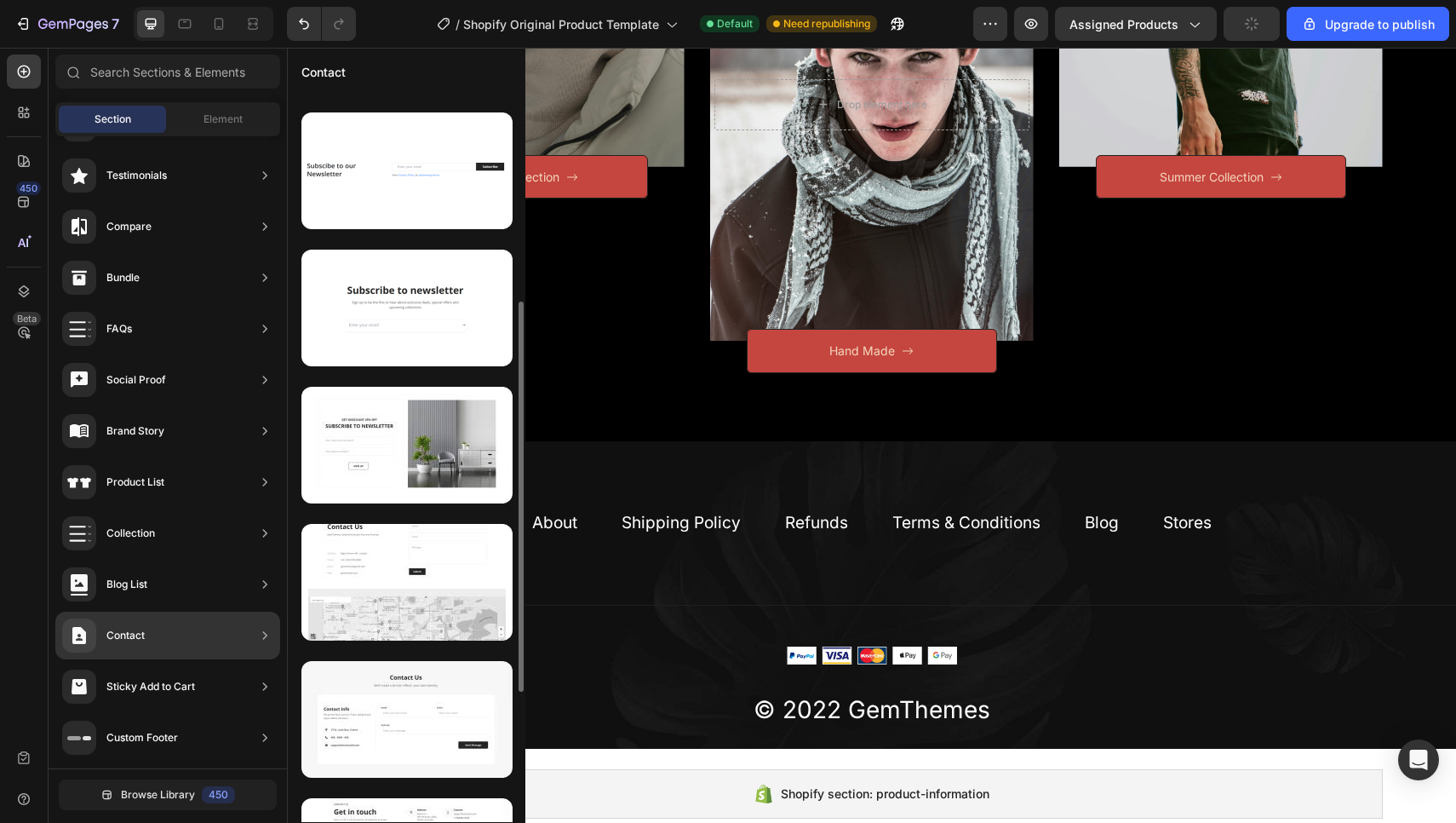
scroll to position [401, 0]
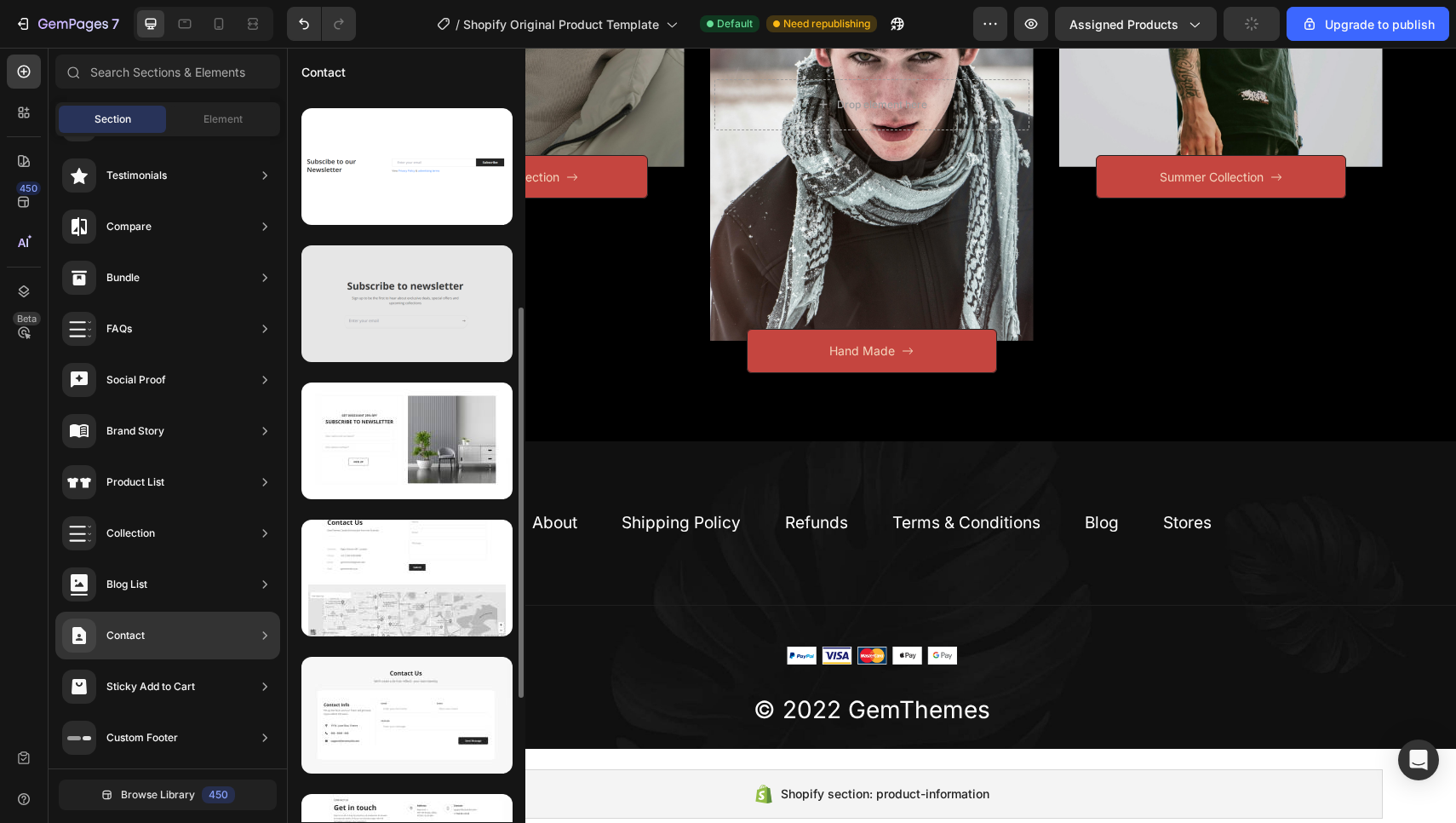
click at [423, 295] on div at bounding box center [407, 304] width 211 height 117
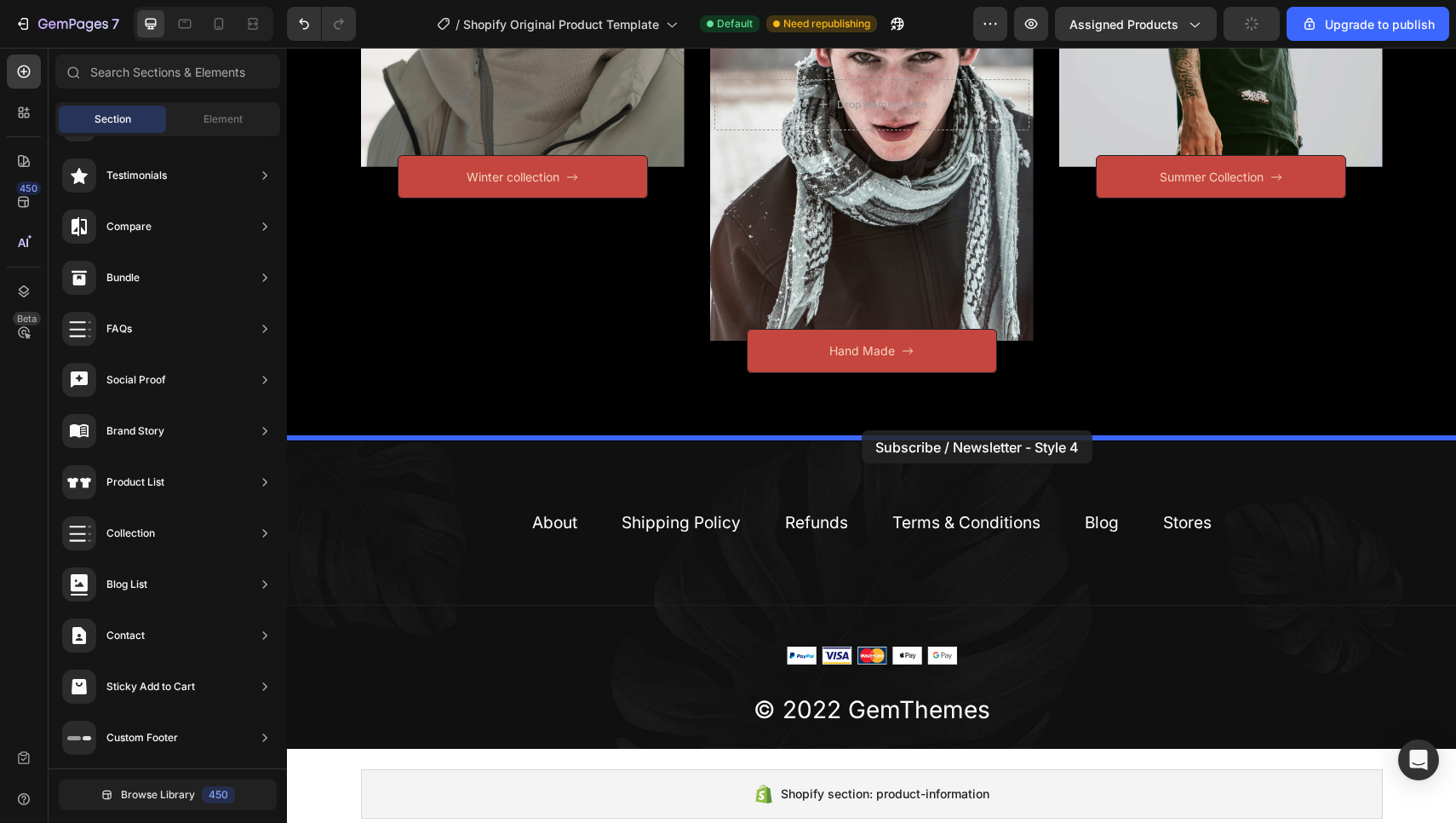
drag, startPoint x: 710, startPoint y: 342, endPoint x: 861, endPoint y: 430, distance: 174.8
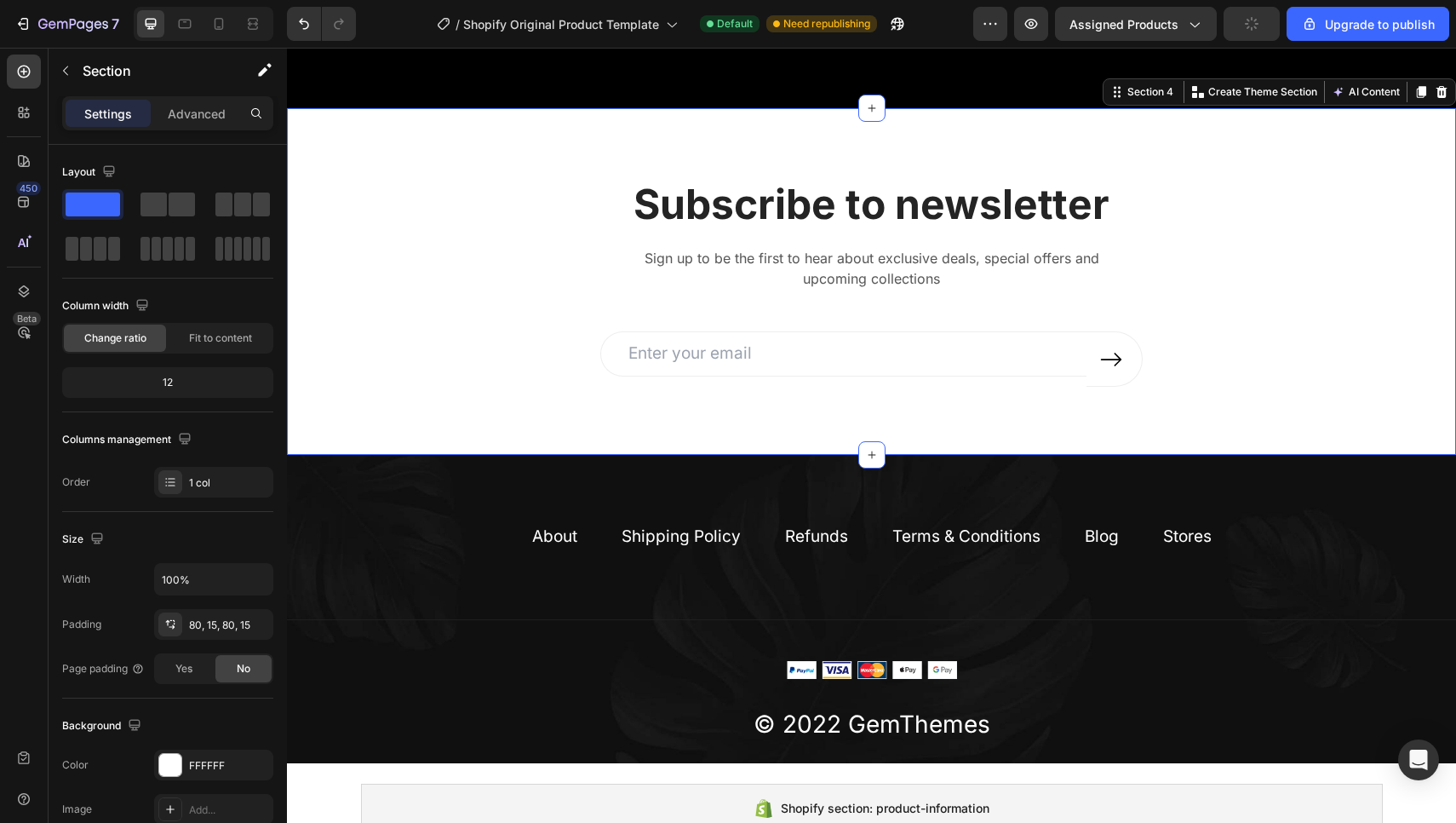
scroll to position [1091, 0]
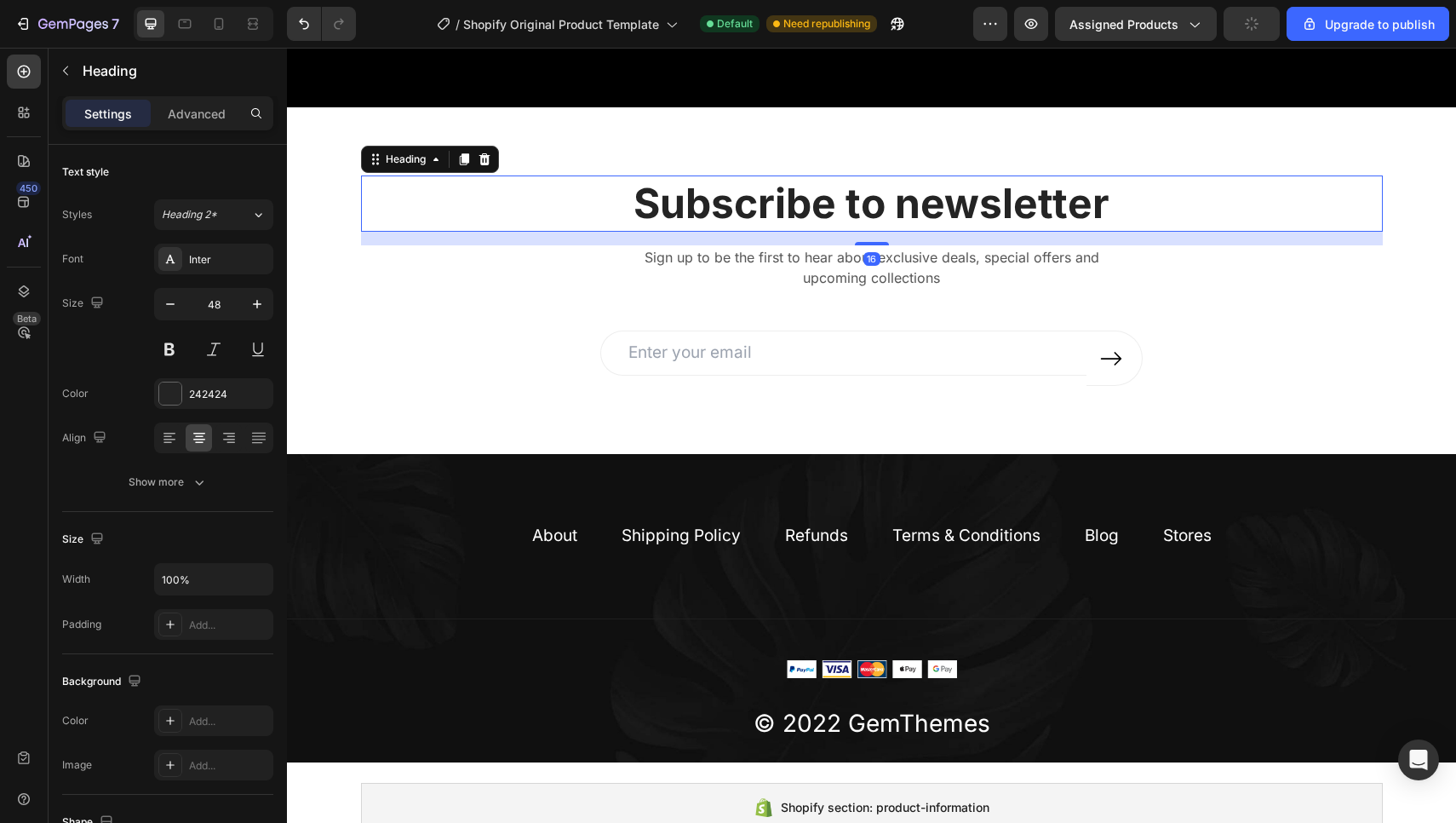
click at [1209, 182] on p "Subscribe to newsletter" at bounding box center [871, 204] width 1018 height 53
click at [1283, 127] on div "Subscribe to newsletter Heading 16 Sign up to be the first to hear about exclus…" at bounding box center [871, 280] width 1169 height 347
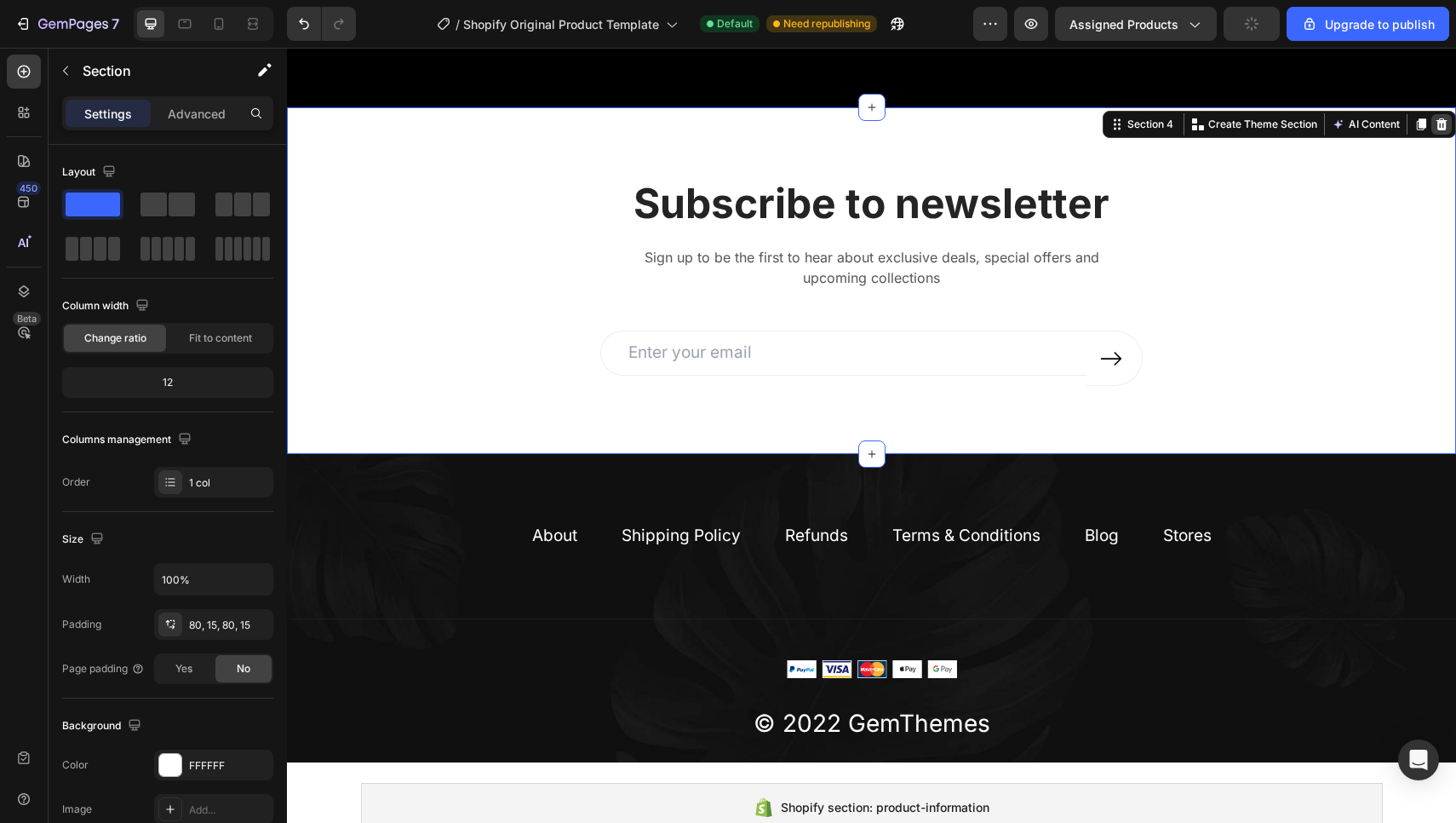
click at [1448, 121] on div at bounding box center [1440, 124] width 20 height 20
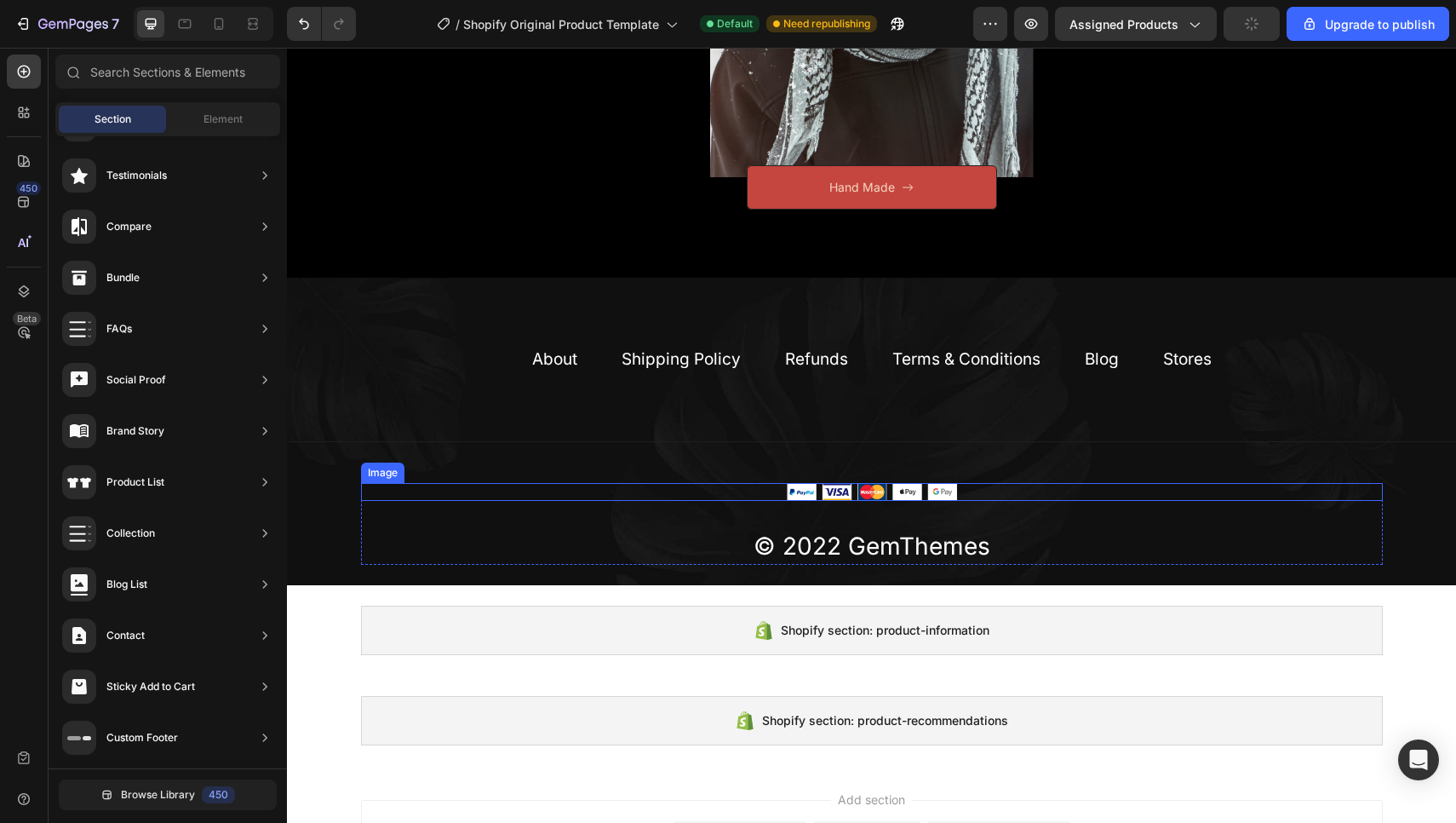
scroll to position [917, 0]
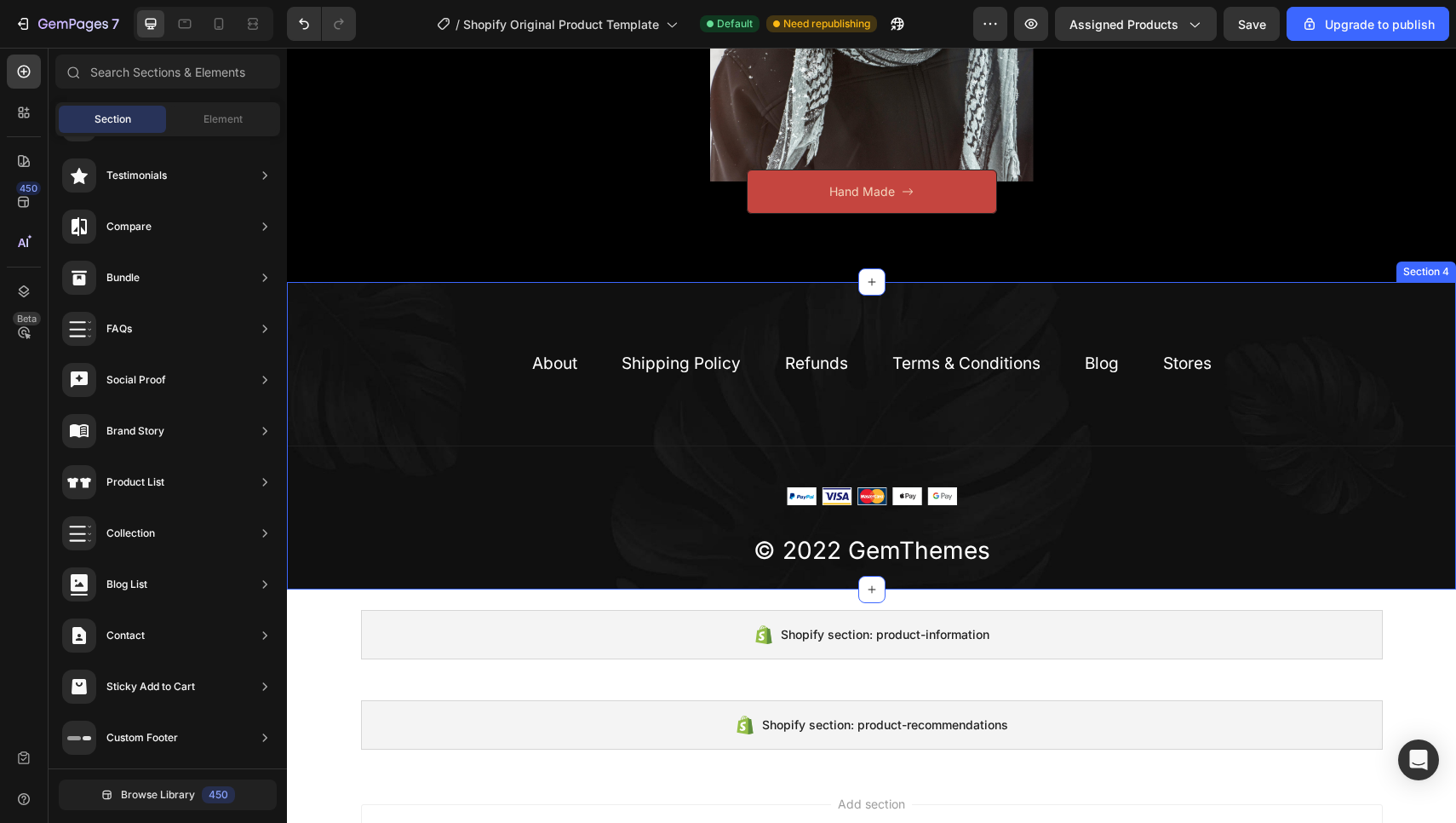
click at [1375, 327] on div "About Text block Shipping Policy Text block Refunds Text block Terms & Conditio…" at bounding box center [871, 435] width 1169 height 308
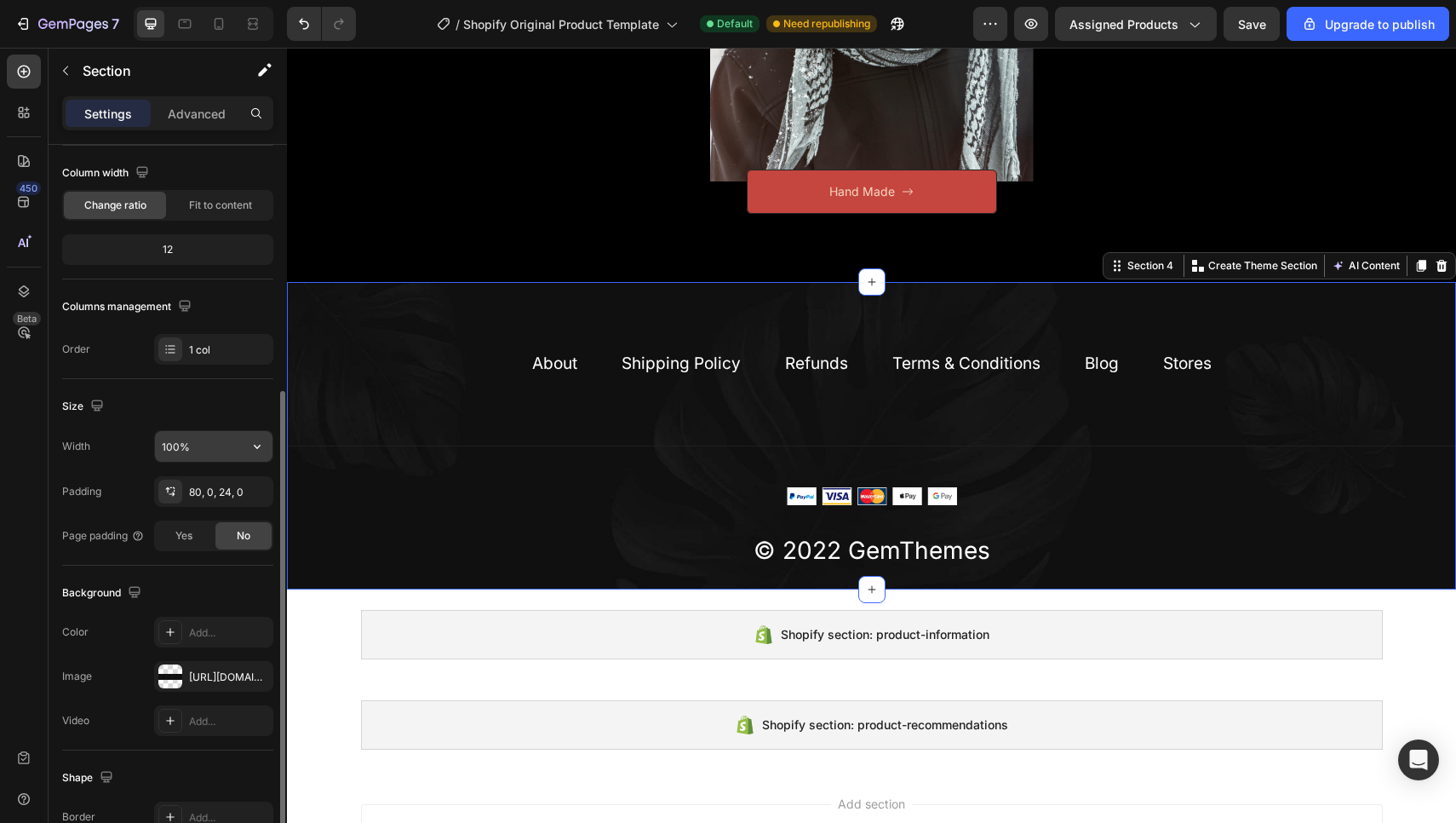
scroll to position [256, 0]
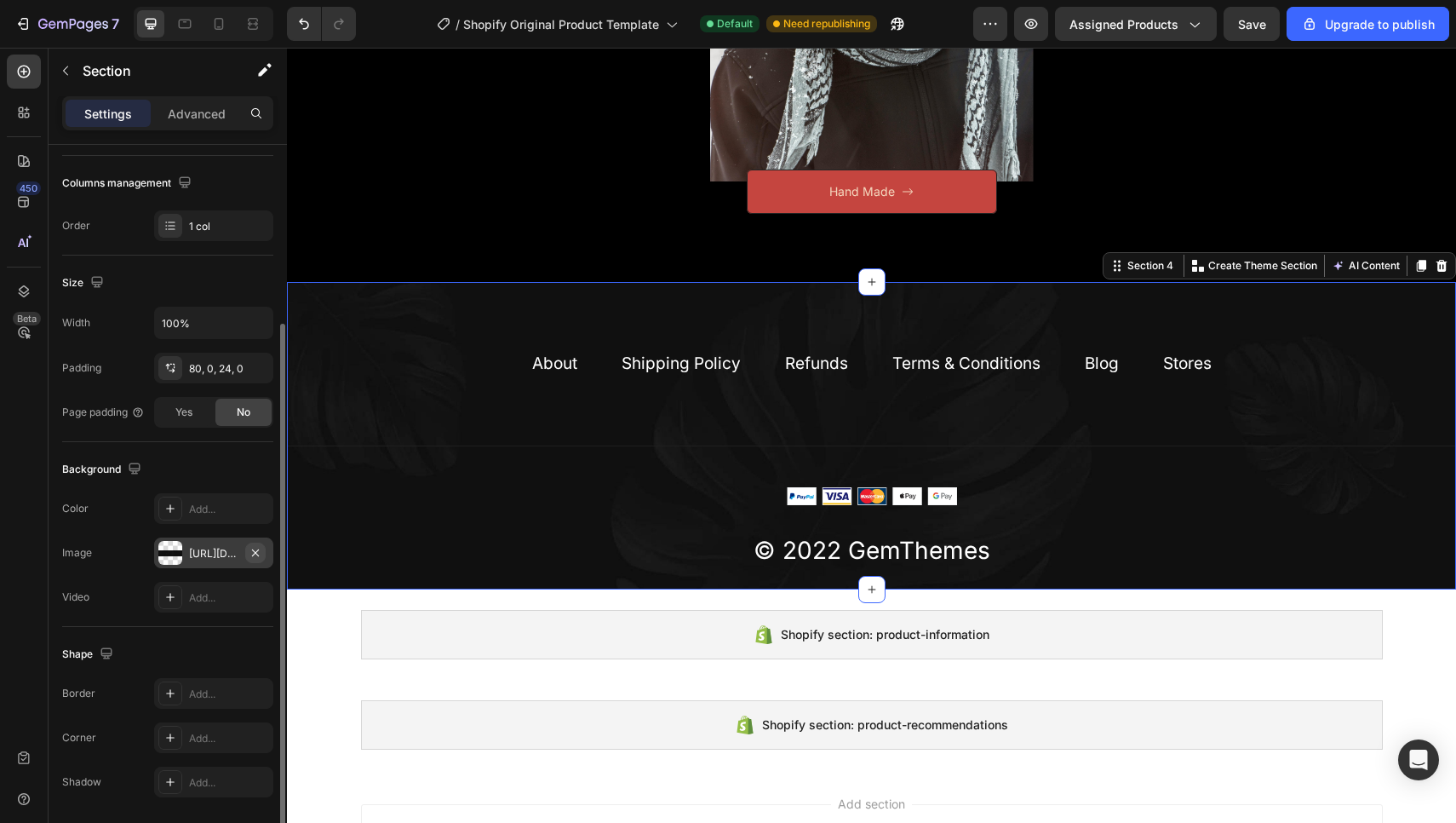
click at [259, 555] on icon "button" at bounding box center [255, 553] width 14 height 14
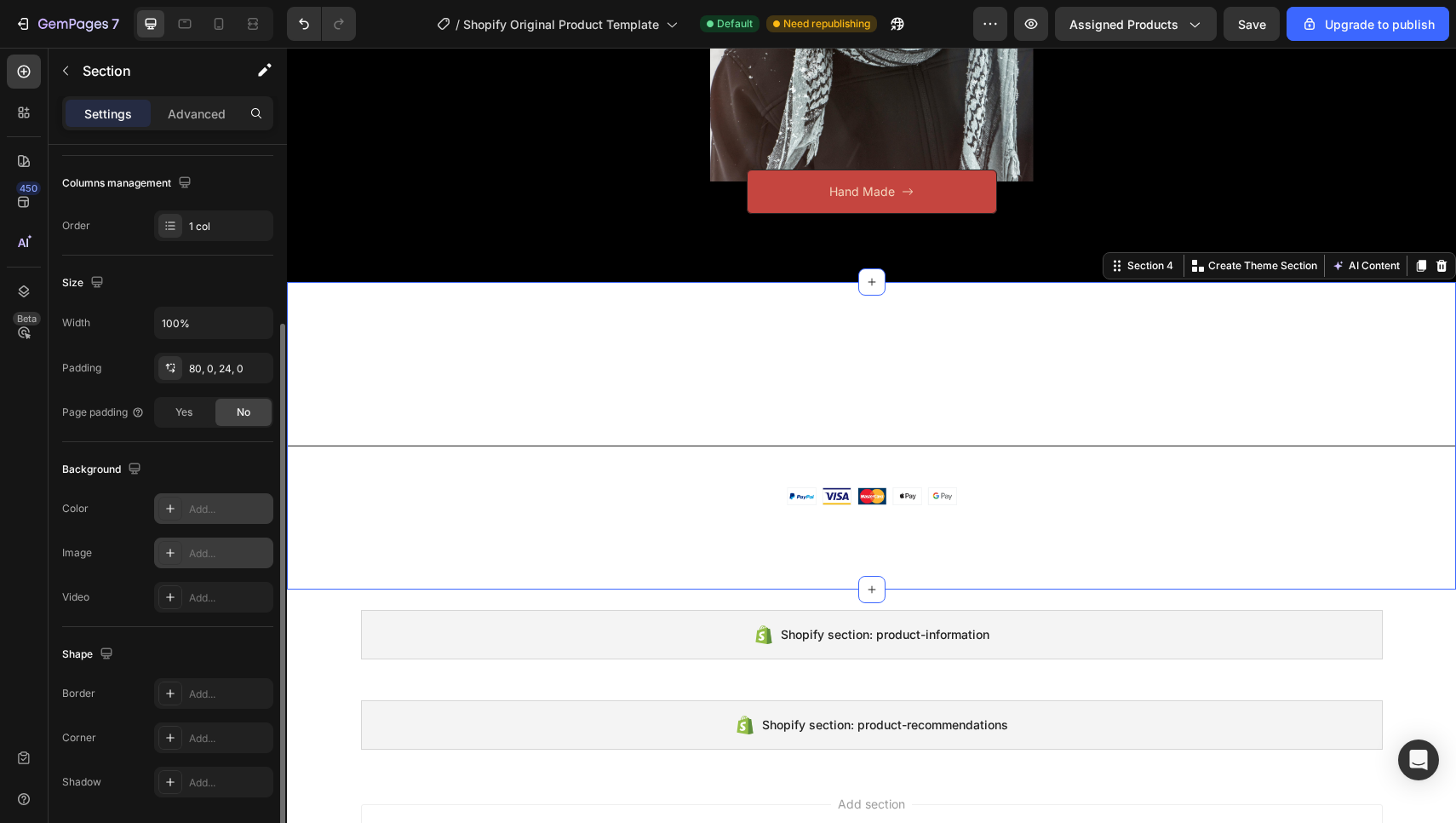
click at [175, 512] on icon at bounding box center [170, 509] width 14 height 14
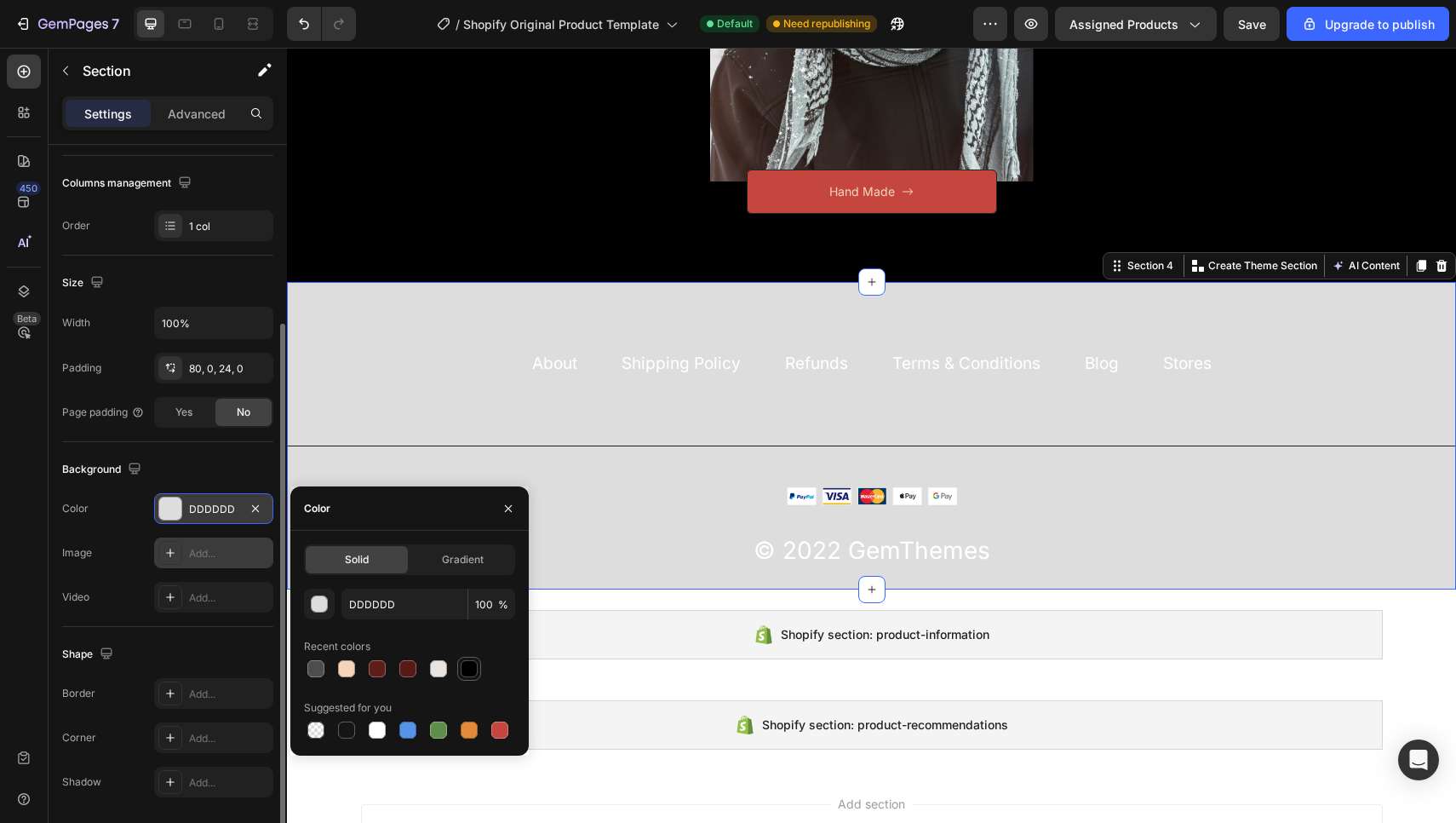
click at [472, 662] on div at bounding box center [468, 668] width 17 height 17
type input "000000"
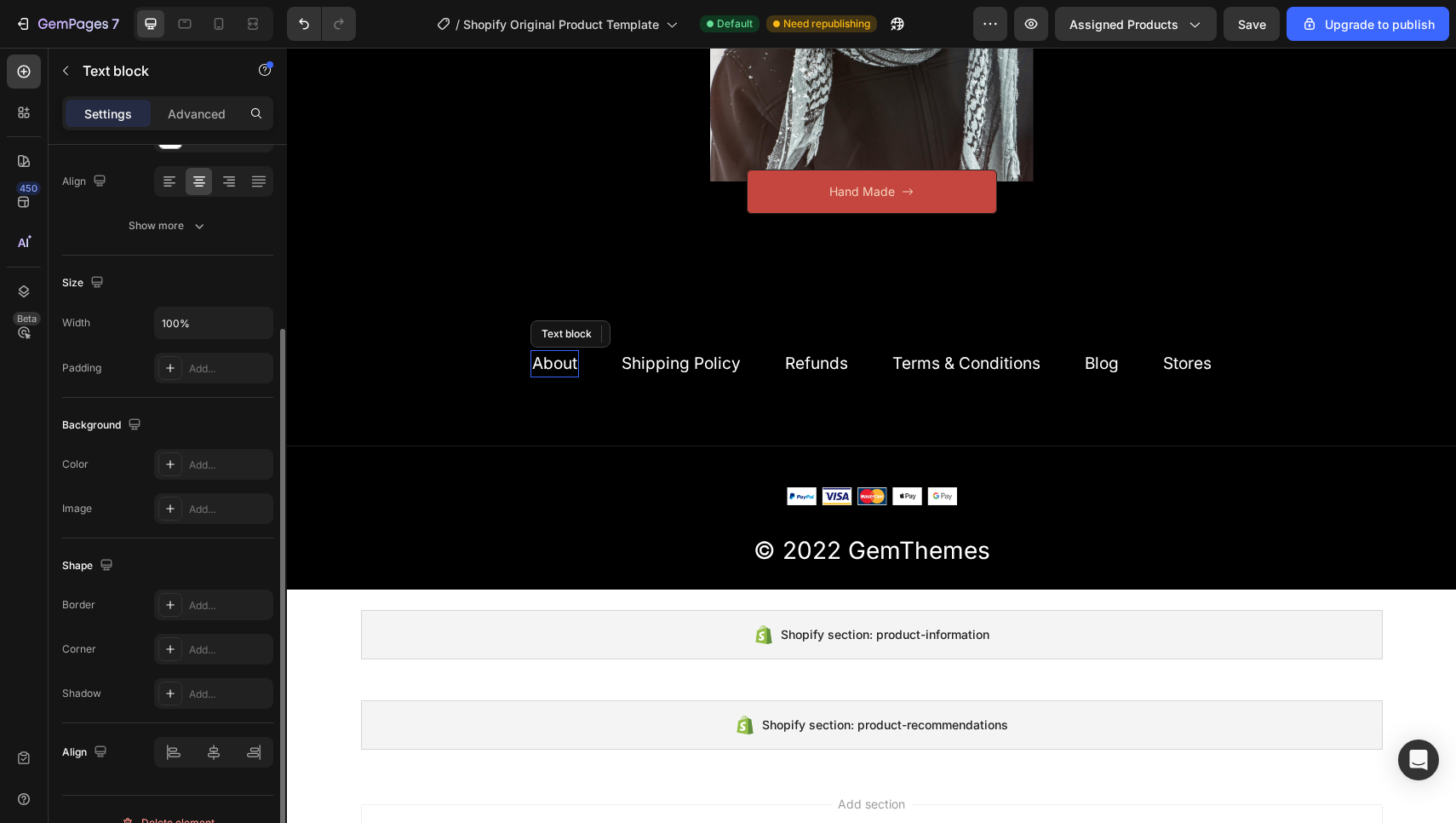
click at [574, 354] on link "About" at bounding box center [554, 363] width 45 height 19
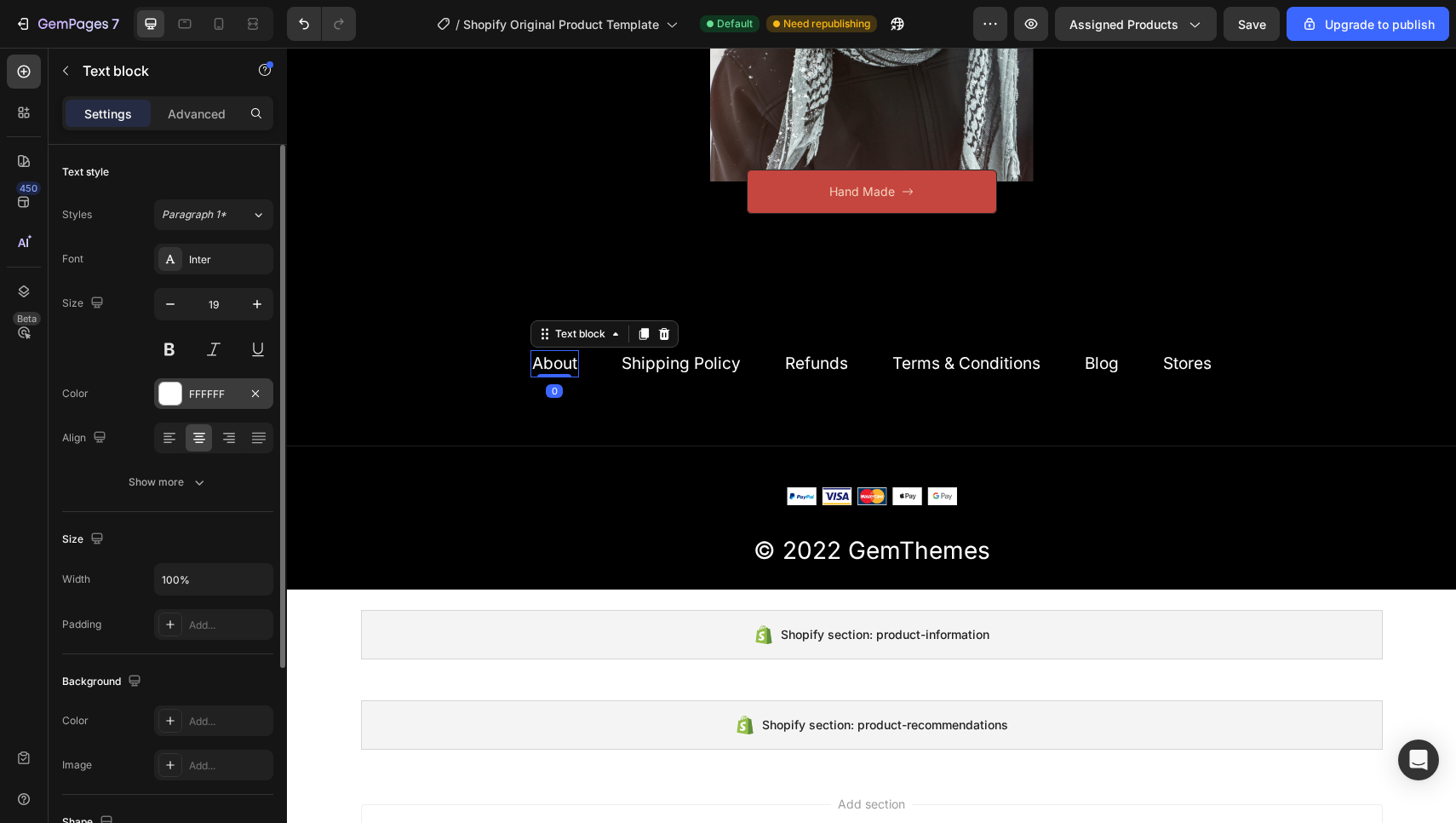
click at [208, 382] on div "FFFFFF" at bounding box center [214, 393] width 119 height 31
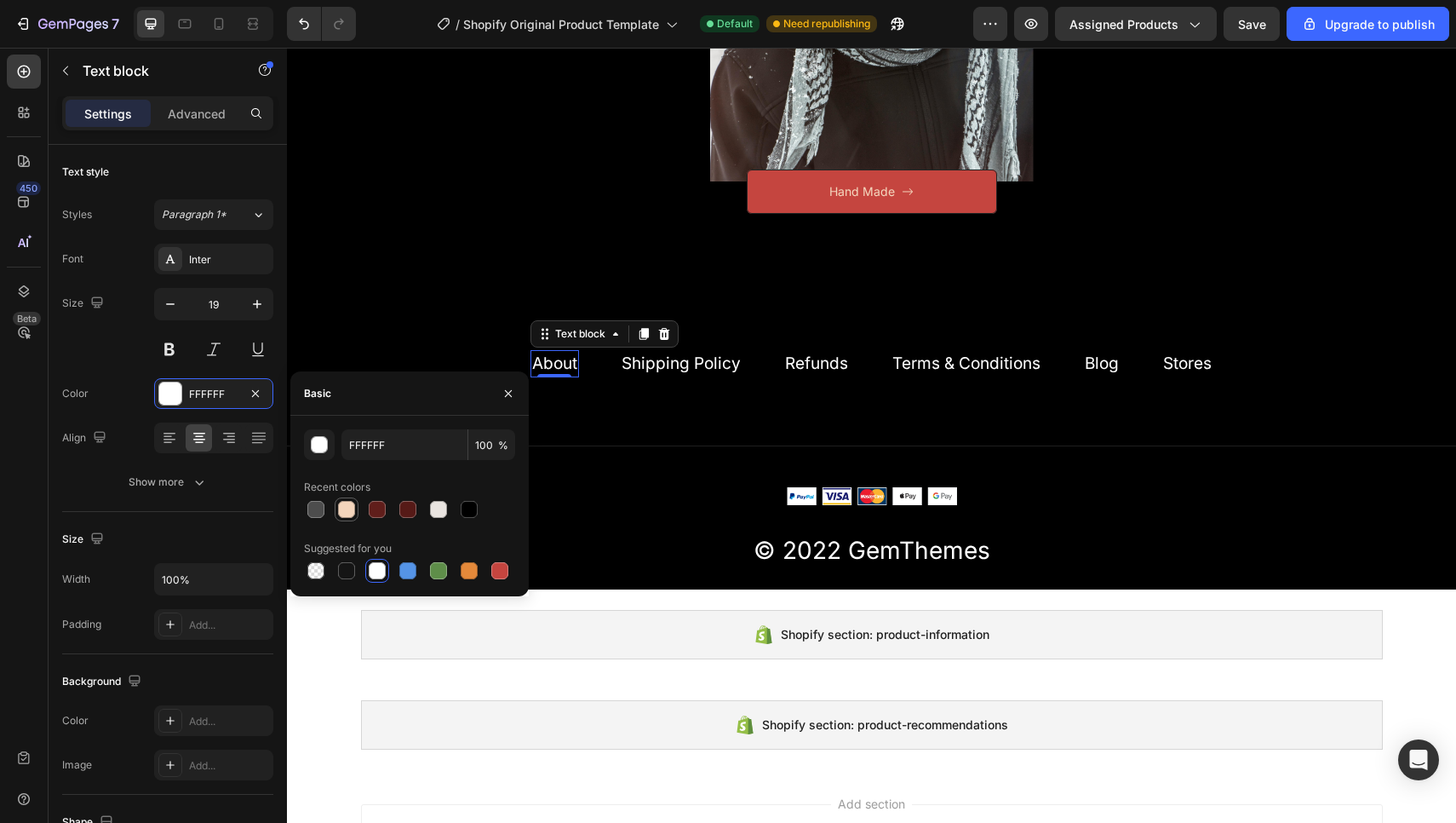
click at [342, 509] on div at bounding box center [346, 509] width 17 height 17
type input "F4D5BC"
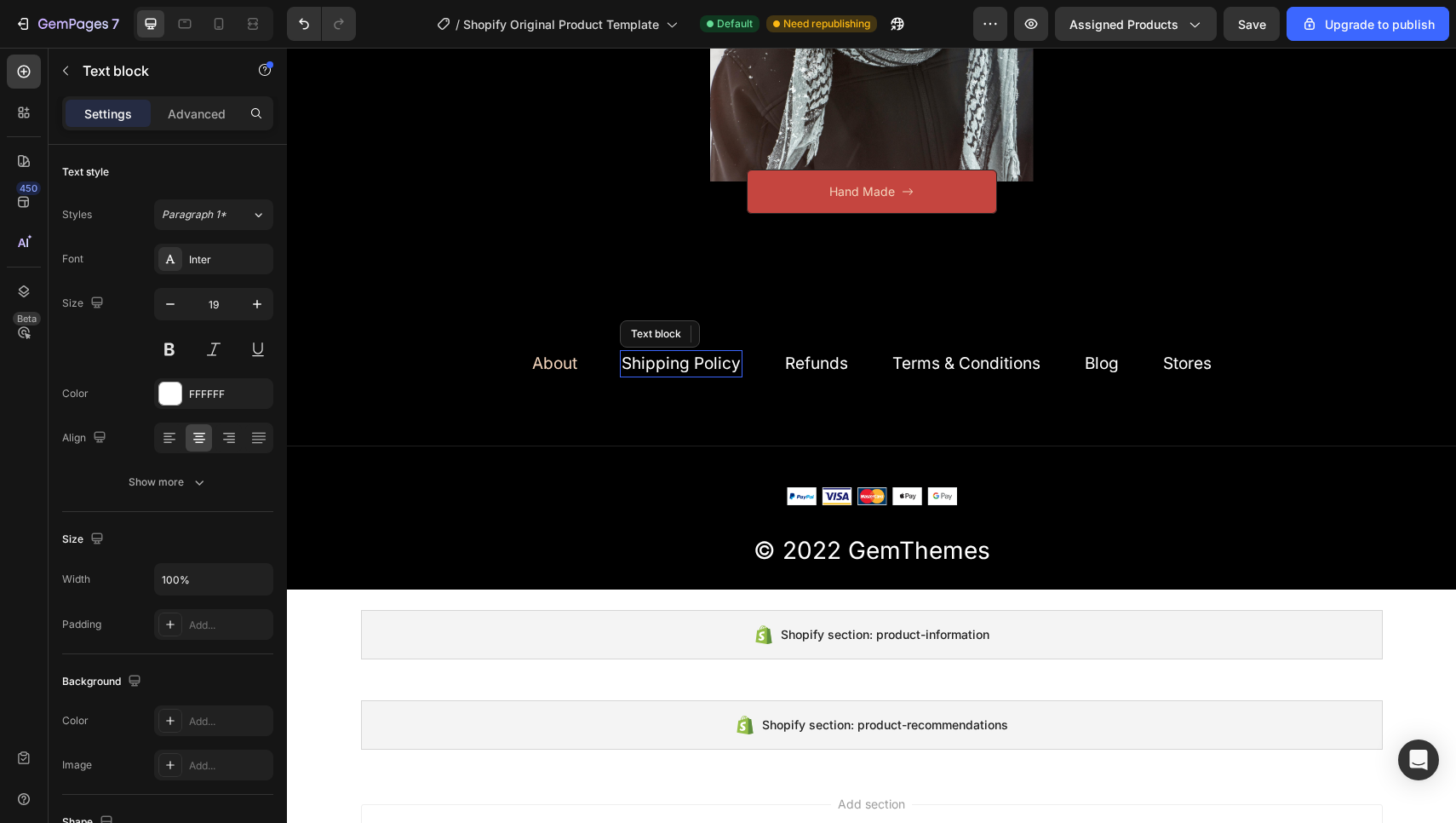
click at [671, 361] on link "Shipping Policy" at bounding box center [681, 363] width 119 height 19
click at [185, 389] on div "FFFFFF" at bounding box center [214, 393] width 119 height 31
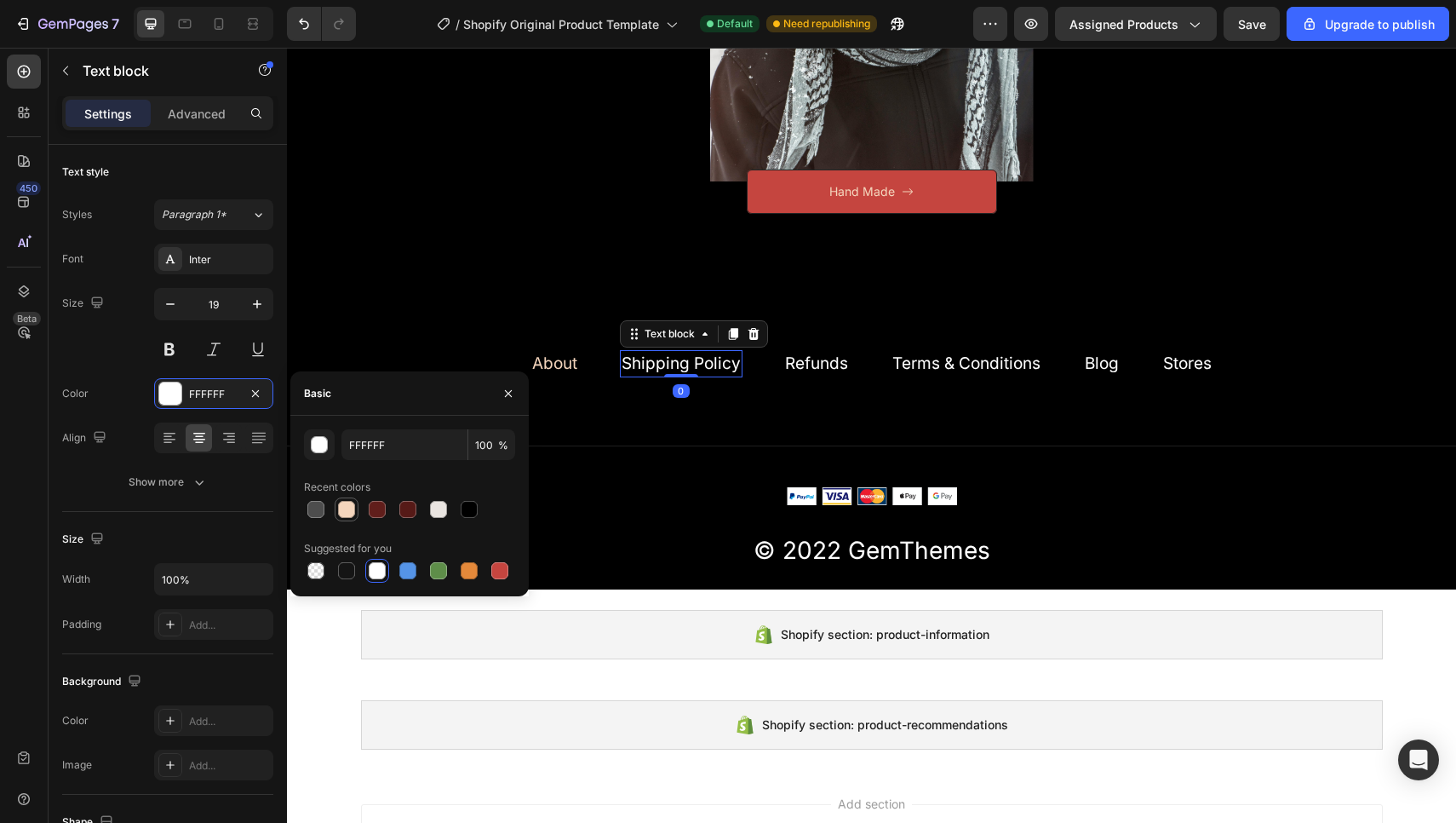
click at [346, 511] on div at bounding box center [346, 509] width 17 height 17
type input "F4D5BC"
click at [805, 364] on link "Refunds" at bounding box center [817, 363] width 63 height 19
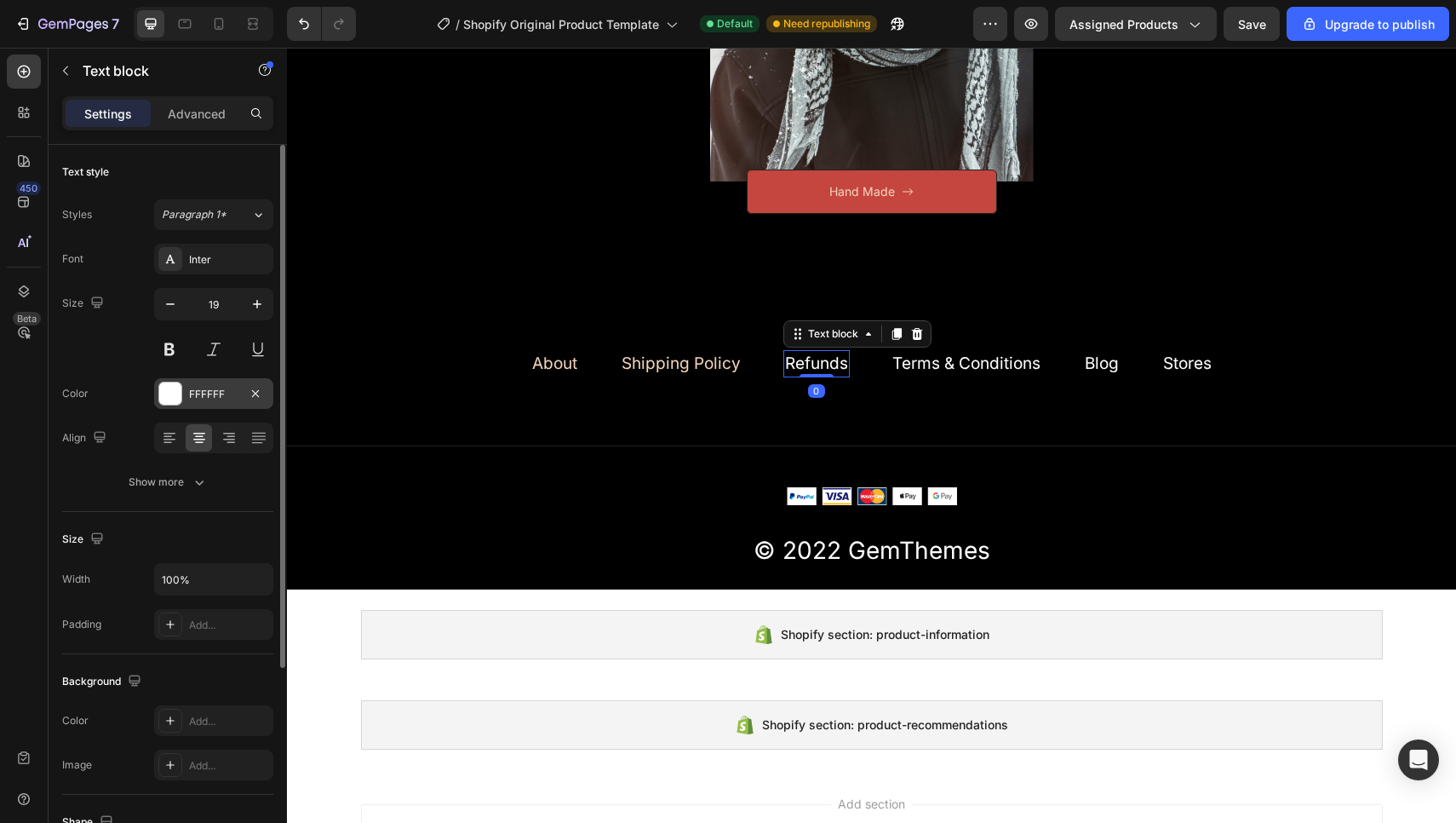
click at [190, 385] on div "FFFFFF" at bounding box center [214, 393] width 119 height 31
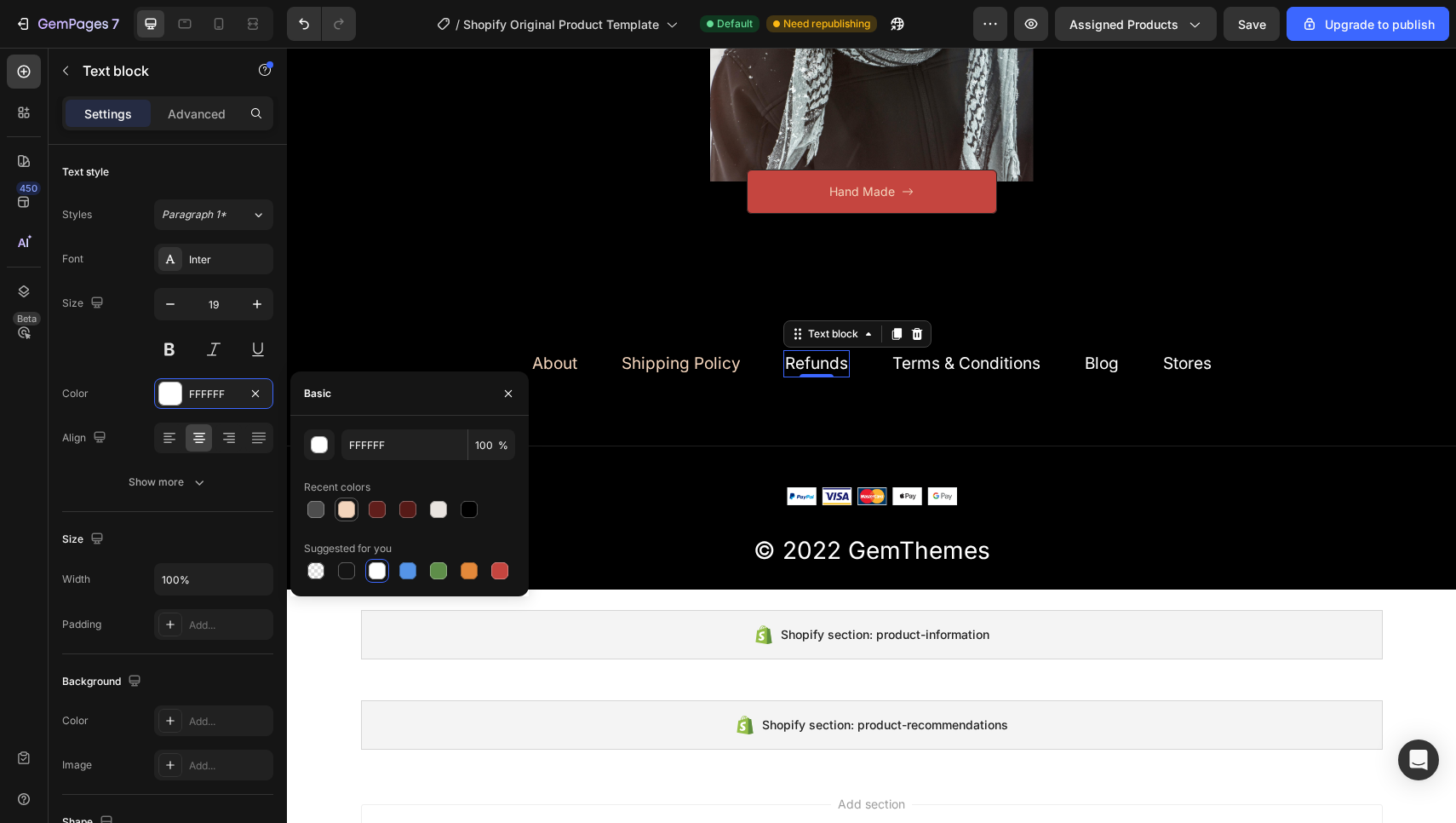
click at [353, 507] on div at bounding box center [346, 509] width 17 height 17
type input "F4D5BC"
click at [913, 357] on link "Terms & Conditions" at bounding box center [966, 363] width 148 height 19
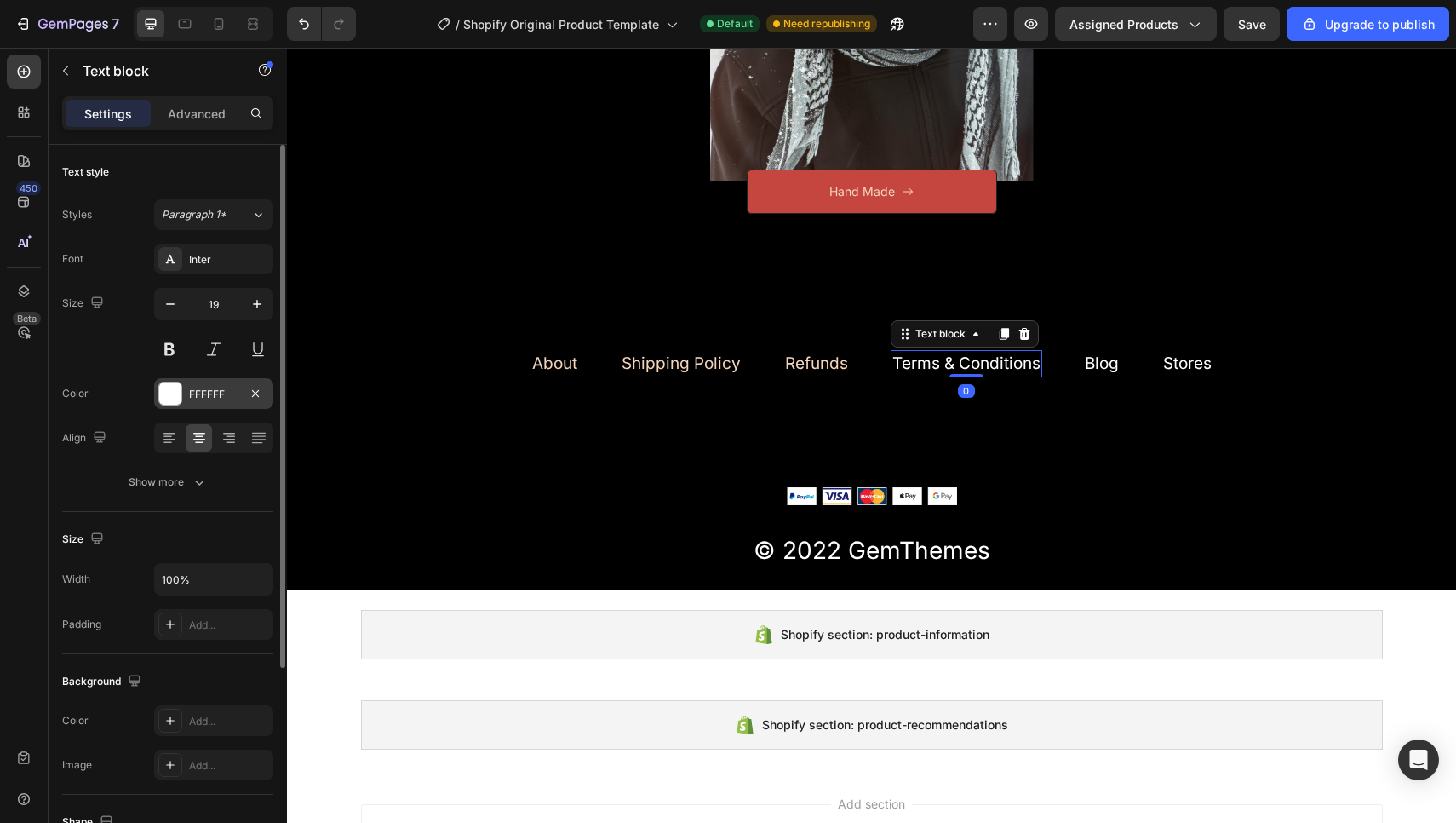
click at [210, 392] on div "FFFFFF" at bounding box center [213, 394] width 49 height 15
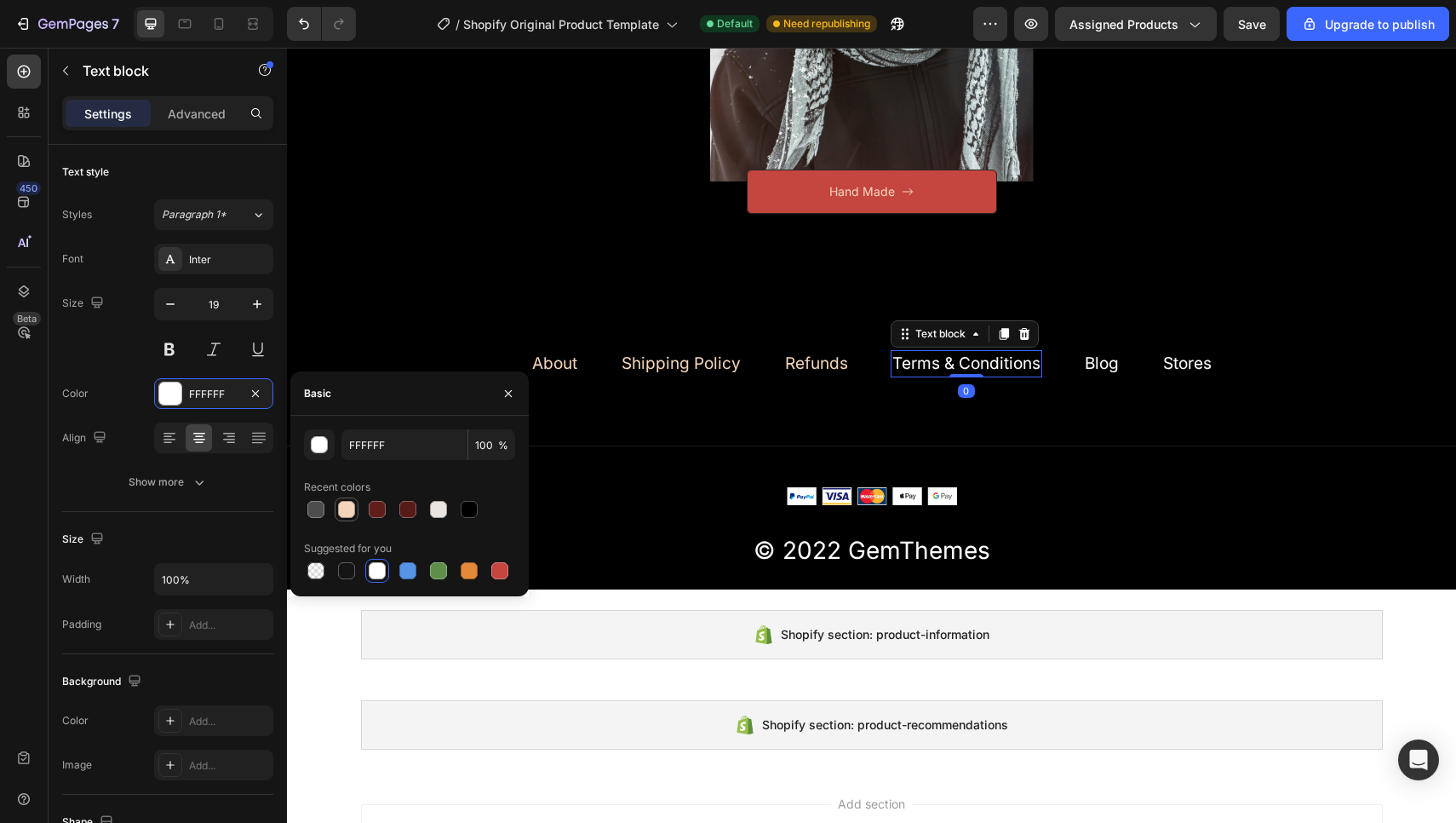
click at [354, 516] on div at bounding box center [346, 509] width 20 height 20
type input "F4D5BC"
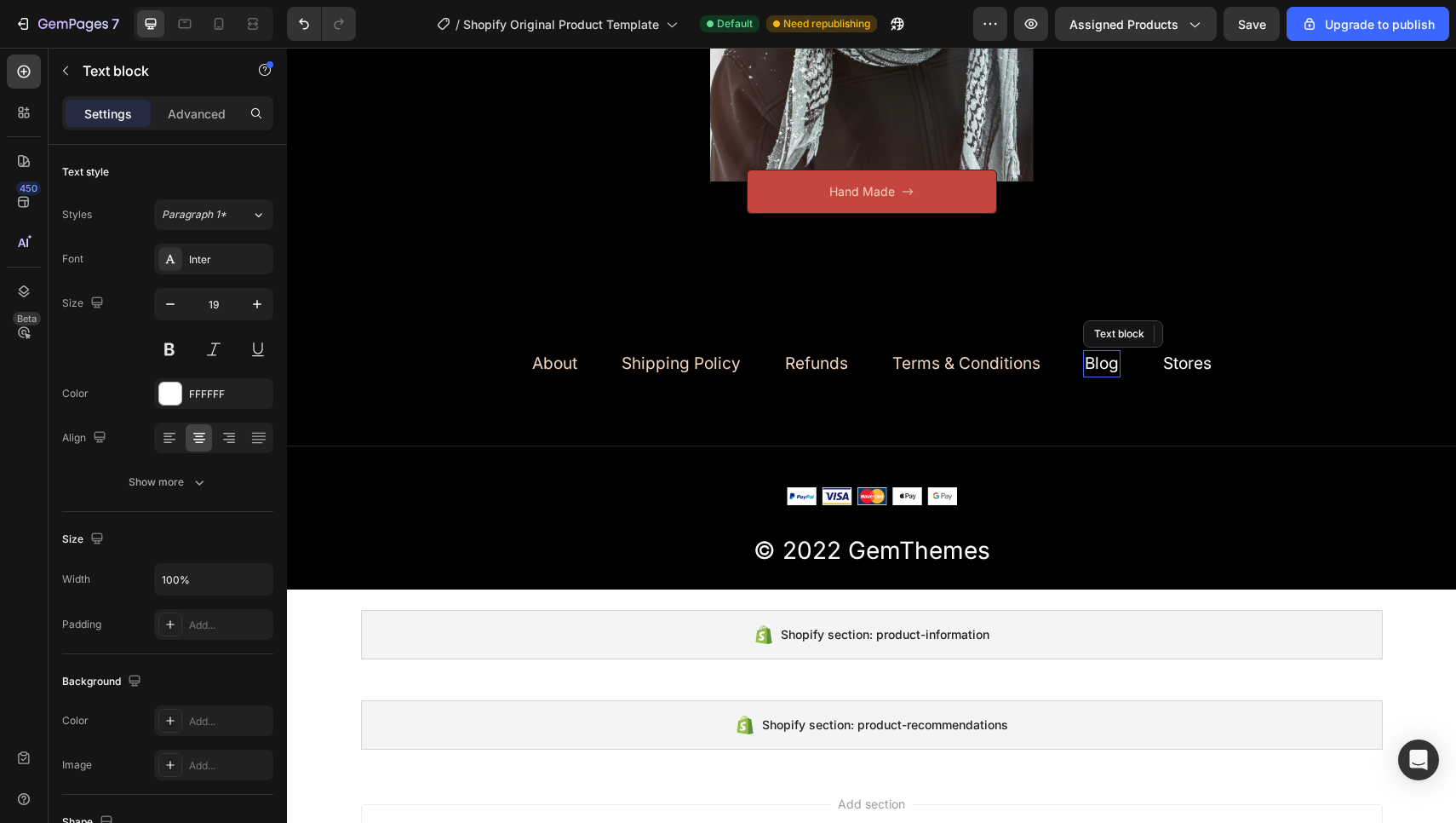
click at [1103, 360] on link "Blog" at bounding box center [1101, 363] width 34 height 19
click at [239, 389] on div "FFFFFF" at bounding box center [214, 393] width 119 height 31
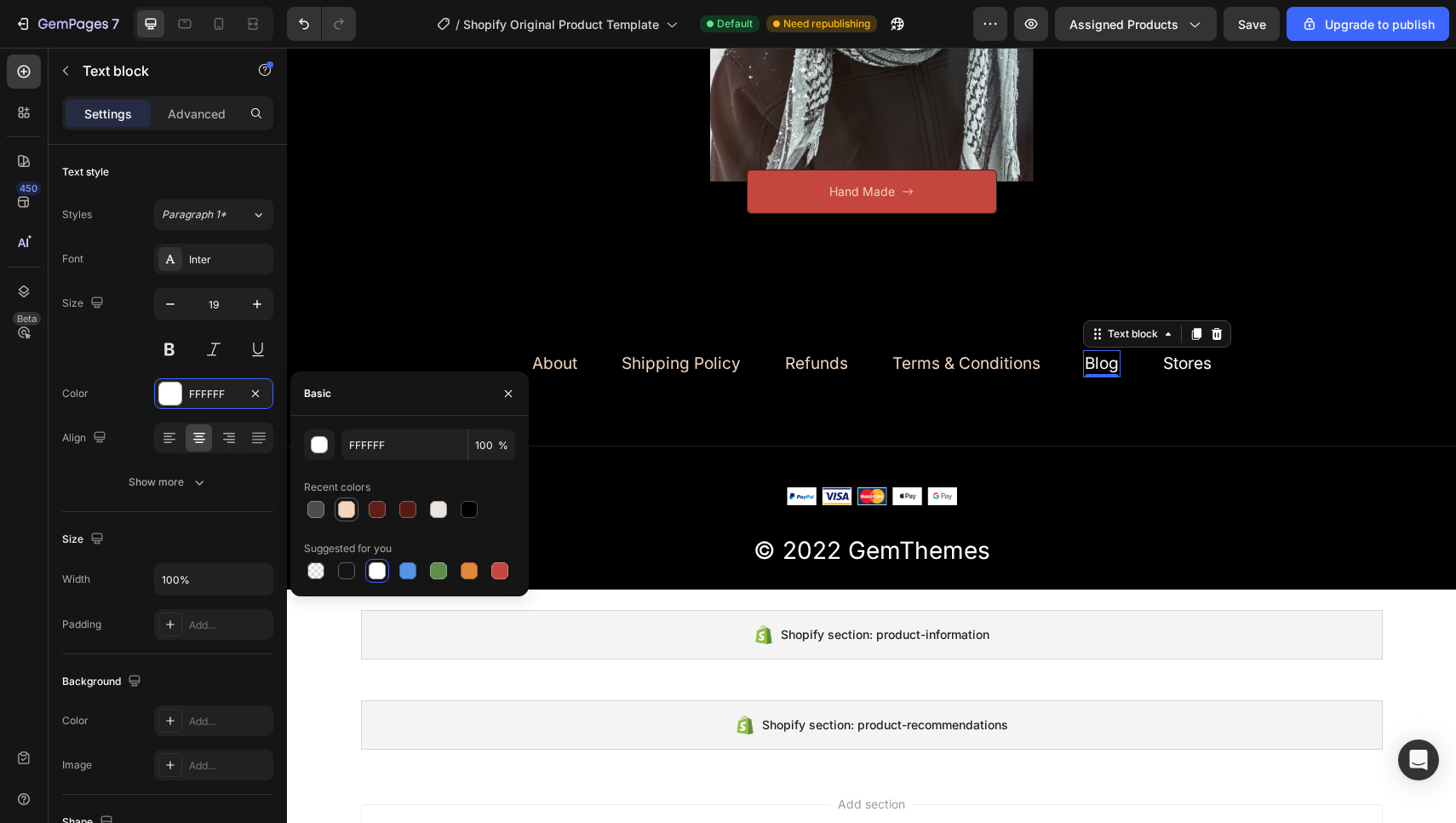
click at [339, 505] on div at bounding box center [346, 509] width 17 height 17
type input "F4D5BC"
click at [1188, 367] on div "Stores Text block" at bounding box center [1187, 364] width 52 height 28
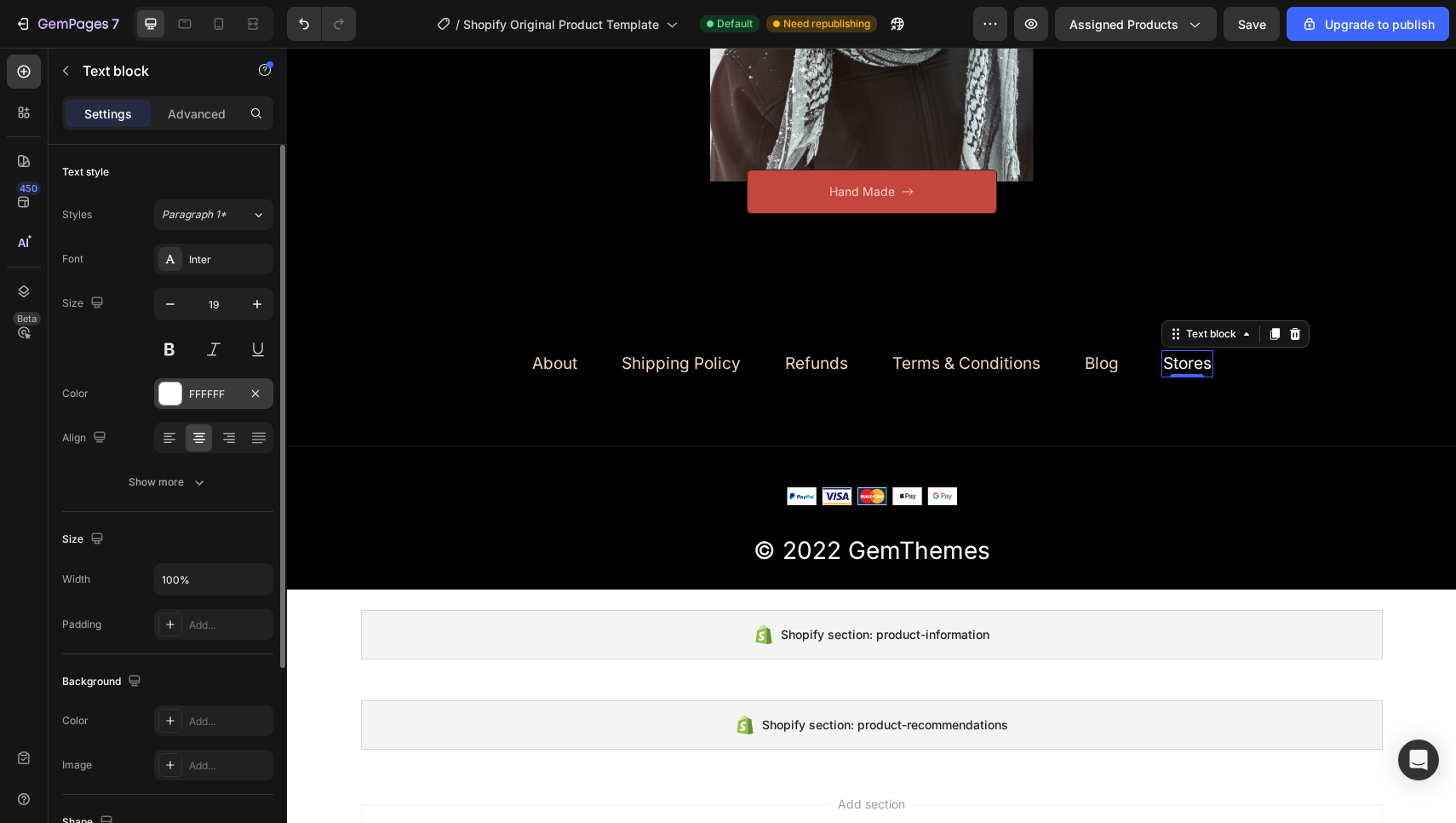
click at [182, 389] on div "FFFFFF" at bounding box center [214, 393] width 119 height 31
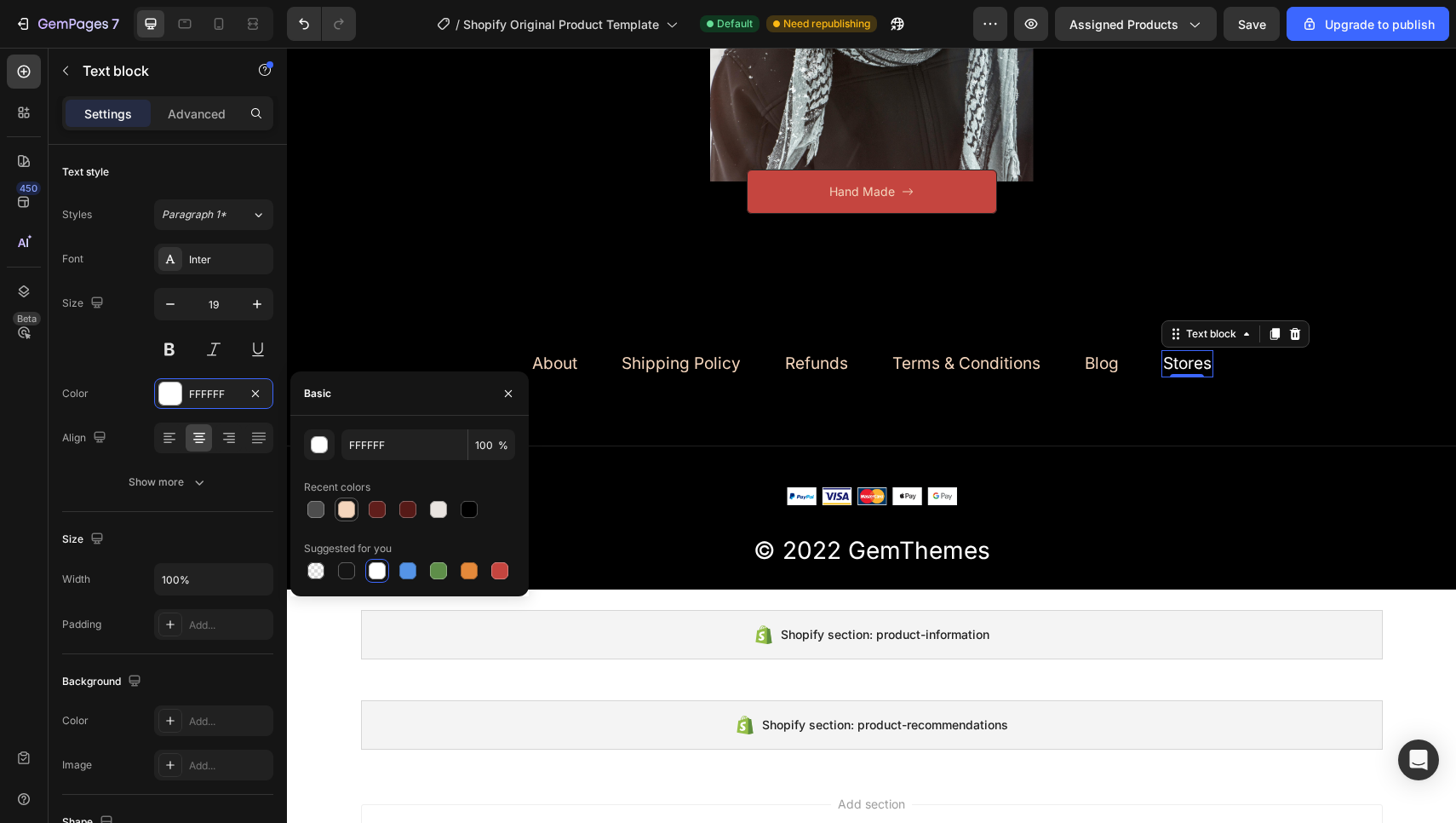
click at [343, 510] on div at bounding box center [346, 509] width 17 height 17
type input "F4D5BC"
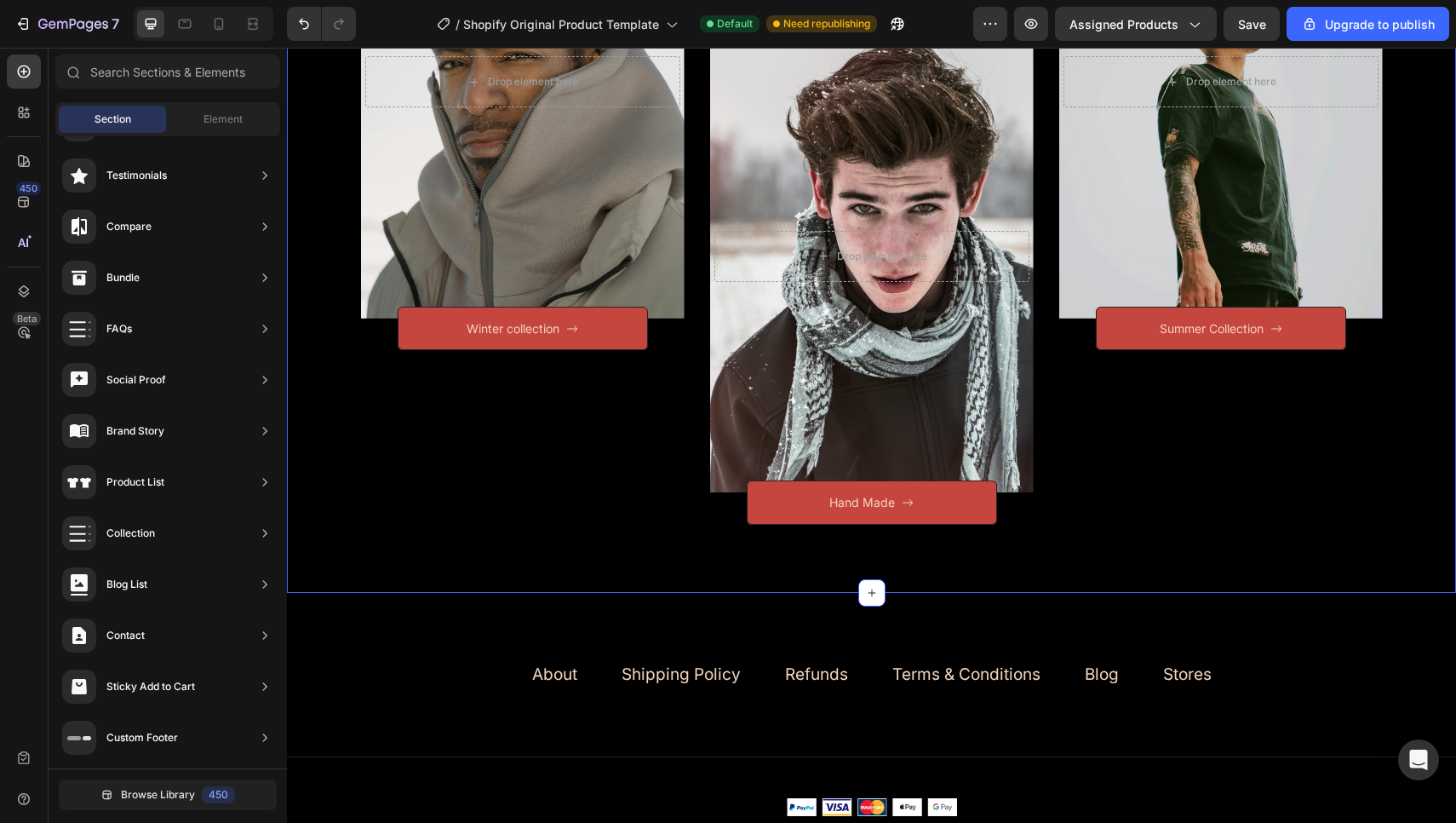
scroll to position [607, 0]
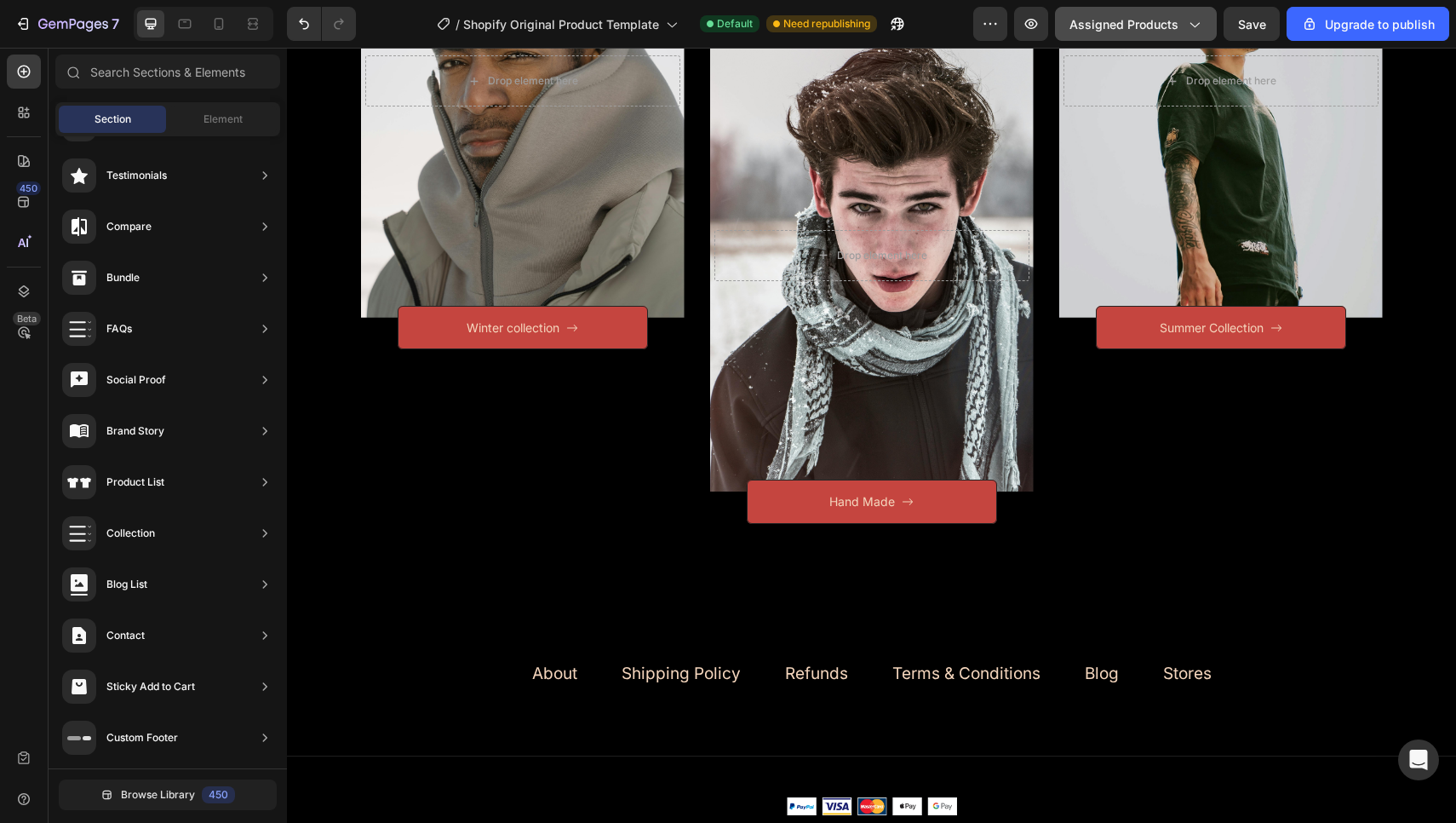
click at [1175, 21] on span "Assigned Products" at bounding box center [1124, 24] width 109 height 18
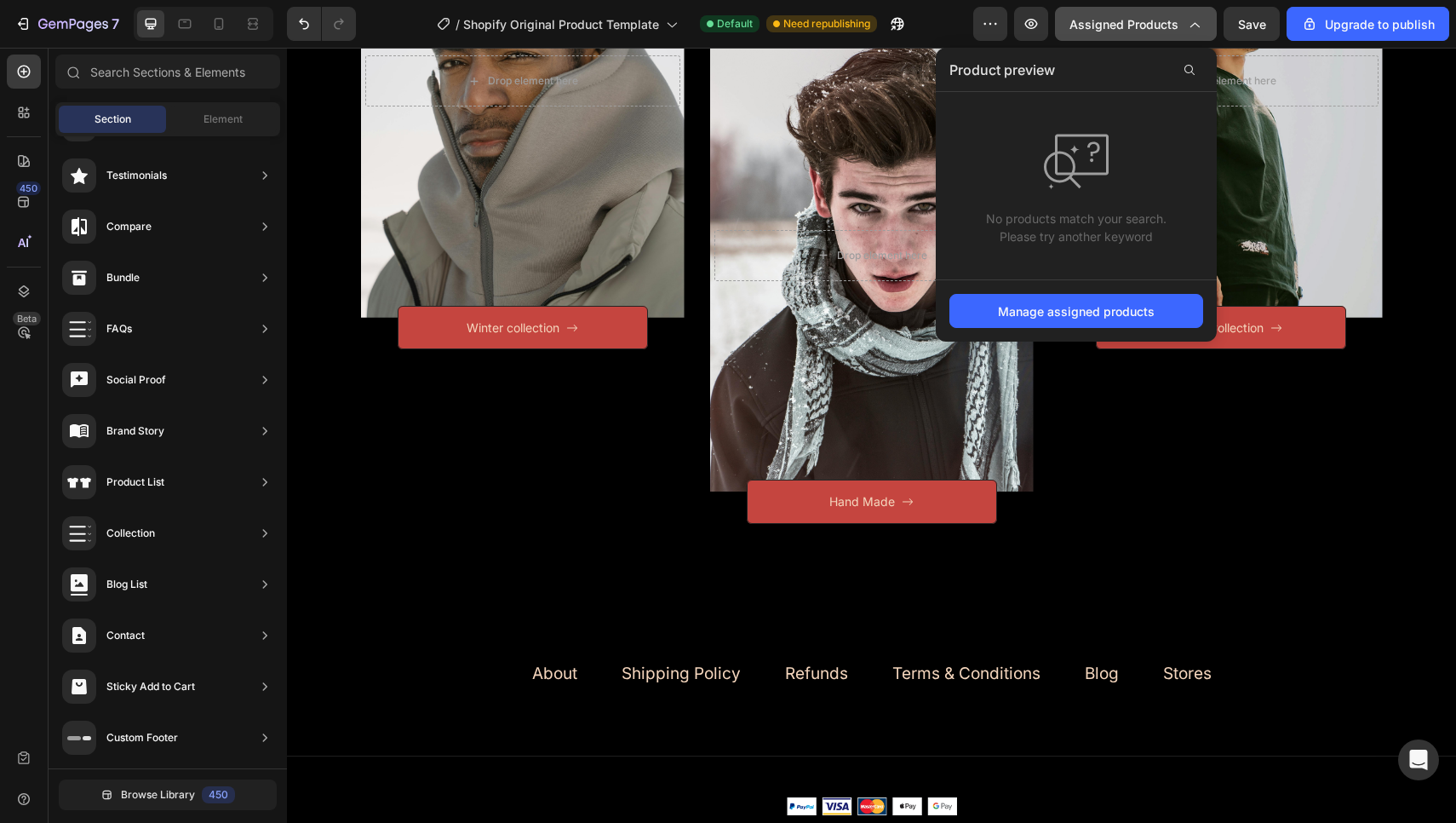
click at [1183, 21] on div "Assigned Products" at bounding box center [1135, 24] width 132 height 18
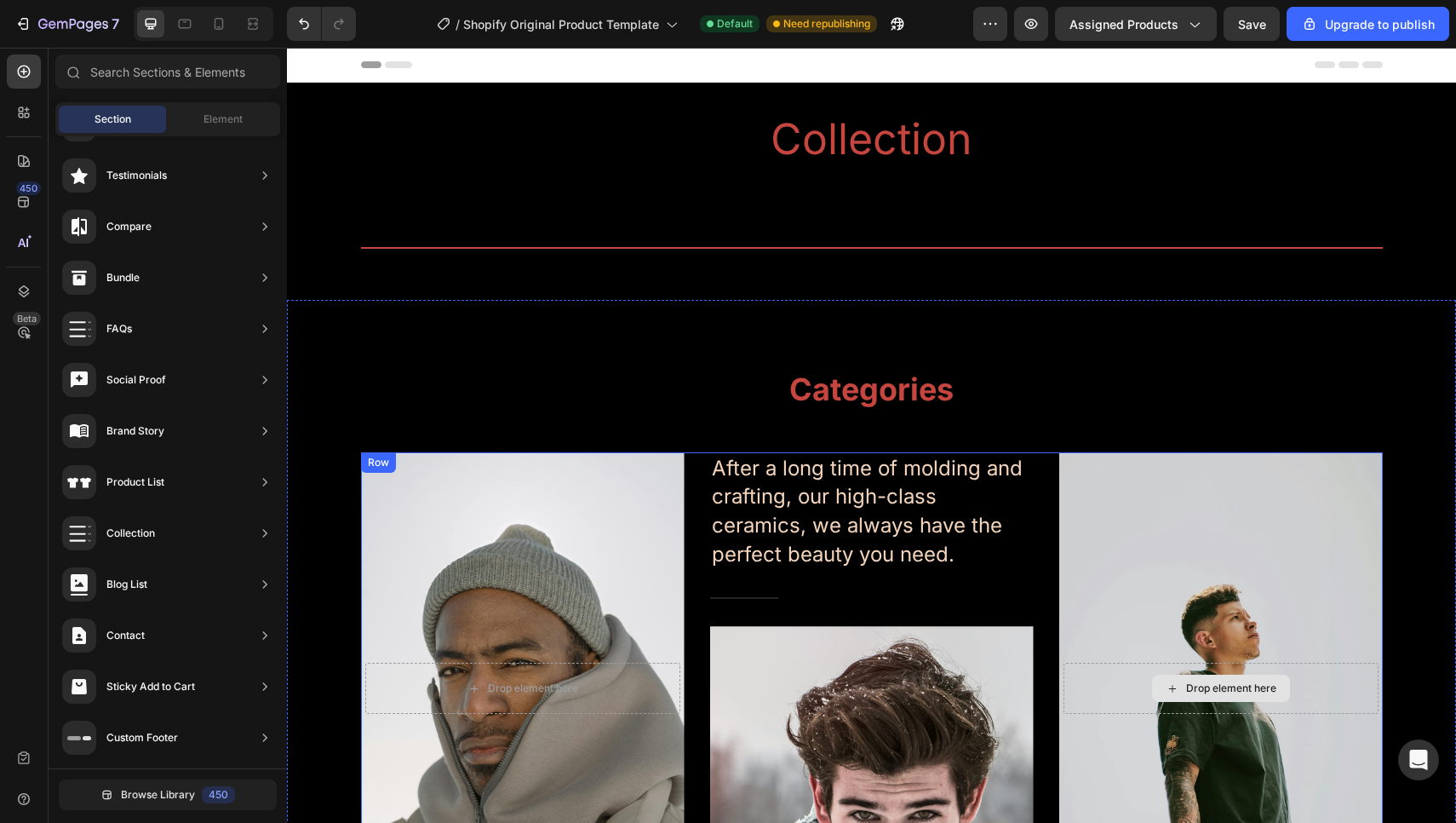
scroll to position [0, 0]
click at [1036, 28] on icon "button" at bounding box center [1031, 24] width 13 height 11
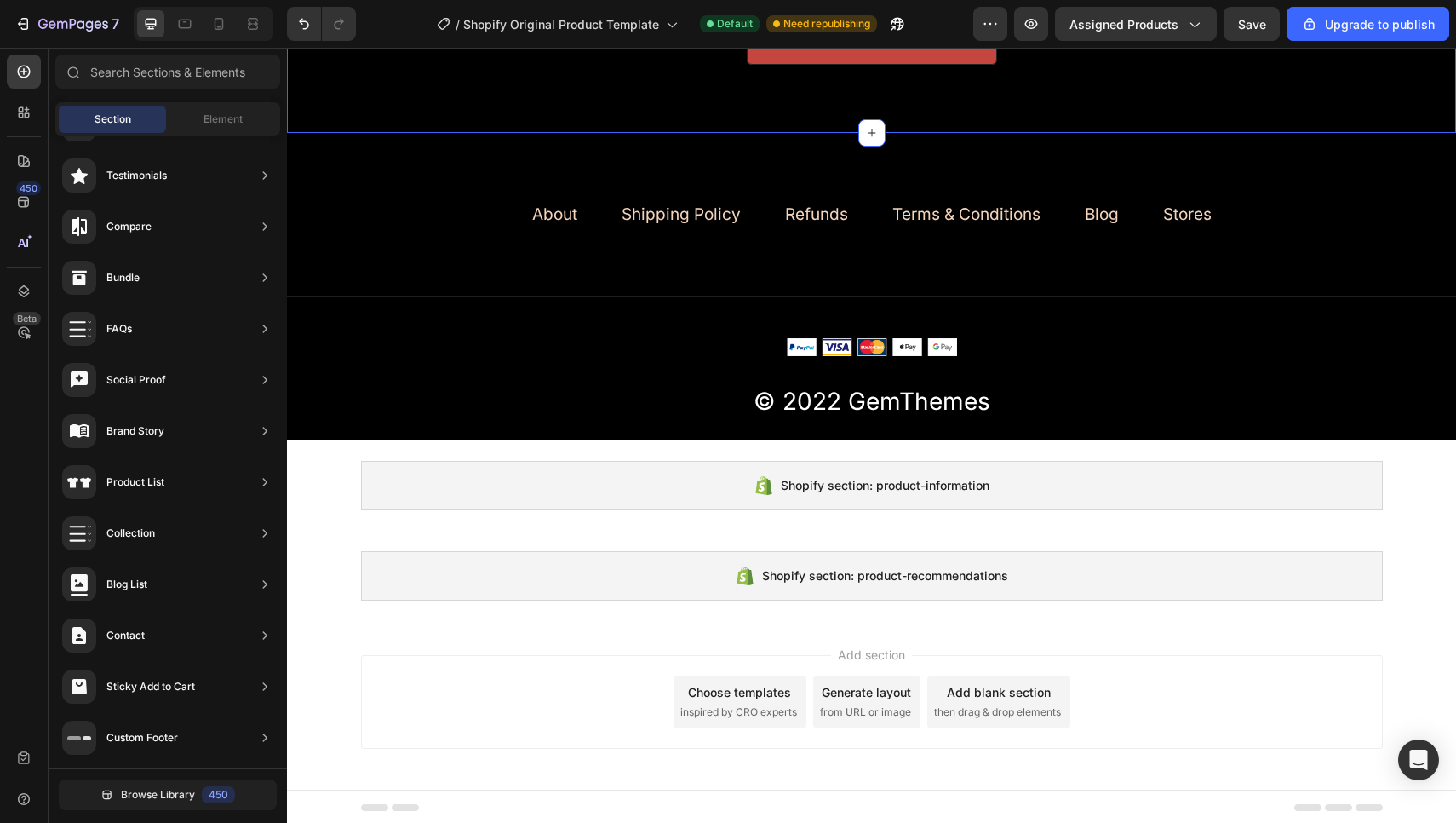
scroll to position [1065, 0]
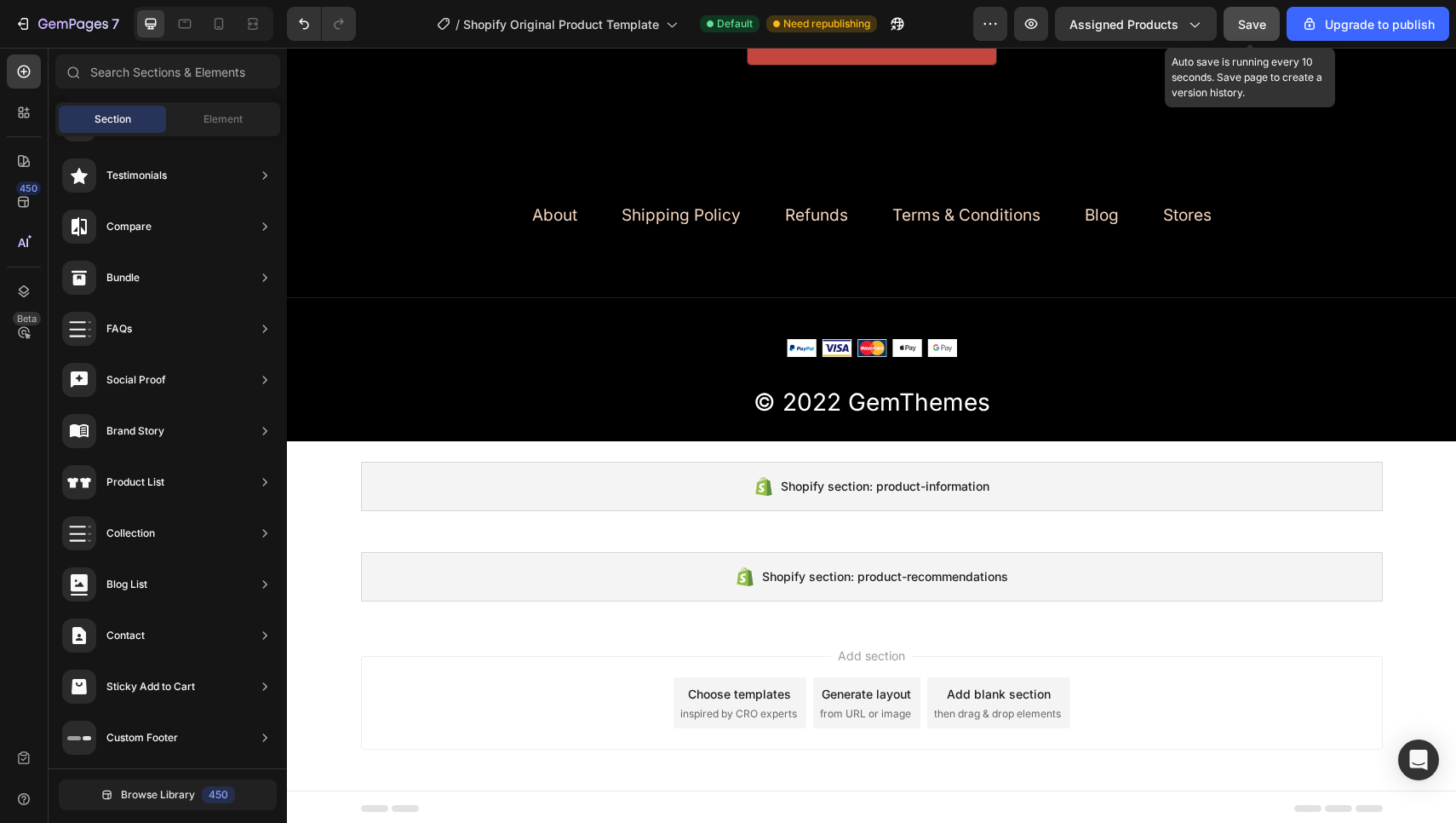
click at [1238, 18] on button "Save" at bounding box center [1252, 24] width 56 height 34
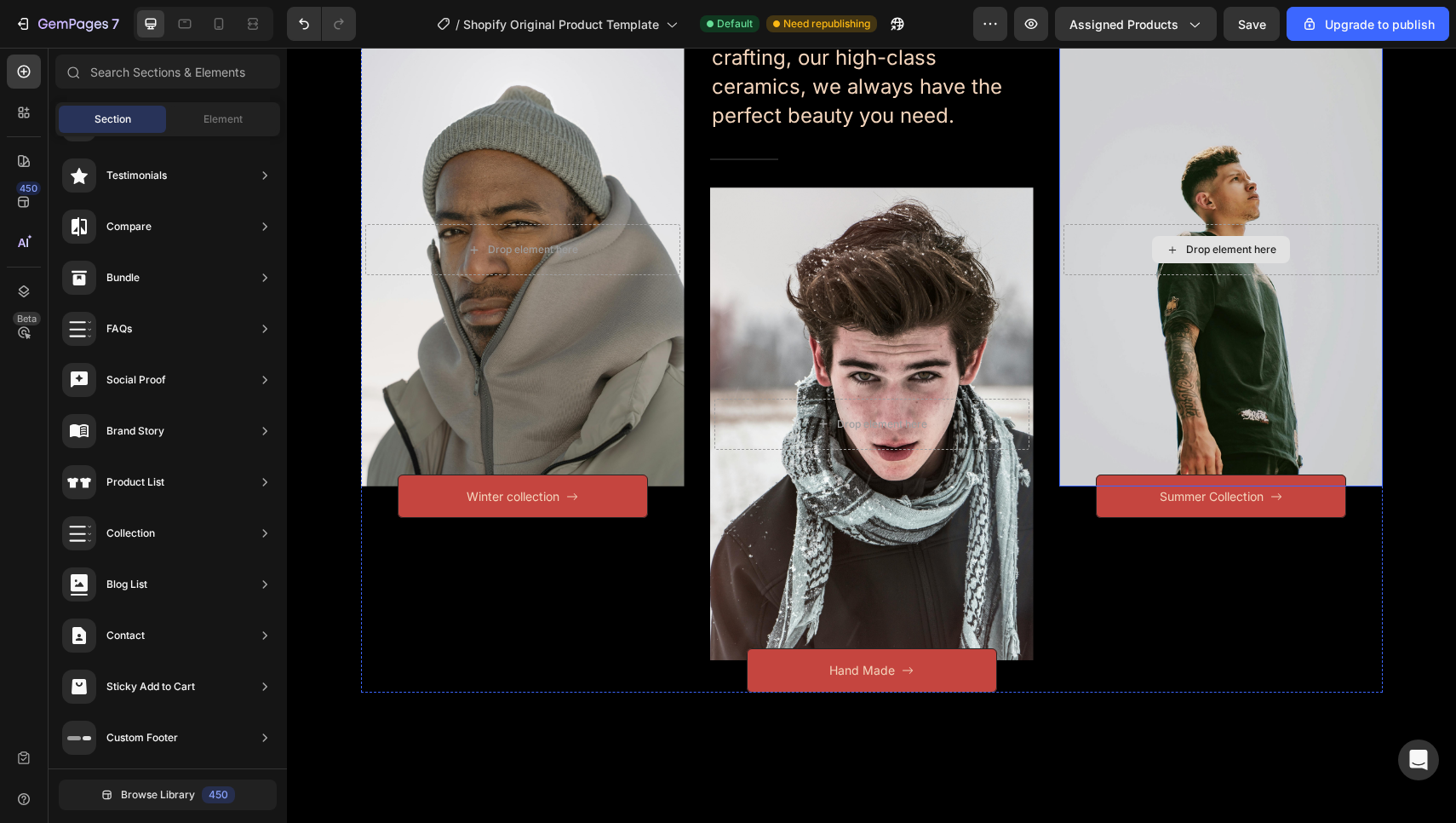
scroll to position [441, 0]
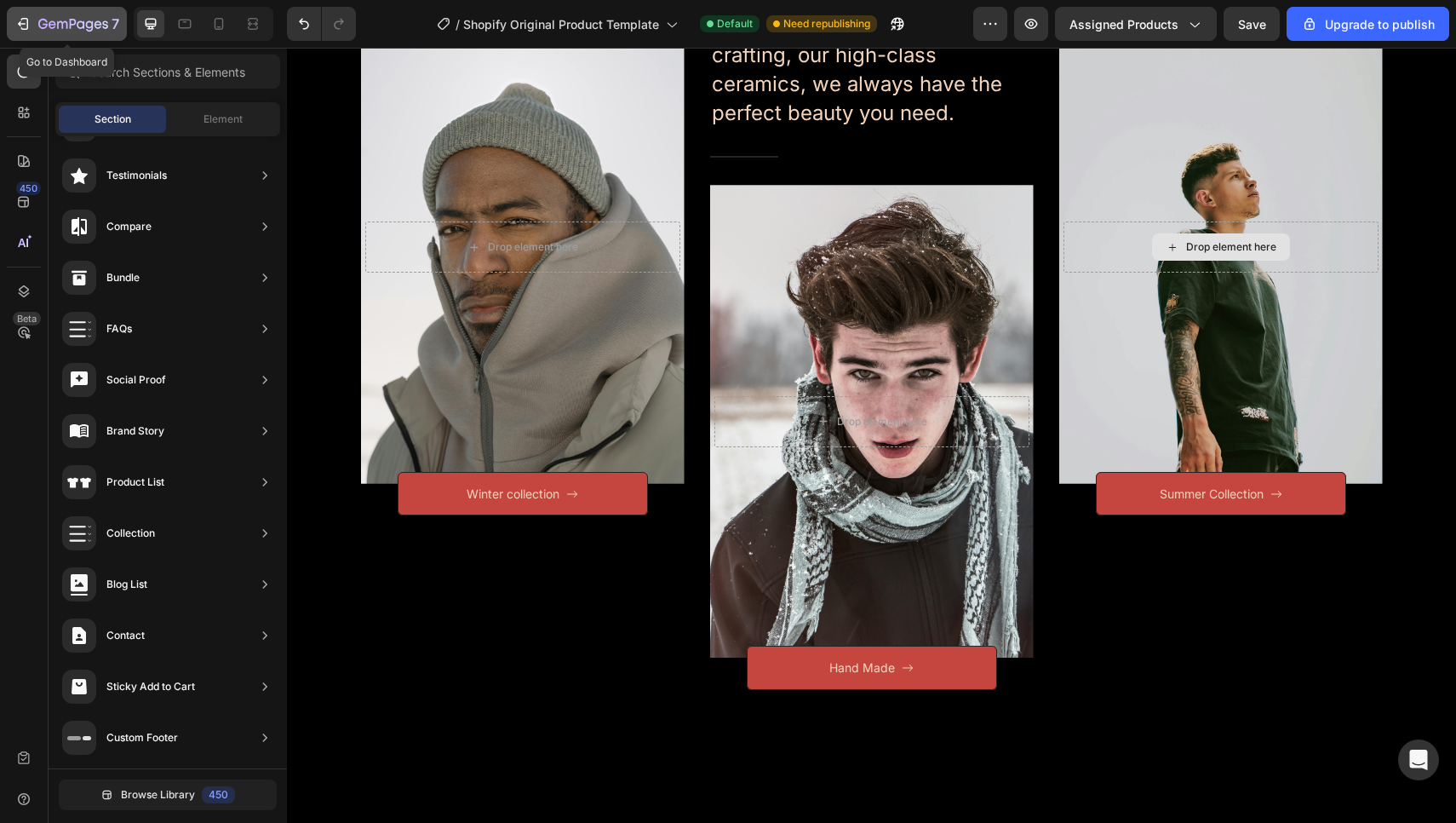
click at [67, 28] on icon "button" at bounding box center [62, 25] width 11 height 8
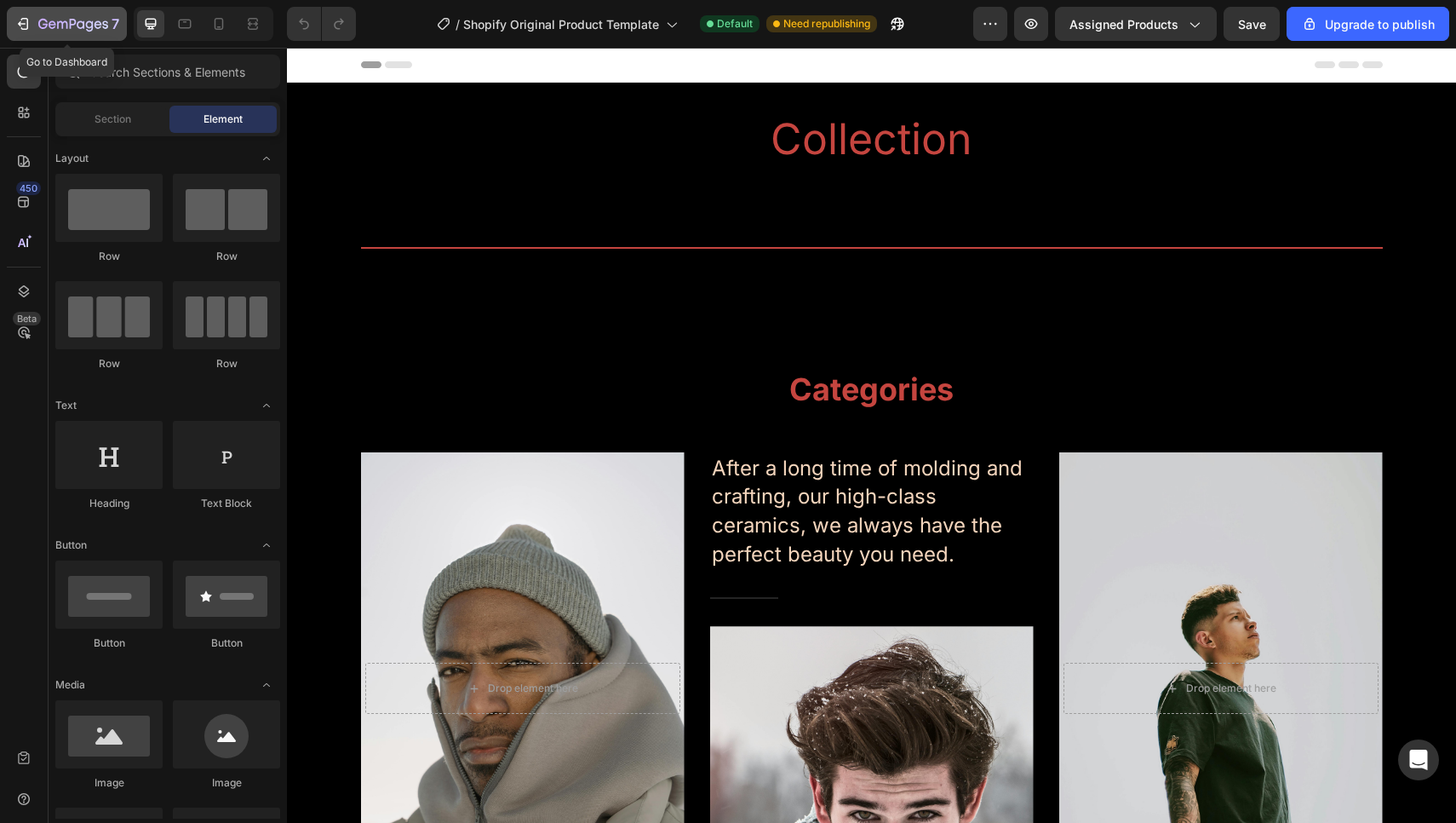
click at [80, 23] on icon "button" at bounding box center [74, 25] width 70 height 14
click at [71, 35] on button "7" at bounding box center [67, 24] width 120 height 34
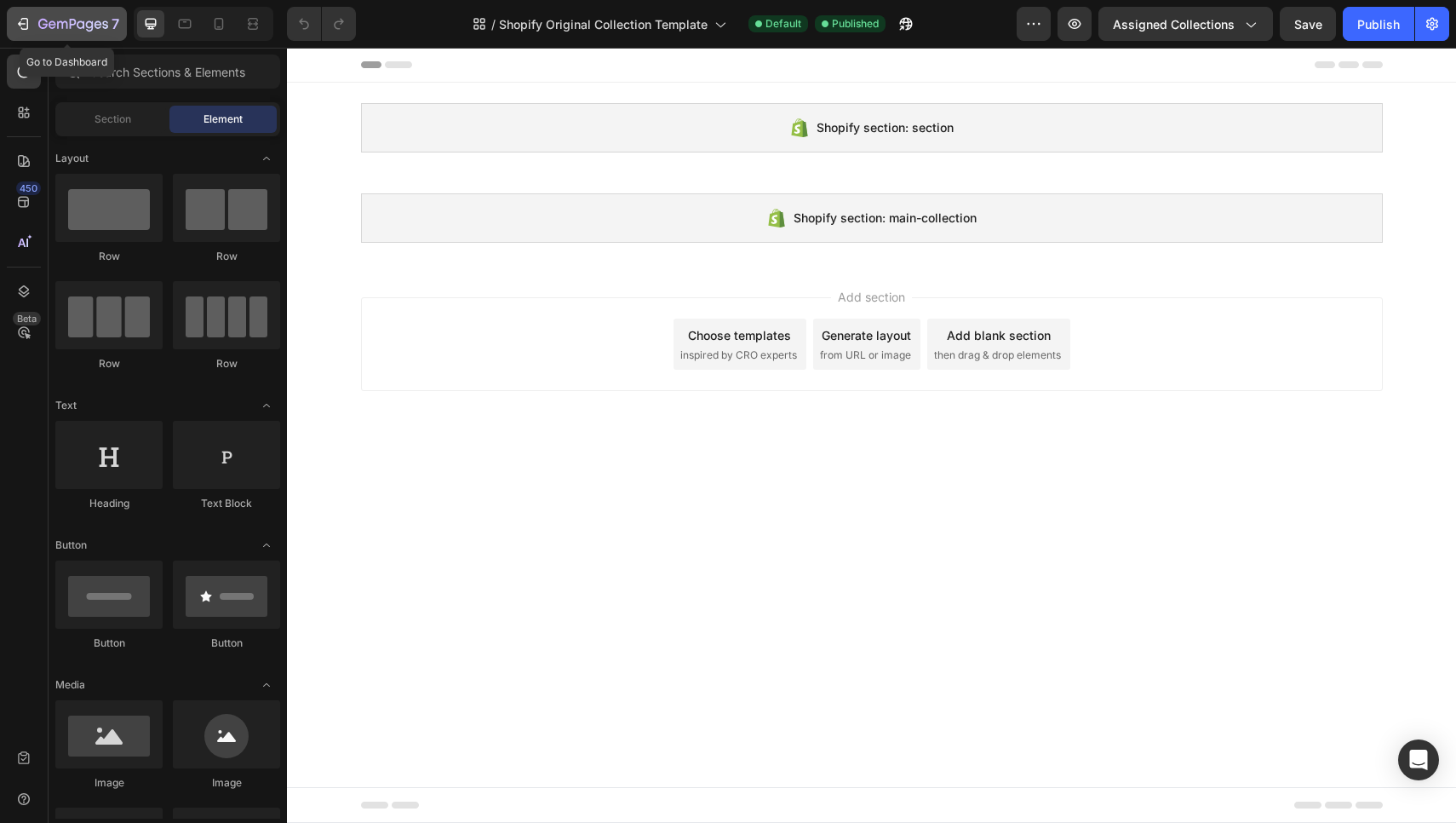
click at [34, 17] on div "7" at bounding box center [66, 24] width 104 height 20
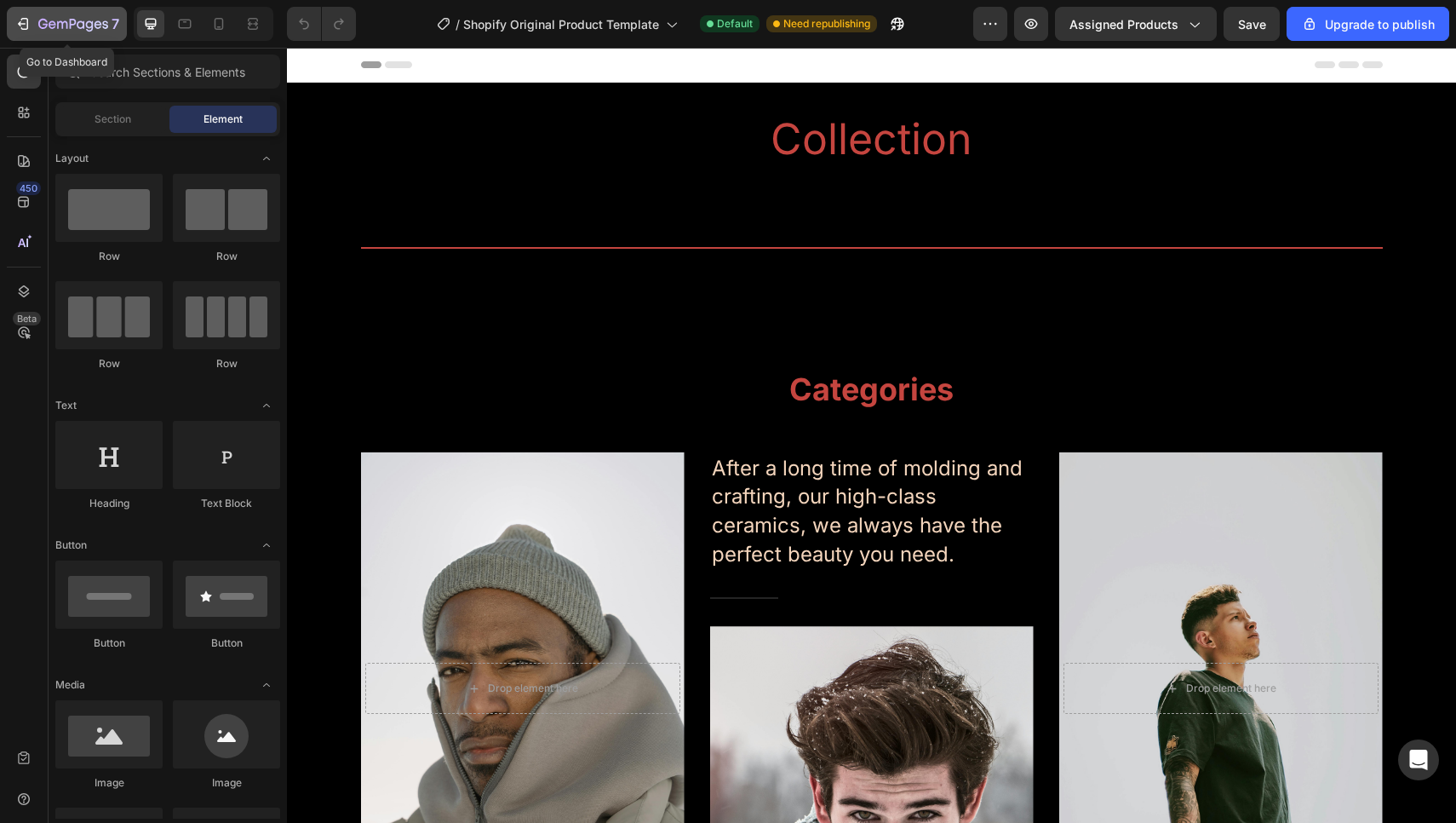
click at [26, 37] on button "7" at bounding box center [67, 24] width 120 height 34
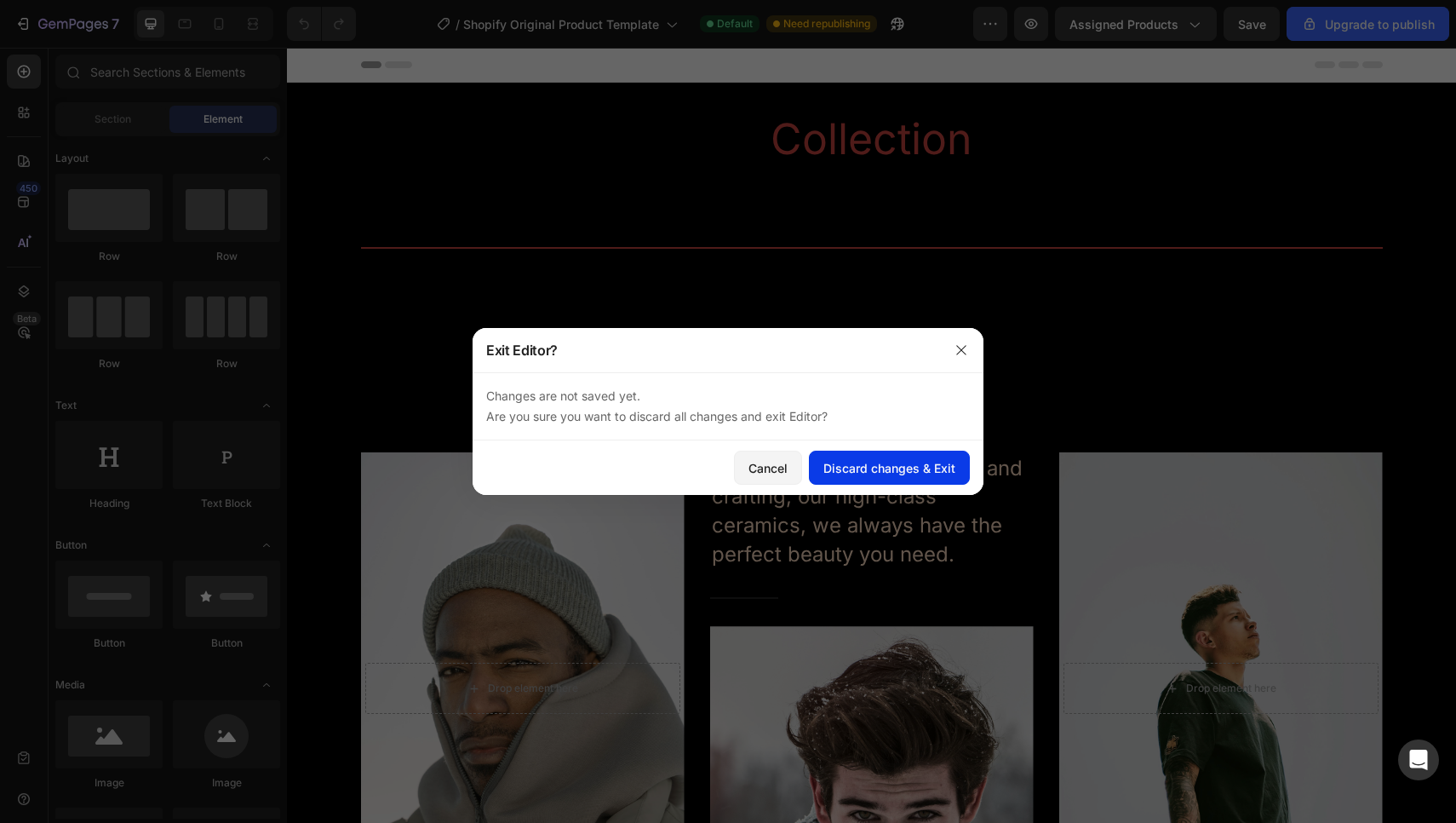
click at [868, 476] on div "Discard changes & Exit" at bounding box center [889, 468] width 132 height 18
